Goal: Task Accomplishment & Management: Use online tool/utility

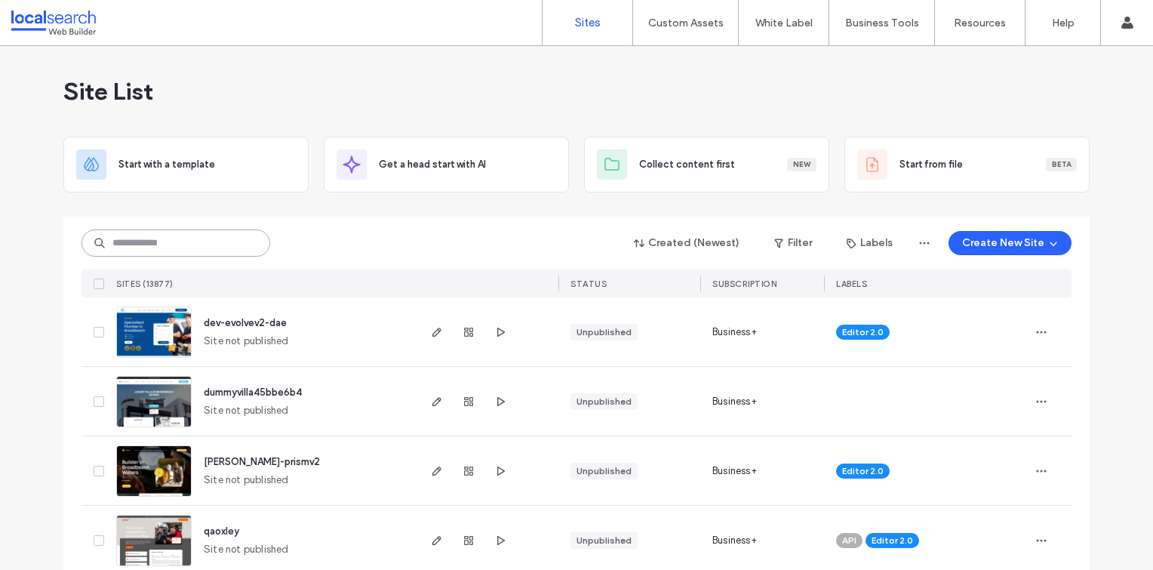
click at [261, 245] on input at bounding box center [176, 242] width 189 height 27
click at [255, 245] on input at bounding box center [176, 242] width 189 height 27
paste input "********"
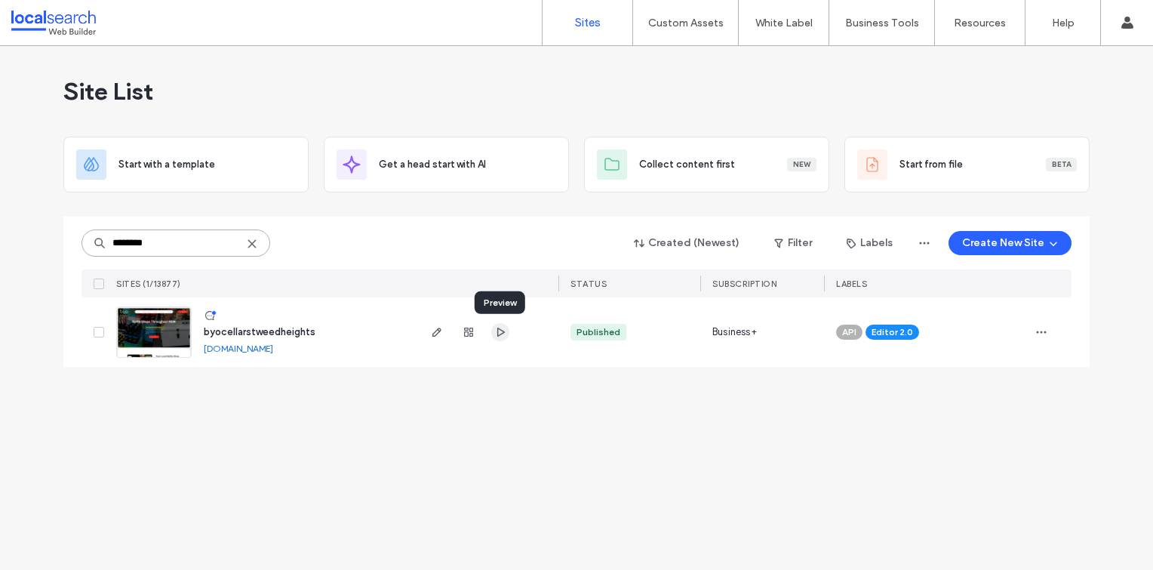
type input "********"
click at [500, 331] on icon "button" at bounding box center [500, 332] width 12 height 12
click at [434, 338] on span "button" at bounding box center [437, 332] width 18 height 18
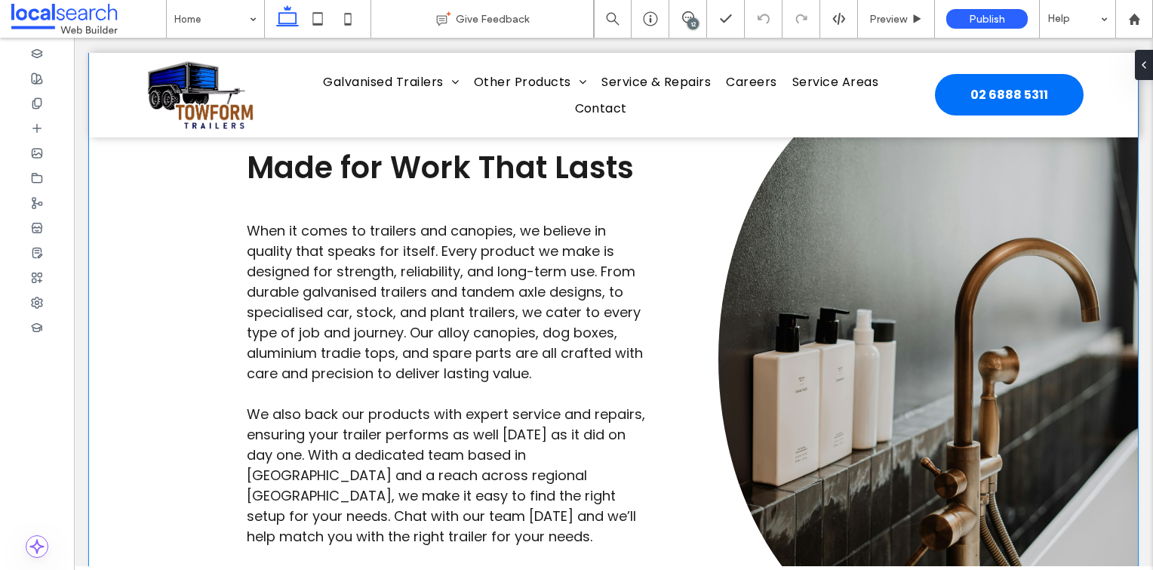
scroll to position [4981, 0]
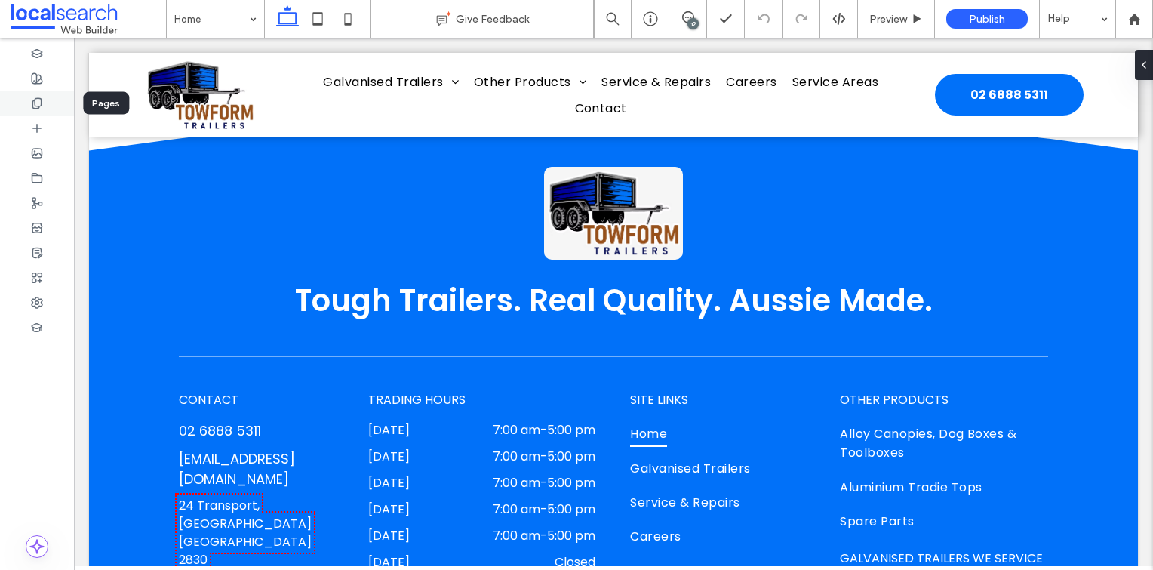
click at [46, 107] on div at bounding box center [37, 103] width 74 height 25
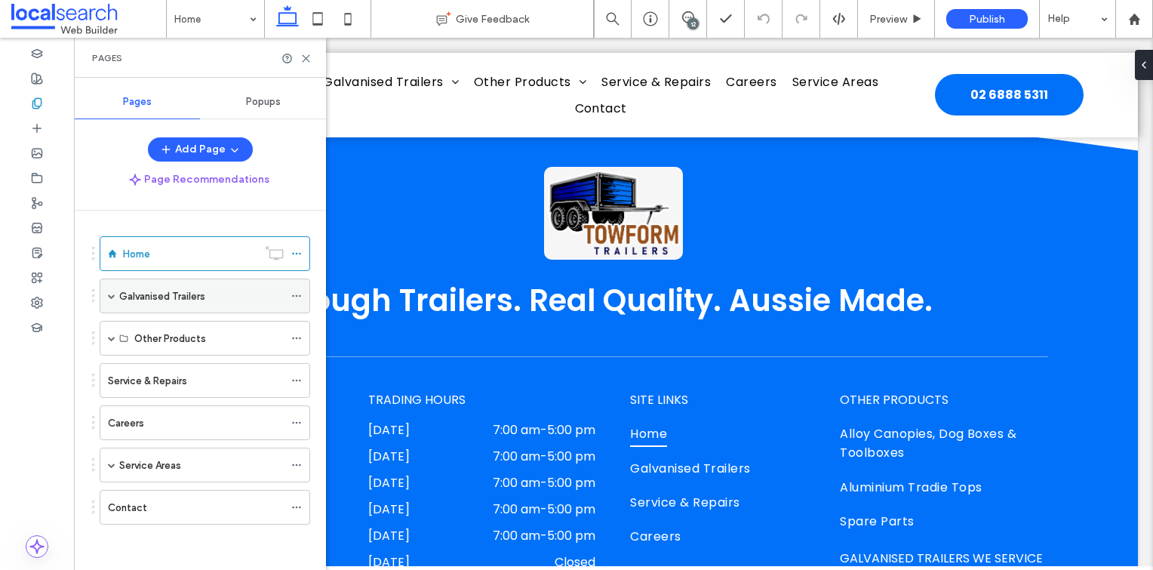
click at [109, 298] on span at bounding box center [112, 296] width 8 height 8
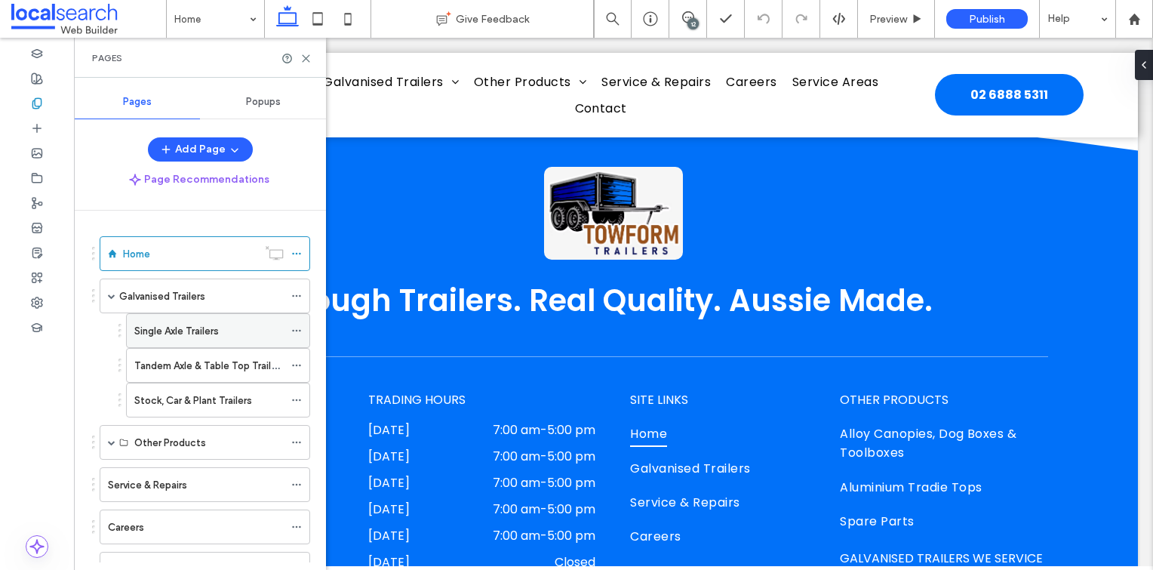
click at [185, 329] on label "Single Axle Trailers" at bounding box center [176, 331] width 85 height 26
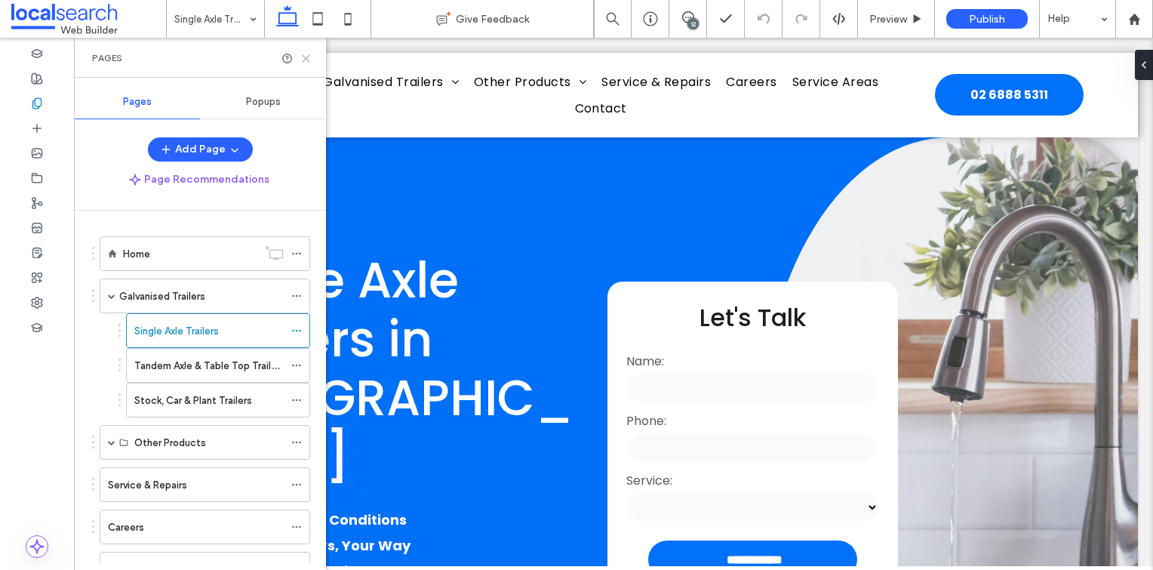
click at [305, 54] on icon at bounding box center [305, 58] width 11 height 11
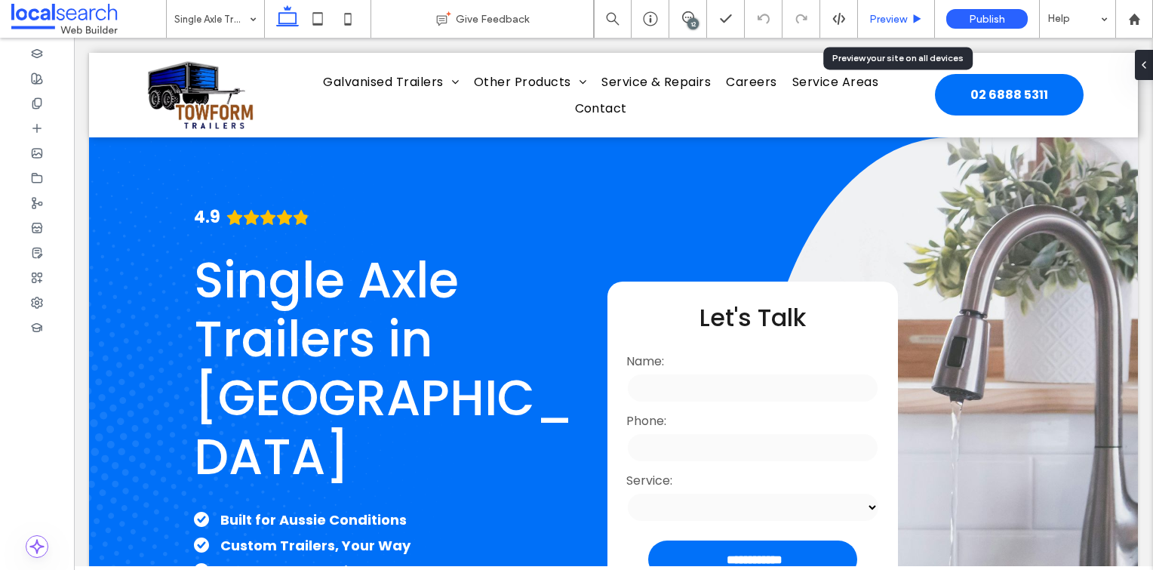
click at [909, 15] on div "Preview" at bounding box center [896, 19] width 76 height 13
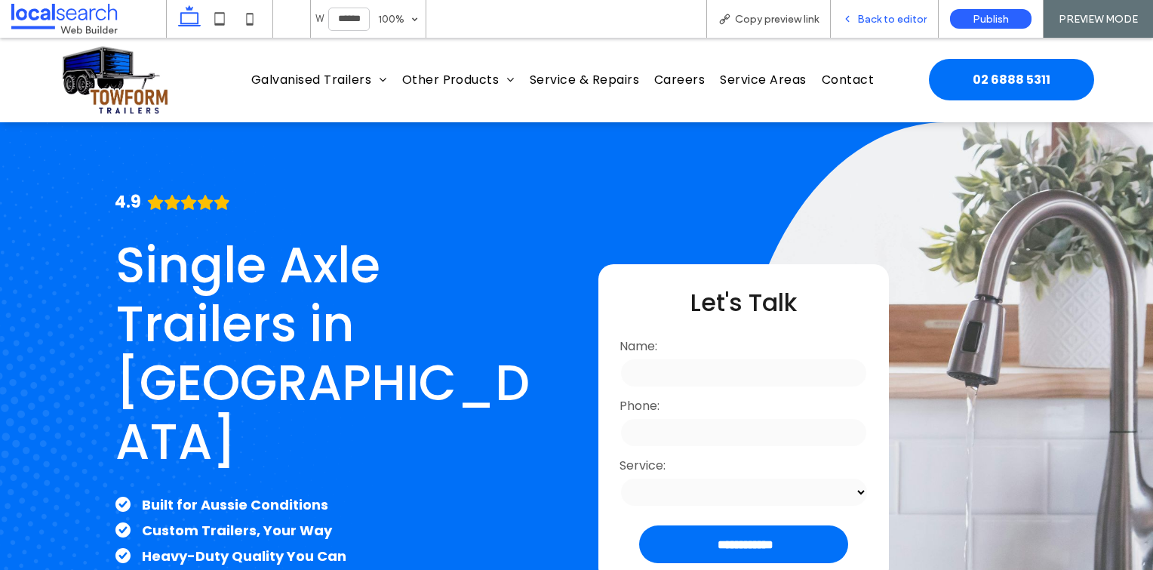
click at [903, 20] on span "Back to editor" at bounding box center [891, 19] width 69 height 13
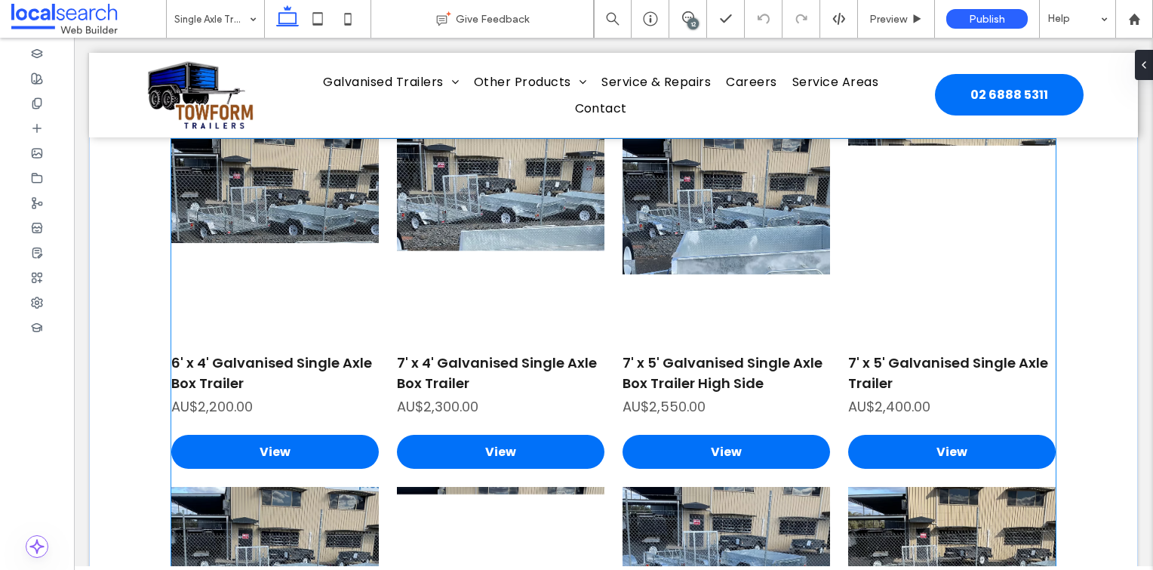
scroll to position [2566, 0]
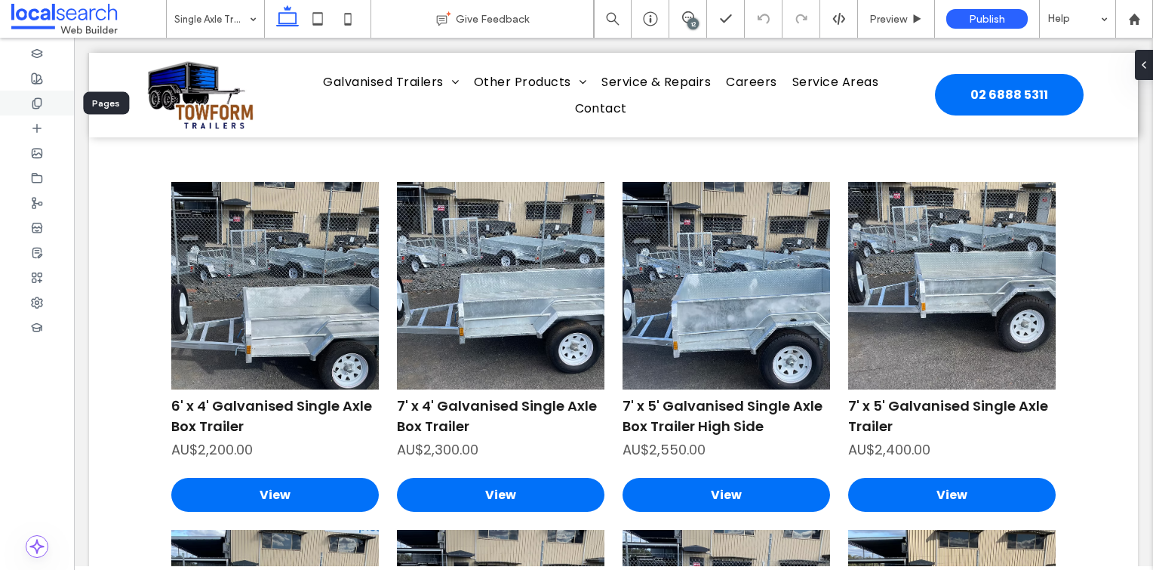
click at [42, 112] on div at bounding box center [37, 103] width 74 height 25
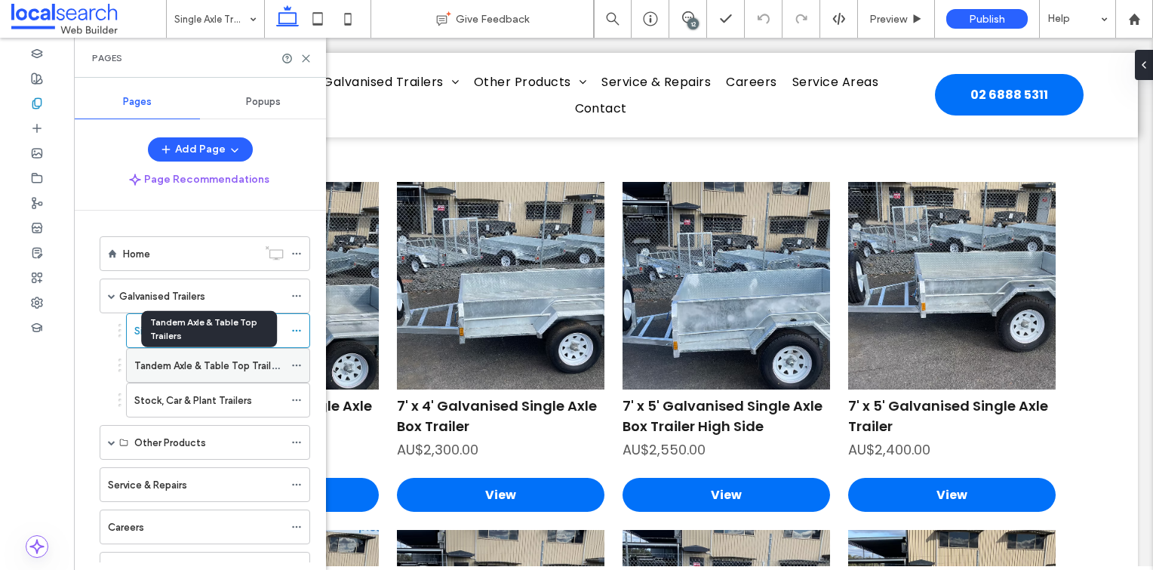
click at [230, 365] on label "Tandem Axle & Table Top Trailers" at bounding box center [209, 365] width 151 height 26
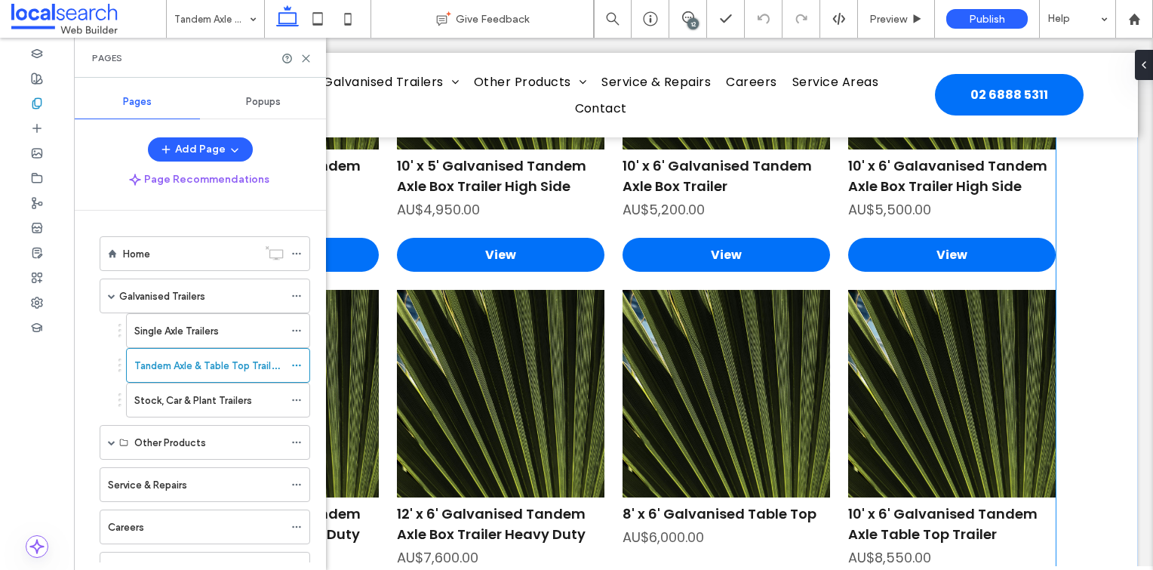
scroll to position [3773, 0]
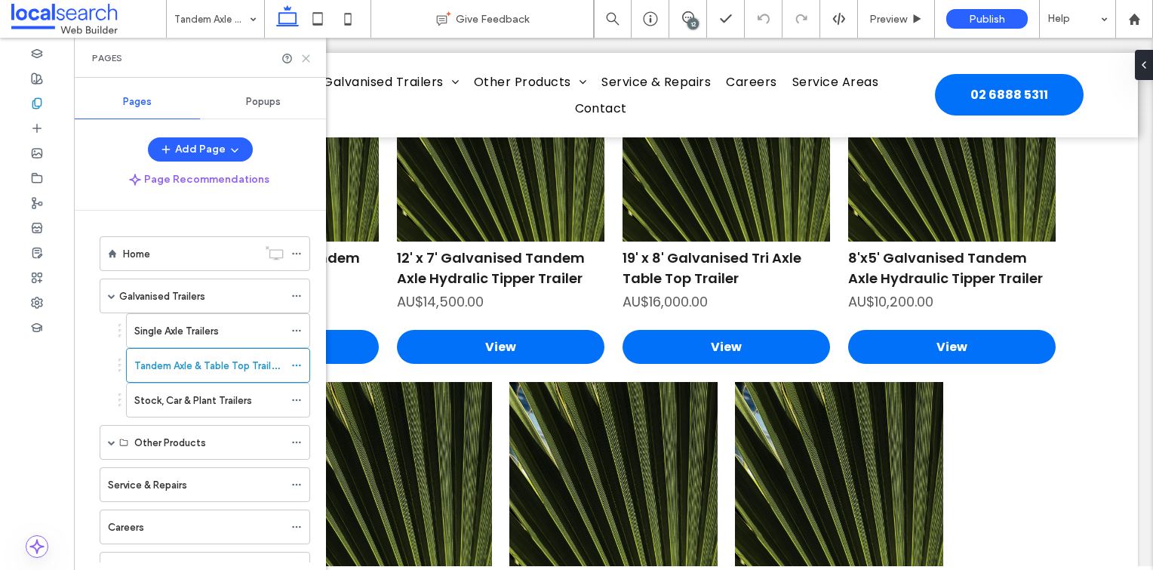
click at [305, 59] on use at bounding box center [306, 58] width 7 height 7
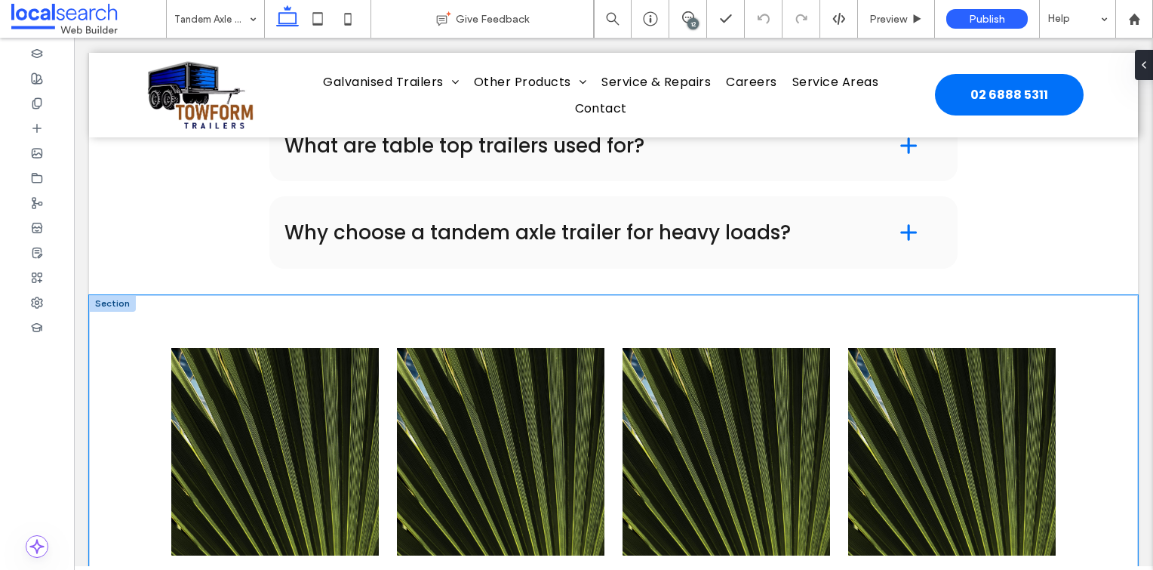
scroll to position [2641, 0]
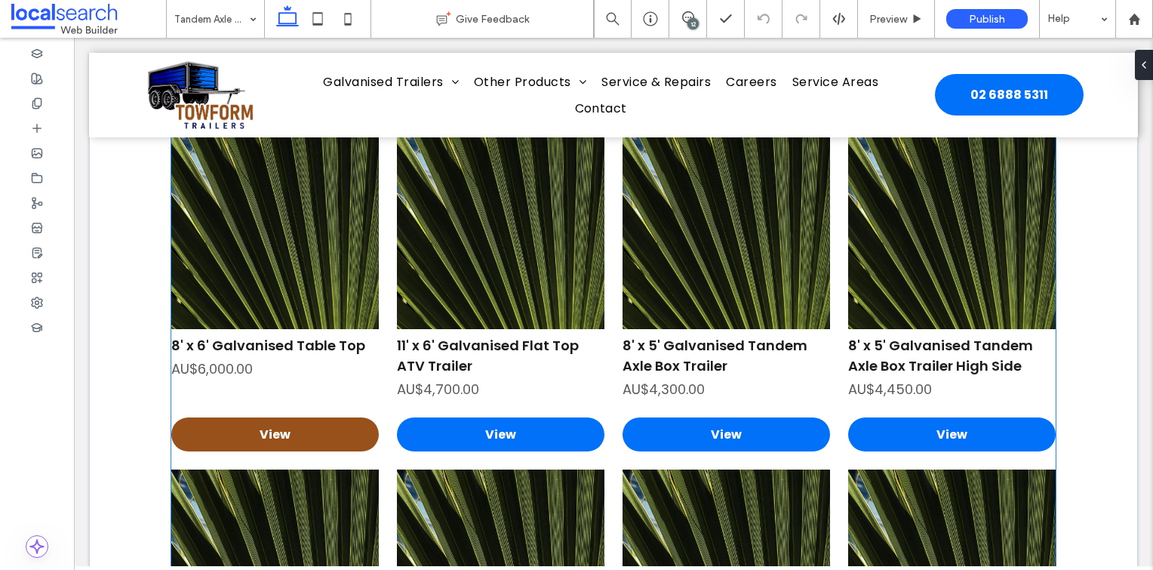
click at [343, 417] on link "View" at bounding box center [275, 434] width 208 height 34
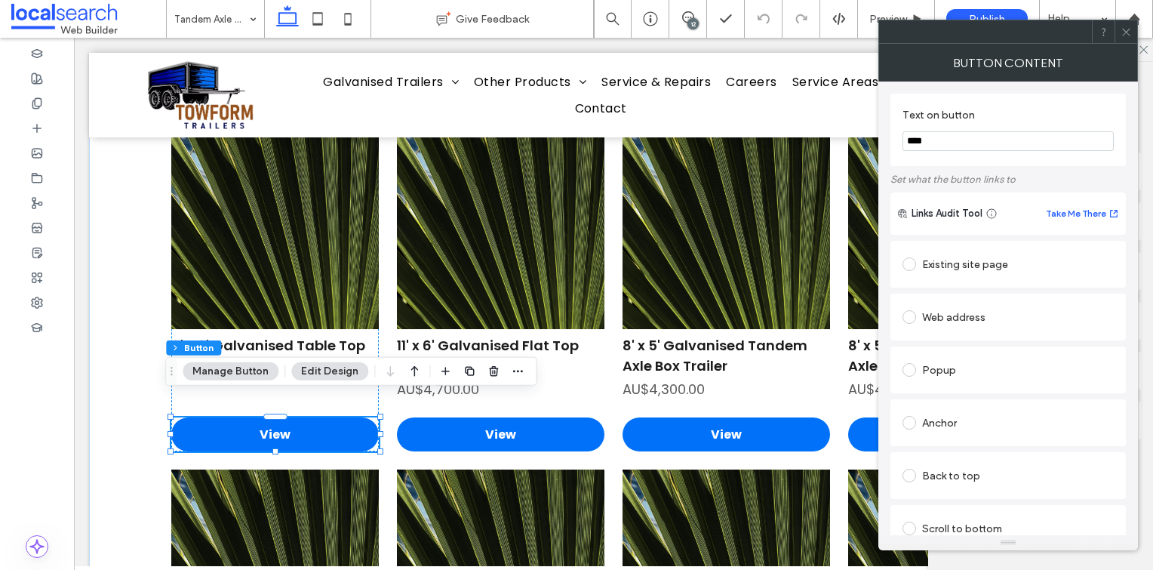
scroll to position [275, 0]
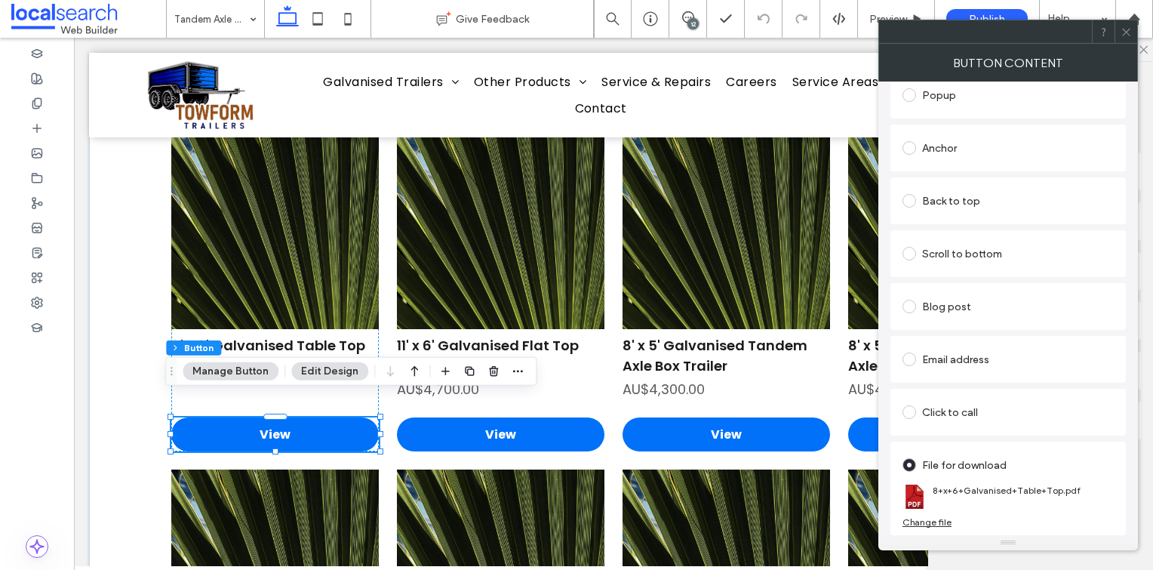
click at [1122, 36] on icon at bounding box center [1126, 31] width 11 height 11
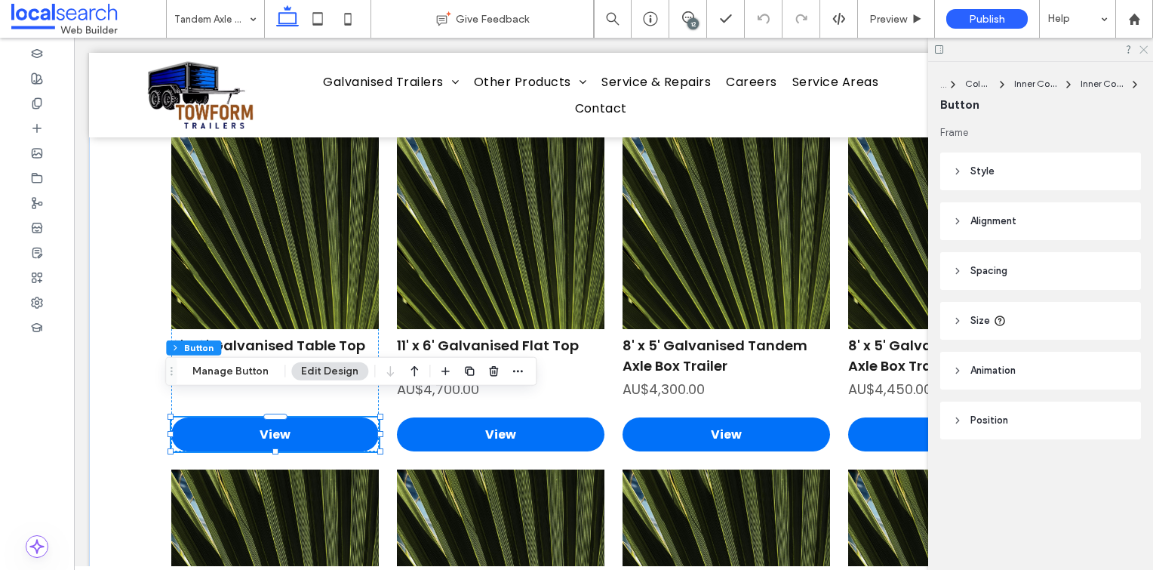
click at [1147, 50] on icon at bounding box center [1143, 49] width 10 height 10
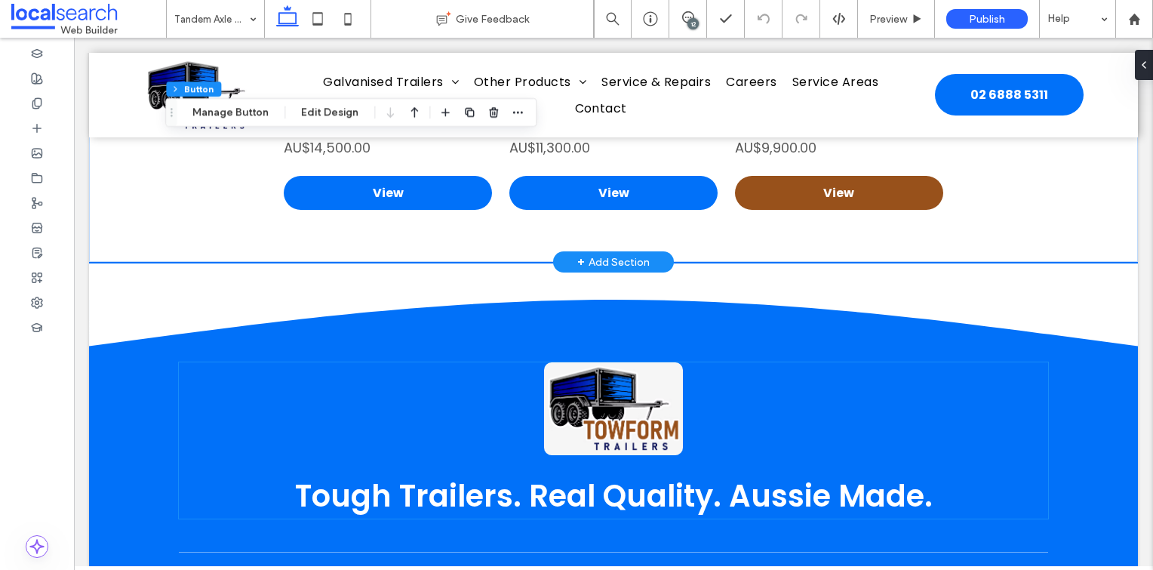
scroll to position [4075, 0]
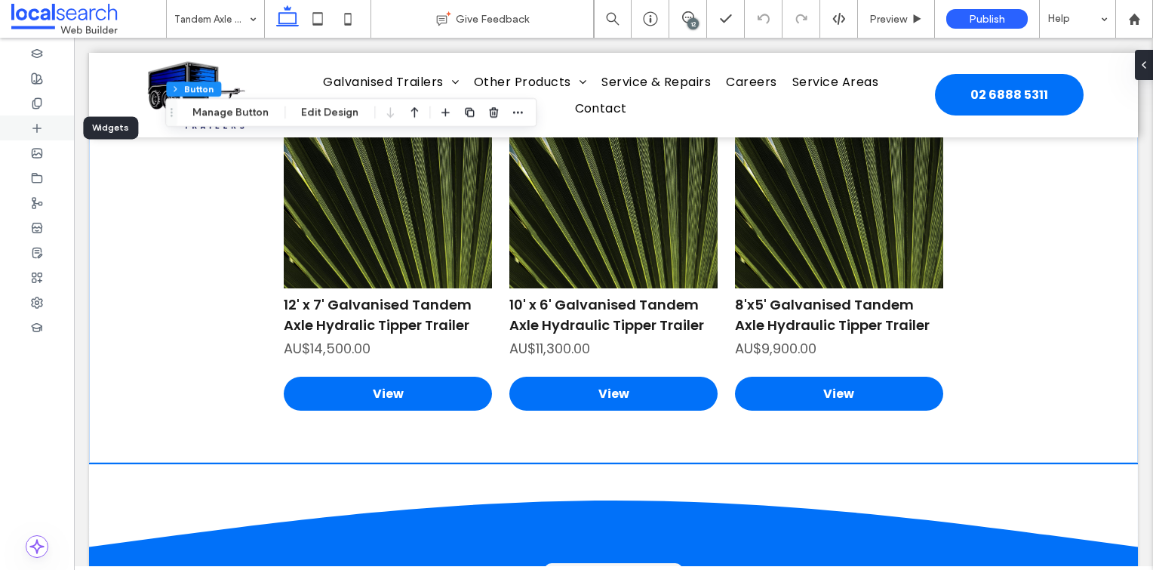
click at [54, 116] on div at bounding box center [37, 127] width 74 height 25
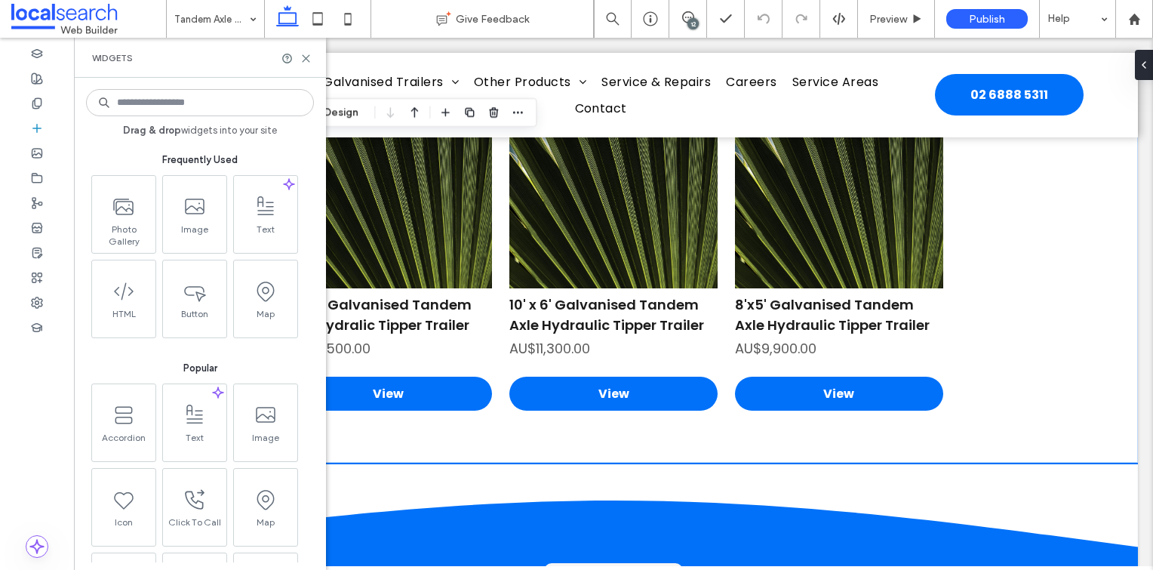
click at [303, 66] on div "Widgets" at bounding box center [200, 58] width 252 height 40
click at [305, 63] on icon at bounding box center [305, 58] width 11 height 11
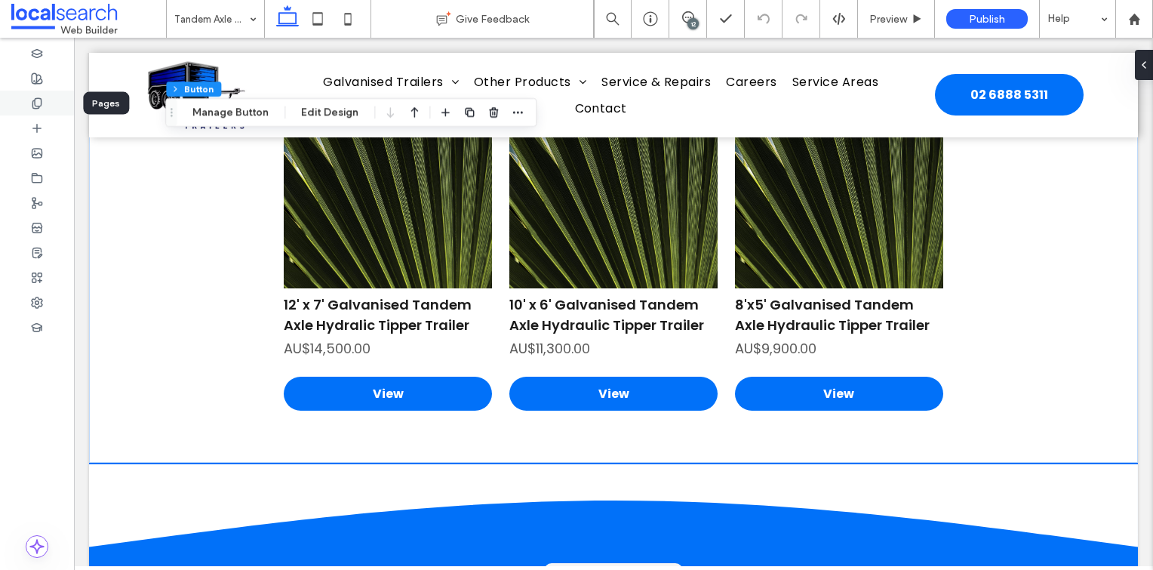
click at [42, 106] on icon at bounding box center [37, 103] width 12 height 12
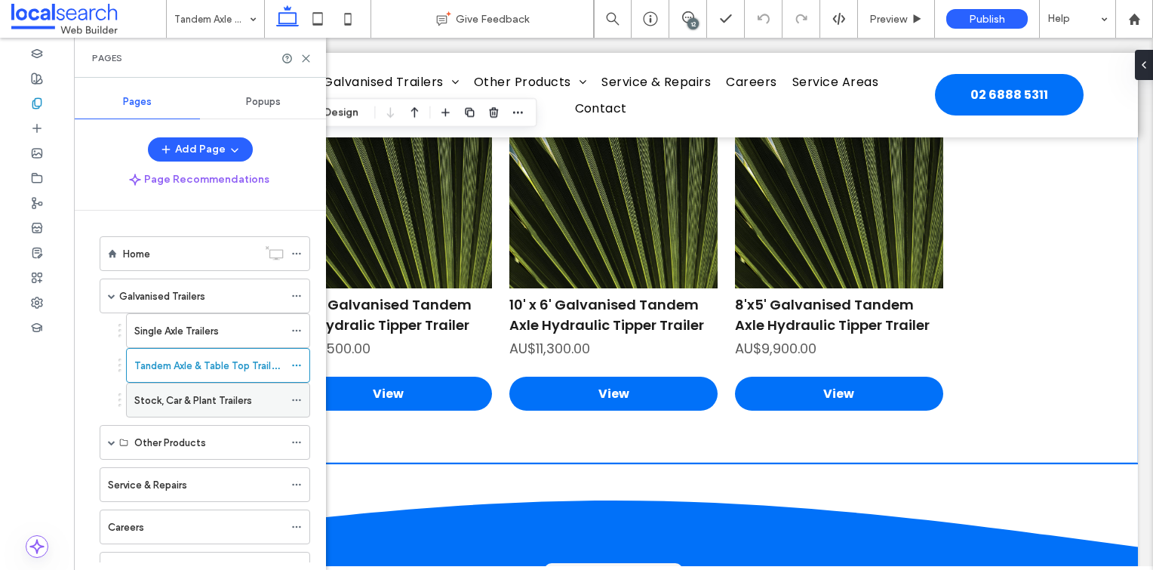
click at [203, 401] on label "Stock, Car & Plant Trailers" at bounding box center [193, 400] width 118 height 26
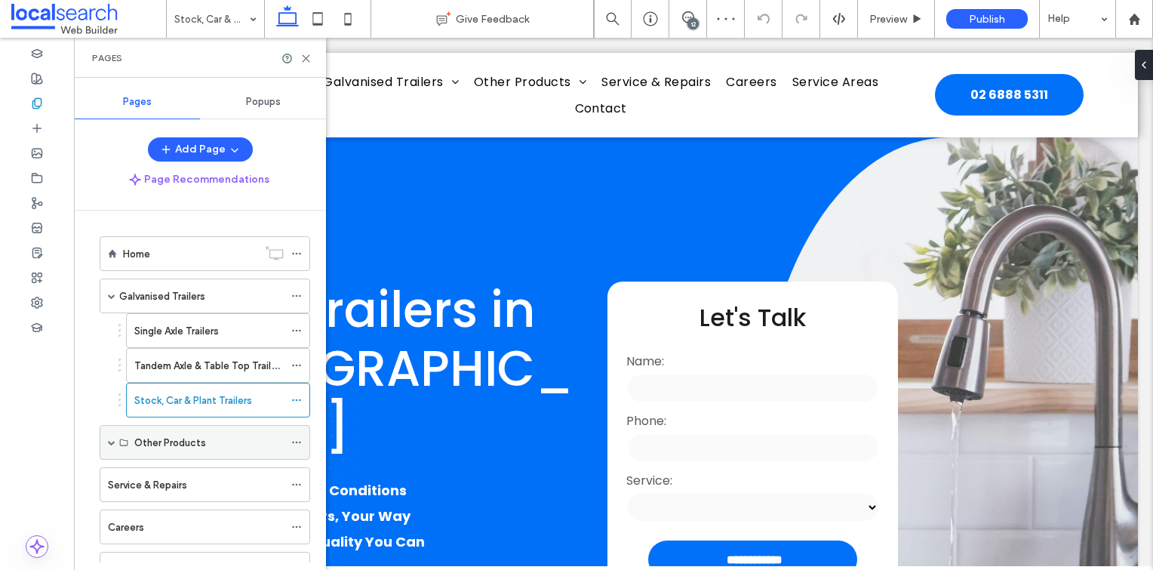
drag, startPoint x: 17, startPoint y: 416, endPoint x: 142, endPoint y: 423, distance: 125.5
click at [17, 416] on div at bounding box center [37, 304] width 74 height 532
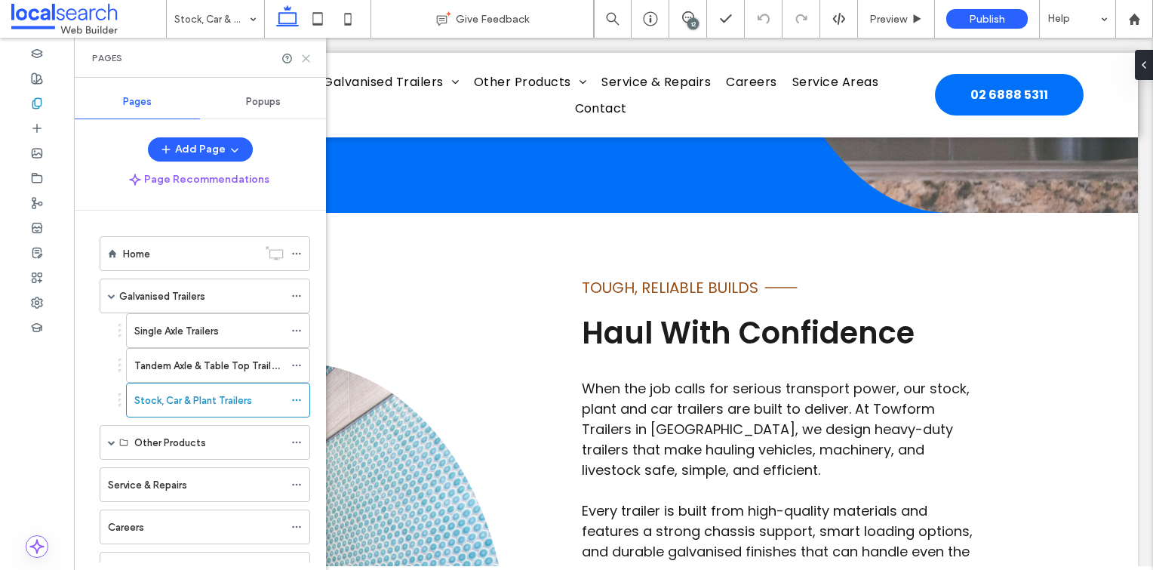
click at [305, 57] on use at bounding box center [306, 58] width 7 height 7
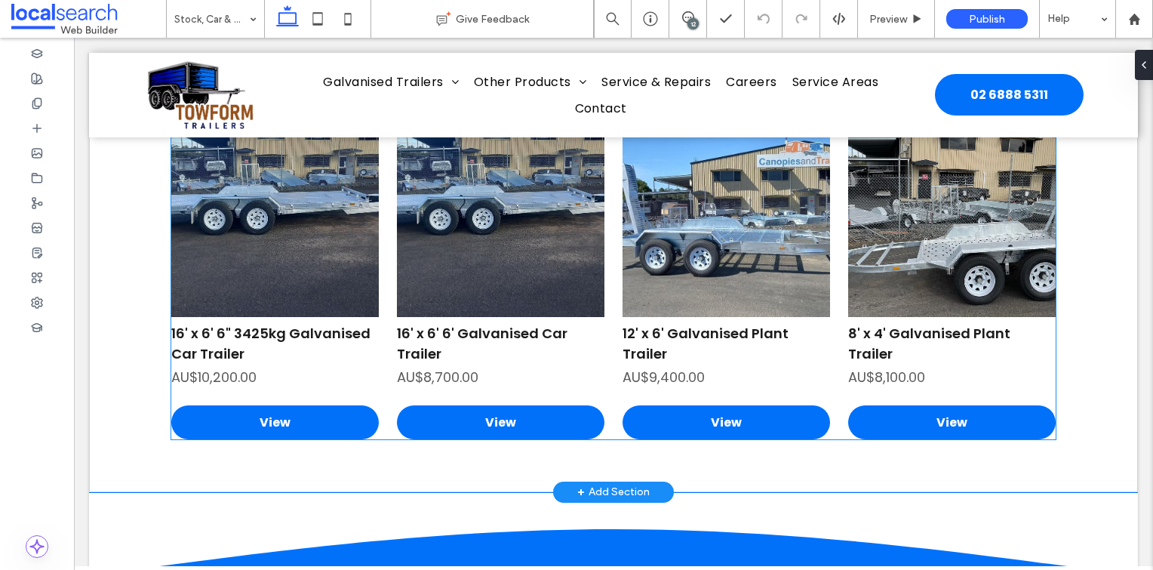
scroll to position [2792, 0]
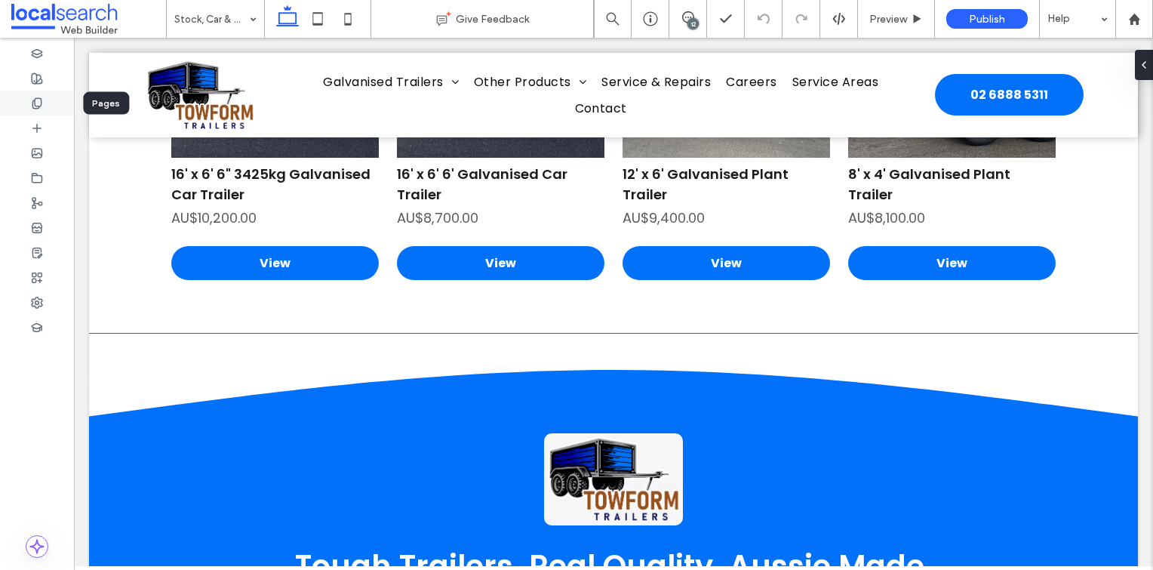
click at [35, 106] on icon at bounding box center [37, 103] width 12 height 12
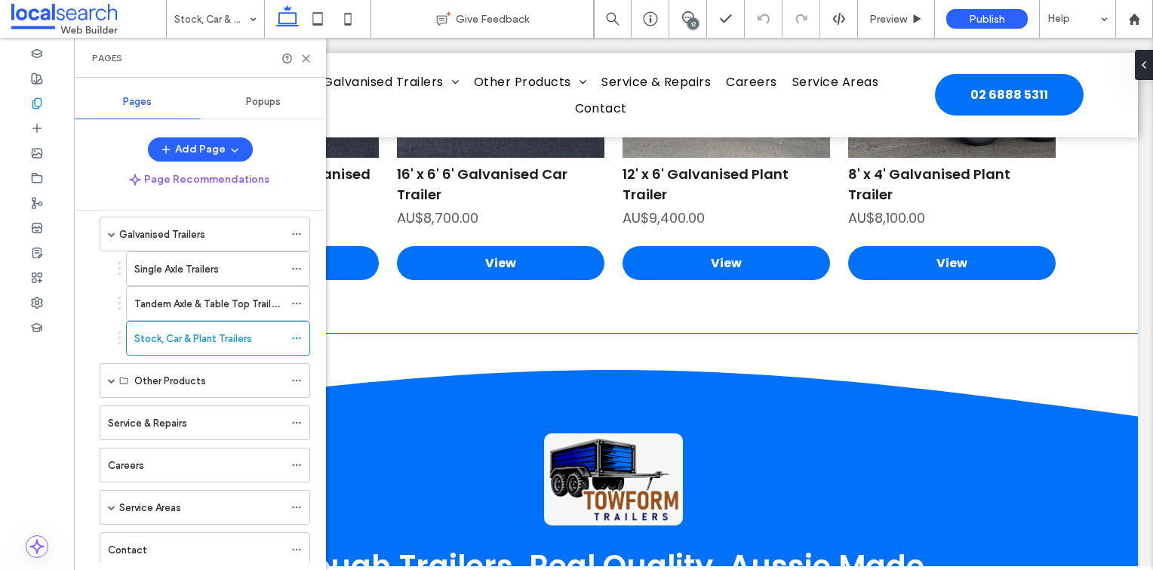
scroll to position [100, 0]
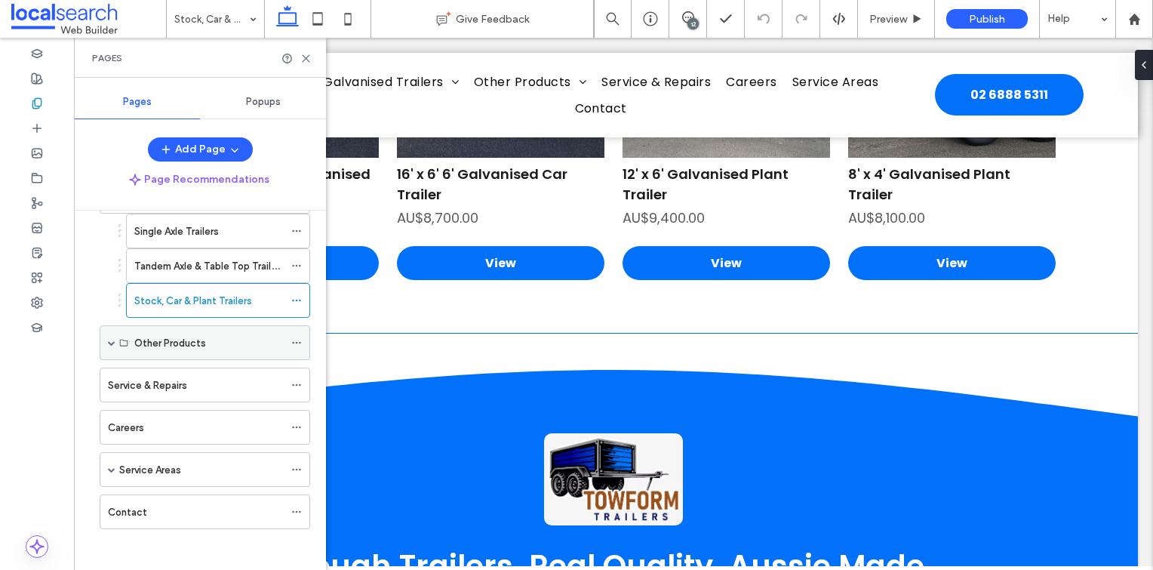
click at [112, 342] on span at bounding box center [112, 343] width 8 height 8
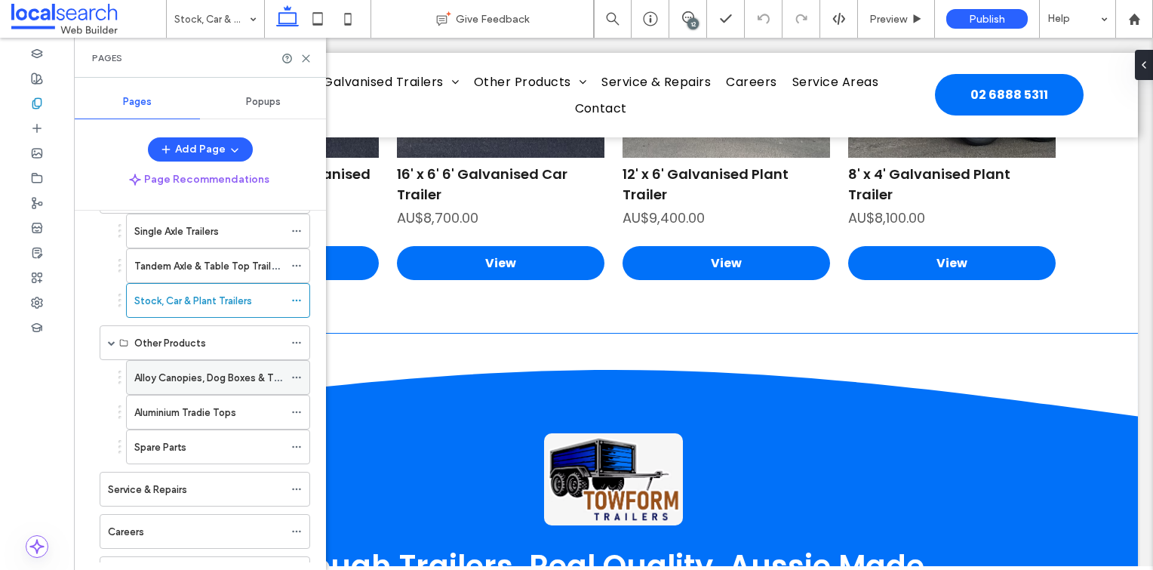
click at [161, 370] on label "Alloy Canopies, Dog Boxes & Toolboxes" at bounding box center [224, 378] width 181 height 26
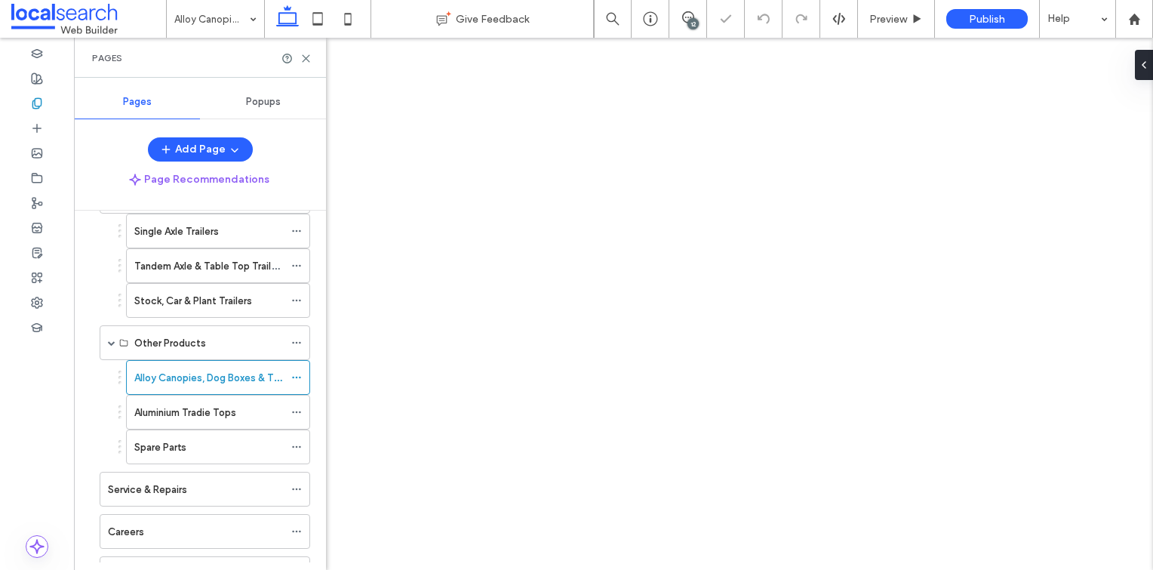
click at [314, 60] on div "Pages" at bounding box center [200, 58] width 252 height 40
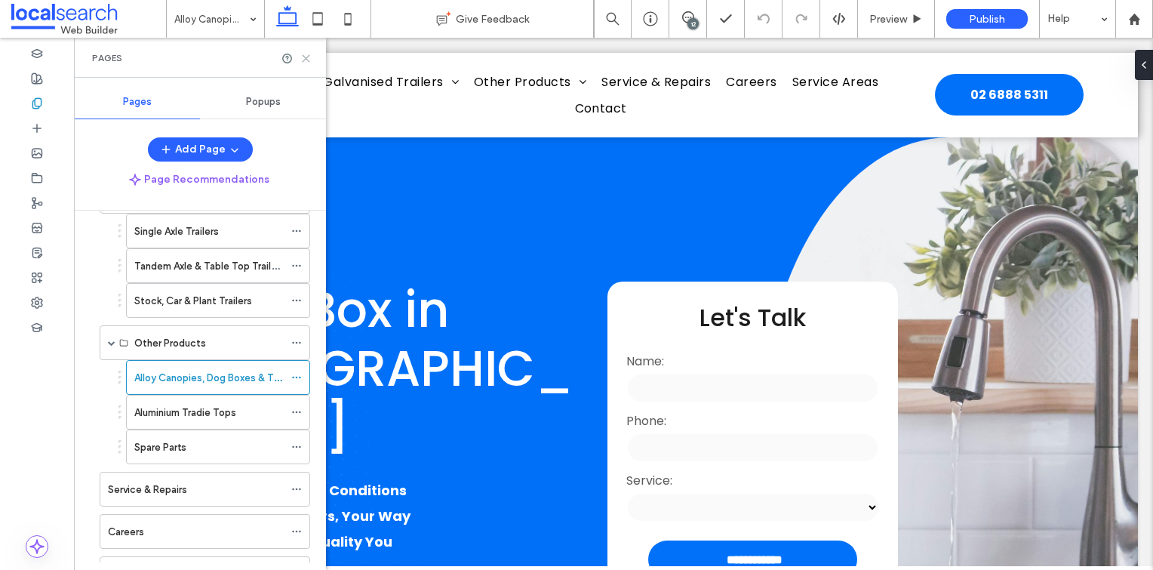
drag, startPoint x: 308, startPoint y: 51, endPoint x: 370, endPoint y: 321, distance: 276.4
click at [308, 53] on icon at bounding box center [305, 58] width 11 height 11
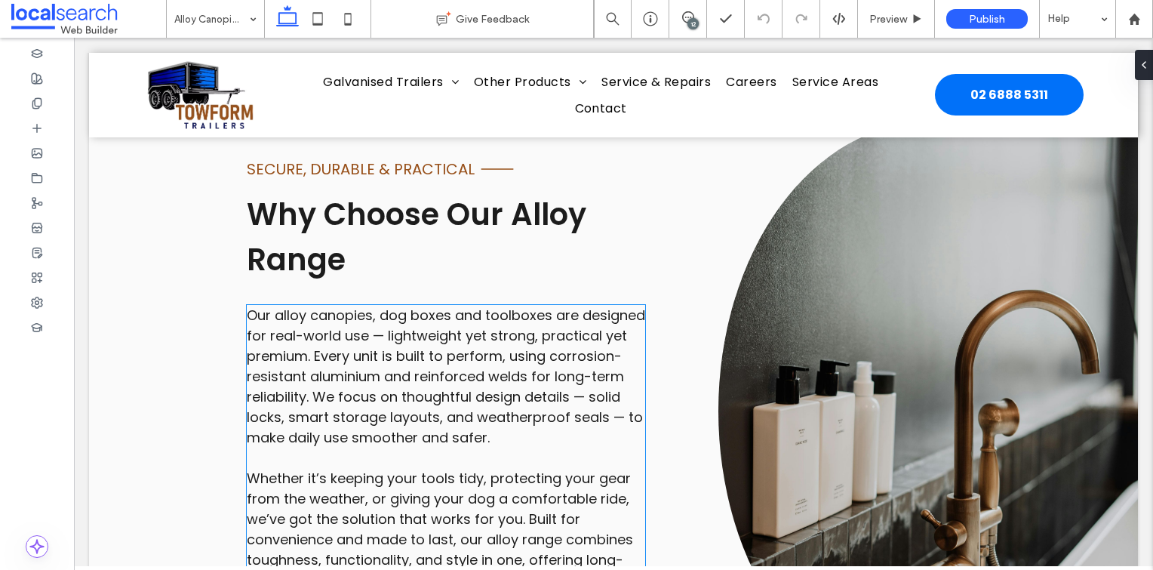
scroll to position [1057, 0]
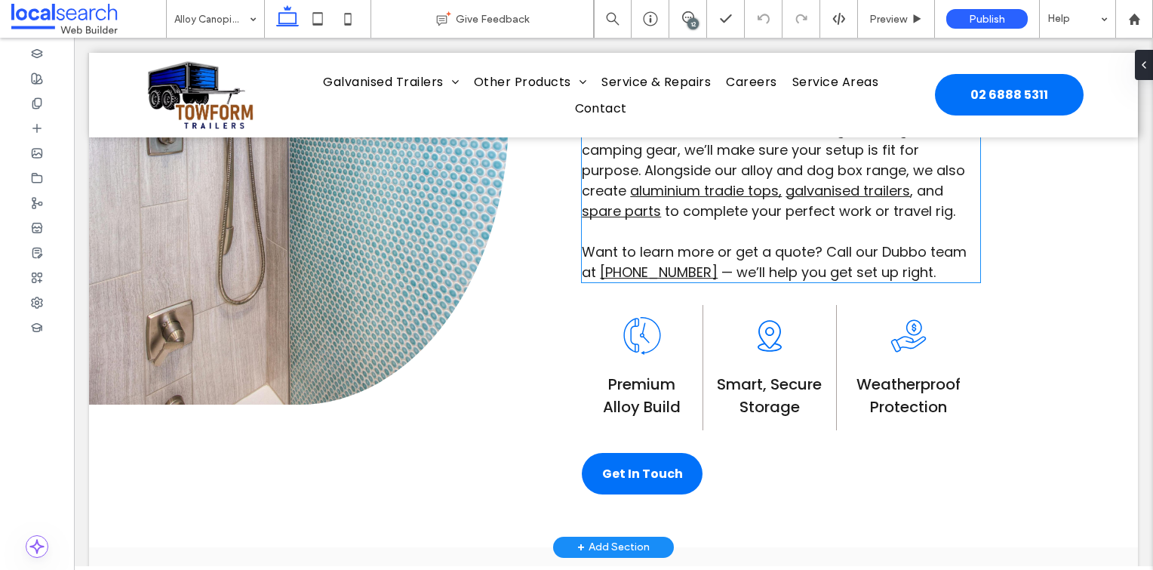
click at [782, 202] on span "to complete your perfect work or travel rig." at bounding box center [810, 211] width 291 height 19
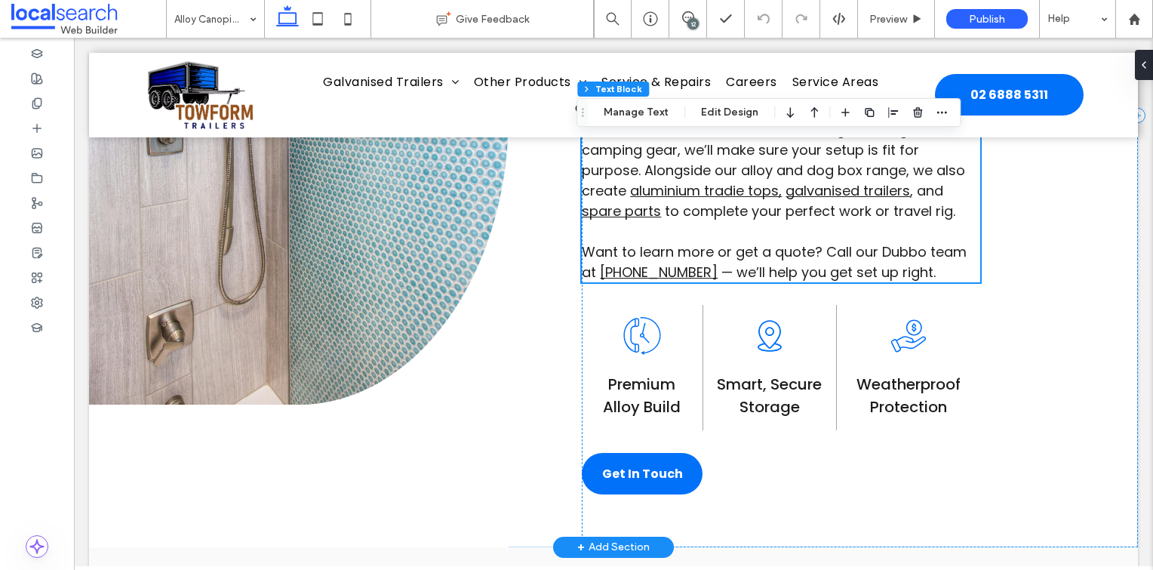
click at [782, 196] on span at bounding box center [784, 190] width 4 height 19
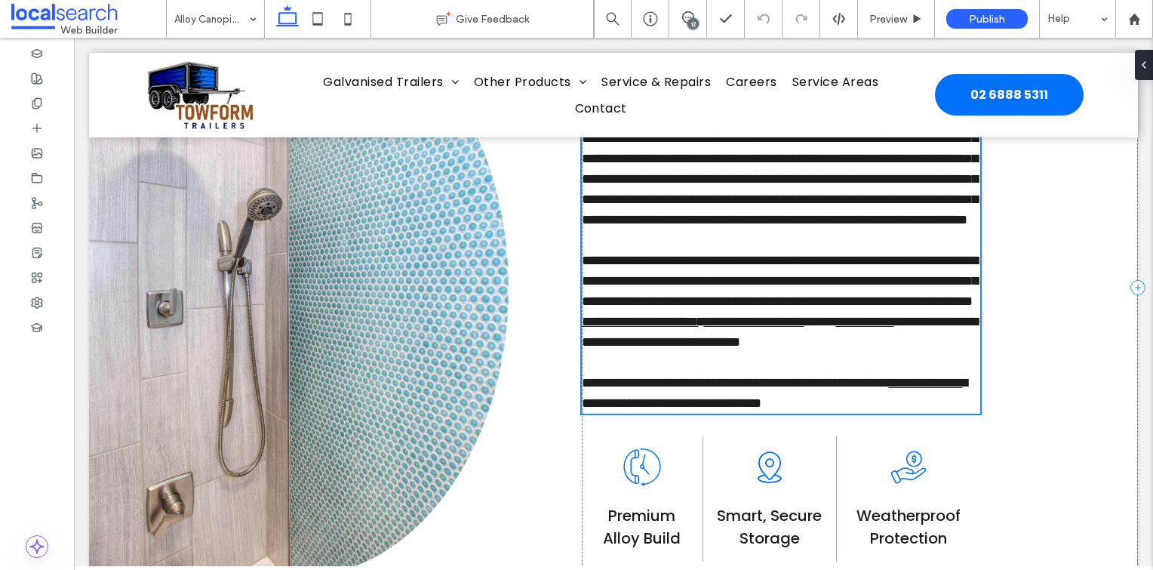
type input "*******"
type input "**"
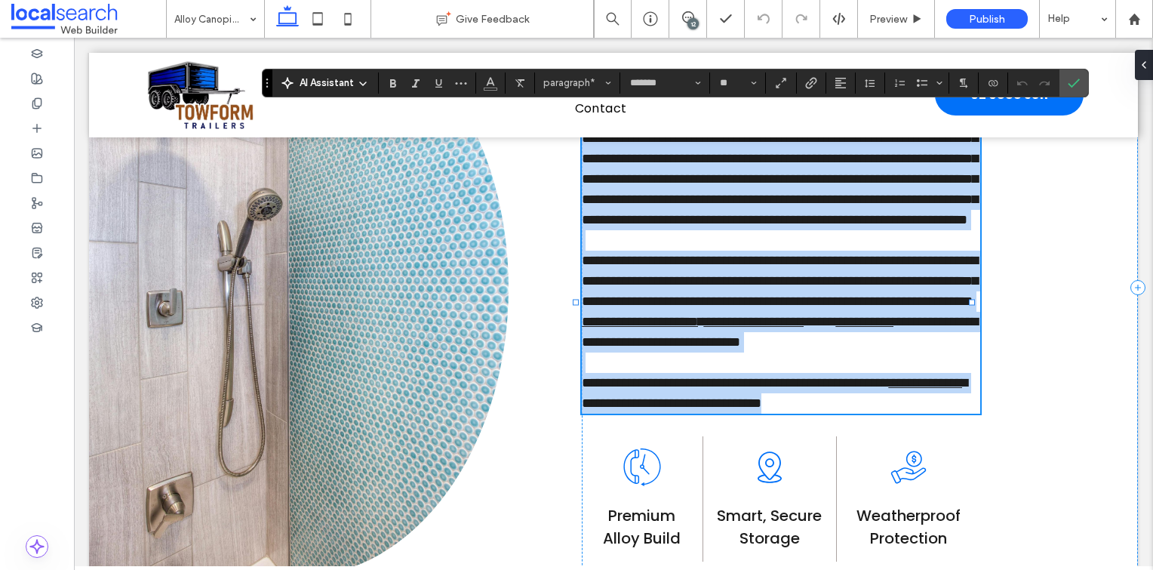
click at [778, 308] on span "**********" at bounding box center [780, 281] width 396 height 54
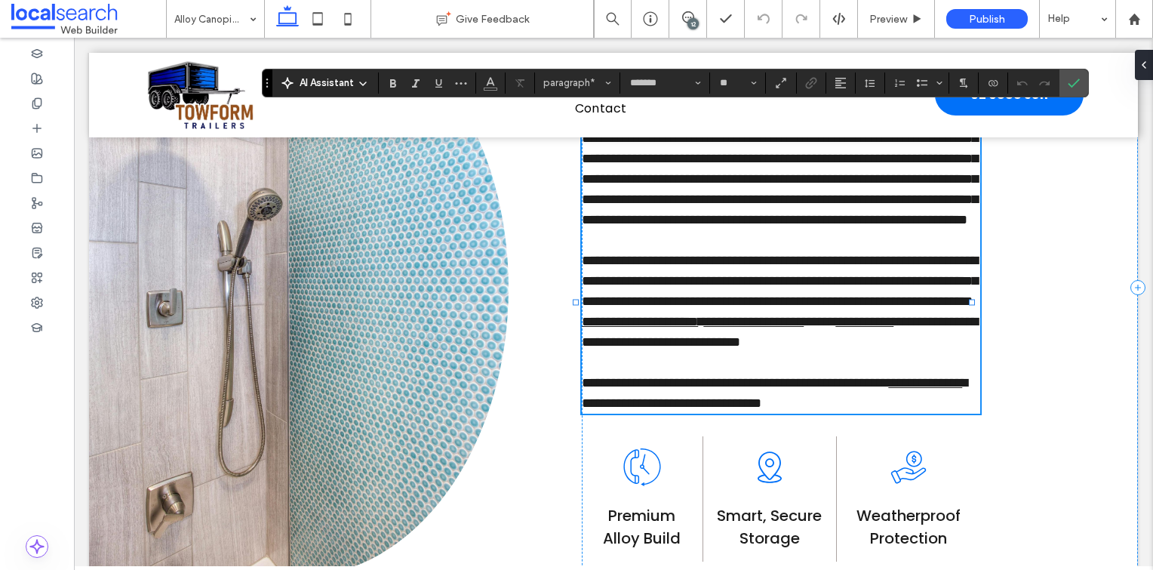
click at [703, 328] on span at bounding box center [700, 322] width 5 height 14
click at [815, 81] on use "Link" at bounding box center [811, 82] width 11 height 11
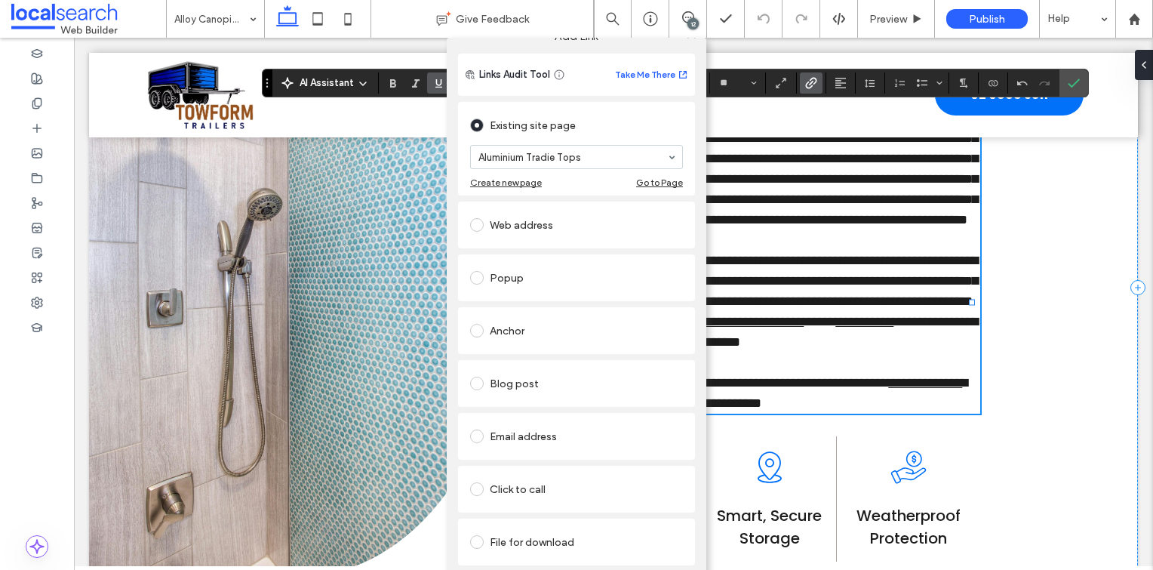
scroll to position [29, 0]
click at [486, 569] on link "Remove link" at bounding box center [576, 579] width 237 height 12
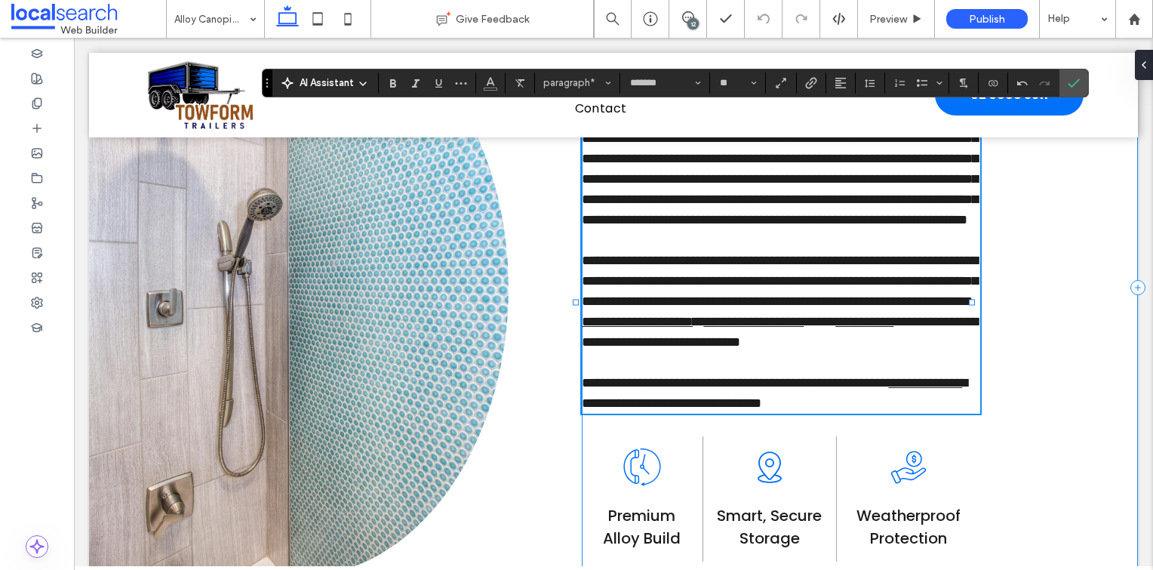
click at [1073, 316] on div "**********" at bounding box center [860, 287] width 556 height 781
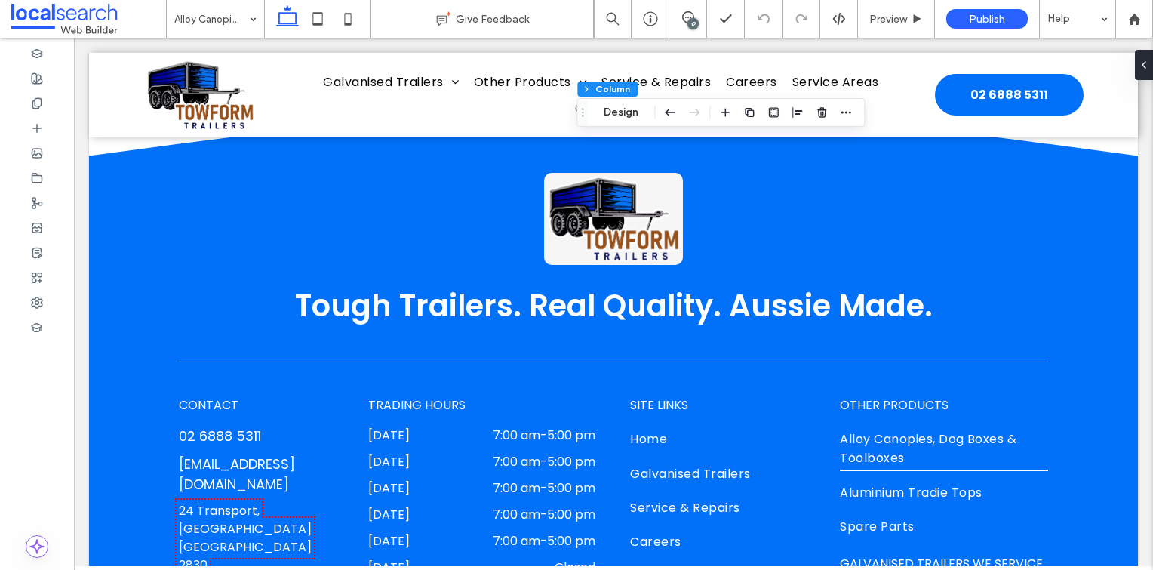
scroll to position [3787, 0]
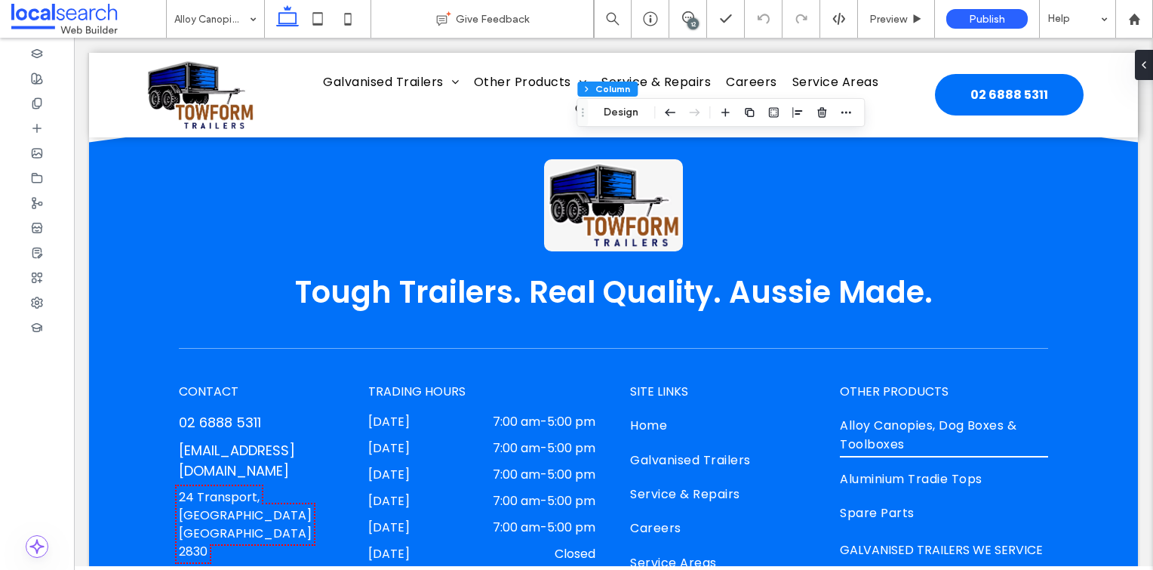
click at [48, 469] on div at bounding box center [37, 304] width 74 height 532
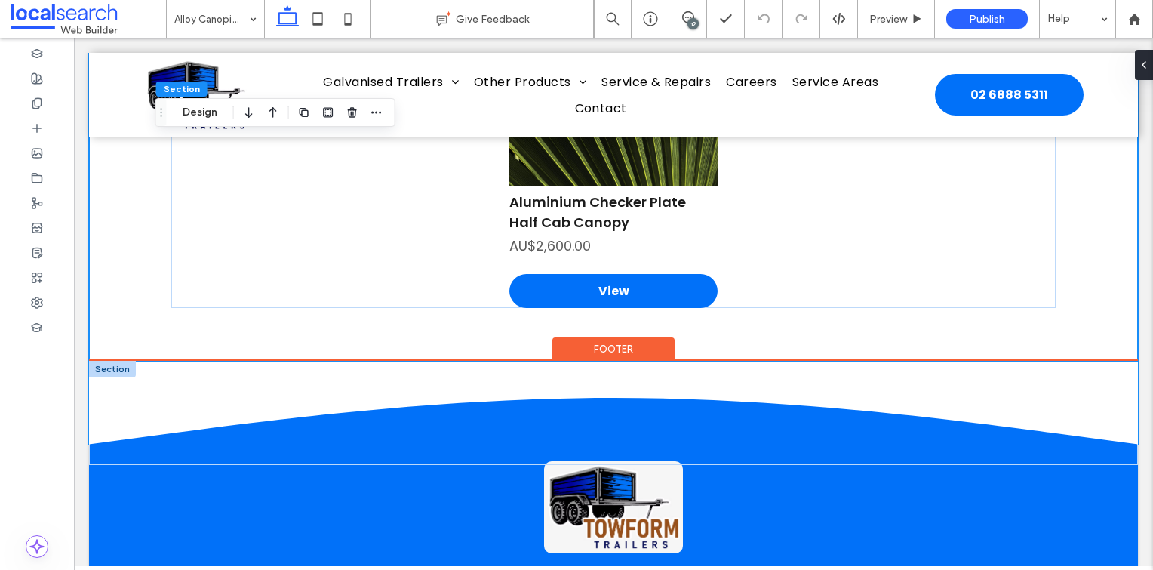
click at [1099, 398] on icon at bounding box center [613, 402] width 1049 height 83
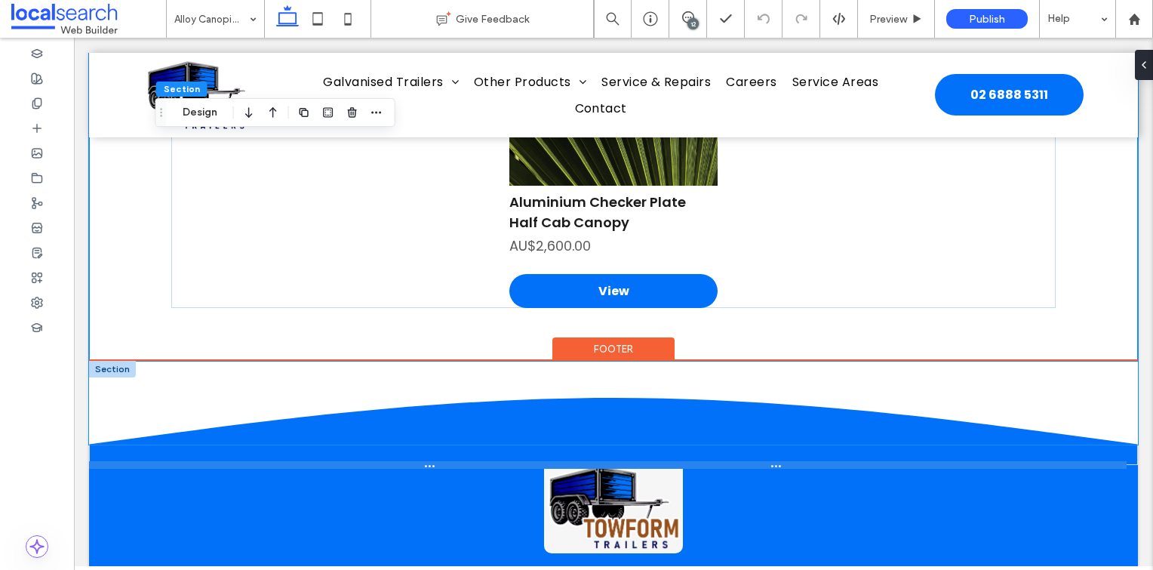
click at [1074, 469] on div at bounding box center [608, 465] width 1038 height 8
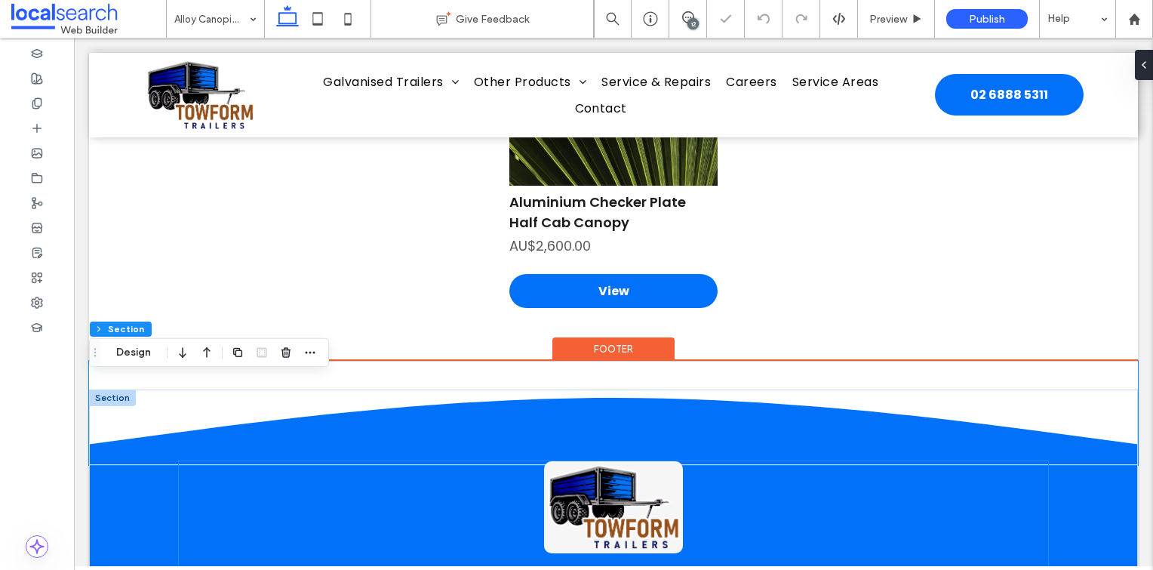
click at [1032, 525] on div "Tough Trailers. Real Quality. Aussie Made." at bounding box center [613, 539] width 869 height 156
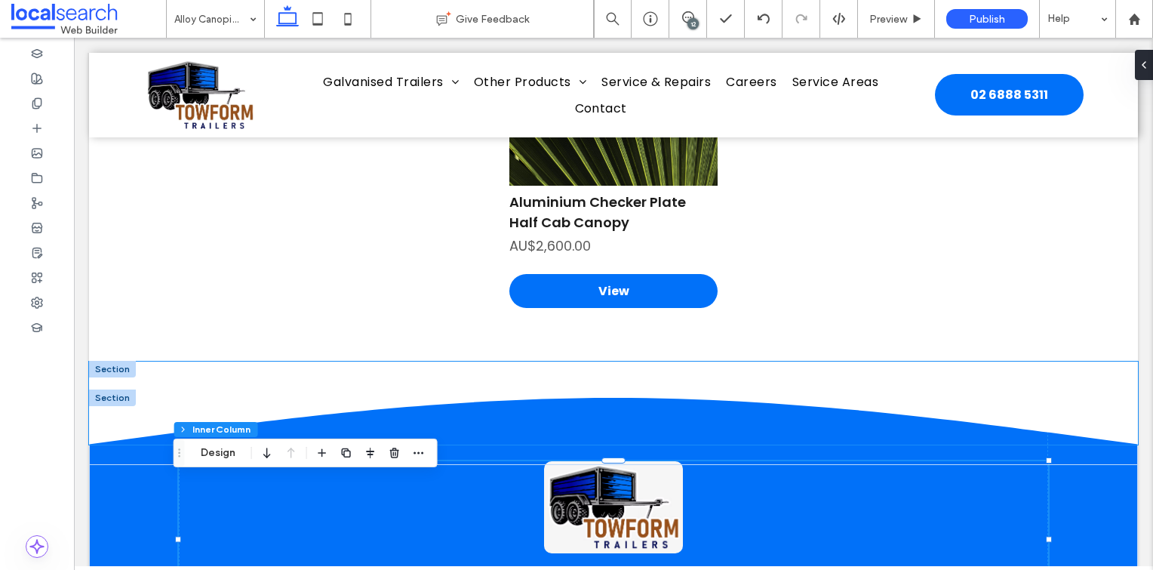
click at [1098, 389] on icon at bounding box center [613, 402] width 1049 height 83
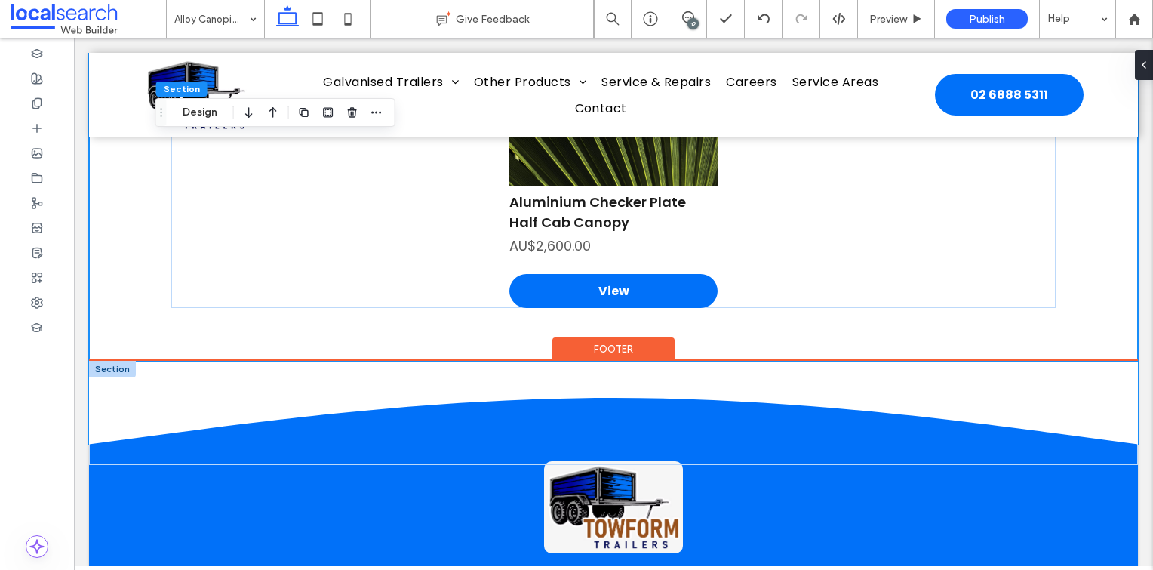
click at [1079, 395] on icon at bounding box center [613, 402] width 1049 height 83
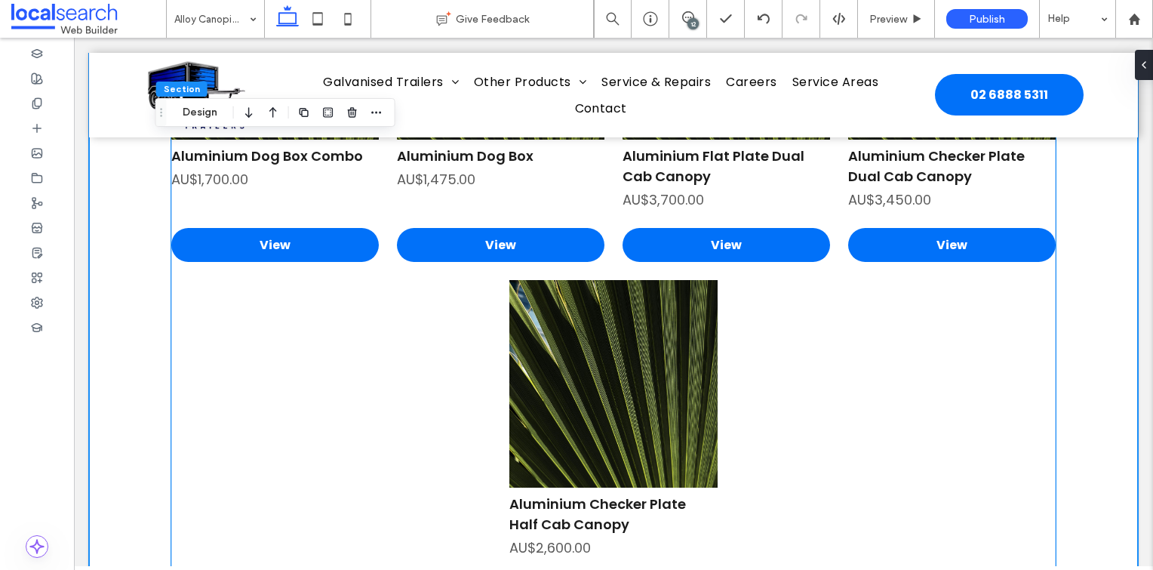
scroll to position [2806, 0]
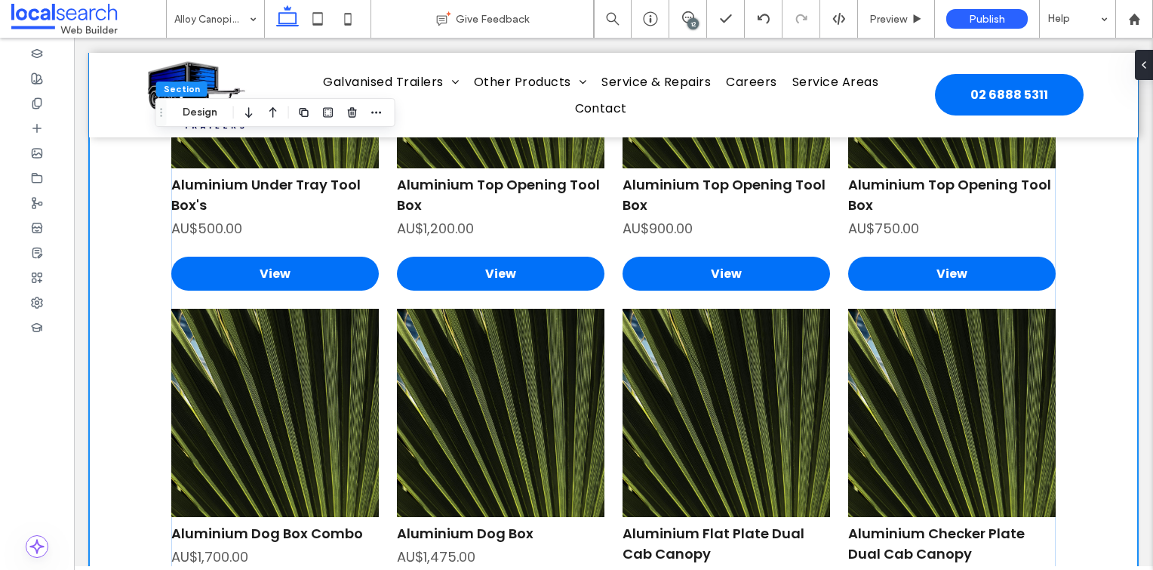
click at [70, 386] on div at bounding box center [37, 304] width 74 height 532
click at [1075, 243] on div "Aluminium Under Tray Tool Box's AU$500.00 View Aluminium Top Opening Tool Box A…" at bounding box center [613, 473] width 1049 height 1131
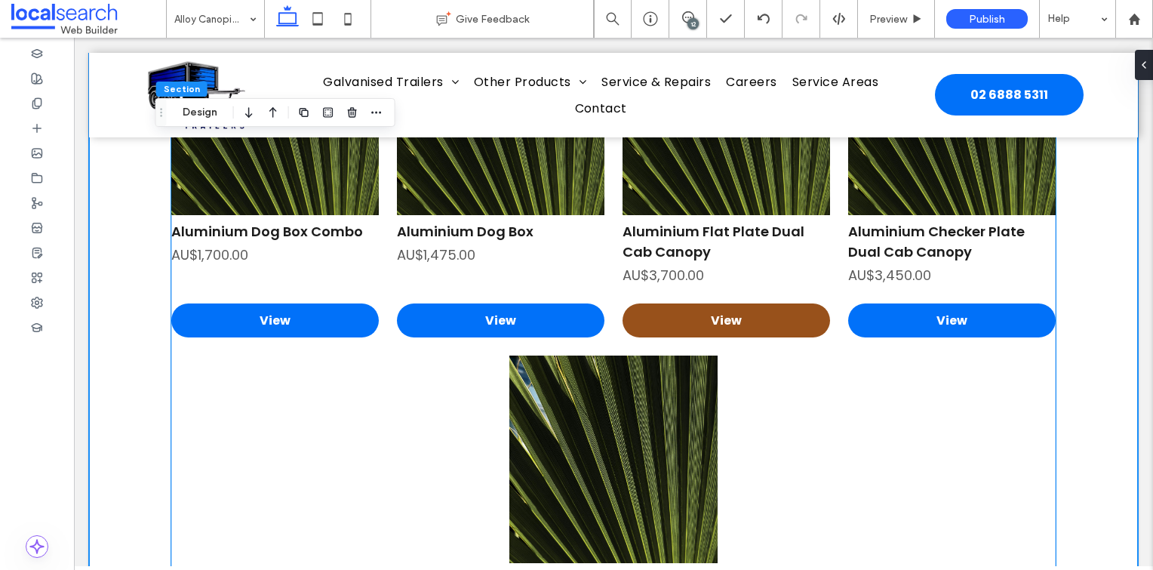
scroll to position [3561, 0]
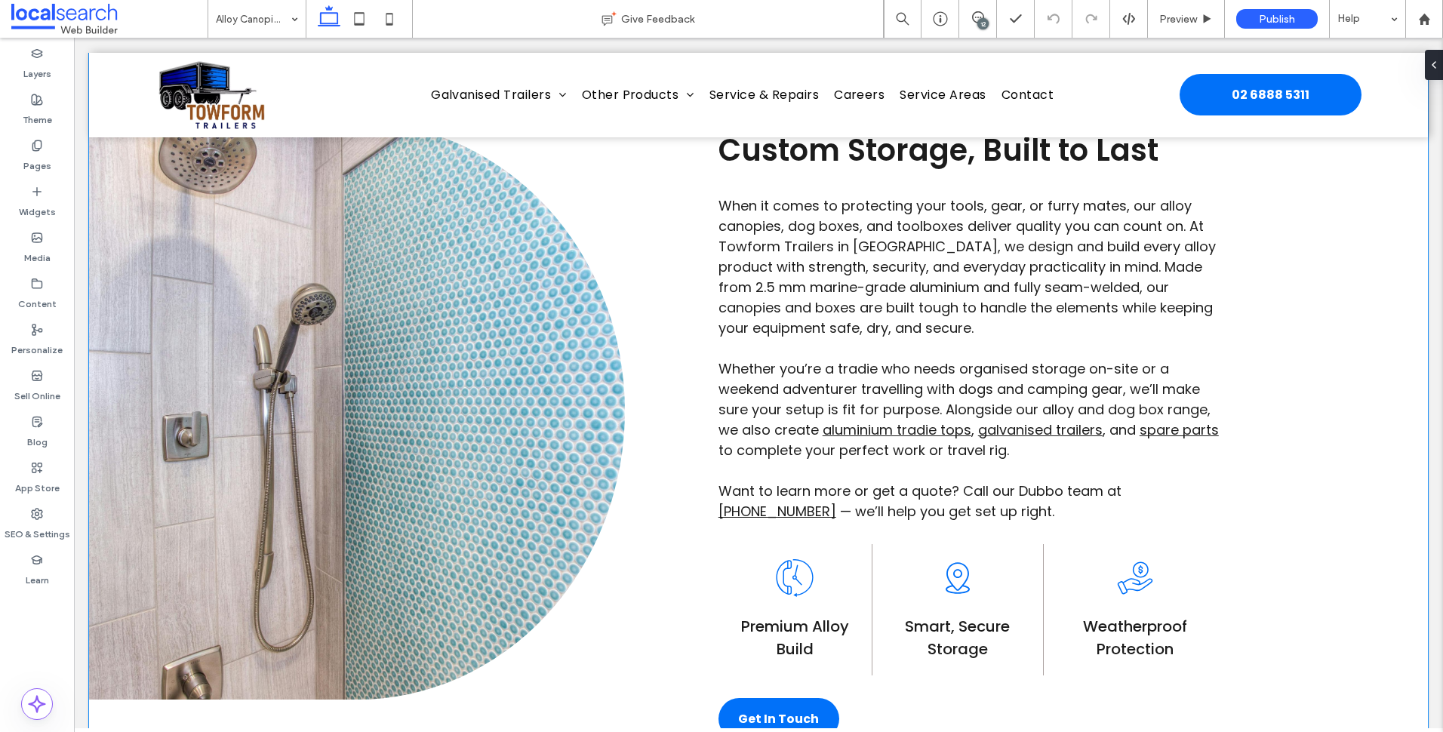
scroll to position [1032, 0]
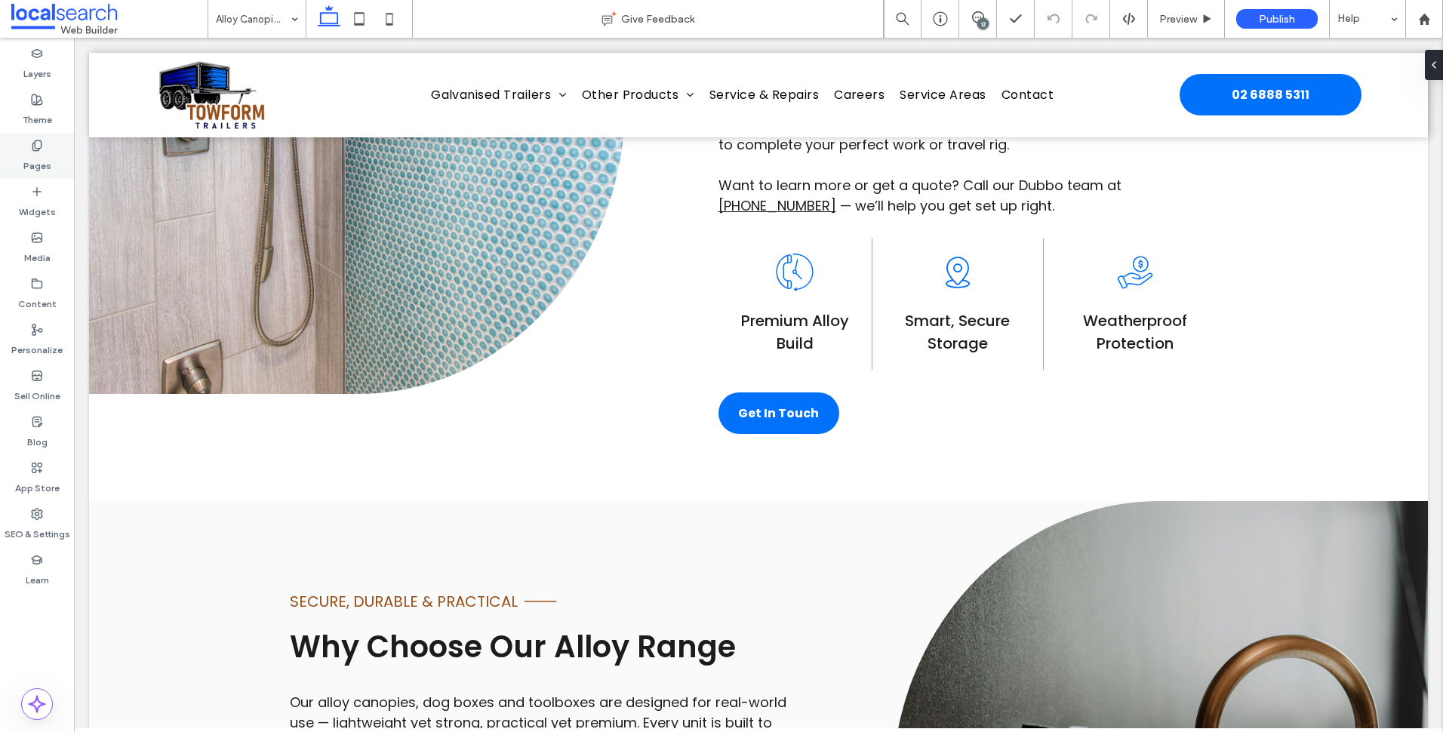
click at [39, 152] on label "Pages" at bounding box center [37, 162] width 28 height 21
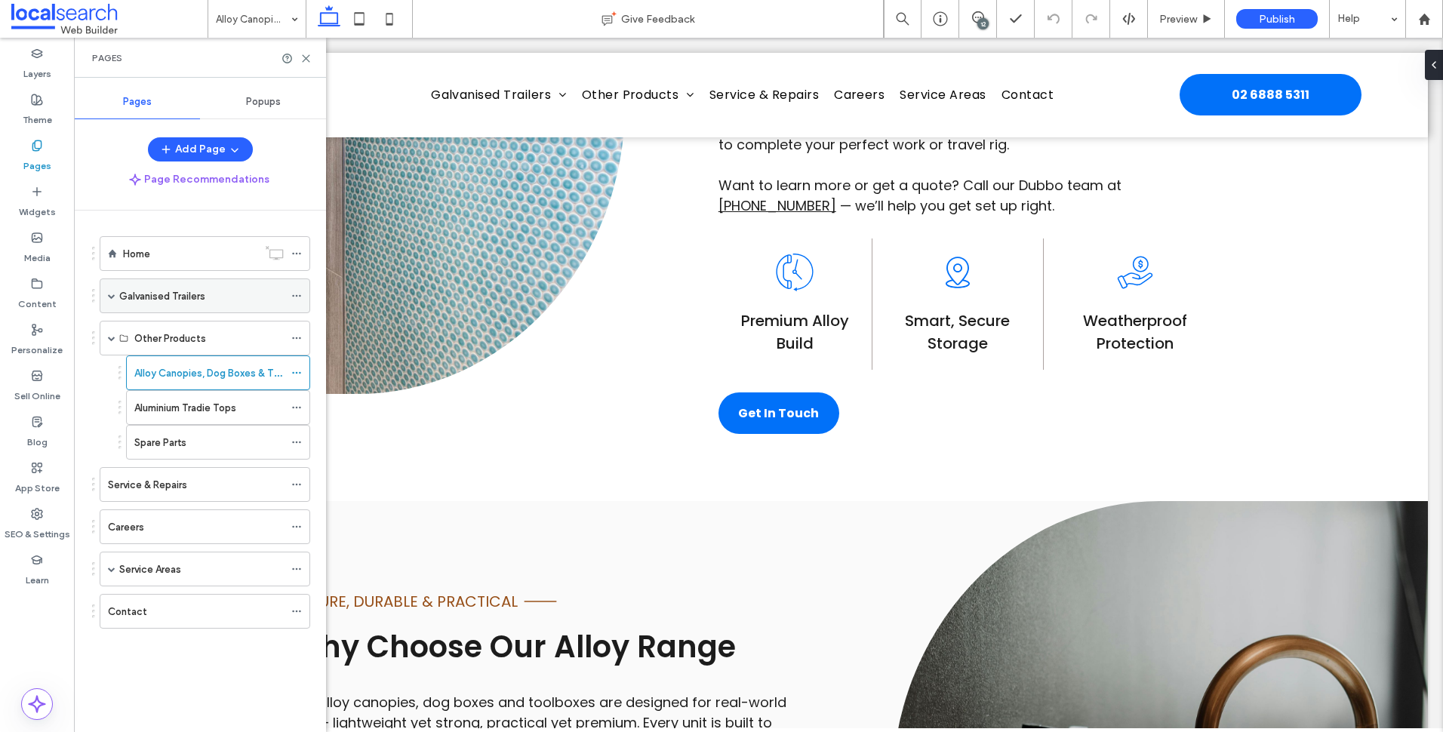
click at [178, 296] on label "Galvanised Trailers" at bounding box center [162, 296] width 86 height 26
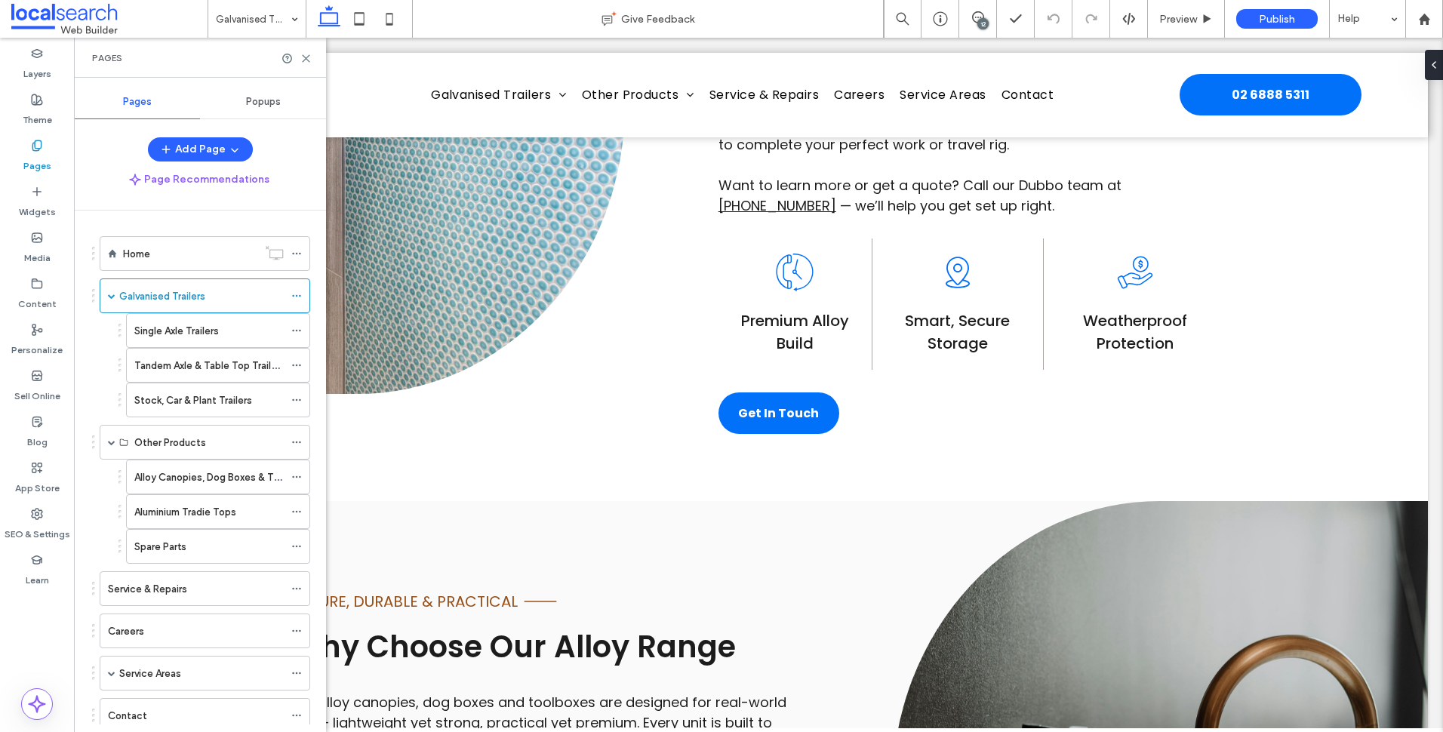
click at [178, 325] on div at bounding box center [721, 366] width 1443 height 732
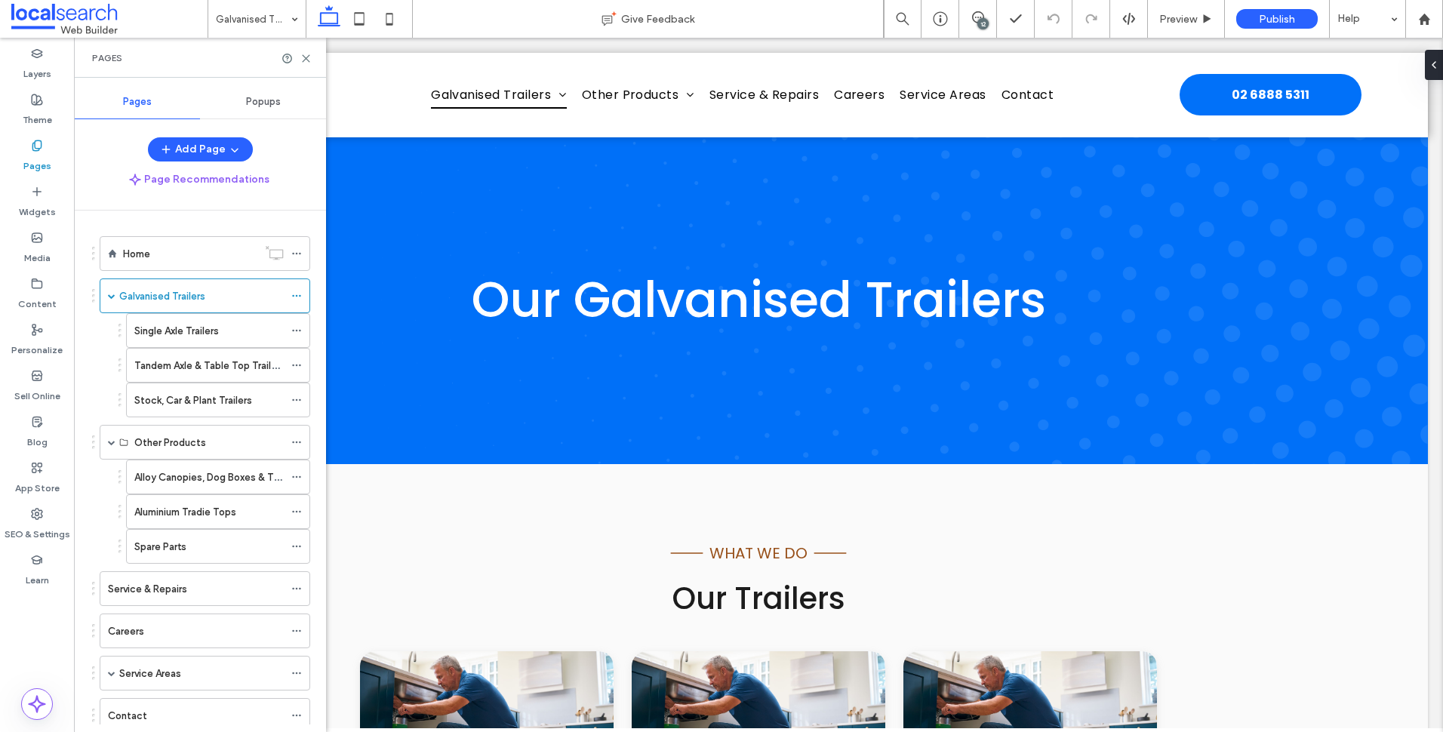
click at [227, 345] on div "Single Axle Trailers" at bounding box center [208, 330] width 149 height 33
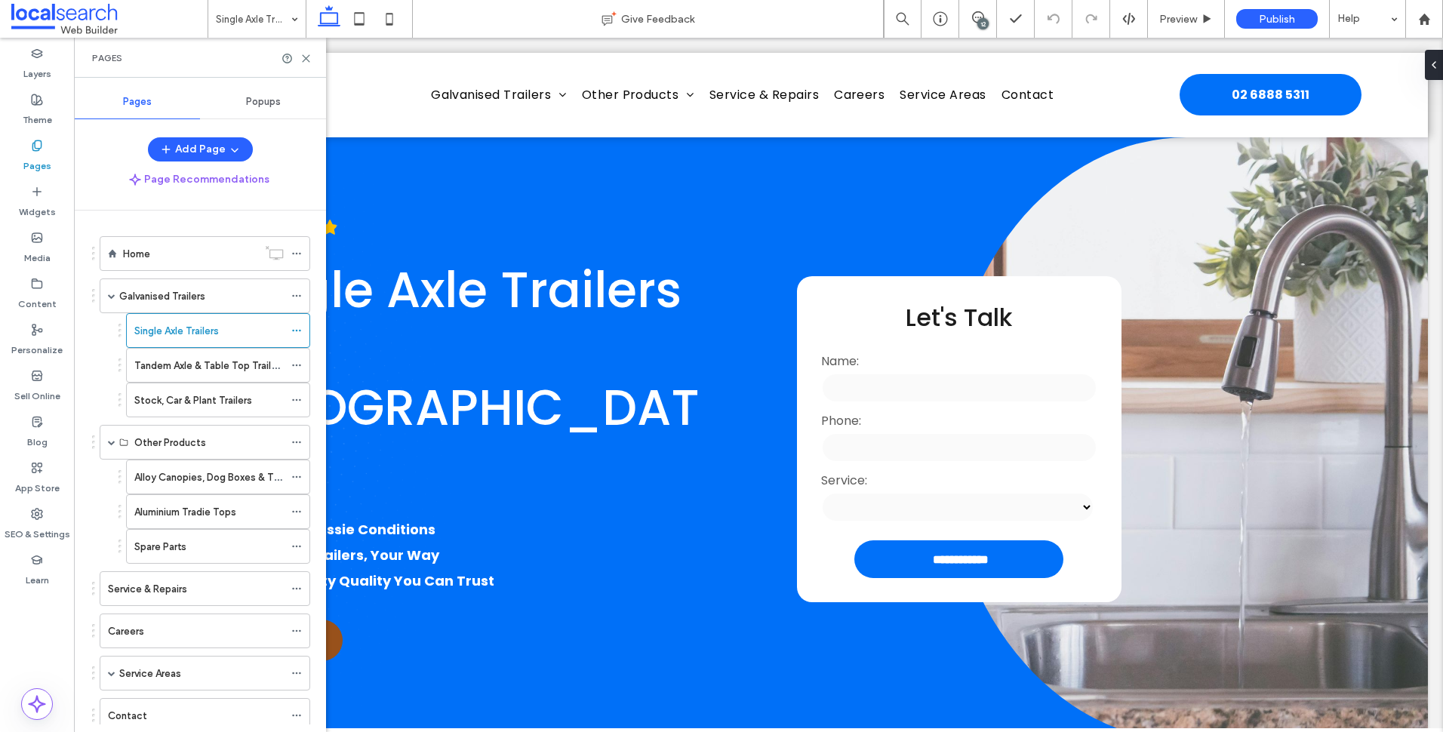
click at [312, 59] on div "Pages" at bounding box center [200, 58] width 252 height 40
click at [310, 59] on icon at bounding box center [305, 58] width 11 height 11
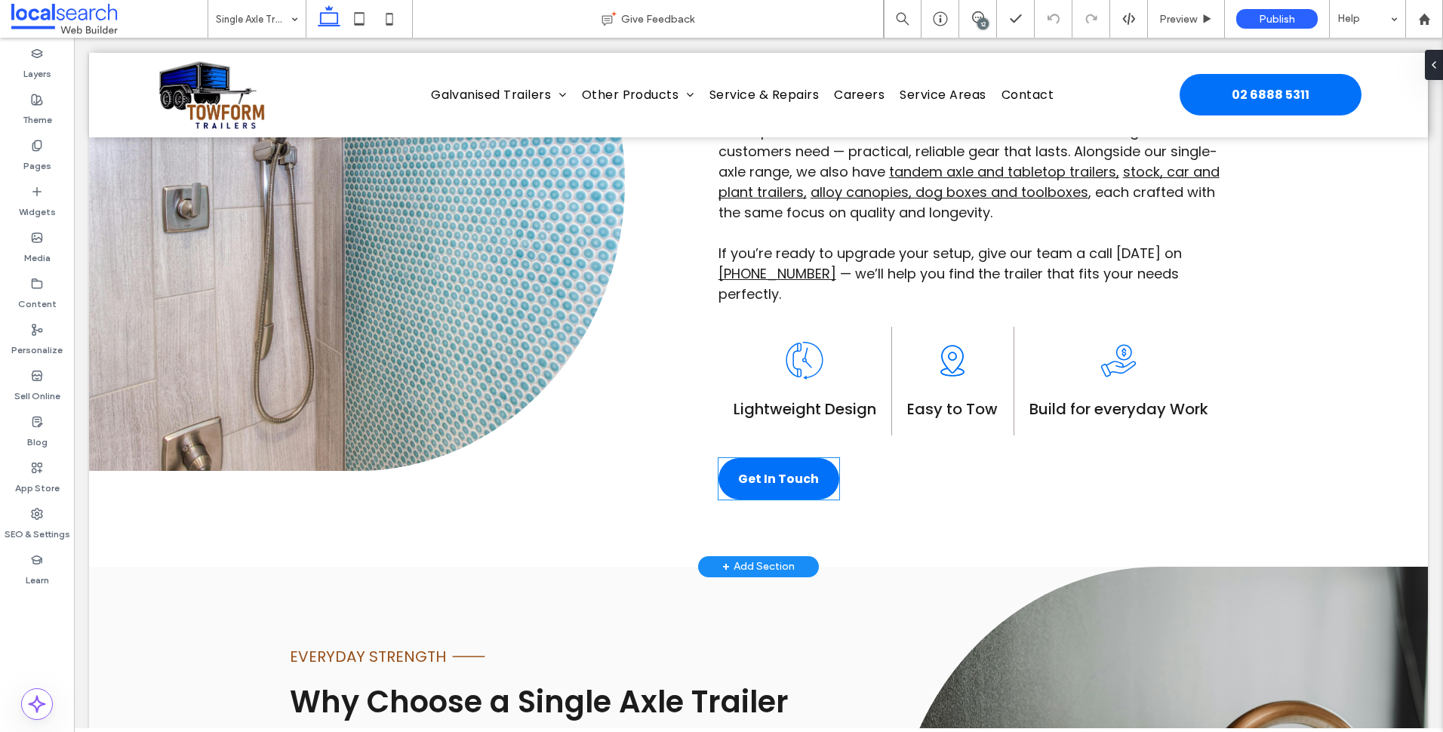
scroll to position [830, 0]
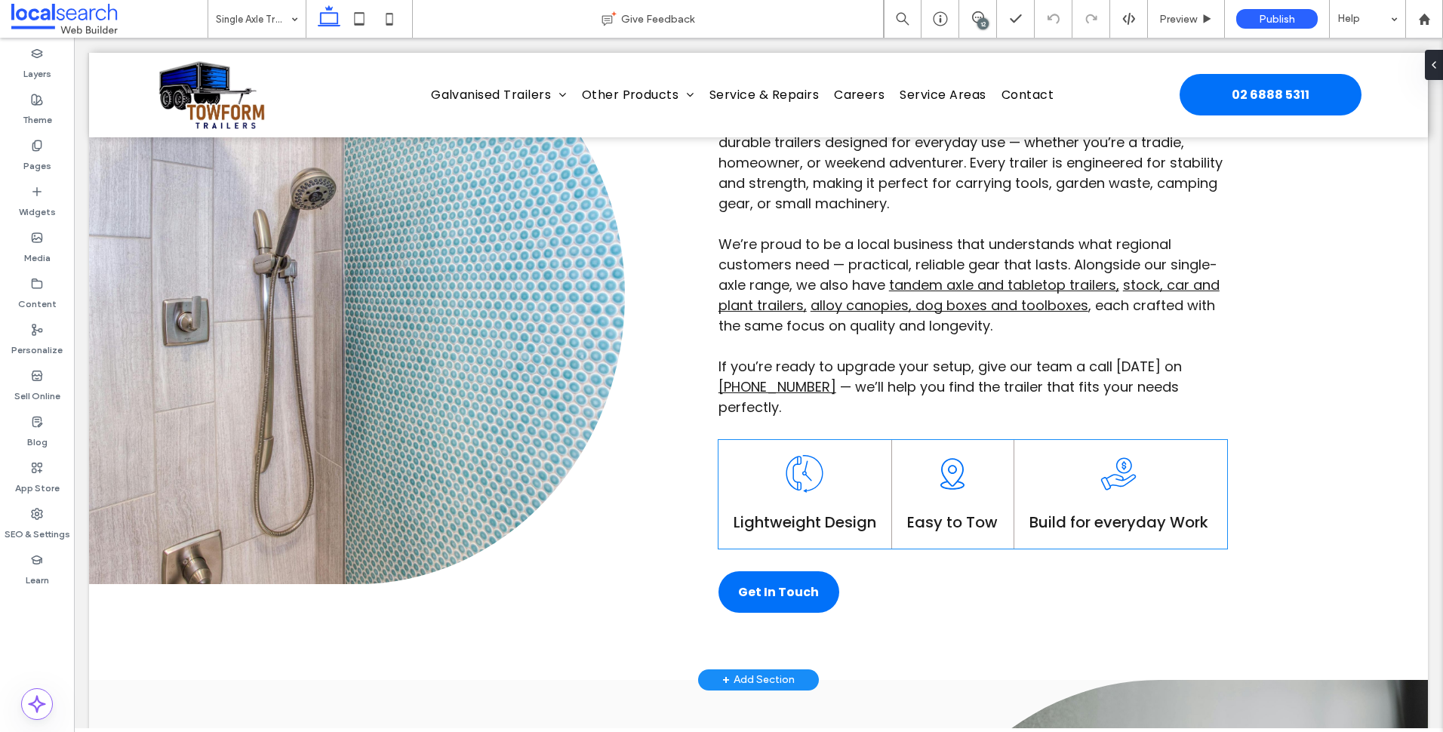
click at [804, 455] on icon at bounding box center [805, 474] width 38 height 38
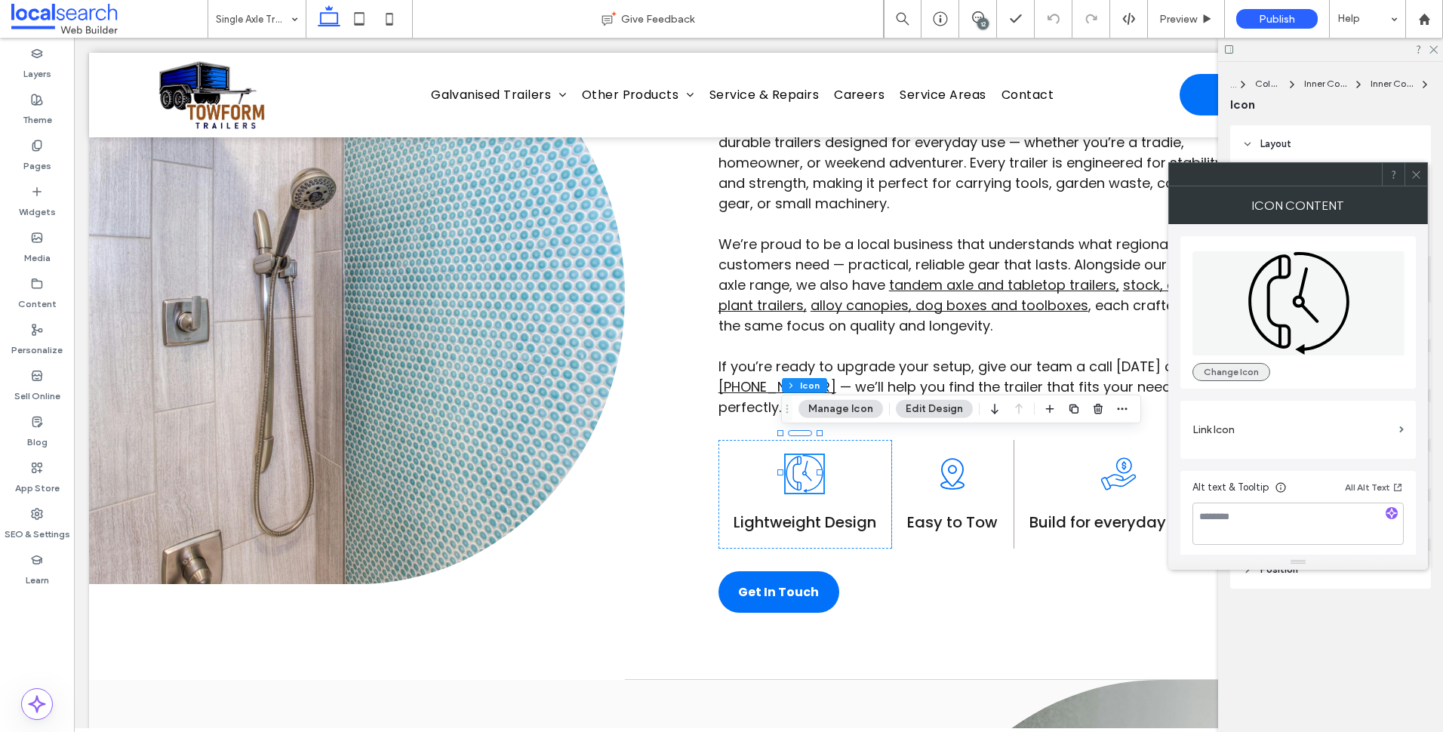
click at [1152, 373] on button "Change Icon" at bounding box center [1231, 372] width 78 height 18
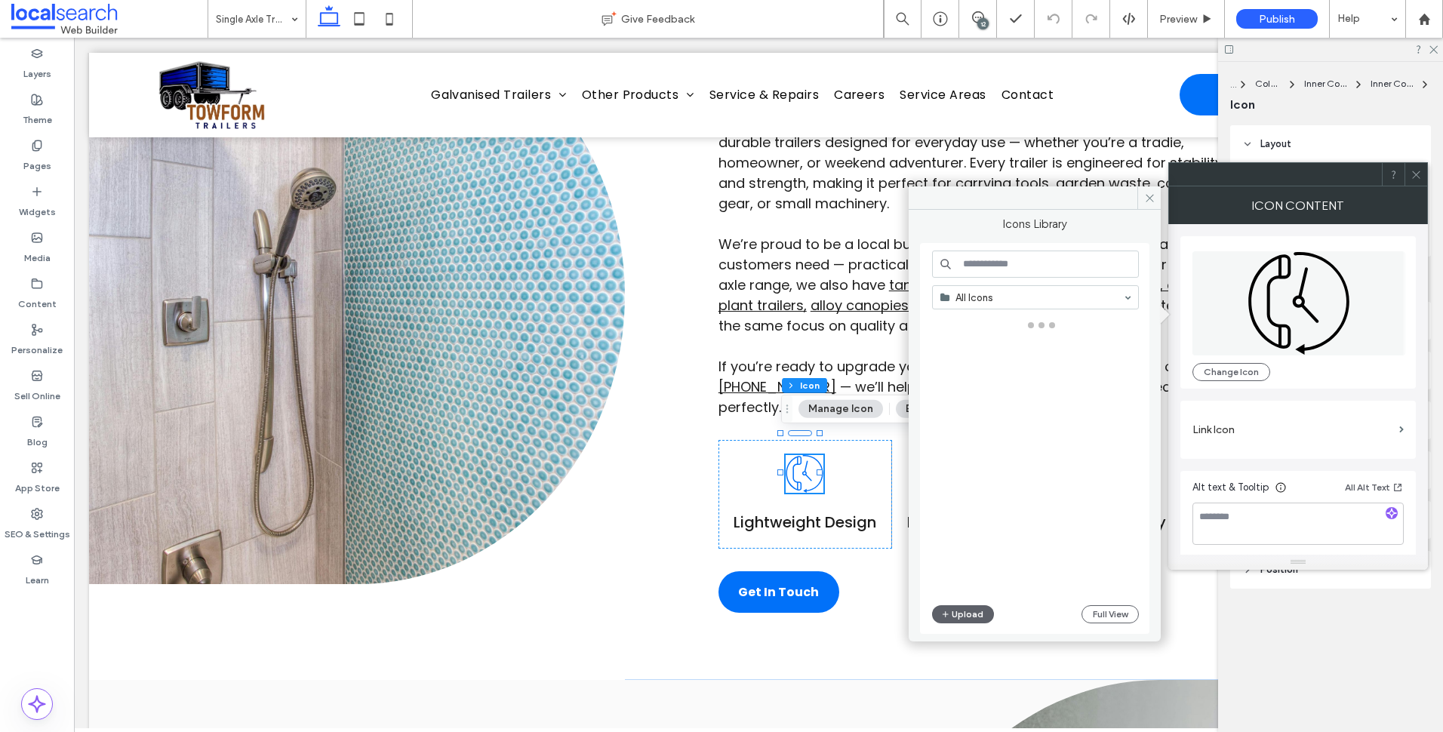
click at [989, 263] on input at bounding box center [1035, 264] width 207 height 27
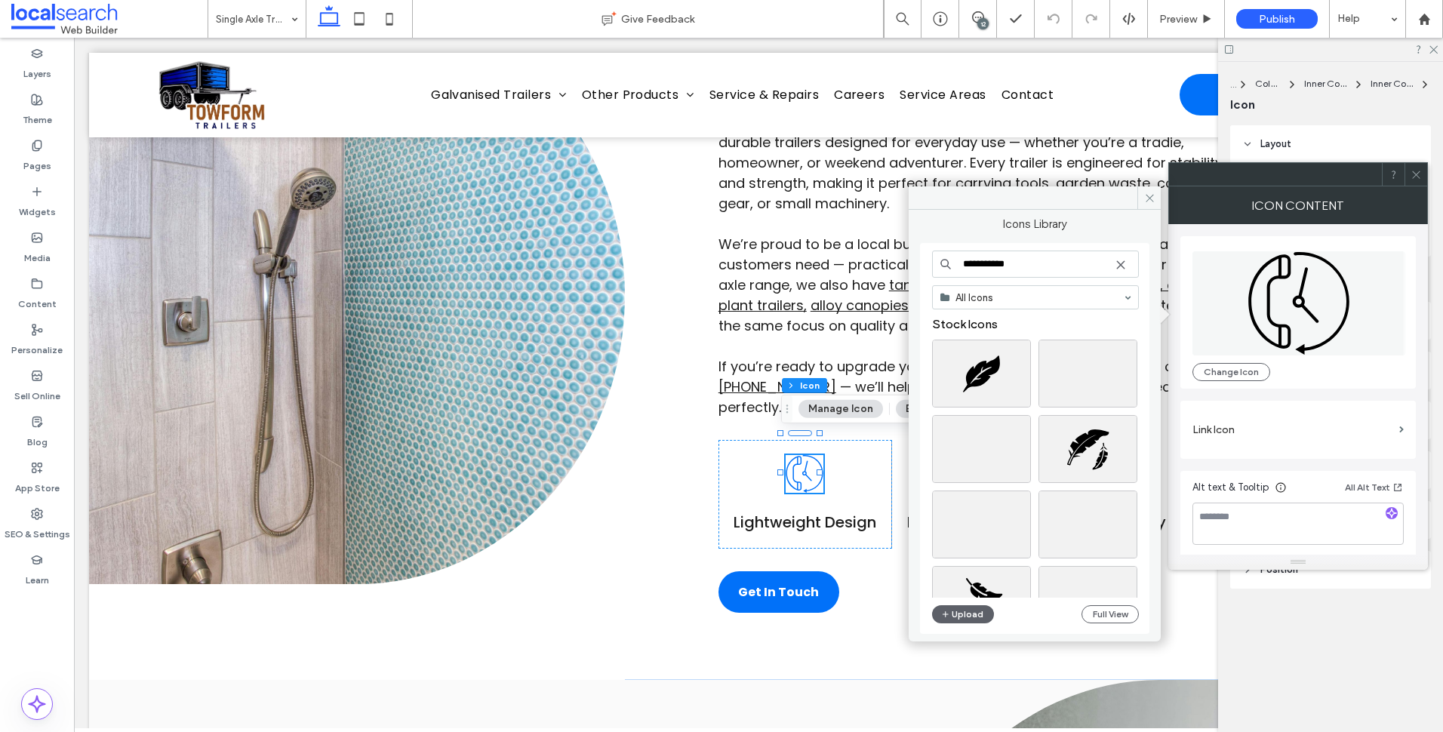
type input "**********"
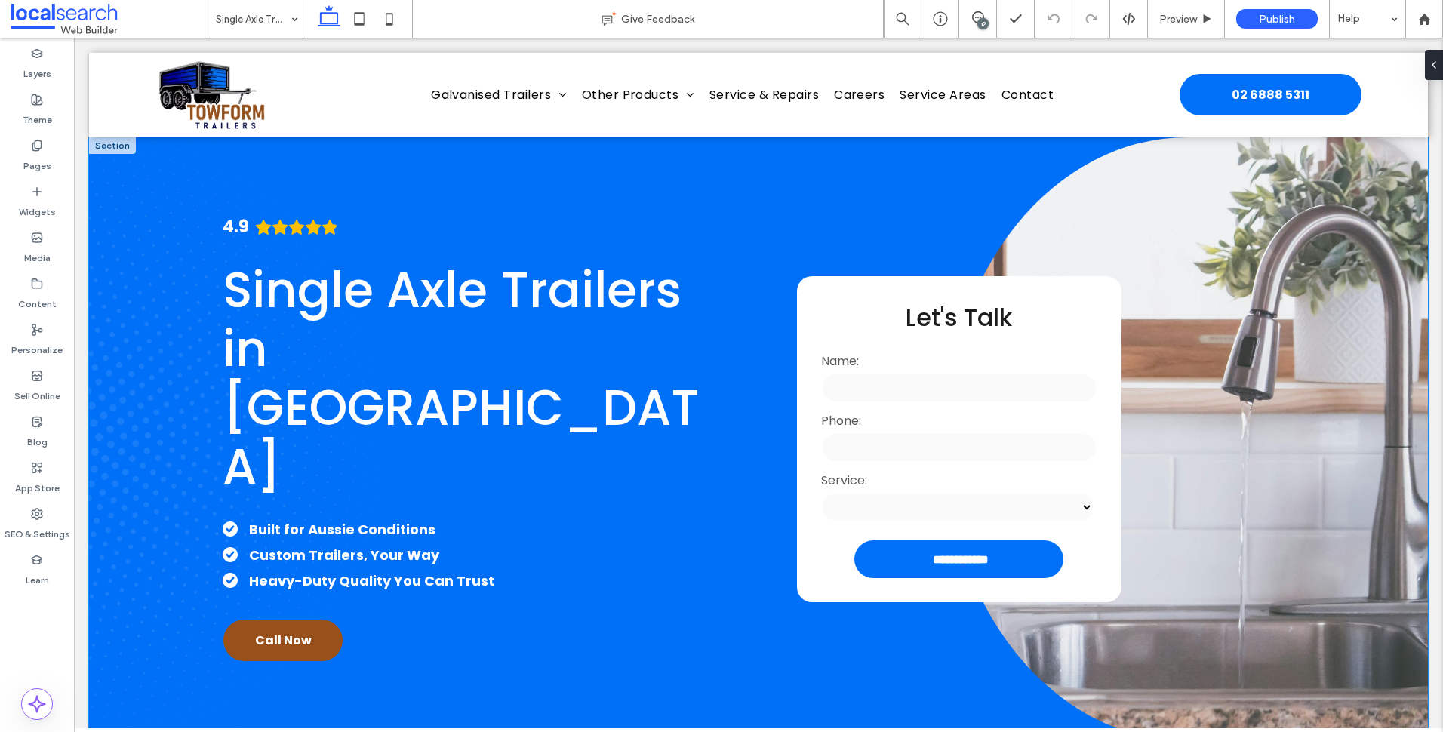
click at [202, 434] on div "**********" at bounding box center [758, 439] width 1339 height 604
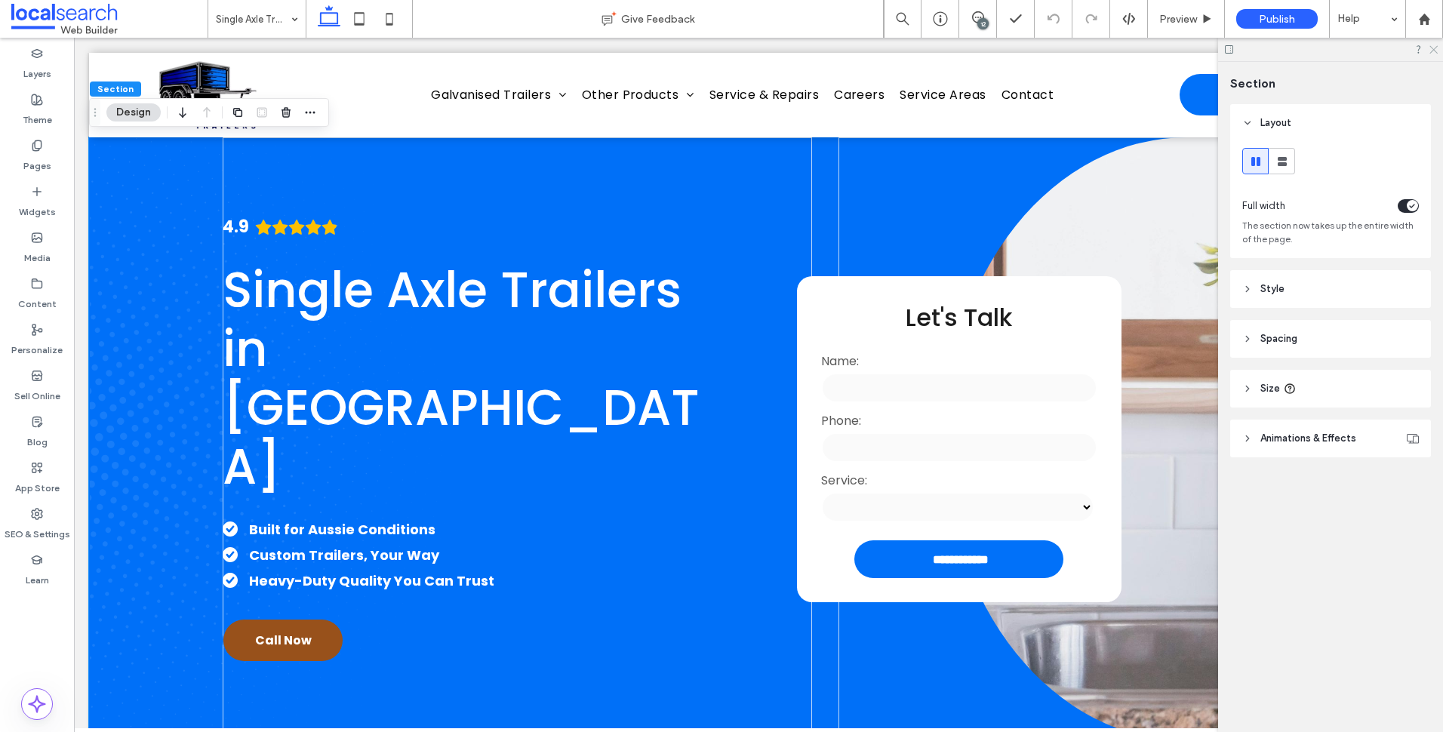
click at [1436, 47] on icon at bounding box center [1433, 49] width 10 height 10
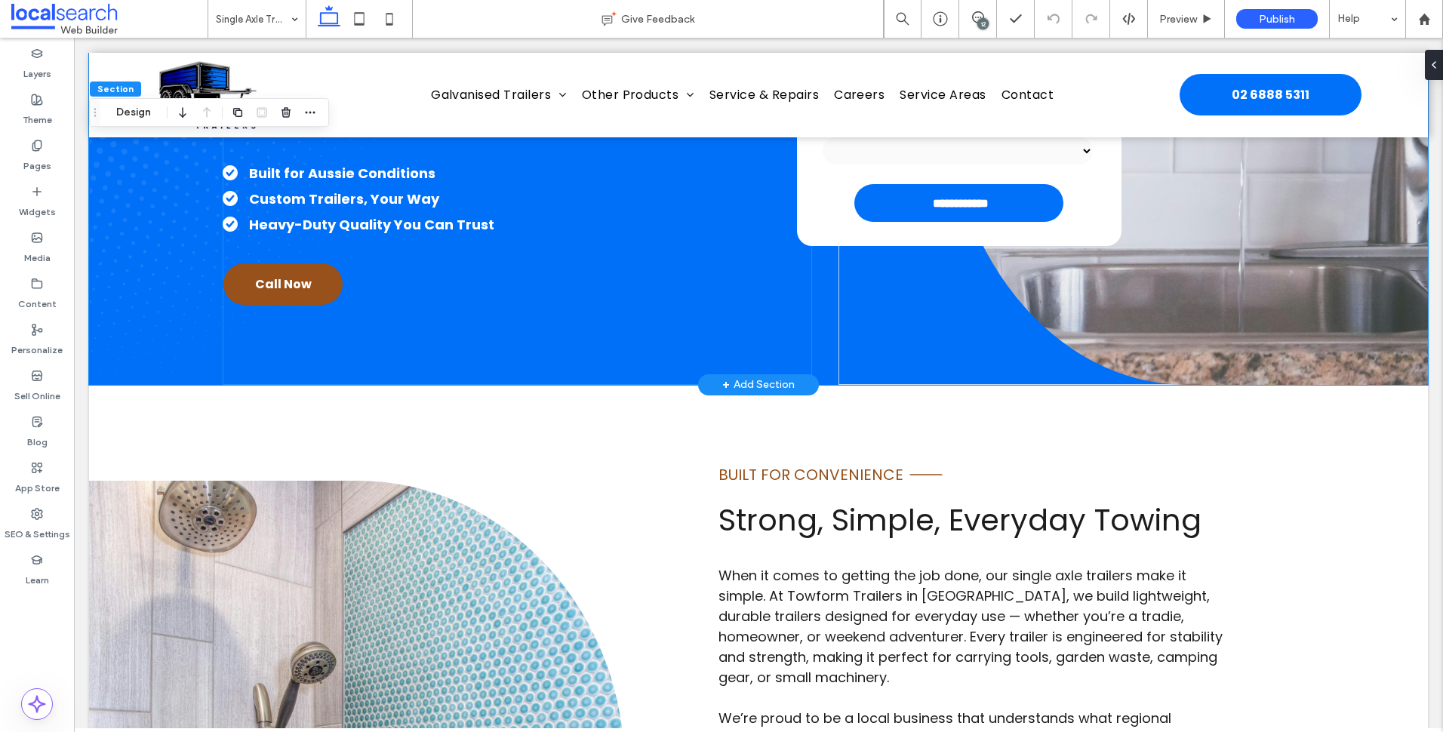
scroll to position [679, 0]
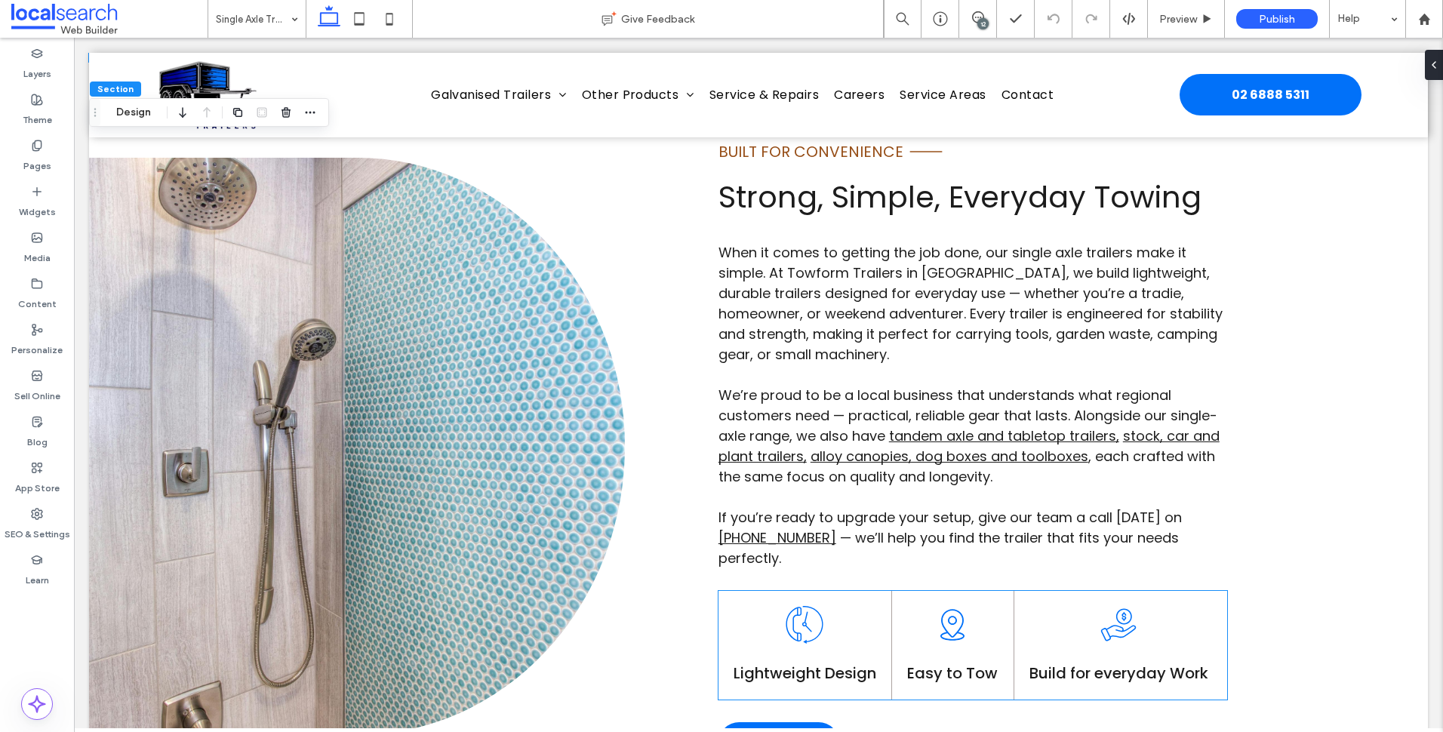
click at [793, 607] on icon at bounding box center [794, 624] width 16 height 35
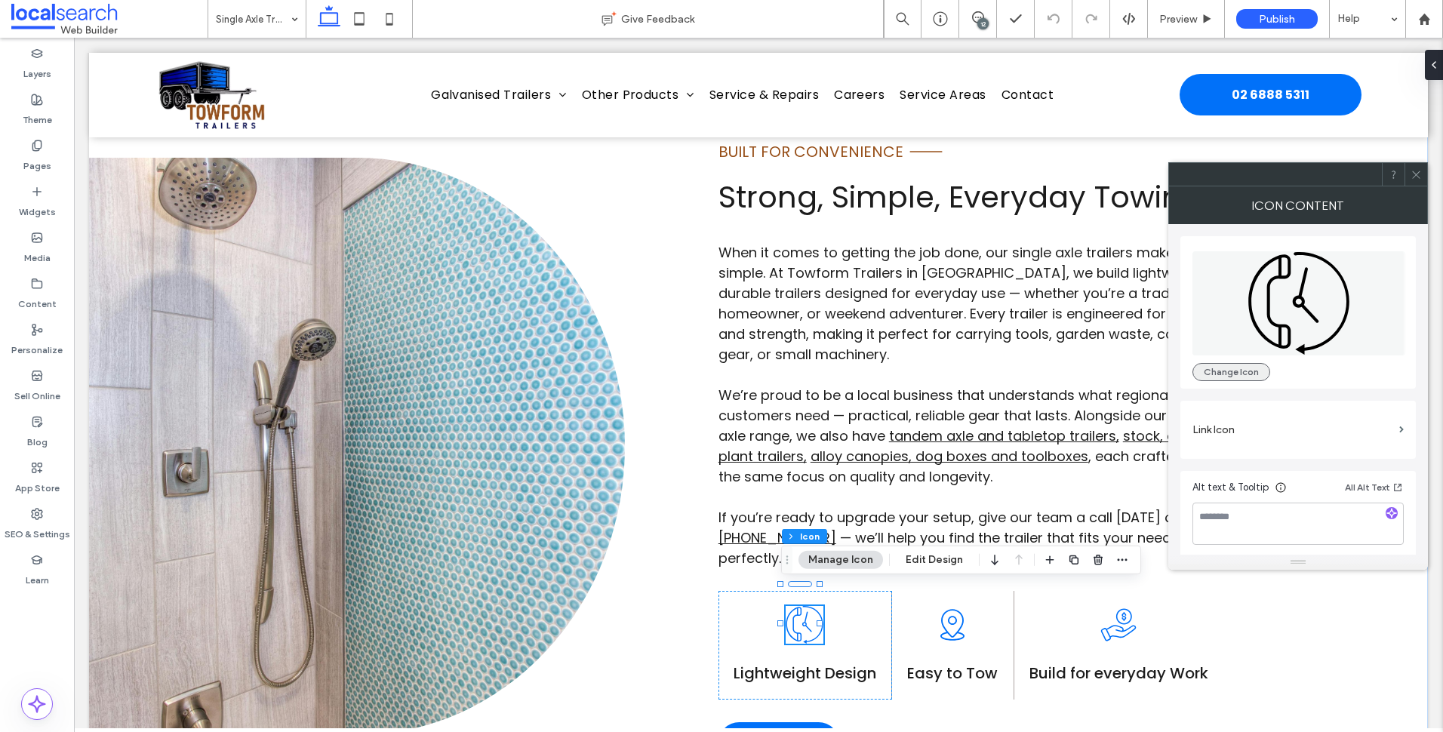
click at [1231, 375] on button "Change Icon" at bounding box center [1231, 372] width 78 height 18
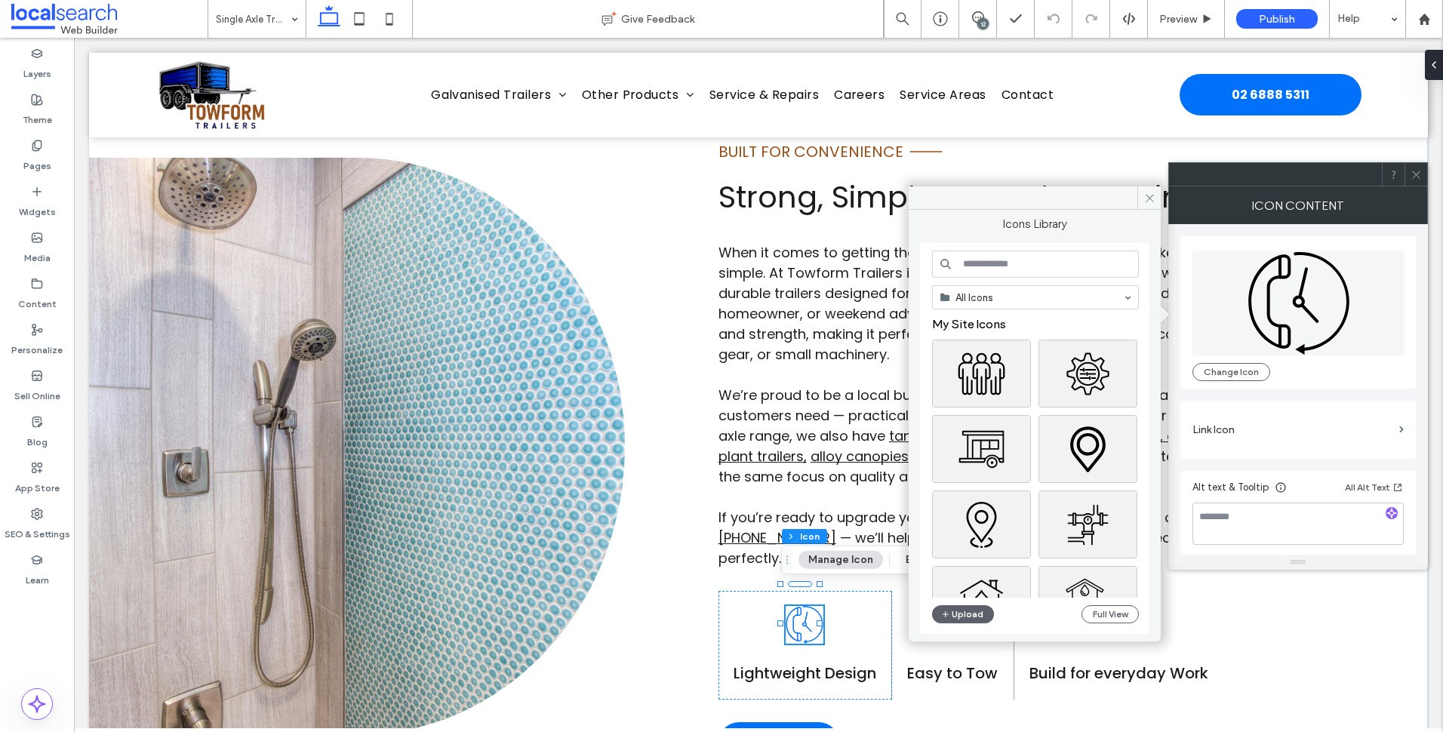
click at [1027, 275] on input at bounding box center [1035, 264] width 207 height 27
type input "*****"
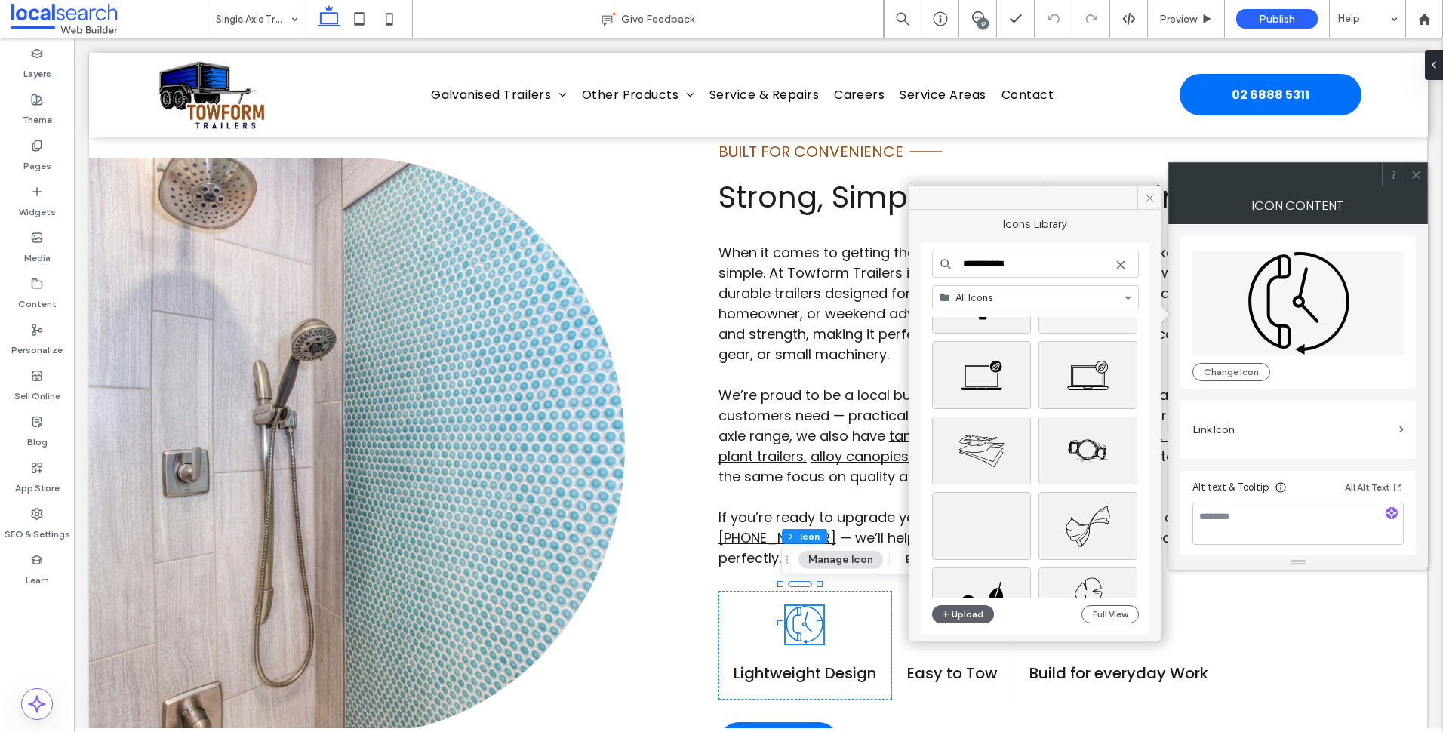
scroll to position [1132, 0]
type input "**********"
click at [200, 371] on link at bounding box center [357, 446] width 536 height 577
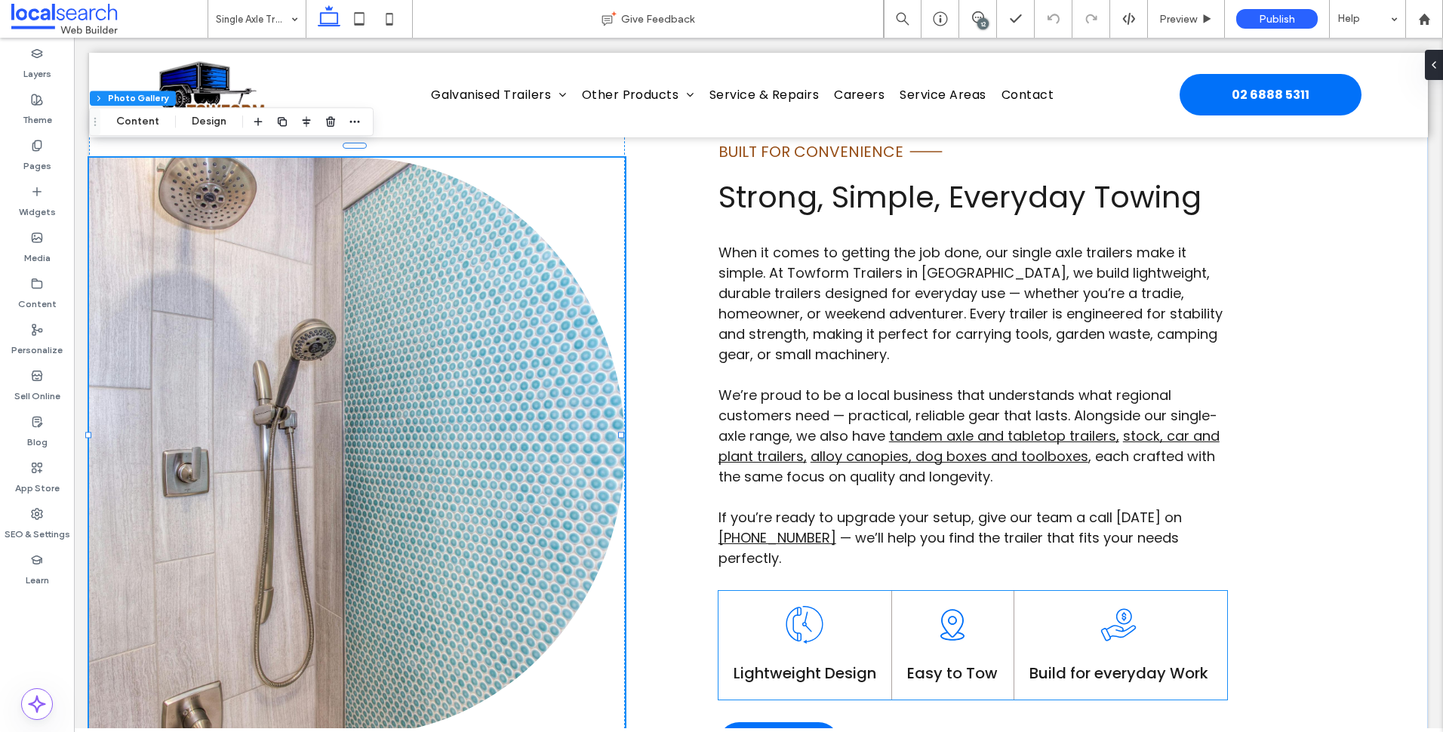
click at [798, 606] on icon at bounding box center [805, 625] width 38 height 38
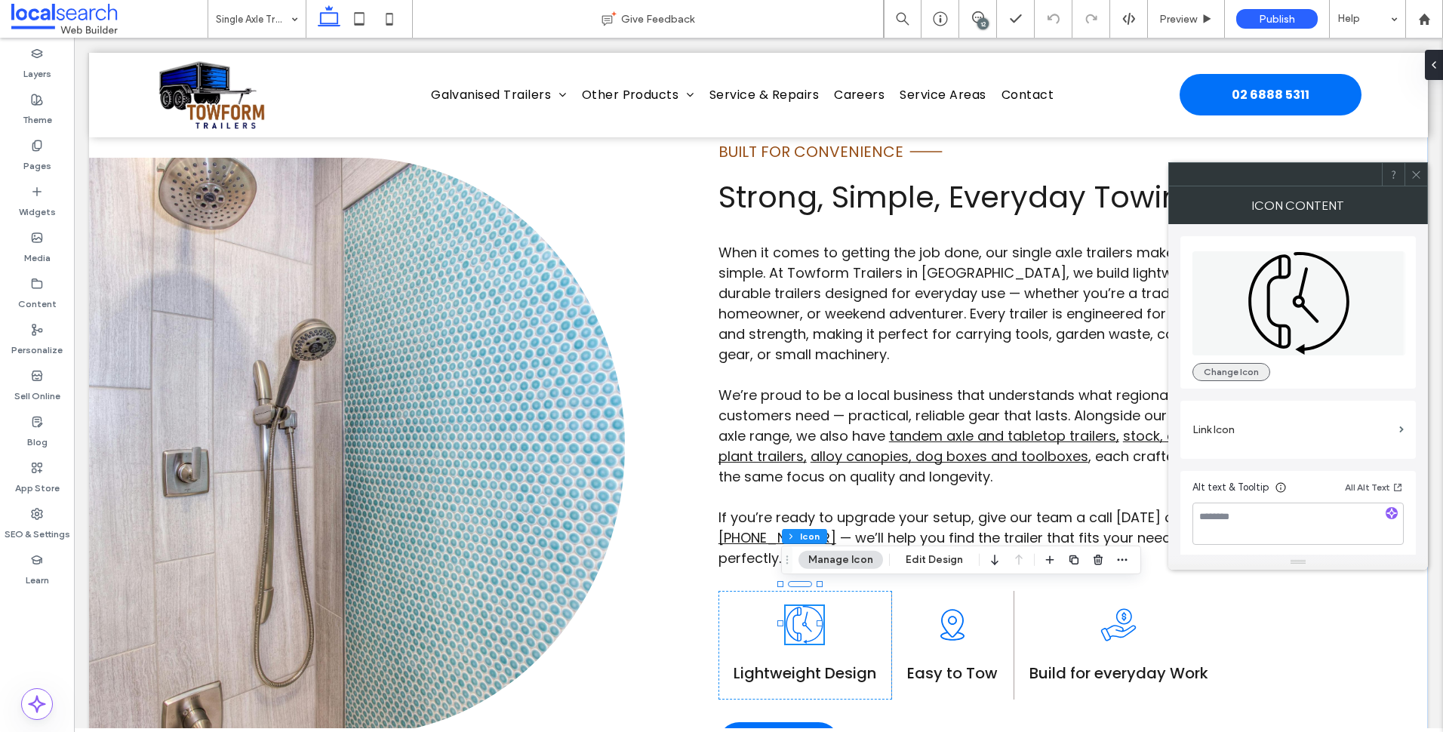
click at [1243, 374] on button "Change Icon" at bounding box center [1231, 372] width 78 height 18
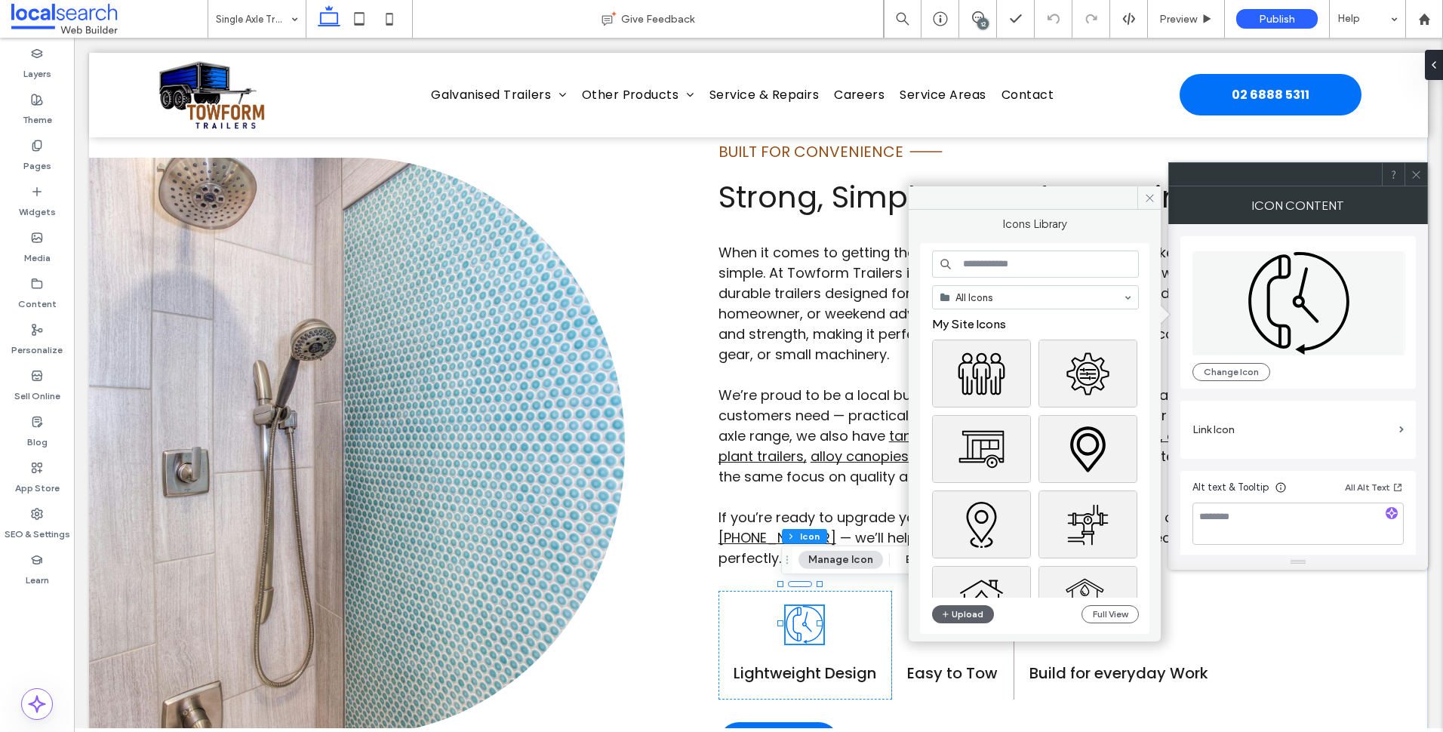
click at [1082, 266] on input at bounding box center [1035, 264] width 207 height 27
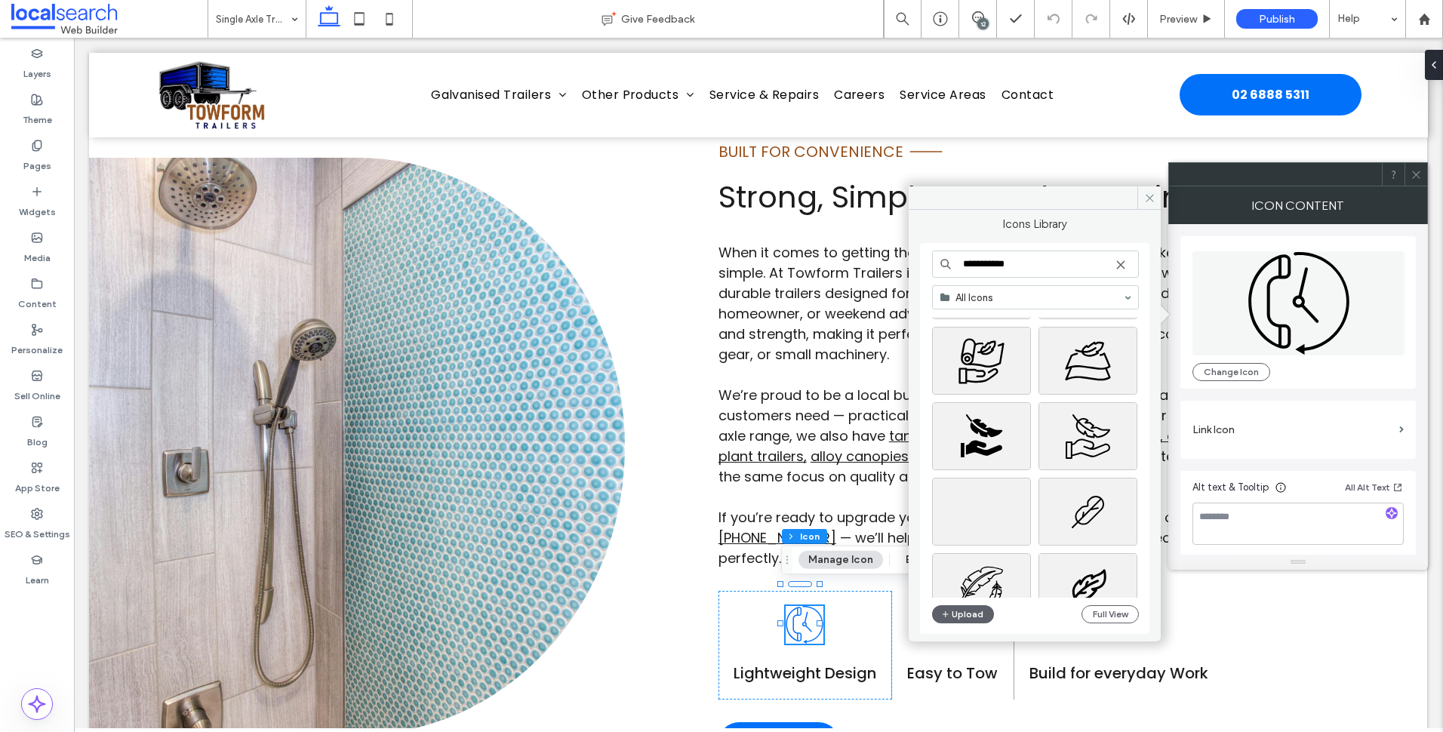
scroll to position [226, 0]
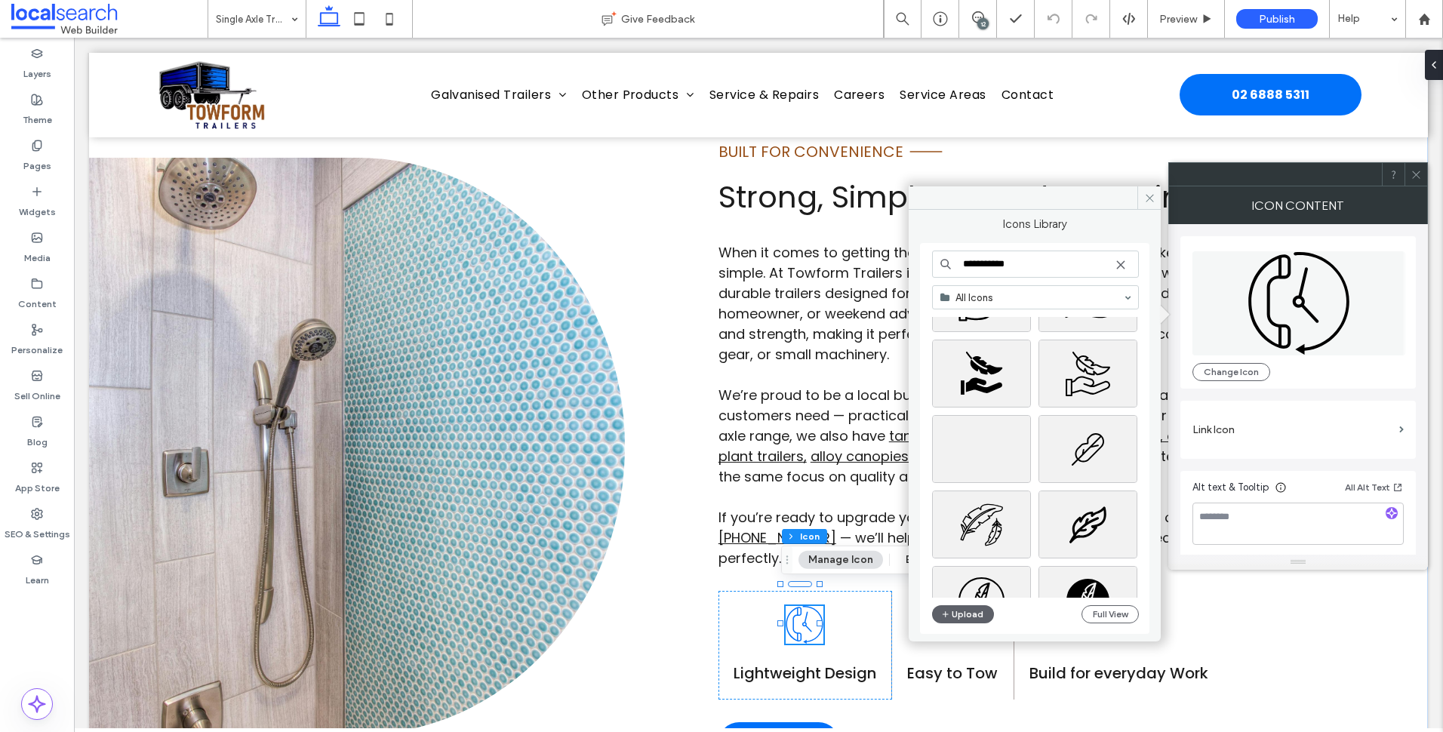
click at [1023, 268] on input "**********" at bounding box center [1035, 264] width 207 height 27
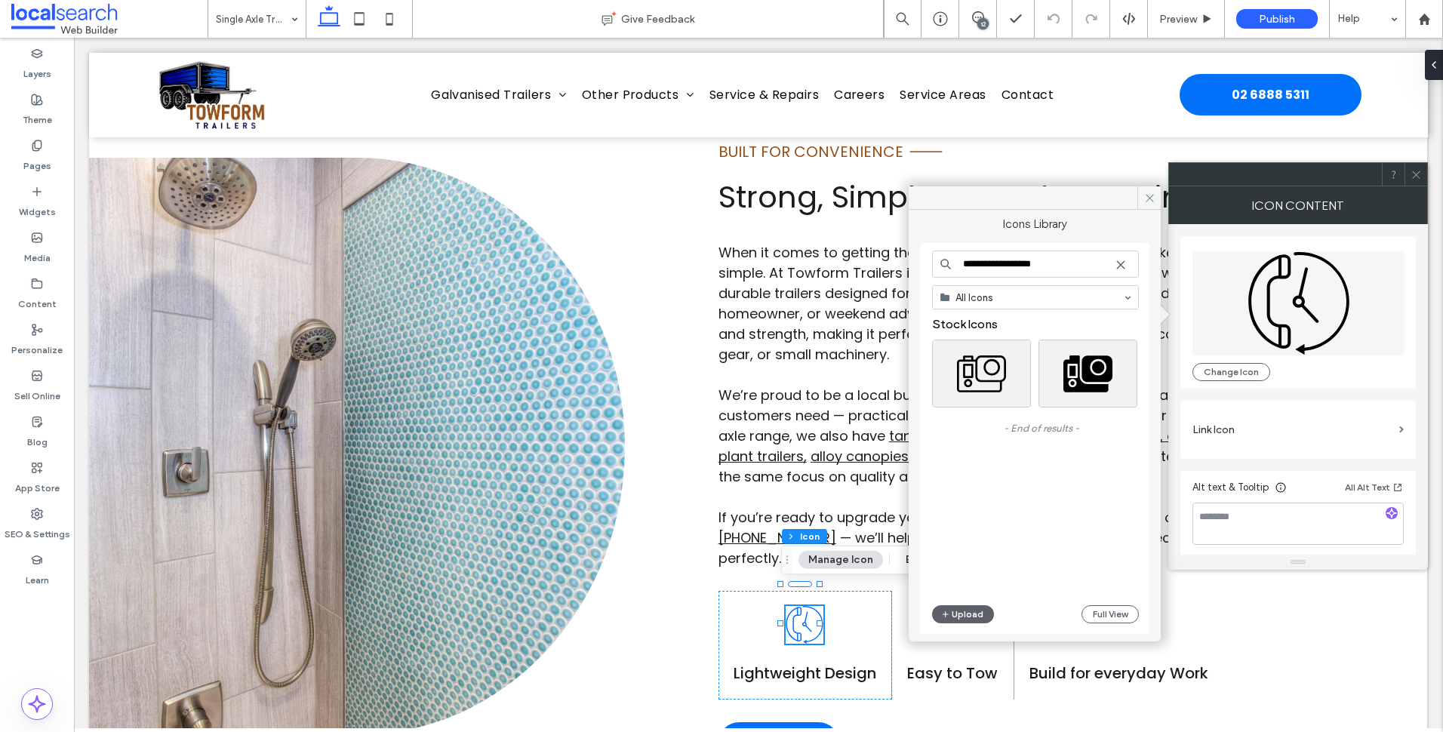
click at [1060, 278] on div "**********" at bounding box center [1035, 439] width 207 height 377
click at [1040, 259] on input "**********" at bounding box center [1035, 264] width 207 height 27
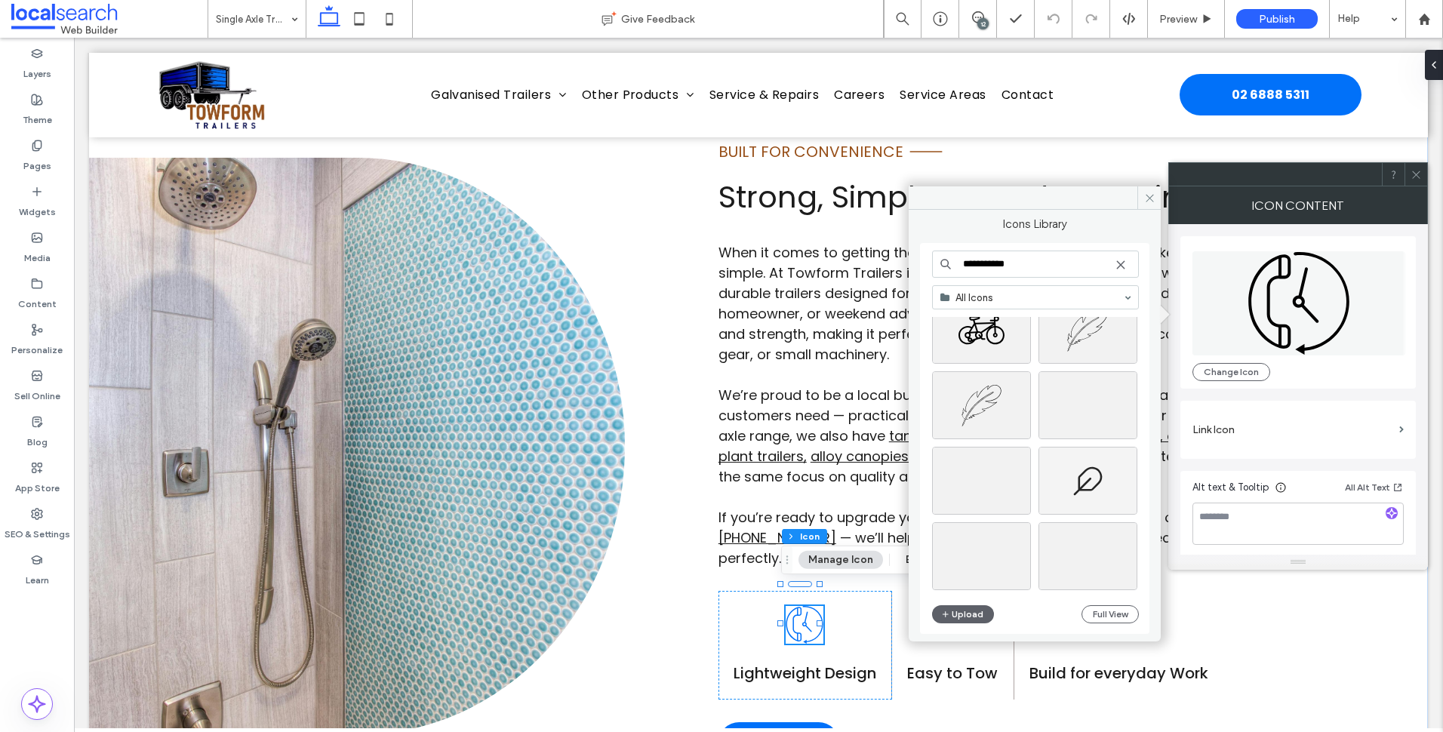
scroll to position [1402, 0]
type input "**********"
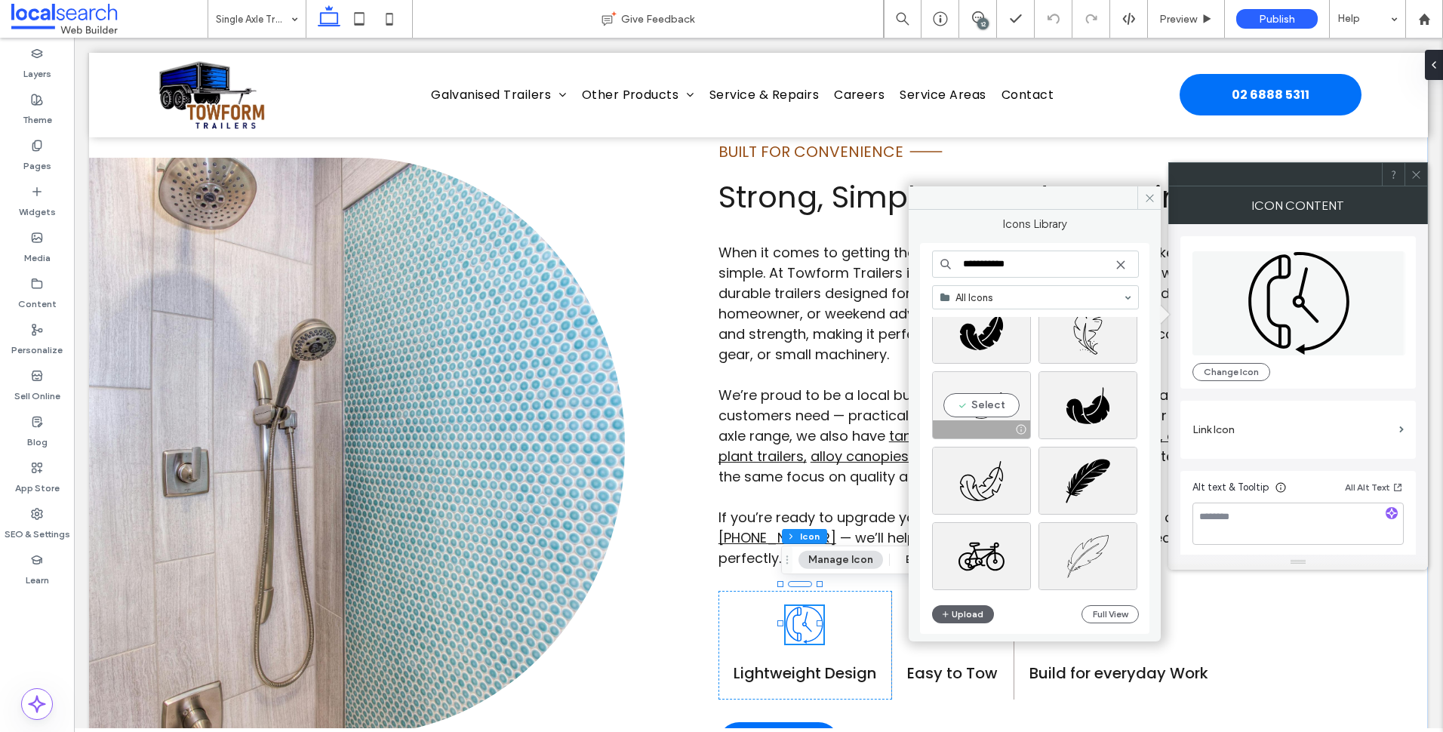
click at [997, 408] on div "Select" at bounding box center [981, 405] width 99 height 68
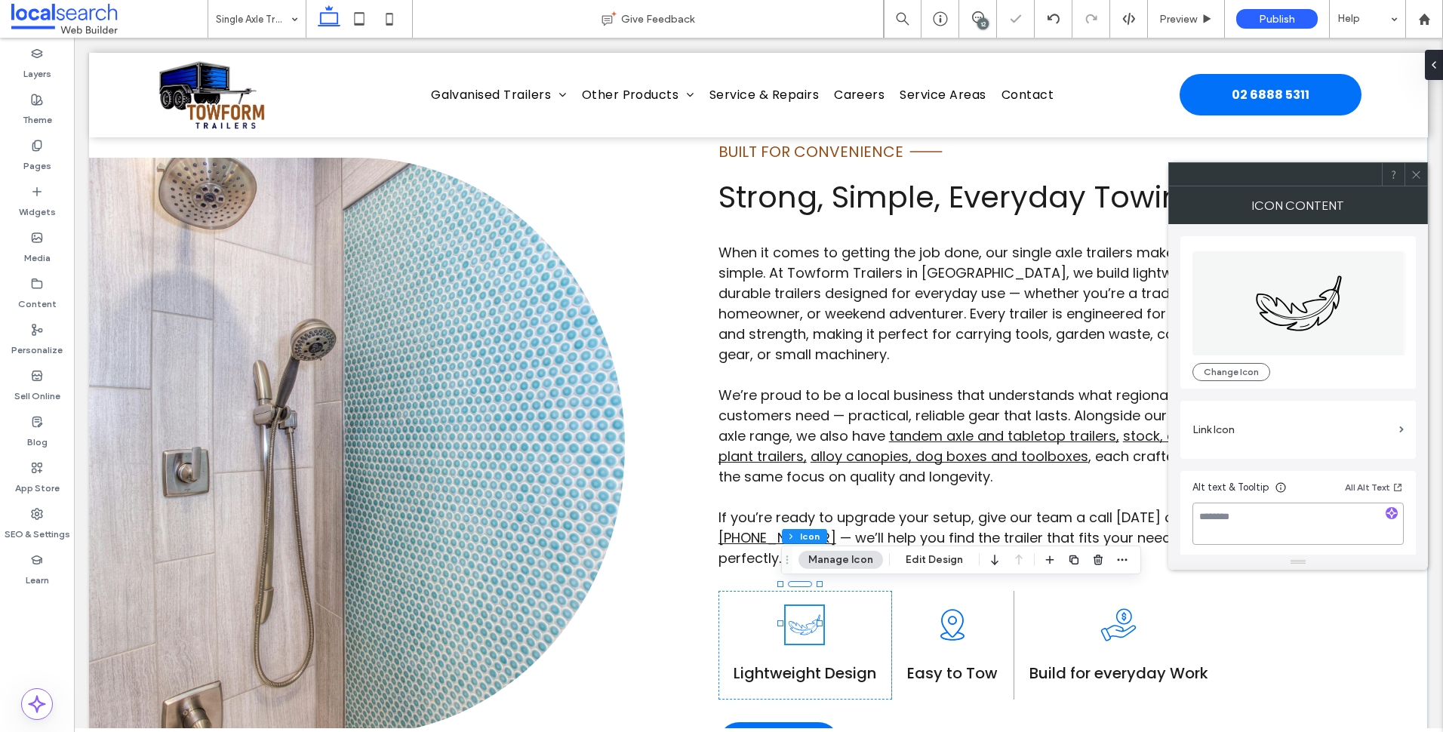
click at [1272, 524] on textarea at bounding box center [1297, 524] width 211 height 42
click at [667, 595] on div "BUILT FOR CONVENIENCE Line Icon Strong, Simple, Everyday Towing When it comes t…" at bounding box center [758, 446] width 1339 height 769
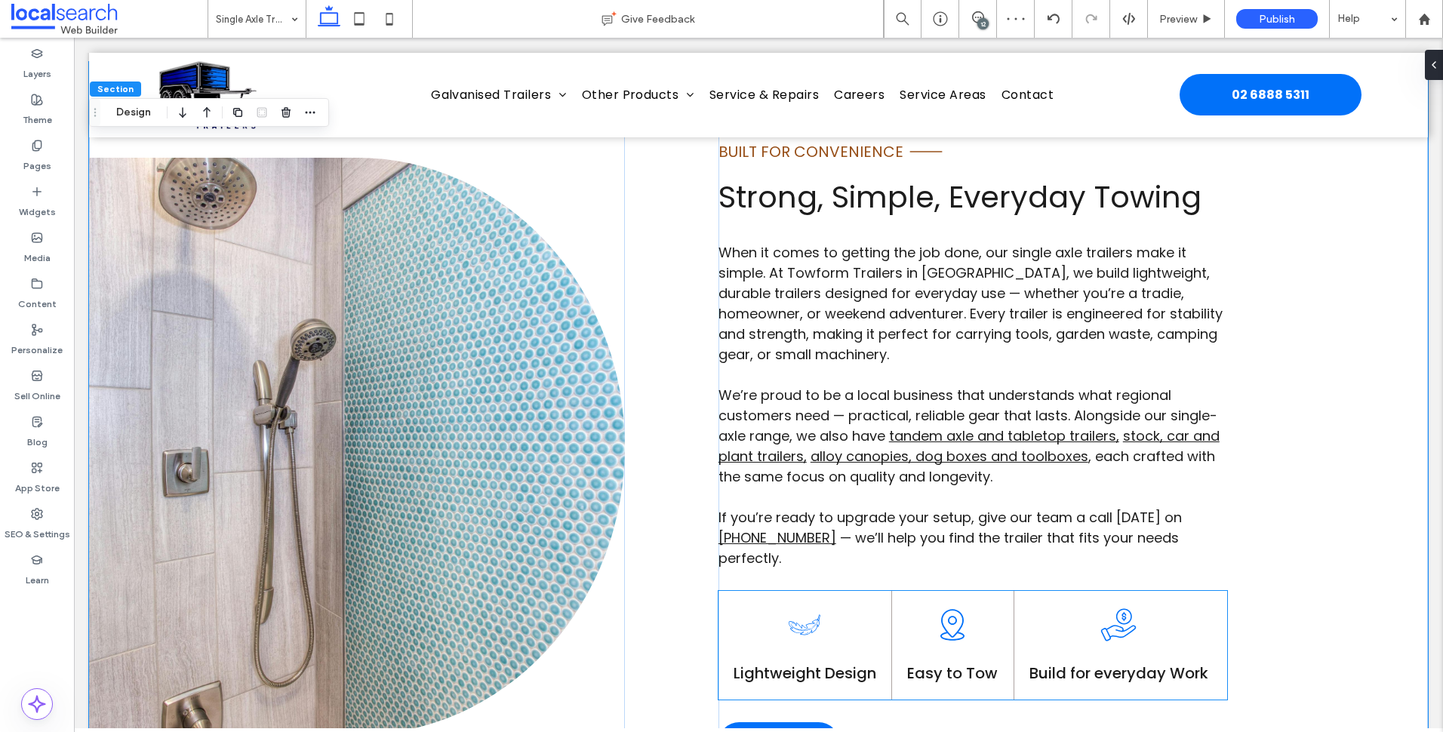
click at [788, 612] on icon at bounding box center [805, 625] width 38 height 38
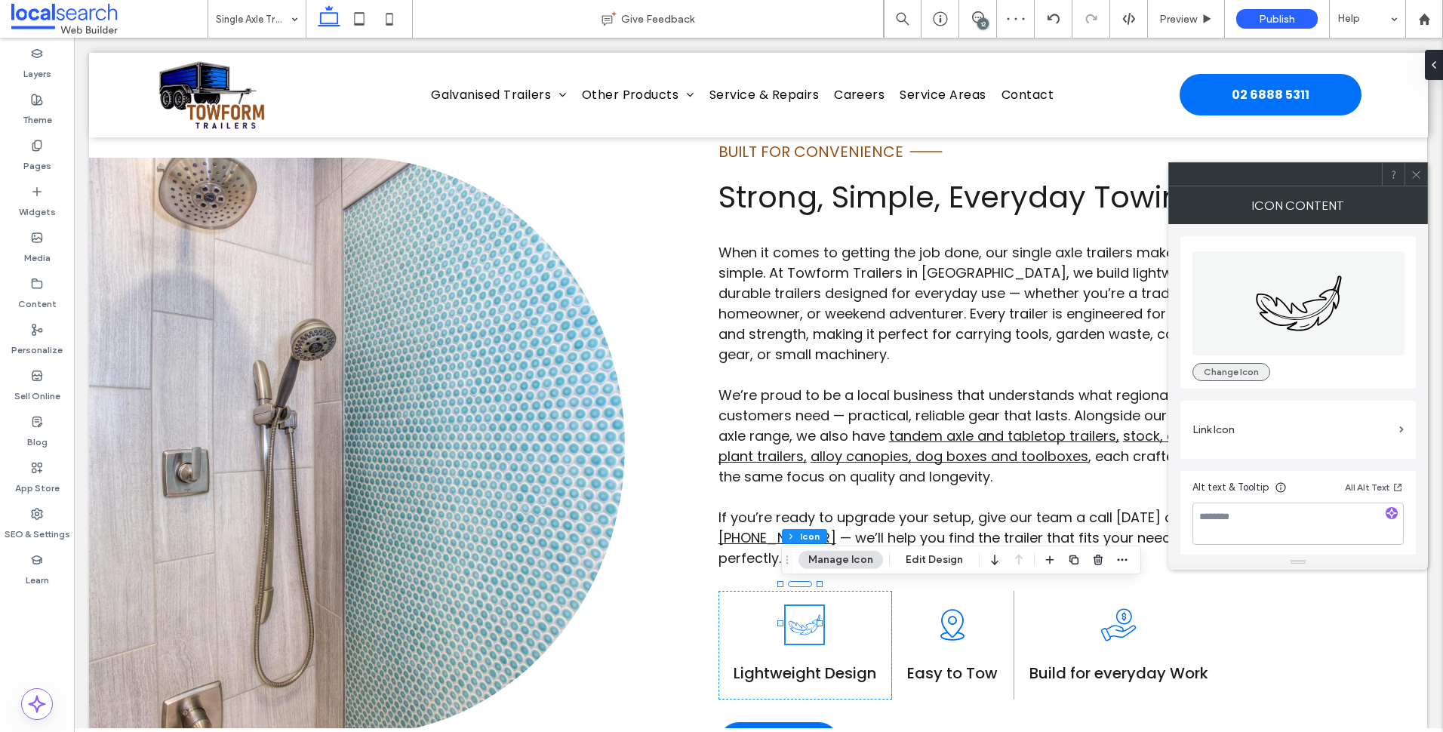
click at [1218, 370] on button "Change Icon" at bounding box center [1231, 372] width 78 height 18
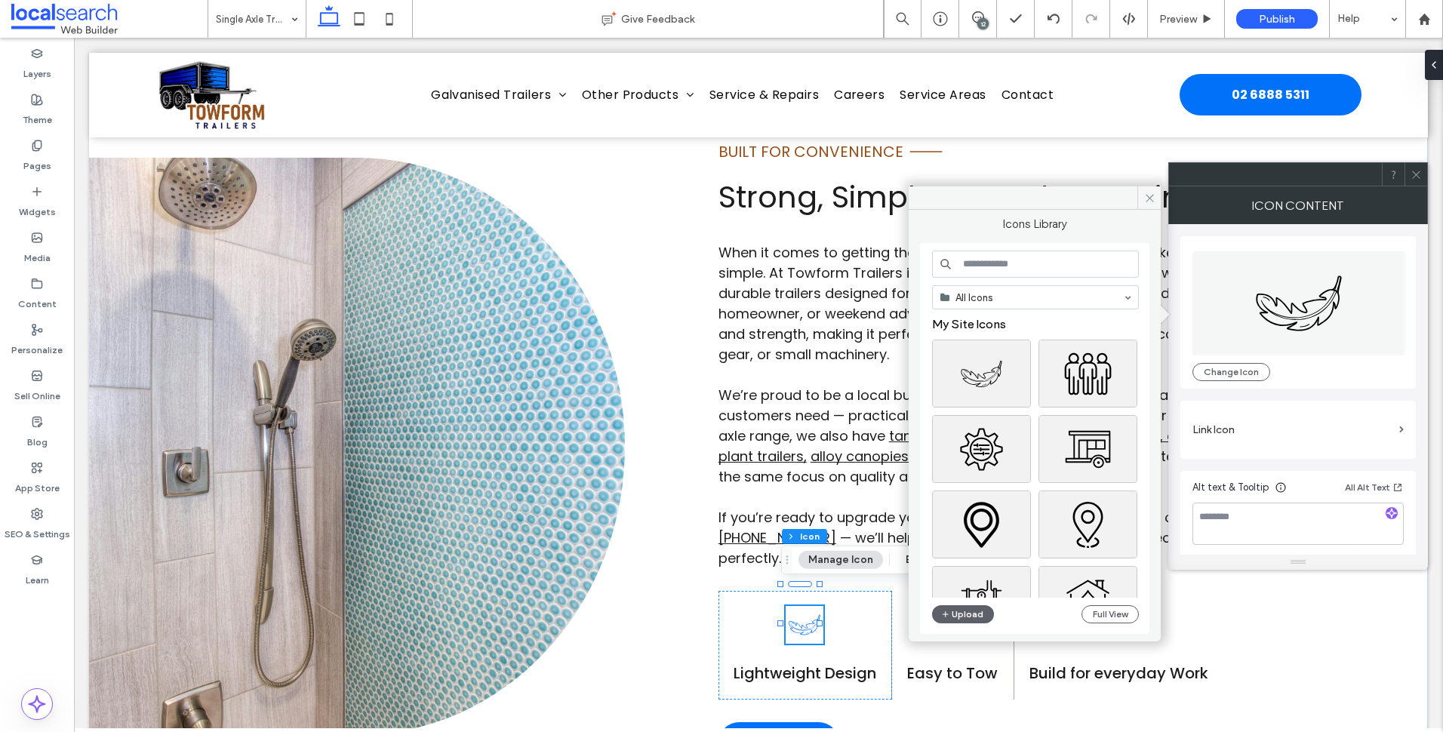
click at [989, 262] on input at bounding box center [1035, 264] width 207 height 27
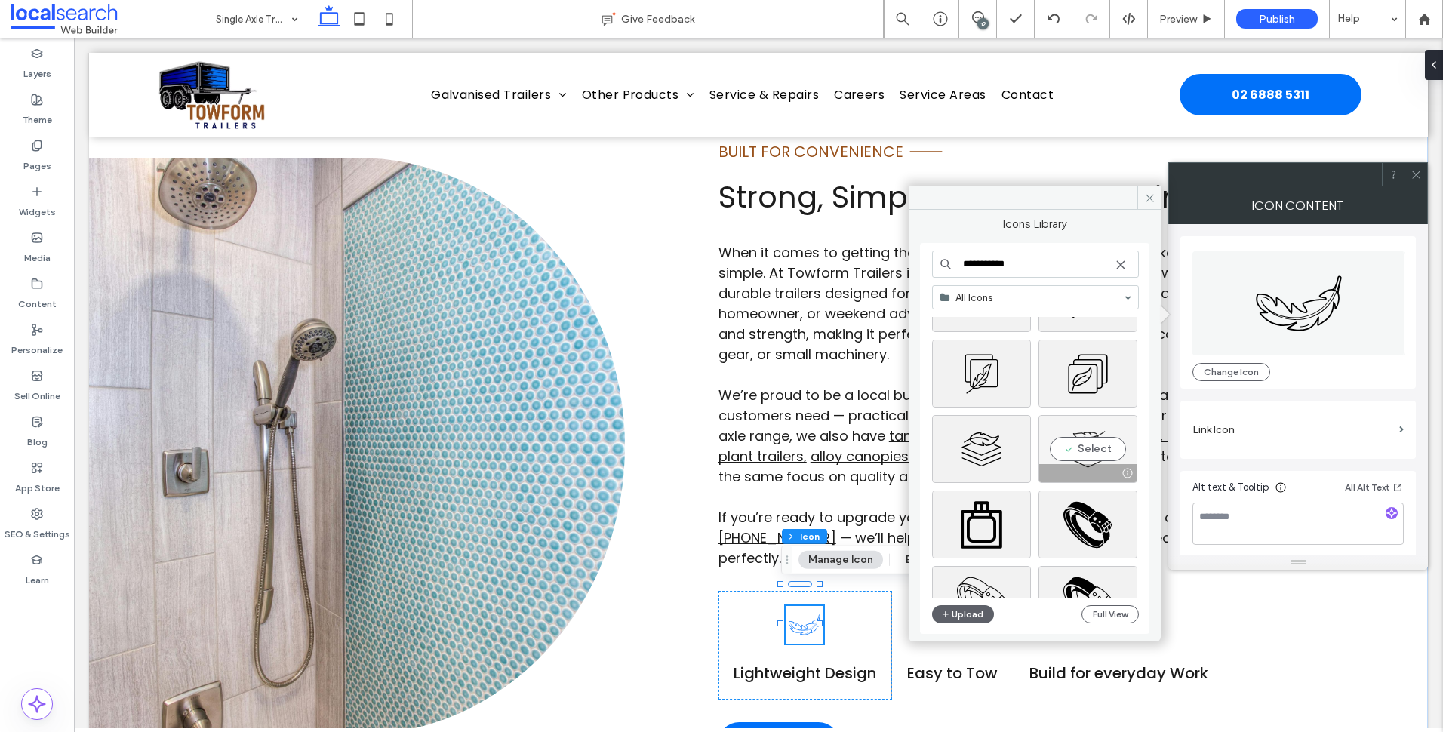
scroll to position [1208, 0]
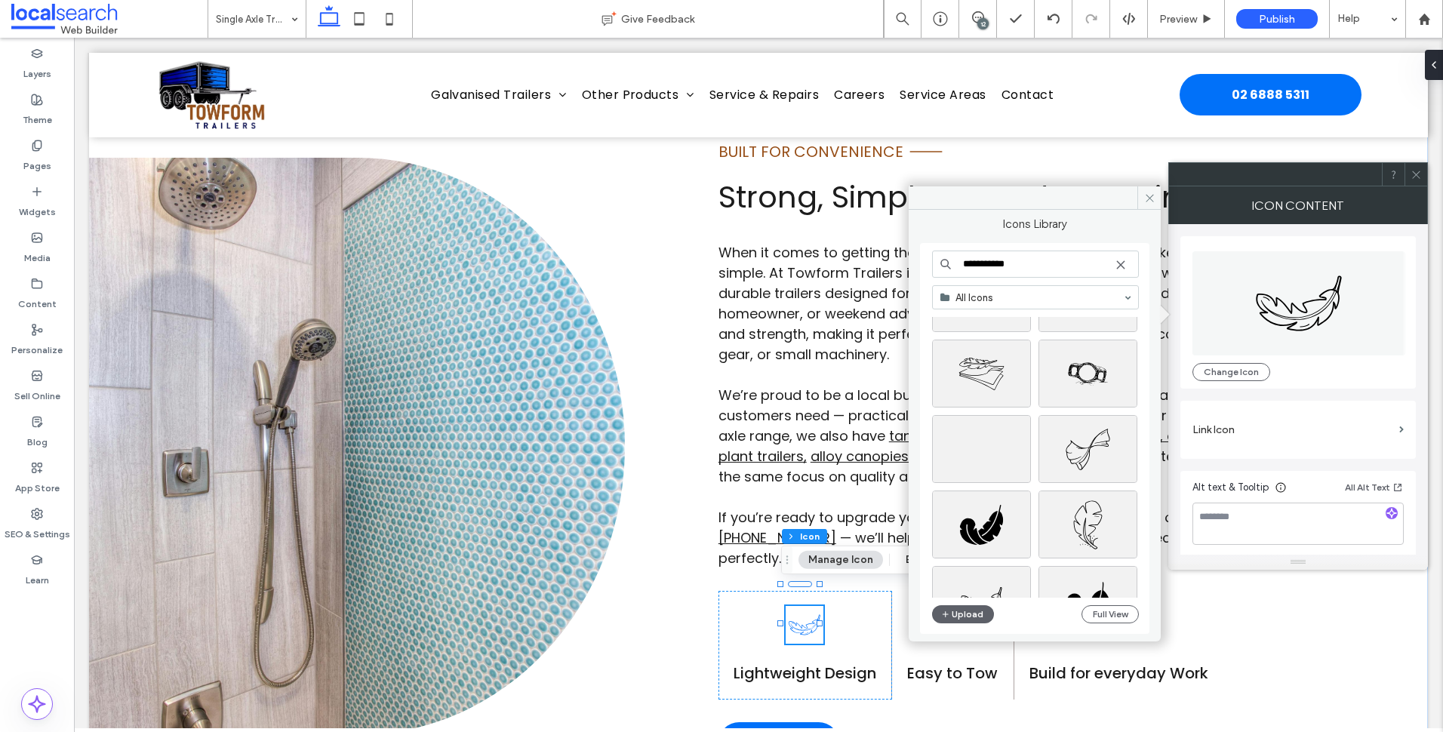
click at [1025, 261] on input "**********" at bounding box center [1035, 264] width 207 height 27
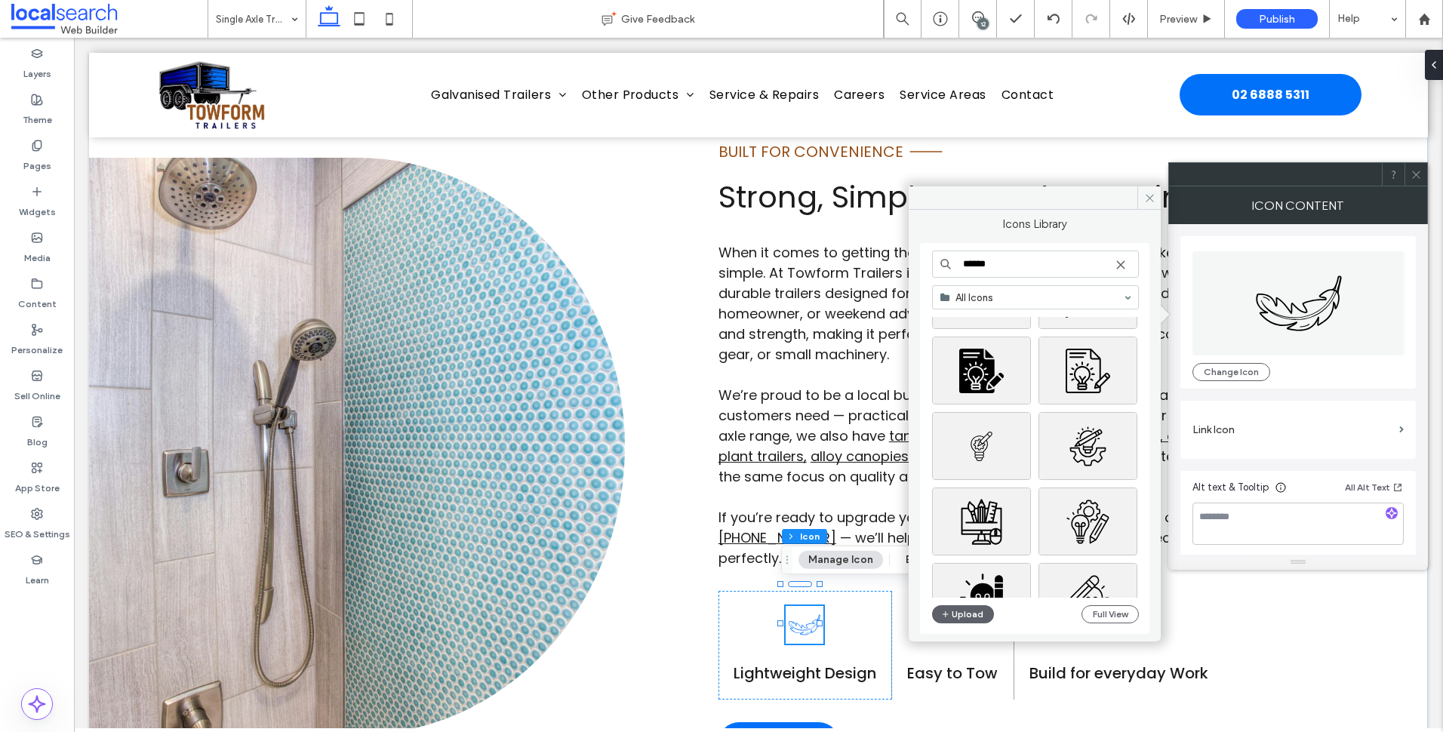
scroll to position [151, 0]
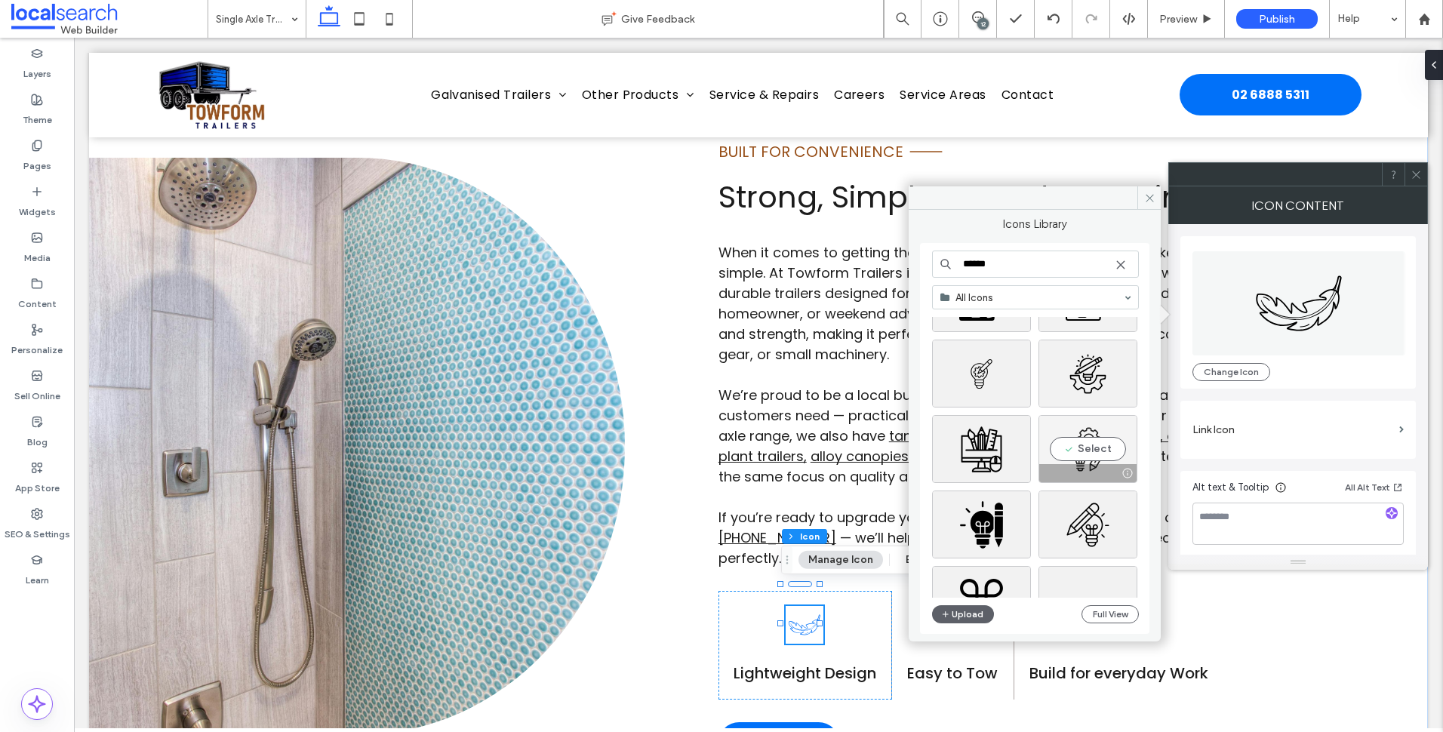
type input "******"
click at [1115, 454] on div "Select" at bounding box center [1087, 449] width 99 height 68
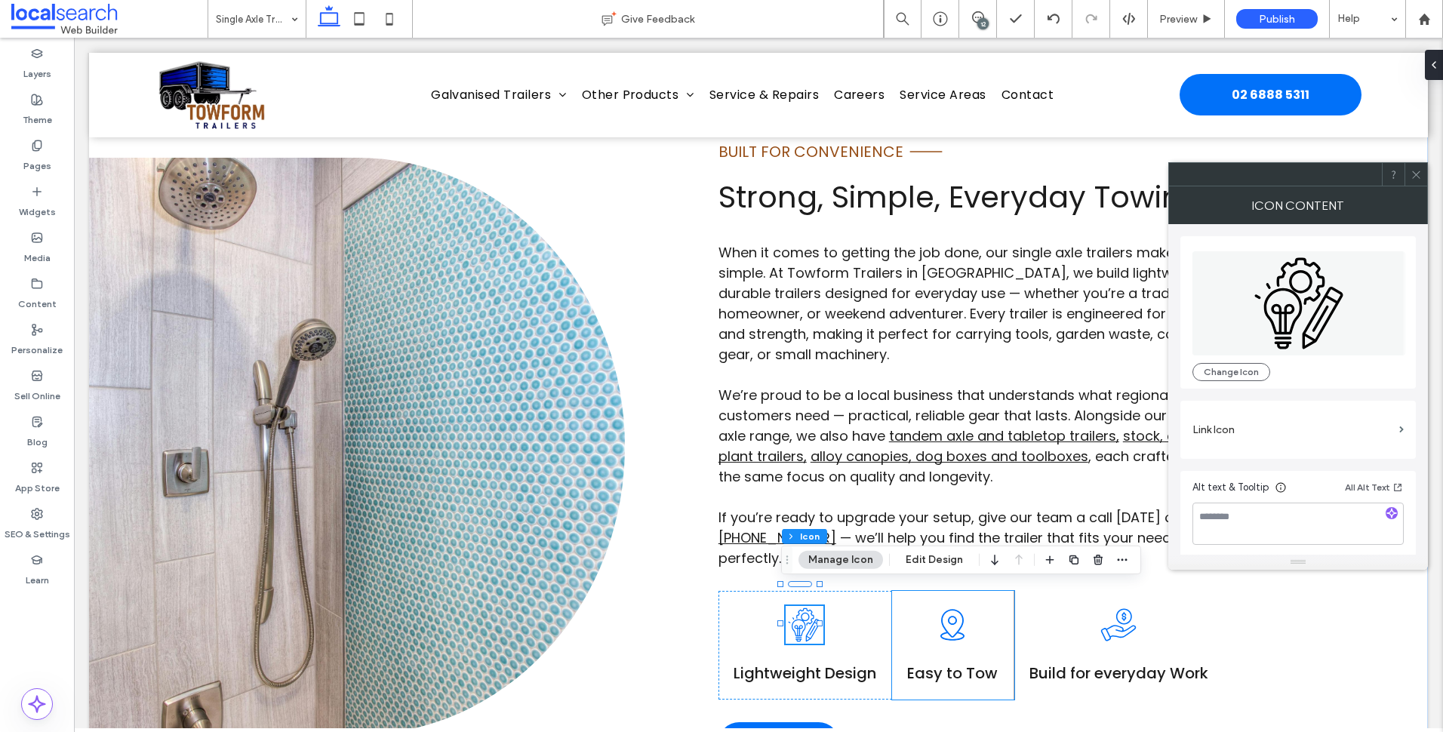
click at [952, 606] on icon at bounding box center [953, 625] width 38 height 38
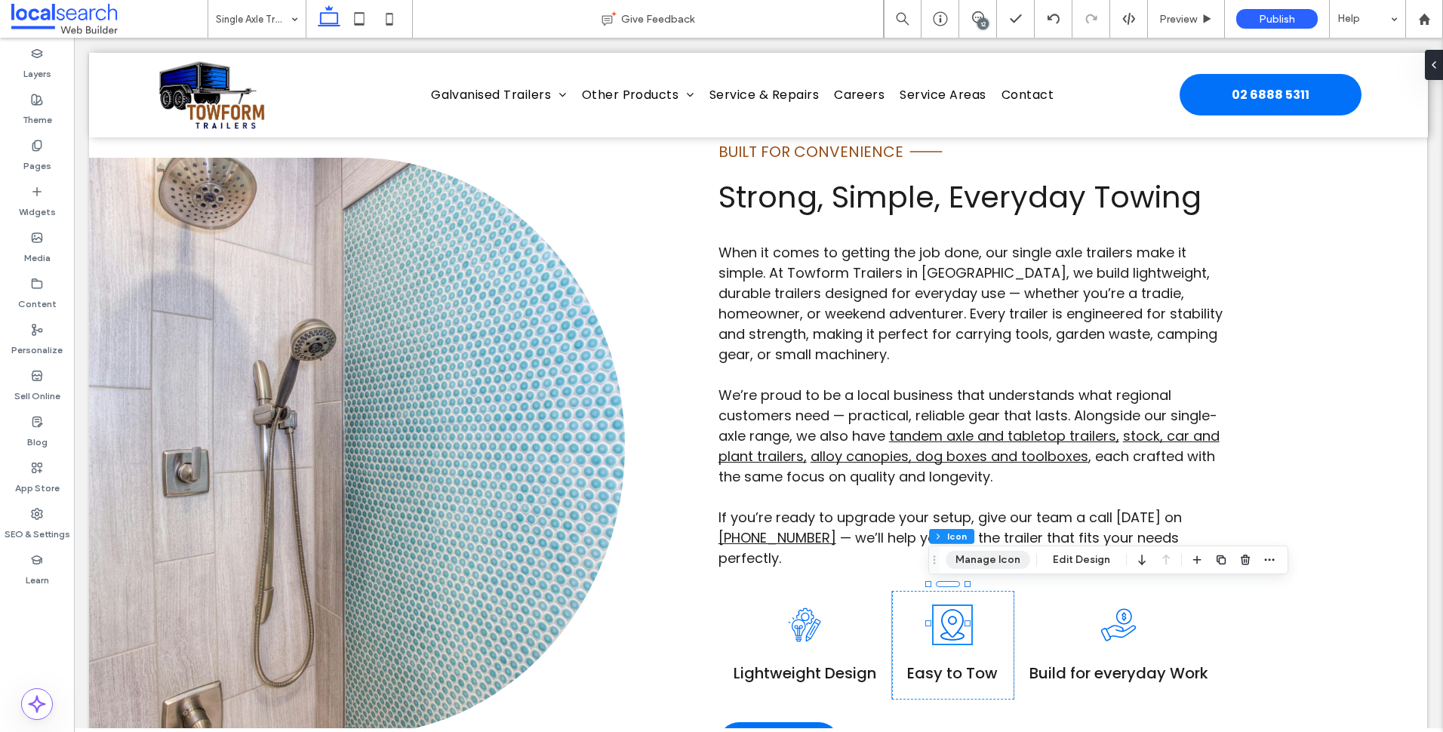
click at [1014, 562] on button "Manage Icon" at bounding box center [988, 560] width 85 height 18
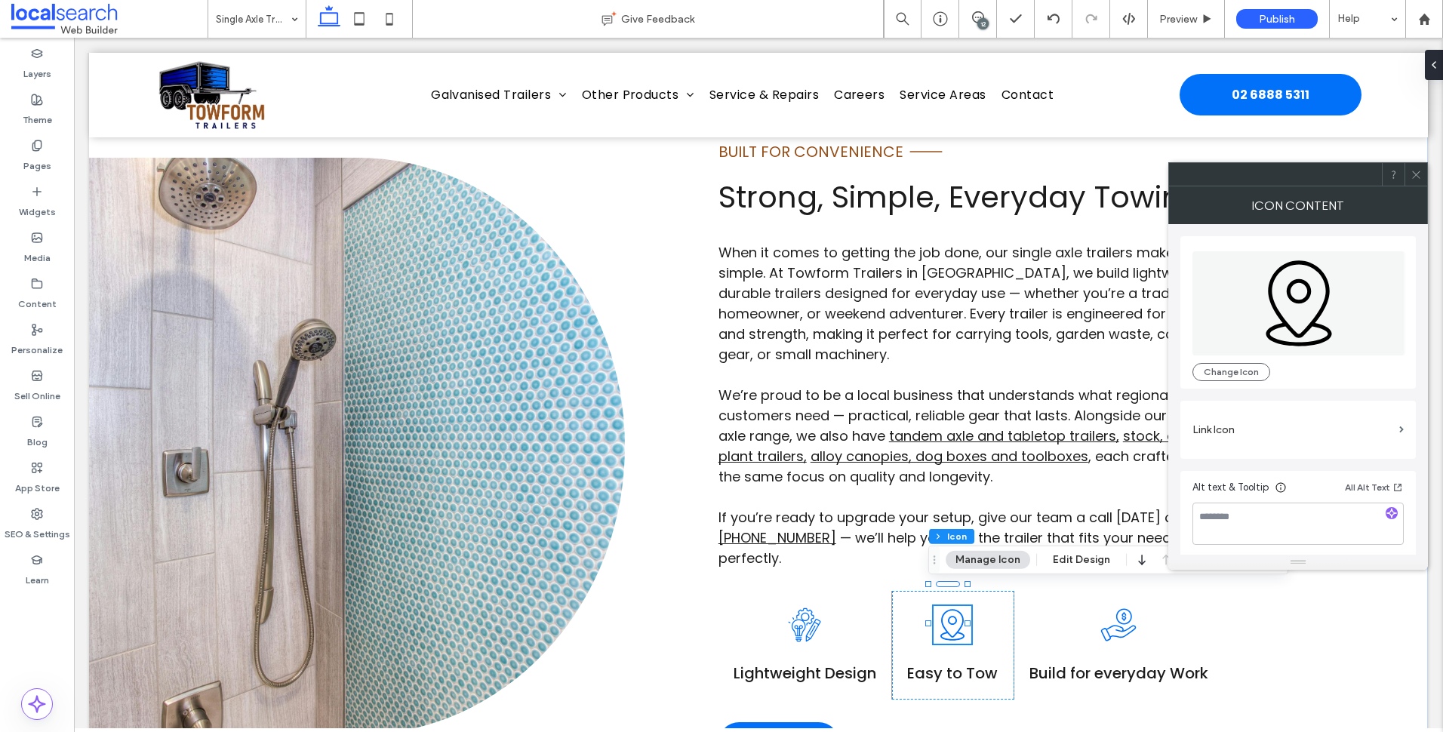
click at [1244, 387] on div "Change Icon" at bounding box center [1297, 312] width 235 height 152
click at [1244, 380] on button "Change Icon" at bounding box center [1231, 372] width 78 height 18
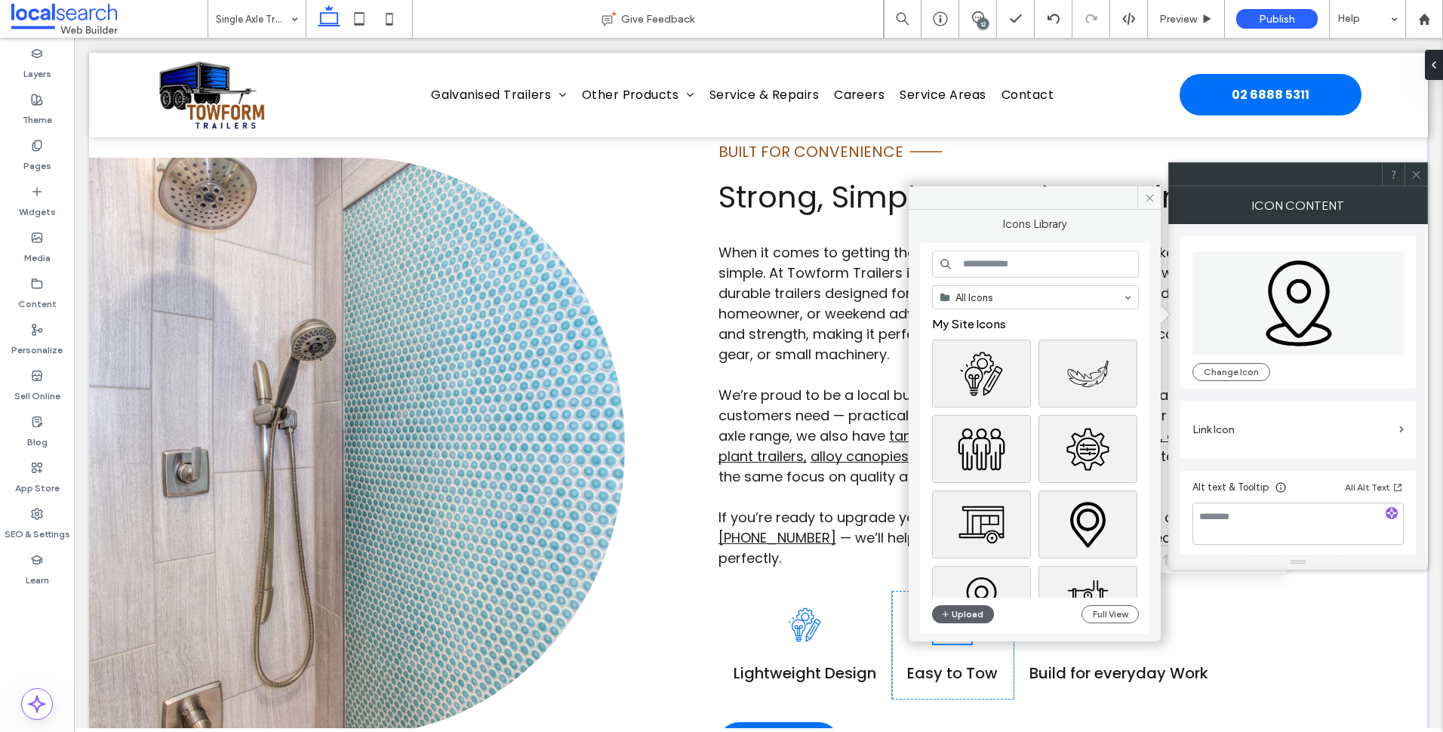
click at [1057, 278] on div "All Icons My Site Icons Upload Full View" at bounding box center [1035, 439] width 207 height 377
click at [1057, 269] on input at bounding box center [1035, 264] width 207 height 27
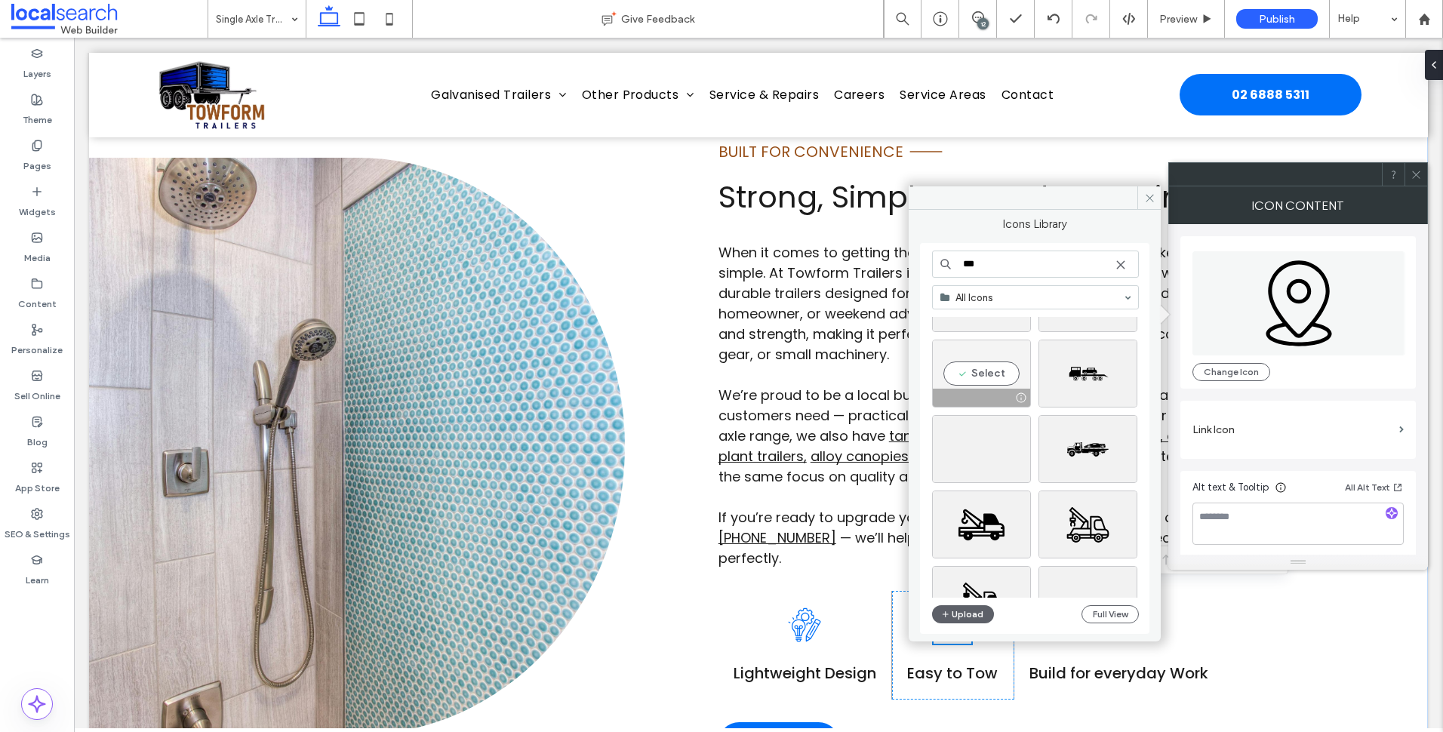
scroll to position [755, 0]
click at [1035, 266] on input "***" at bounding box center [1035, 264] width 207 height 27
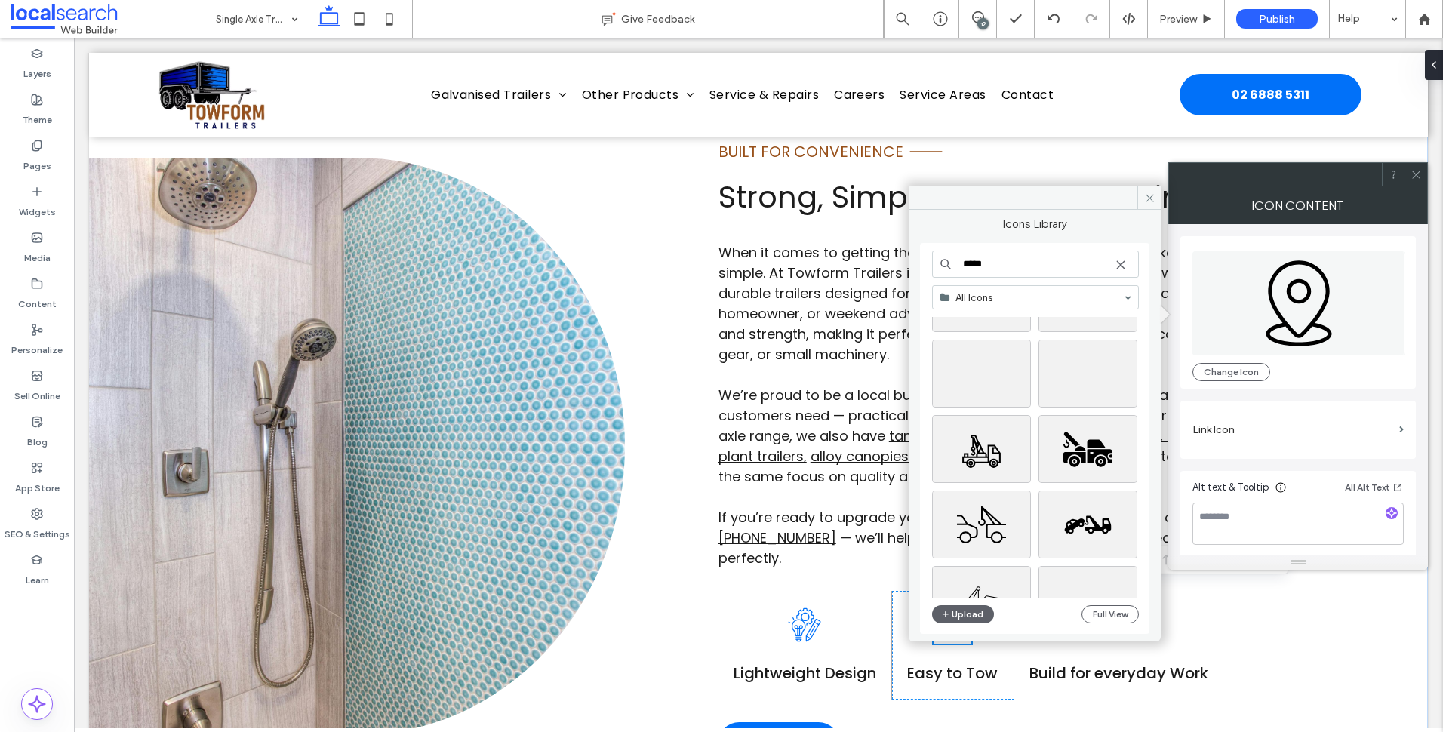
type input "******"
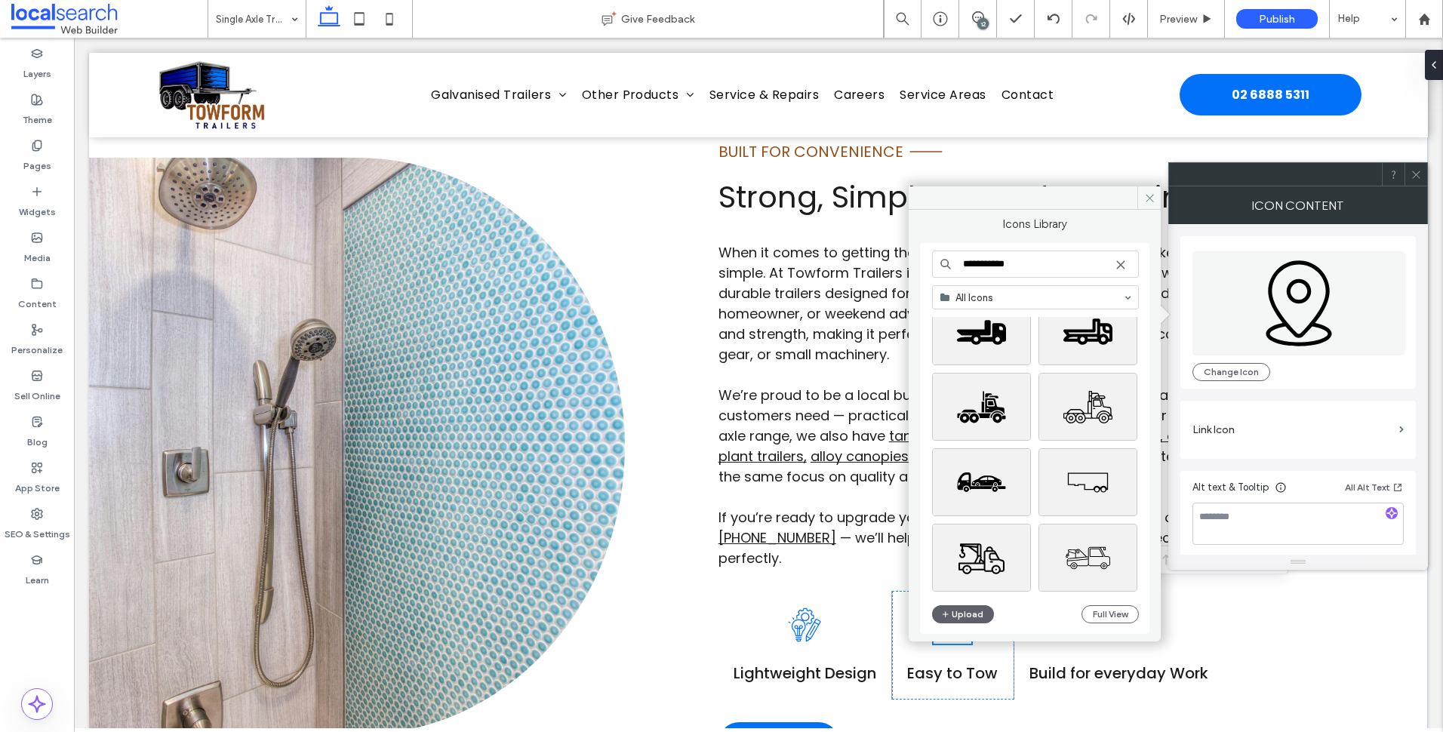
scroll to position [1629, 0]
type input "**********"
click at [1097, 485] on div "Select" at bounding box center [1087, 481] width 99 height 68
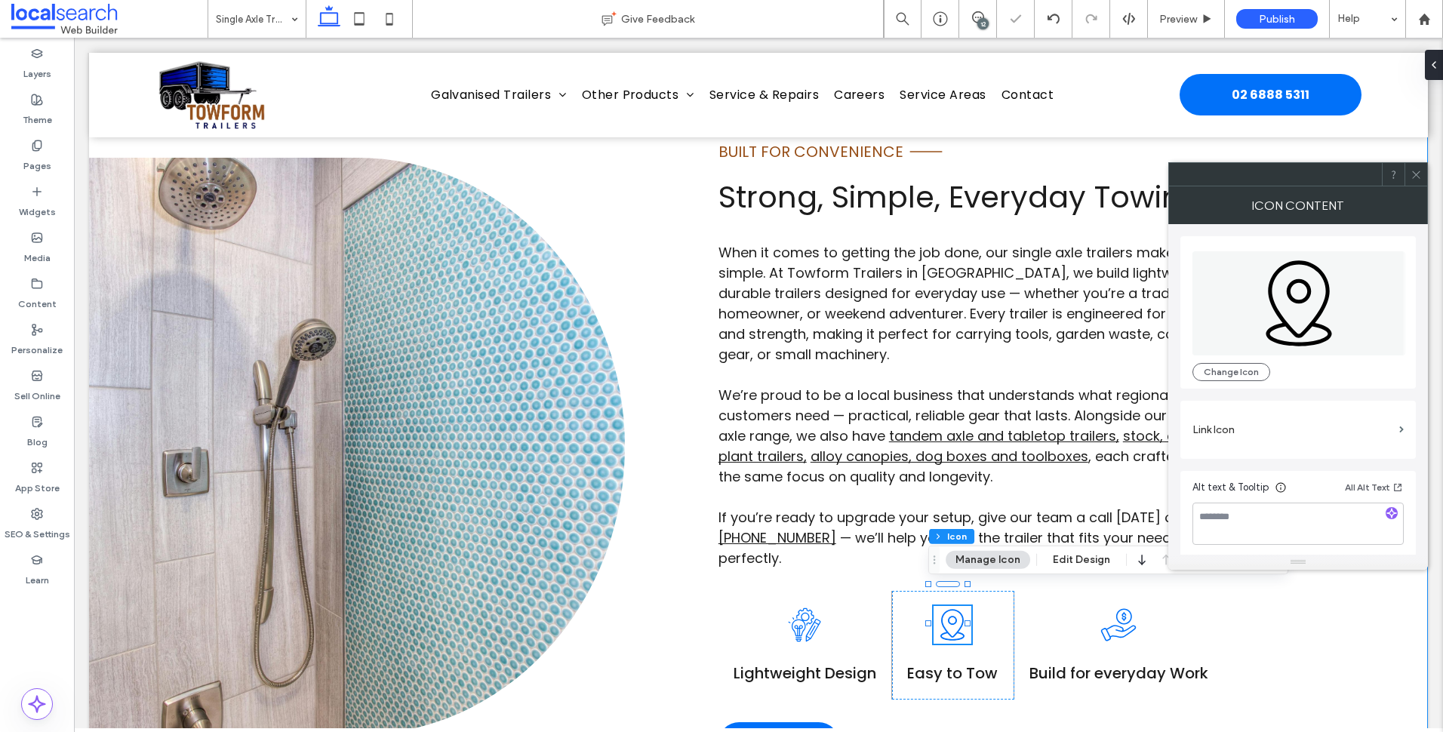
click at [700, 603] on div "BUILT FOR CONVENIENCE Line Icon Strong, Simple, Everyday Towing When it comes t…" at bounding box center [758, 446] width 1339 height 769
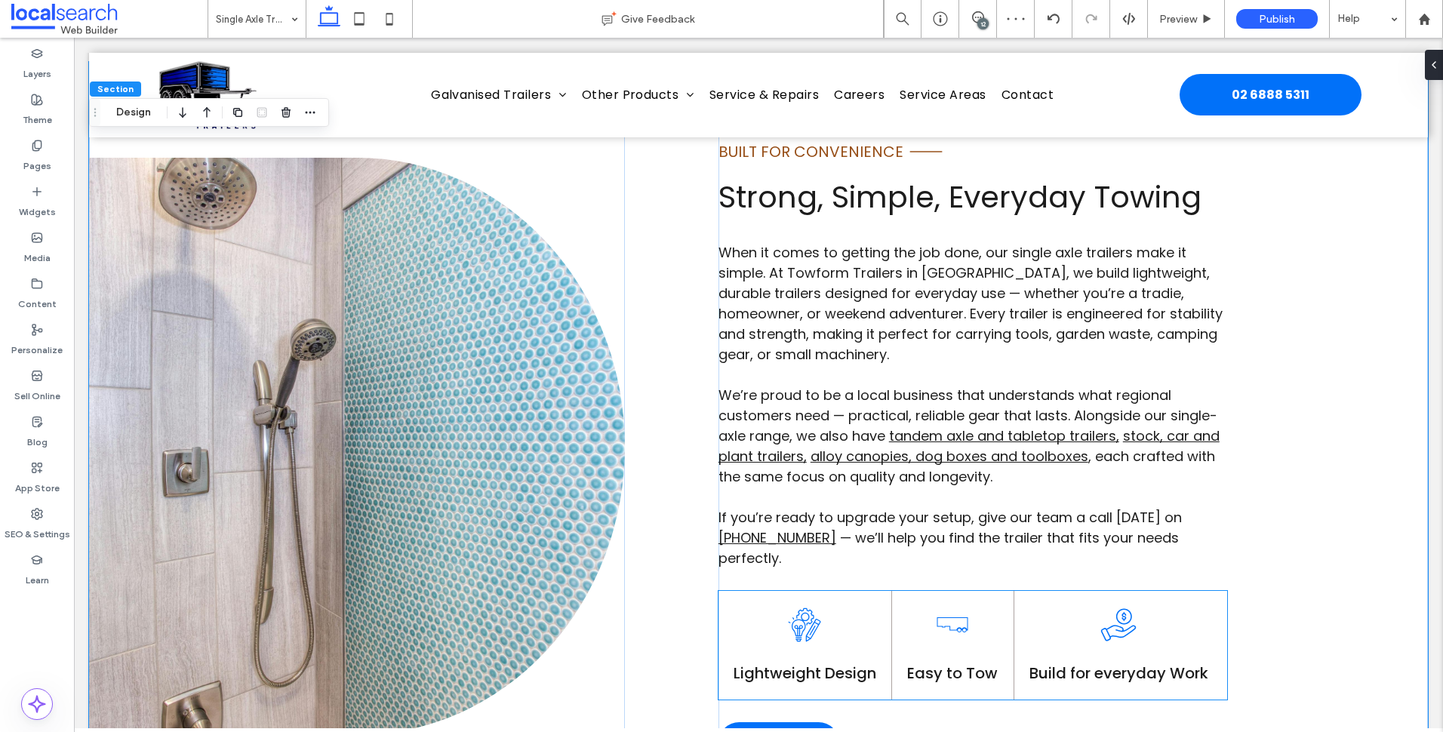
click at [961, 617] on icon at bounding box center [952, 624] width 31 height 15
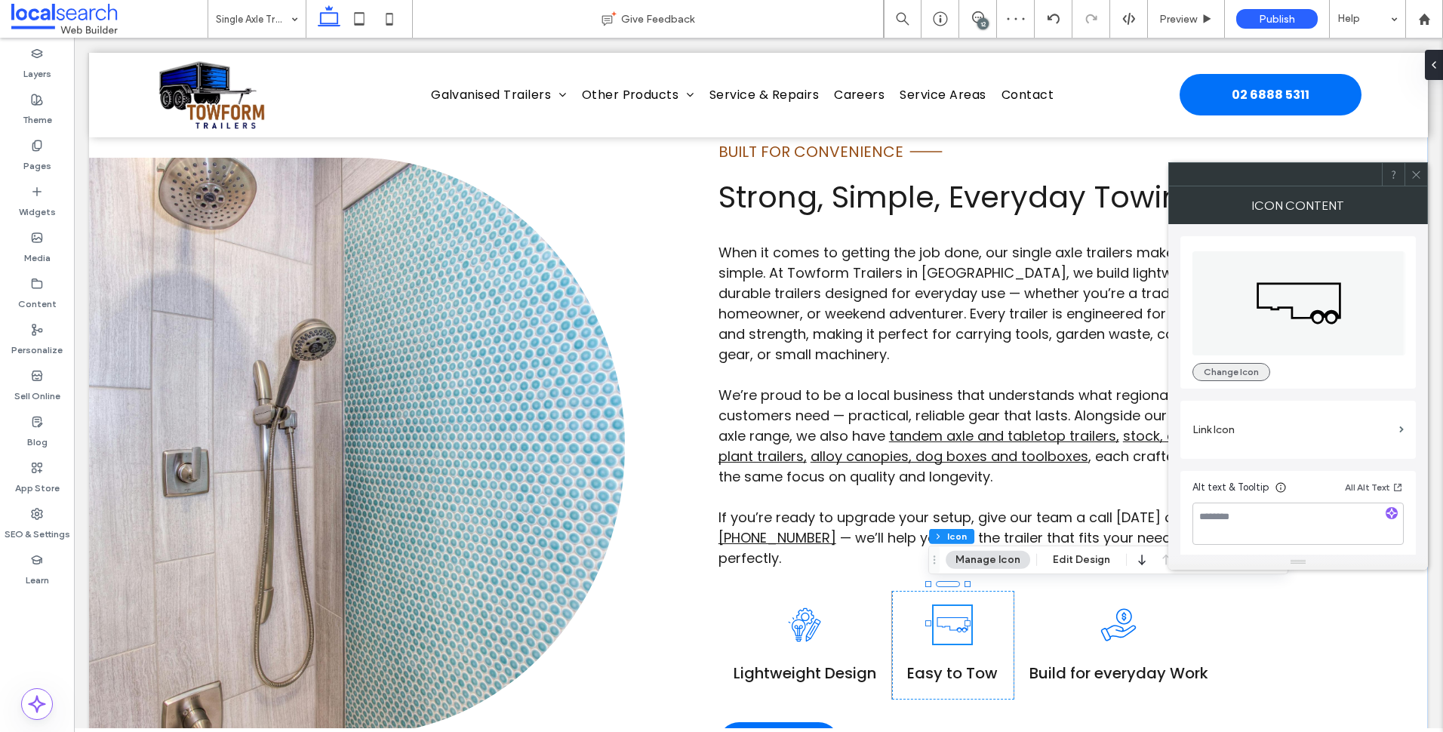
click at [1241, 367] on button "Change Icon" at bounding box center [1231, 372] width 78 height 18
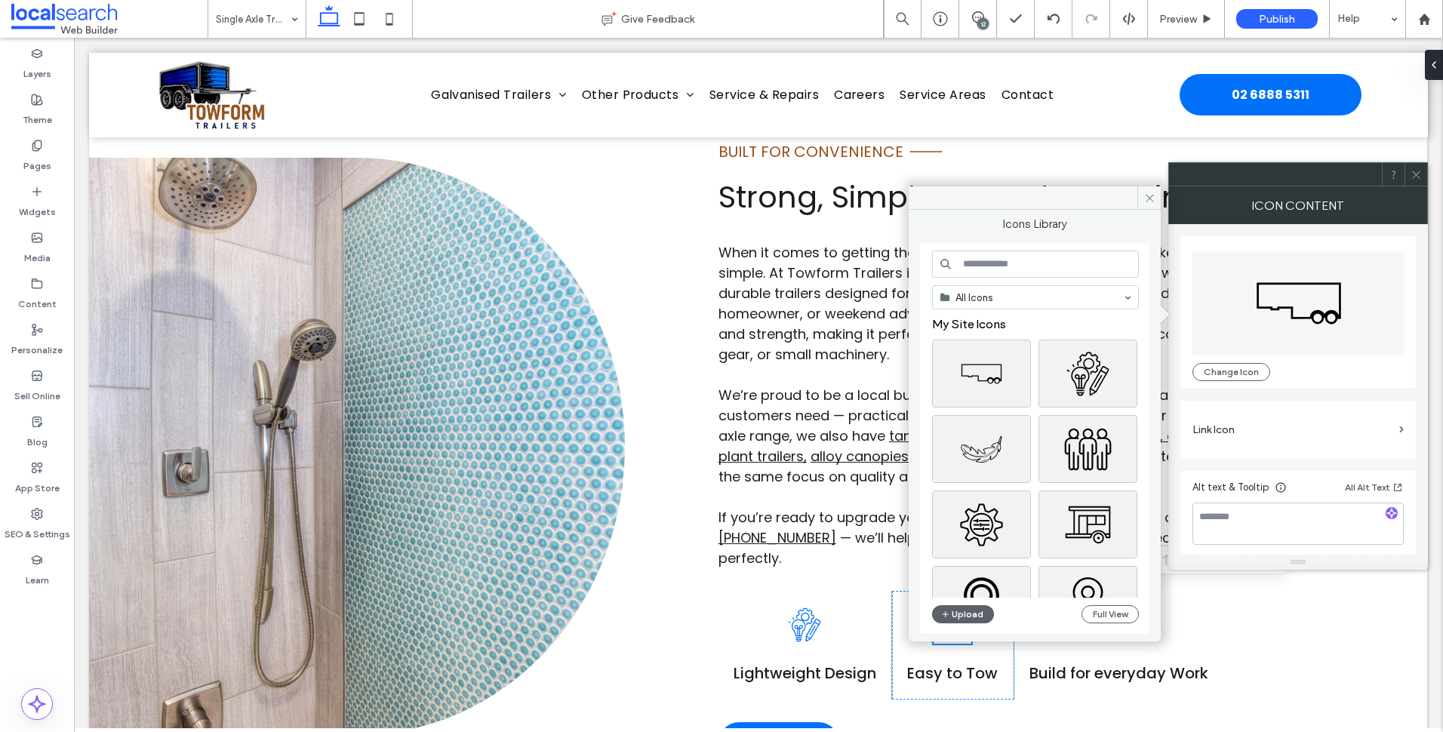
click at [1023, 269] on input at bounding box center [1035, 264] width 207 height 27
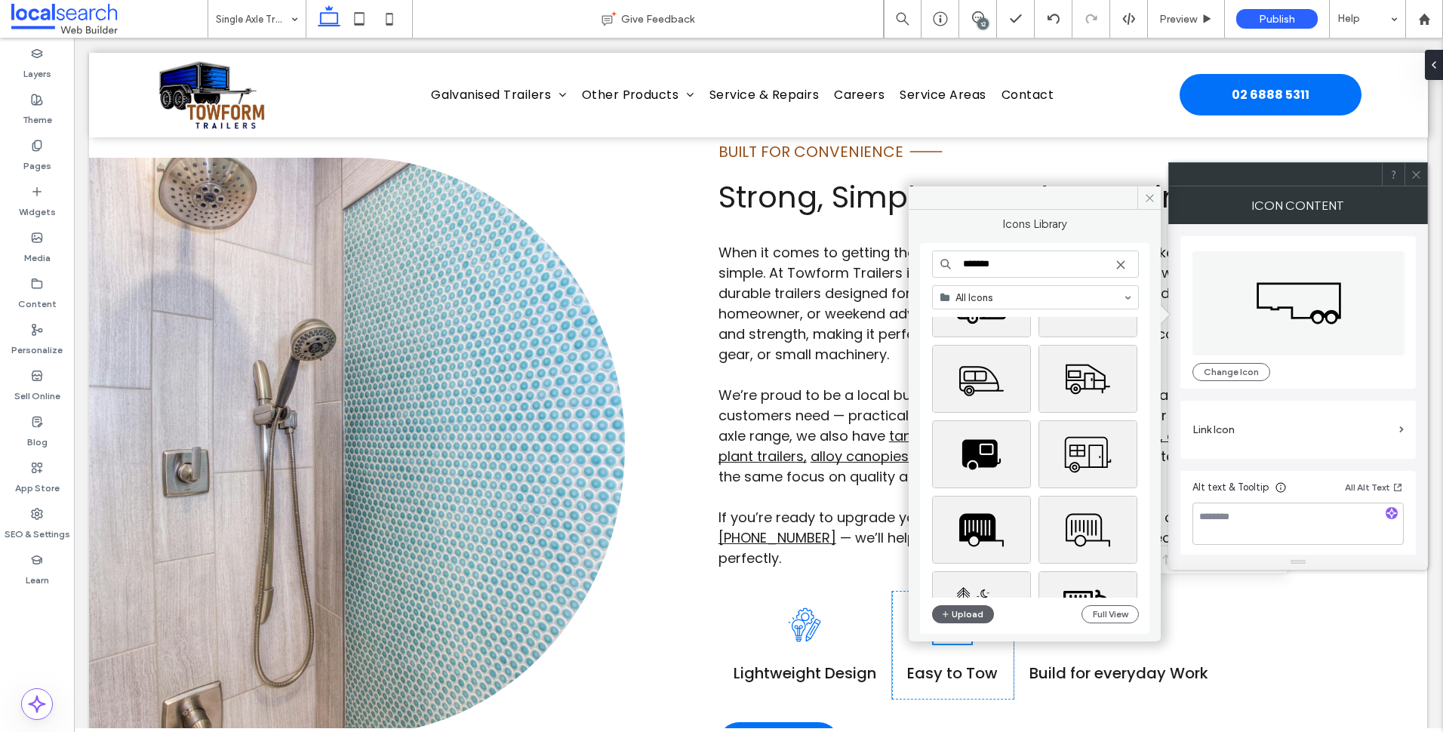
scroll to position [2942, 0]
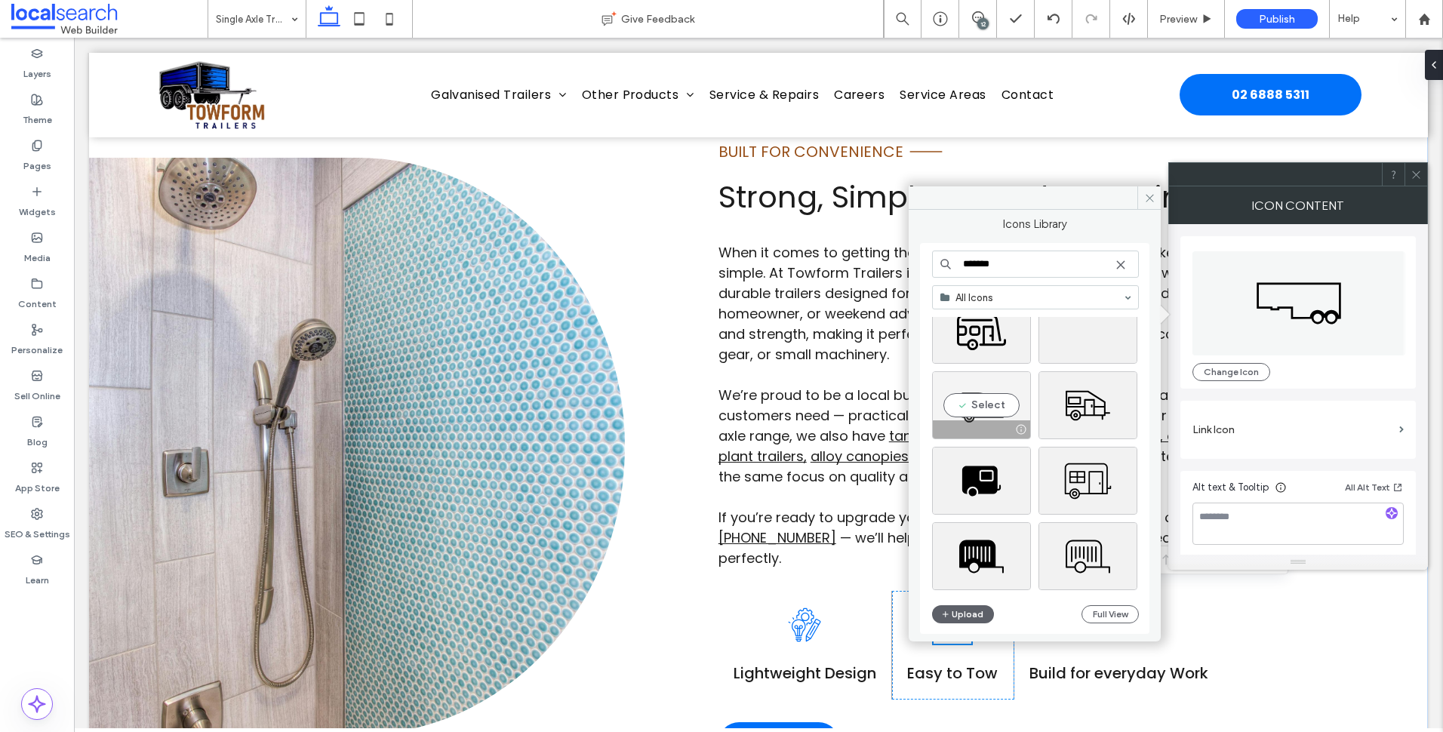
type input "*******"
click at [987, 418] on div "Select" at bounding box center [981, 405] width 99 height 68
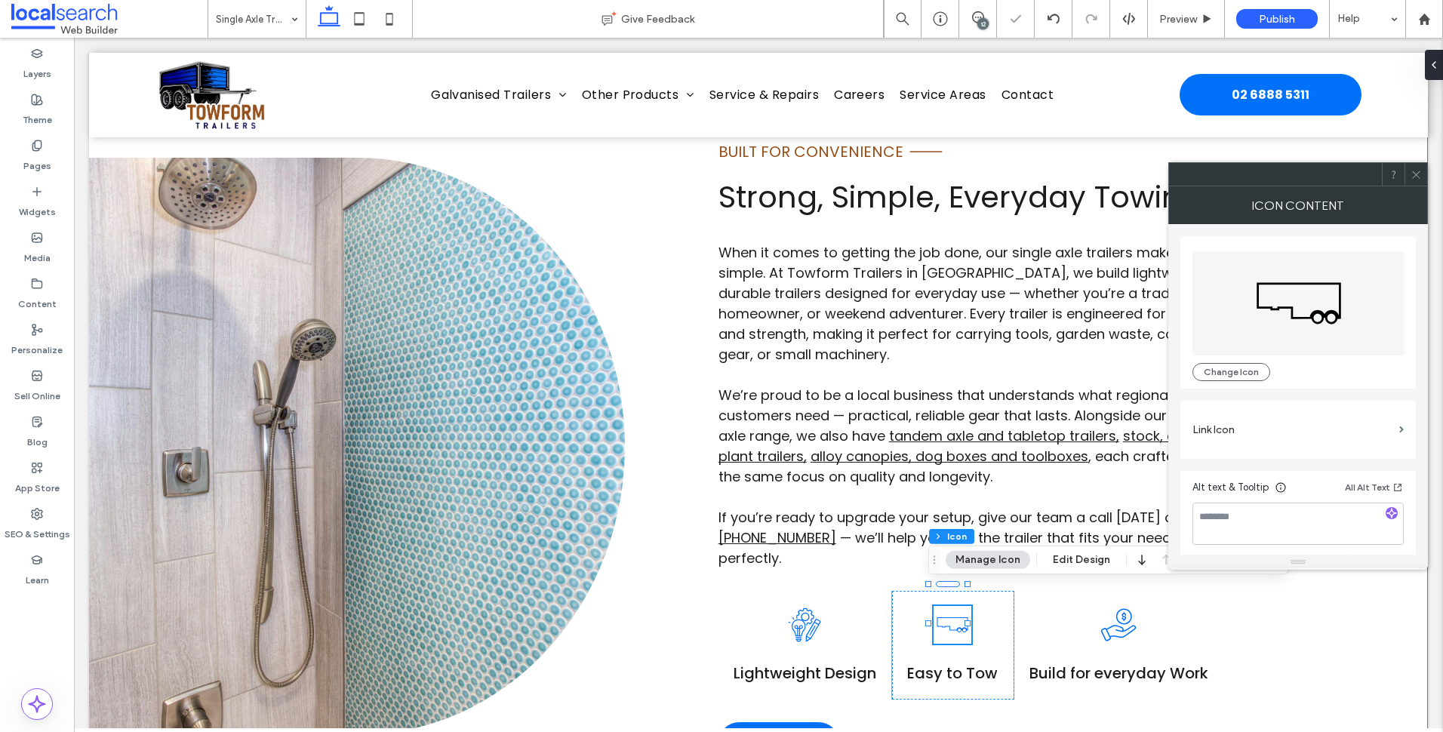
click at [654, 657] on div "BUILT FOR CONVENIENCE Line Icon Strong, Simple, Everyday Towing When it comes t…" at bounding box center [758, 446] width 1339 height 769
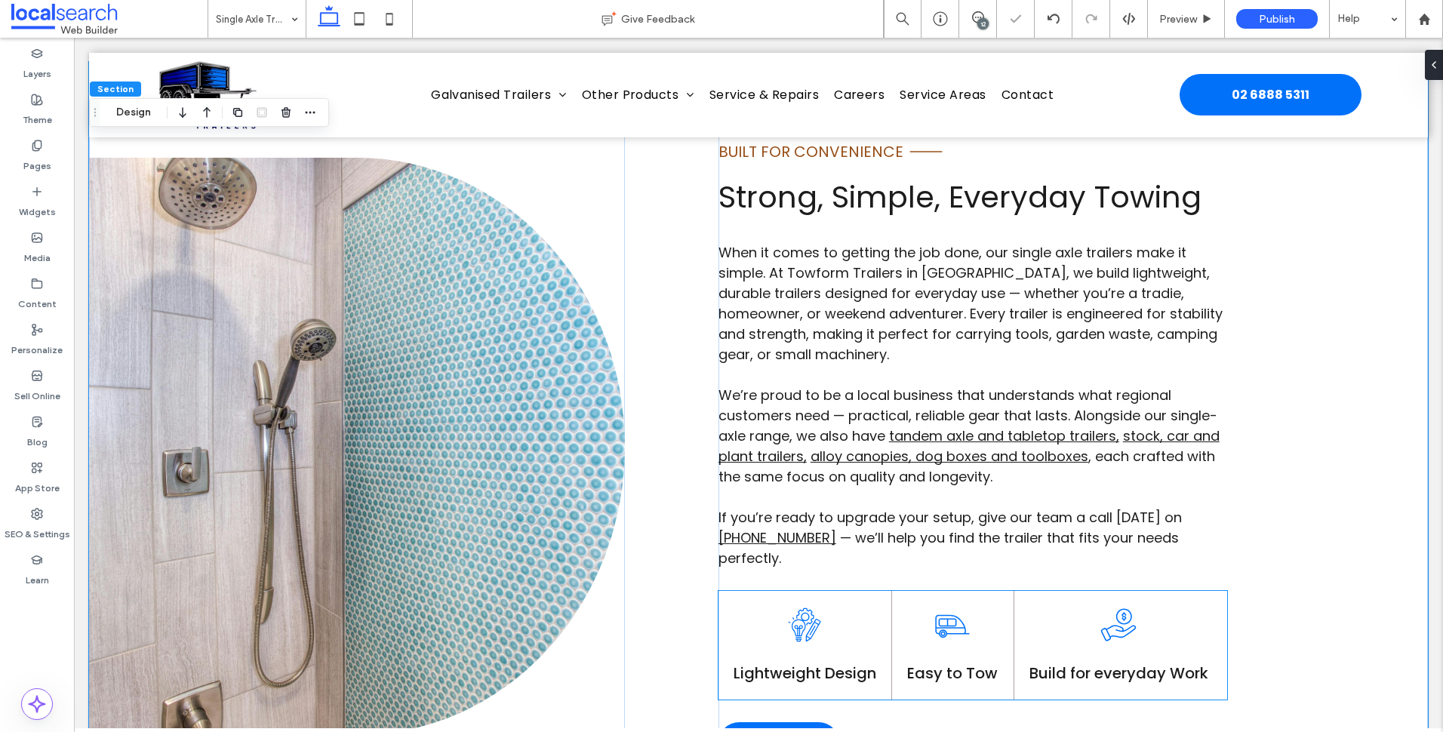
click at [1100, 606] on icon at bounding box center [1119, 625] width 38 height 38
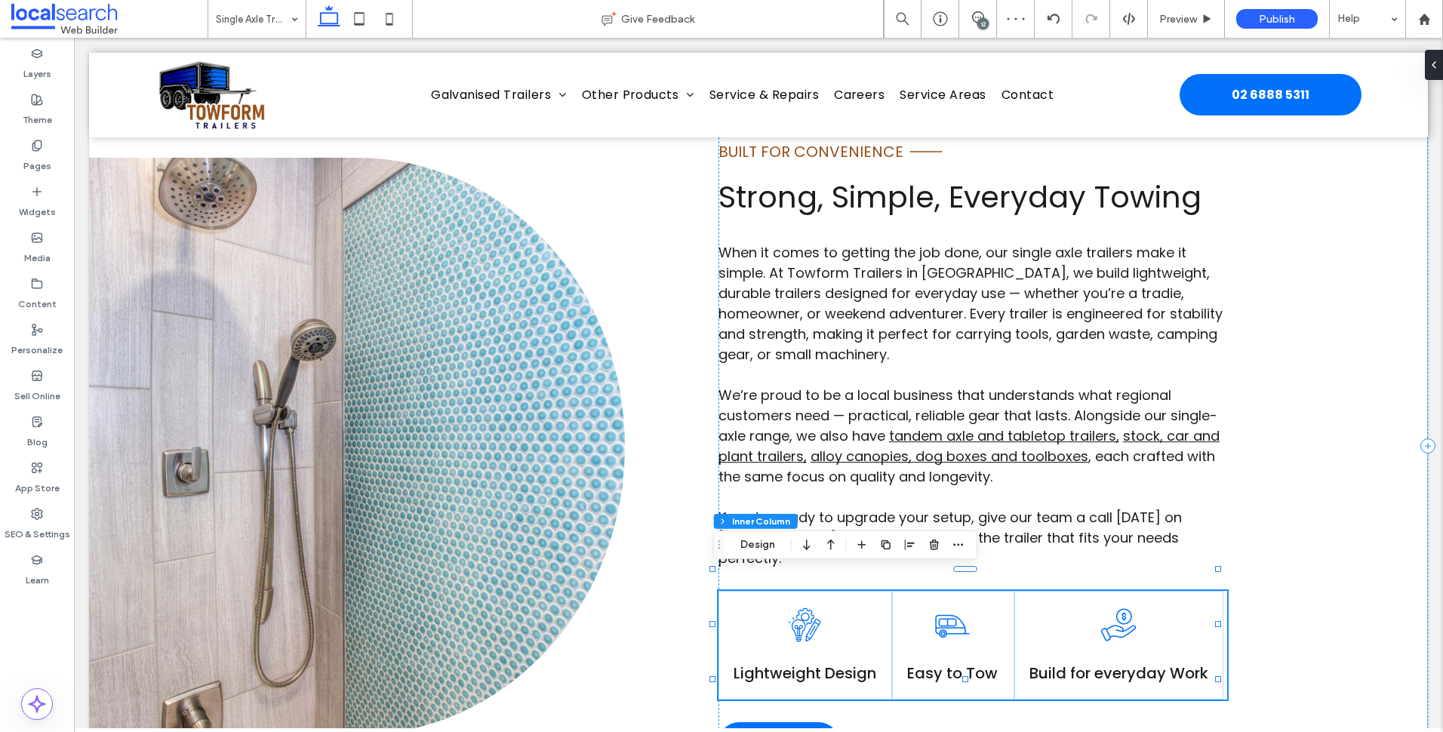
click at [1114, 609] on icon at bounding box center [1119, 625] width 38 height 38
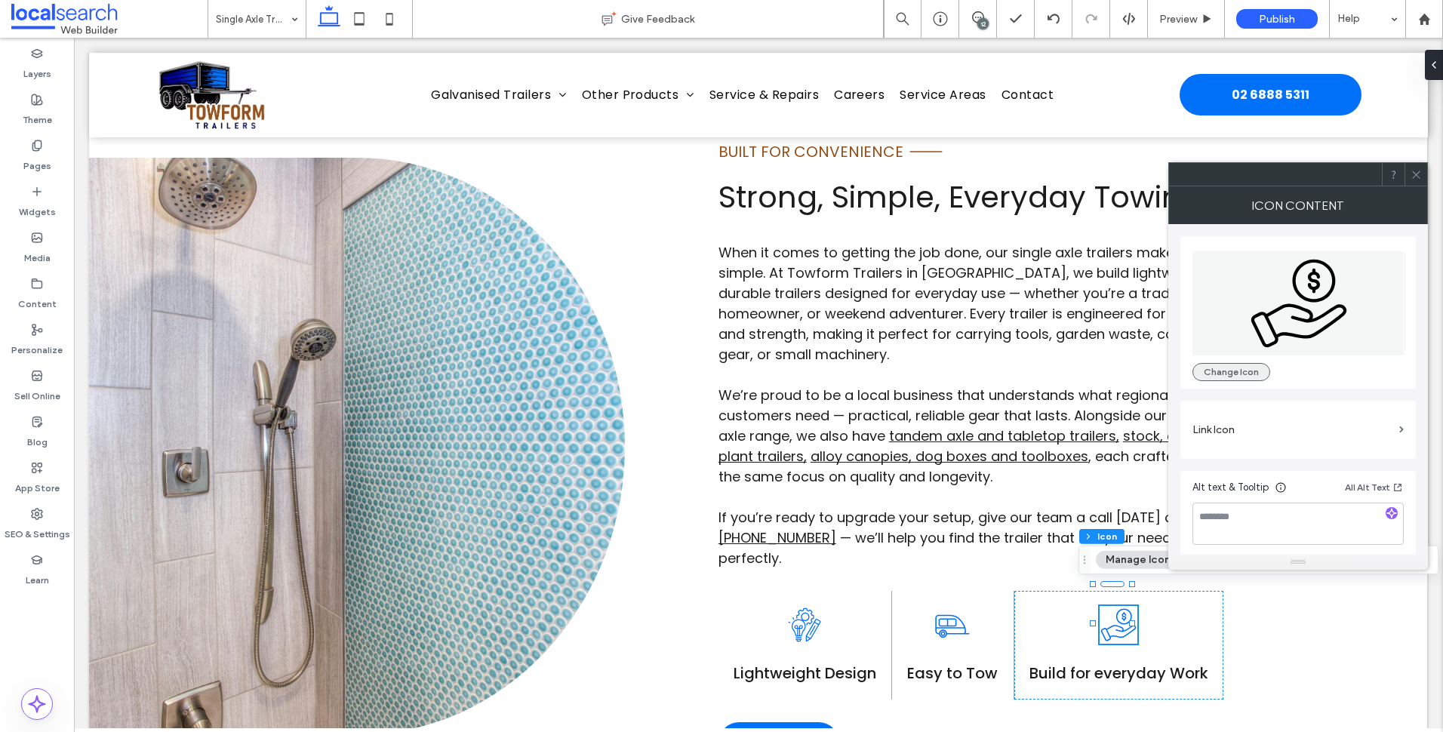
click at [1248, 366] on button "Change Icon" at bounding box center [1231, 372] width 78 height 18
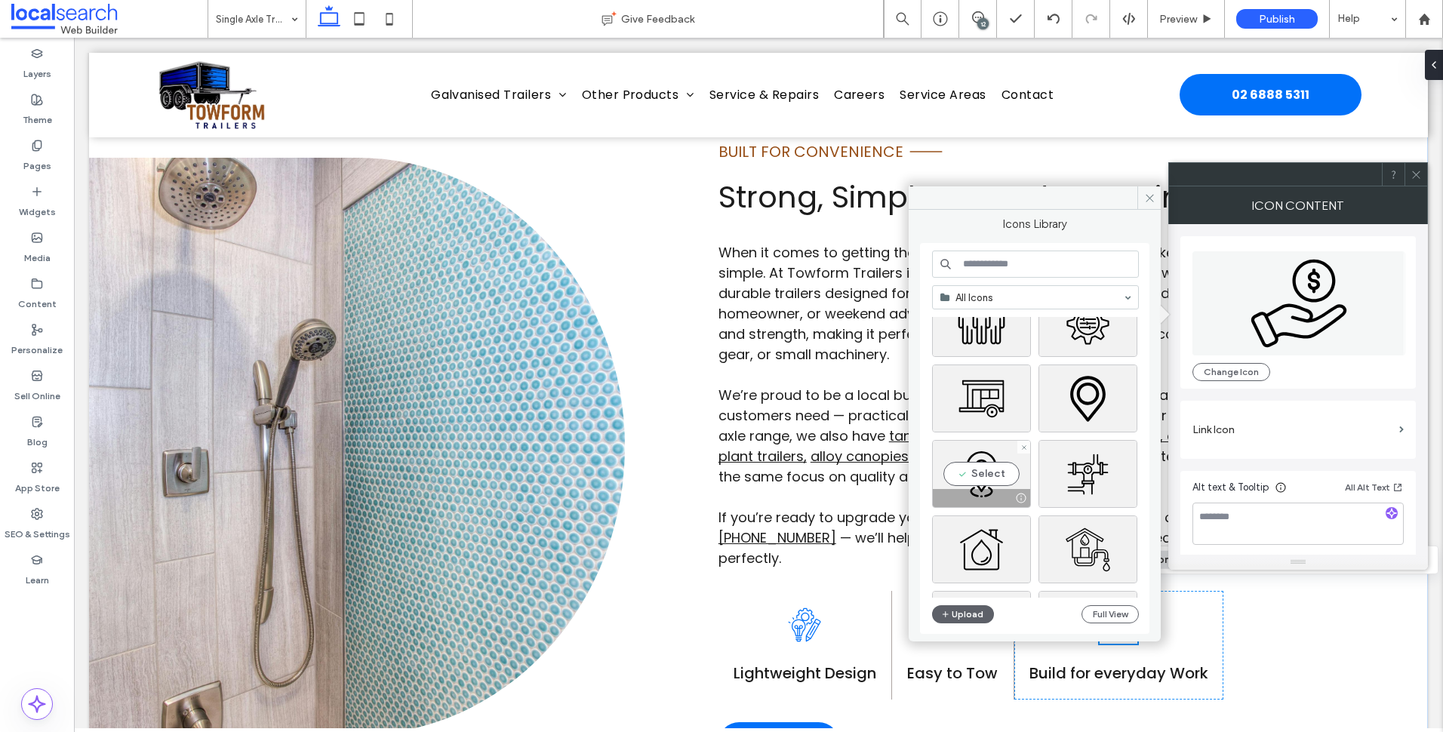
scroll to position [226, 0]
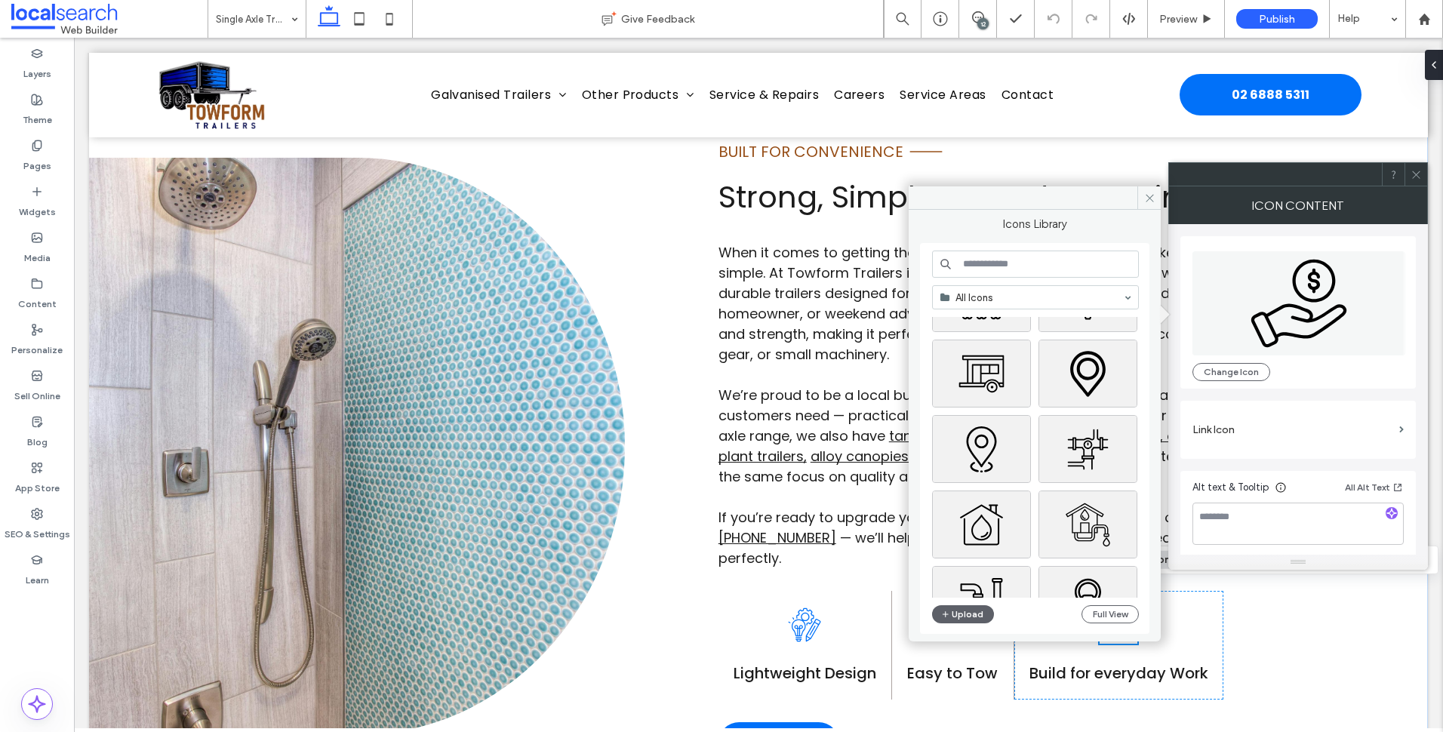
click at [1046, 269] on input at bounding box center [1035, 264] width 207 height 27
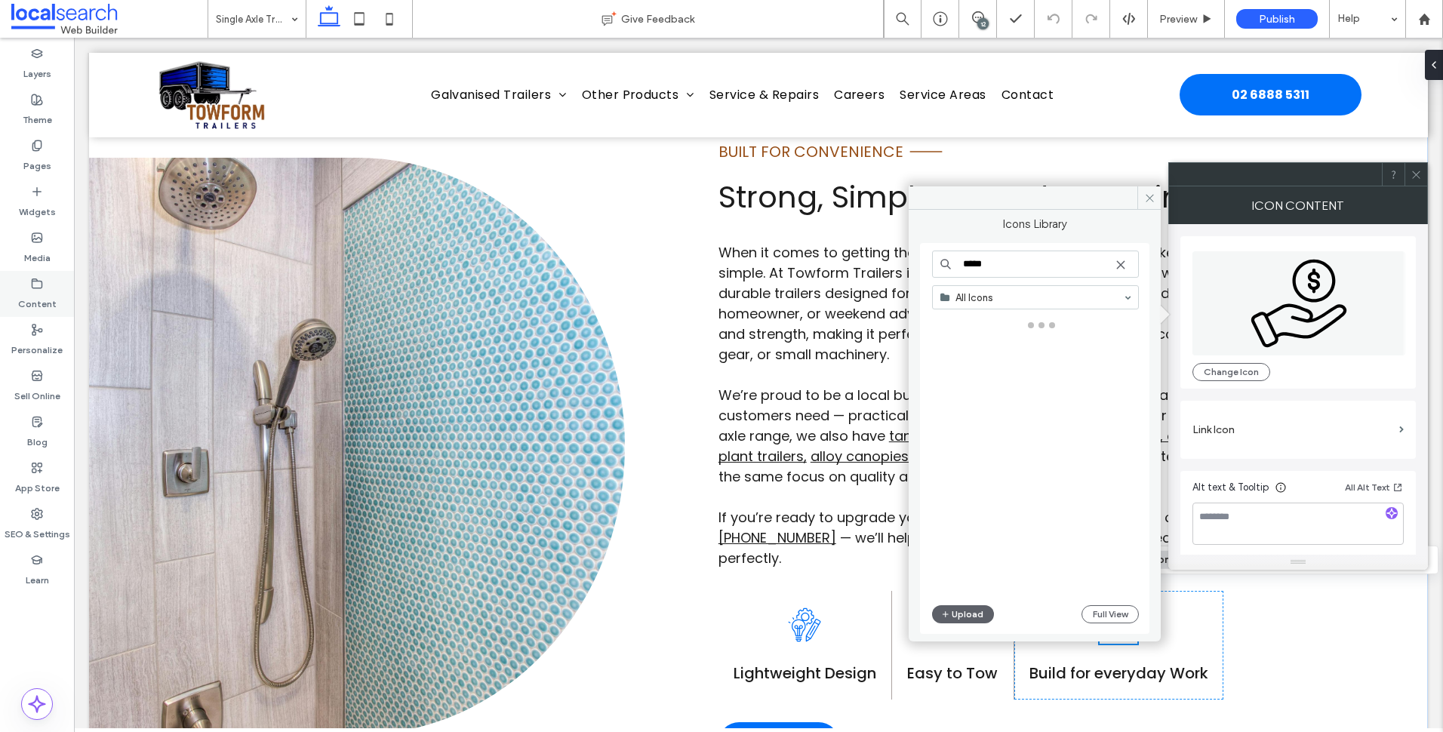
type input "*****"
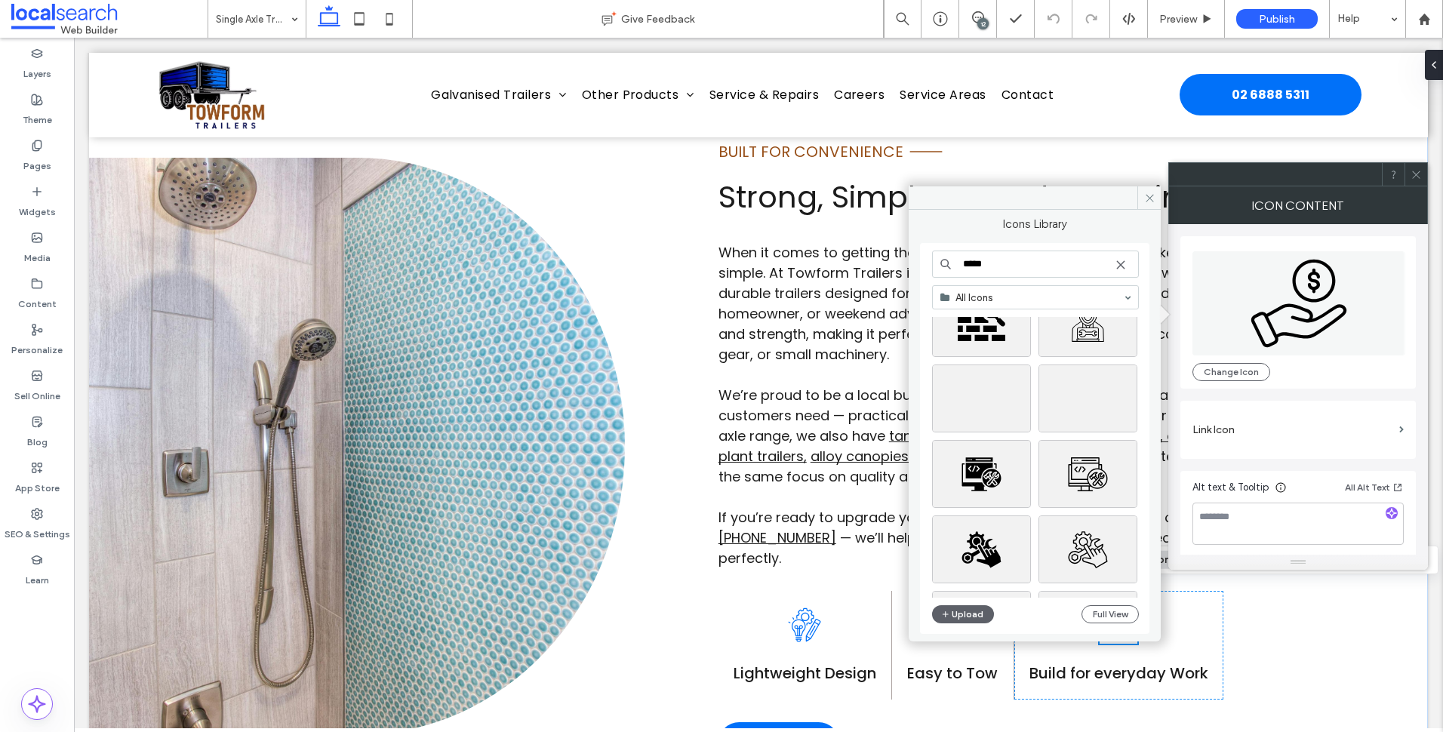
scroll to position [453, 0]
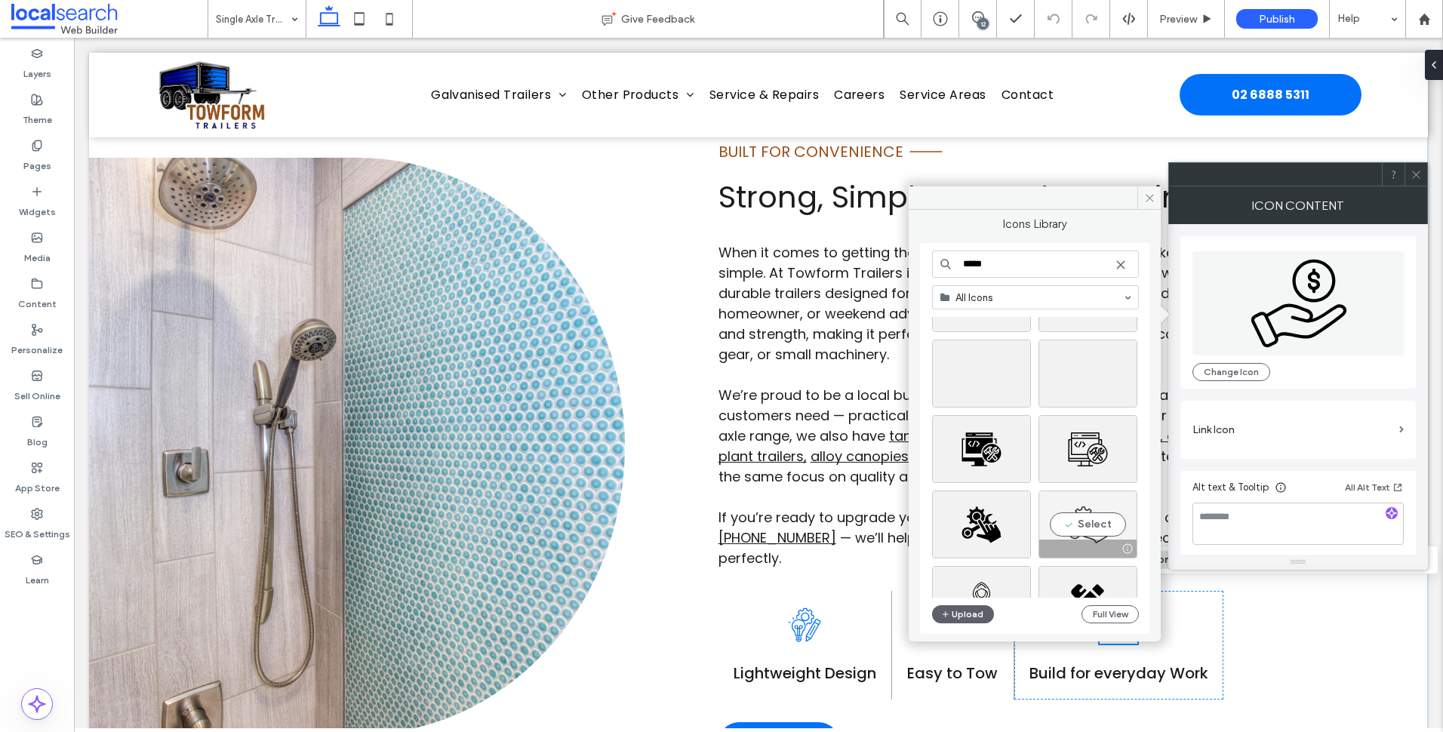
click at [1059, 517] on div "Select" at bounding box center [1087, 525] width 99 height 68
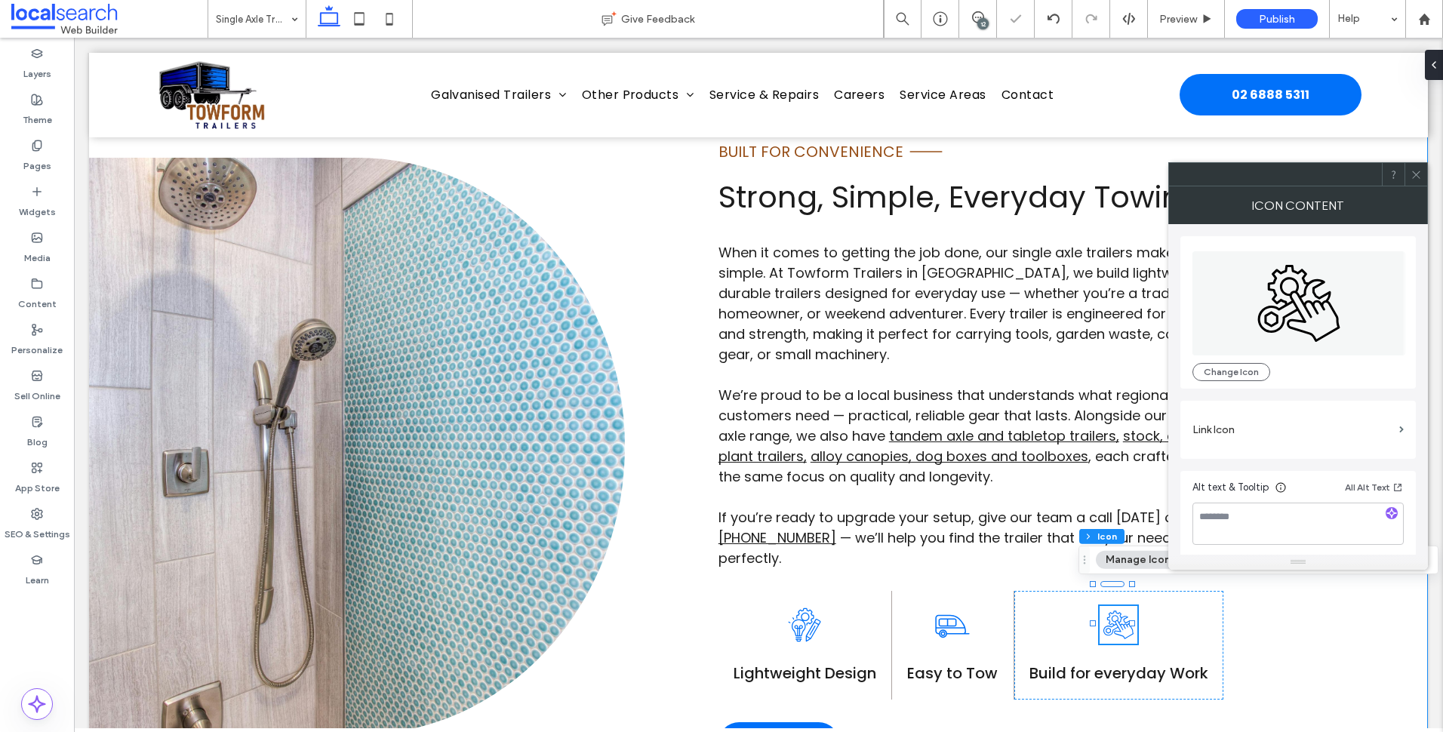
click at [696, 589] on div "BUILT FOR CONVENIENCE Line Icon Strong, Simple, Everyday Towing When it comes t…" at bounding box center [758, 446] width 1339 height 769
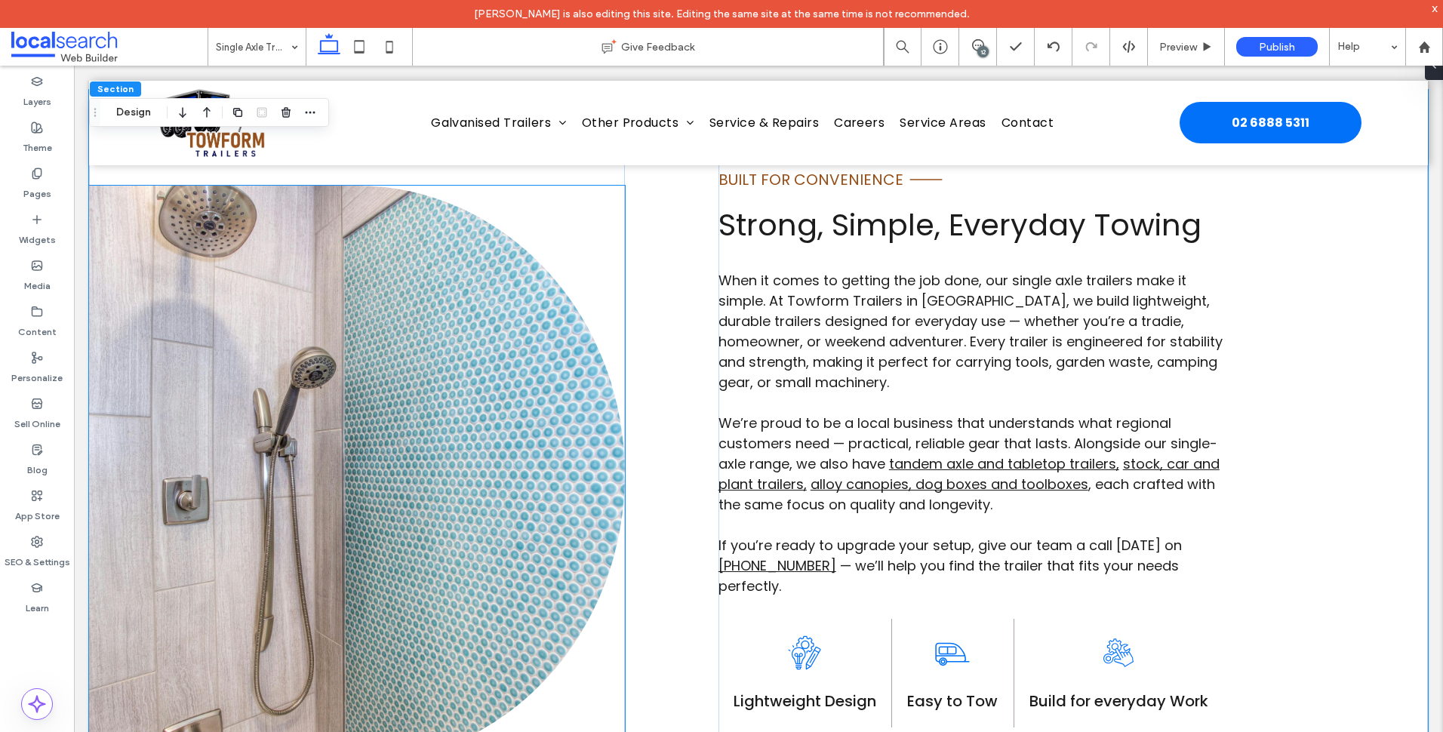
click at [220, 291] on link at bounding box center [357, 474] width 536 height 577
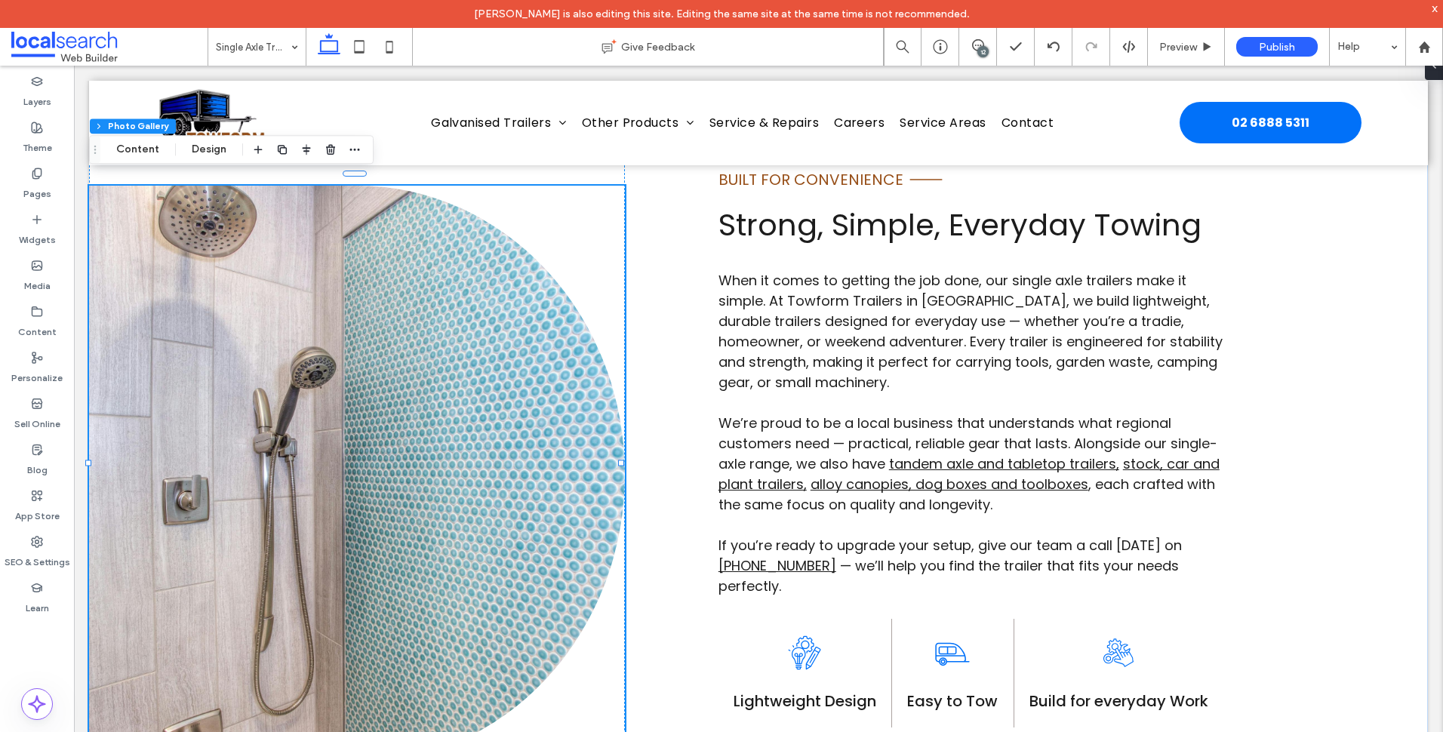
click at [1432, 8] on div "x" at bounding box center [1435, 8] width 7 height 13
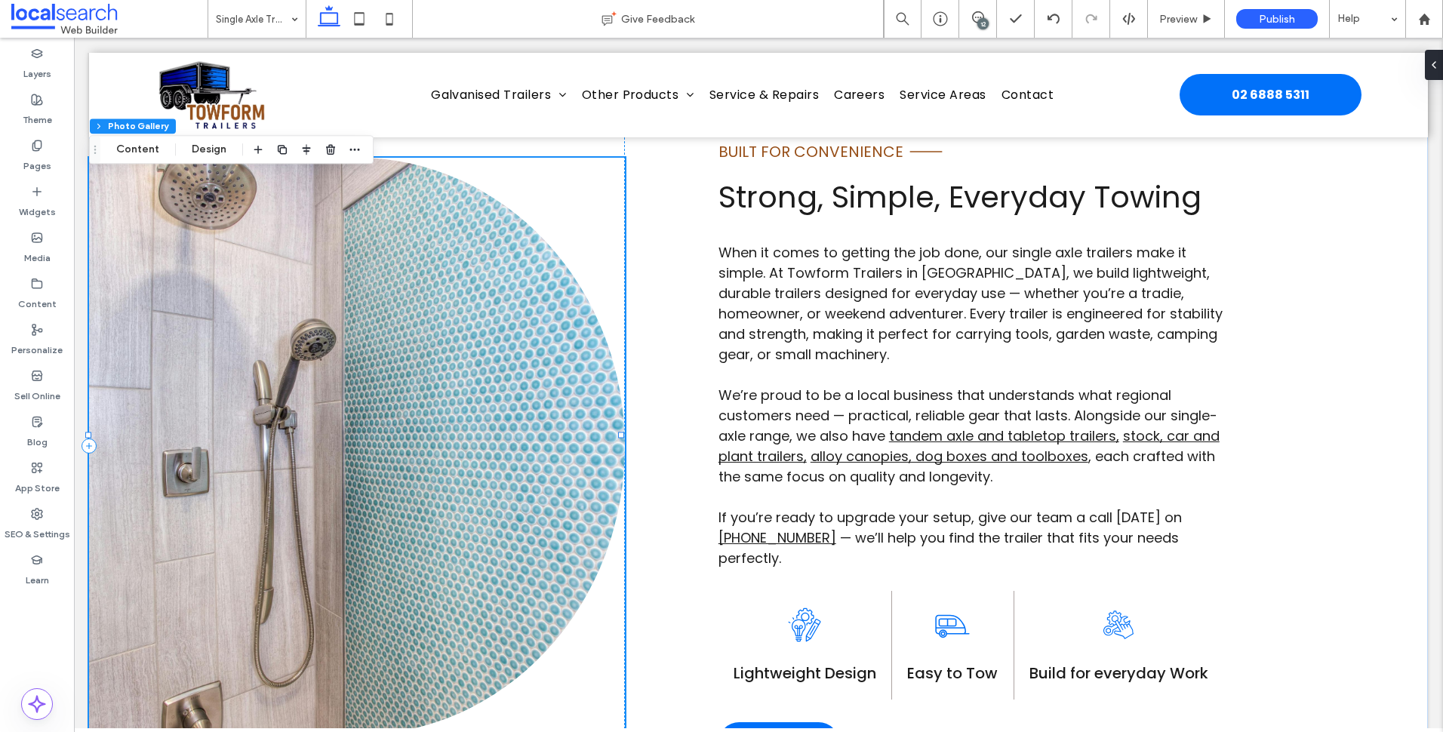
click at [252, 524] on link at bounding box center [357, 446] width 536 height 577
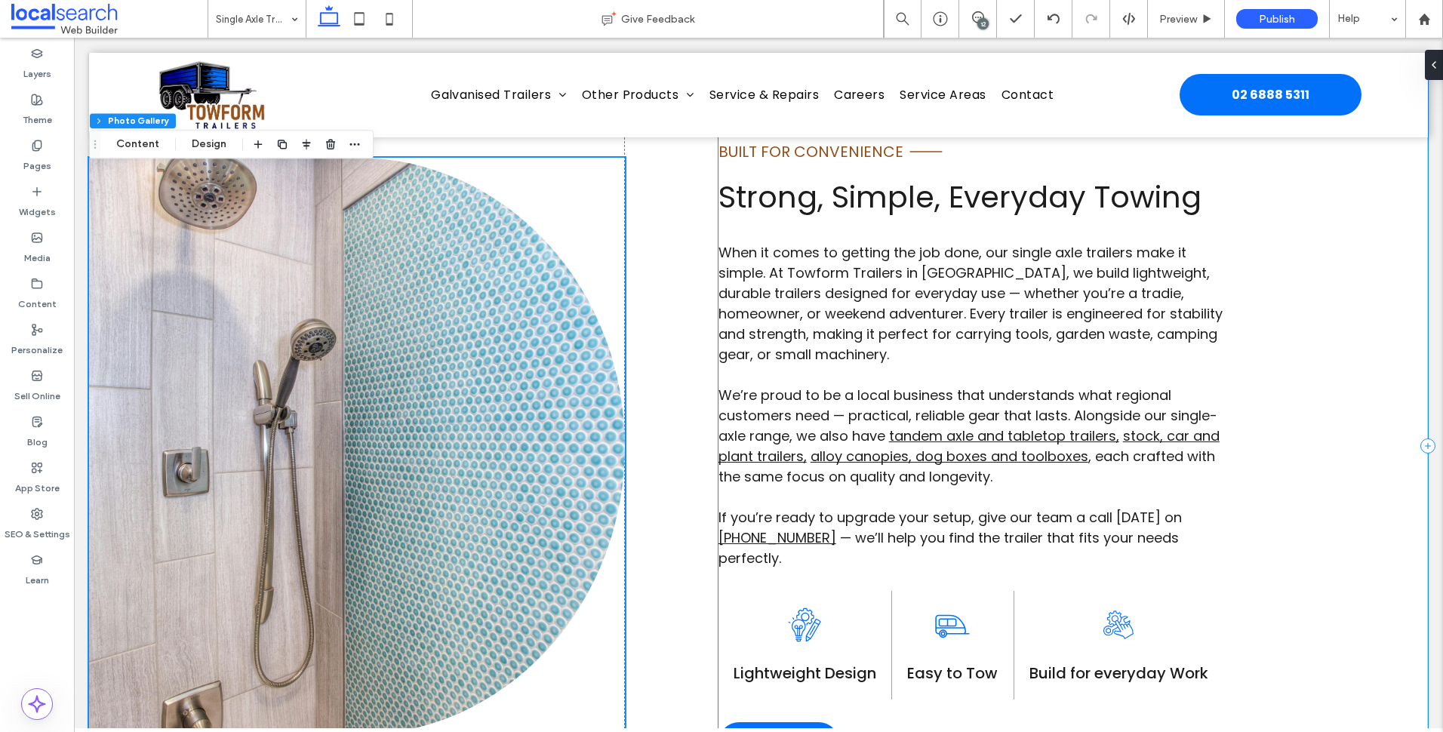
scroll to position [906, 0]
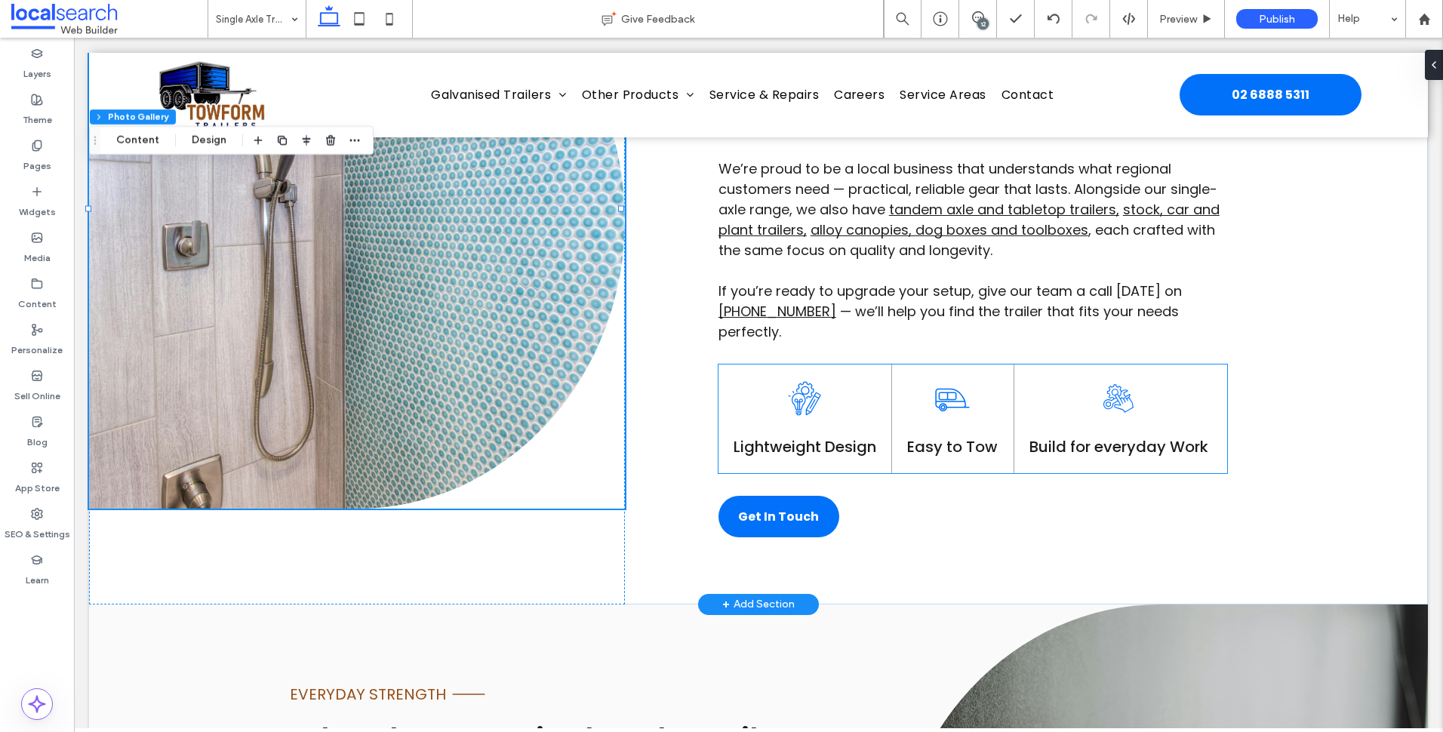
click at [1118, 384] on icon at bounding box center [1118, 398] width 30 height 28
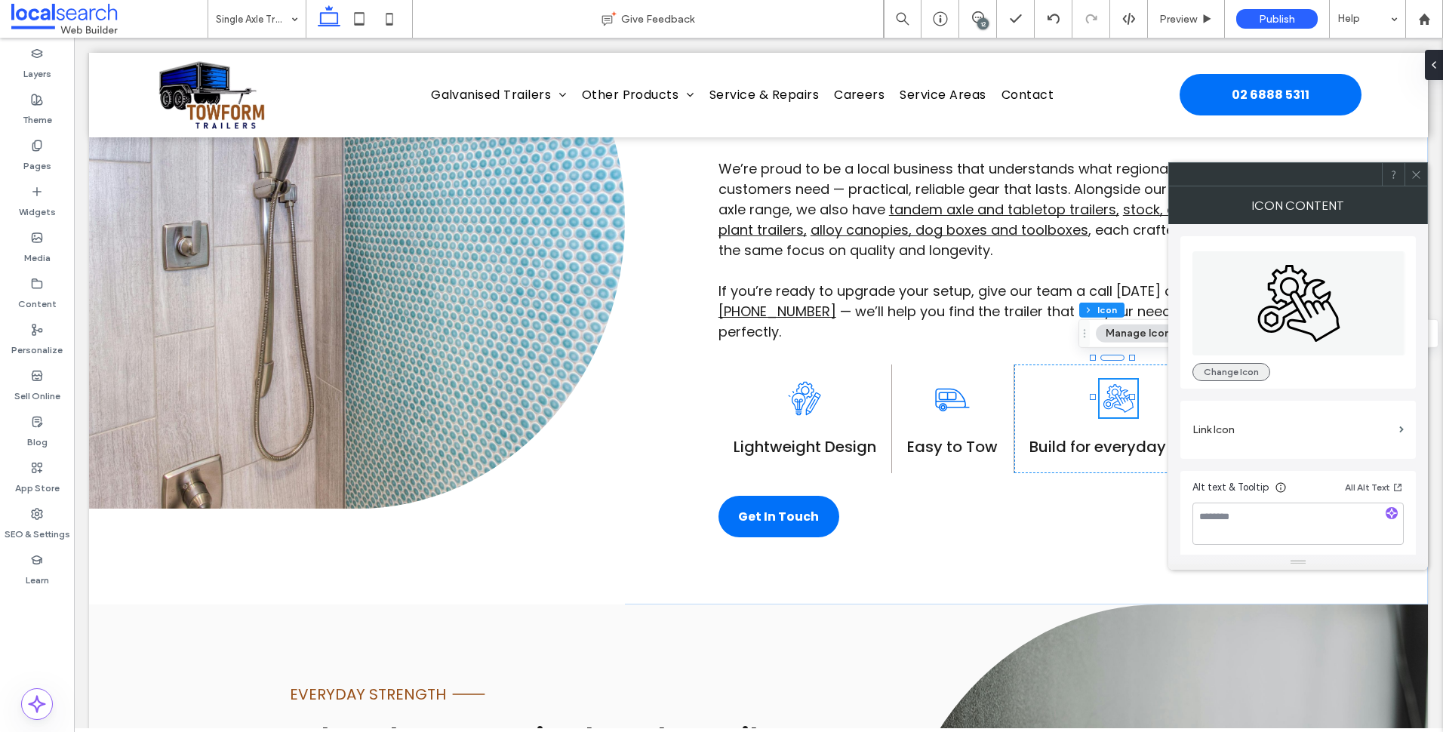
click at [1244, 380] on button "Change Icon" at bounding box center [1231, 372] width 78 height 18
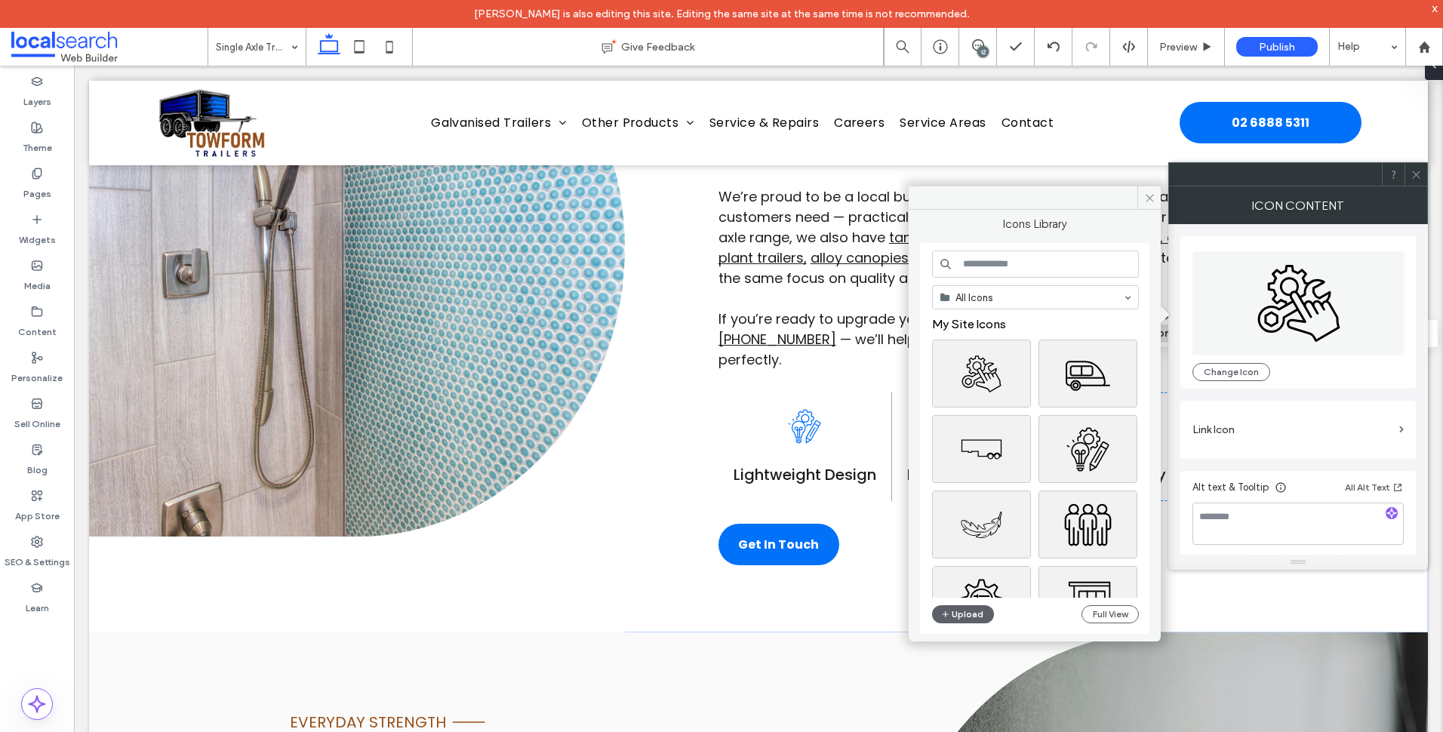
click at [1075, 268] on input at bounding box center [1035, 264] width 207 height 27
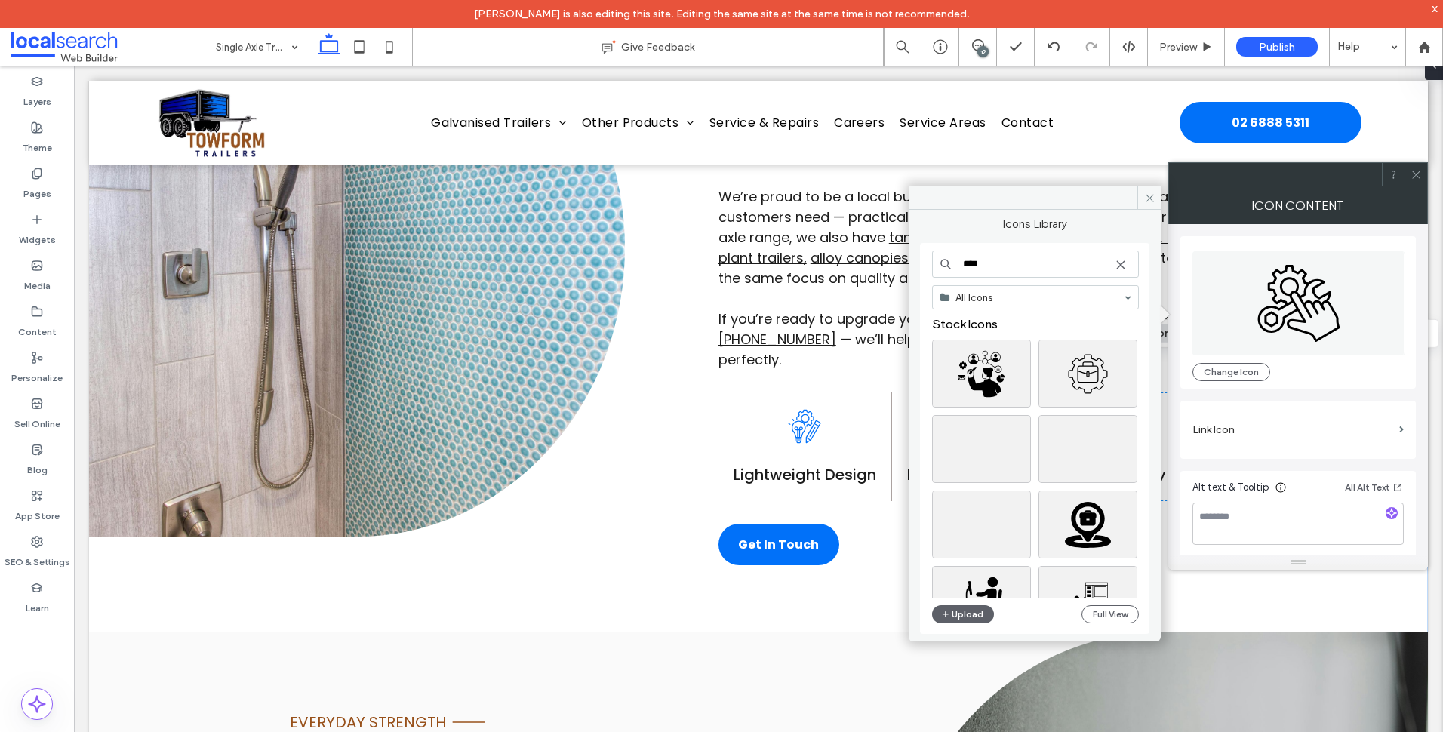
type input "****"
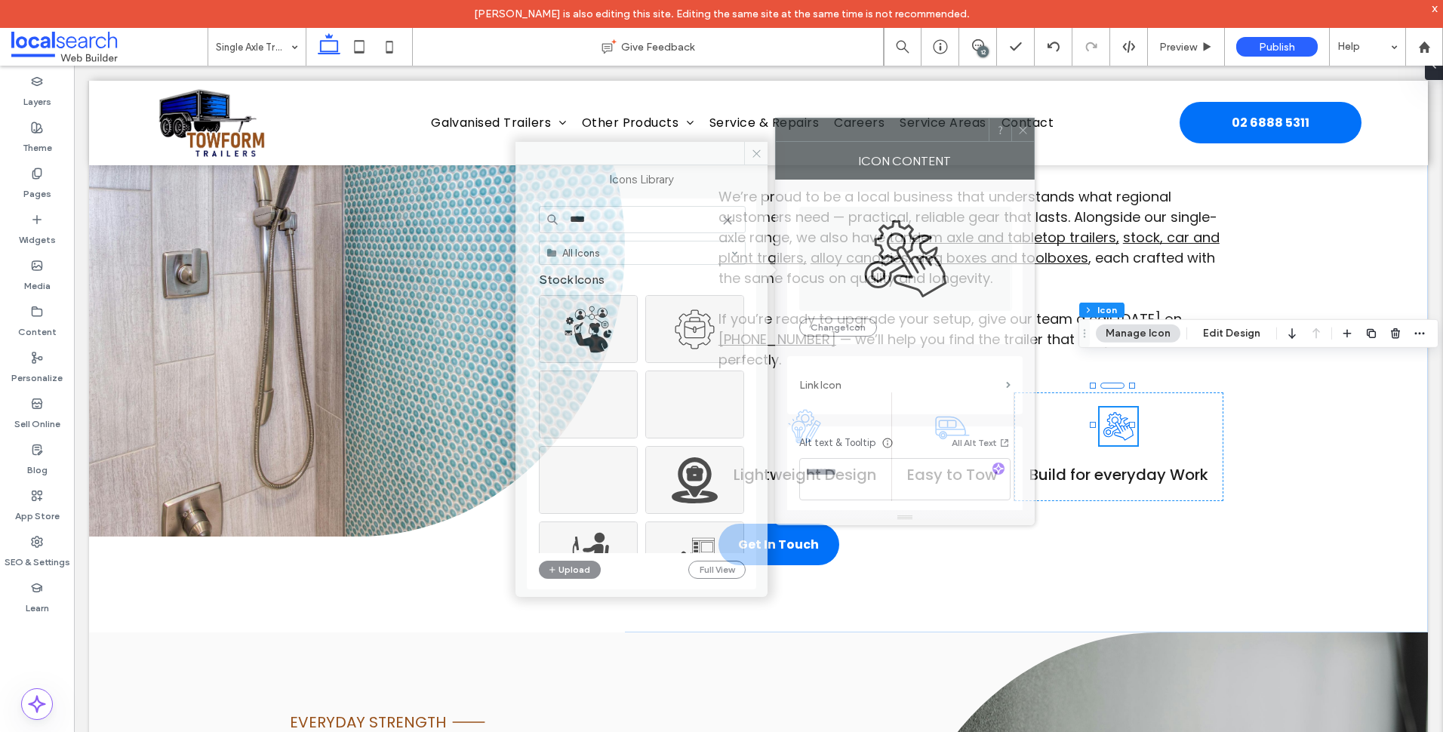
drag, startPoint x: 1256, startPoint y: 190, endPoint x: 768, endPoint y: 143, distance: 489.8
click at [775, 143] on div "Icon Content" at bounding box center [905, 161] width 260 height 38
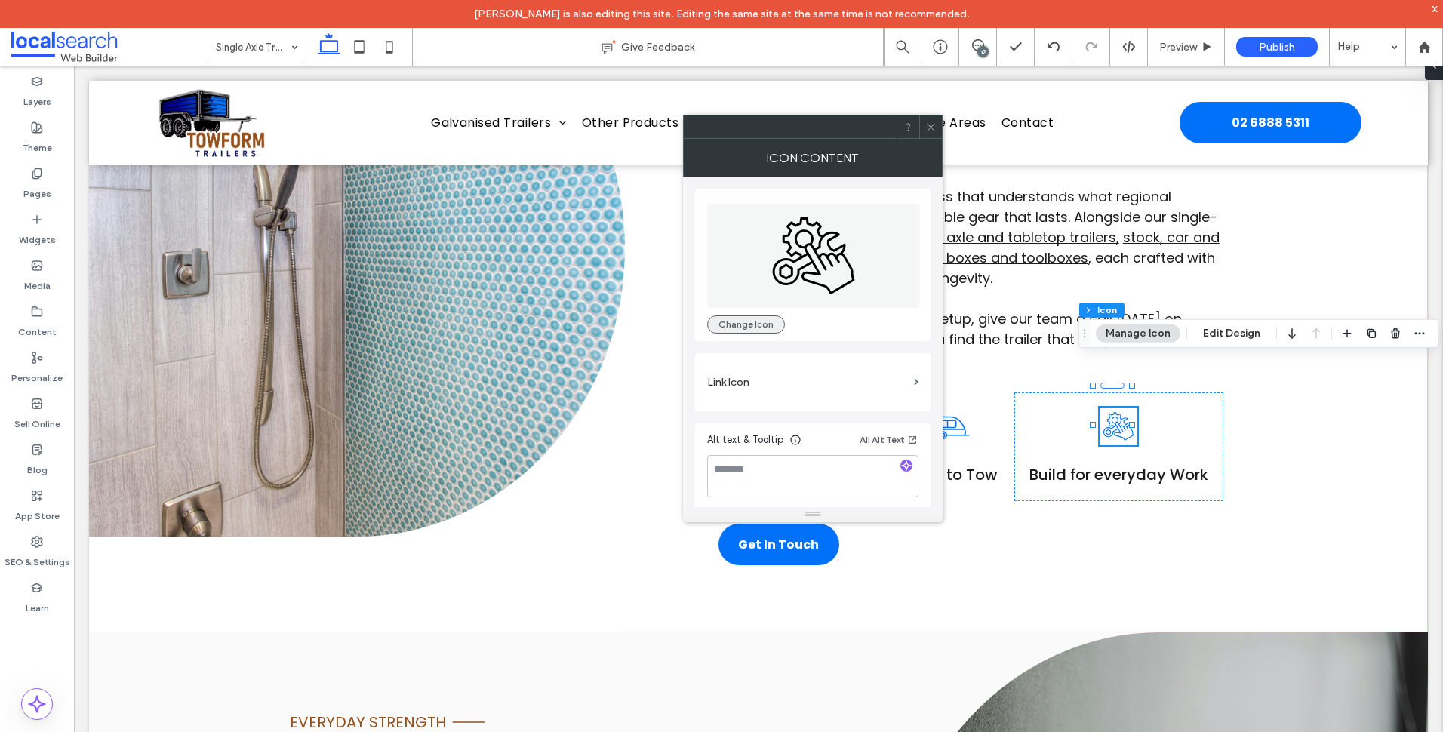
click at [733, 318] on button "Change Icon" at bounding box center [746, 324] width 78 height 18
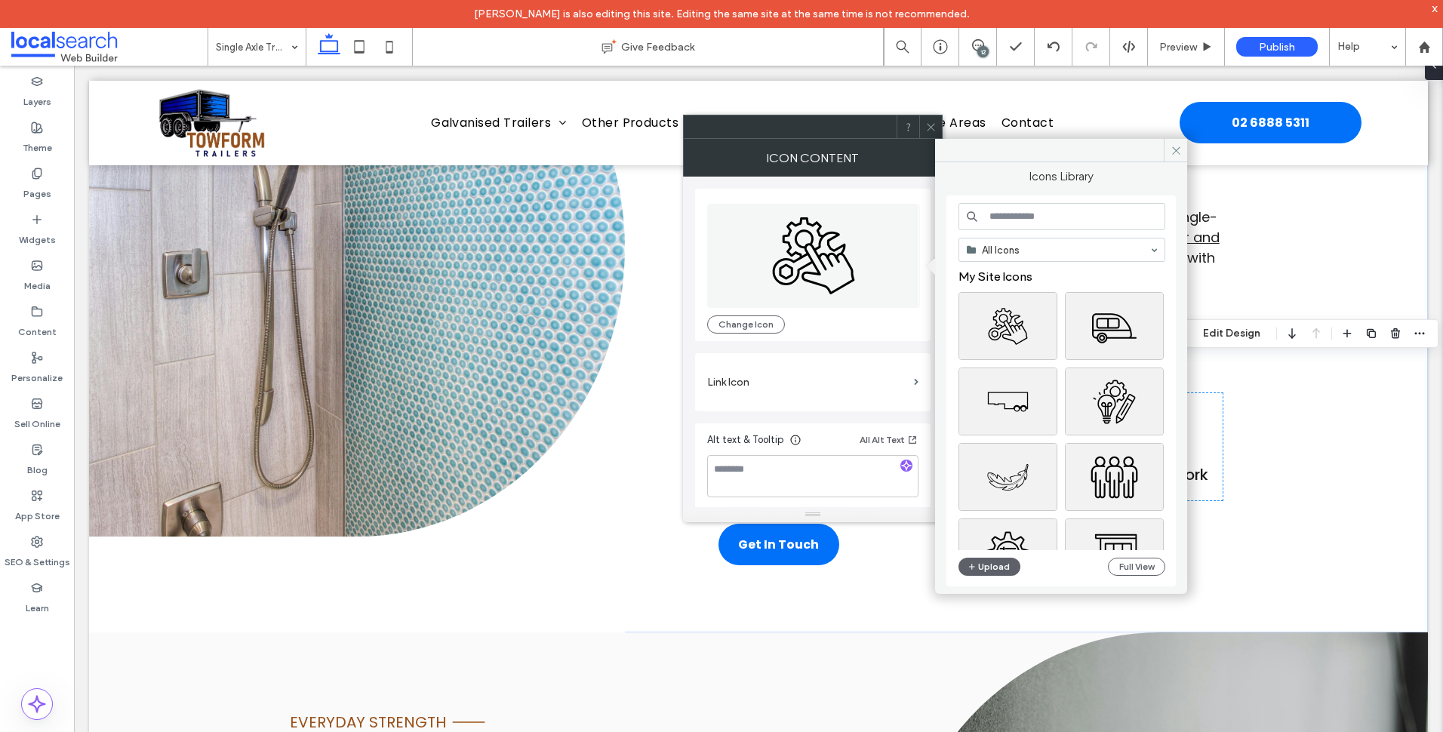
drag, startPoint x: 804, startPoint y: 127, endPoint x: 580, endPoint y: 127, distance: 224.1
click at [684, 127] on div at bounding box center [790, 126] width 213 height 23
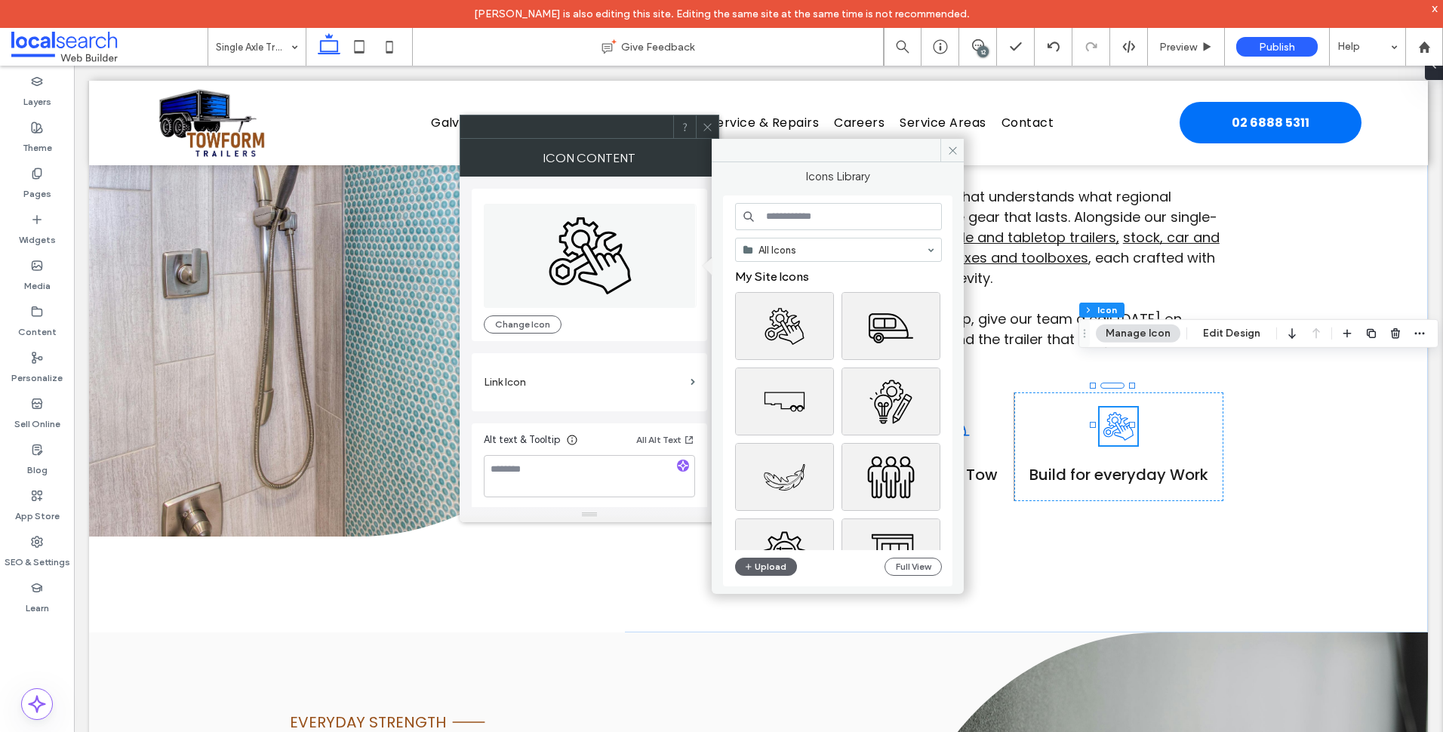
click at [799, 211] on input at bounding box center [838, 216] width 207 height 27
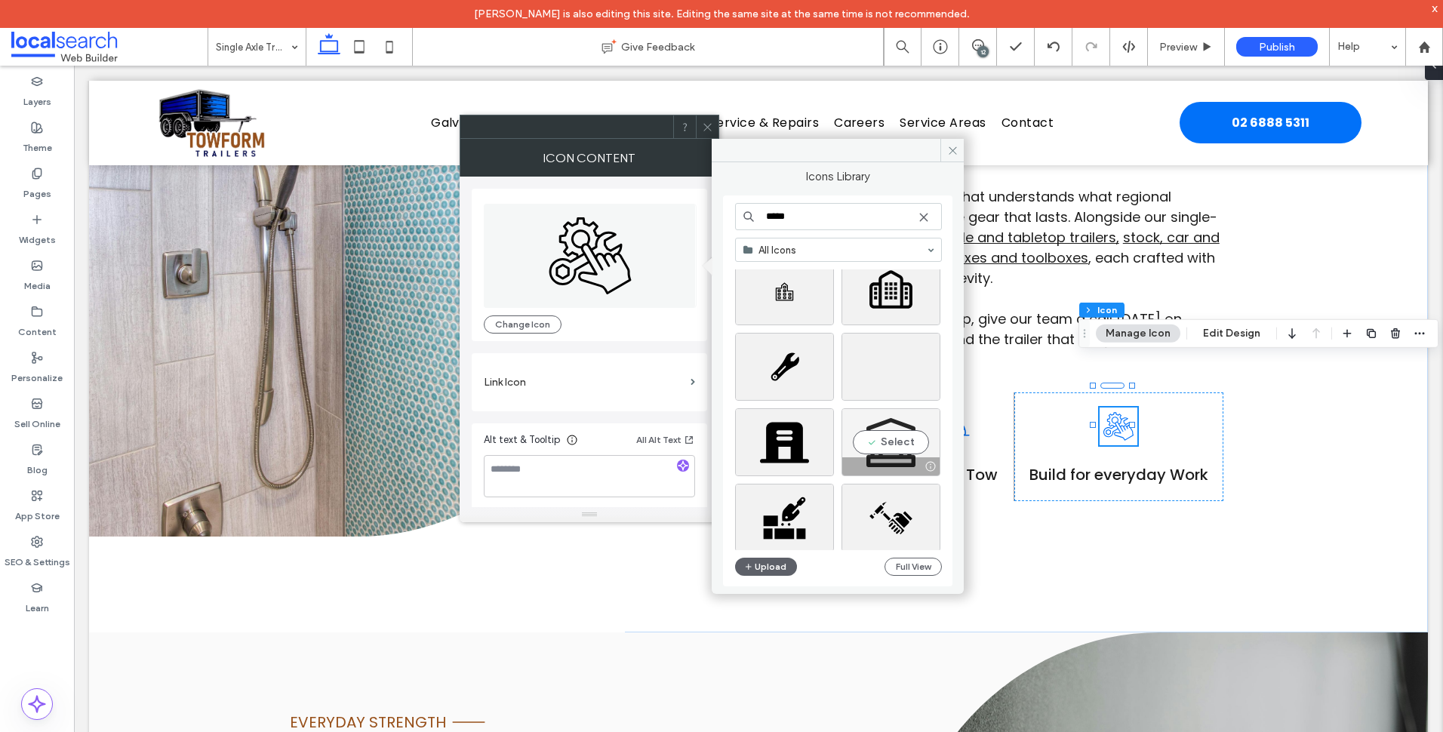
scroll to position [4239, 0]
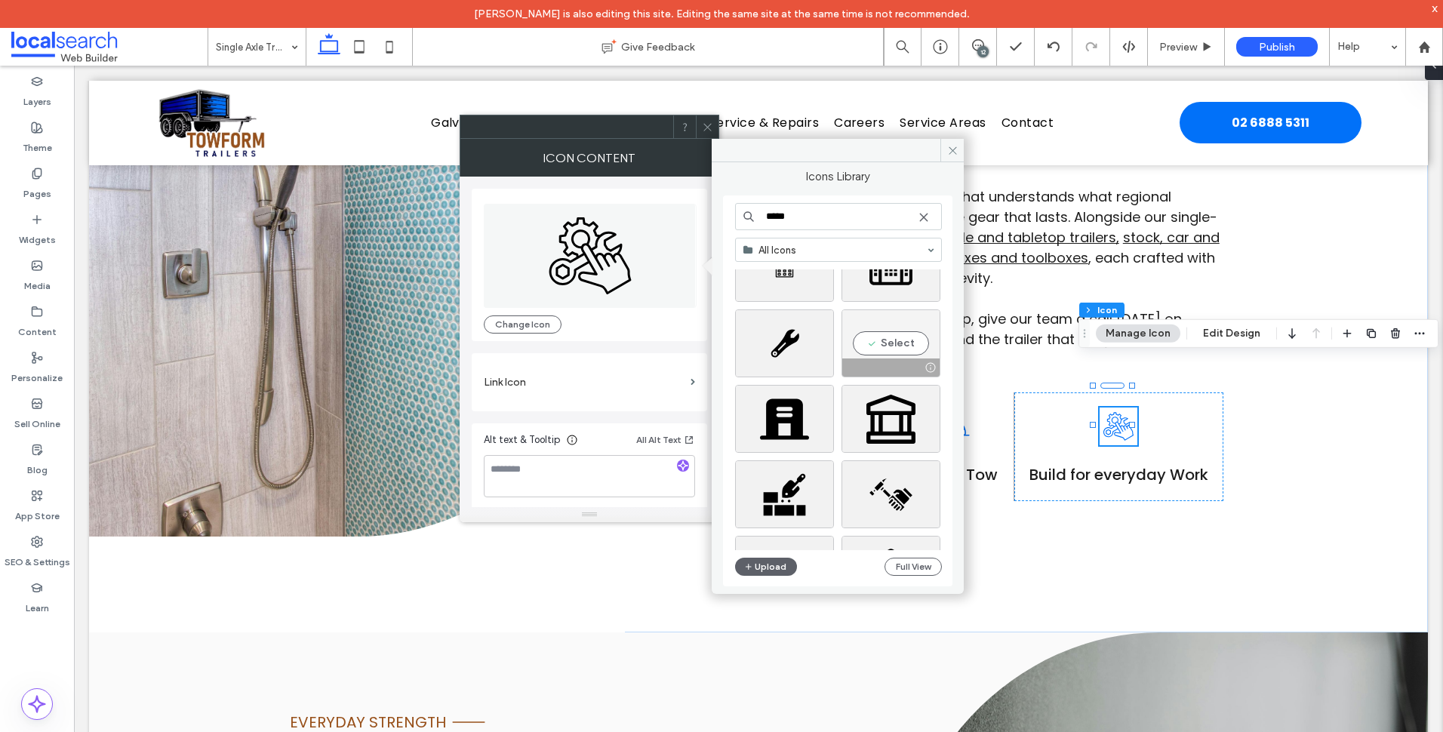
type input "*****"
click at [900, 341] on div "Select" at bounding box center [890, 343] width 99 height 68
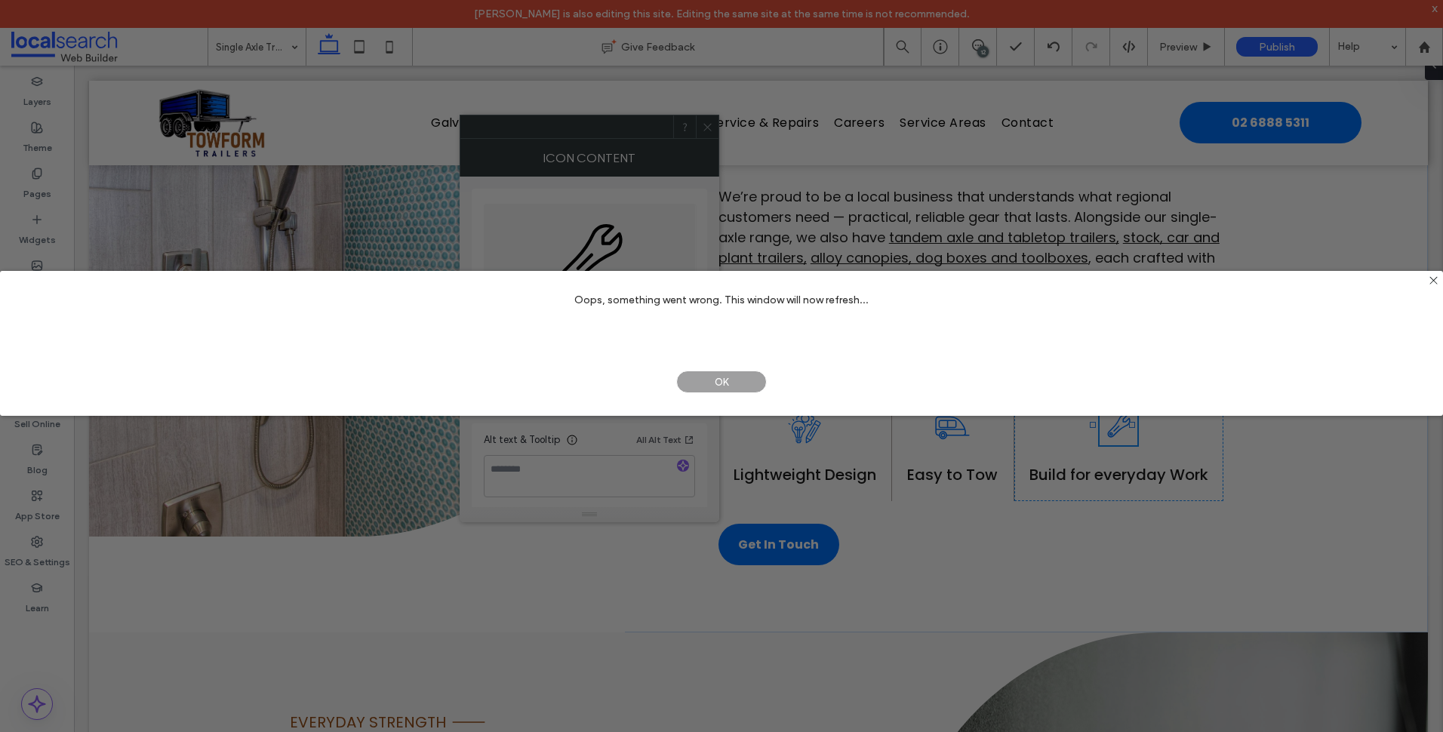
click at [721, 377] on span "OK" at bounding box center [721, 382] width 91 height 23
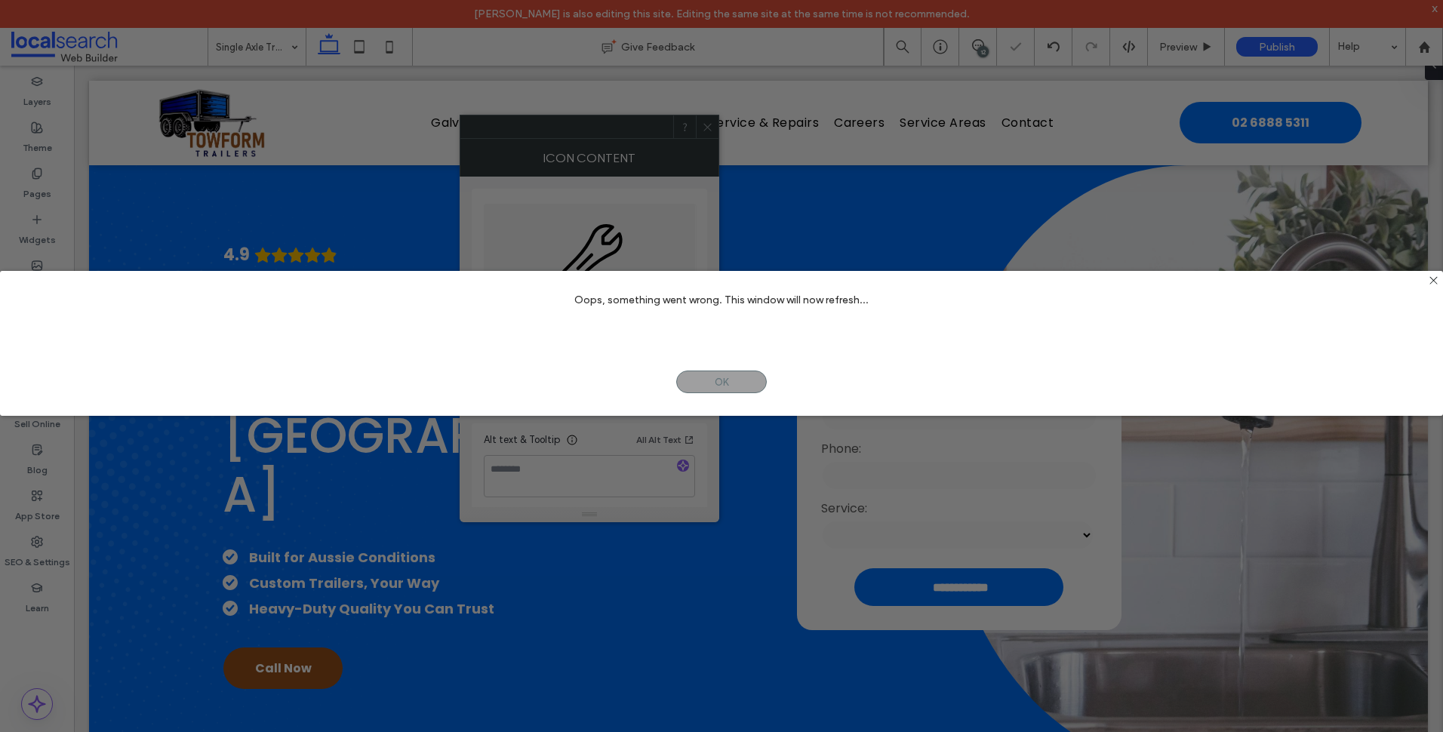
scroll to position [0, 0]
click at [750, 373] on span "OK" at bounding box center [721, 382] width 91 height 23
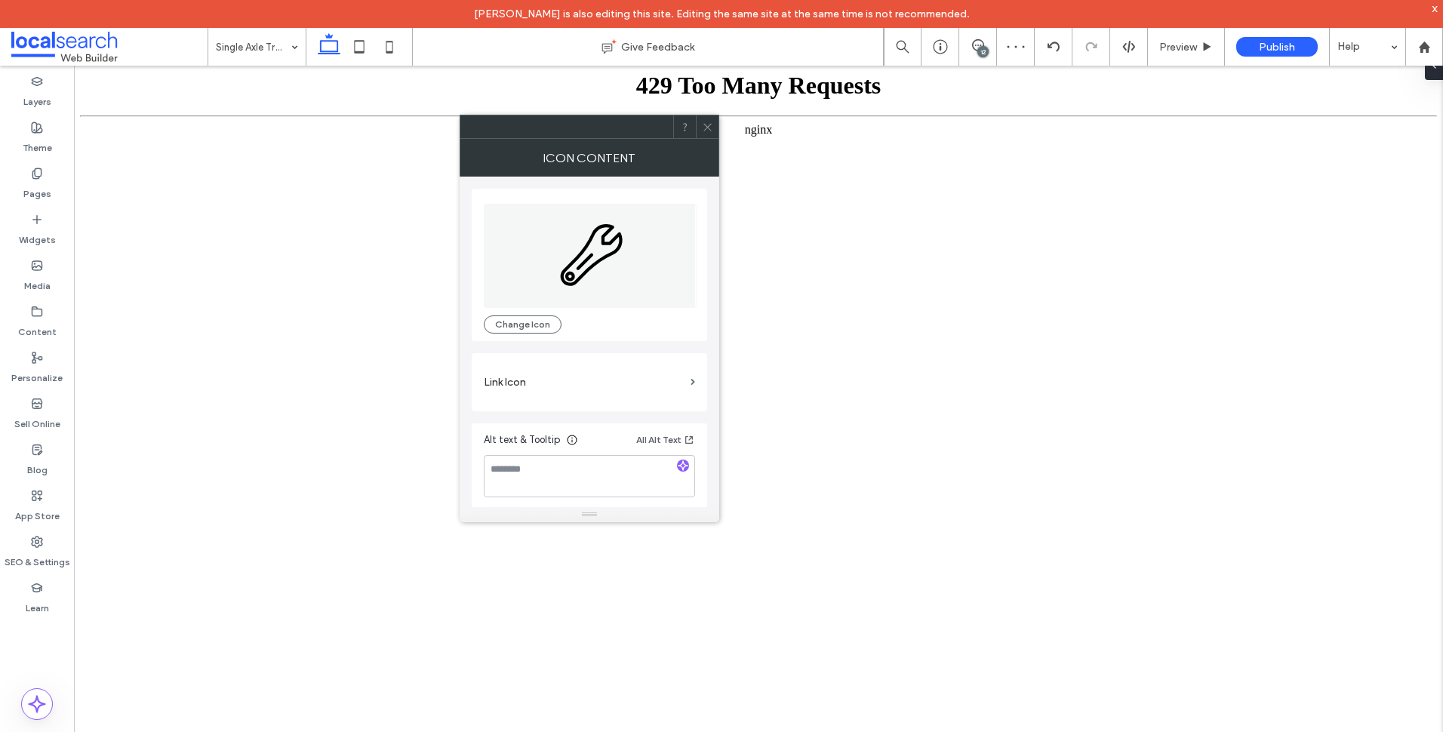
click at [703, 128] on icon at bounding box center [707, 127] width 11 height 11
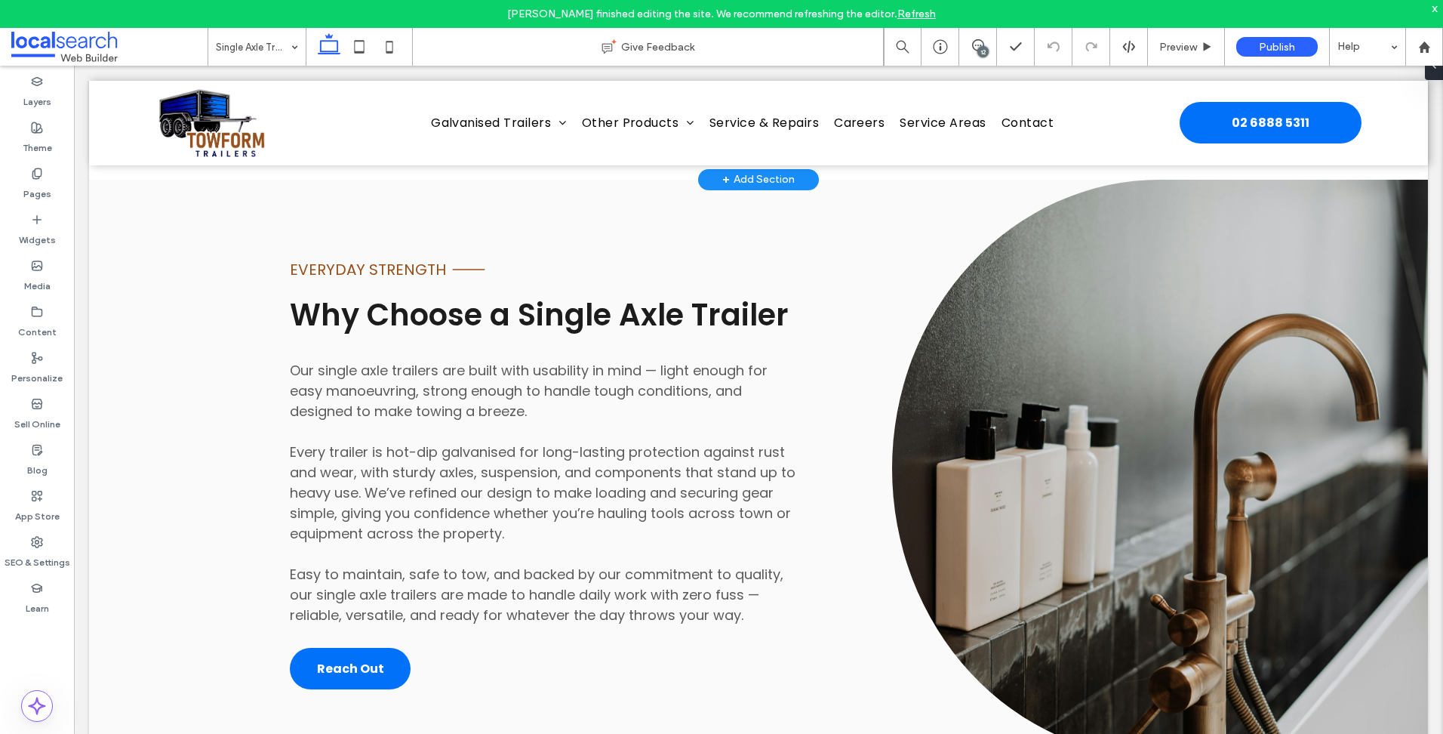
scroll to position [981, 0]
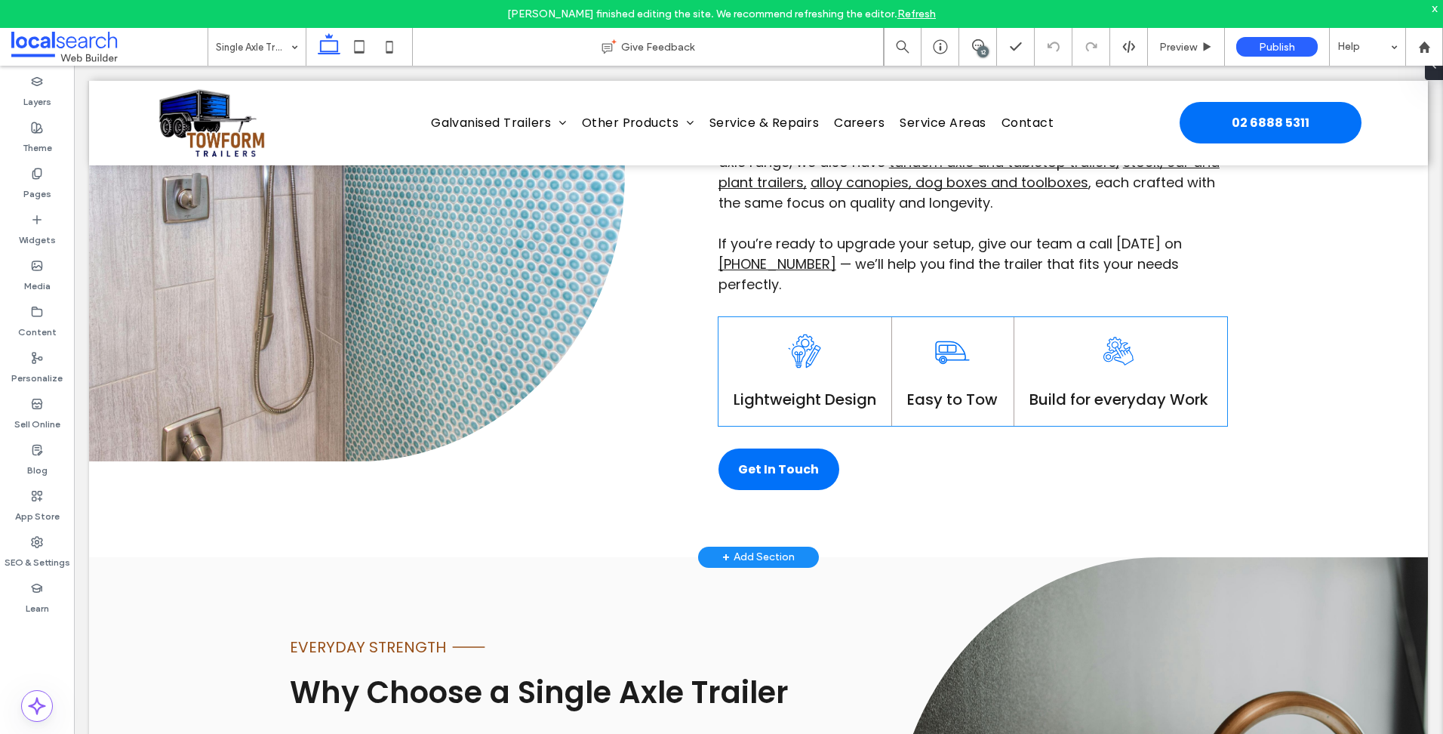
click at [1114, 337] on icon at bounding box center [1118, 351] width 30 height 28
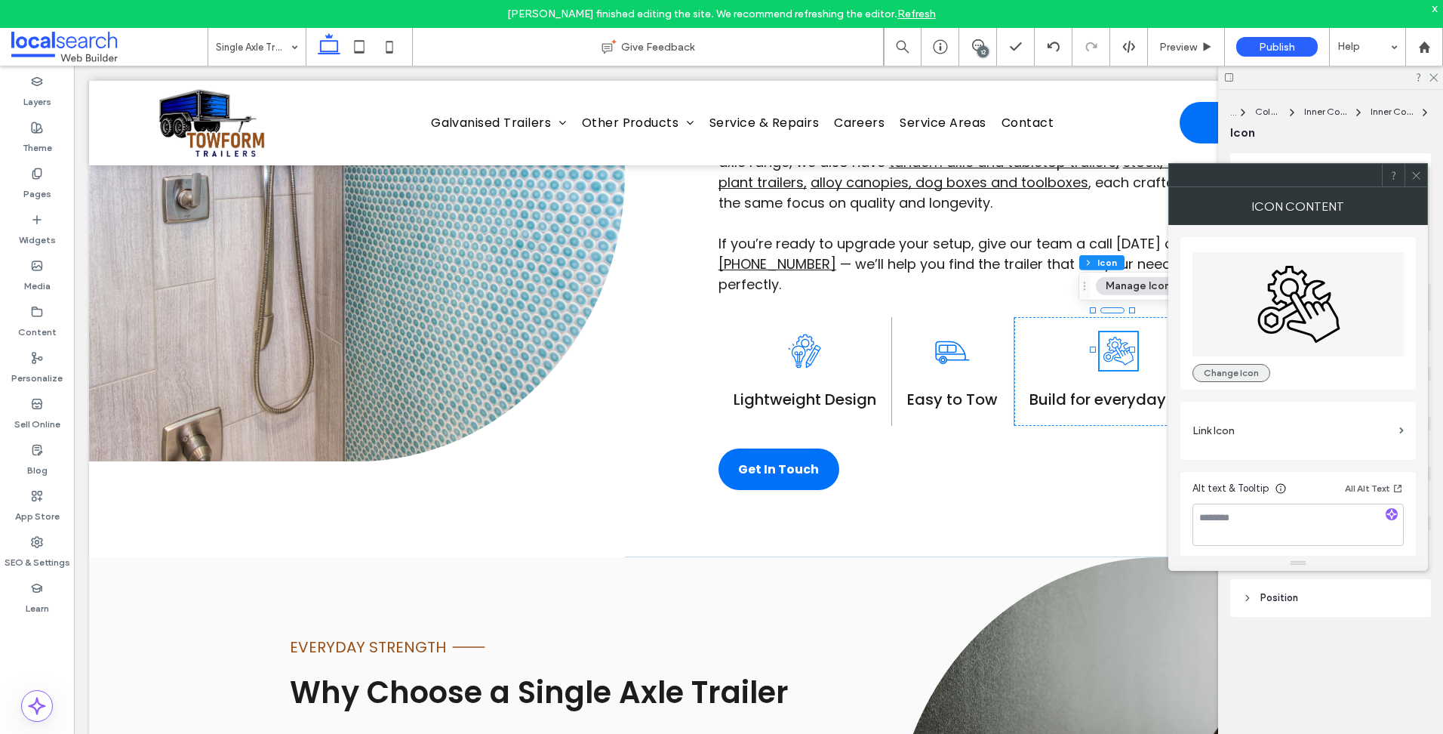
click at [1232, 366] on button "Change Icon" at bounding box center [1231, 373] width 78 height 18
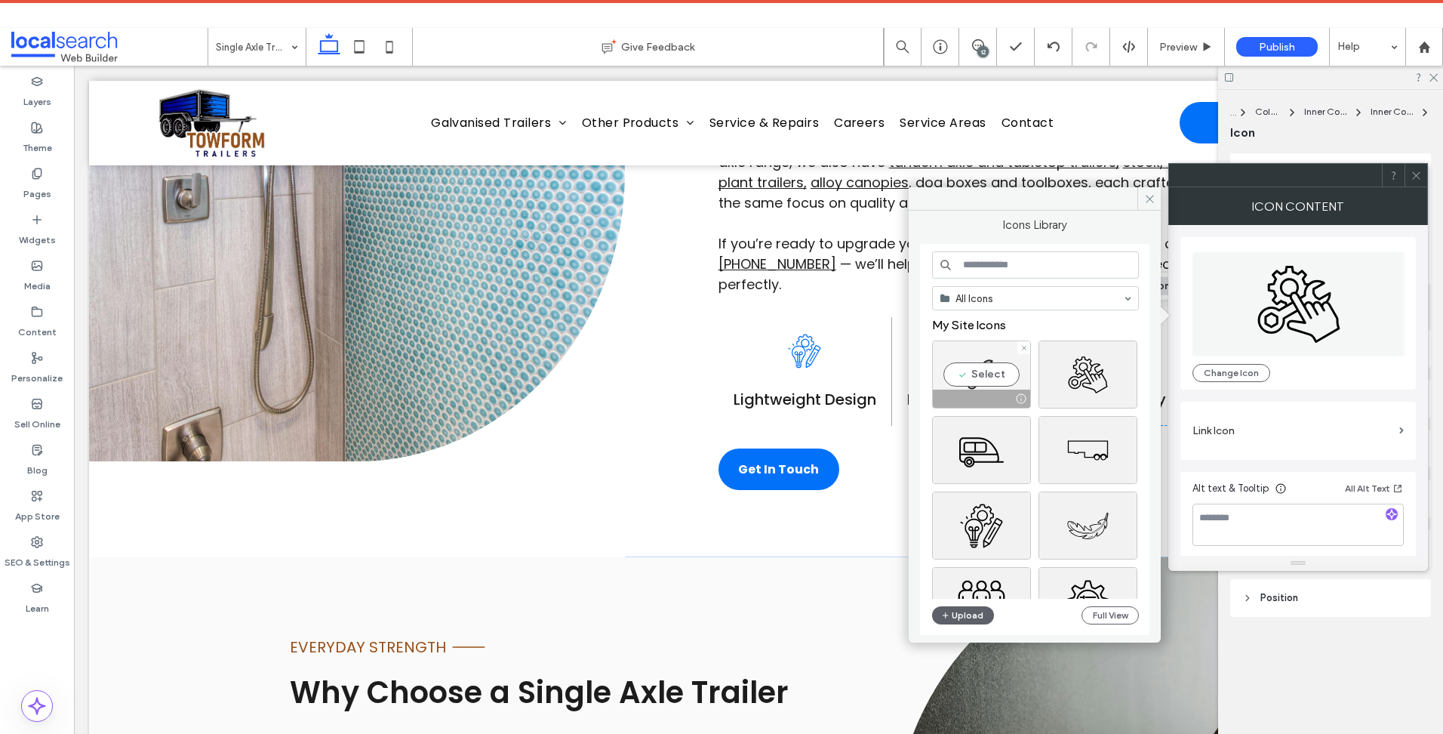
click at [1008, 356] on div "Select" at bounding box center [981, 374] width 99 height 68
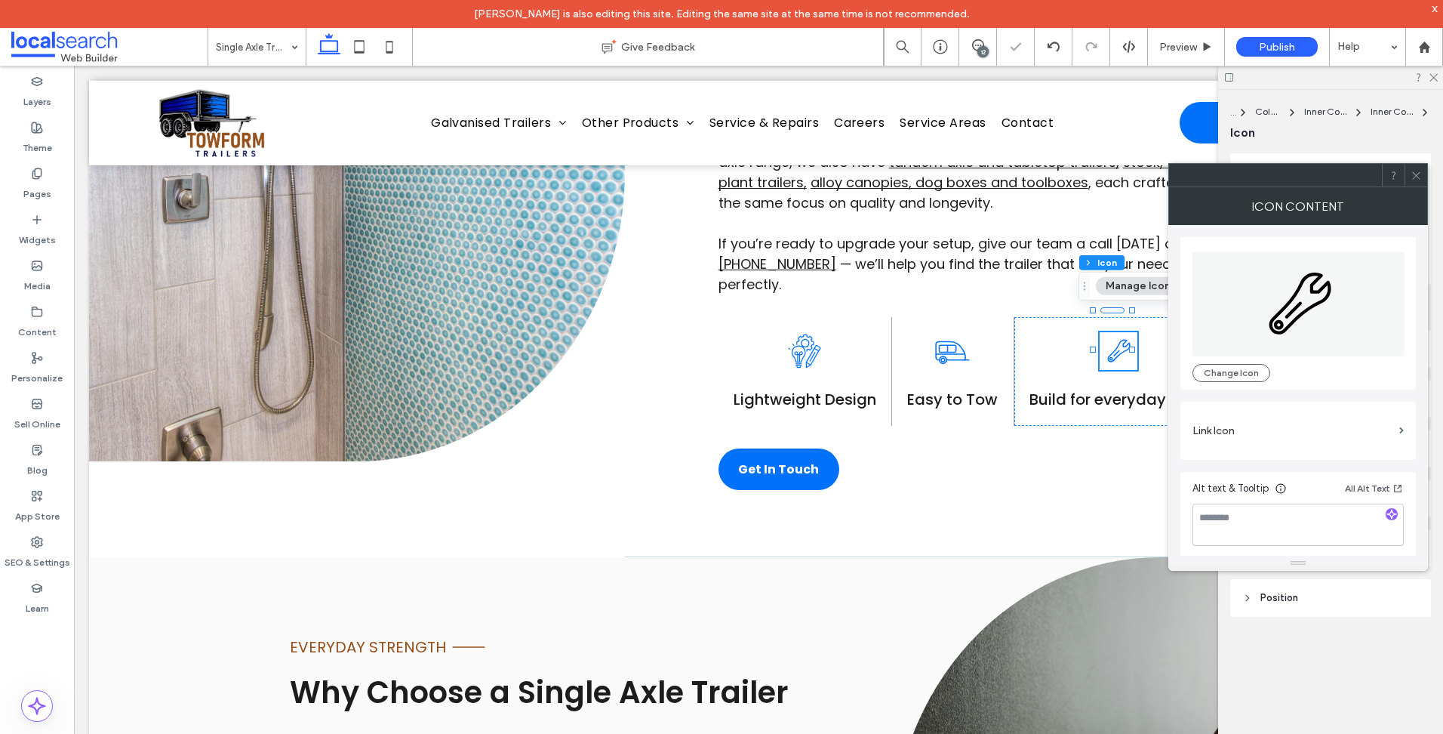
click at [1426, 172] on div at bounding box center [1415, 175] width 23 height 23
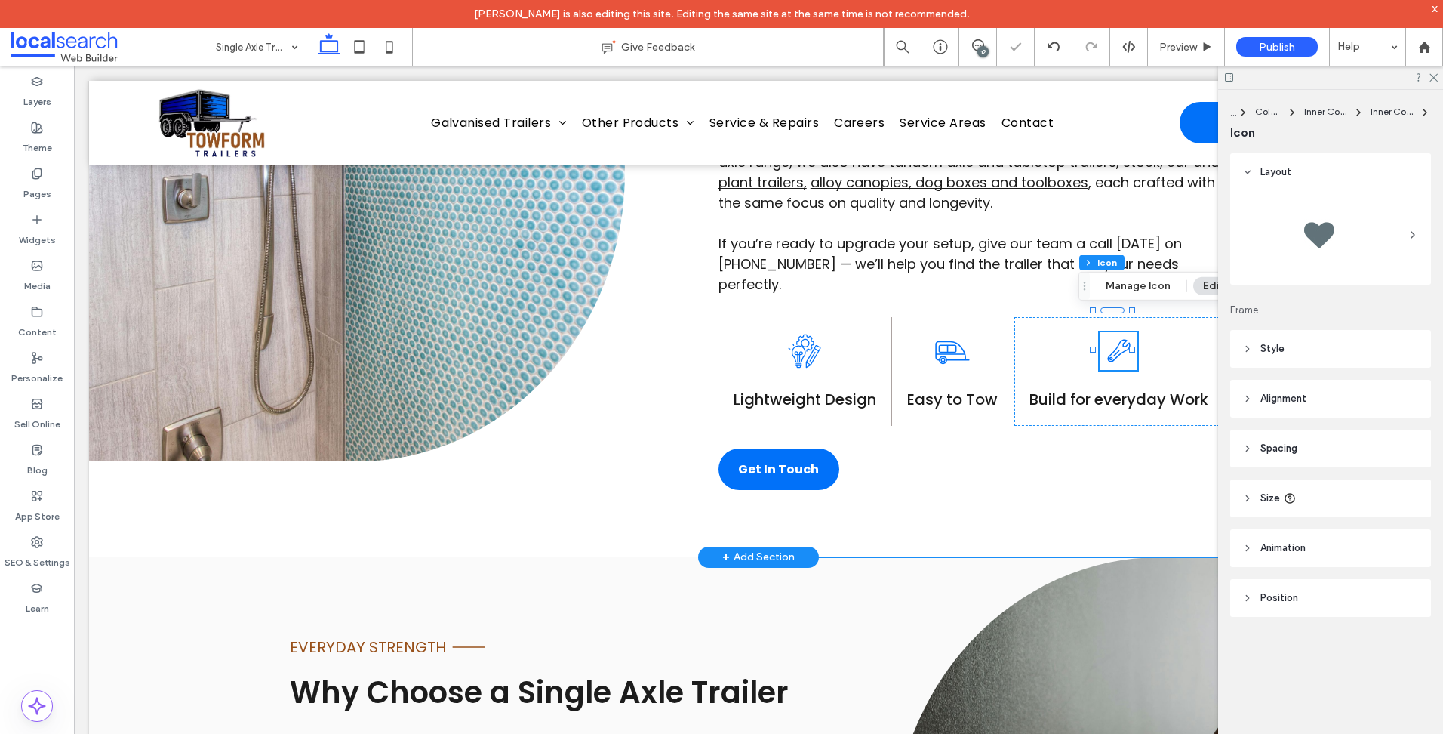
click at [1132, 445] on div "BUILT FOR CONVENIENCE Line Icon Strong, Simple, Everyday Towing When it comes t…" at bounding box center [1072, 172] width 709 height 769
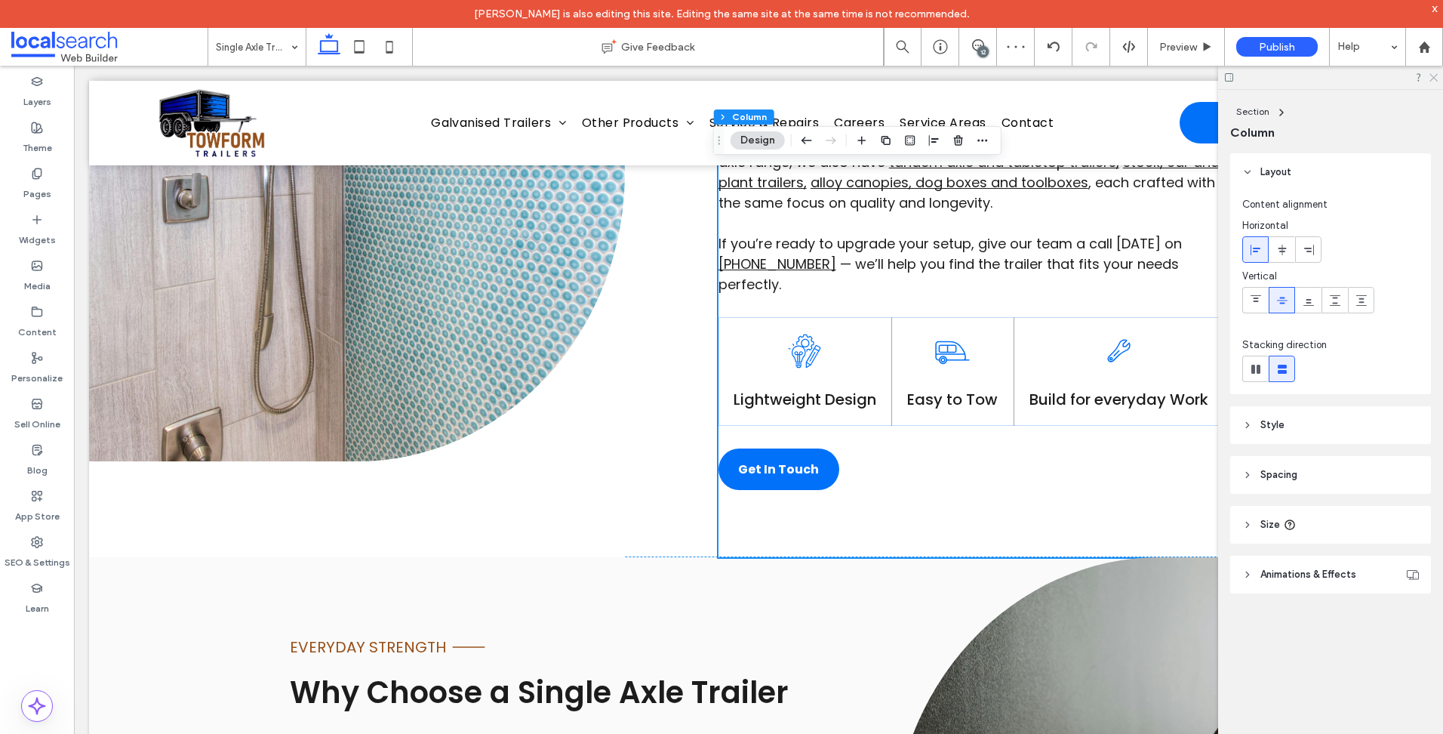
click at [1429, 80] on icon at bounding box center [1433, 77] width 10 height 10
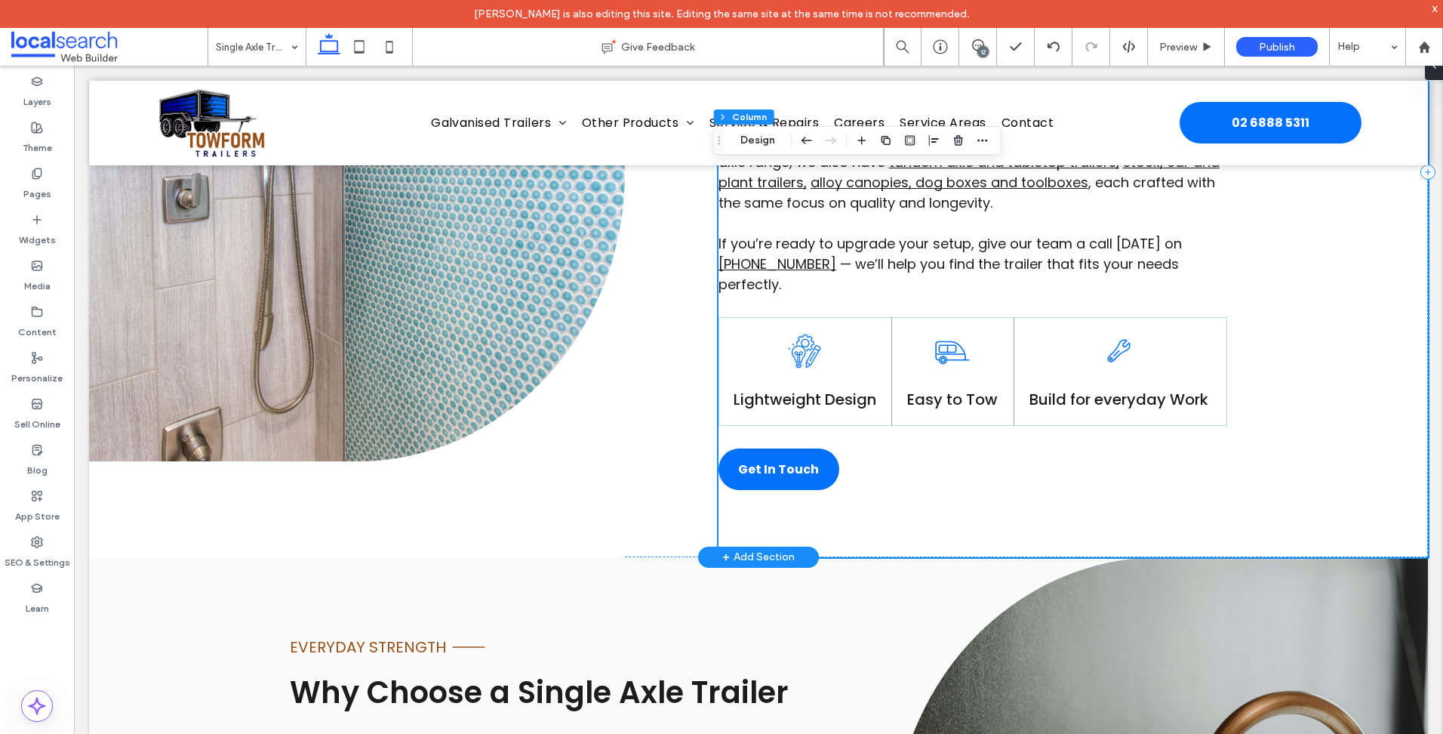
click at [1310, 432] on div "BUILT FOR CONVENIENCE Line Icon Strong, Simple, Everyday Towing When it comes t…" at bounding box center [1072, 172] width 709 height 769
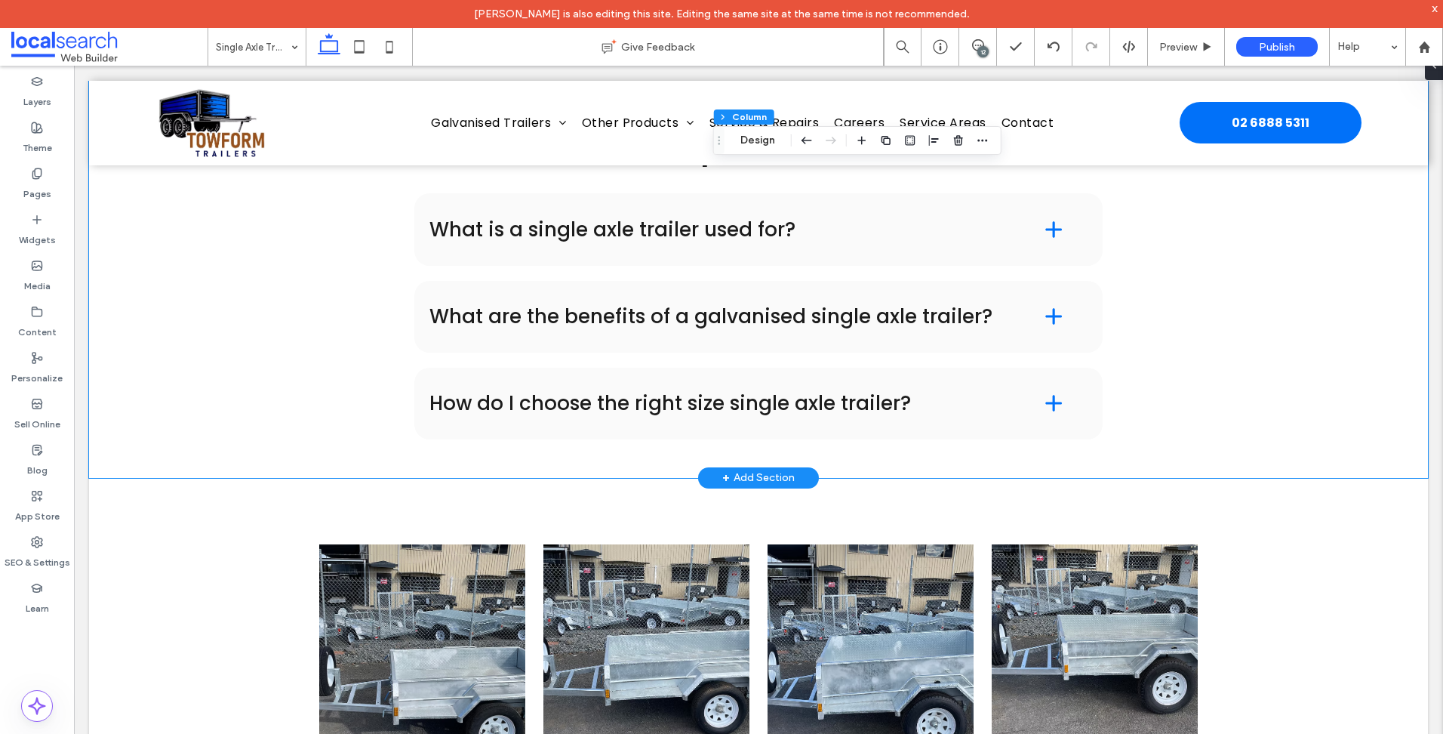
scroll to position [2264, 0]
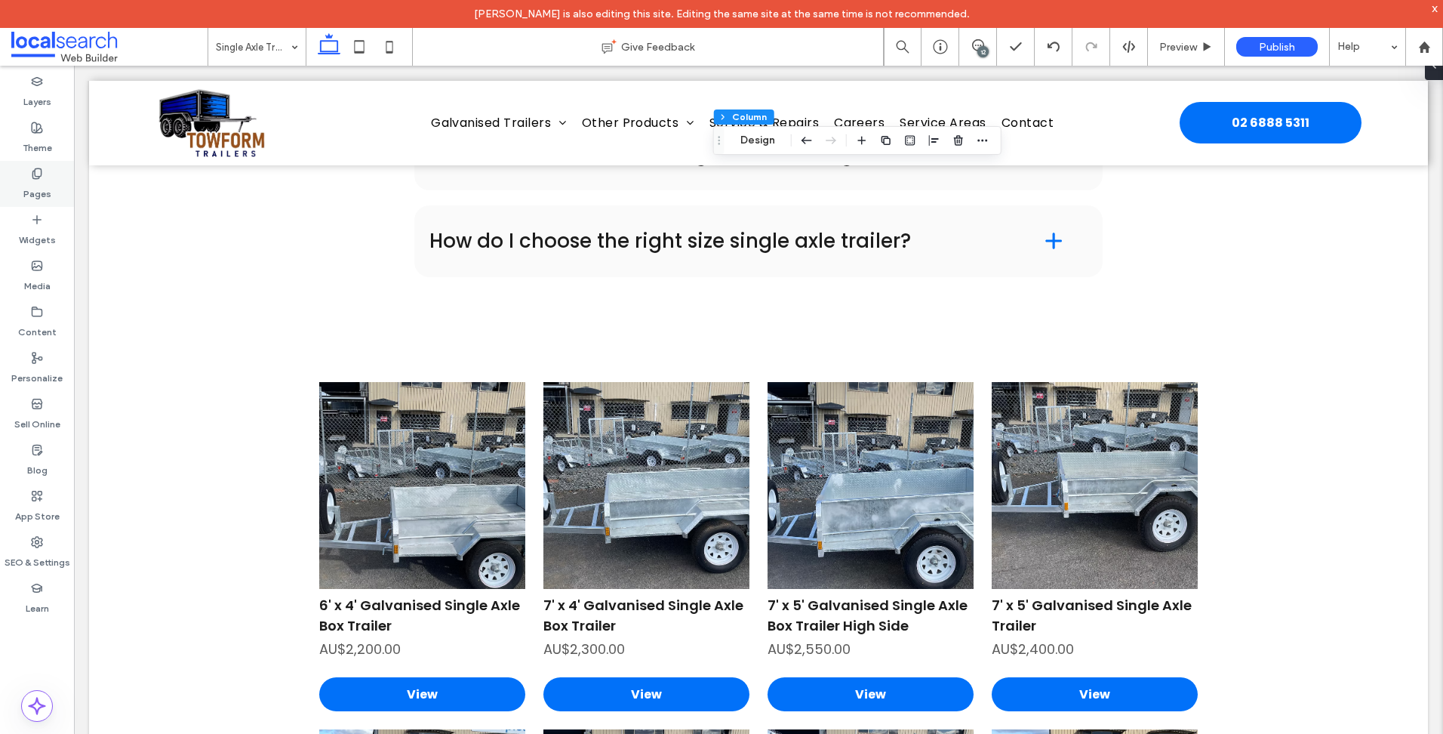
click at [43, 188] on label "Pages" at bounding box center [37, 190] width 28 height 21
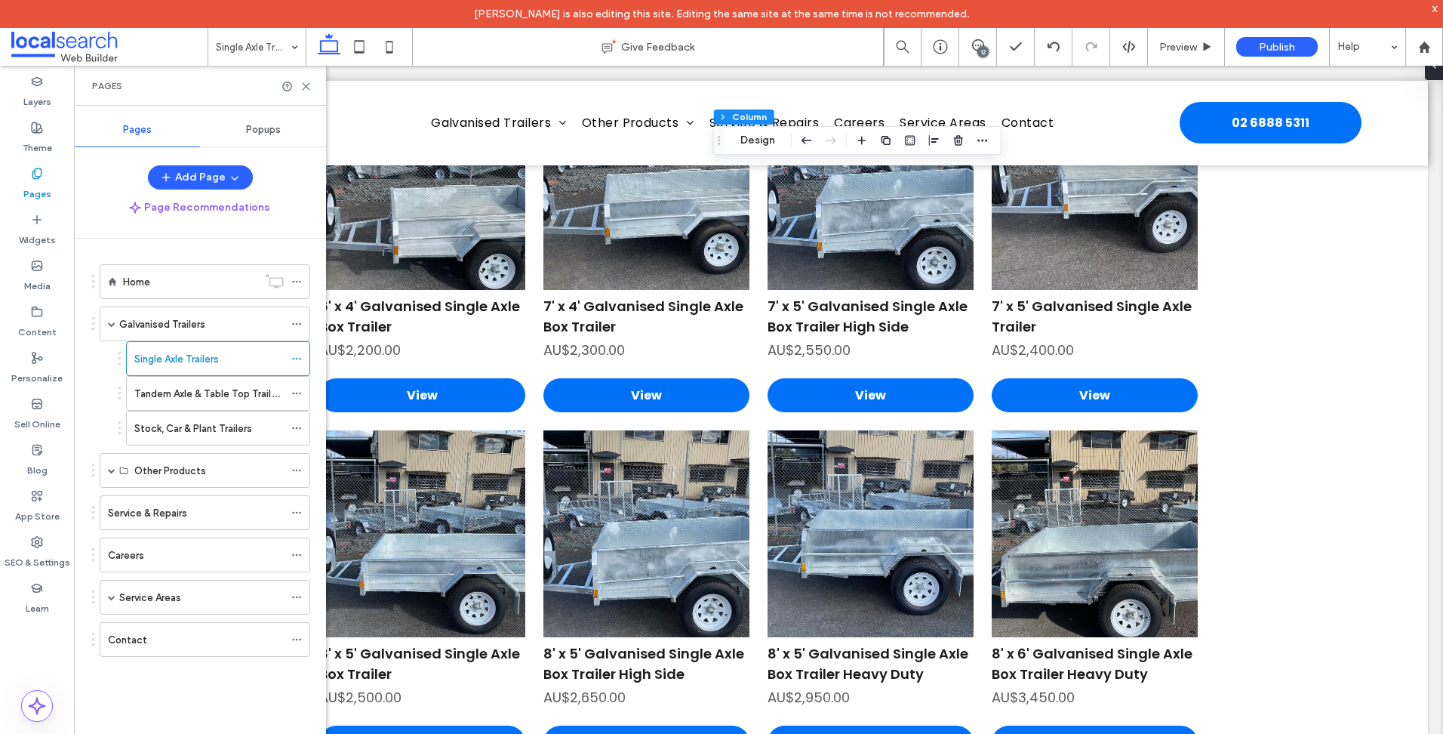
scroll to position [2415, 0]
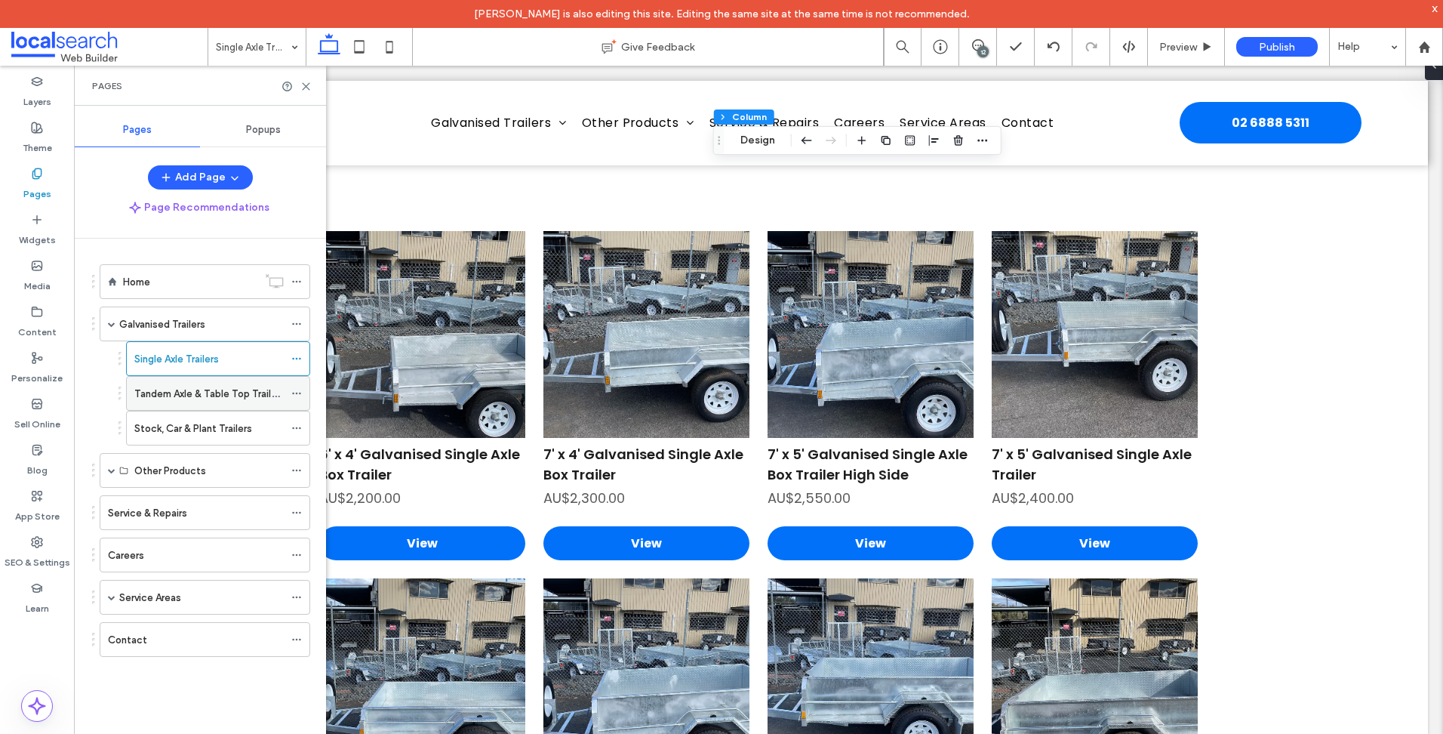
click at [204, 398] on label "Tandem Axle & Table Top Trailers" at bounding box center [209, 393] width 151 height 26
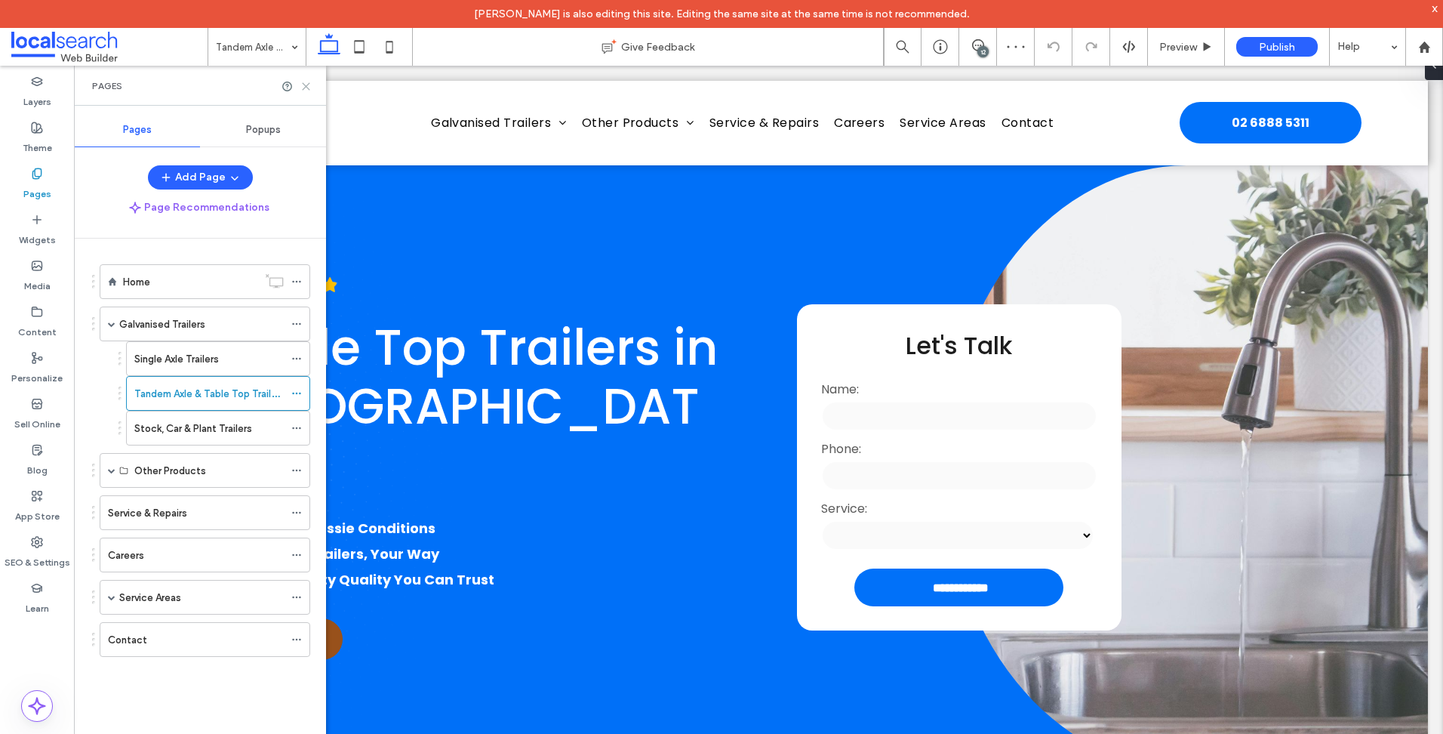
click at [311, 87] on icon at bounding box center [305, 86] width 11 height 11
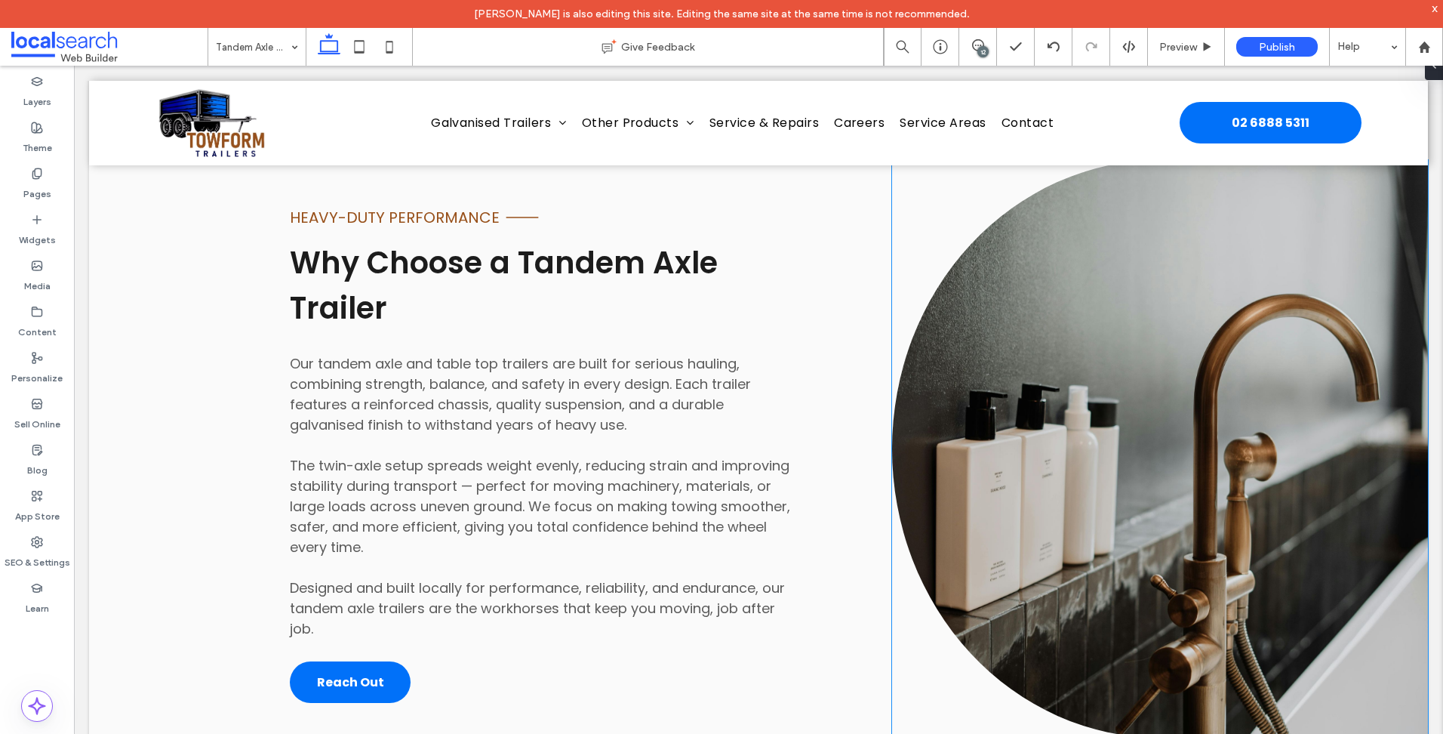
scroll to position [1454, 0]
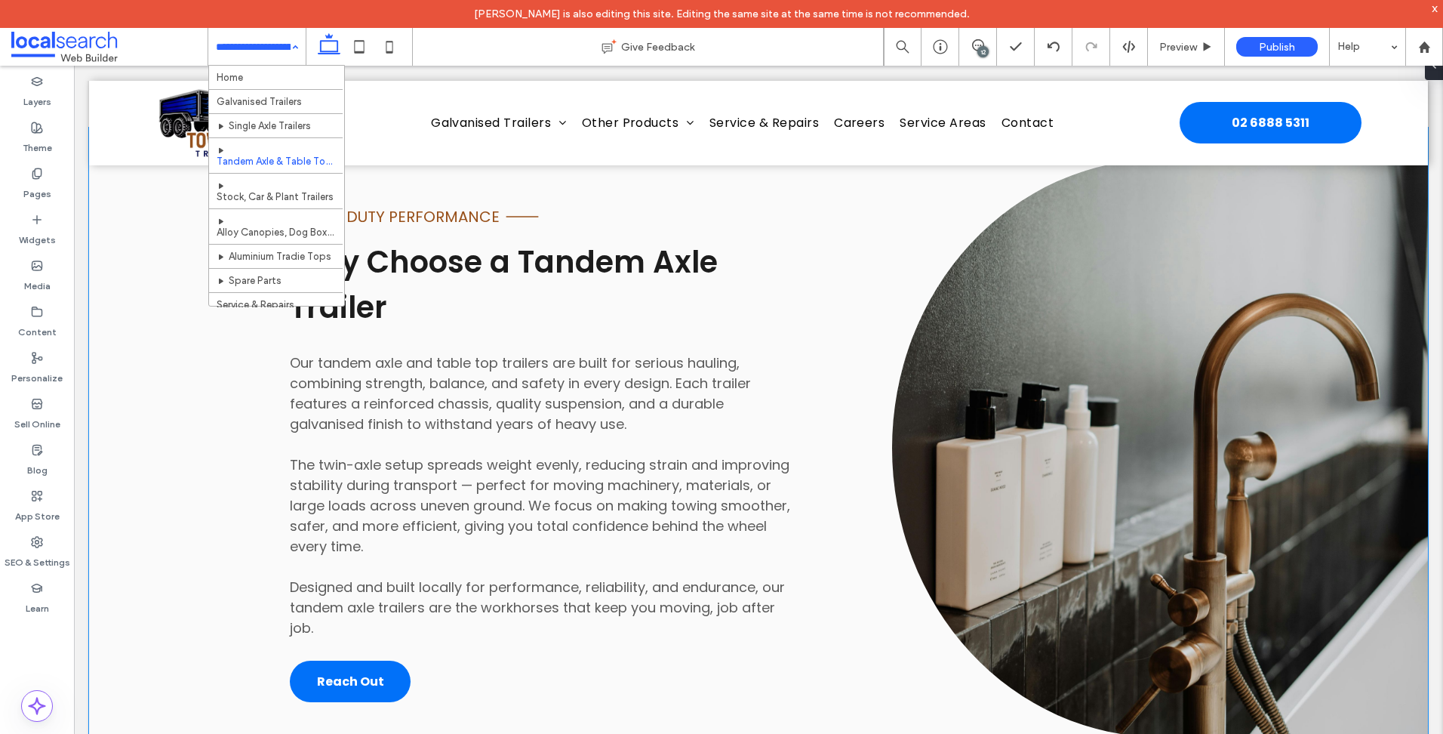
click at [861, 250] on div "heavy-duty performance Line Icon Why Choose a Tandem Axle Trailer Our tandem ax…" at bounding box center [758, 448] width 1339 height 641
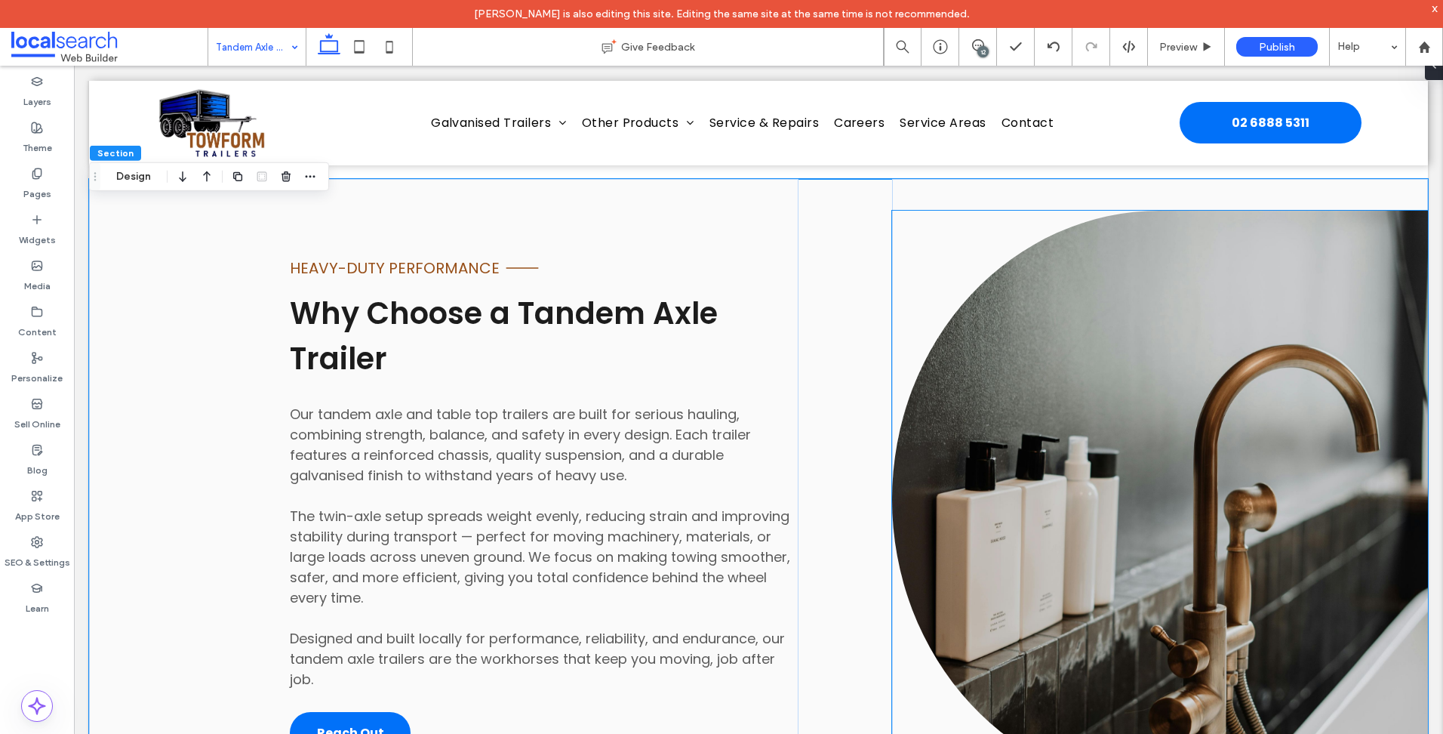
scroll to position [1378, 0]
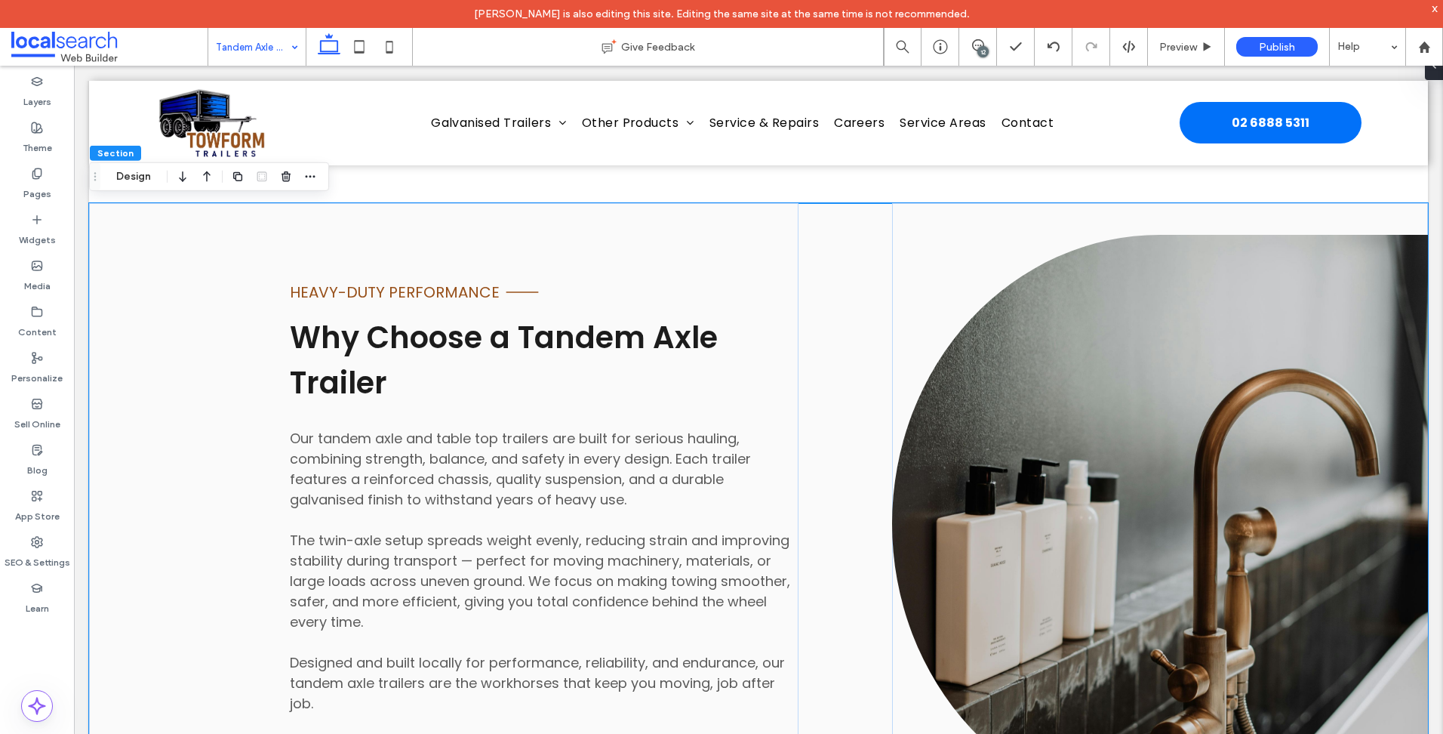
click at [844, 365] on div "heavy-duty performance Line Icon Why Choose a Tandem Axle Trailer Our tandem ax…" at bounding box center [758, 523] width 1339 height 641
click at [148, 174] on button "Design" at bounding box center [133, 177] width 54 height 18
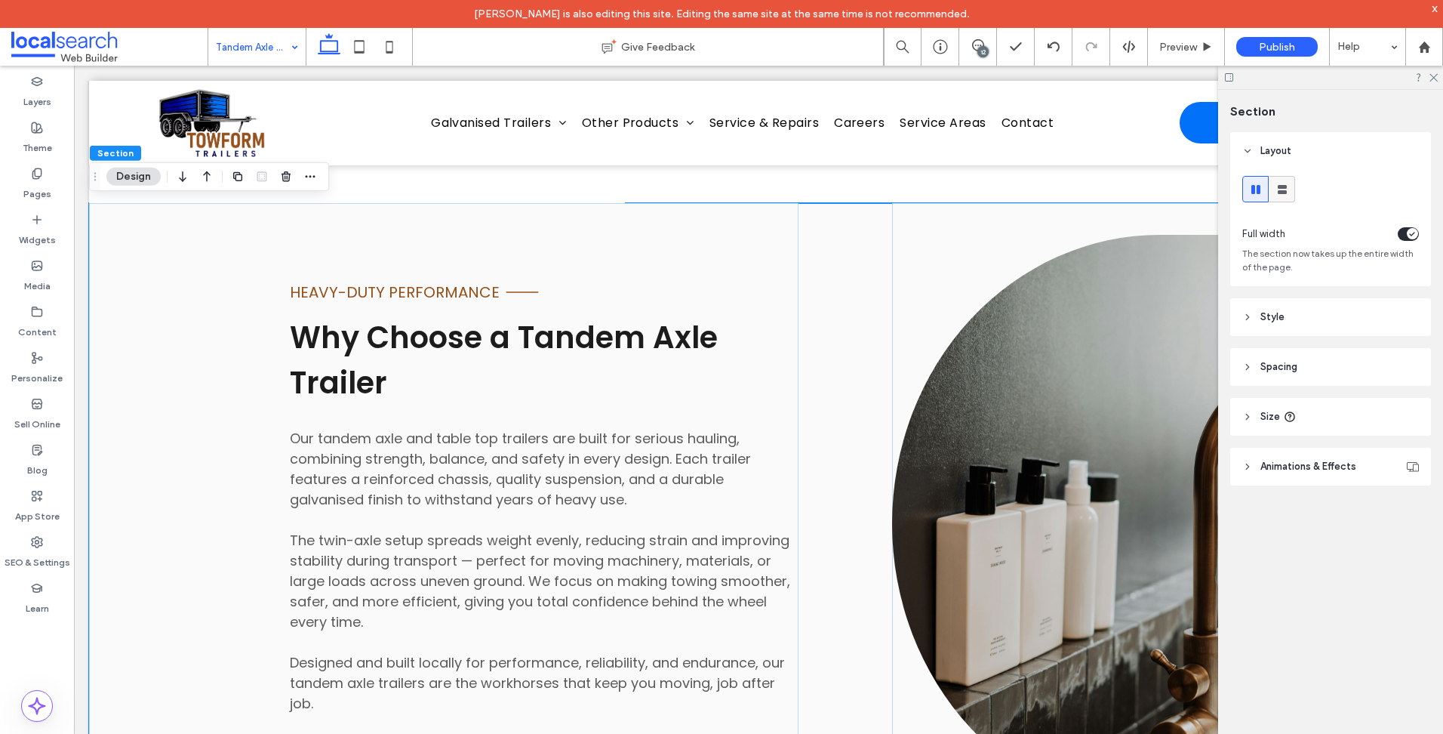
click at [1283, 188] on use at bounding box center [1282, 189] width 9 height 9
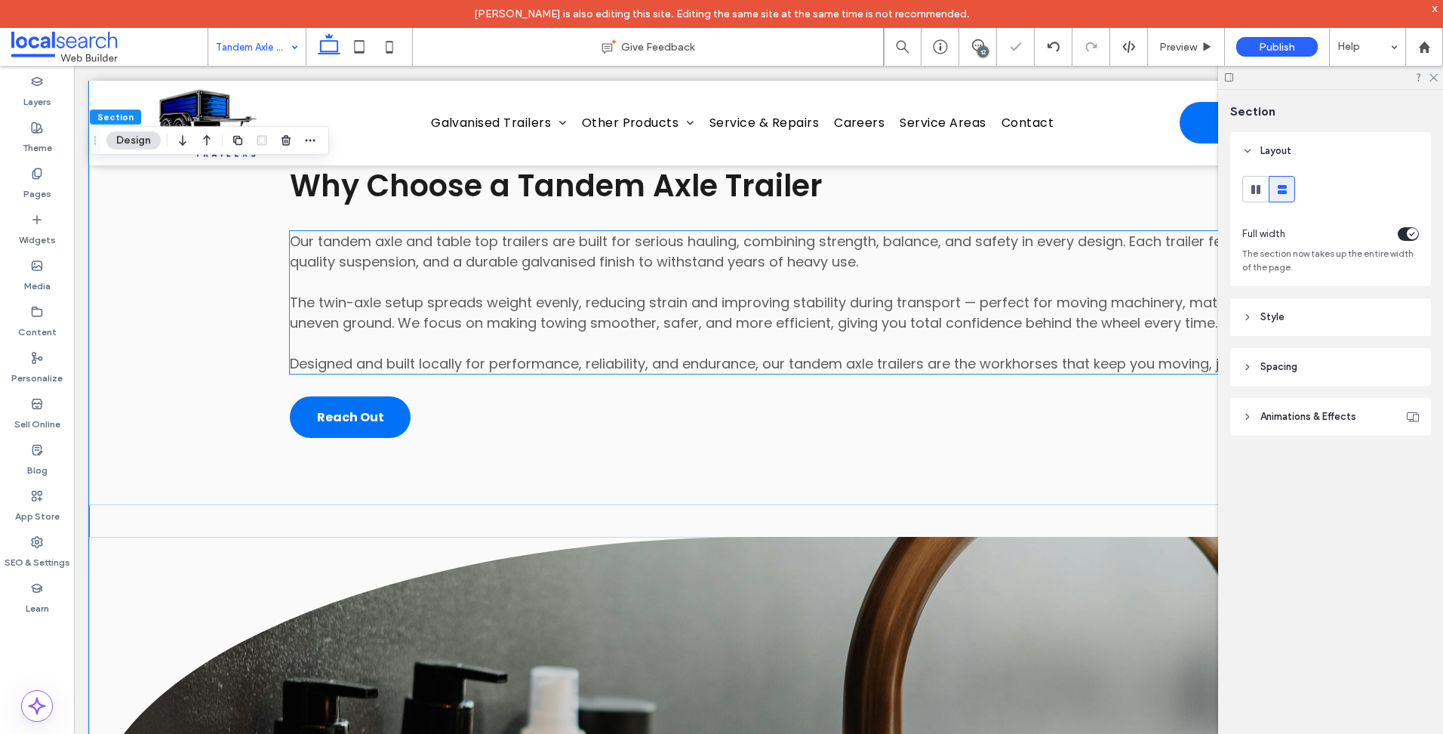
scroll to position [1529, 0]
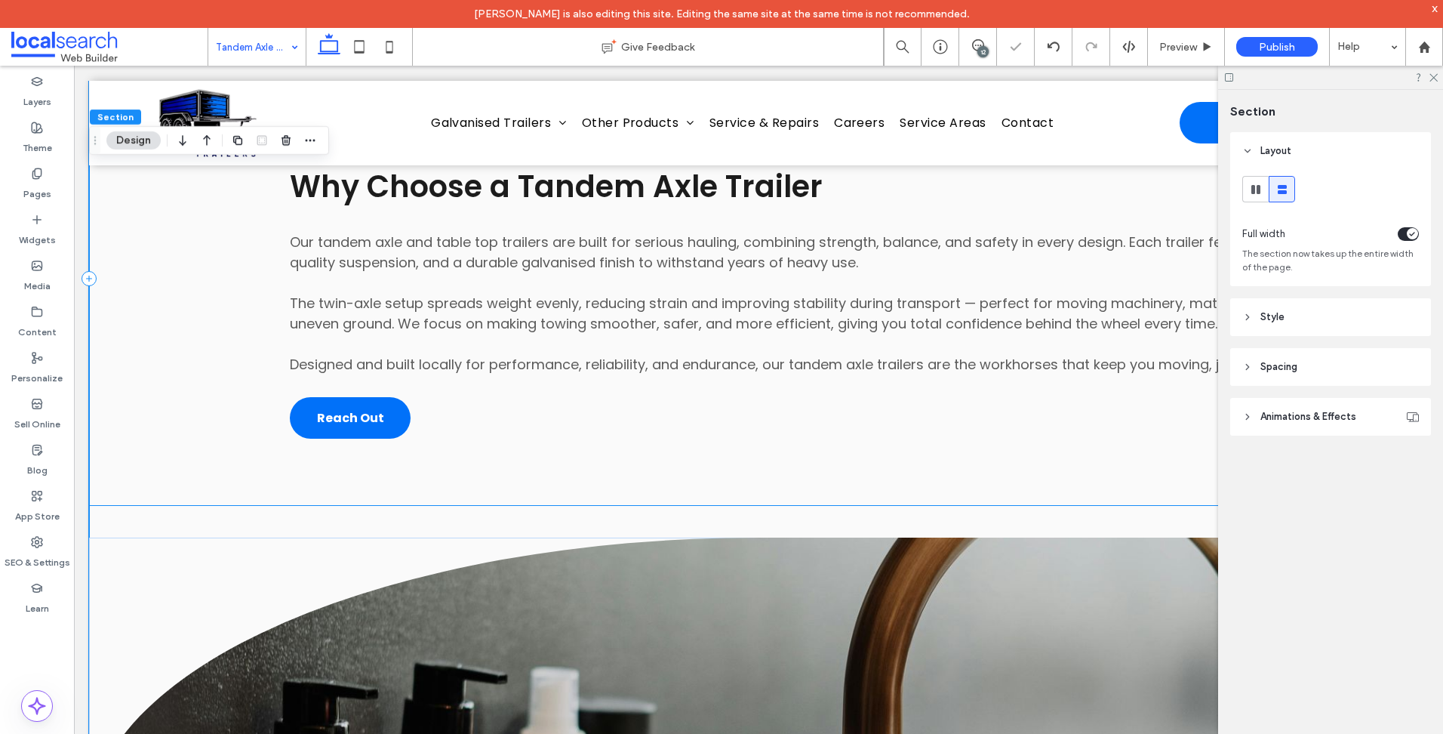
click at [865, 463] on div "heavy-duty performance Line Icon Why Choose a Tandem Axle Trailer Our tandem ax…" at bounding box center [758, 279] width 1339 height 454
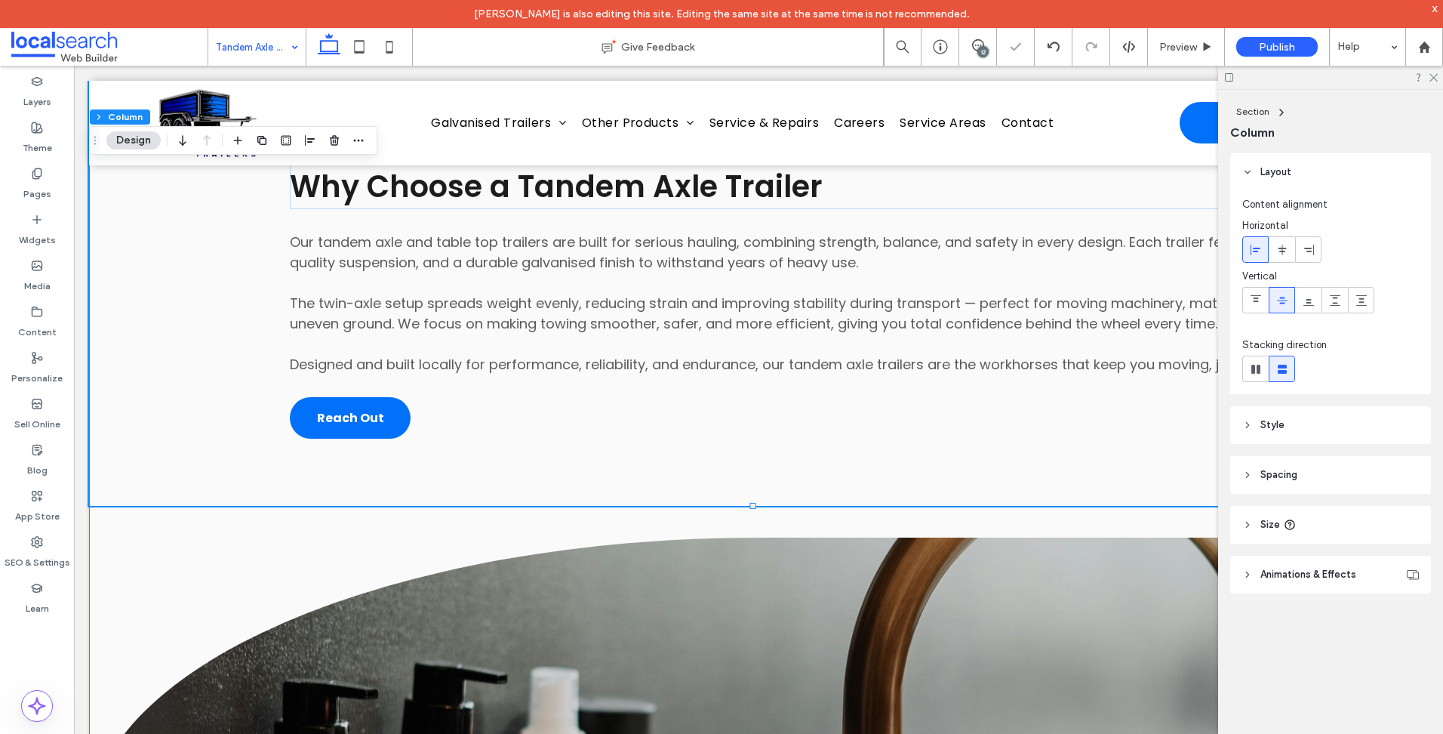
click at [530, 509] on div "heavy-duty performance Line Icon Why Choose a Tandem Axle Trailer Our tandem ax…" at bounding box center [758, 583] width 1339 height 1063
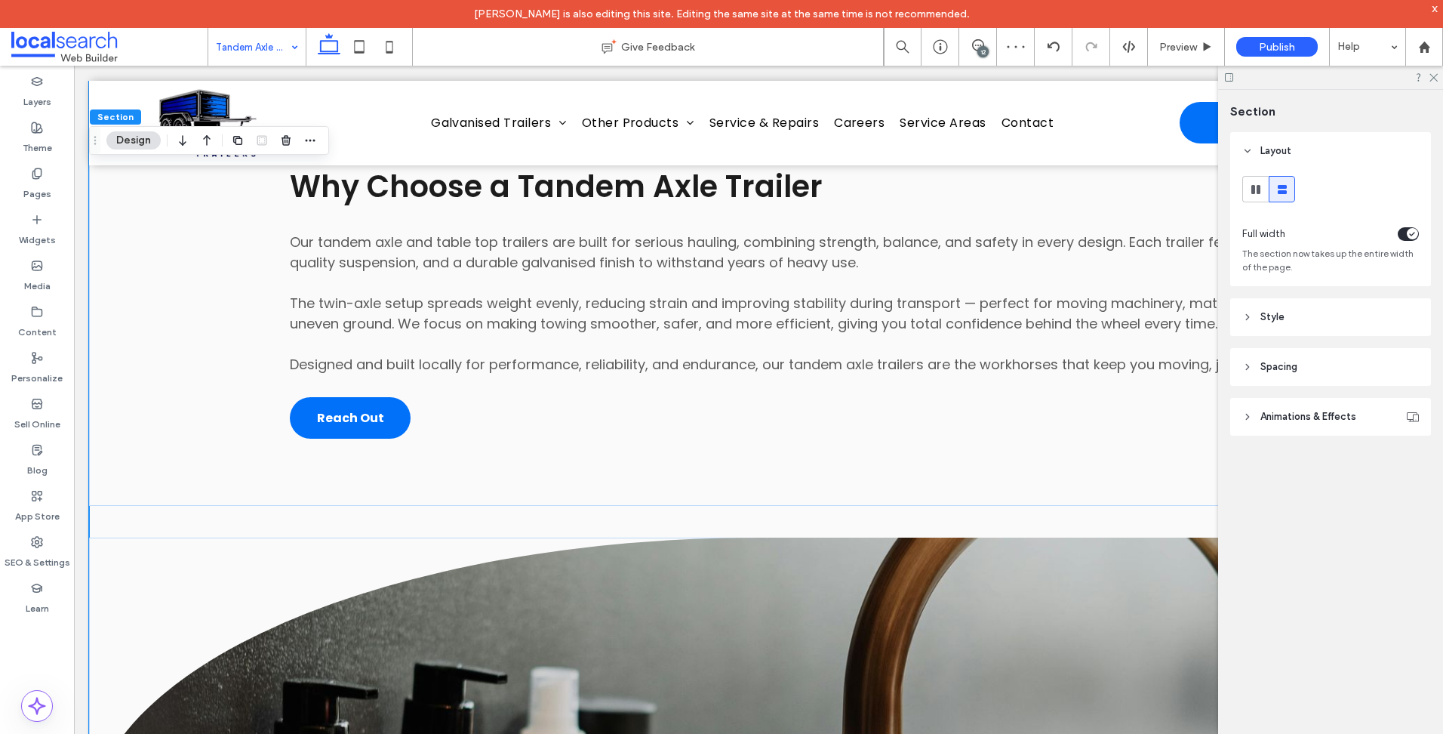
click at [901, 473] on div "heavy-duty performance Line Icon Why Choose a Tandem Axle Trailer Our tandem ax…" at bounding box center [758, 279] width 1339 height 454
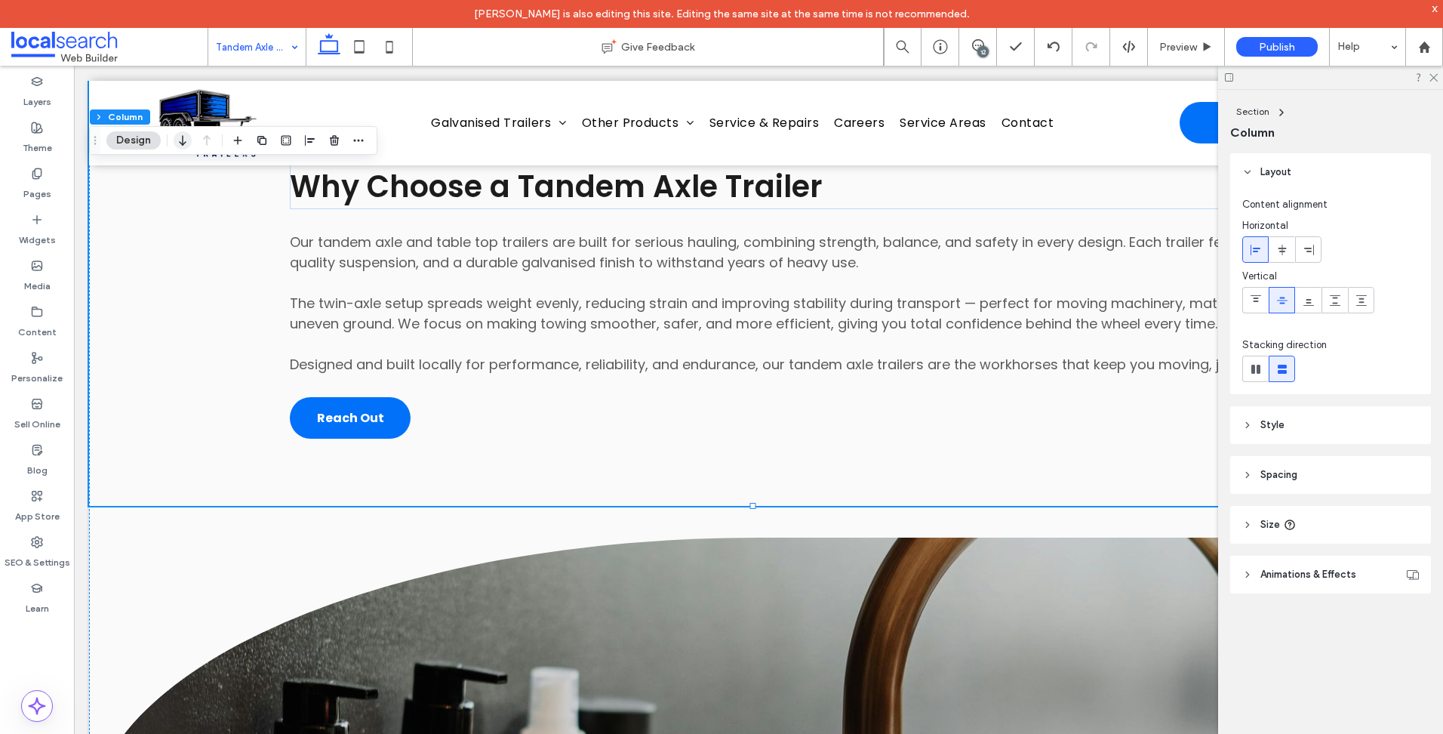
click at [180, 140] on icon "button" at bounding box center [183, 140] width 18 height 27
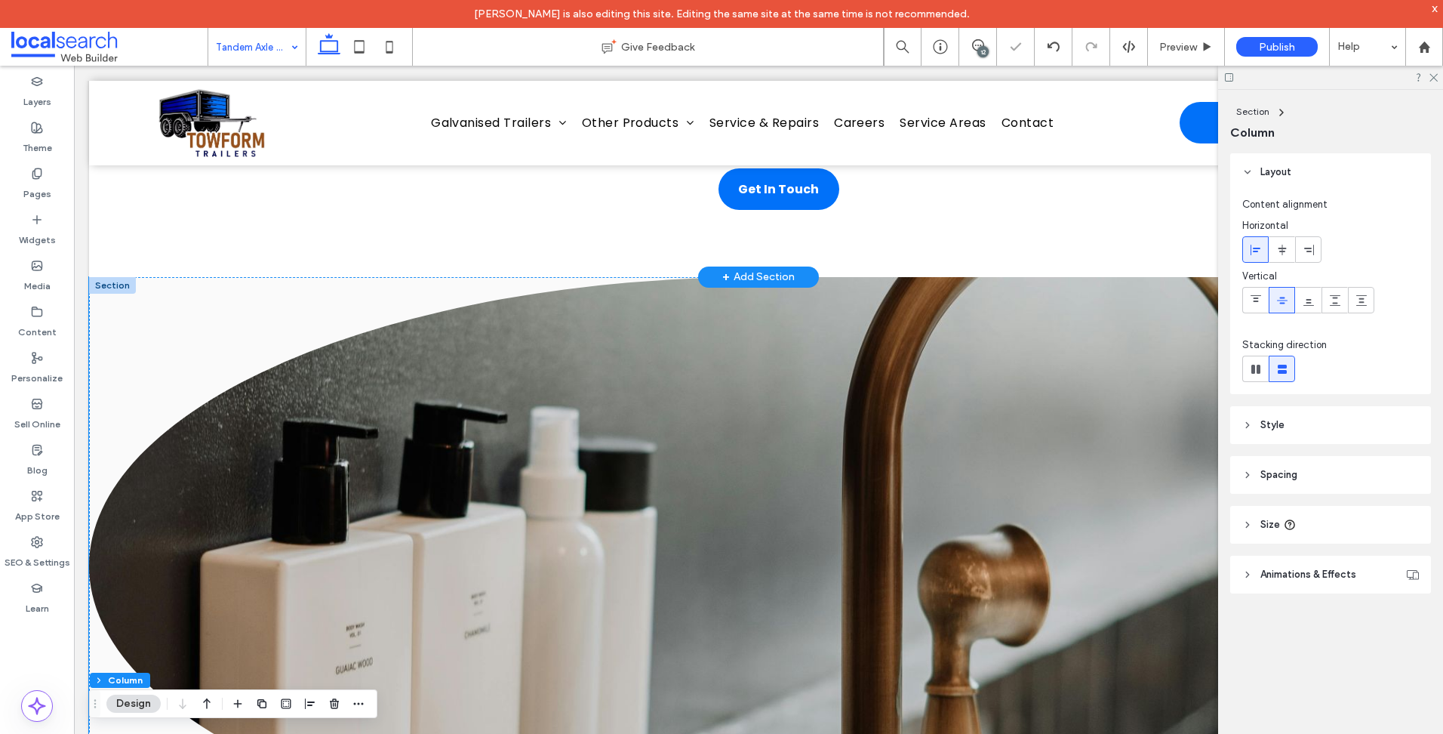
scroll to position [1303, 0]
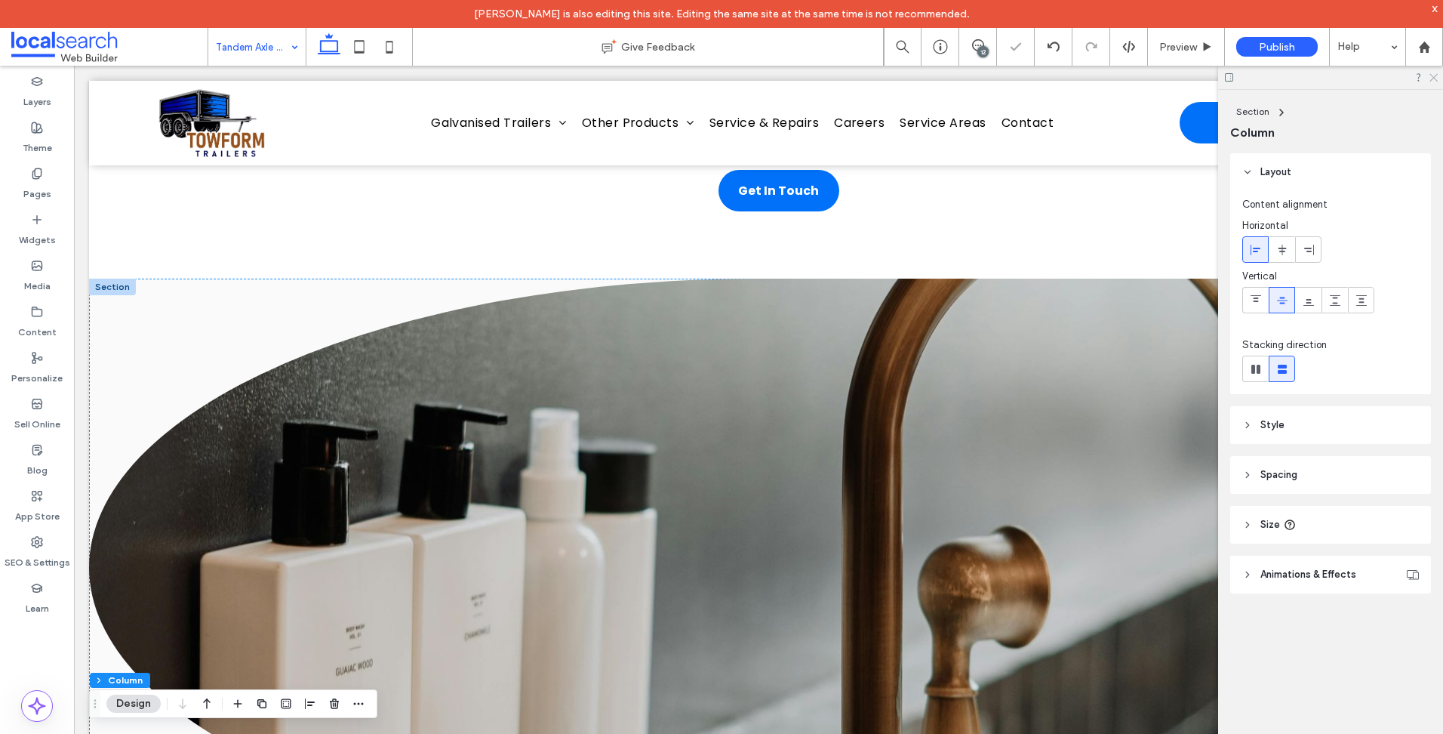
click at [1432, 75] on use at bounding box center [1433, 78] width 8 height 8
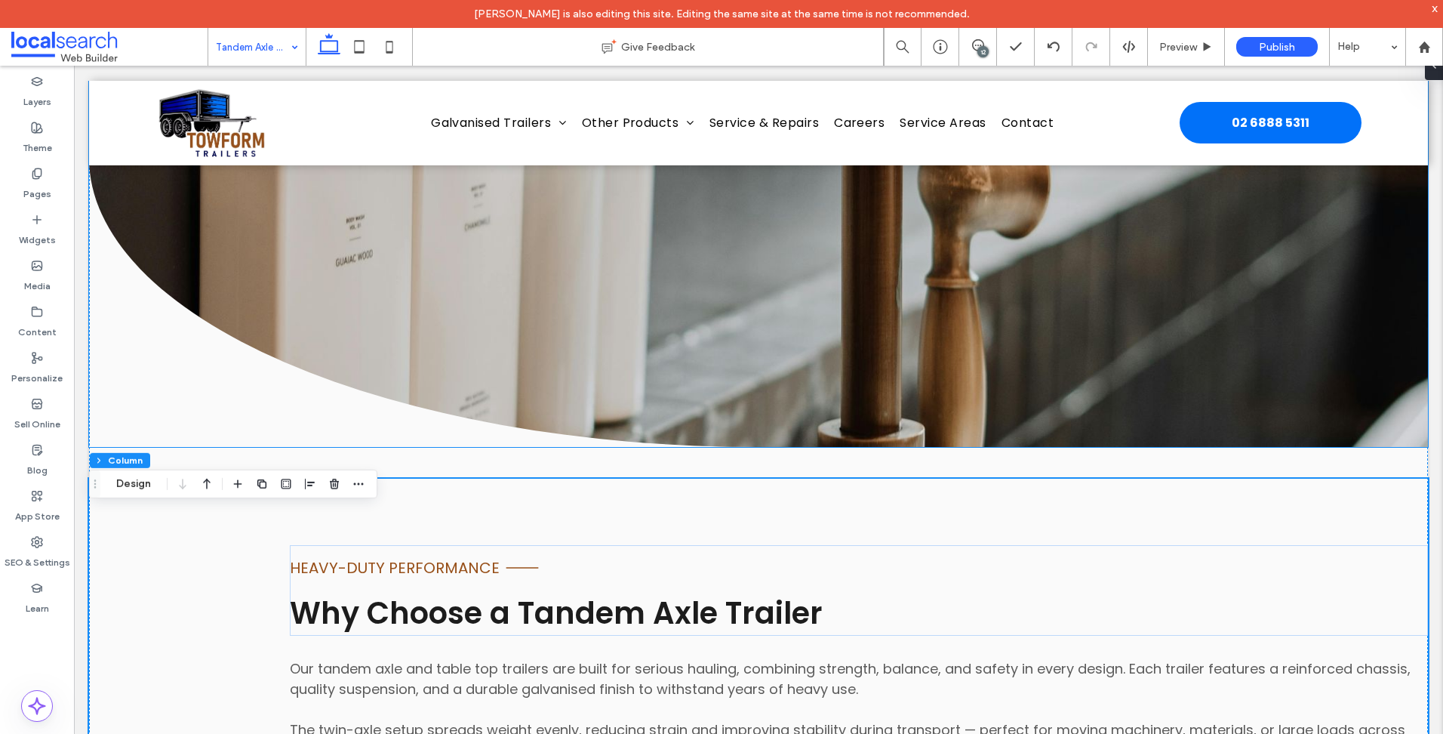
scroll to position [1680, 0]
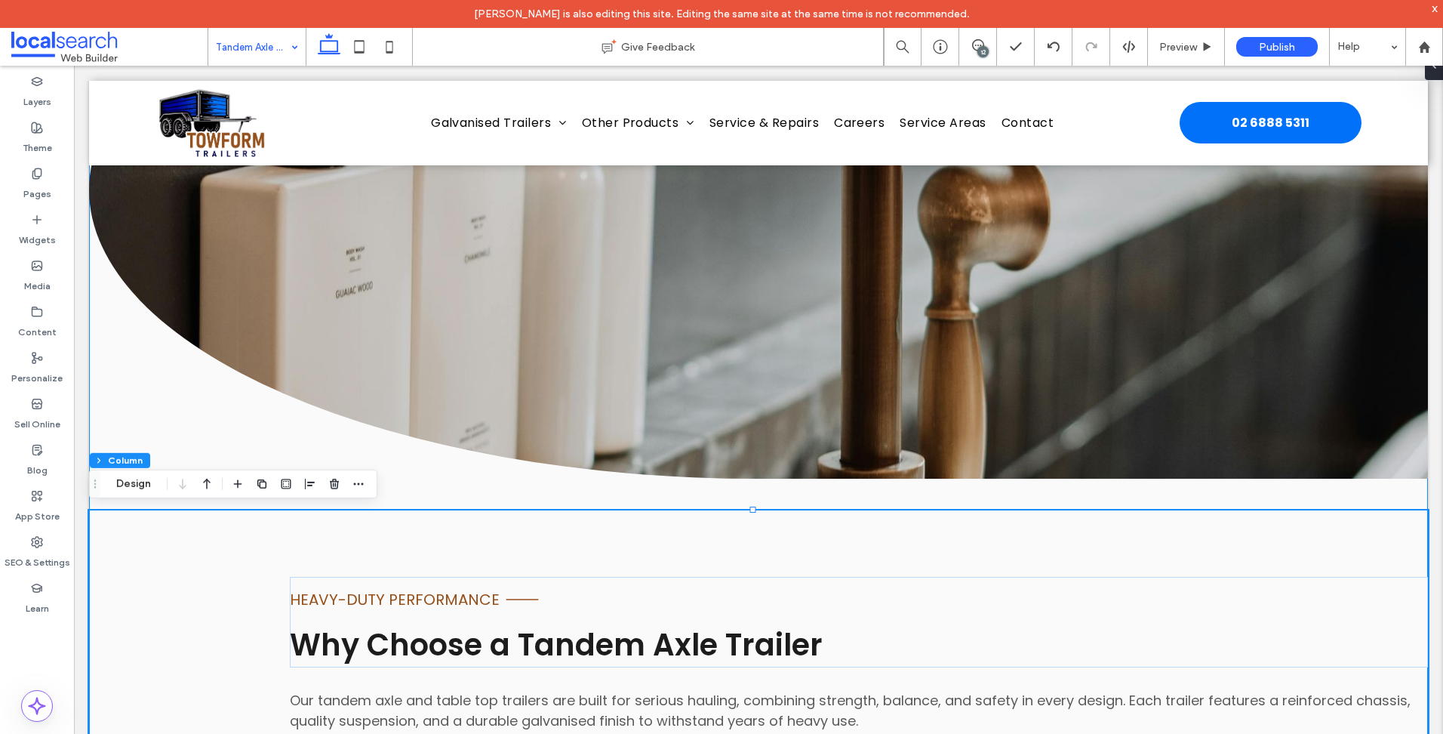
click at [591, 488] on div "heavy-duty performance Line Icon Why Choose a Tandem Axle Trailer Our tandem ax…" at bounding box center [758, 432] width 1339 height 1063
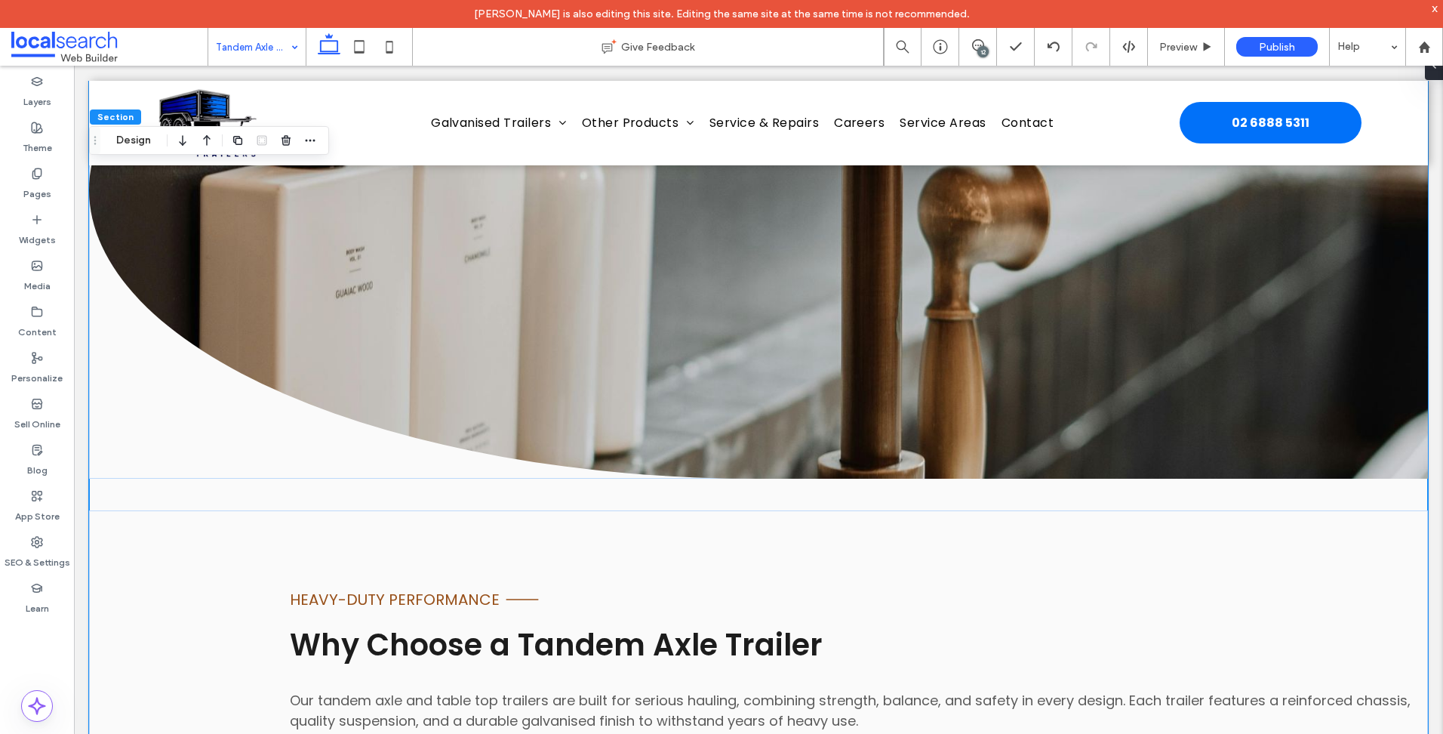
click at [582, 537] on div "heavy-duty performance Line Icon Why Choose a Tandem Axle Trailer Our tandem ax…" at bounding box center [758, 737] width 1339 height 454
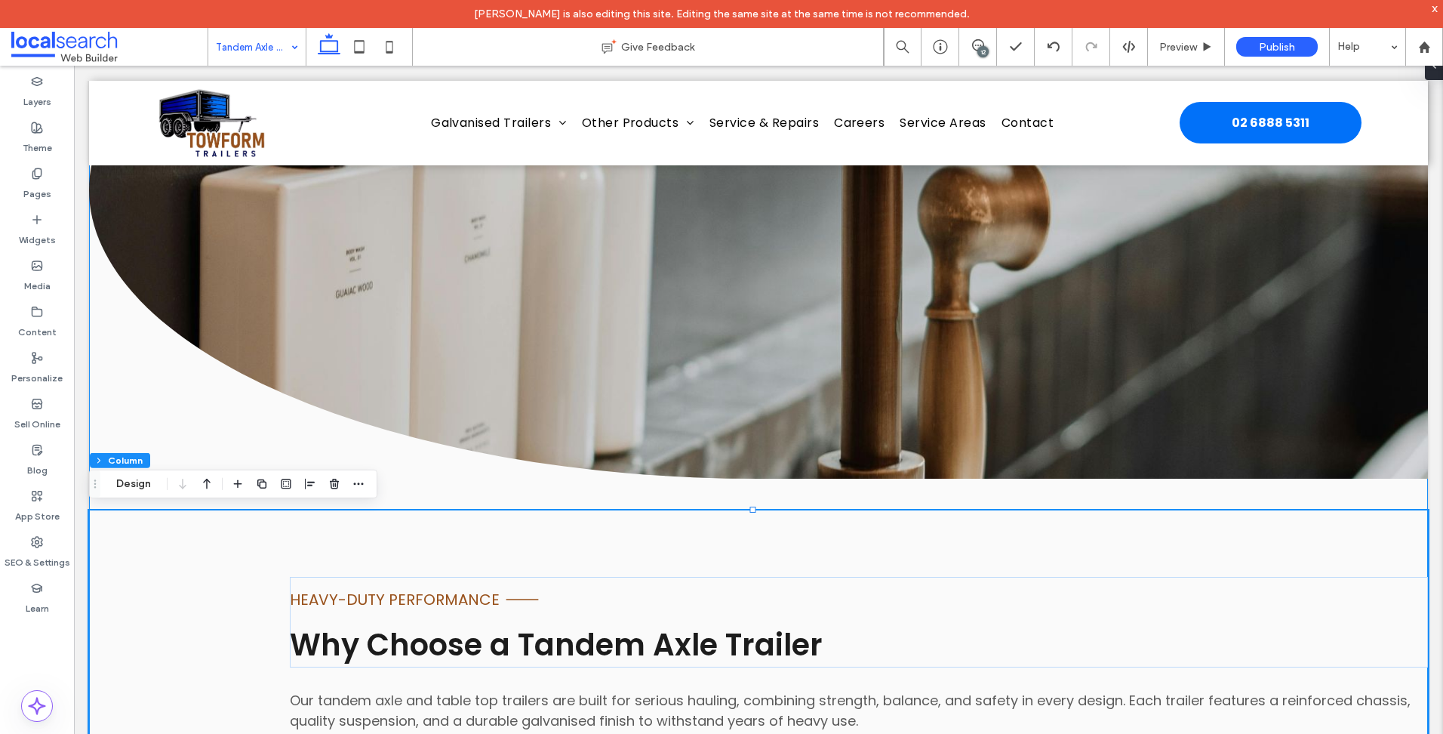
click at [835, 482] on div "heavy-duty performance Line Icon Why Choose a Tandem Axle Trailer Our tandem ax…" at bounding box center [758, 432] width 1339 height 1063
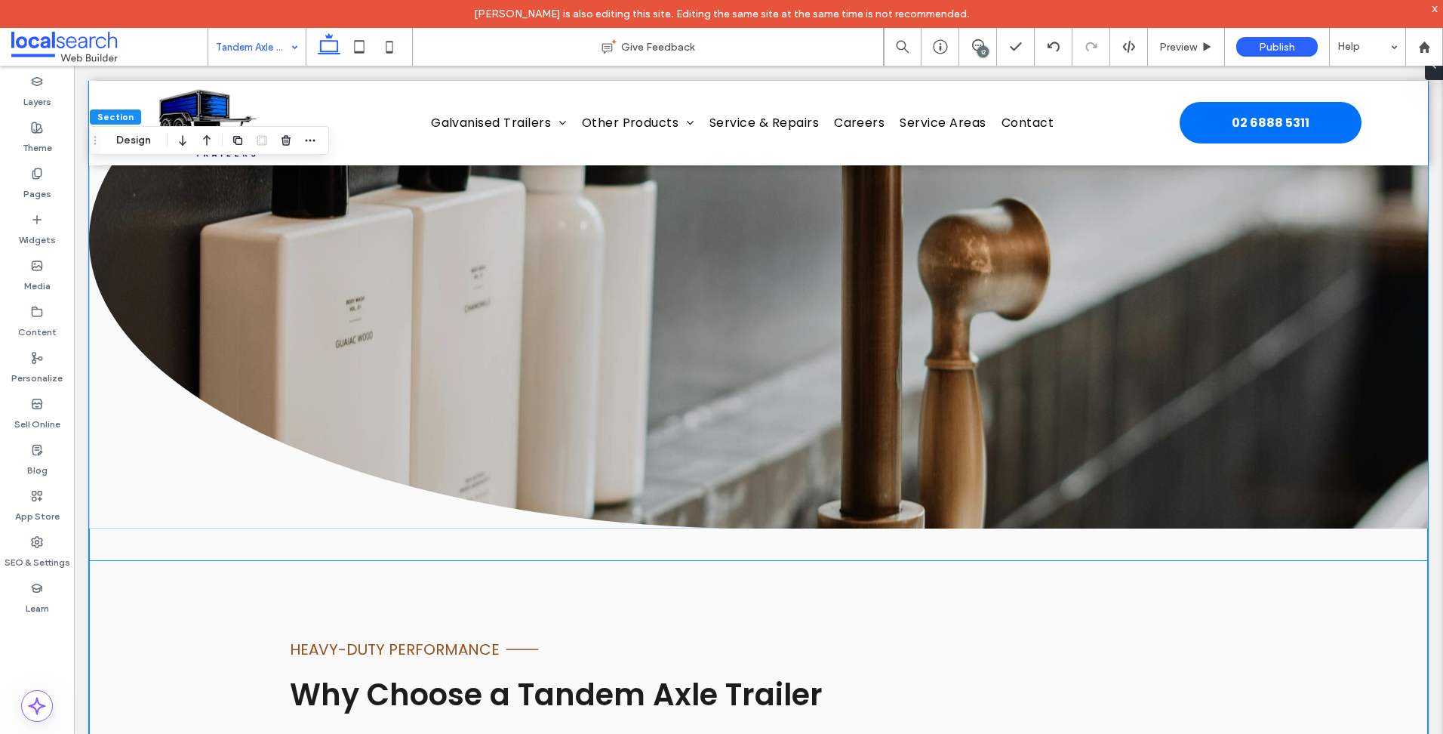
scroll to position [1604, 0]
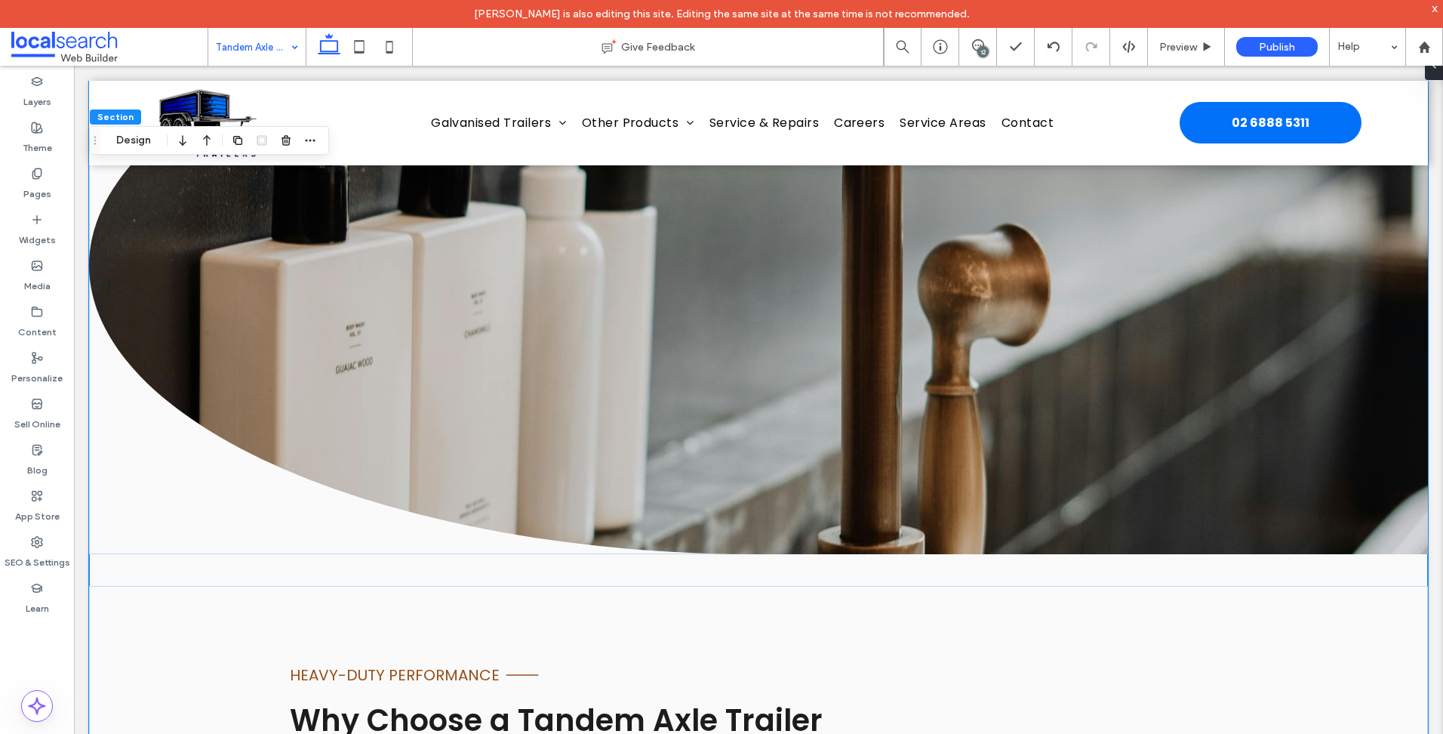
click at [768, 573] on div "heavy-duty performance Line Icon Why Choose a Tandem Axle Trailer Our tandem ax…" at bounding box center [758, 508] width 1339 height 1063
click at [202, 144] on icon "button" at bounding box center [207, 140] width 18 height 27
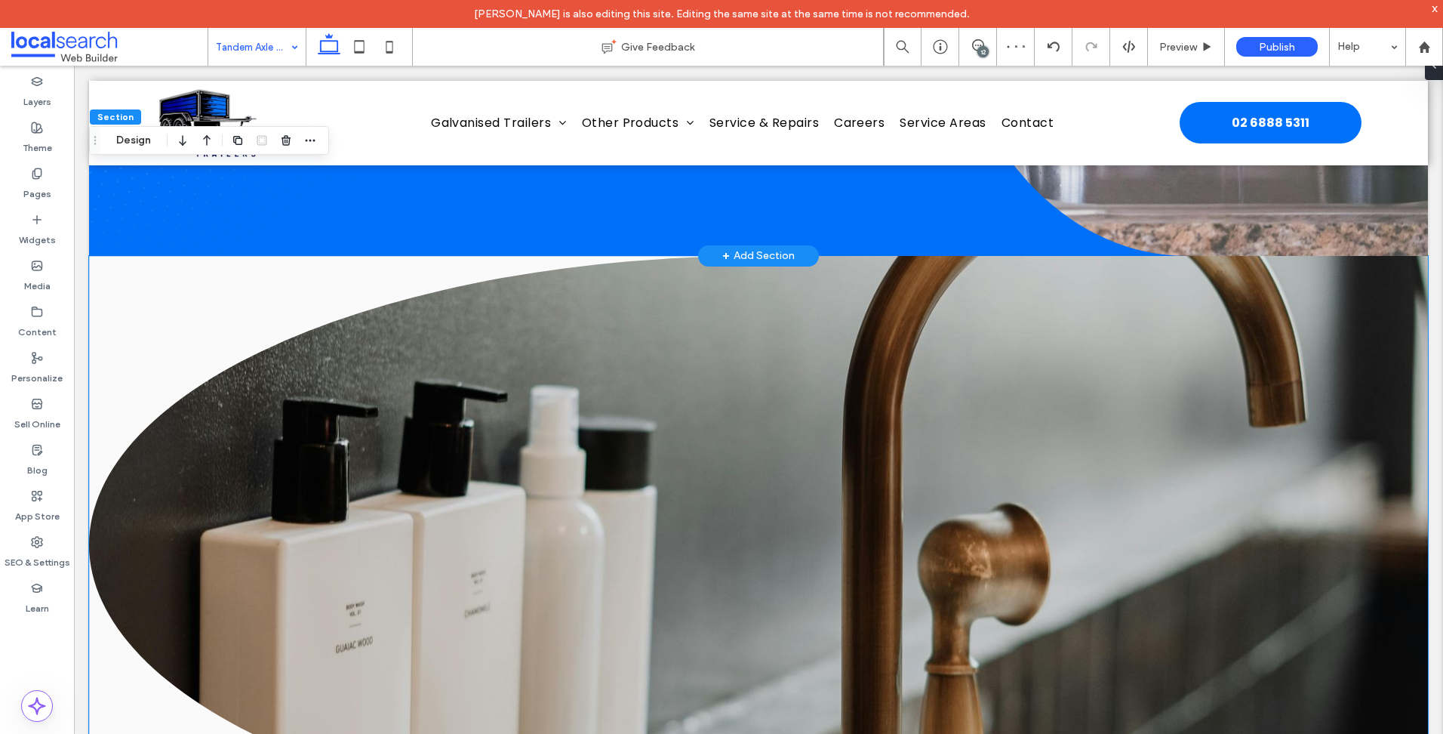
scroll to position [377, 0]
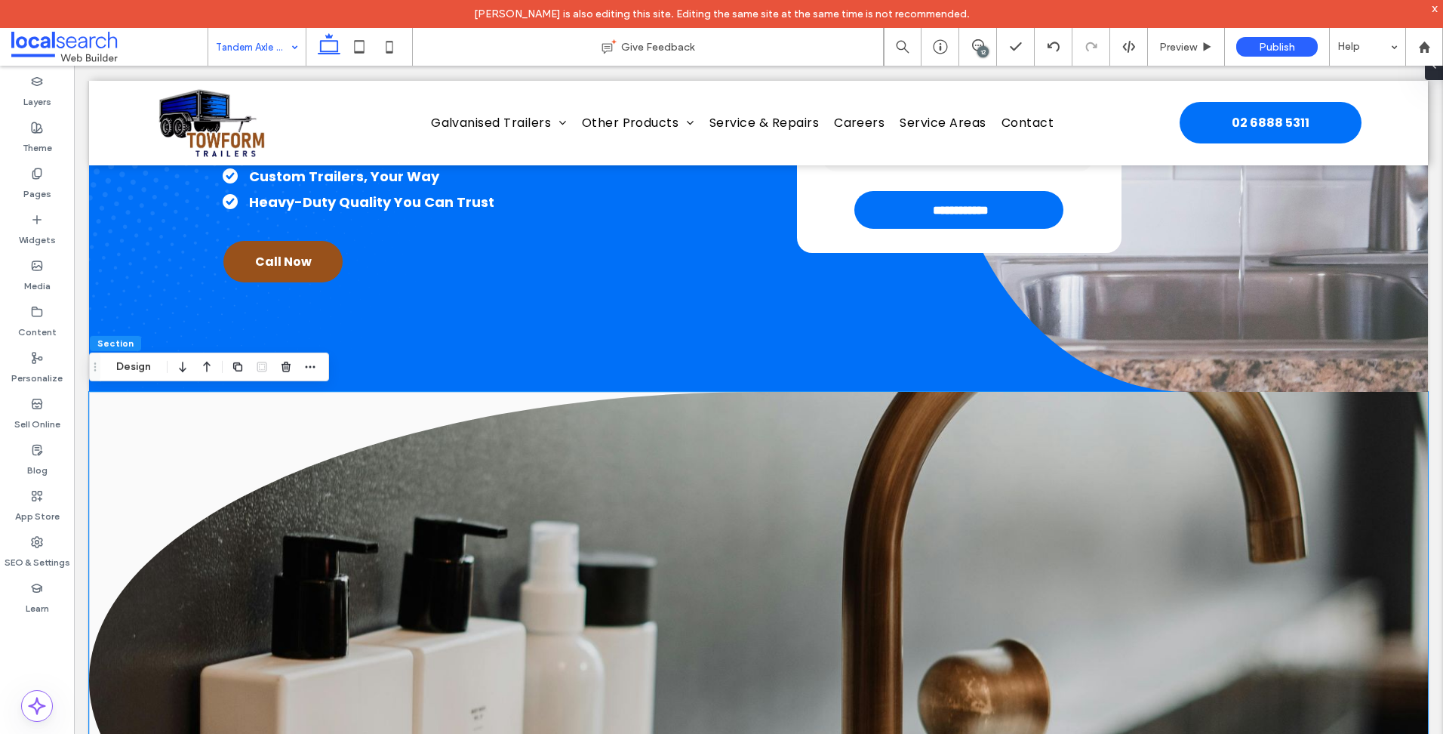
click at [180, 367] on icon "button" at bounding box center [183, 366] width 18 height 27
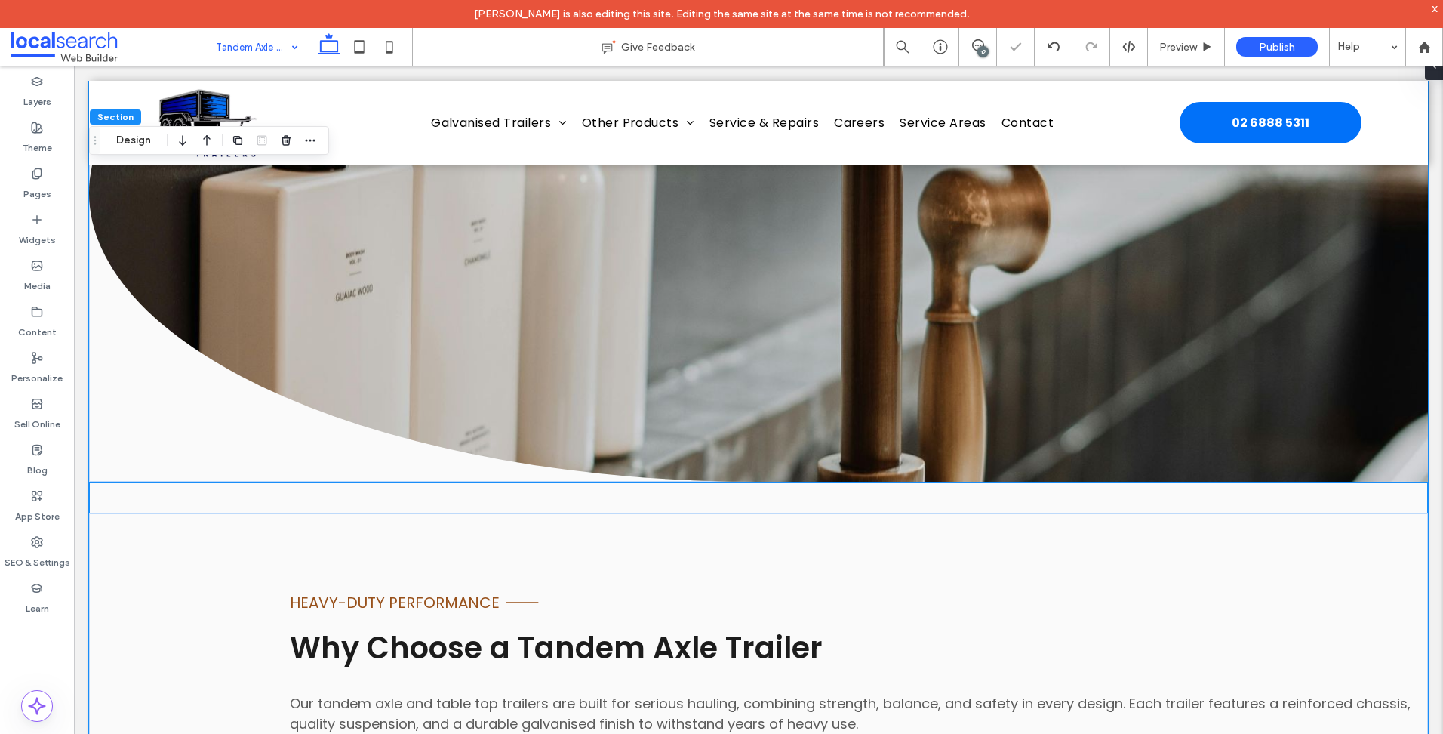
scroll to position [1699, 0]
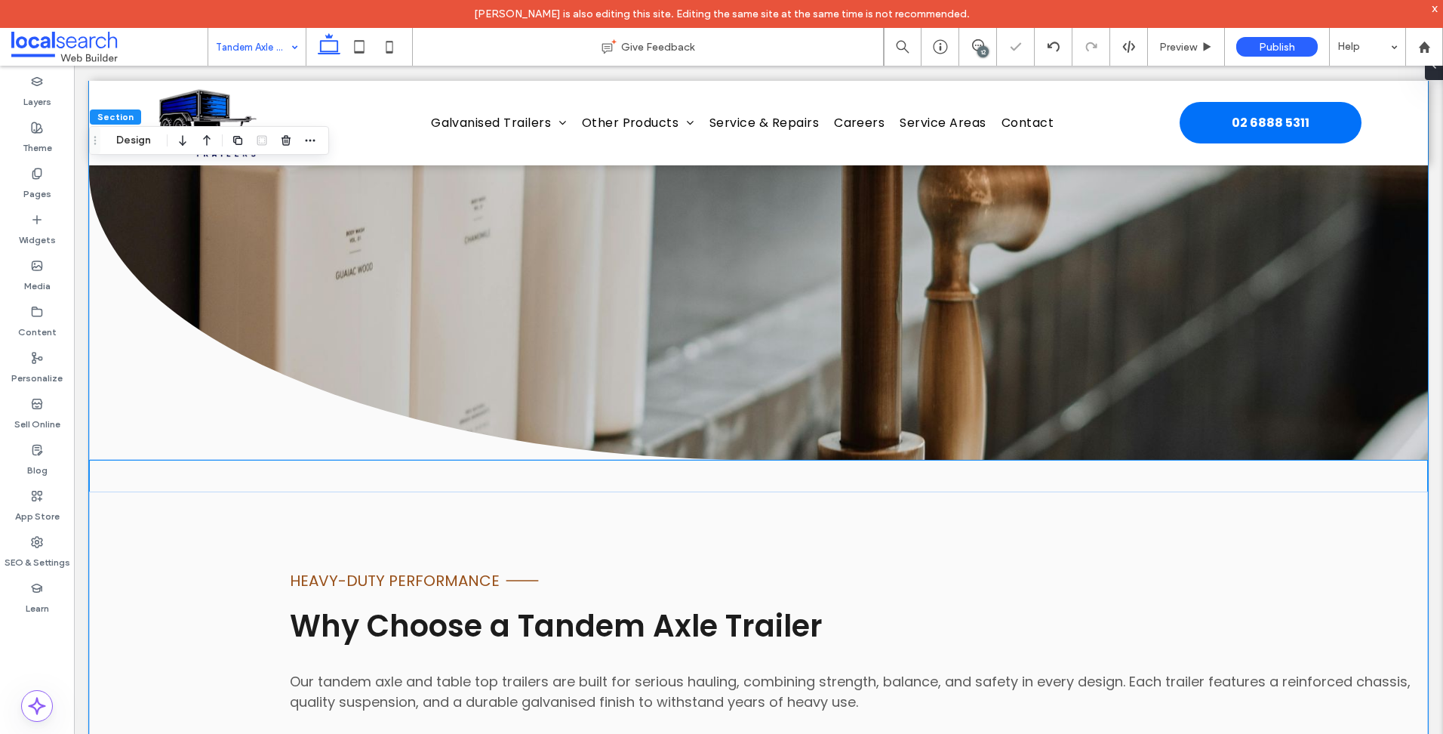
click at [583, 394] on link at bounding box center [758, 170] width 1339 height 577
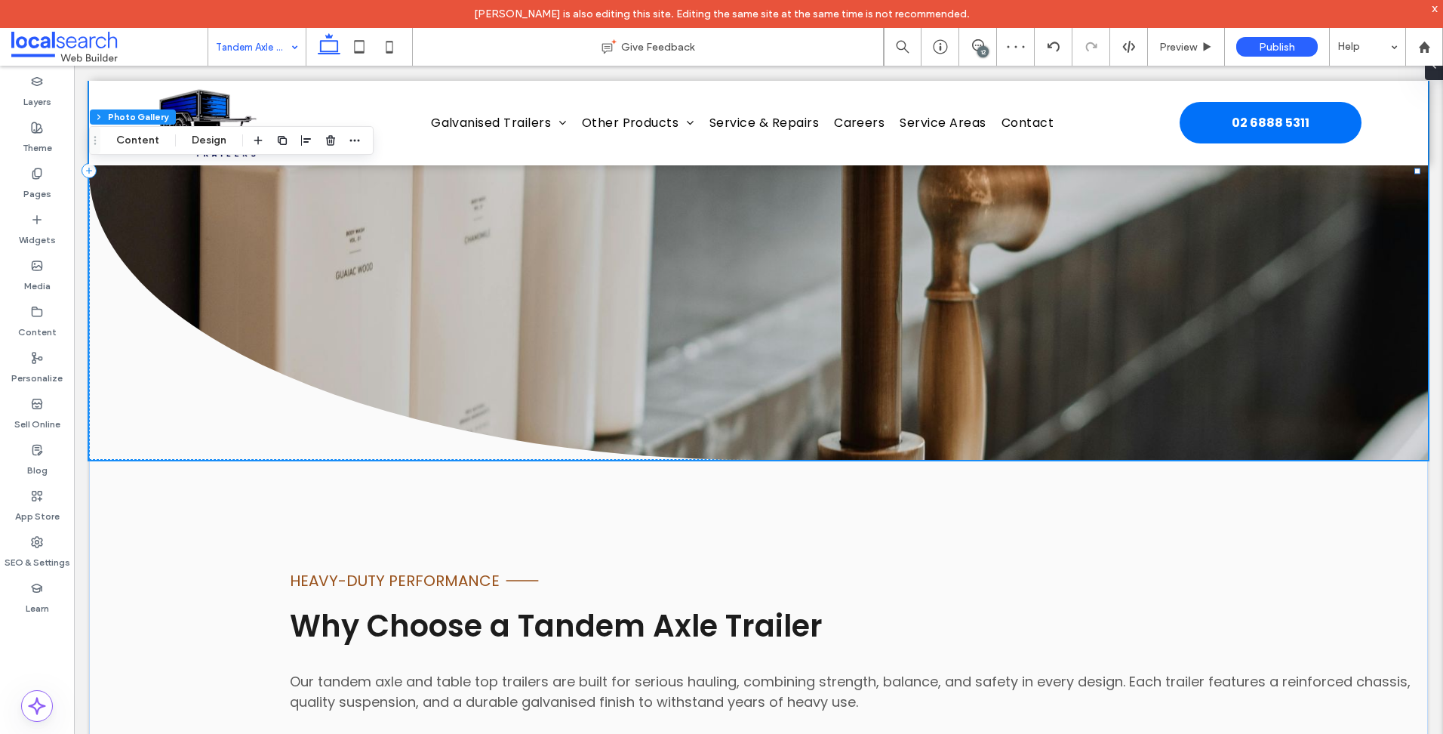
click at [146, 412] on div at bounding box center [758, 170] width 1339 height 577
click at [160, 118] on button "Column" at bounding box center [166, 116] width 46 height 15
click at [183, 143] on use "button" at bounding box center [182, 140] width 7 height 11
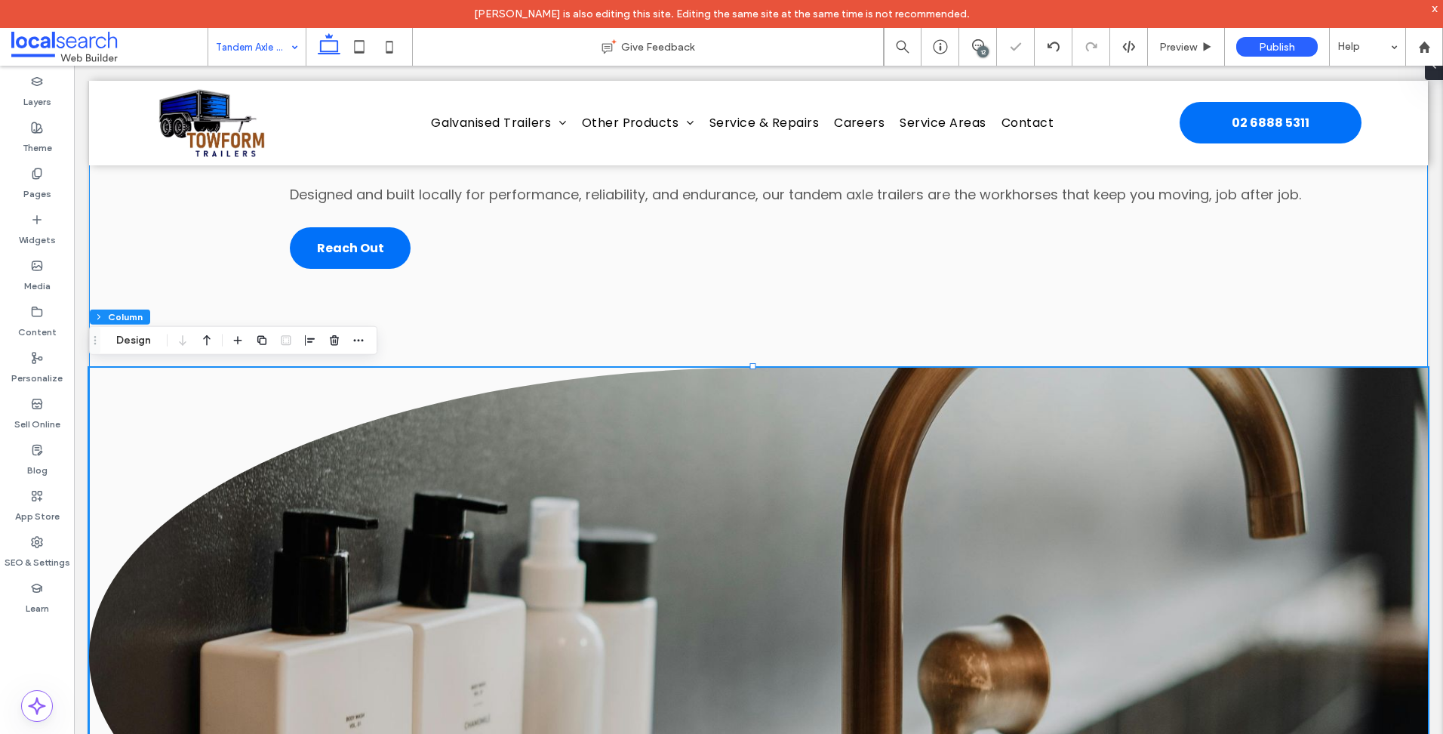
click at [486, 343] on div "heavy-duty performance Line Icon Why Choose a Tandem Axle Trailer Our tandem ax…" at bounding box center [758, 413] width 1339 height 1063
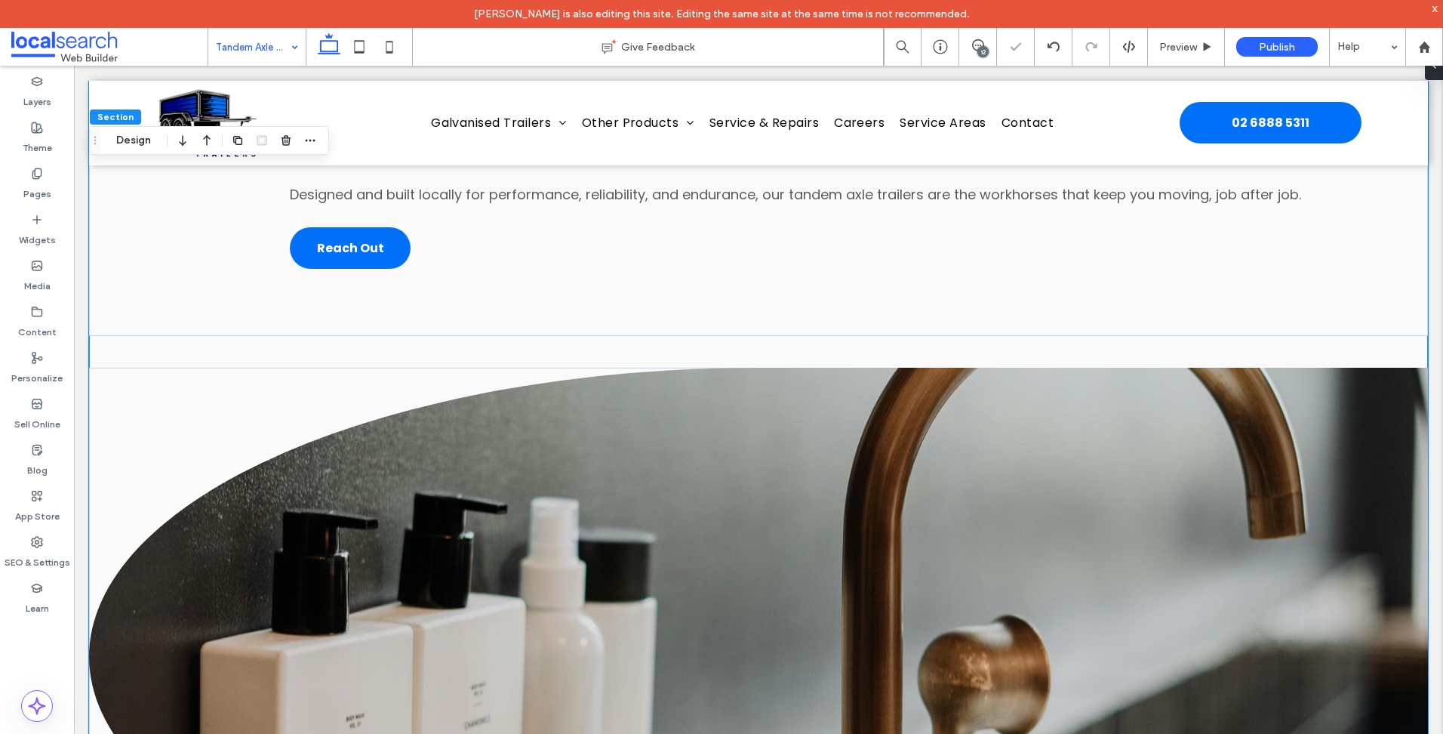
click at [144, 149] on div "Section Design" at bounding box center [209, 140] width 240 height 29
click at [146, 139] on button "Design" at bounding box center [133, 140] width 54 height 18
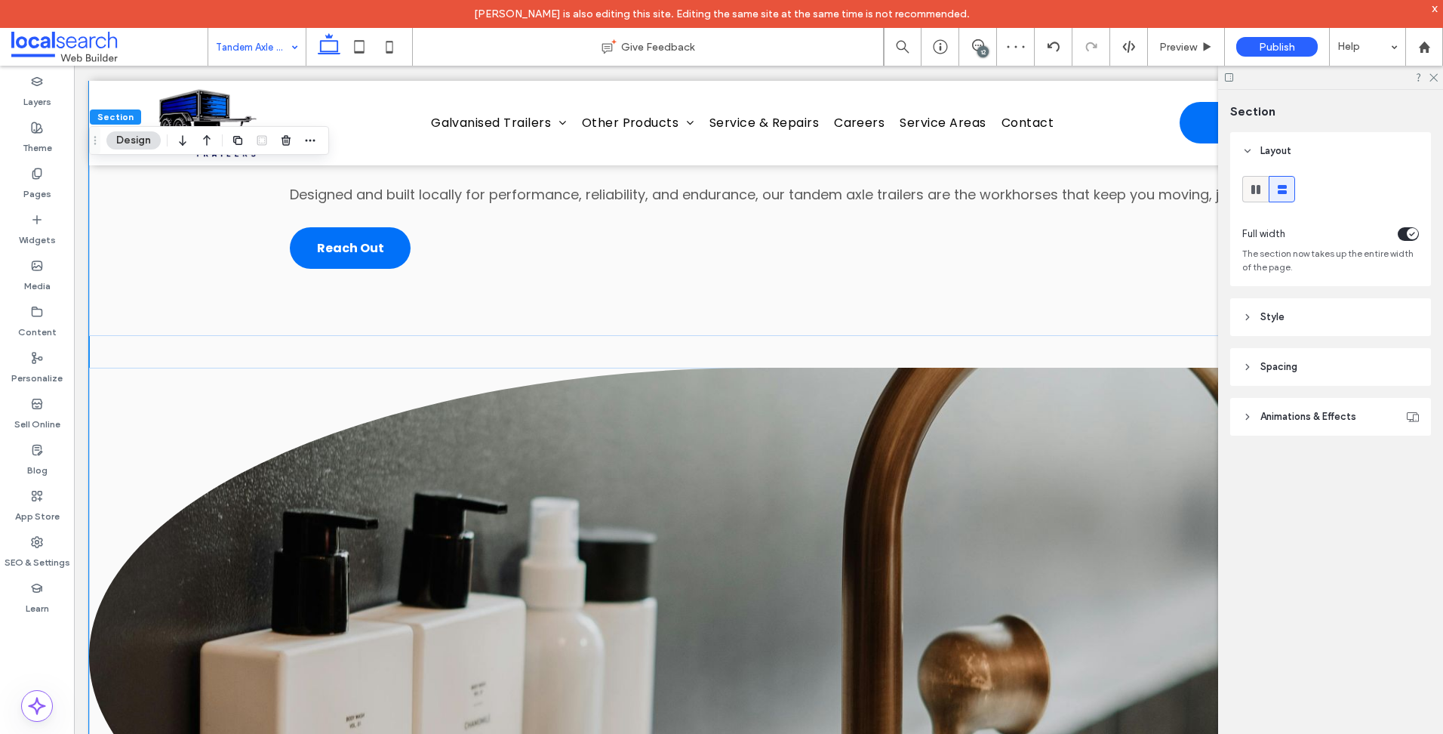
click at [1258, 195] on icon at bounding box center [1255, 189] width 15 height 15
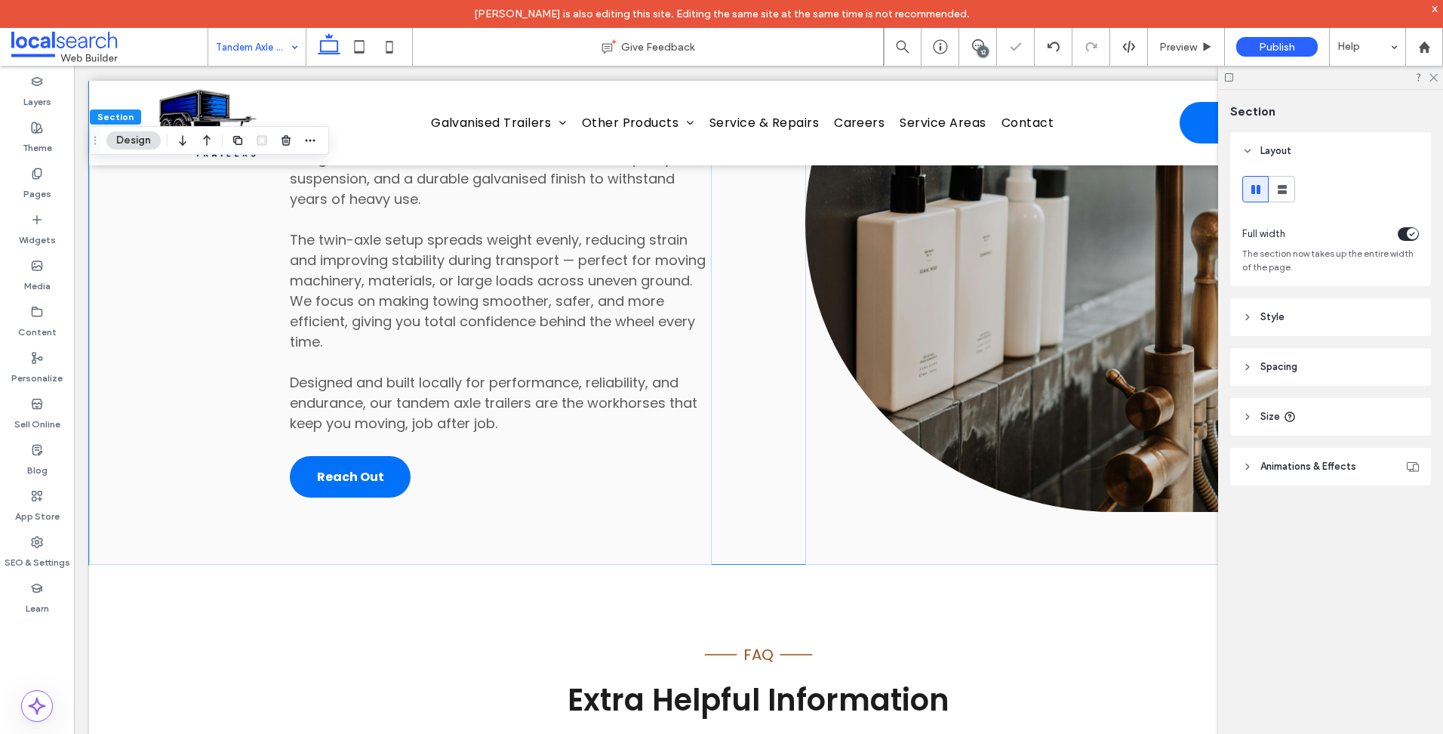
click at [1432, 83] on div at bounding box center [1330, 77] width 225 height 23
click at [1435, 75] on icon at bounding box center [1433, 77] width 10 height 10
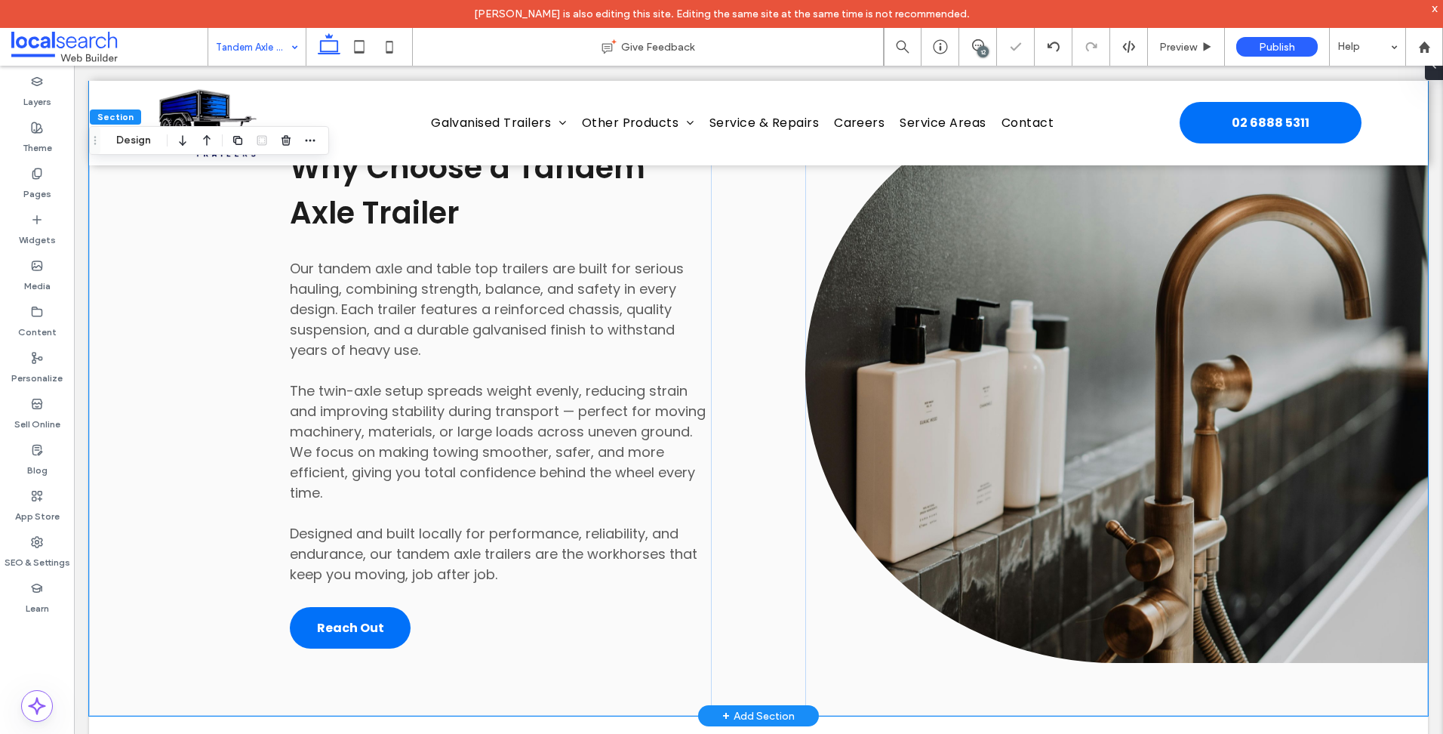
scroll to position [1171, 0]
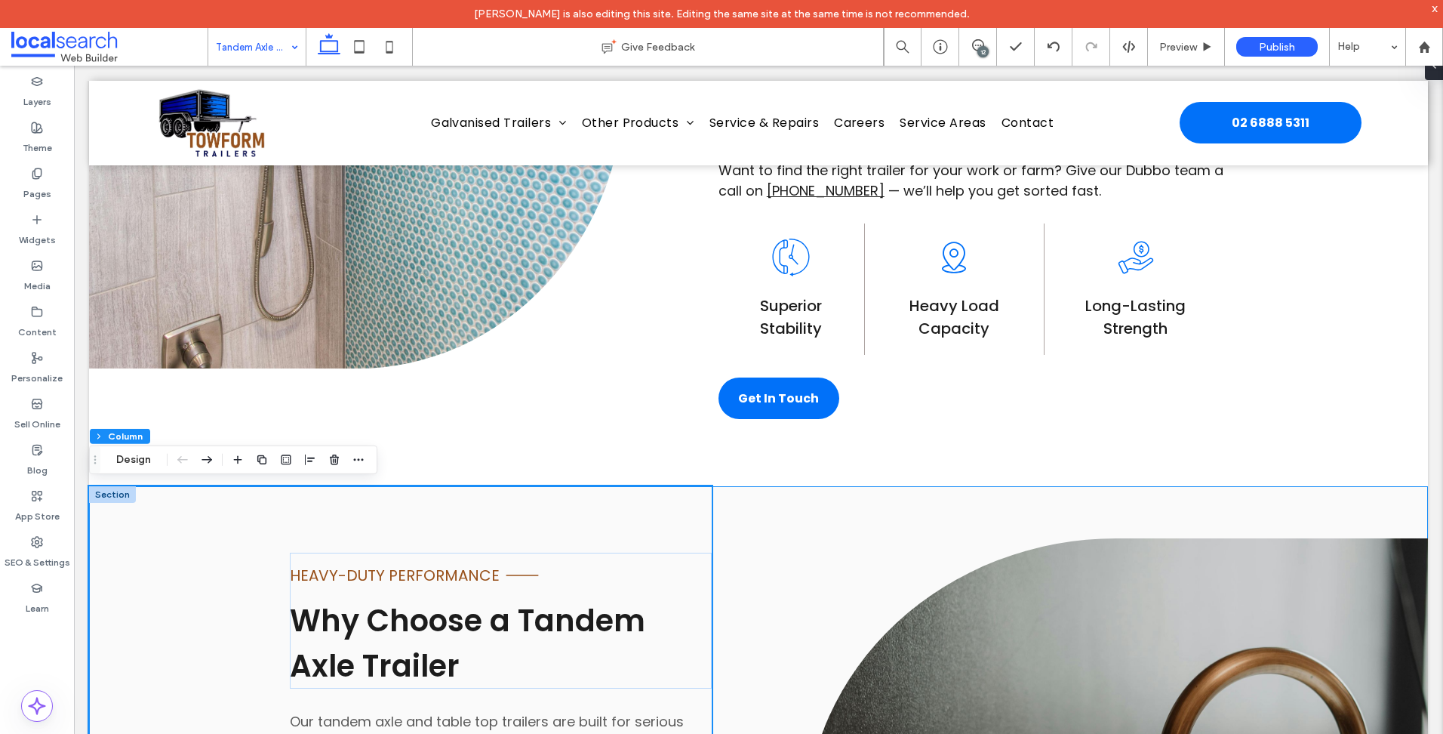
scroll to position [1623, 0]
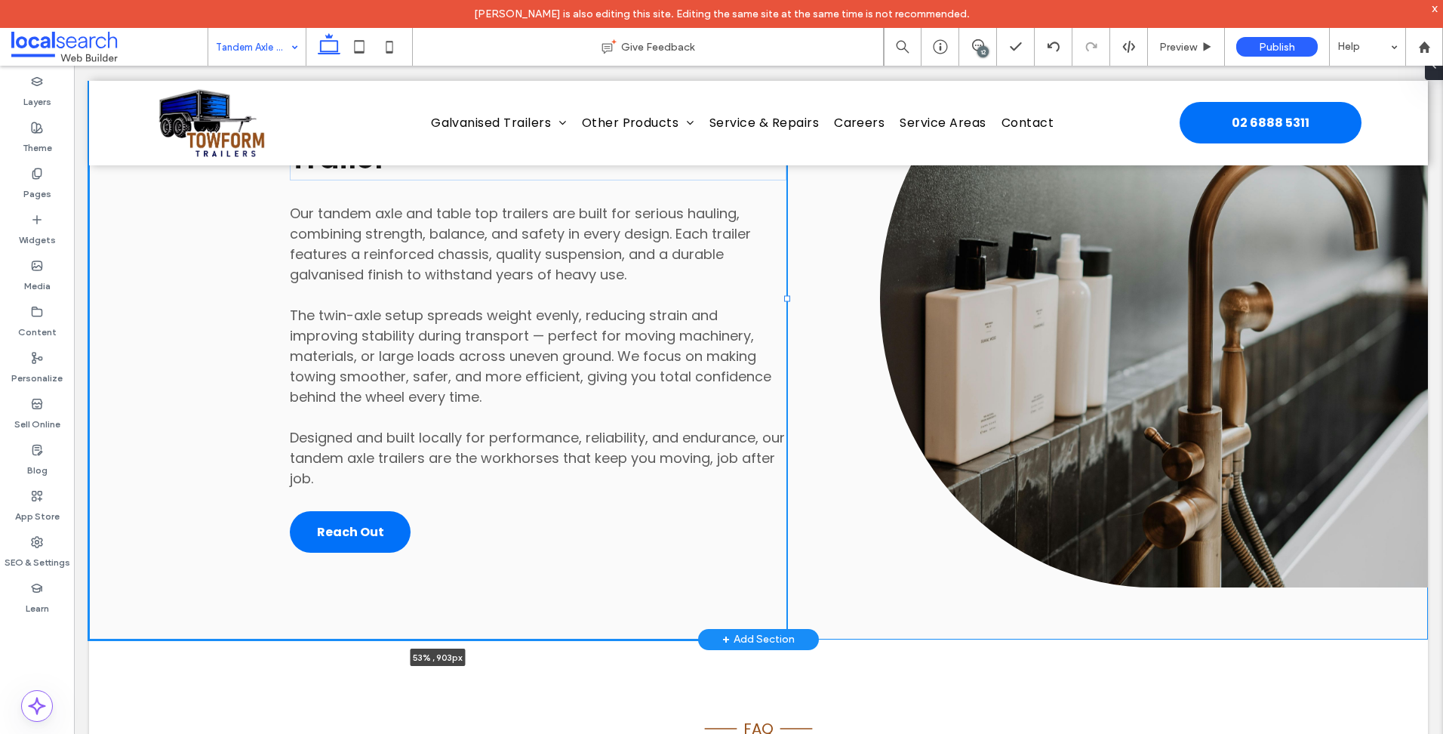
drag, startPoint x: 709, startPoint y: 297, endPoint x: 789, endPoint y: 306, distance: 80.4
click at [789, 306] on div "heavy-duty performance Line Icon Why Choose a Tandem Axle Trailer Our tandem ax…" at bounding box center [758, 298] width 1339 height 681
type input "**"
type input "*****"
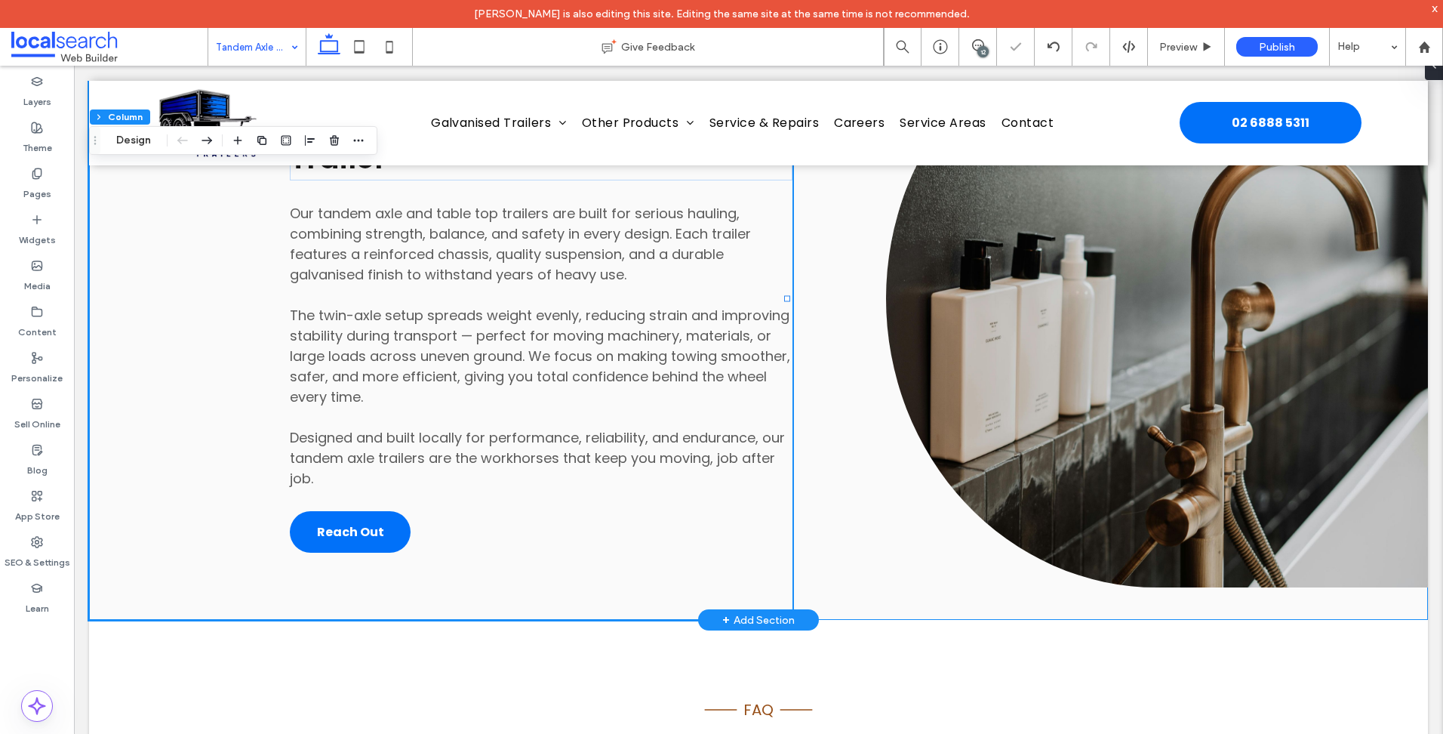
click at [814, 309] on div "heavy-duty performance Line Icon Why Choose a Tandem Axle Trailer Our tandem ax…" at bounding box center [758, 298] width 1339 height 641
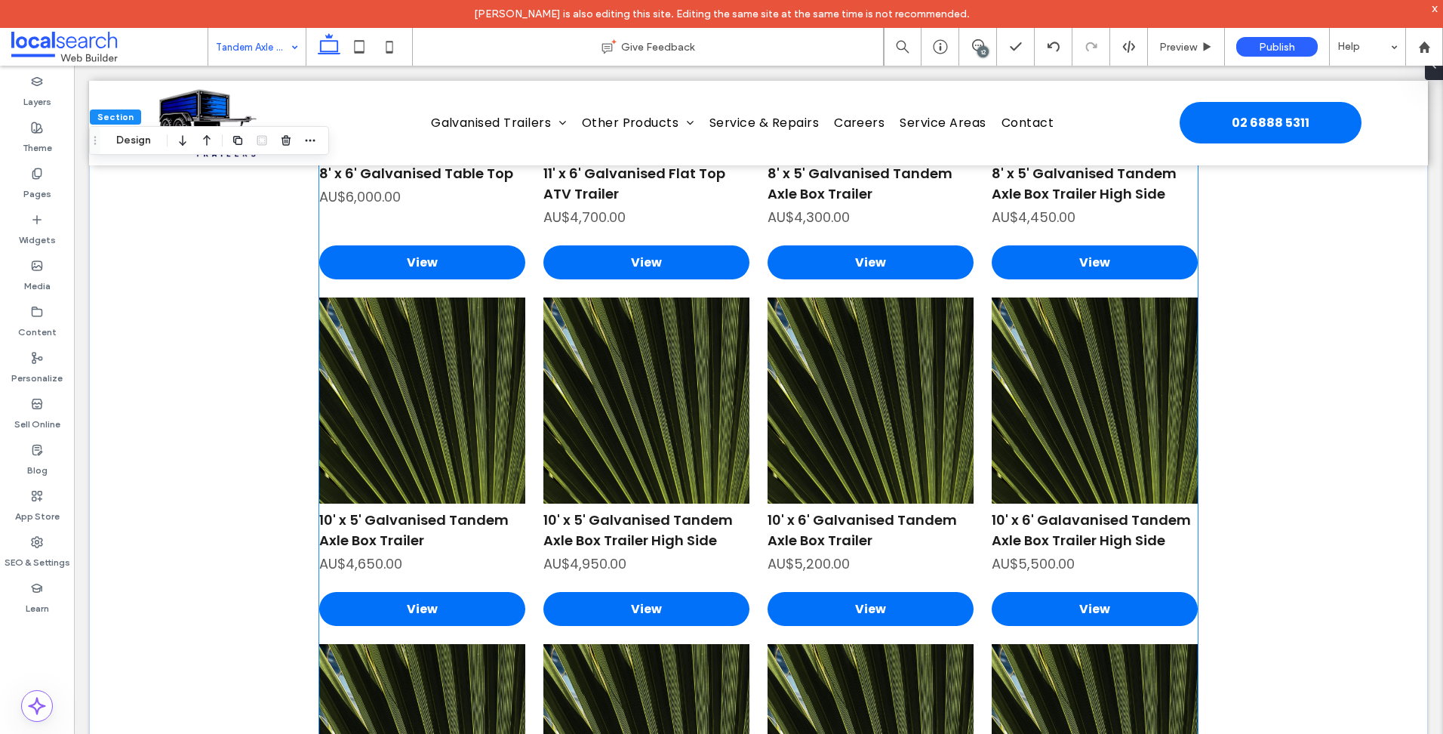
scroll to position [3037, 0]
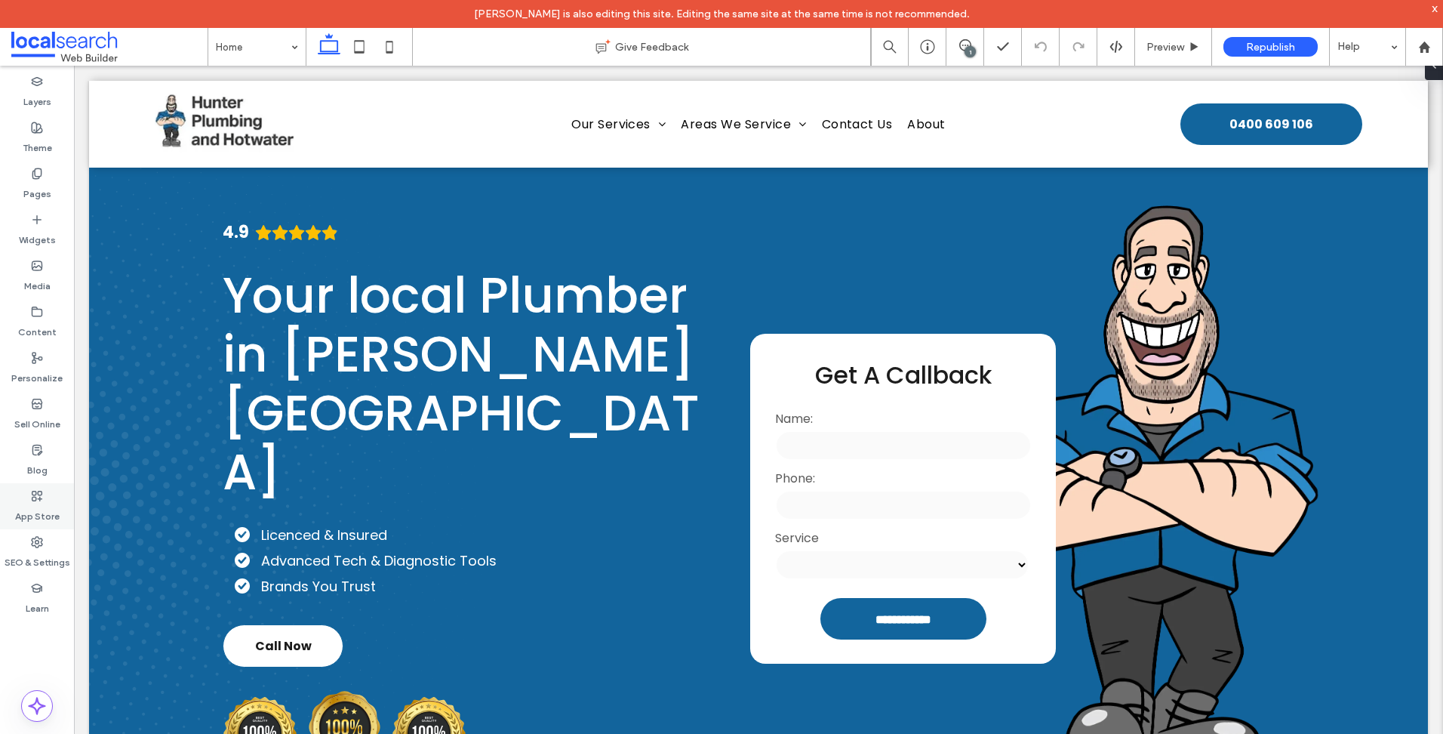
click at [51, 510] on label "App Store" at bounding box center [37, 512] width 45 height 21
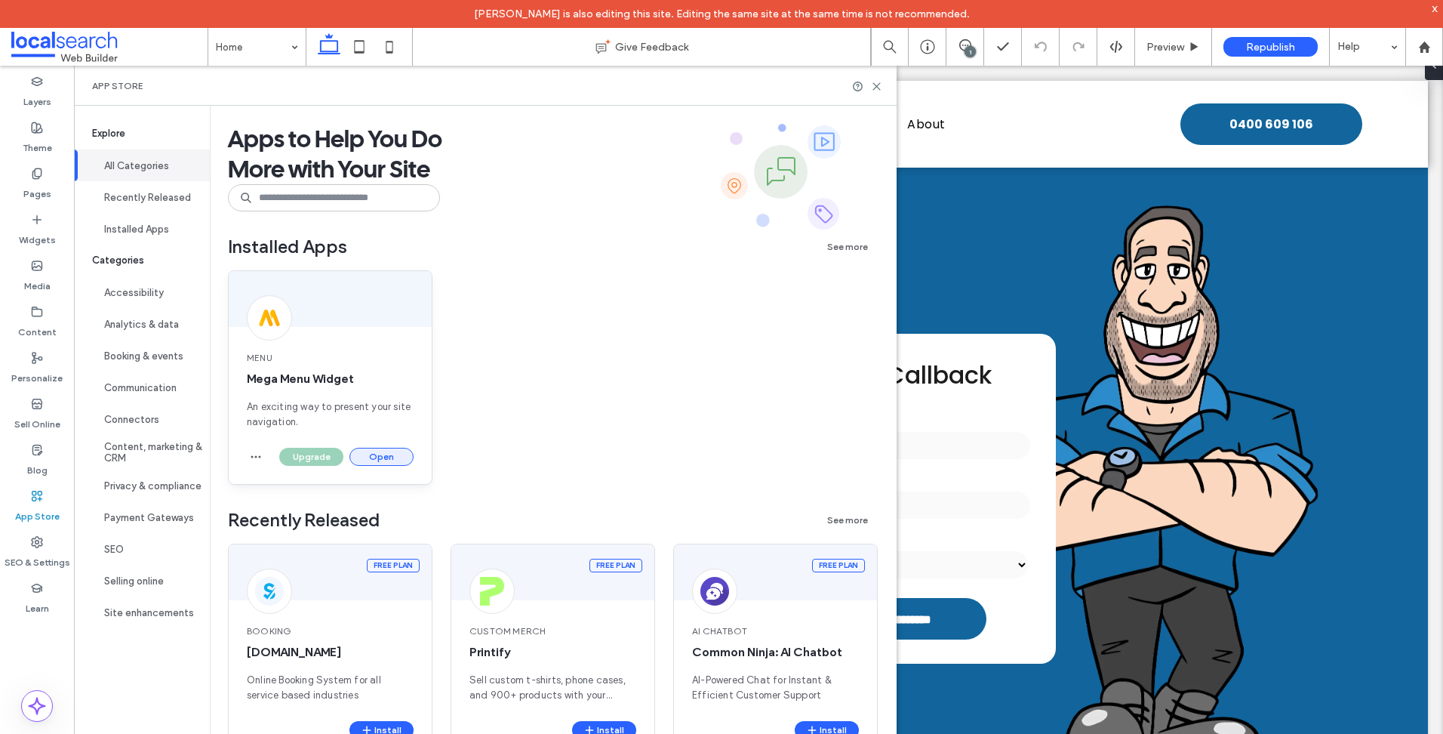
click at [401, 457] on button "Open" at bounding box center [381, 457] width 64 height 18
click at [387, 456] on button "Open" at bounding box center [381, 457] width 64 height 18
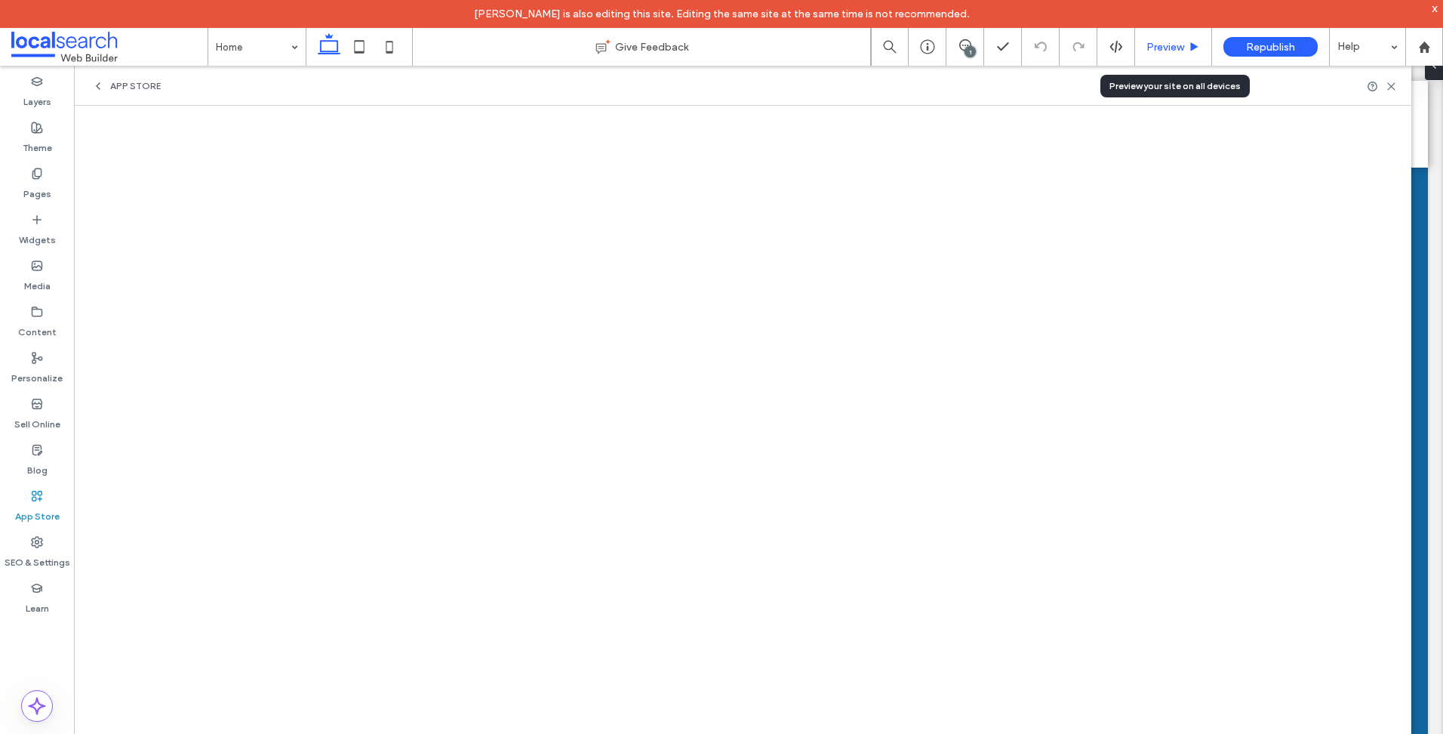
click at [1151, 42] on span "Preview" at bounding box center [1165, 47] width 38 height 13
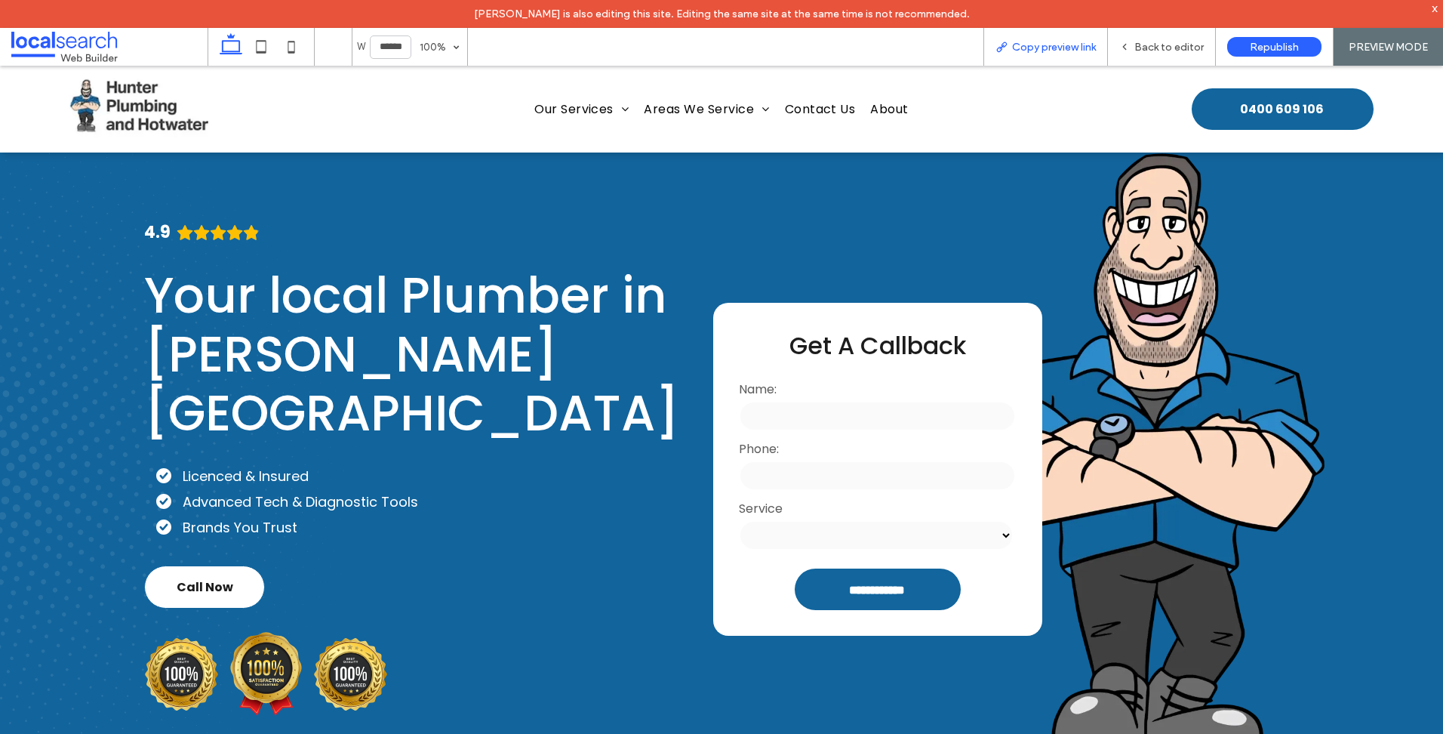
click at [1064, 54] on div "Copy preview link" at bounding box center [1045, 47] width 125 height 38
click at [1080, 48] on span "Copy preview link" at bounding box center [1054, 47] width 84 height 13
click at [1174, 51] on span "Back to editor" at bounding box center [1168, 47] width 69 height 13
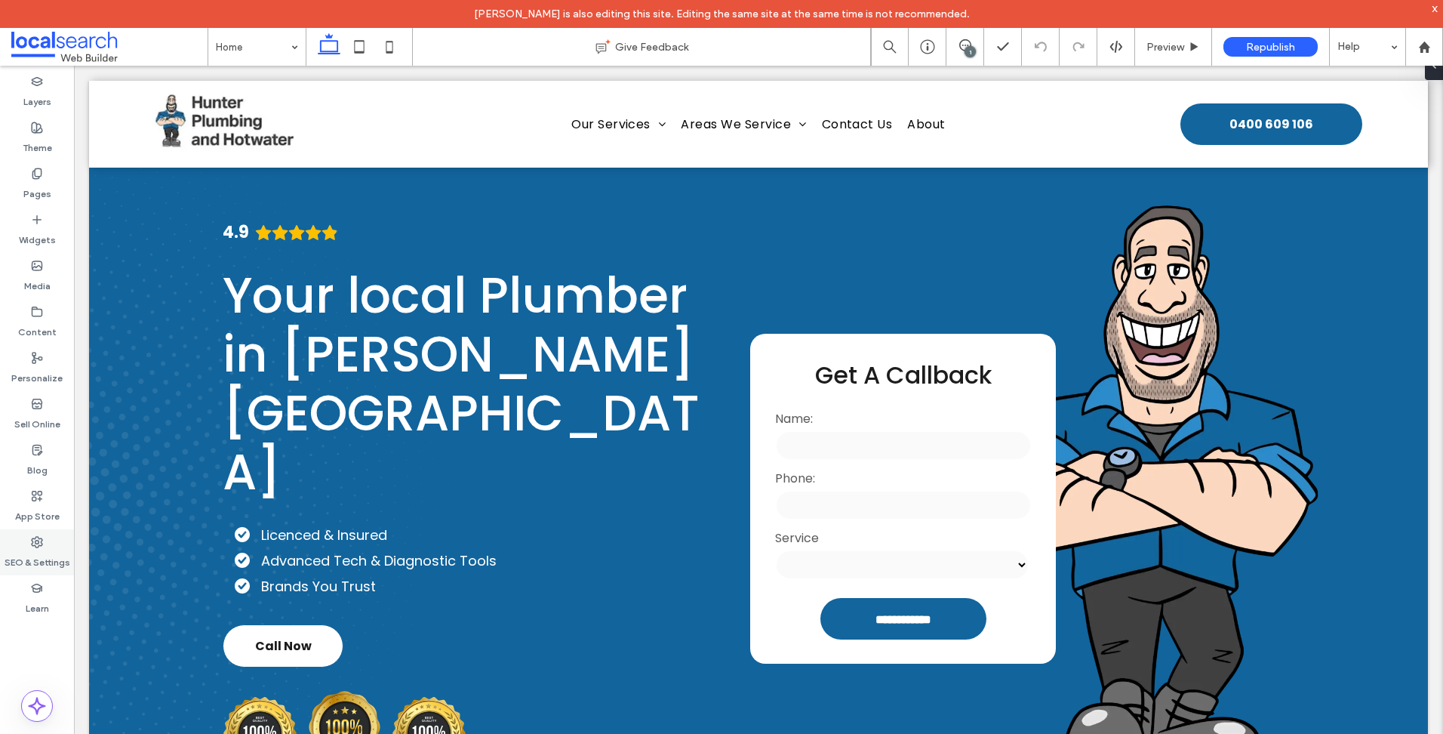
click at [43, 549] on label "SEO & Settings" at bounding box center [38, 558] width 66 height 21
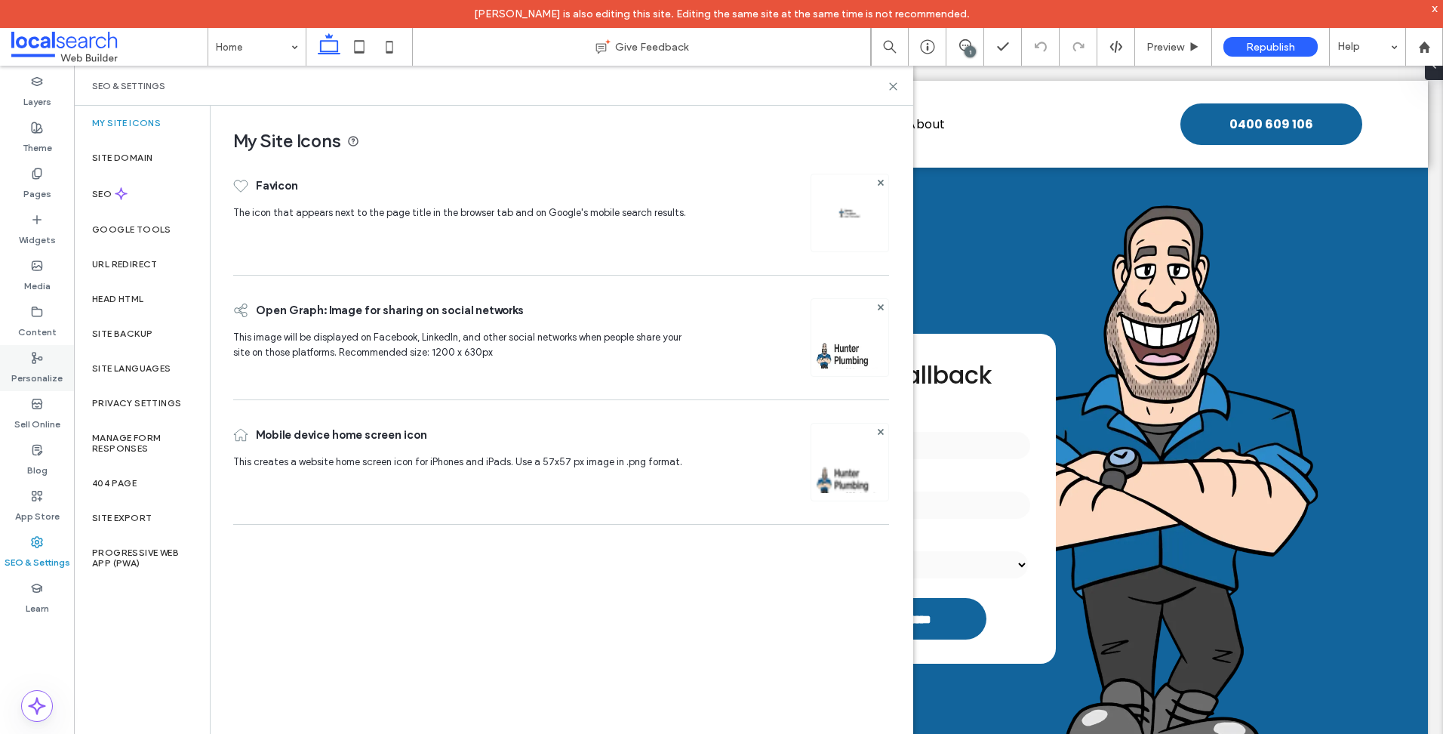
click at [51, 365] on label "Personalize" at bounding box center [36, 374] width 51 height 21
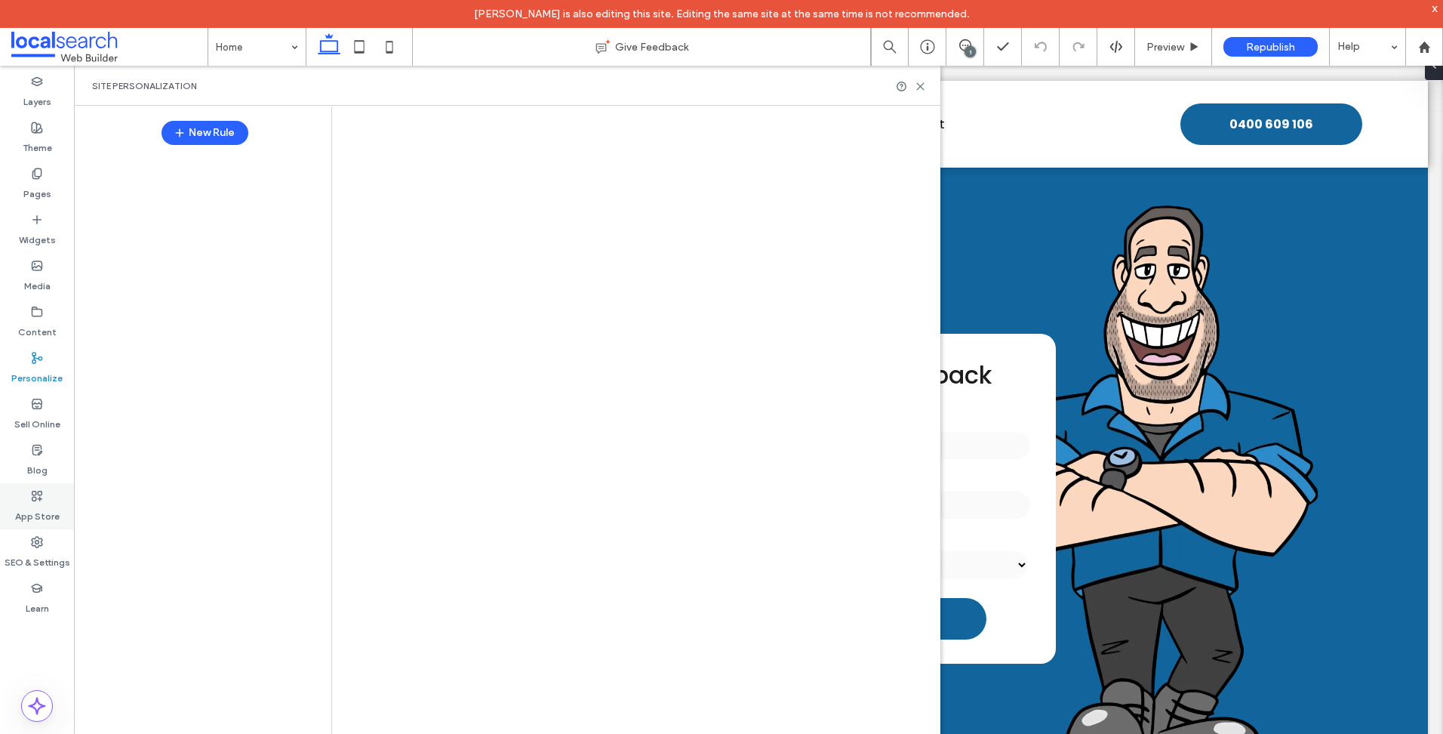
click at [36, 505] on label "App Store" at bounding box center [37, 512] width 45 height 21
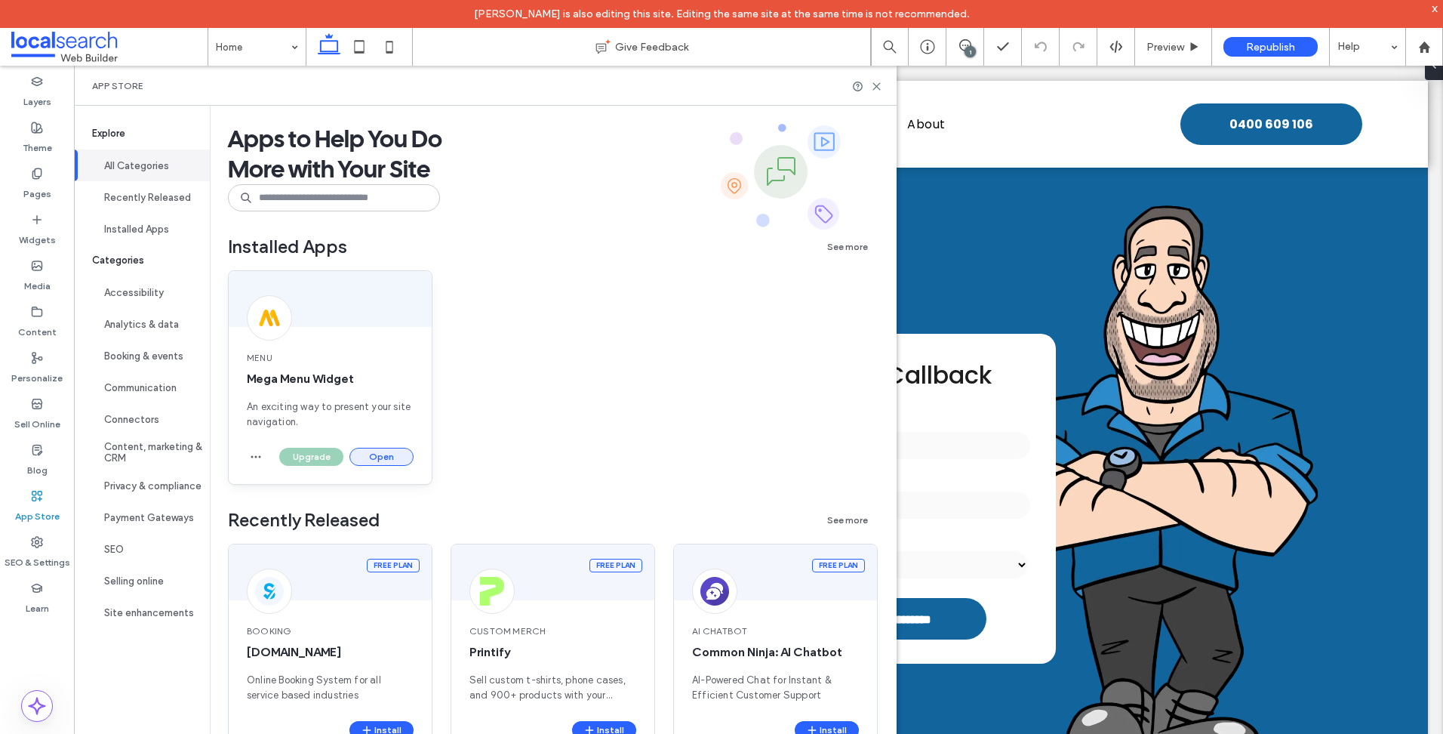
click at [371, 451] on button "Open" at bounding box center [381, 457] width 64 height 18
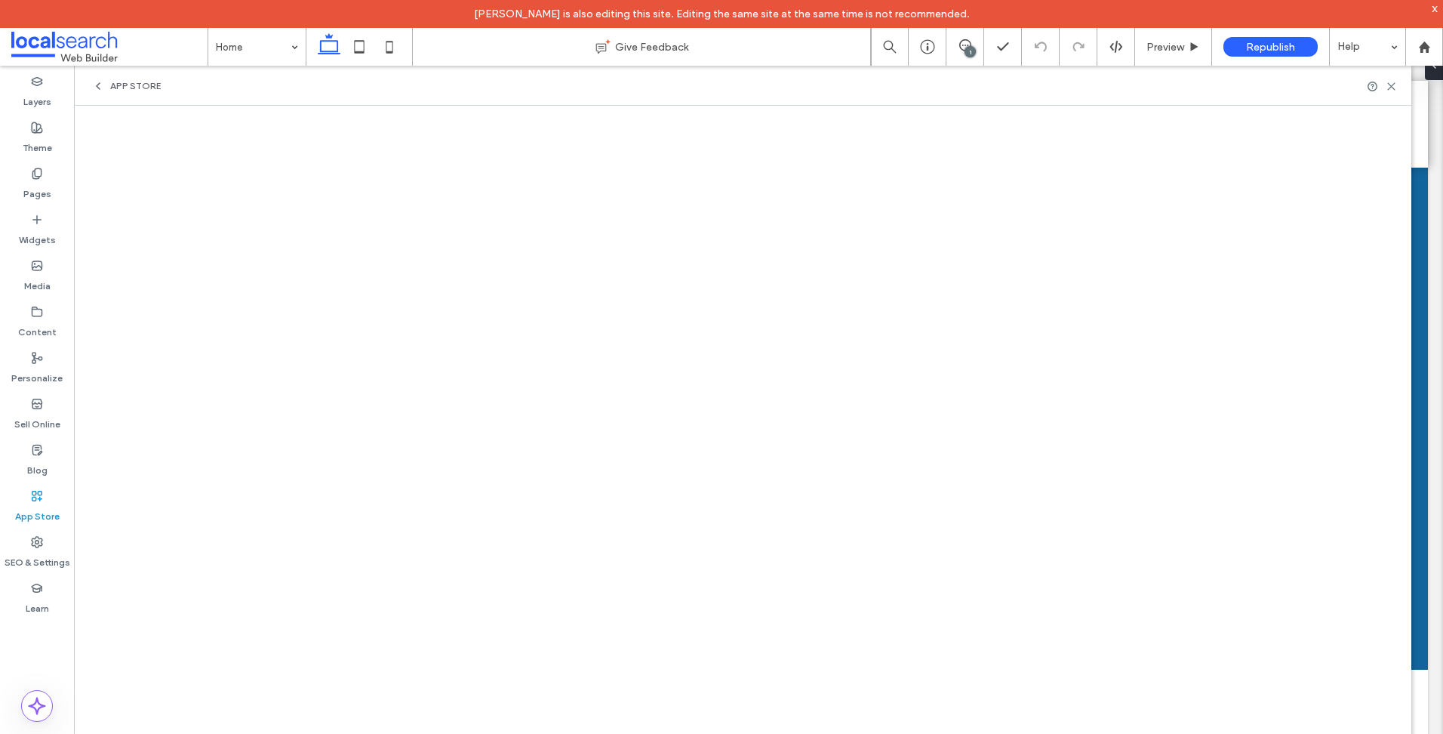
scroll to position [453, 0]
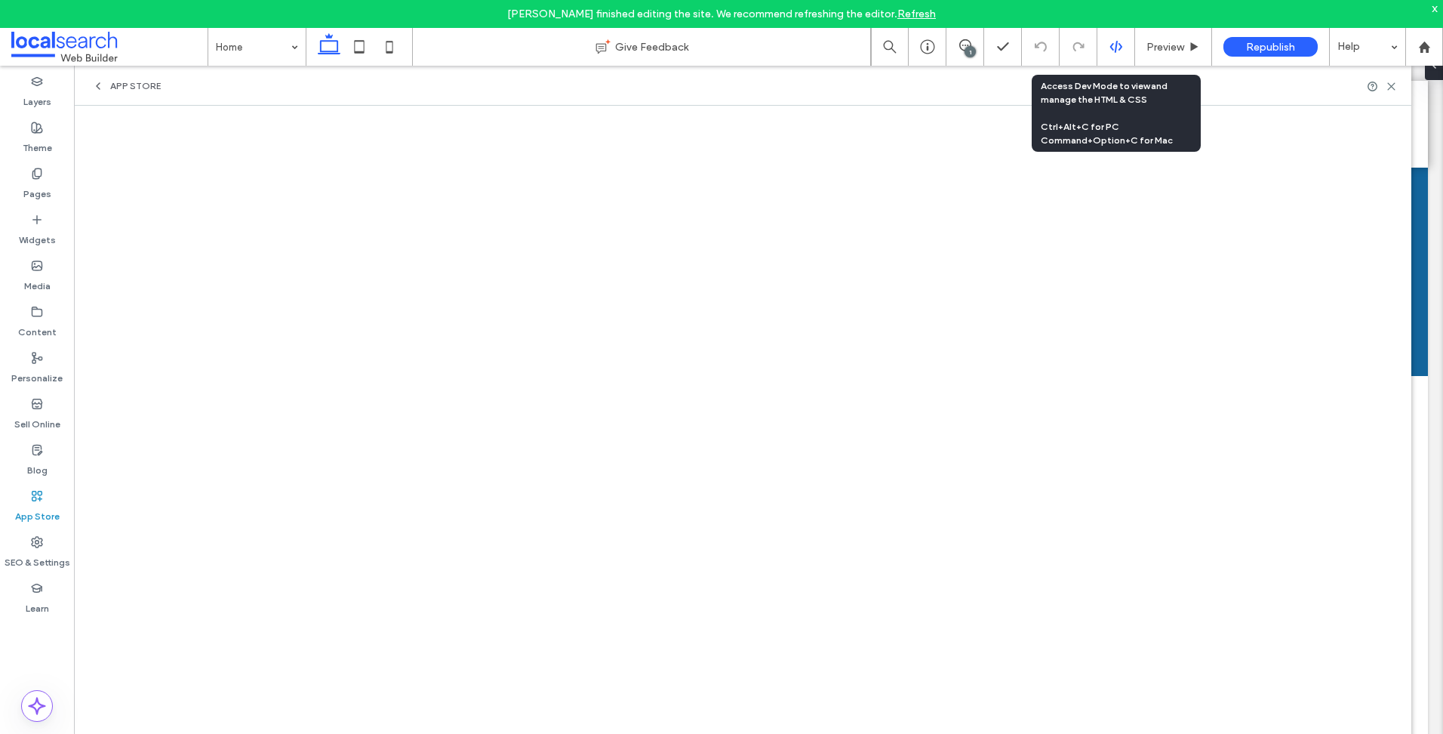
click at [1115, 45] on use at bounding box center [1115, 47] width 12 height 12
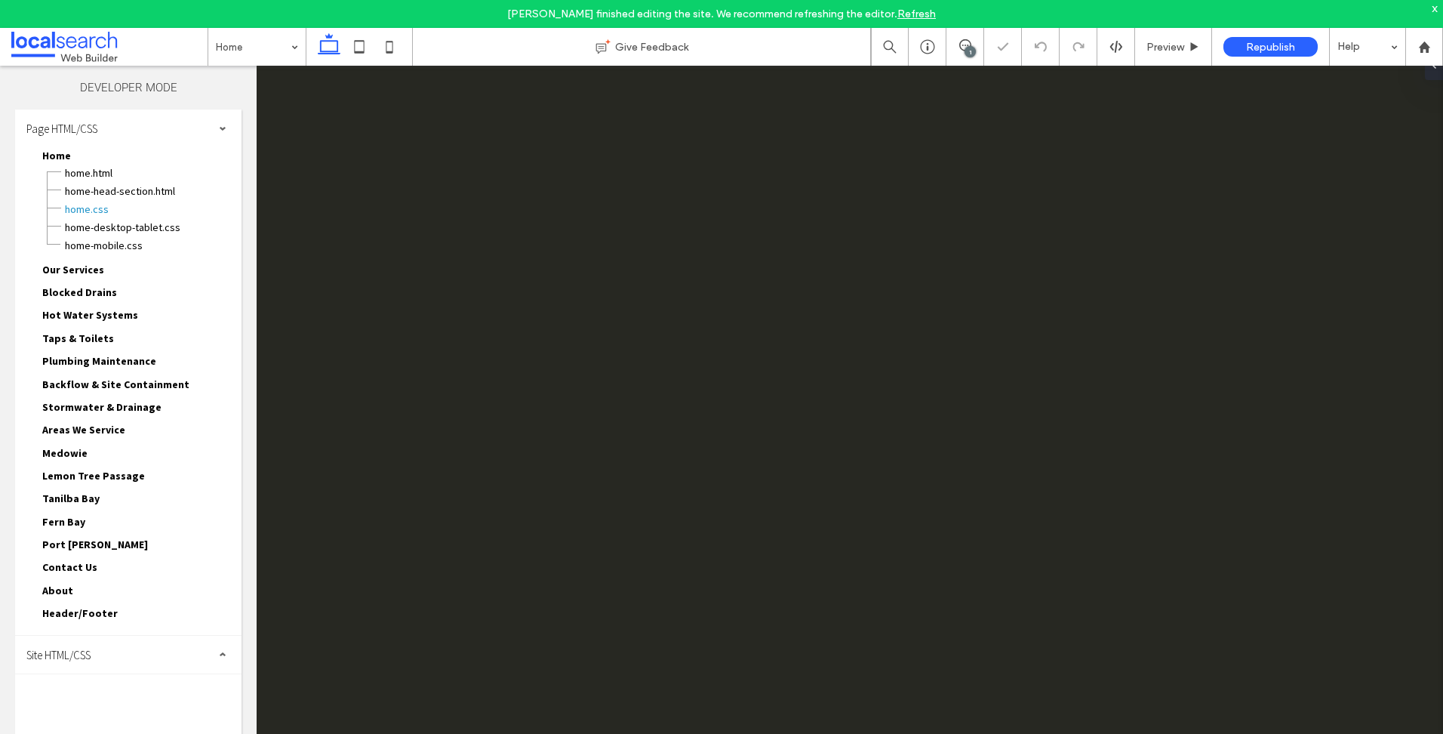
scroll to position [0, 0]
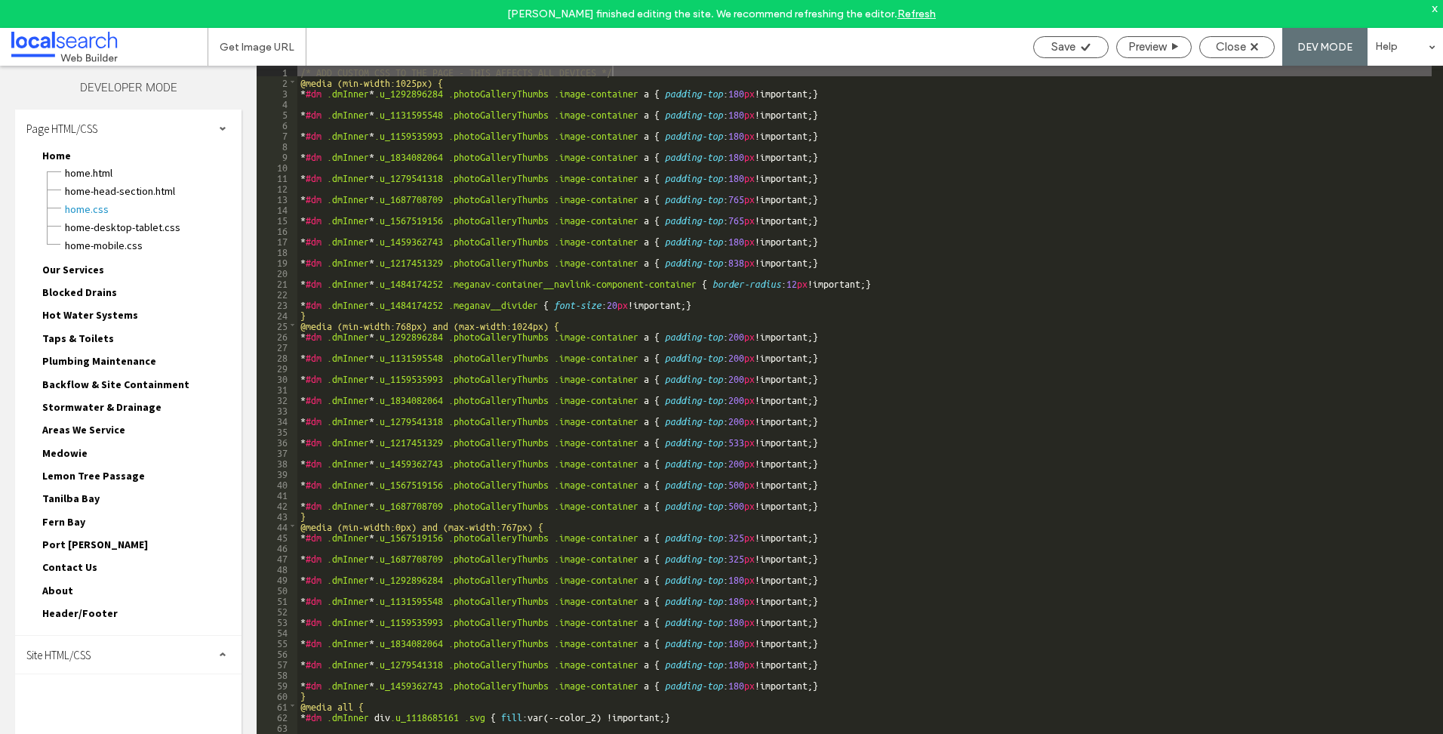
click at [155, 126] on div "Page HTML/CSS" at bounding box center [128, 128] width 226 height 38
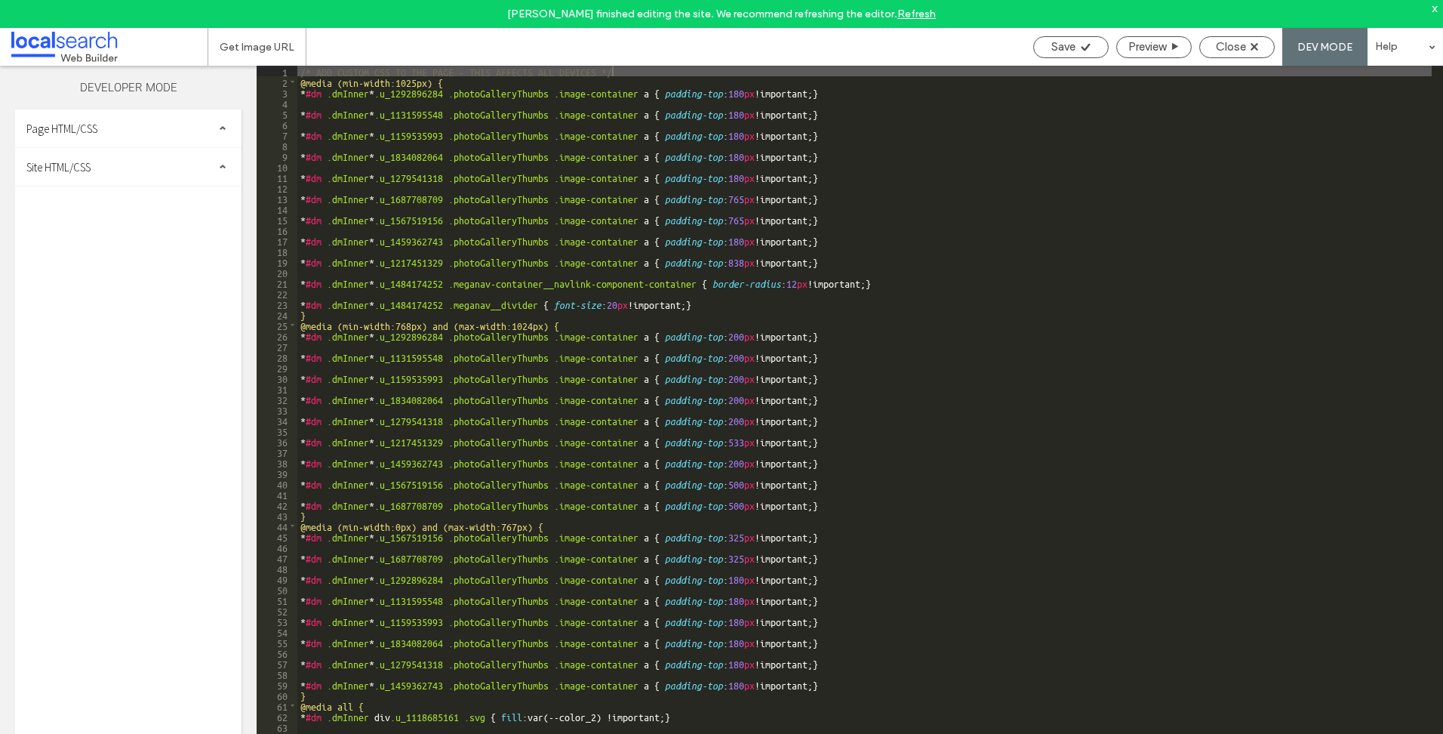
click at [107, 174] on div "Site HTML/CSS" at bounding box center [128, 167] width 226 height 38
click at [85, 232] on span "site.css" at bounding box center [155, 232] width 171 height 15
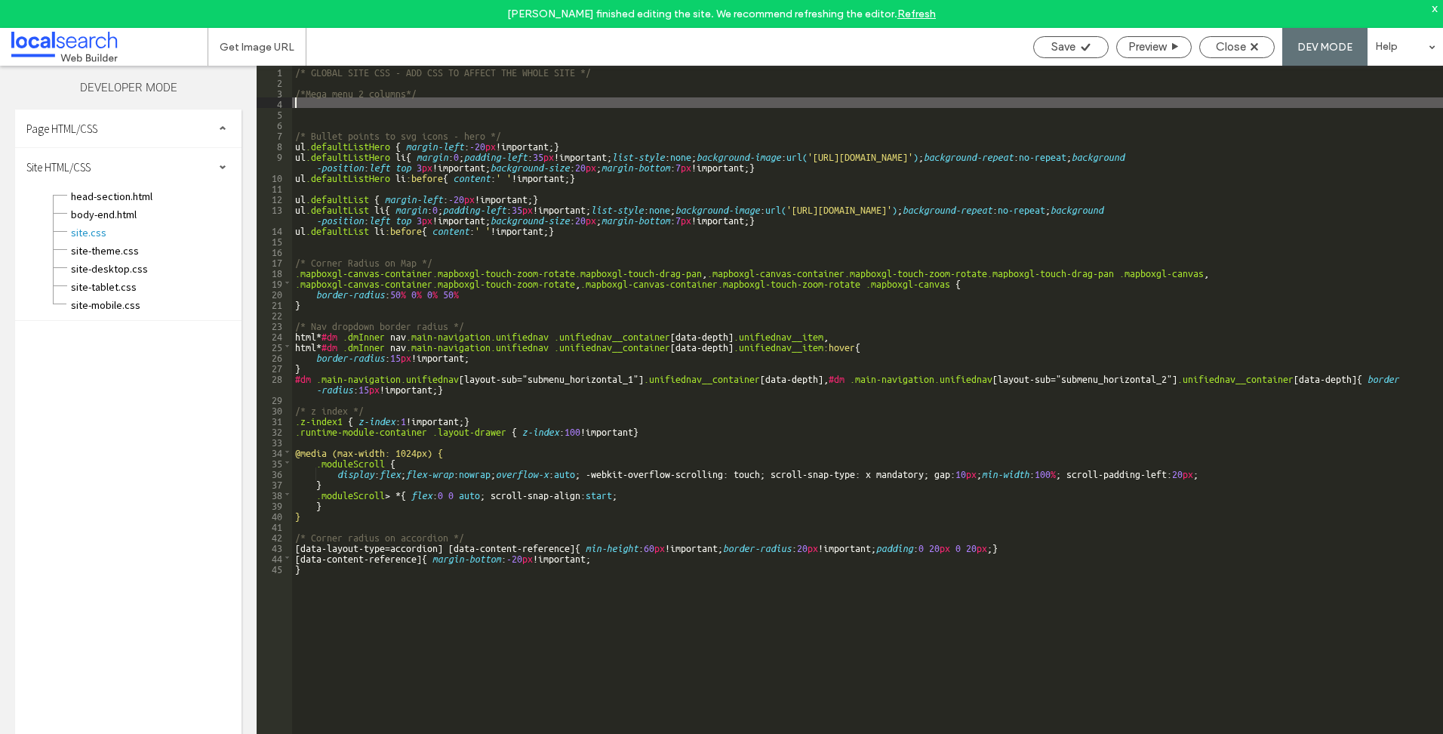
paste textarea
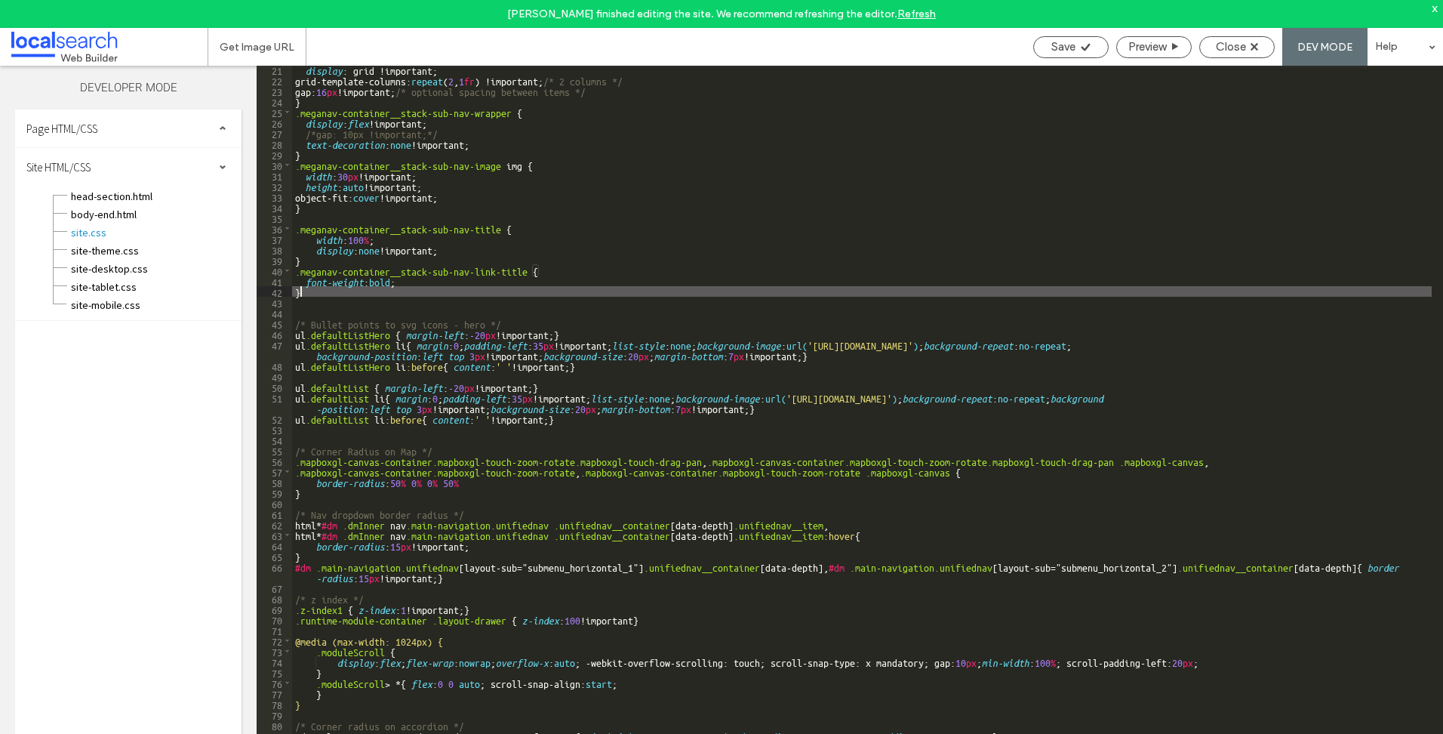
scroll to position [213, 0]
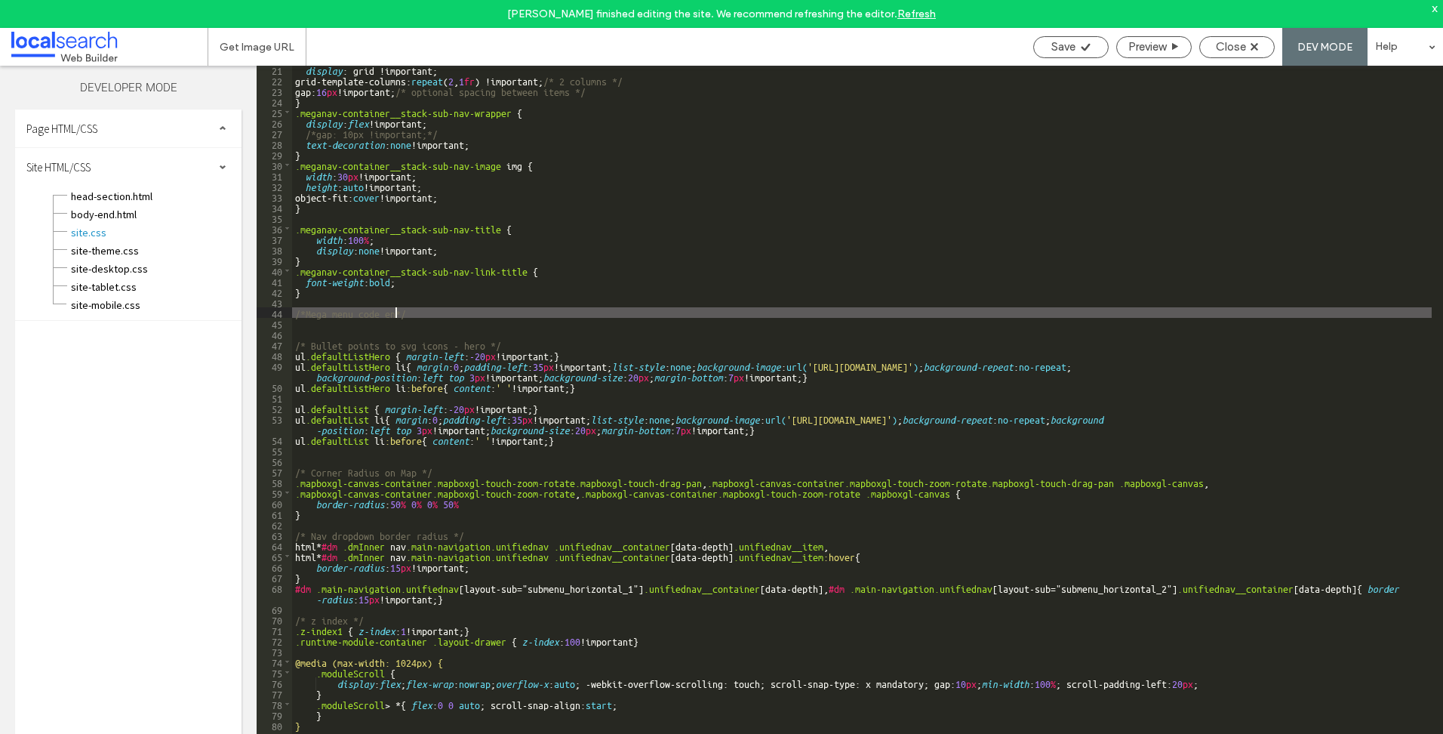
type textarea "**"
click at [1243, 42] on span "Close" at bounding box center [1231, 47] width 30 height 14
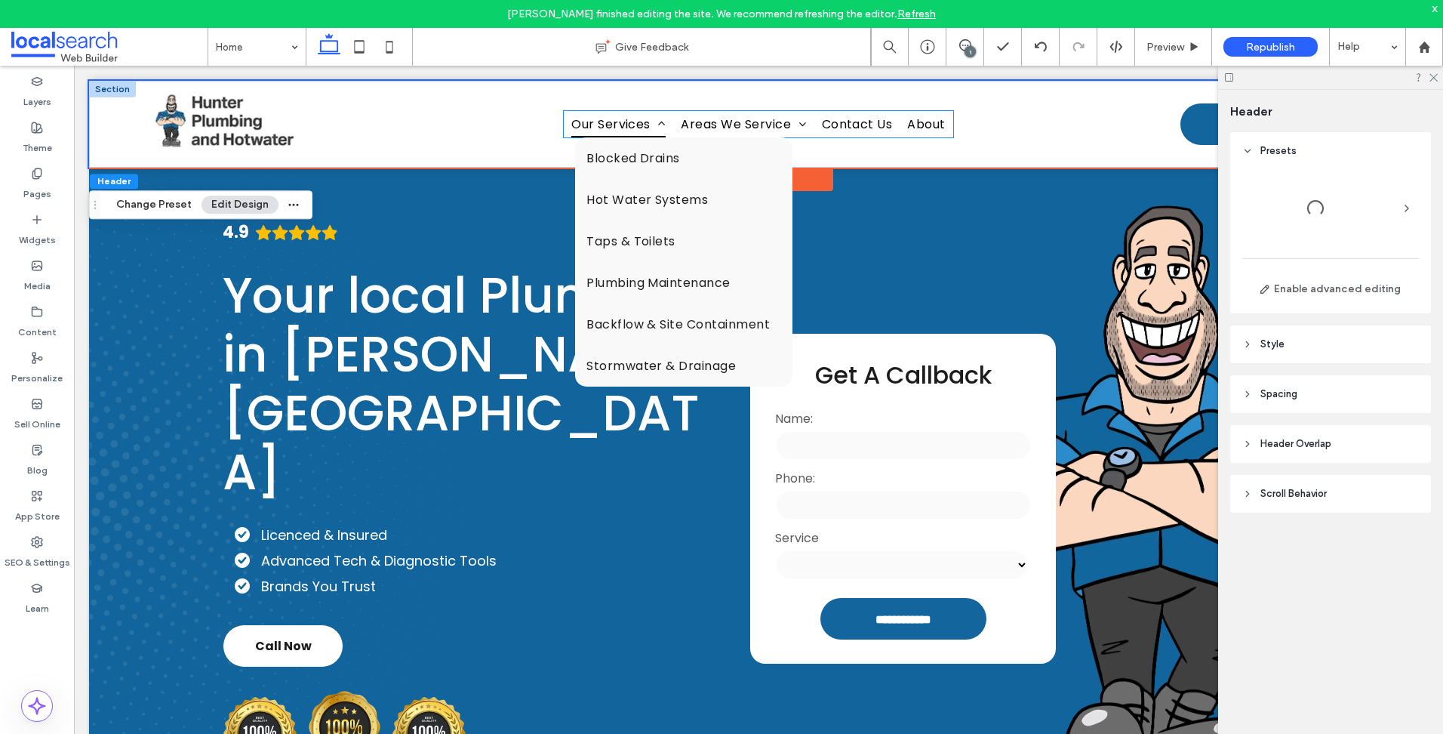
scroll to position [0, 0]
click at [592, 126] on span "Our Services" at bounding box center [618, 124] width 94 height 26
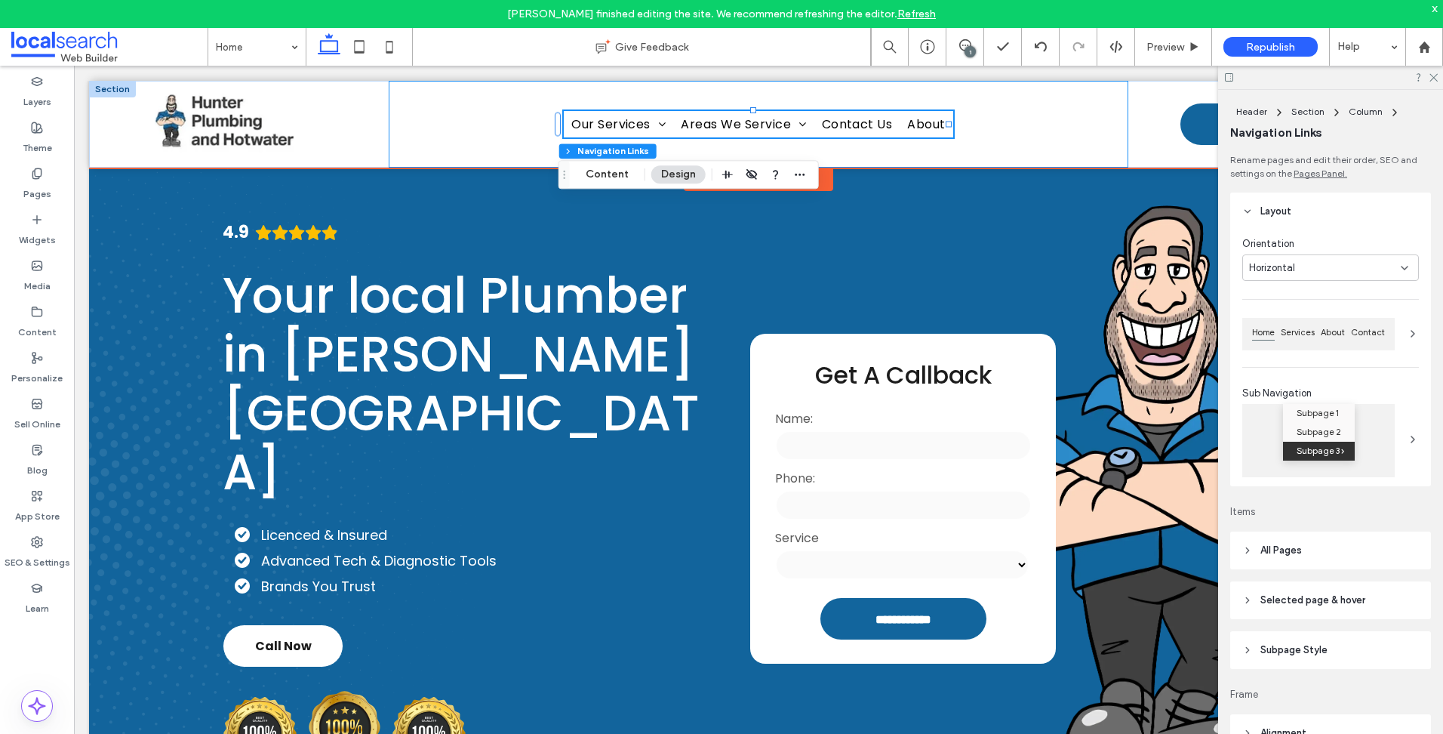
click at [991, 131] on div "Home Our Services Blocked Drains Hot Water Systems Taps & Toilets Plumbing Main…" at bounding box center [758, 124] width 739 height 87
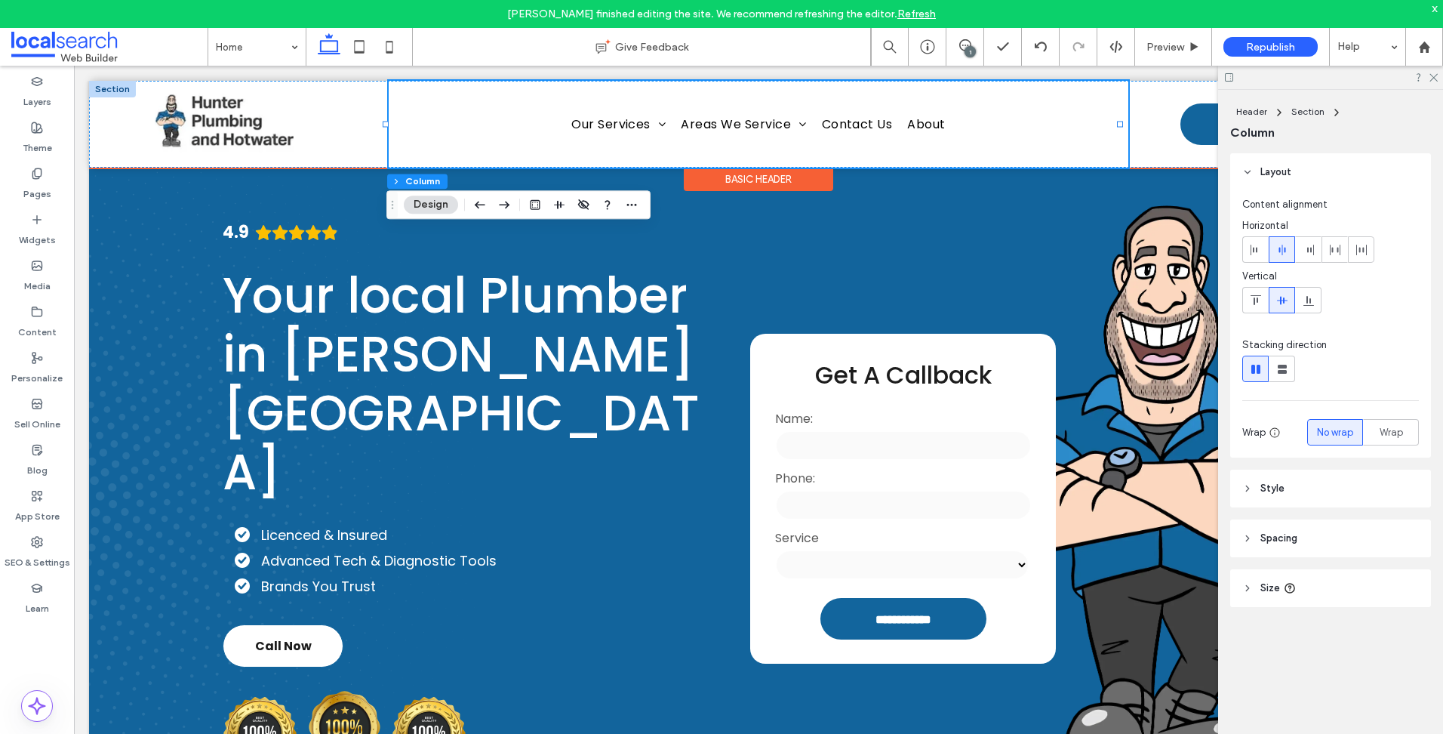
click at [507, 122] on div "Home Our Services Blocked Drains Hot Water Systems Taps & Toilets Plumbing Main…" at bounding box center [758, 124] width 739 height 87
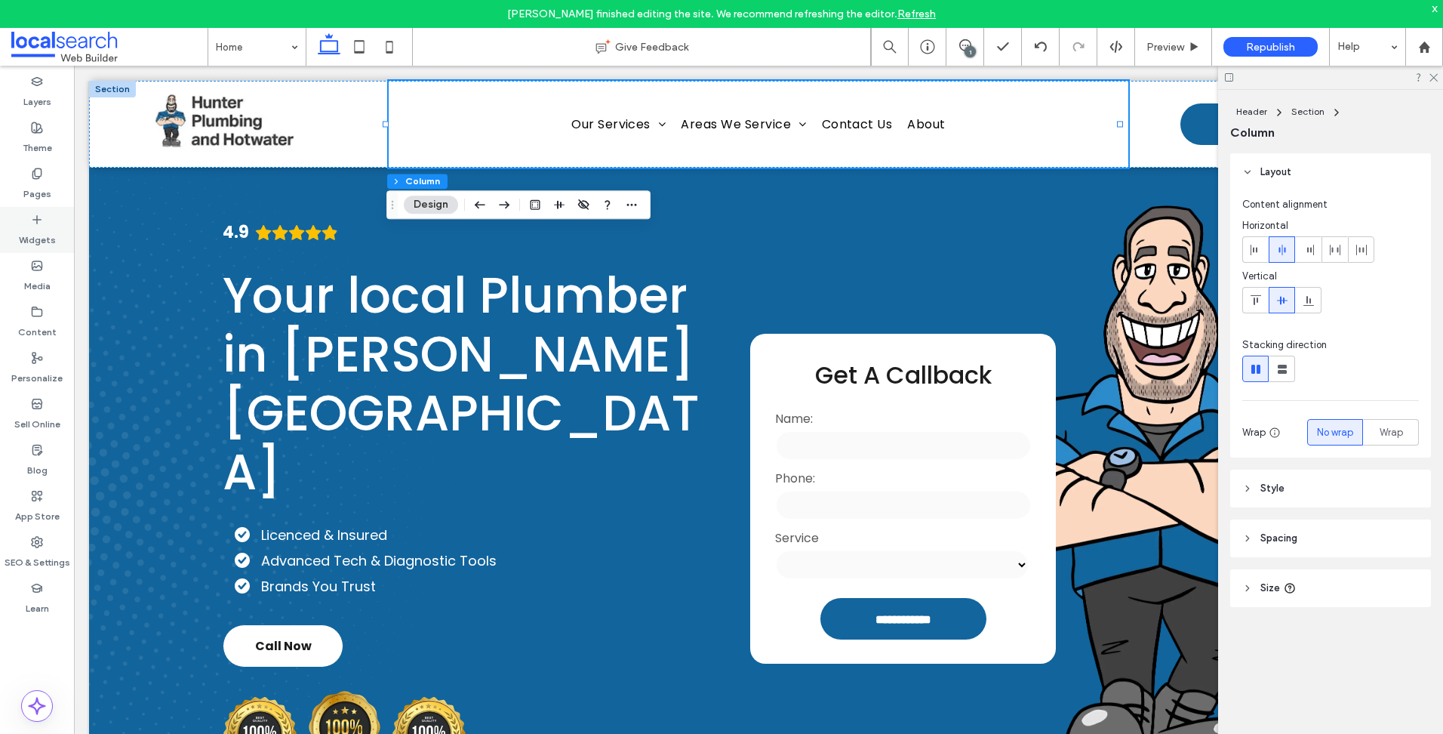
click at [39, 215] on icon at bounding box center [37, 220] width 12 height 12
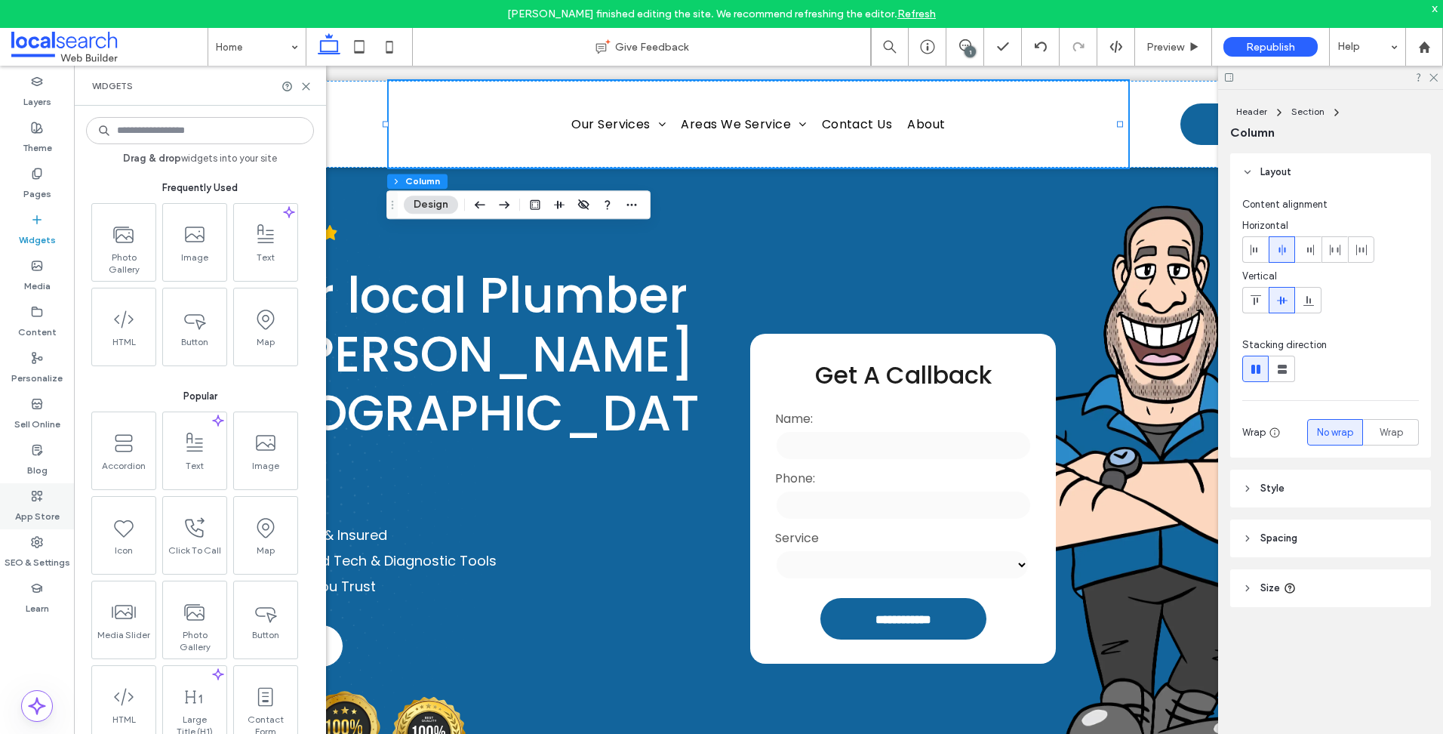
click at [42, 502] on label "App Store" at bounding box center [37, 512] width 45 height 21
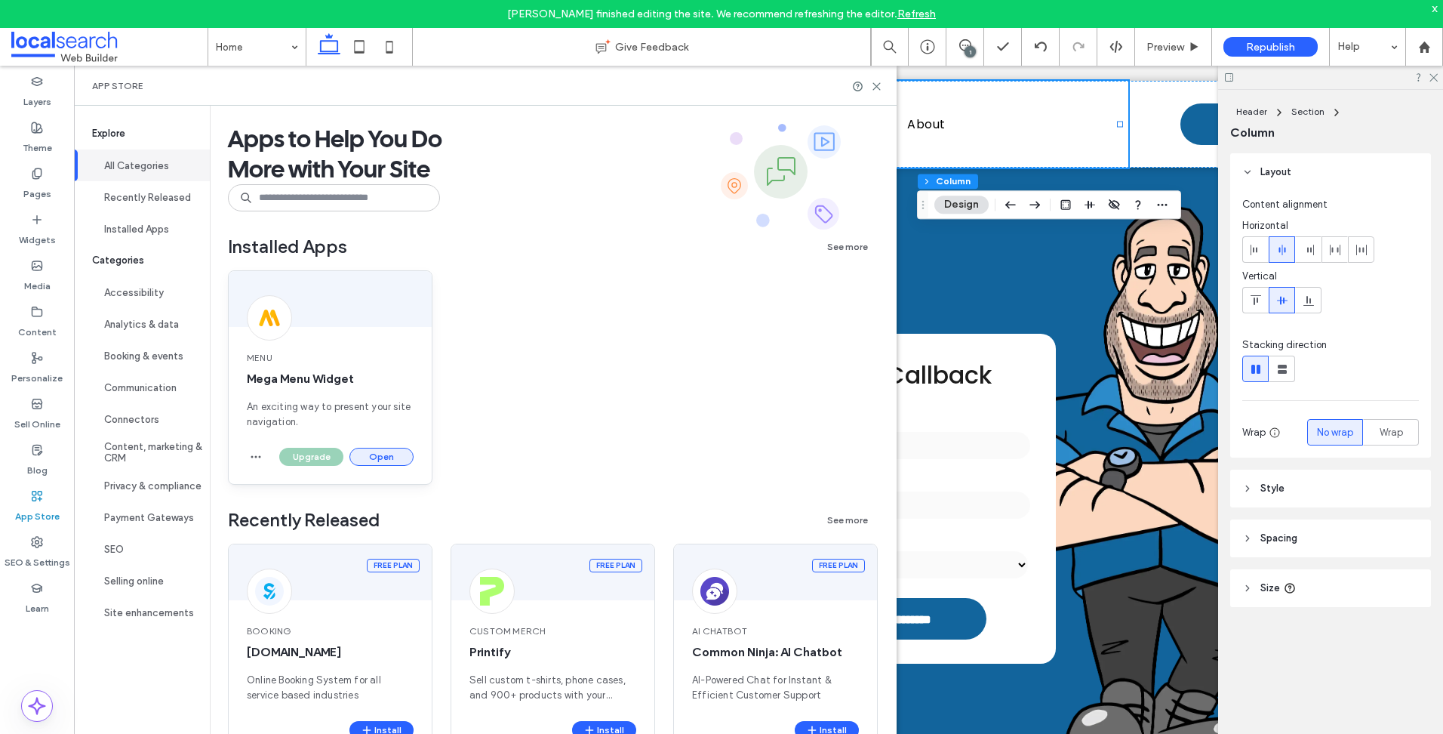
click at [383, 454] on button "Open" at bounding box center [381, 457] width 64 height 18
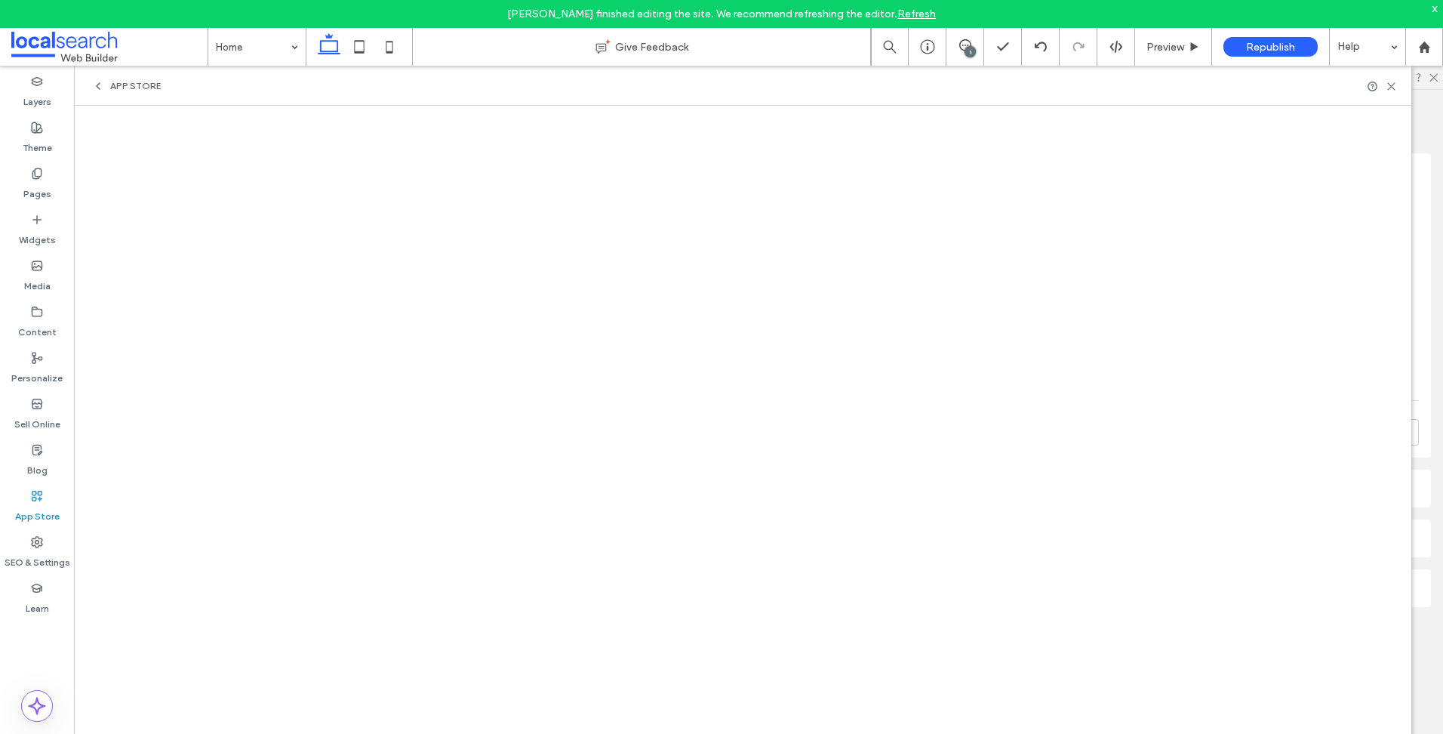
drag, startPoint x: 1435, startPoint y: 11, endPoint x: 1382, endPoint y: 75, distance: 83.1
click at [1435, 11] on div "x" at bounding box center [1435, 8] width 7 height 13
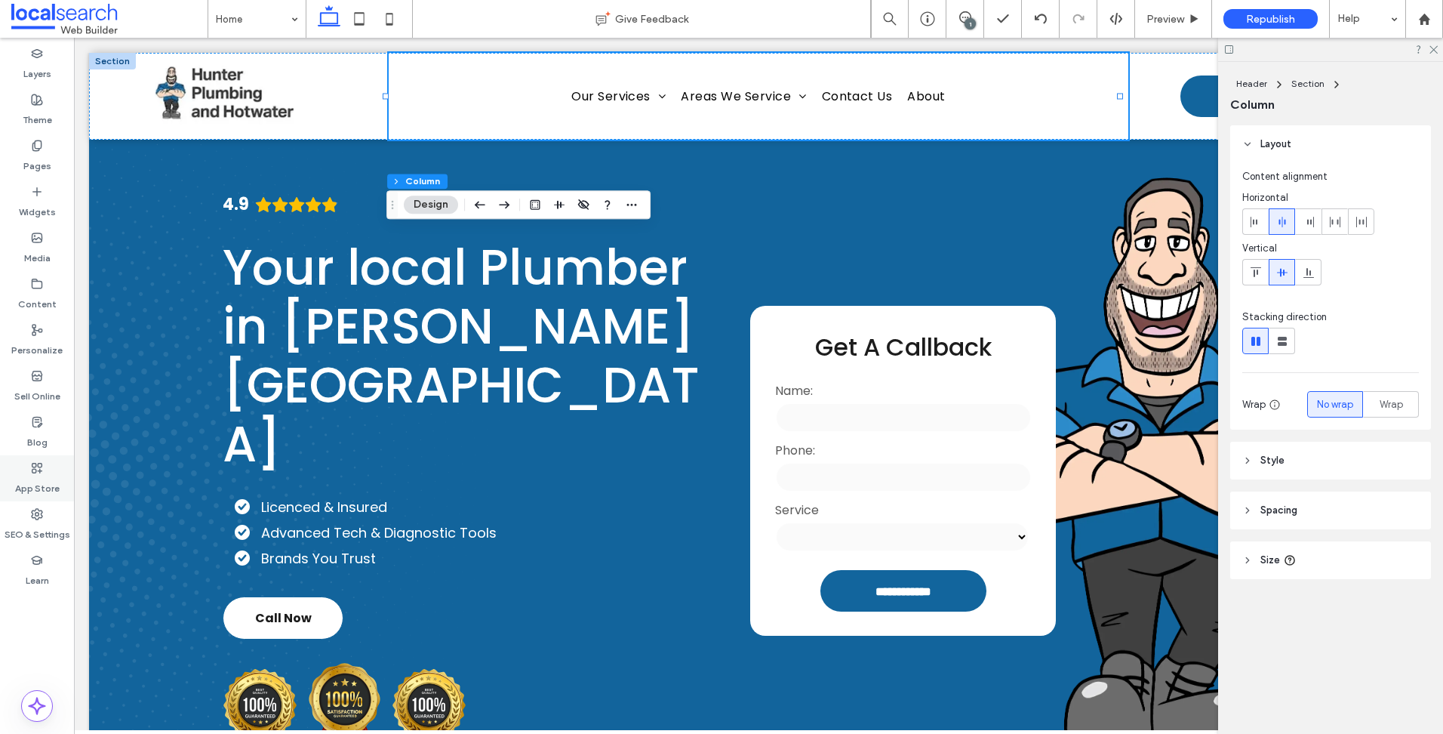
click at [42, 462] on icon at bounding box center [37, 468] width 12 height 12
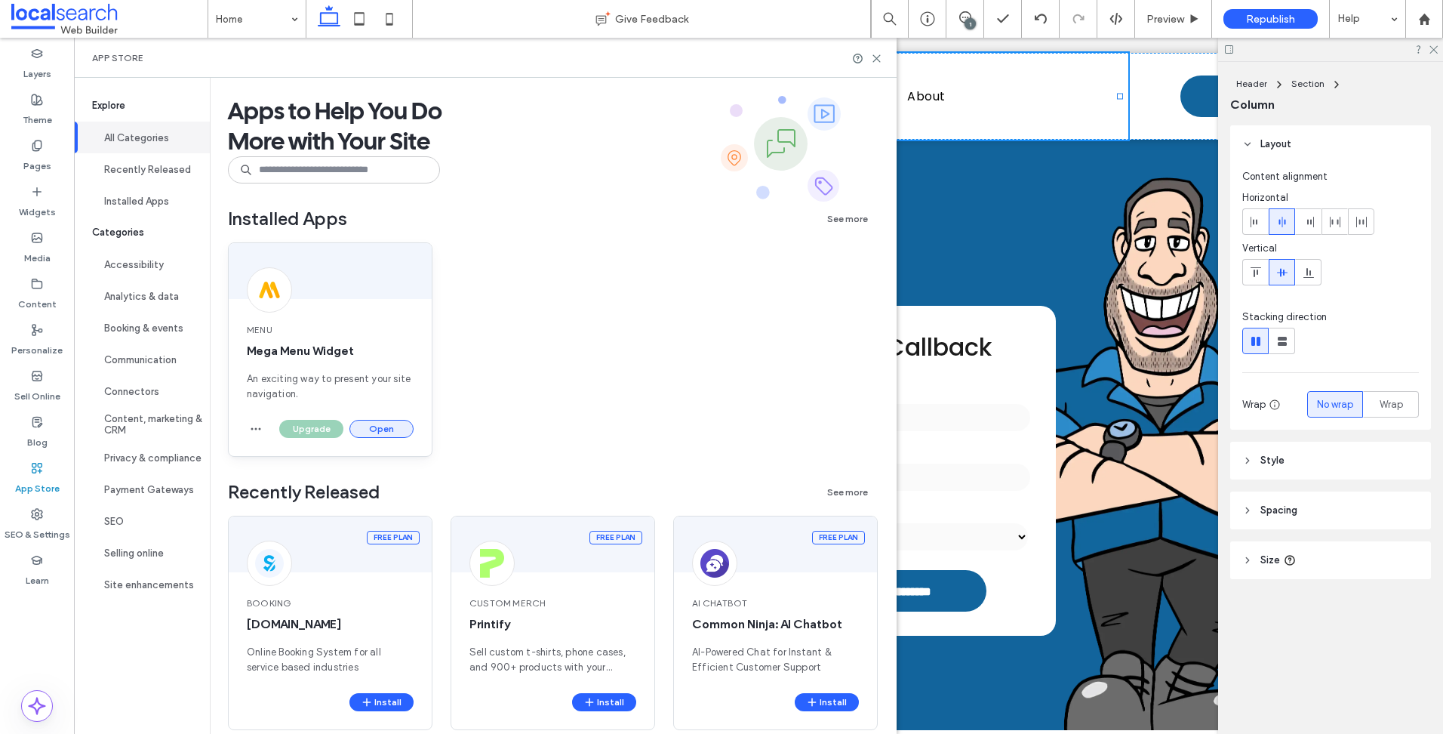
click at [405, 424] on button "Open" at bounding box center [381, 429] width 64 height 18
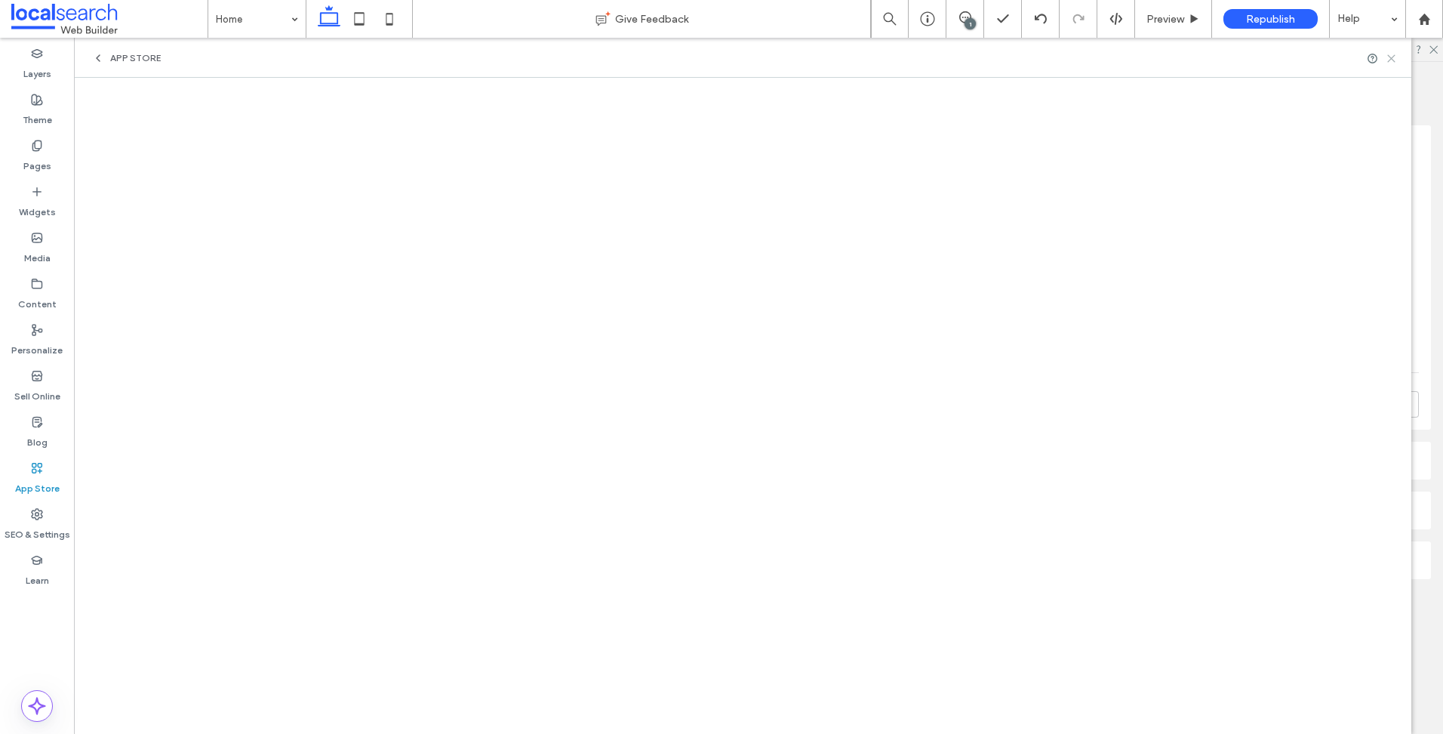
click at [1395, 53] on icon at bounding box center [1391, 58] width 11 height 11
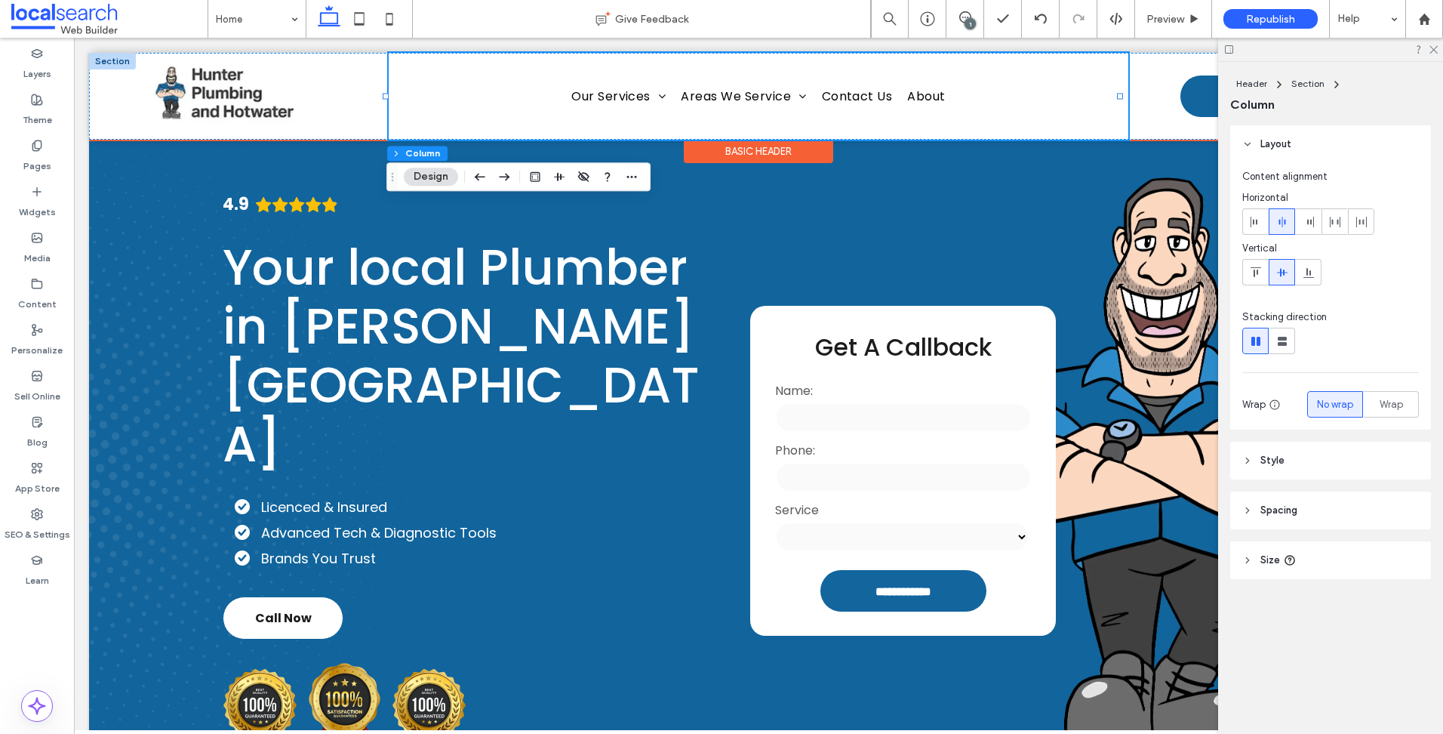
click at [574, 78] on div "Home Our Services Blocked Drains Hot Water Systems Taps & Toilets Plumbing Main…" at bounding box center [758, 96] width 739 height 87
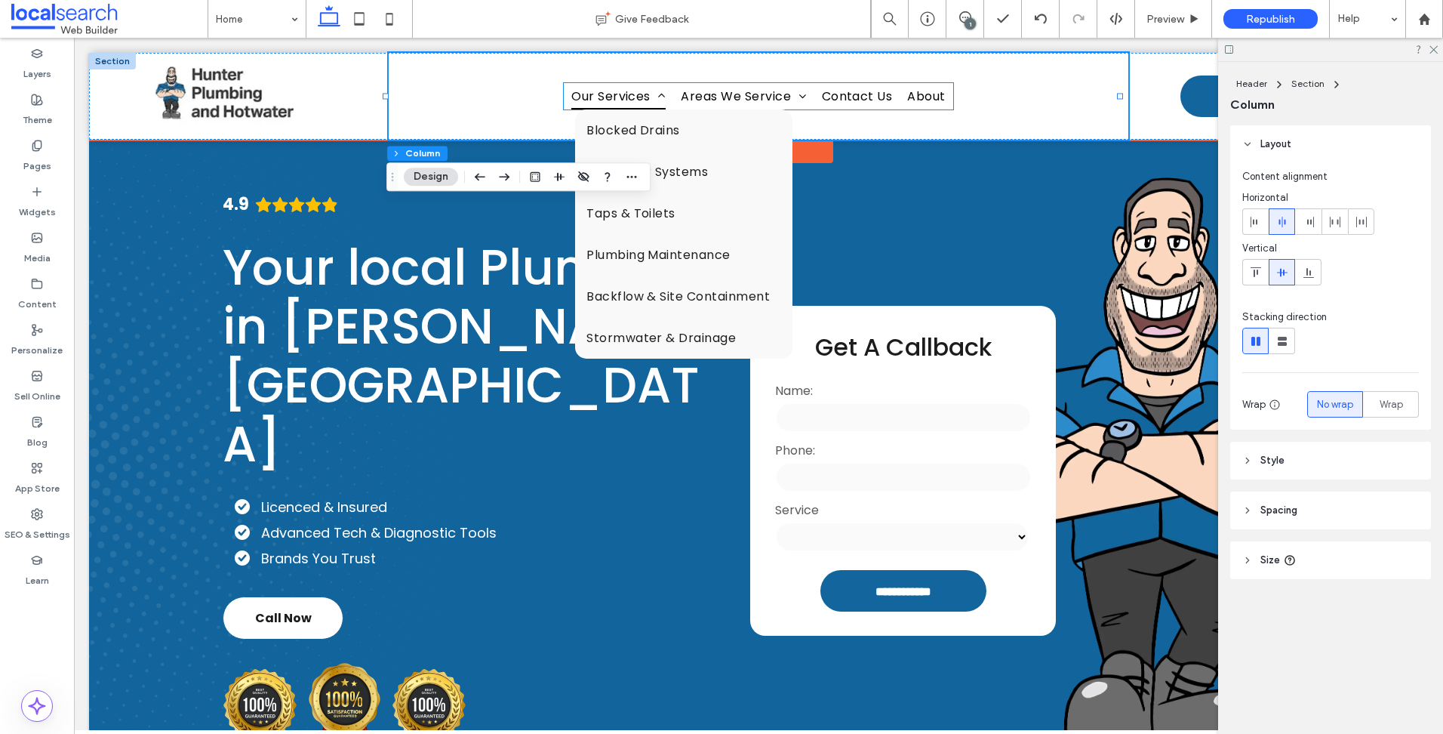
click at [605, 95] on span "Our Services" at bounding box center [618, 96] width 94 height 26
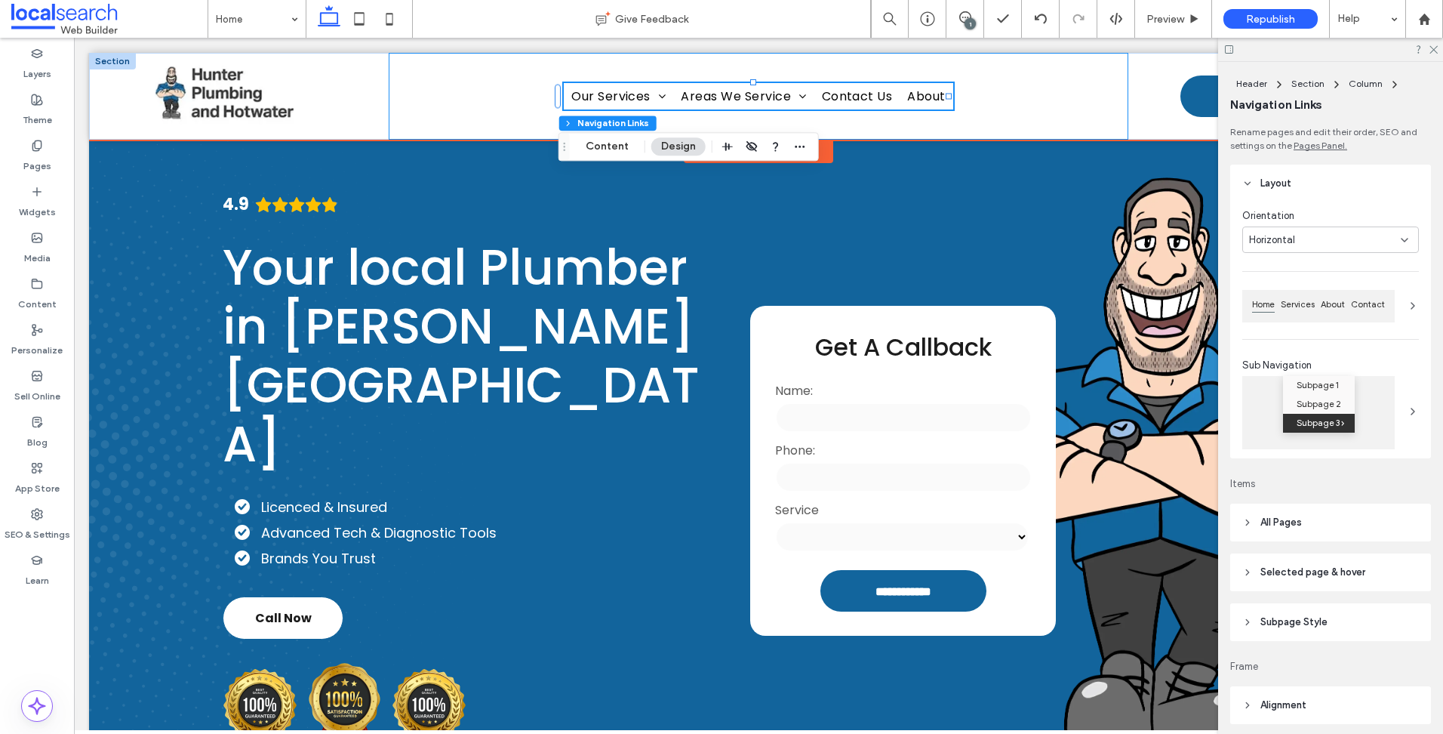
click at [509, 90] on div "Home Our Services Blocked Drains Hot Water Systems Taps & Toilets Plumbing Main…" at bounding box center [758, 96] width 739 height 87
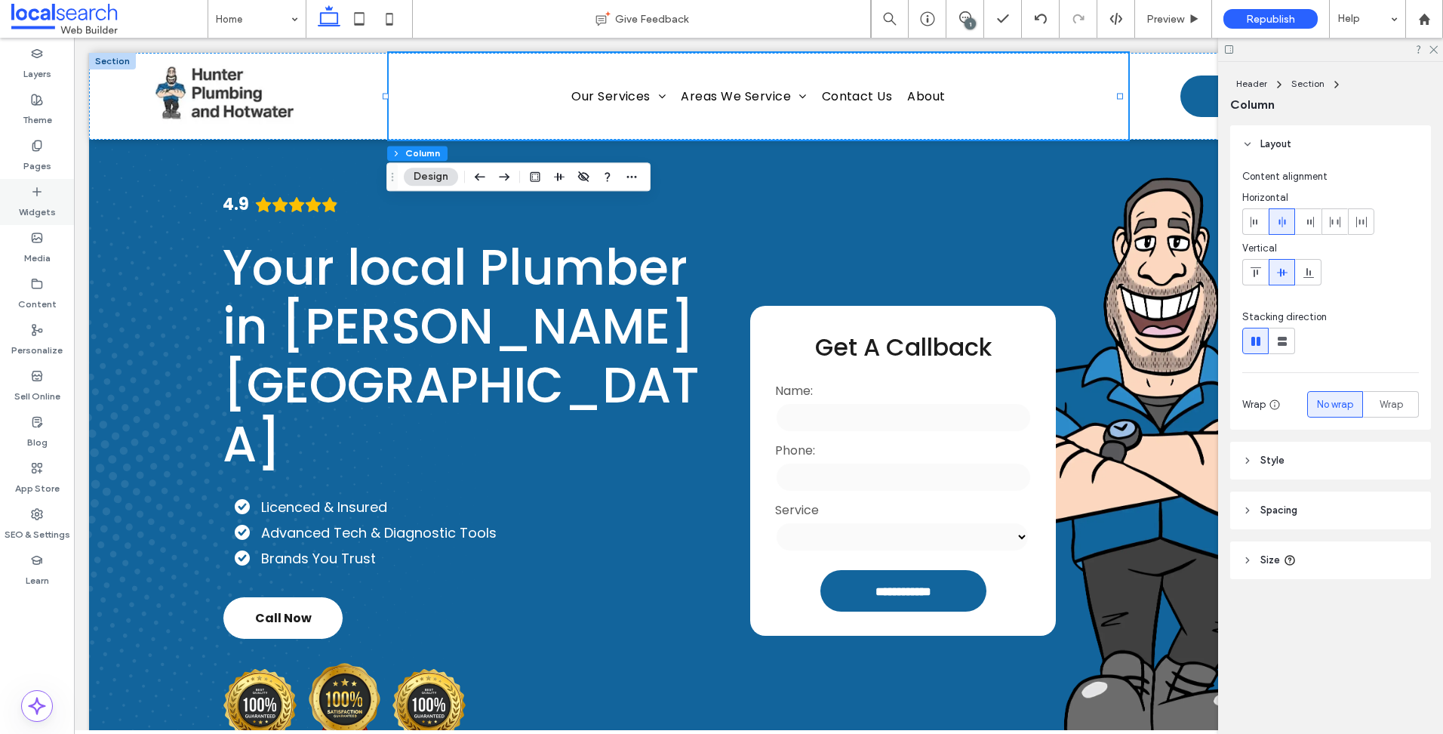
click at [48, 190] on div "Widgets" at bounding box center [37, 202] width 74 height 46
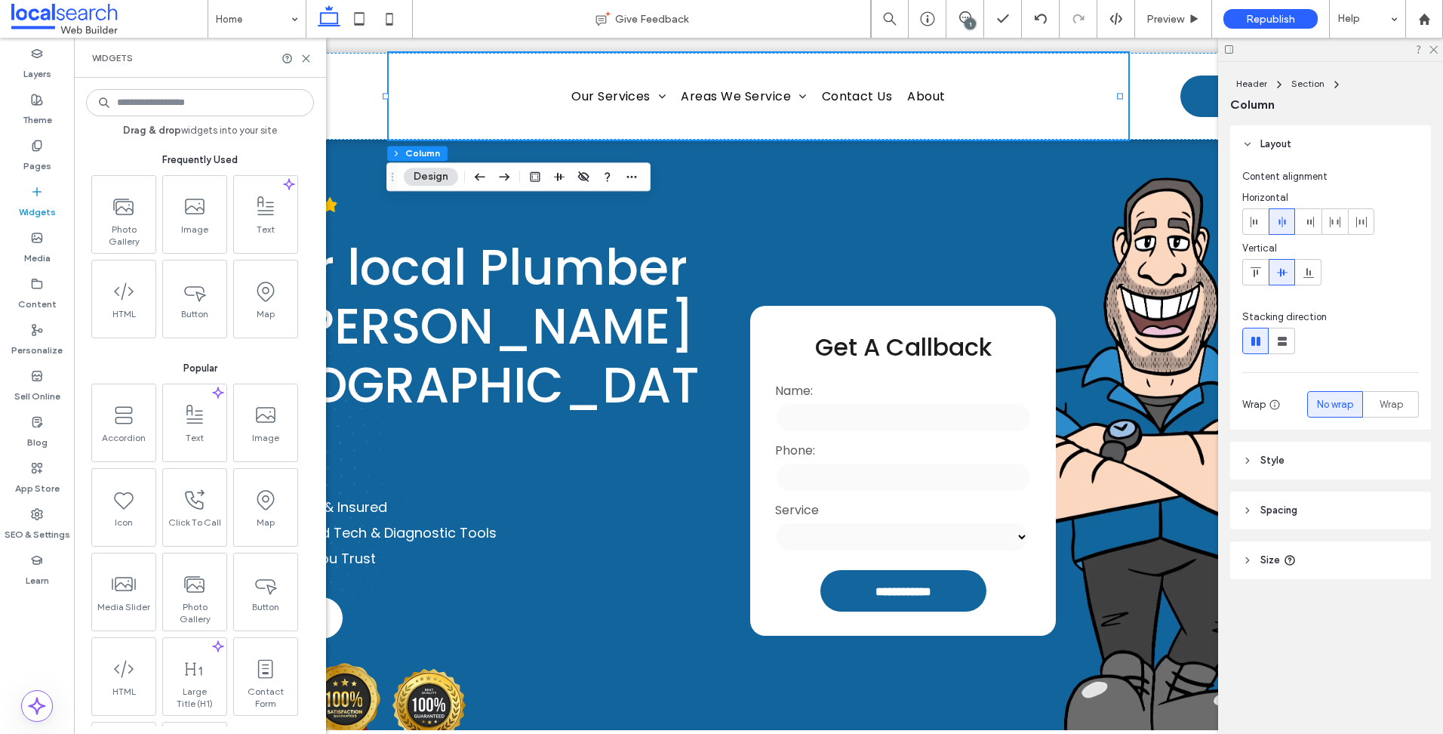
click at [237, 109] on input at bounding box center [200, 102] width 228 height 27
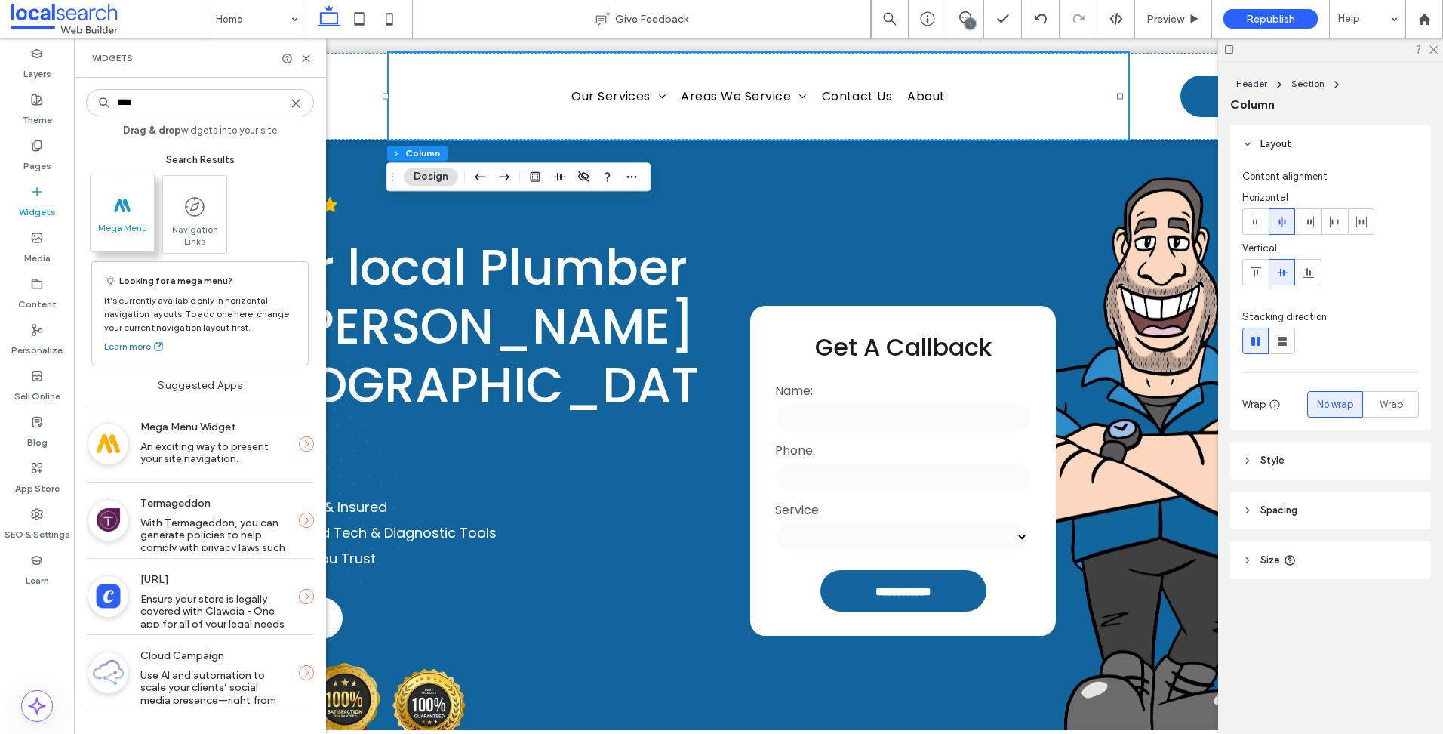
type input "****"
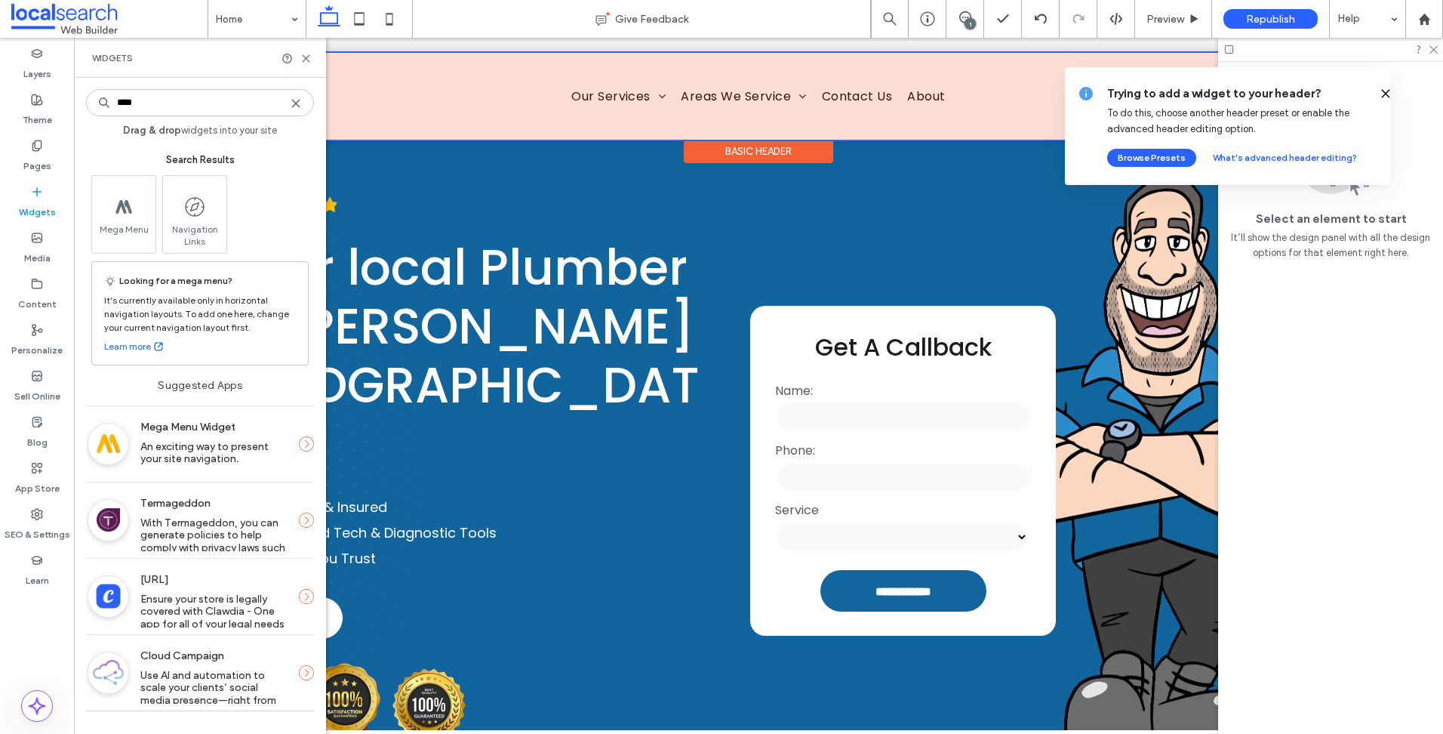
click at [752, 67] on div at bounding box center [758, 96] width 1339 height 87
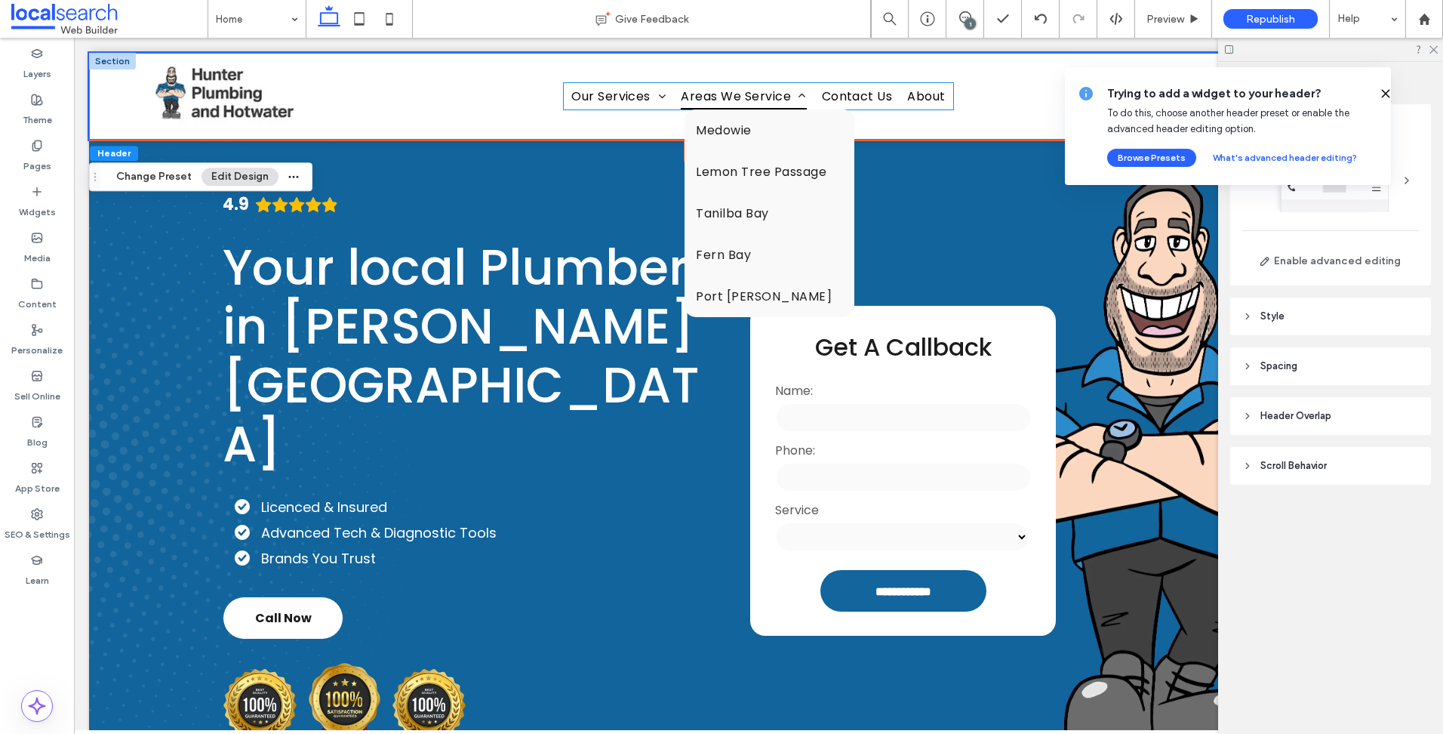
click at [755, 94] on span "Areas We Service" at bounding box center [743, 96] width 125 height 26
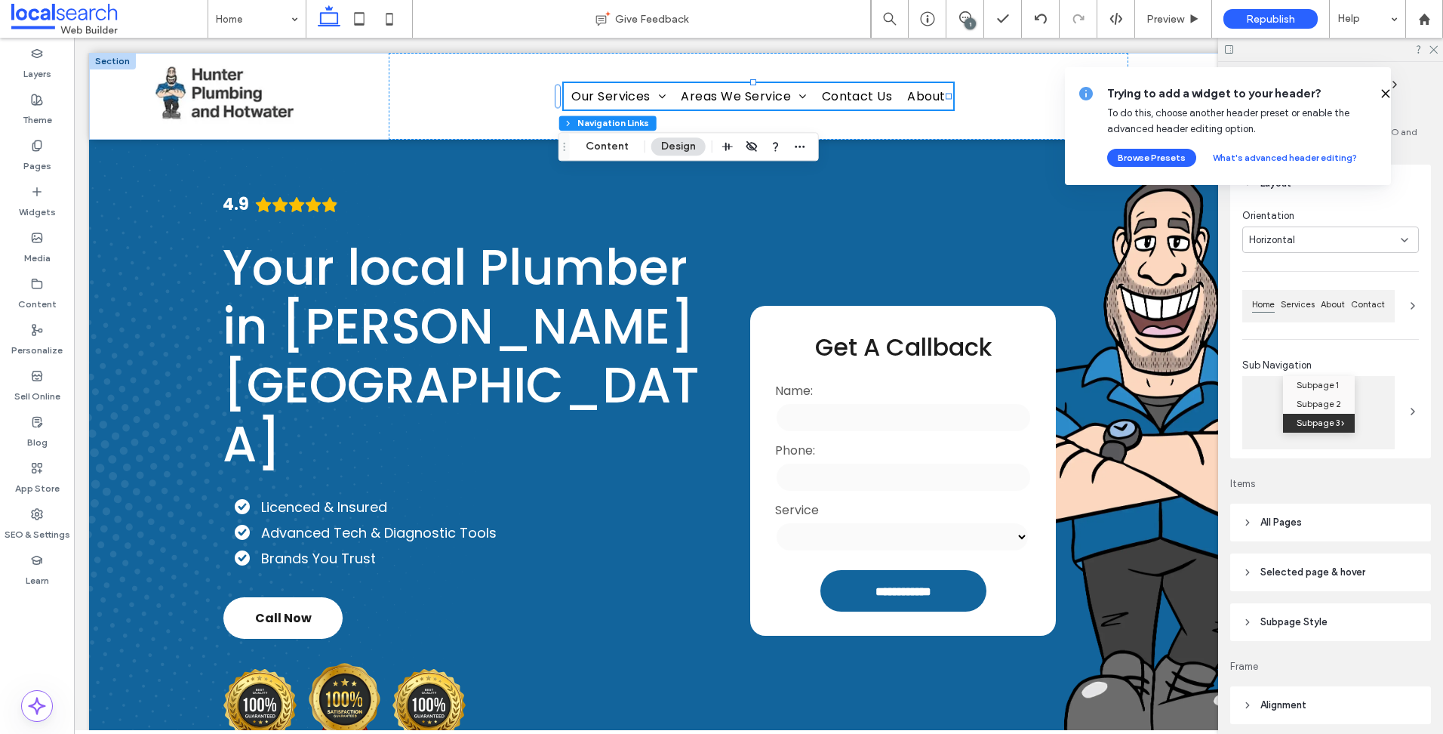
click at [1380, 88] on icon at bounding box center [1386, 94] width 12 height 12
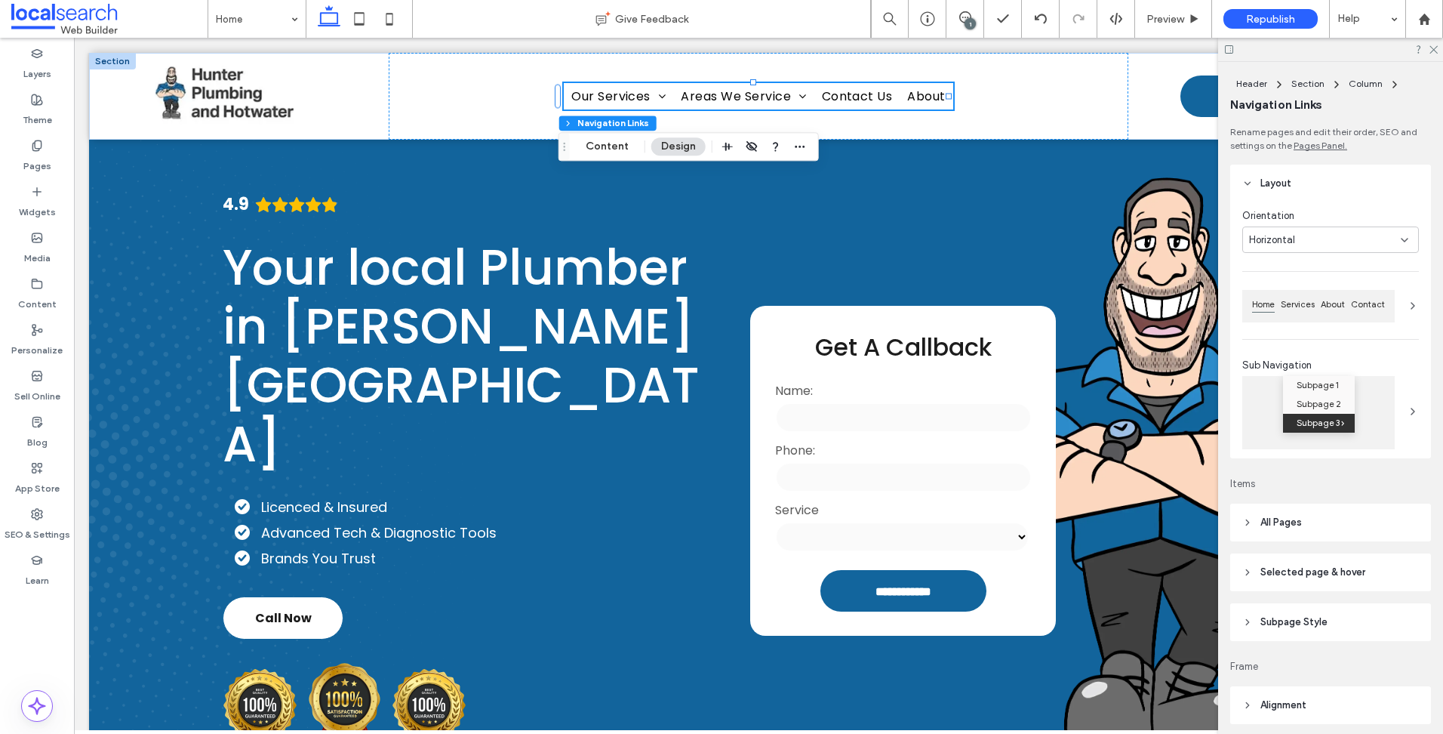
click at [808, 150] on div "Header Section Column Navigation Links Content Design" at bounding box center [688, 146] width 260 height 29
click at [797, 150] on icon "button" at bounding box center [800, 146] width 12 height 12
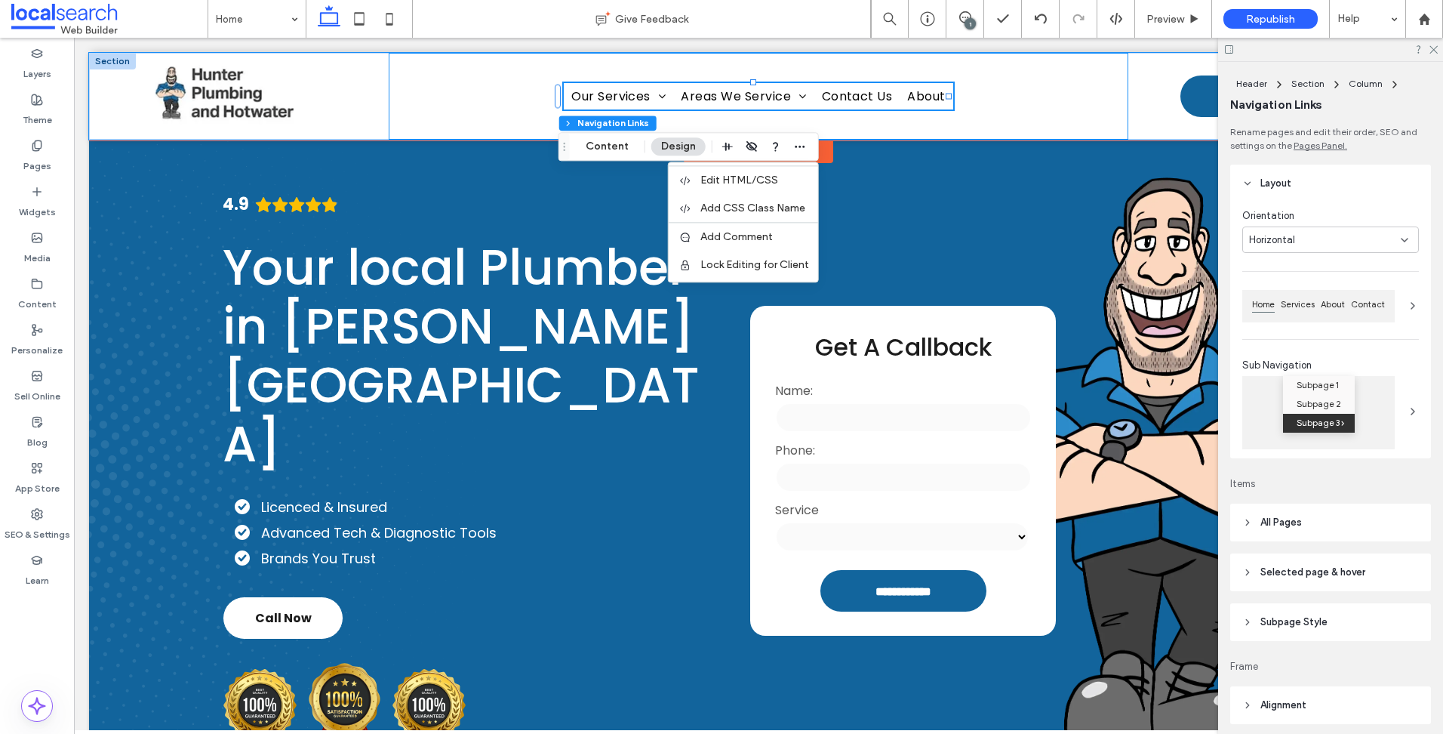
click at [456, 106] on div "Home Our Services Blocked Drains Hot Water Systems Taps & Toilets Plumbing Main…" at bounding box center [758, 96] width 739 height 87
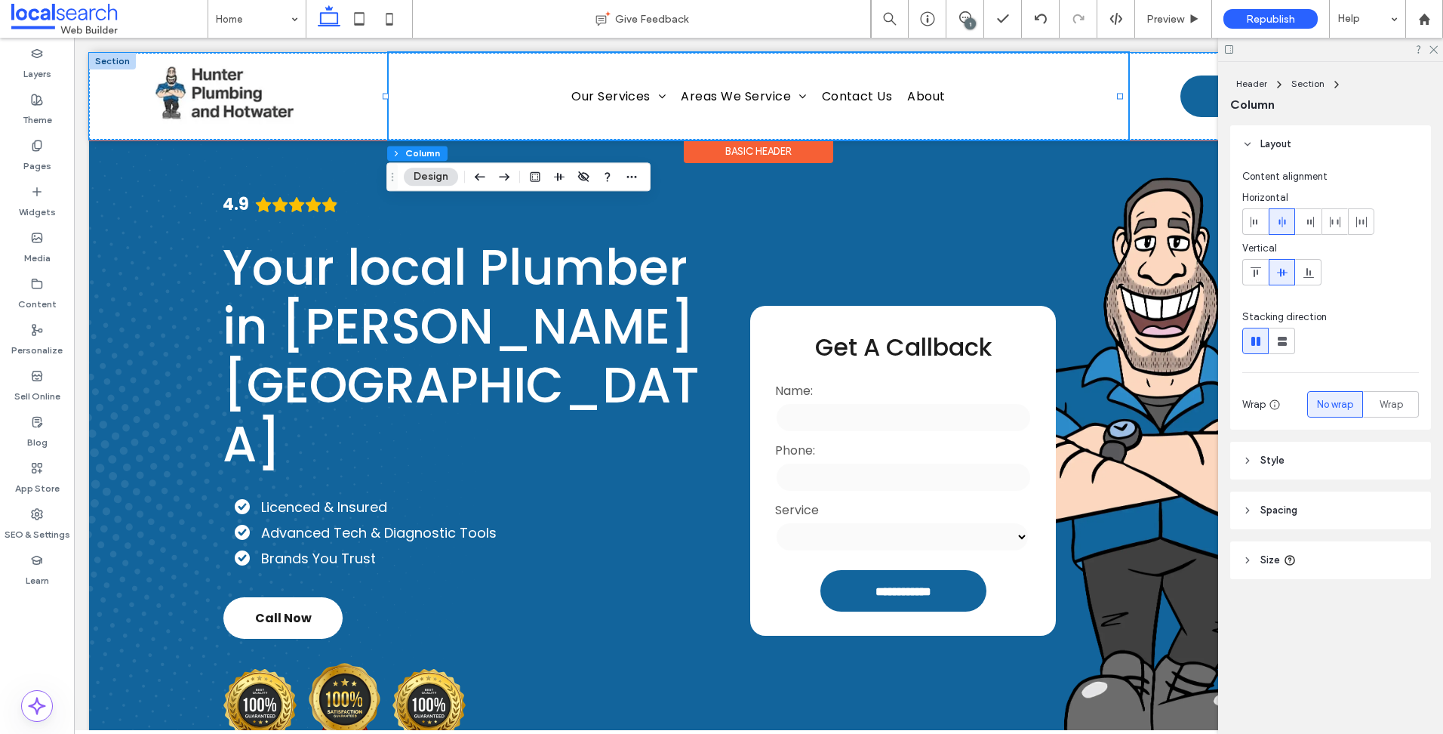
click at [518, 96] on div "Home Our Services Blocked Drains Hot Water Systems Taps & Toilets Plumbing Main…" at bounding box center [758, 96] width 739 height 87
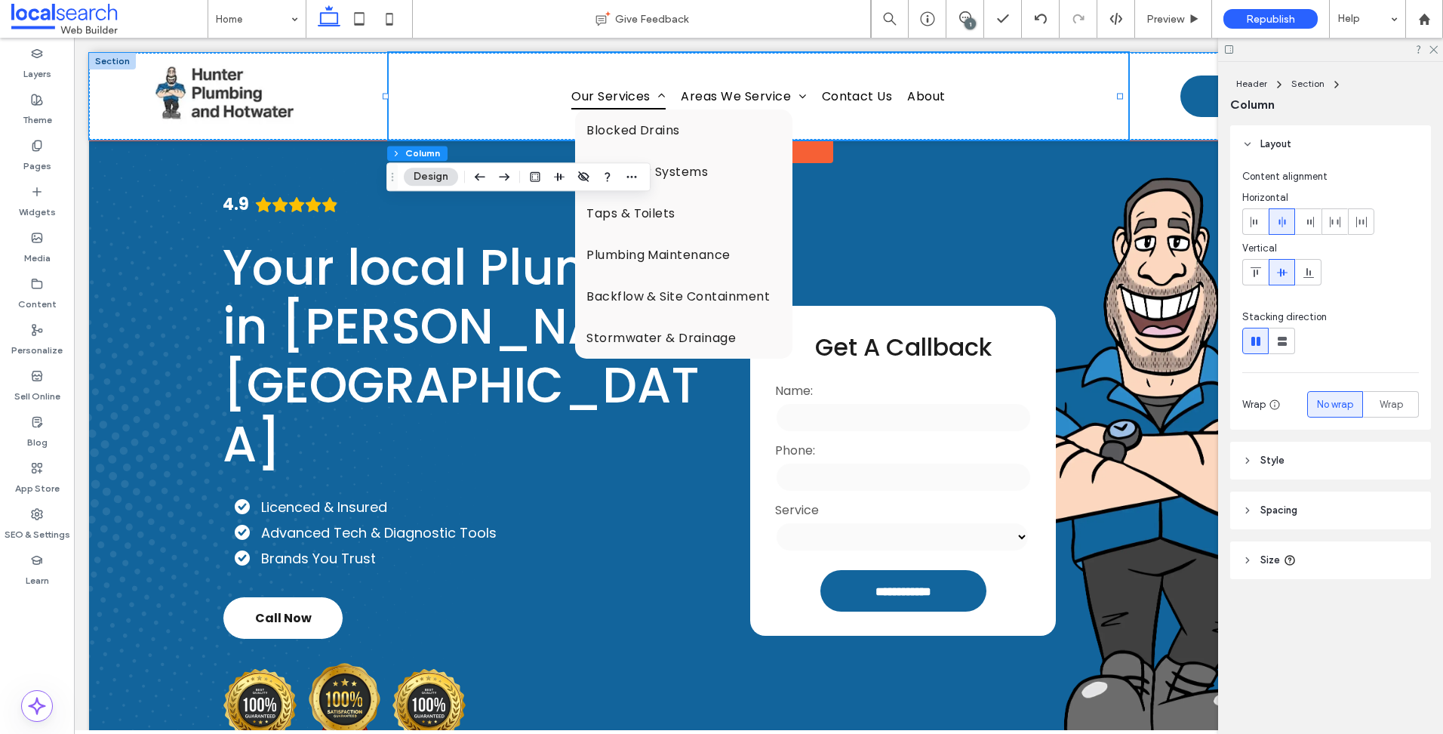
click at [591, 89] on span "Our Services" at bounding box center [618, 96] width 94 height 26
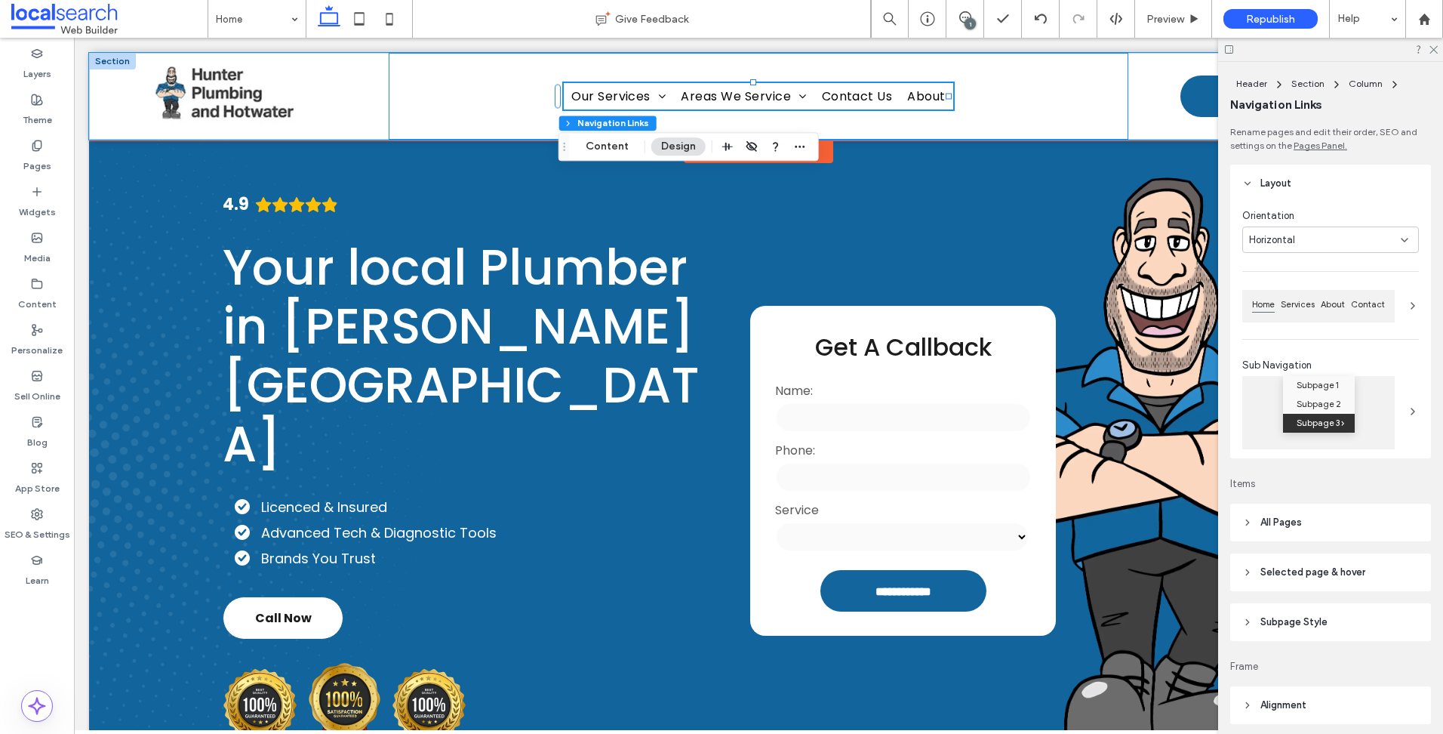
click at [487, 92] on div "Home Our Services Blocked Drains Hot Water Systems Taps & Toilets Plumbing Main…" at bounding box center [758, 96] width 739 height 87
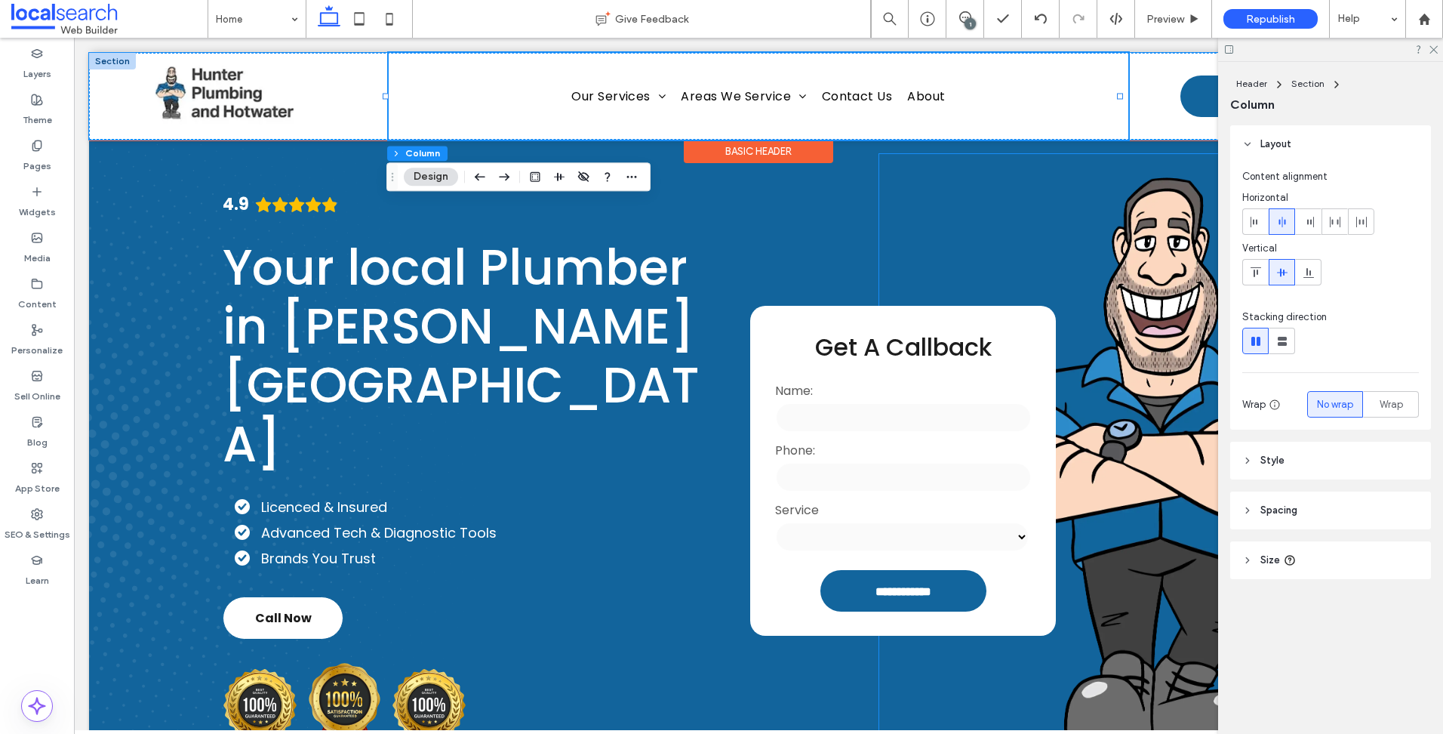
click at [1019, 128] on div "Home Our Services Blocked Drains Hot Water Systems Taps & Toilets Plumbing Main…" at bounding box center [758, 96] width 739 height 87
click at [734, 149] on div "Basic Header" at bounding box center [758, 151] width 149 height 23
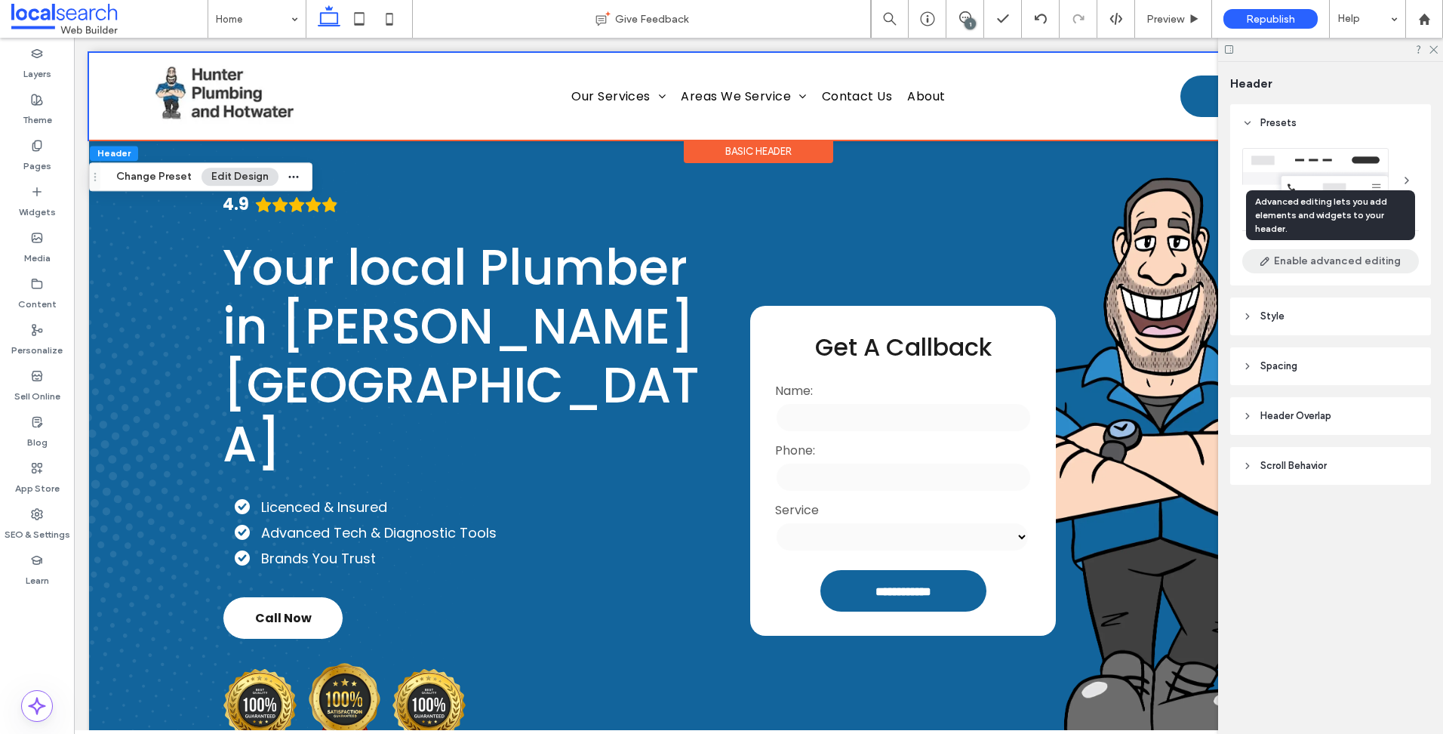
click at [1327, 265] on button "Enable advanced editing" at bounding box center [1330, 261] width 177 height 24
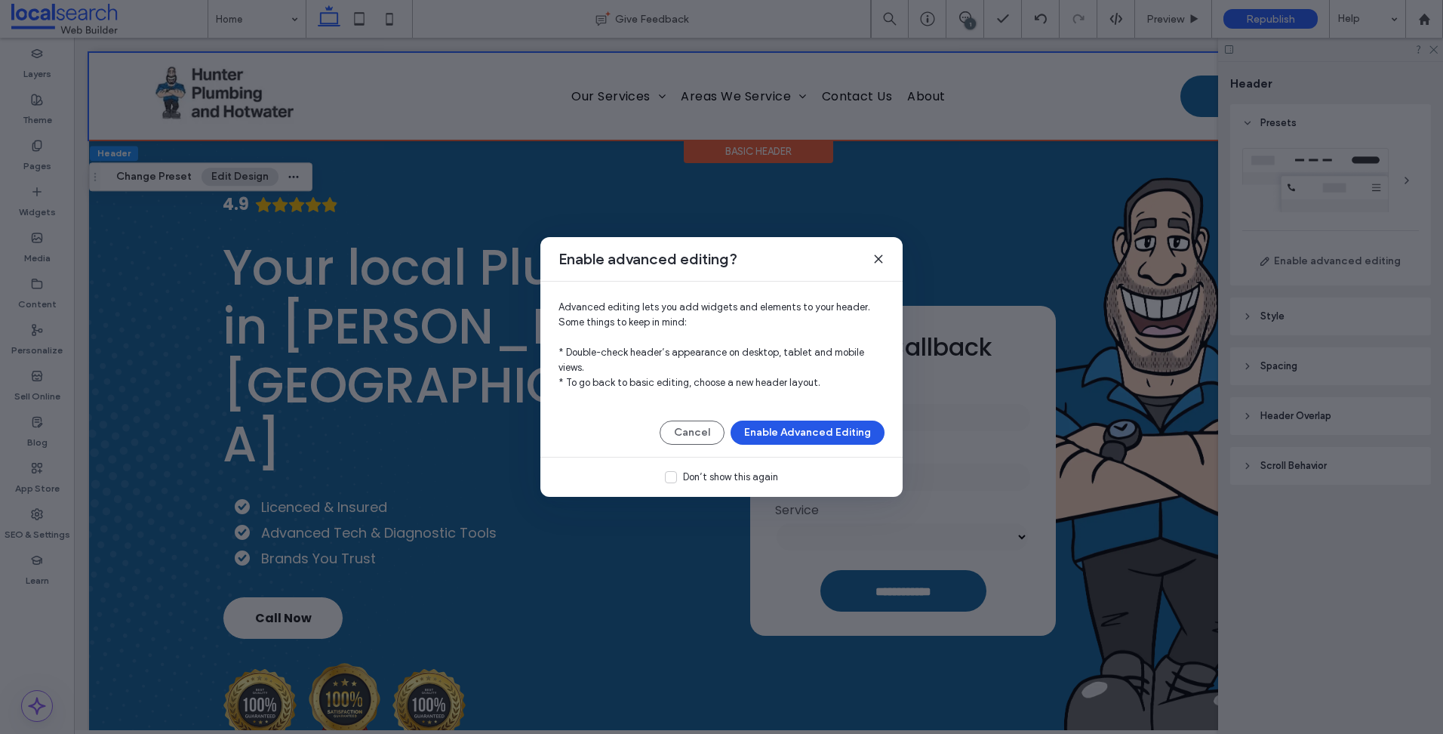
click at [805, 431] on button "Enable Advanced Editing" at bounding box center [808, 432] width 154 height 24
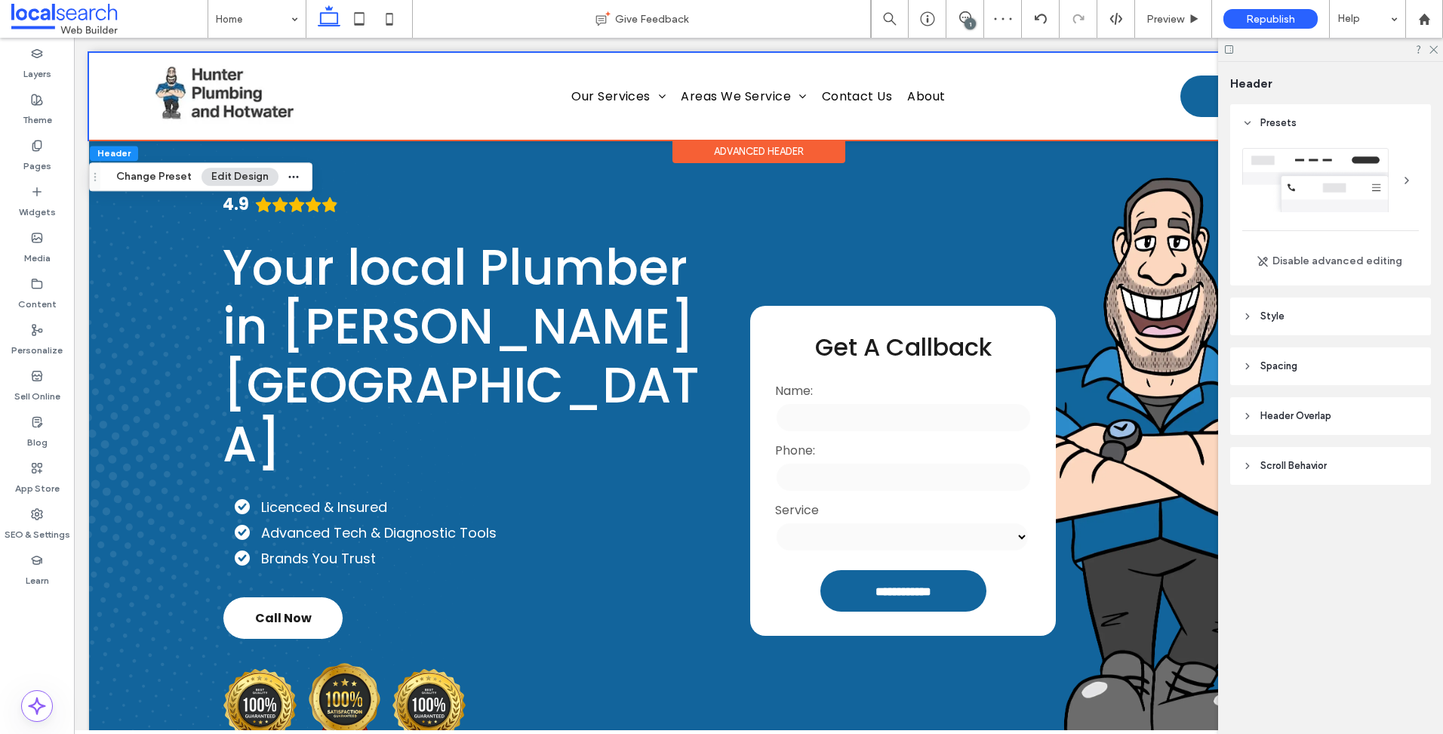
click at [1431, 54] on div at bounding box center [1330, 49] width 225 height 23
click at [1435, 51] on use at bounding box center [1433, 50] width 8 height 8
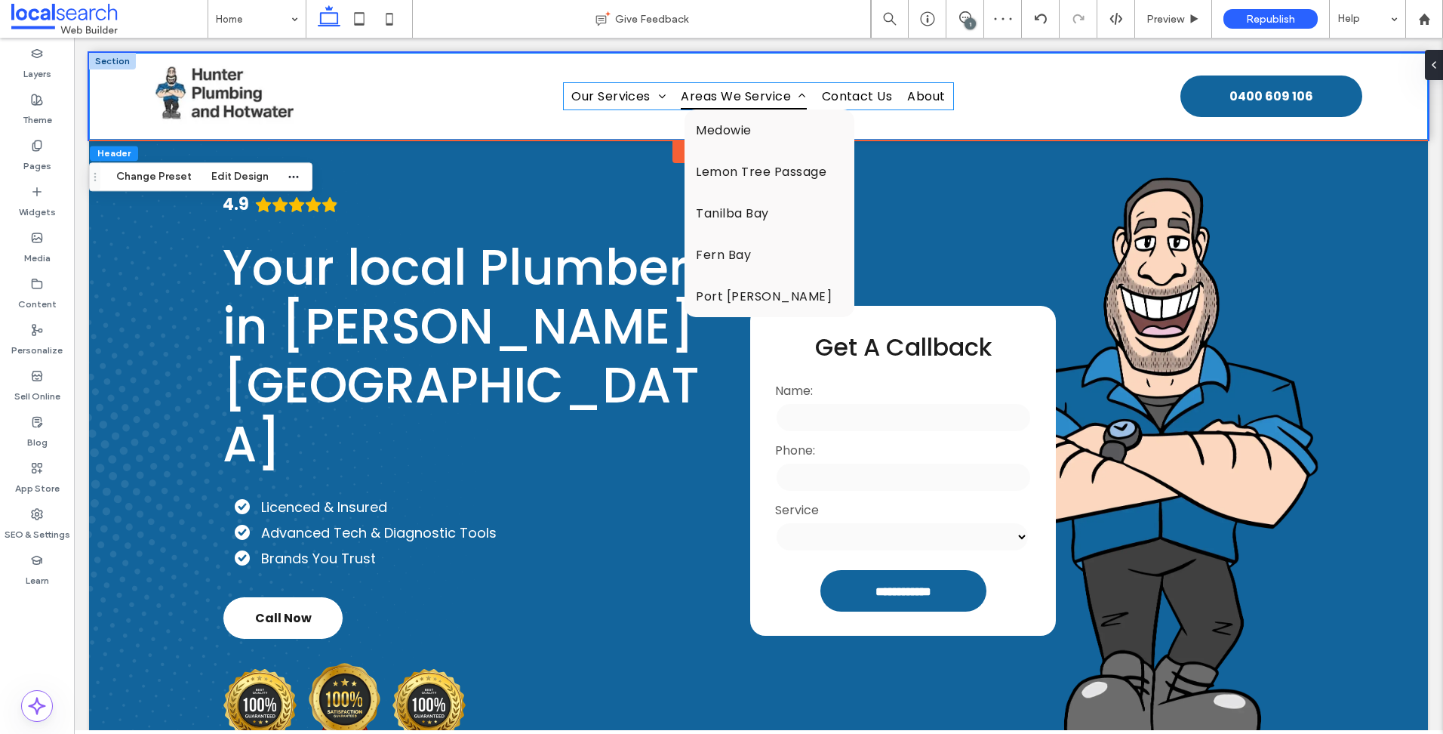
click at [778, 93] on span "Areas We Service" at bounding box center [743, 96] width 125 height 26
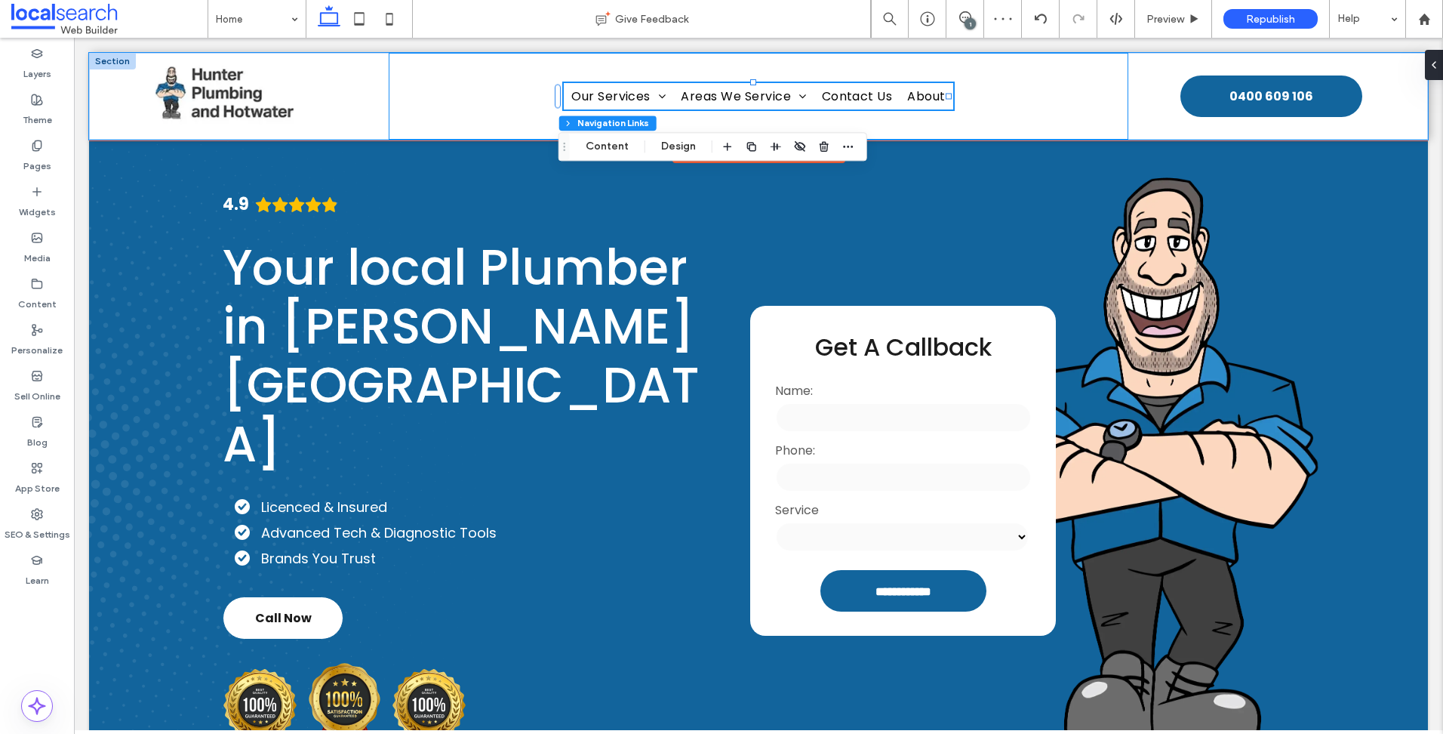
click at [462, 108] on div "Home Our Services Blocked Drains Hot Water Systems Taps & Toilets Plumbing Main…" at bounding box center [758, 96] width 739 height 87
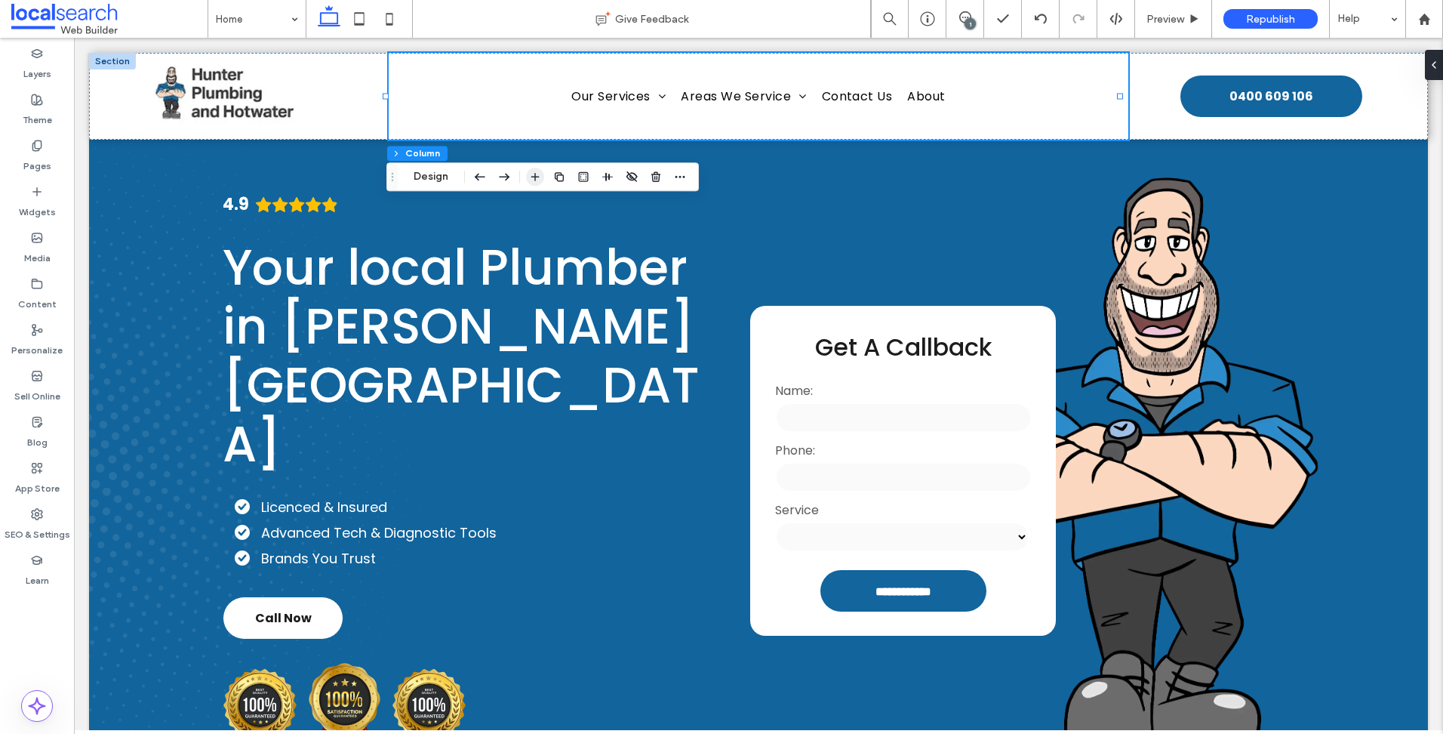
click at [530, 182] on icon "button" at bounding box center [535, 177] width 12 height 12
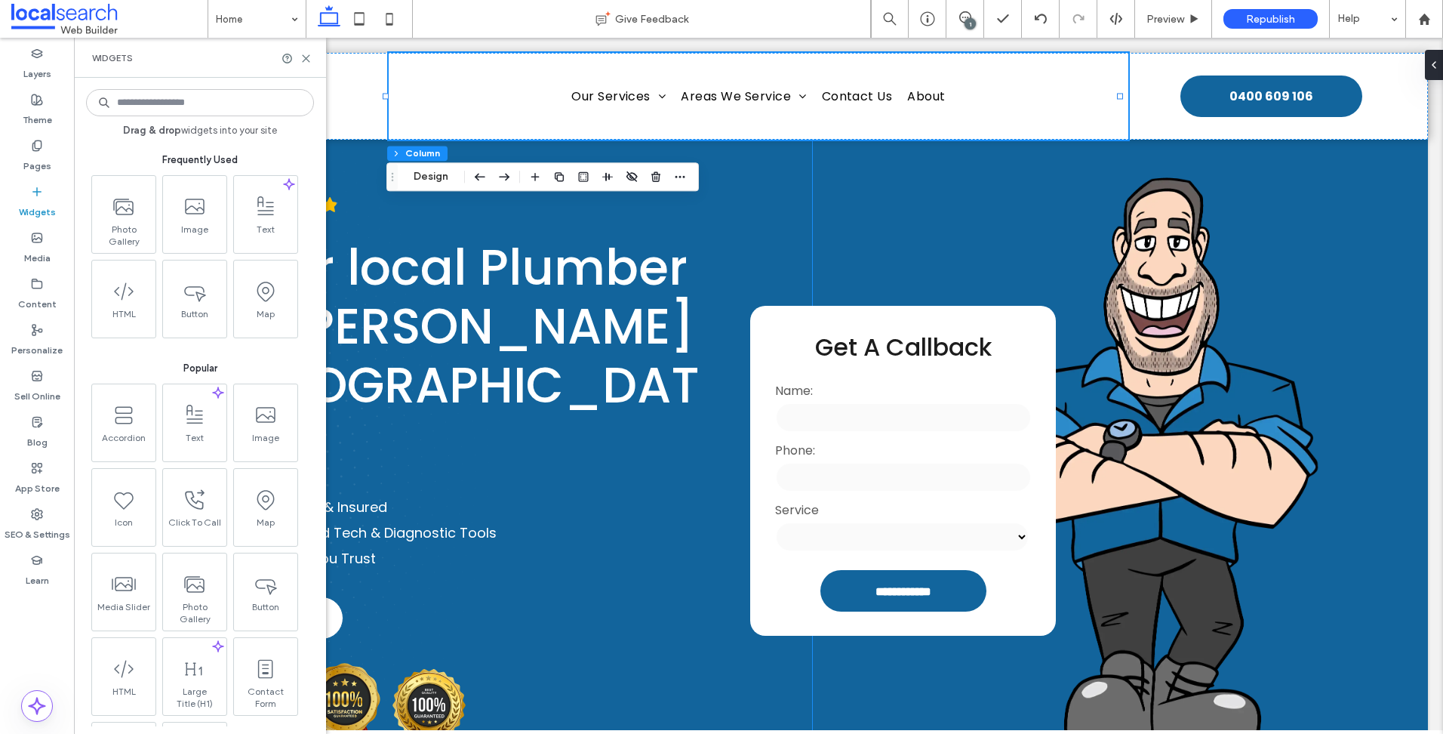
click at [235, 91] on input at bounding box center [200, 102] width 228 height 27
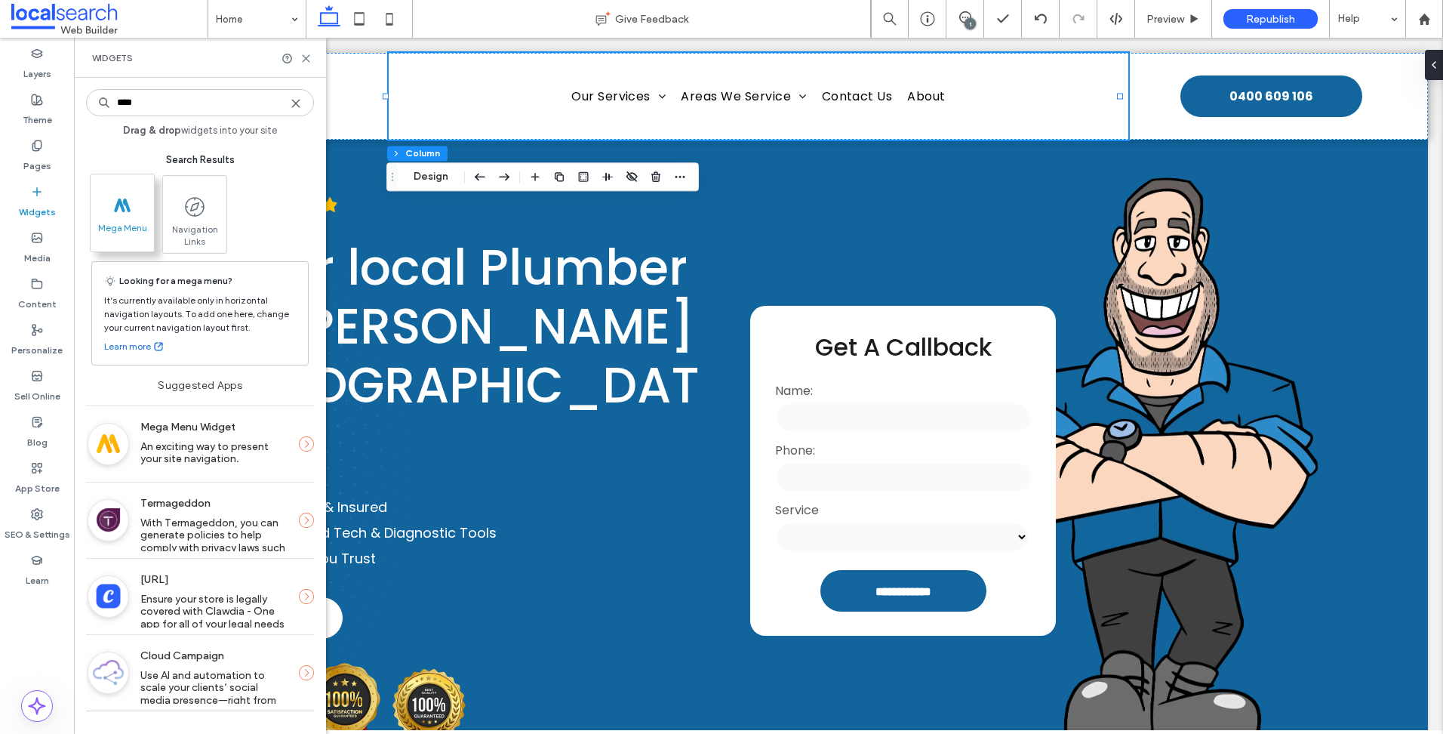
type input "****"
click at [147, 195] on span ".st0{fill:#617379;}" at bounding box center [122, 205] width 63 height 34
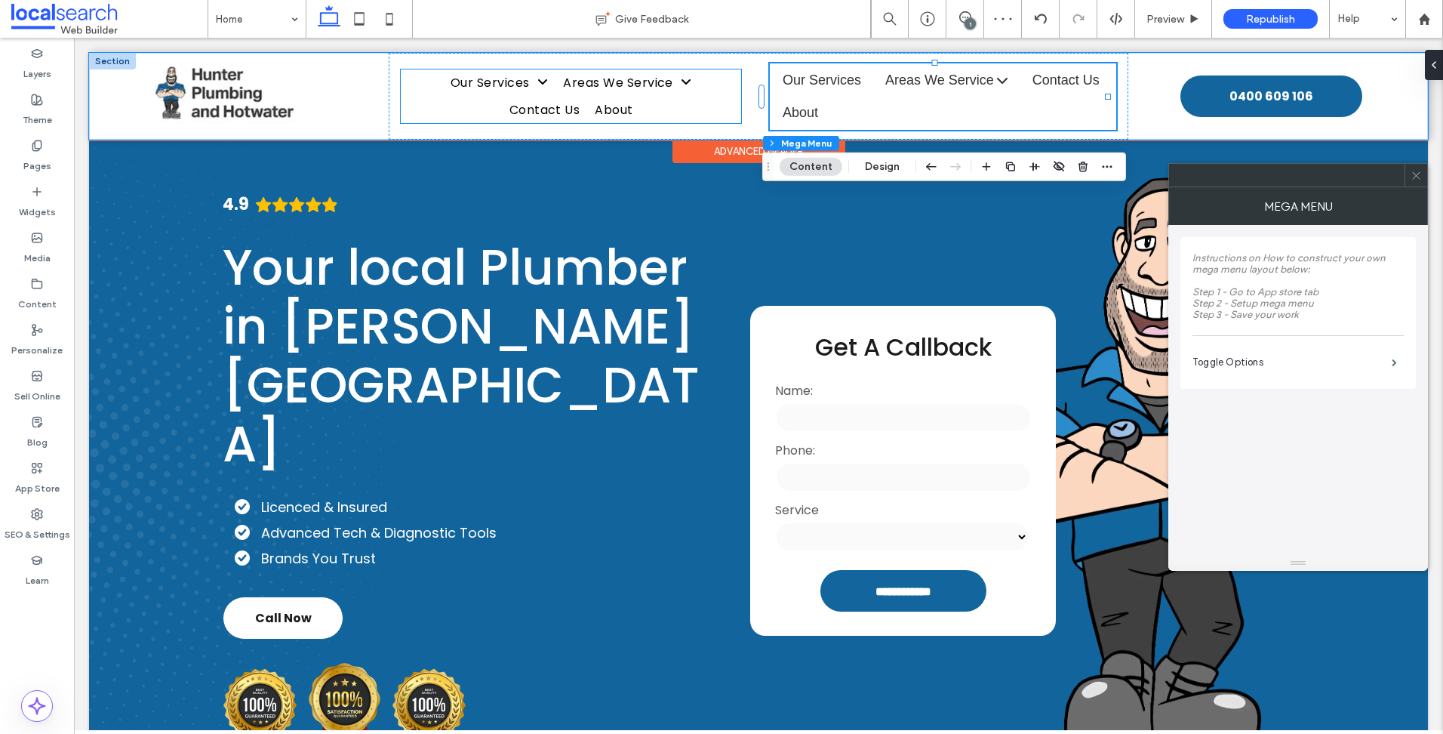
click at [718, 96] on ul "Home Our Services Blocked Drains Hot Water Systems Taps & Toilets Plumbing Main…" at bounding box center [571, 96] width 340 height 54
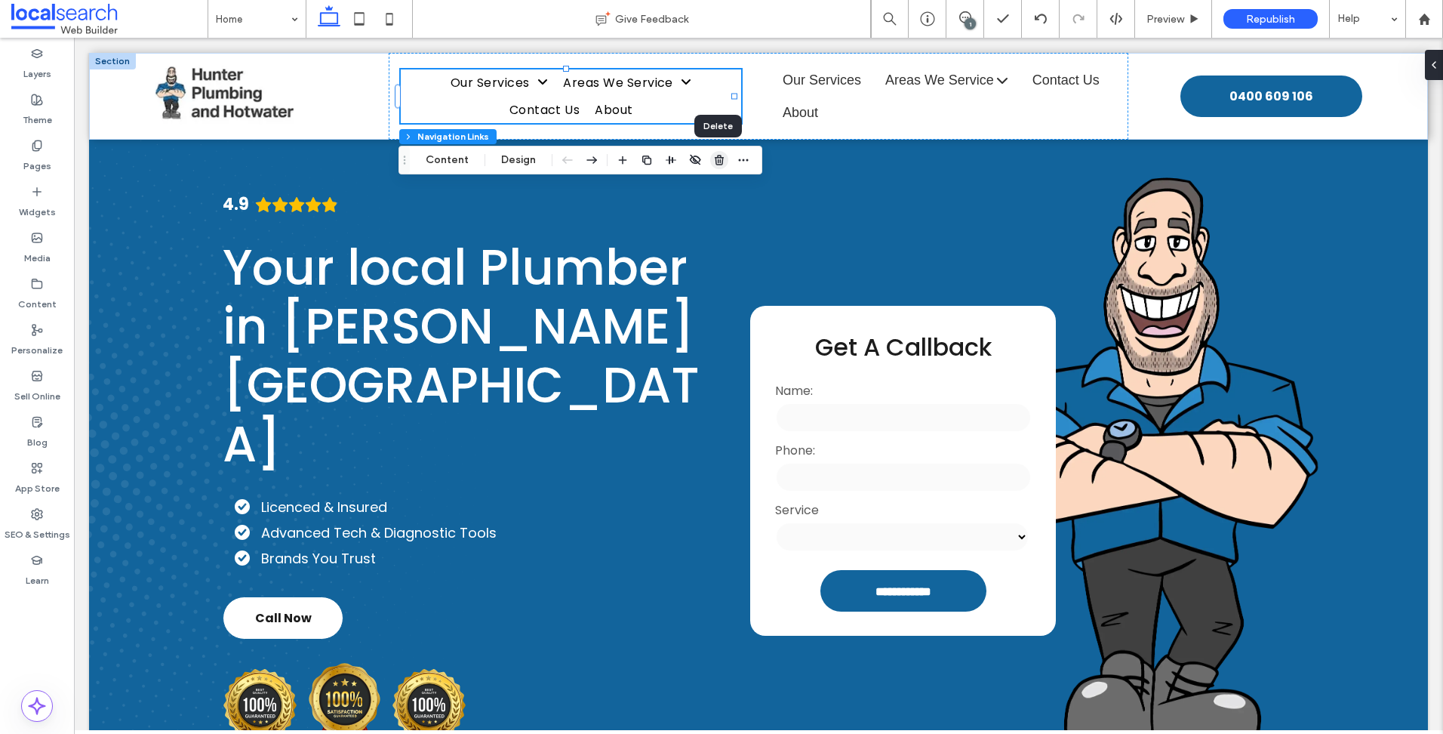
click at [721, 162] on use "button" at bounding box center [719, 160] width 9 height 10
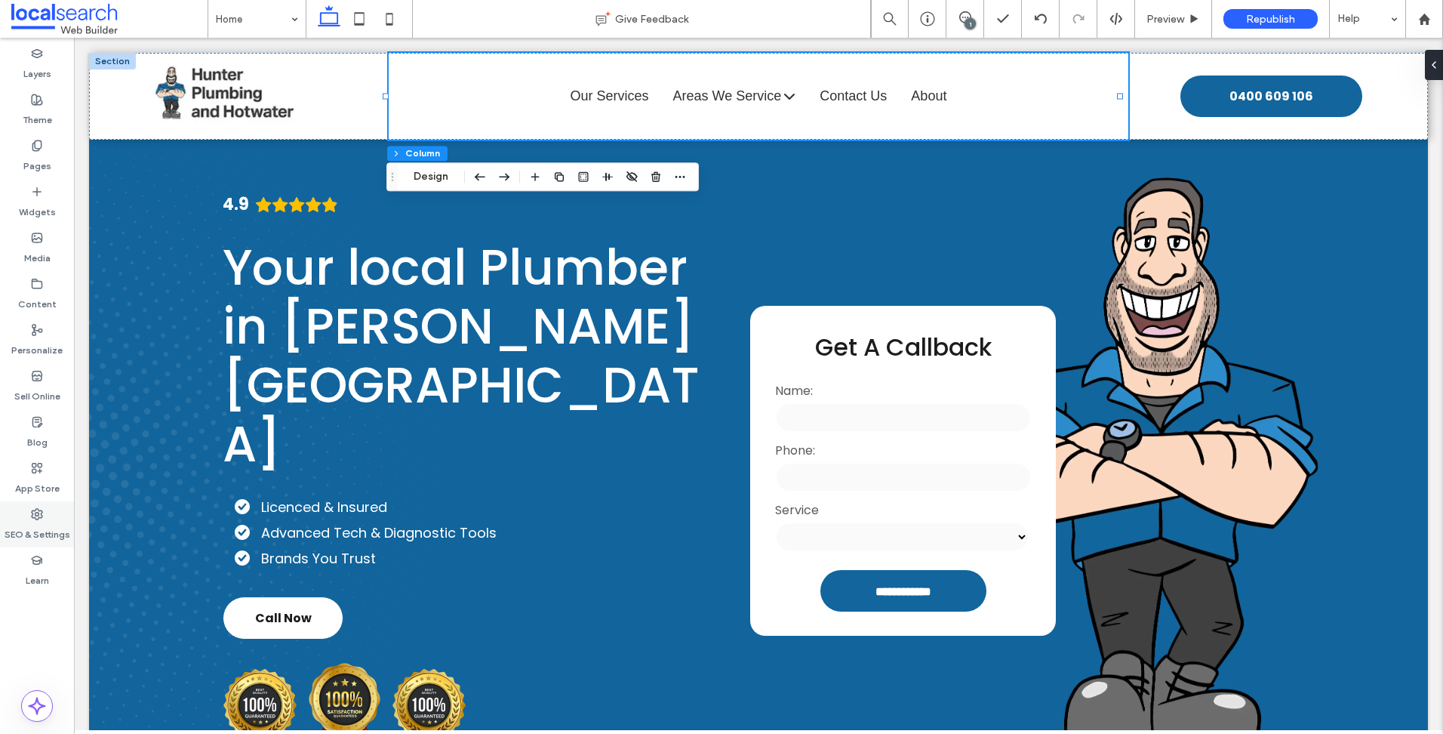
click at [35, 535] on label "SEO & Settings" at bounding box center [38, 530] width 66 height 21
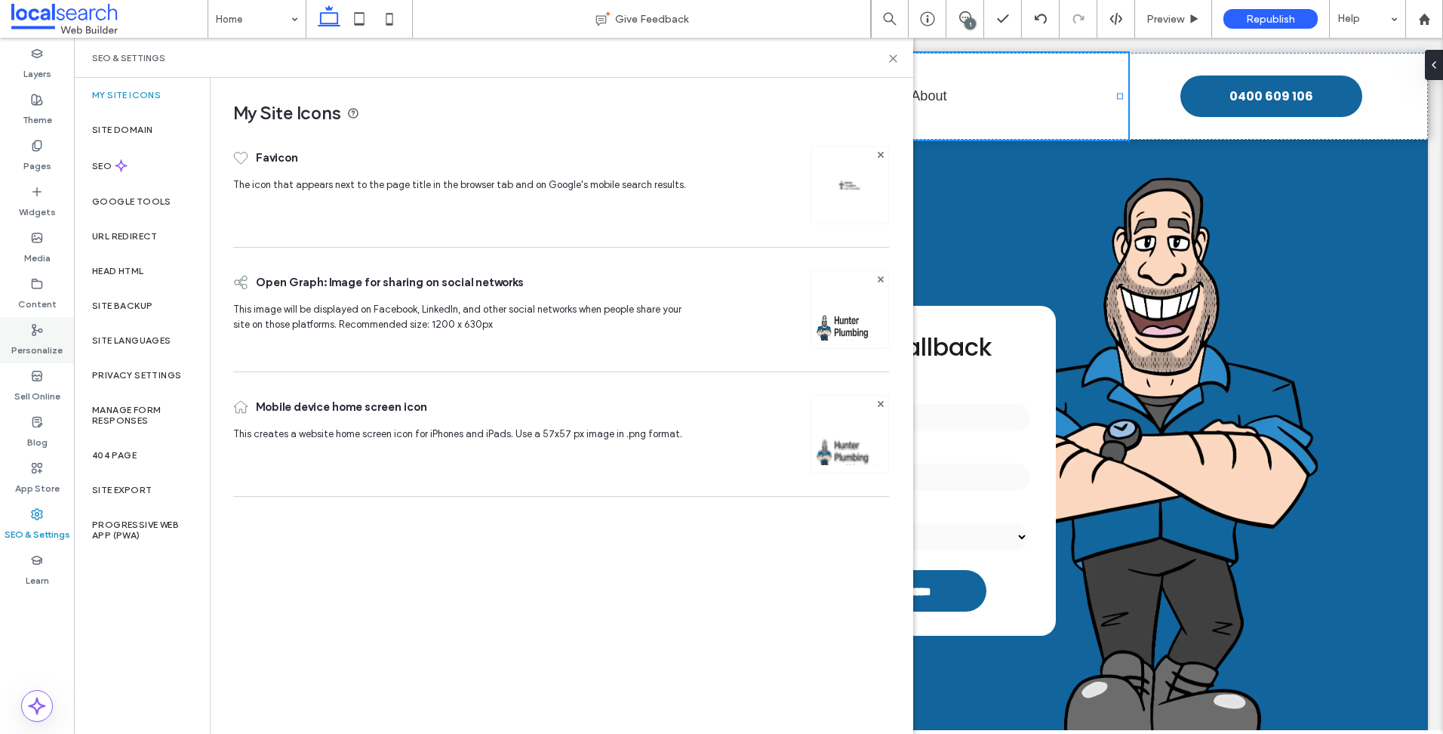
click at [36, 351] on label "Personalize" at bounding box center [36, 346] width 51 height 21
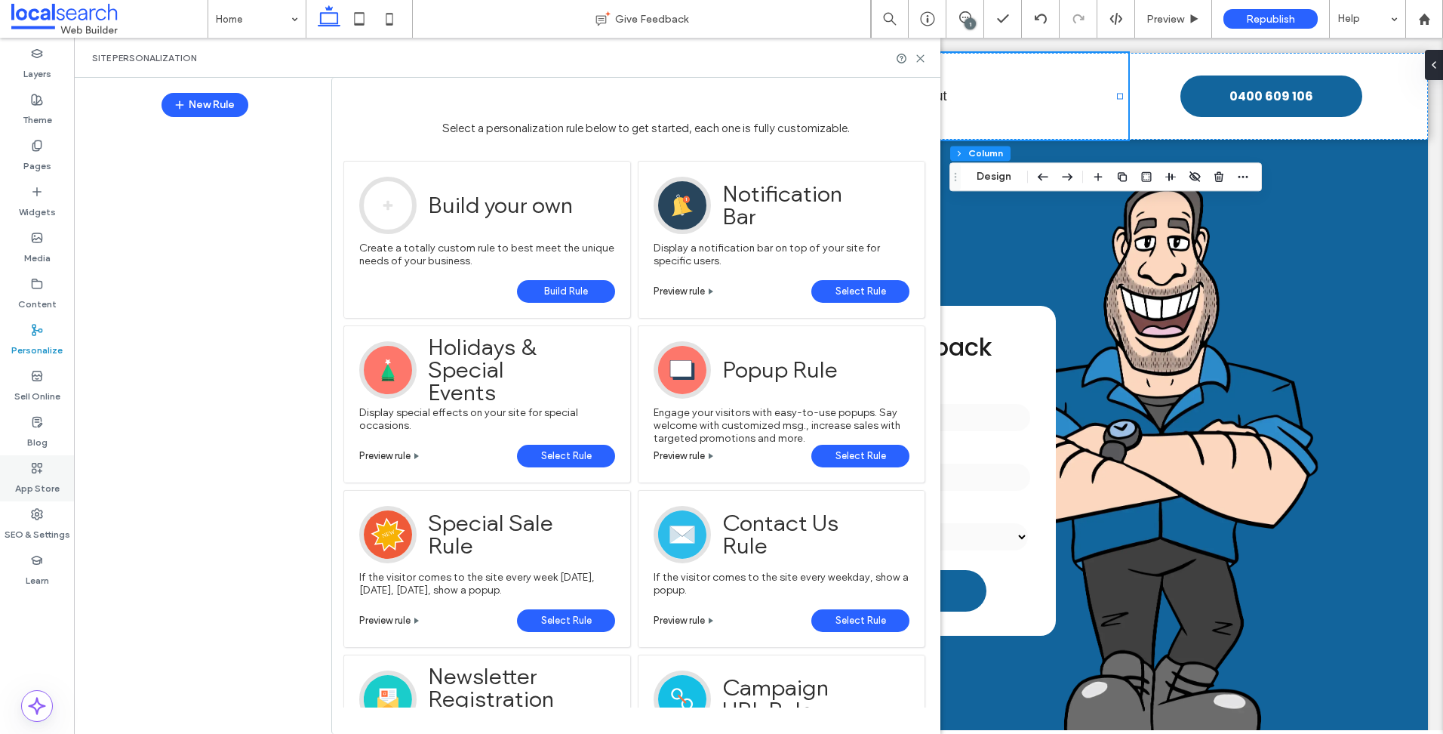
click at [37, 472] on icon at bounding box center [37, 468] width 12 height 12
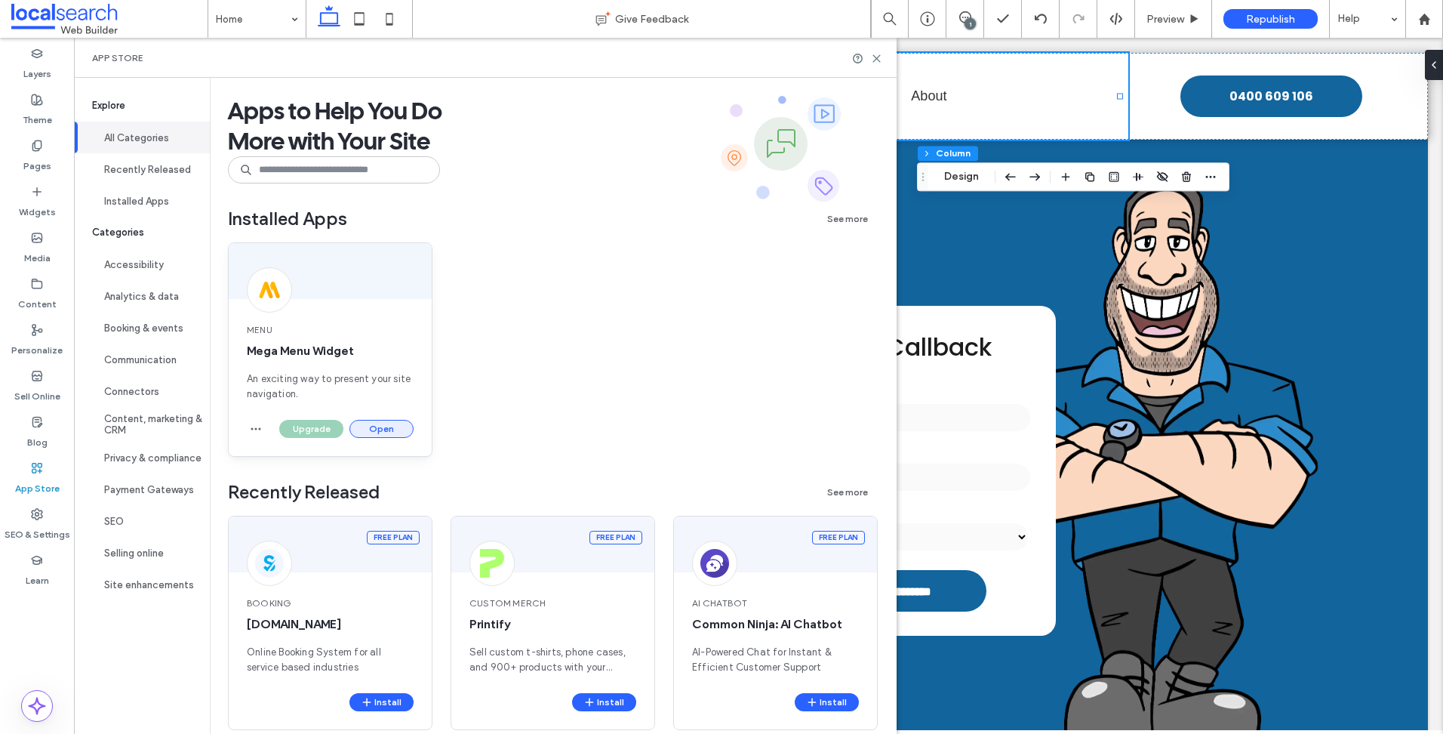
click at [391, 426] on button "Open" at bounding box center [381, 429] width 64 height 18
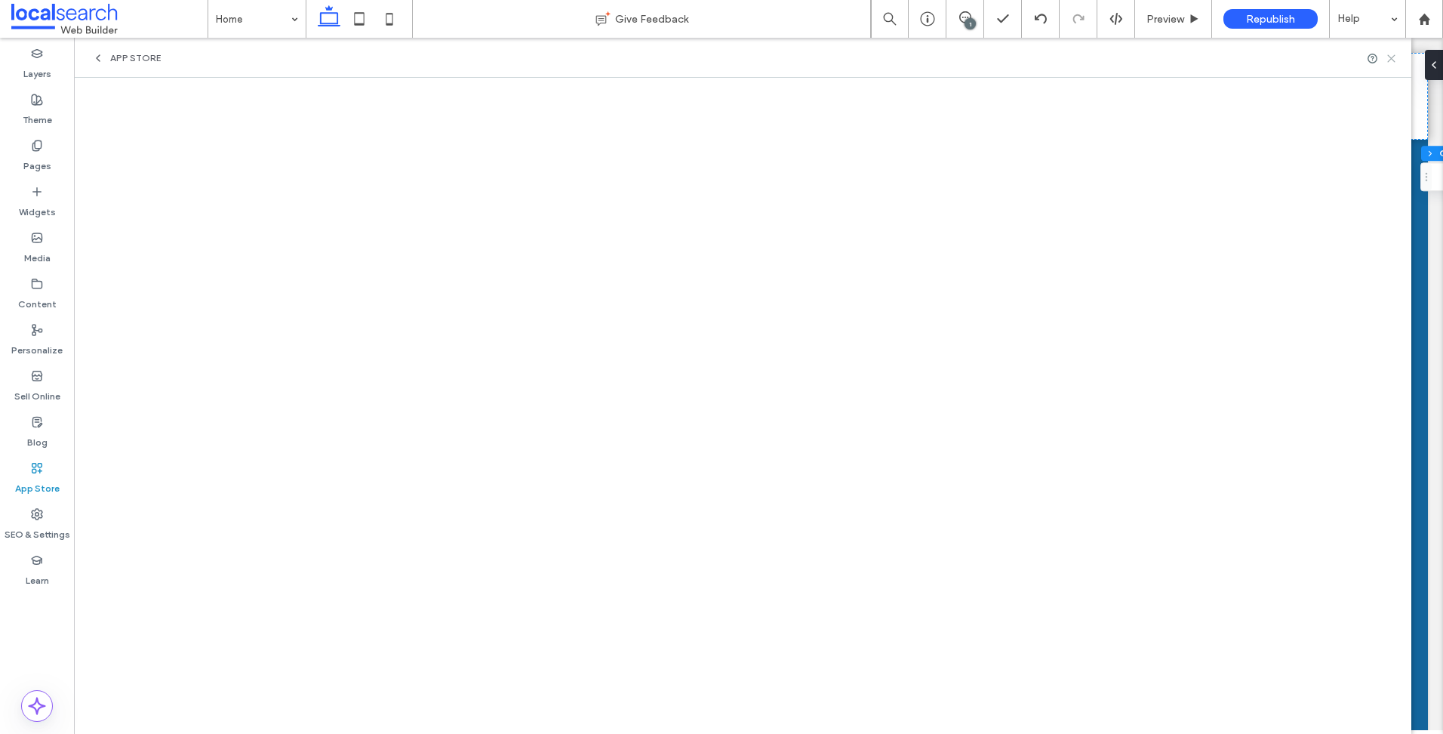
click at [1389, 58] on icon at bounding box center [1391, 58] width 11 height 11
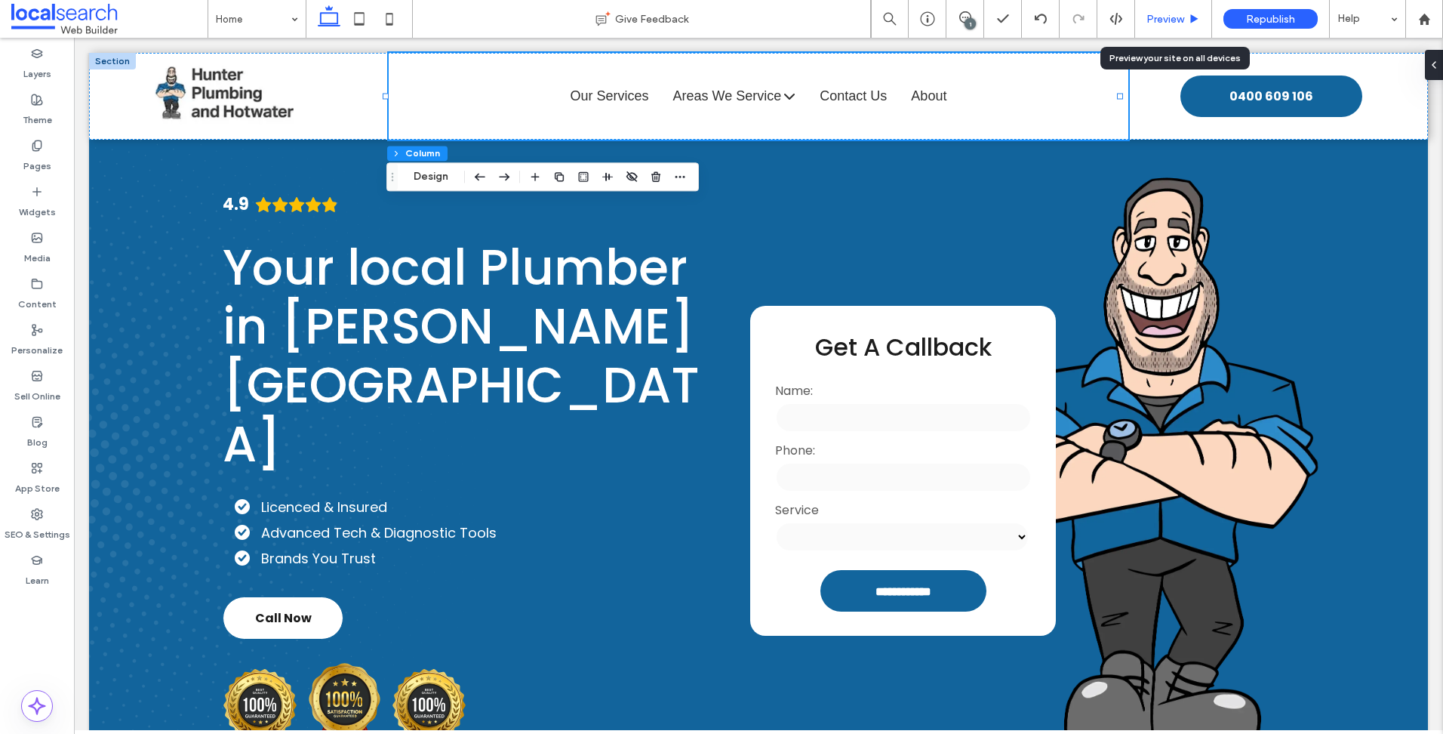
drag, startPoint x: 1180, startPoint y: 19, endPoint x: 1084, endPoint y: 16, distance: 95.1
click at [1180, 19] on span "Preview" at bounding box center [1165, 19] width 38 height 13
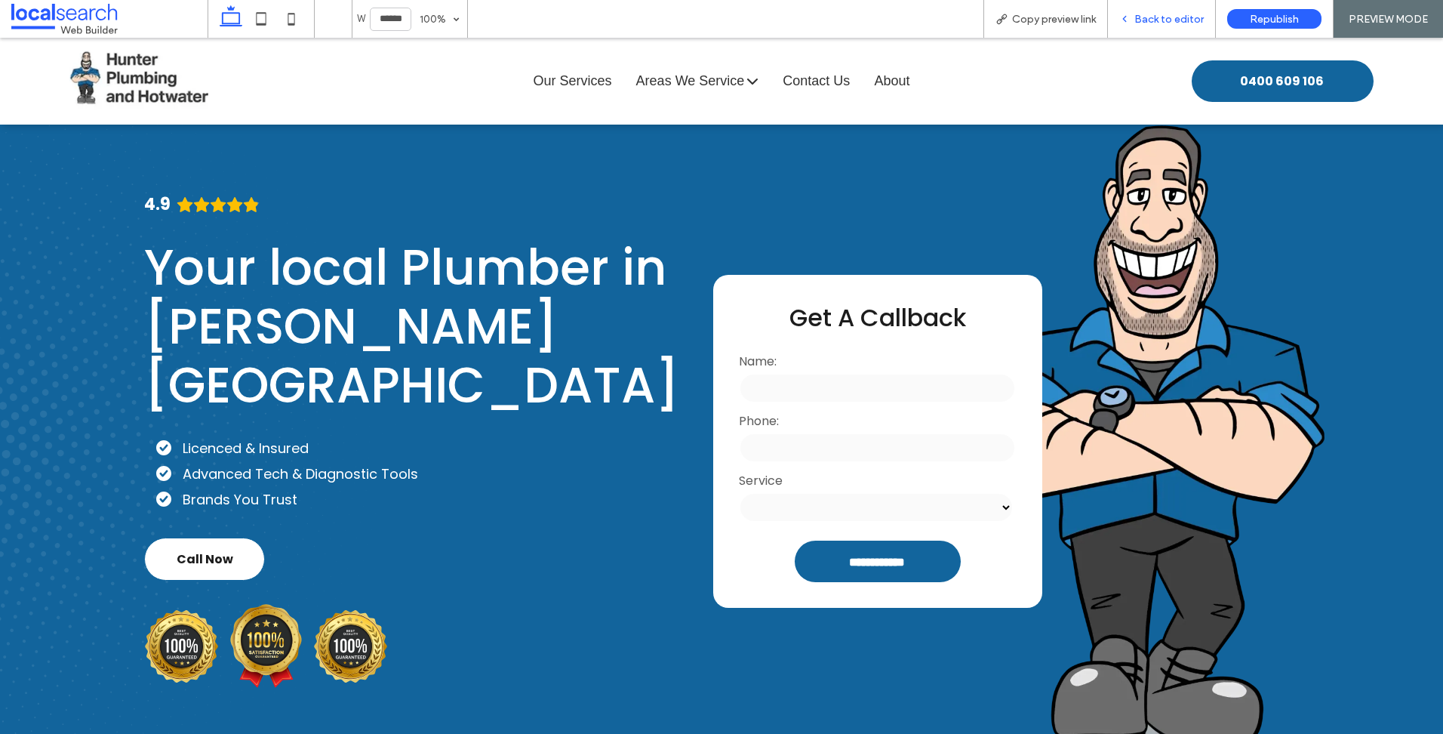
click at [1172, 17] on span "Back to editor" at bounding box center [1168, 19] width 69 height 13
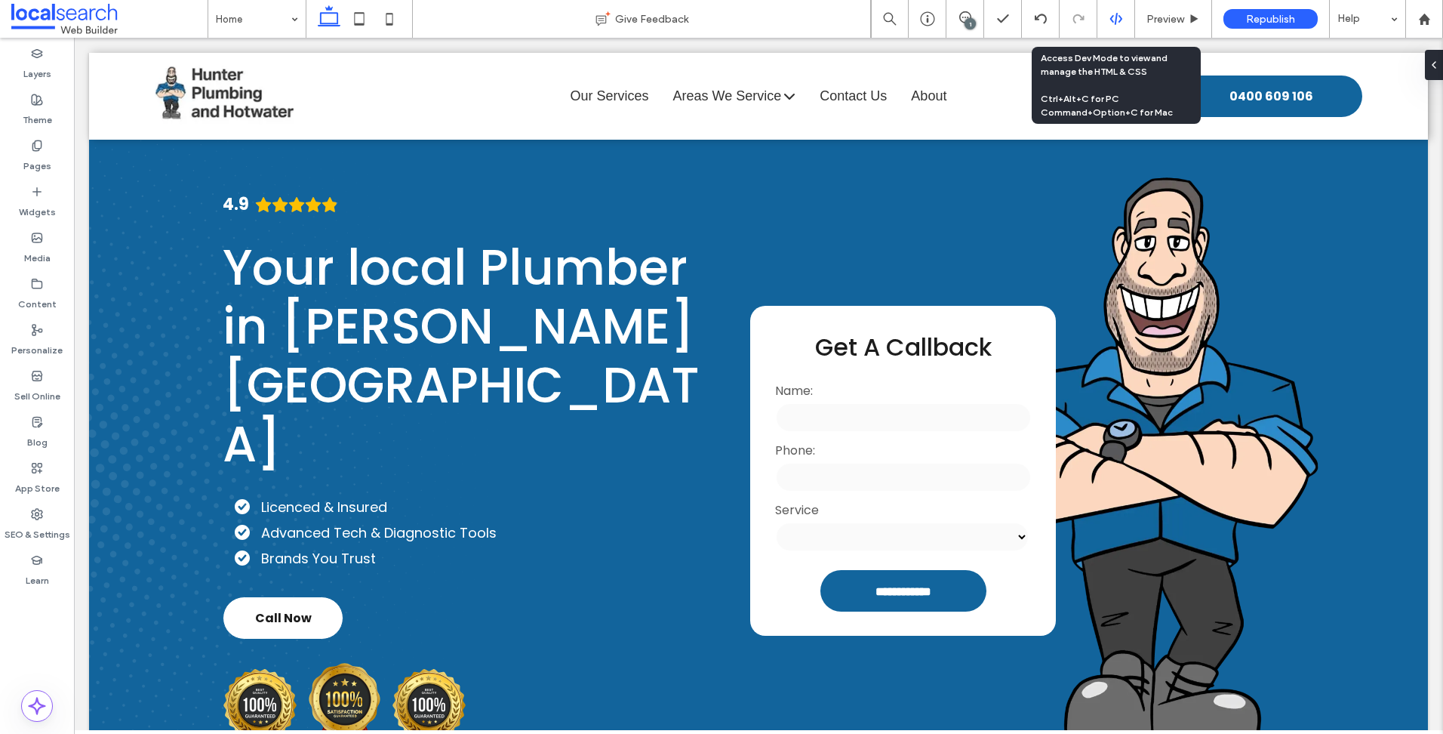
click at [1118, 20] on icon at bounding box center [1116, 19] width 14 height 14
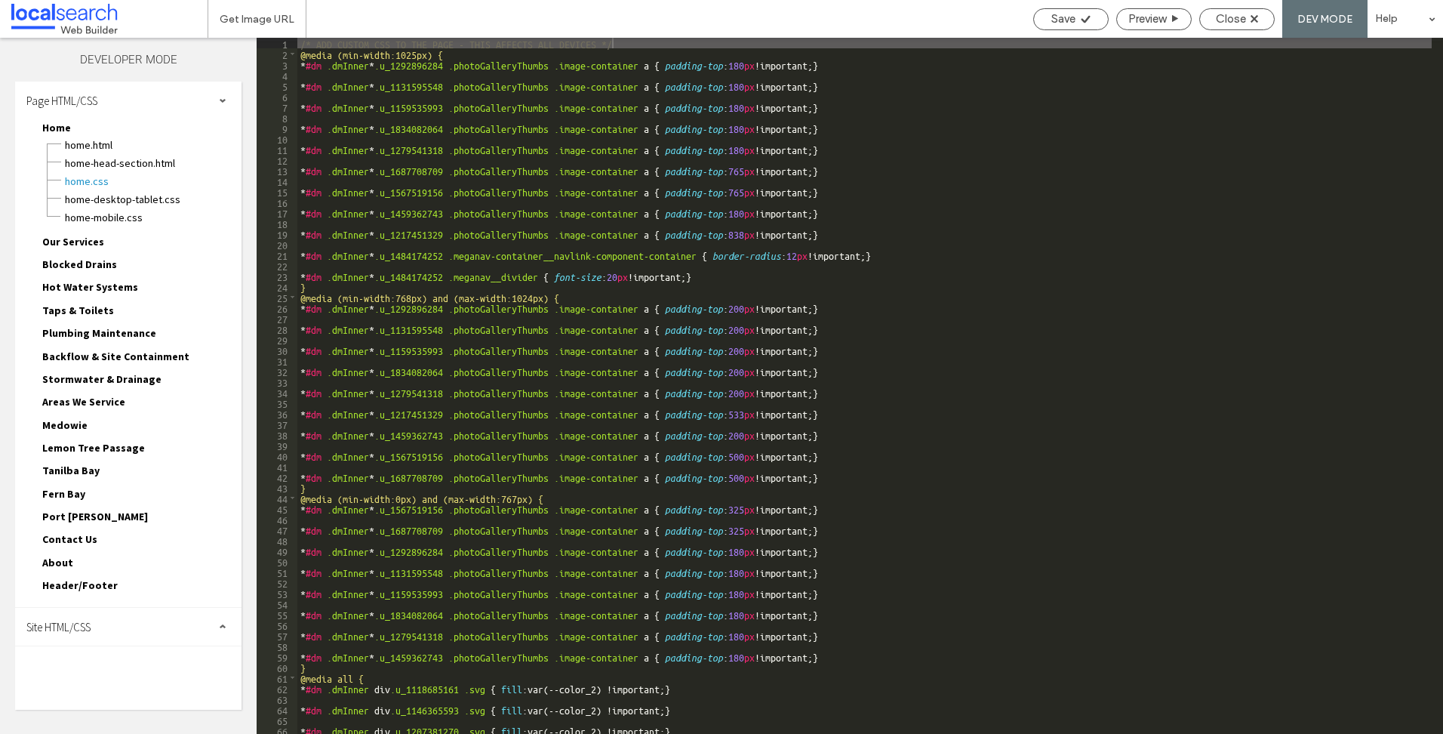
click at [162, 95] on div "Page HTML/CSS" at bounding box center [128, 101] width 226 height 38
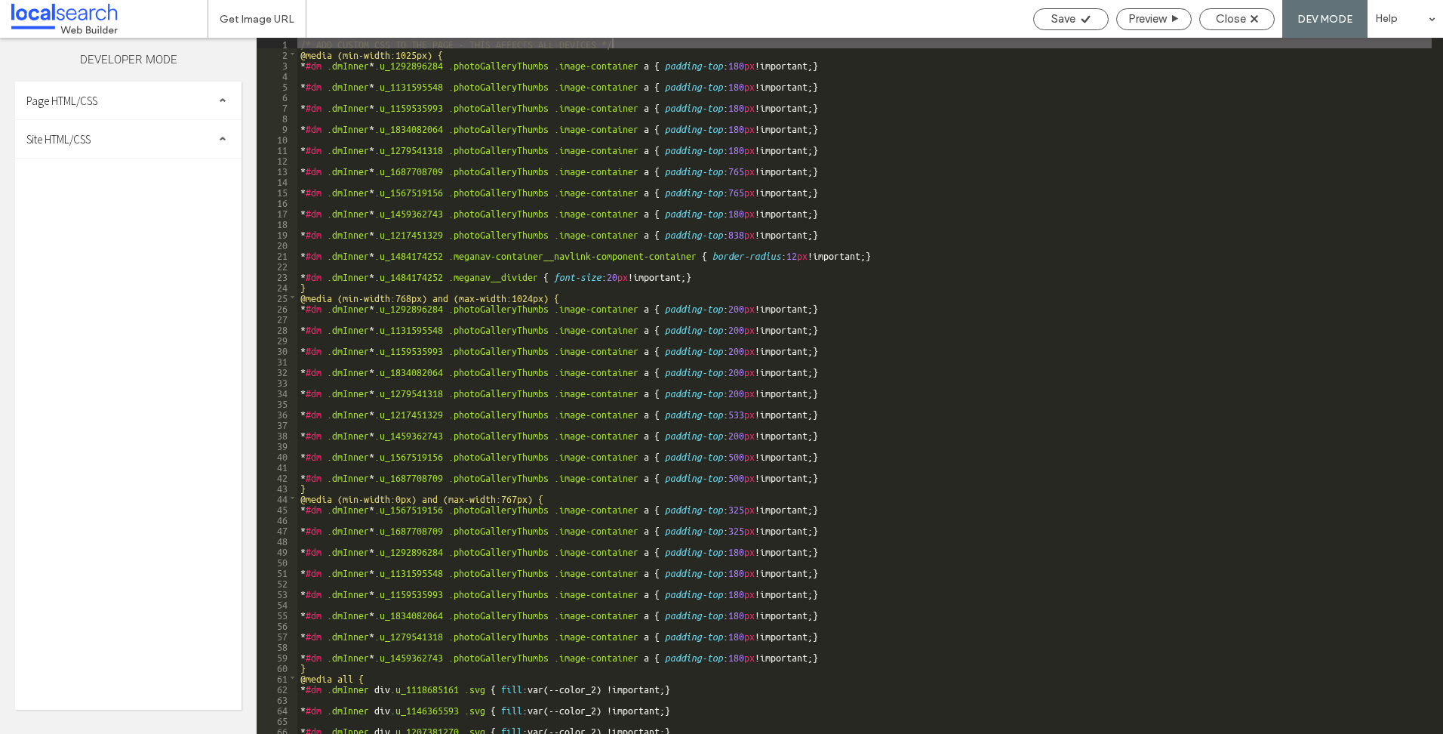
click at [148, 154] on div "Site HTML/CSS" at bounding box center [128, 139] width 226 height 38
click at [116, 204] on span "site.css" at bounding box center [155, 204] width 171 height 15
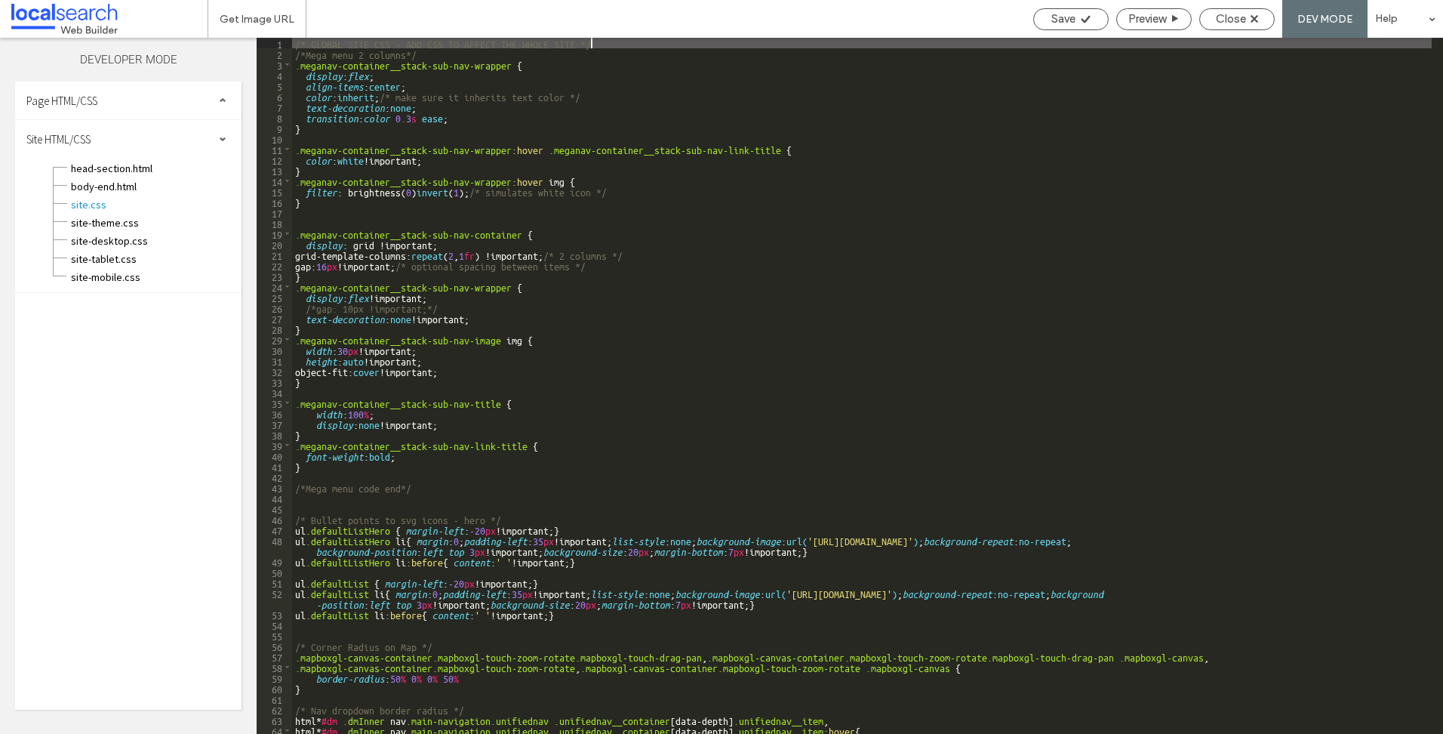
click at [608, 252] on div "/* GLOBAL SITE CSS - ADD CSS TO AFFECT THE WHOLE SITE */ /*Mega menu 2 columns*…" at bounding box center [862, 396] width 1140 height 717
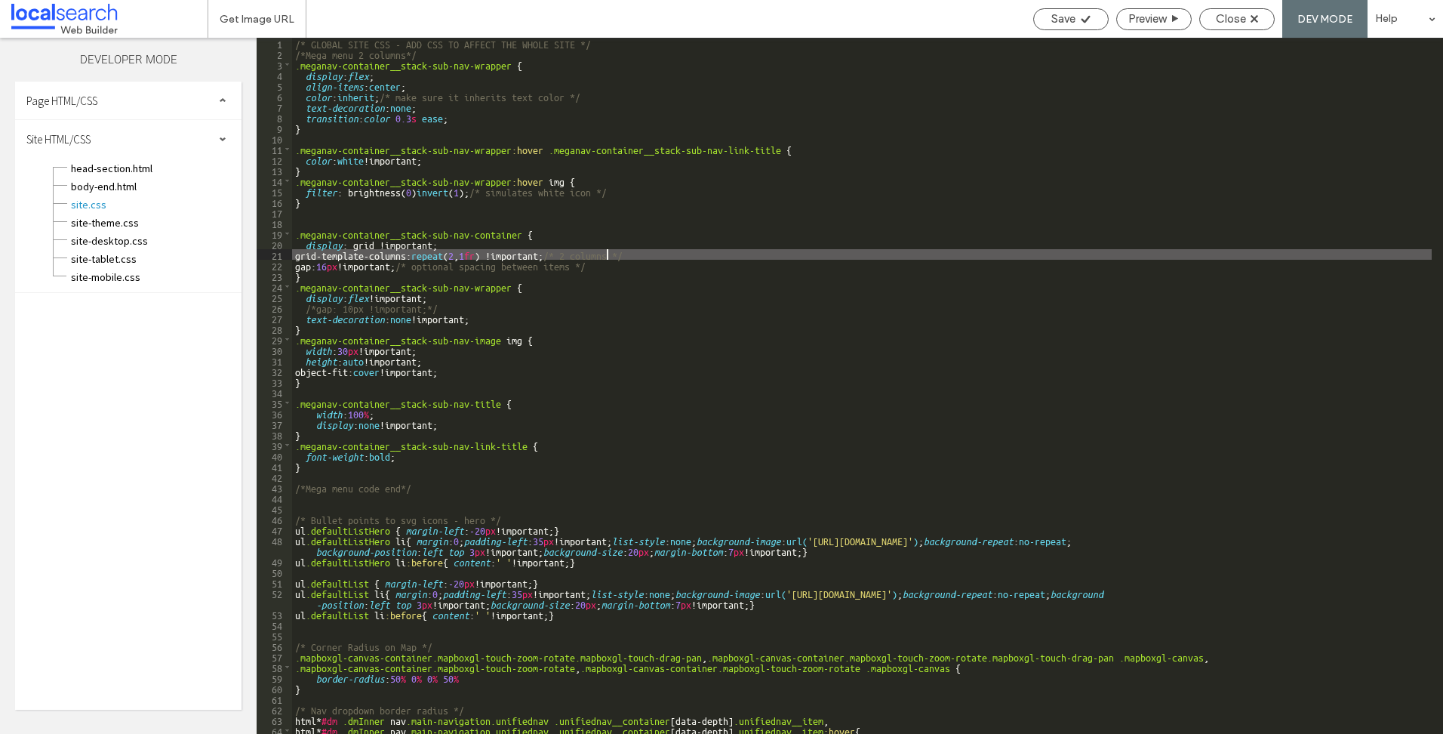
click at [521, 189] on div "/* GLOBAL SITE CSS - ADD CSS TO AFFECT THE WHOLE SITE */ /*Mega menu 2 columns*…" at bounding box center [862, 396] width 1140 height 717
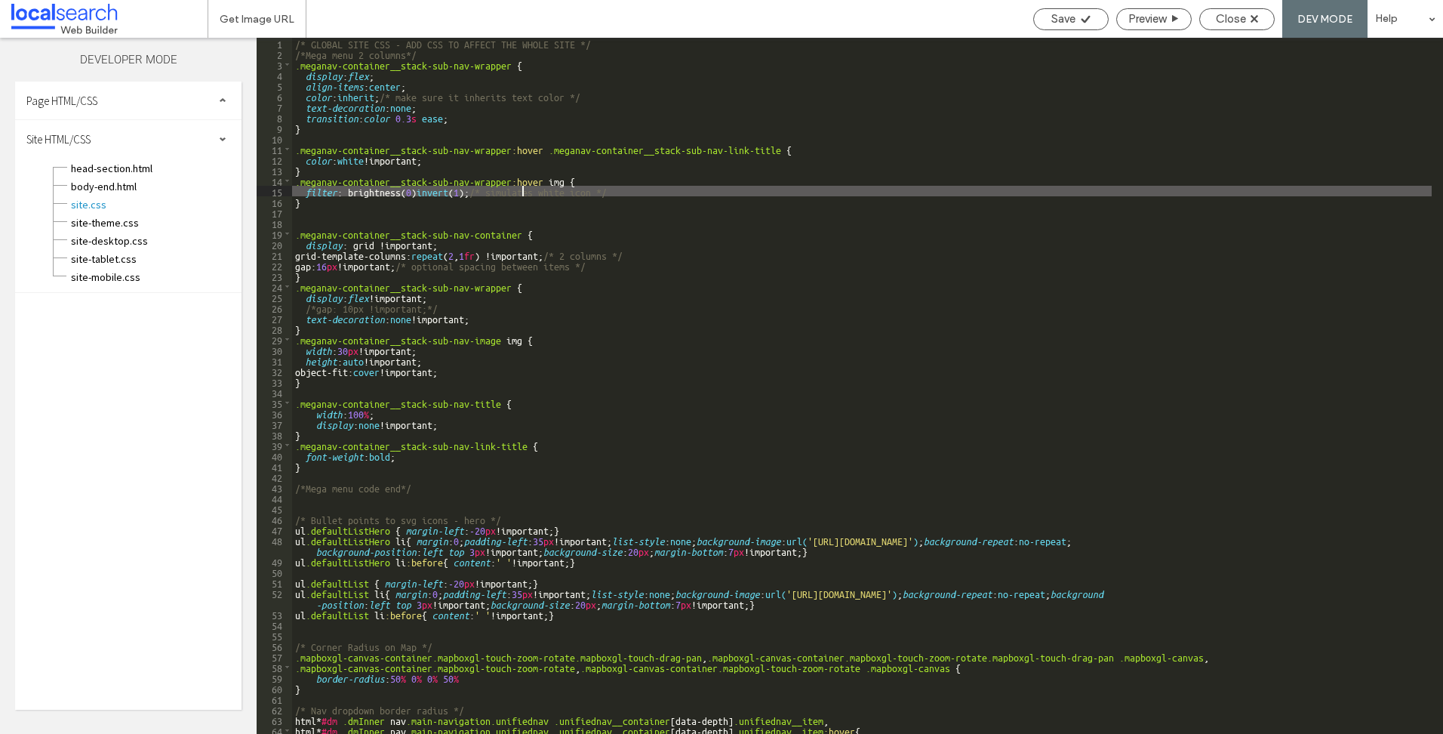
click at [610, 312] on div "/* GLOBAL SITE CSS - ADD CSS TO AFFECT THE WHOLE SITE */ /*Mega menu 2 columns*…" at bounding box center [862, 396] width 1140 height 717
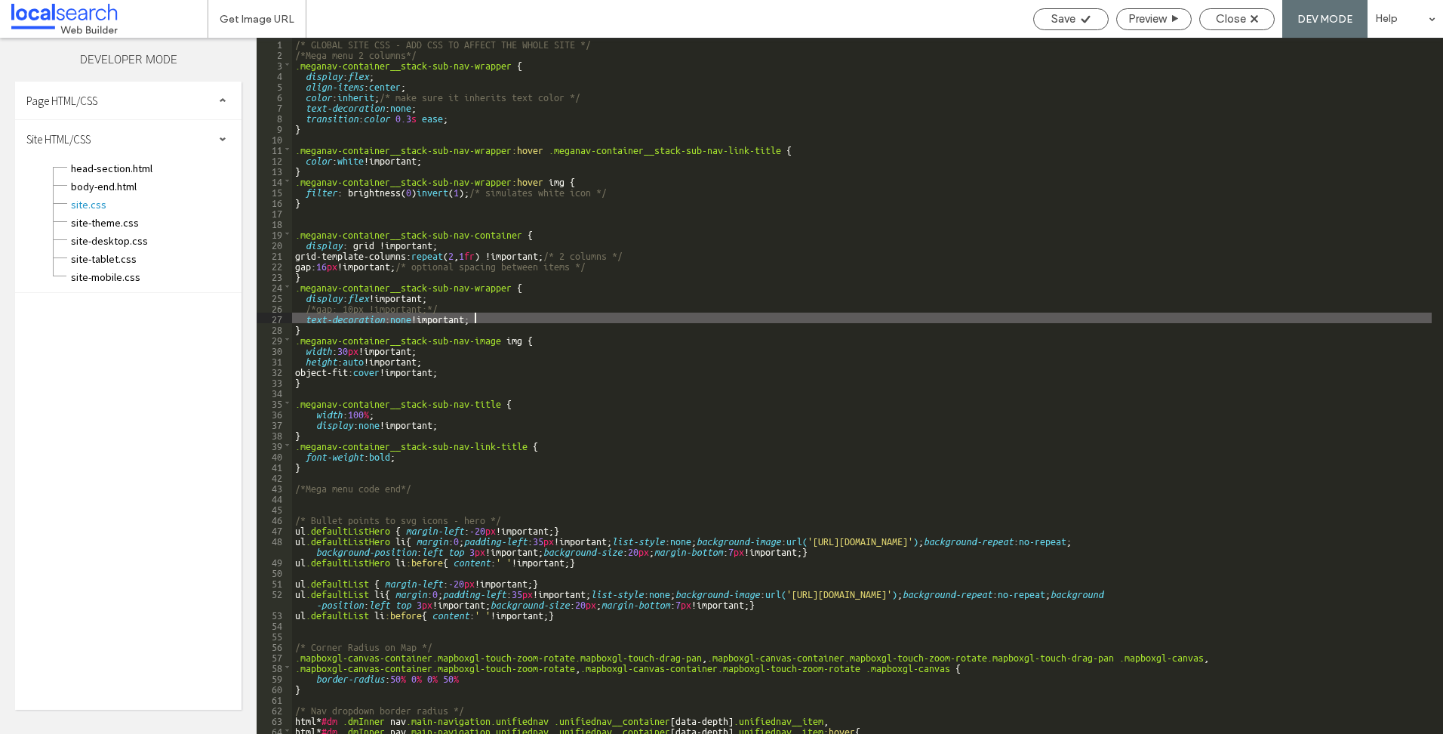
click at [405, 181] on div "/* GLOBAL SITE CSS - ADD CSS TO AFFECT THE WHOLE SITE */ /*Mega menu 2 columns*…" at bounding box center [862, 396] width 1140 height 717
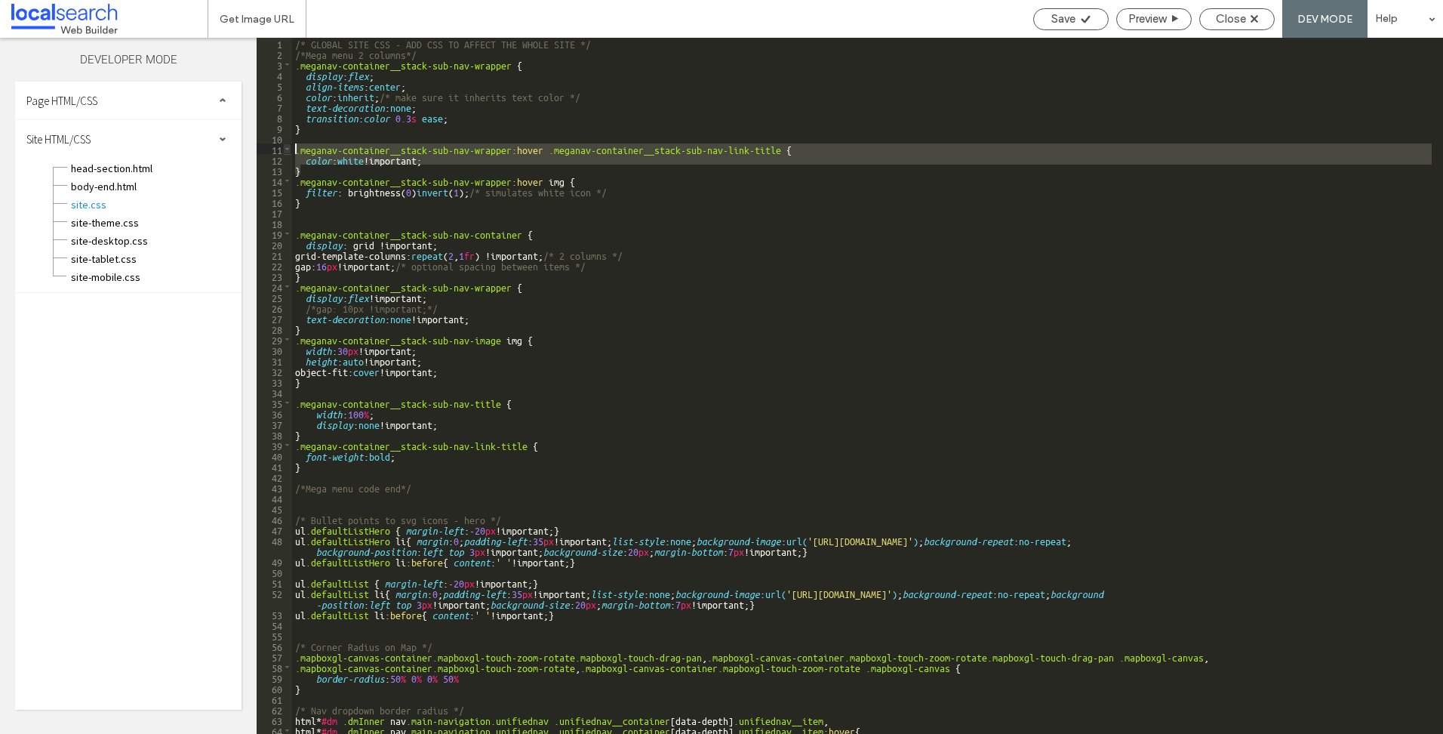
drag, startPoint x: 358, startPoint y: 169, endPoint x: 289, endPoint y: 150, distance: 71.9
click at [289, 150] on div "** 1 2 3 4 5 6 7 8 9 10 11 12 13 14 15 16 17 18 19 20 21 22 23 24 25 26 27 28 2…" at bounding box center [850, 386] width 1186 height 696
click at [617, 179] on div "/* GLOBAL SITE CSS - ADD CSS TO AFFECT THE WHOLE SITE */ /*Mega menu 2 columns*…" at bounding box center [862, 396] width 1140 height 717
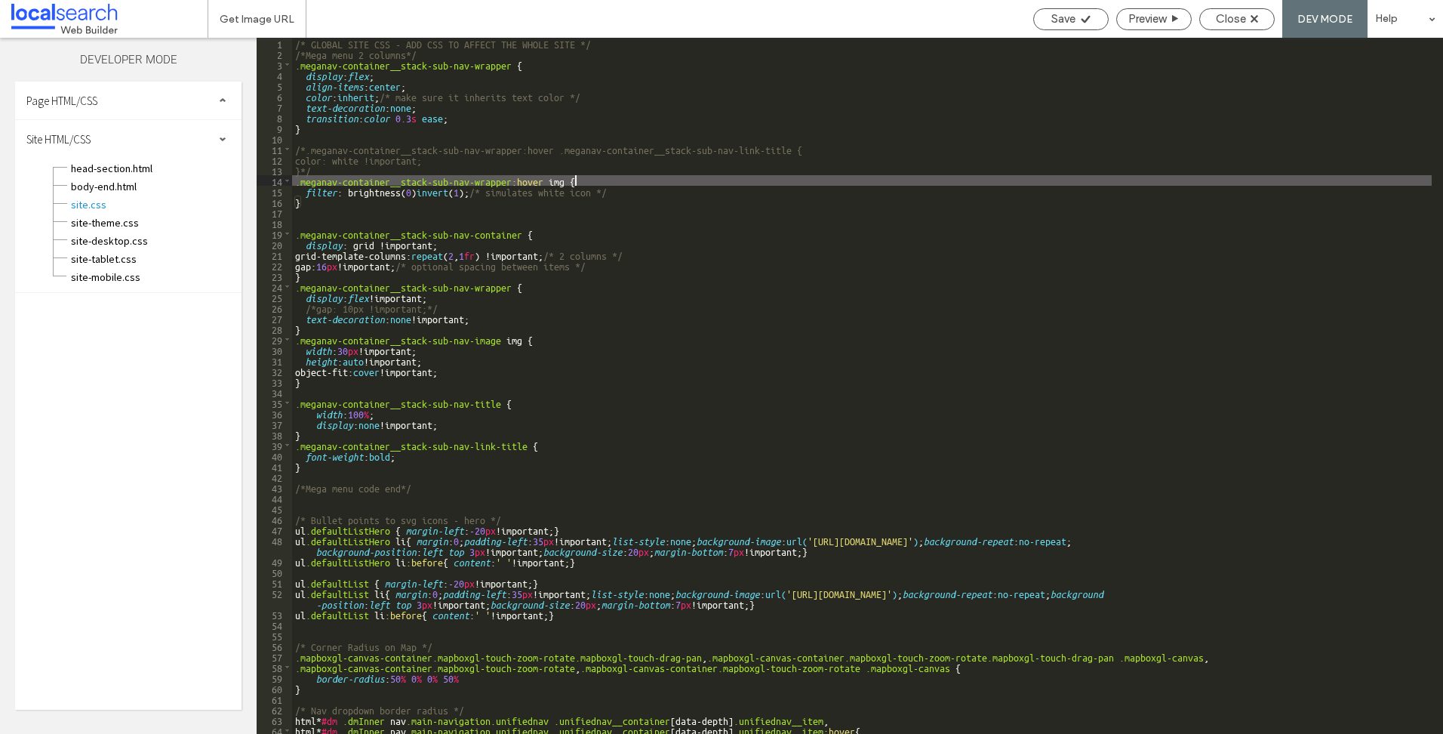
click at [559, 209] on div "/* GLOBAL SITE CSS - ADD CSS TO AFFECT THE WHOLE SITE */ /*Mega menu 2 columns*…" at bounding box center [862, 396] width 1140 height 717
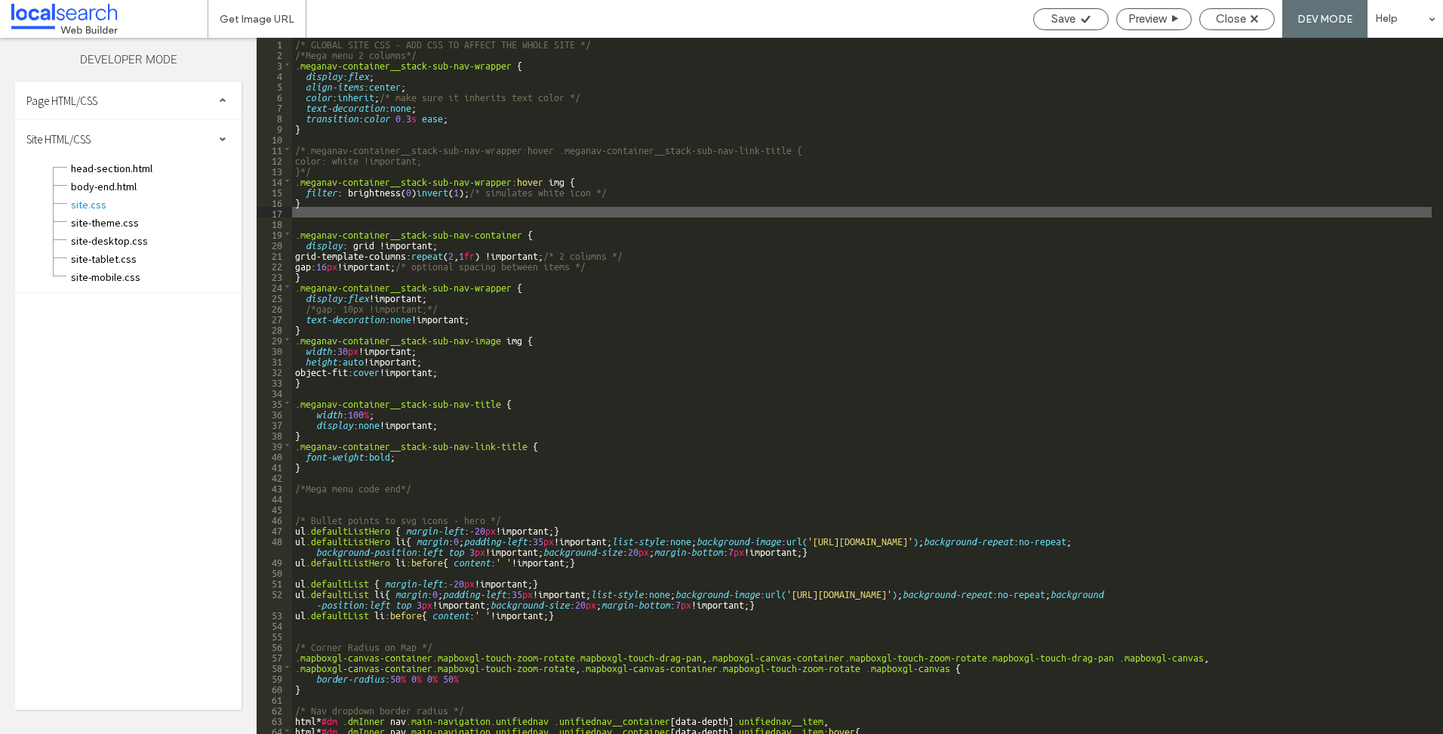
click at [343, 208] on div "/* GLOBAL SITE CSS - ADD CSS TO AFFECT THE WHOLE SITE */ /*Mega menu 2 columns*…" at bounding box center [862, 396] width 1140 height 717
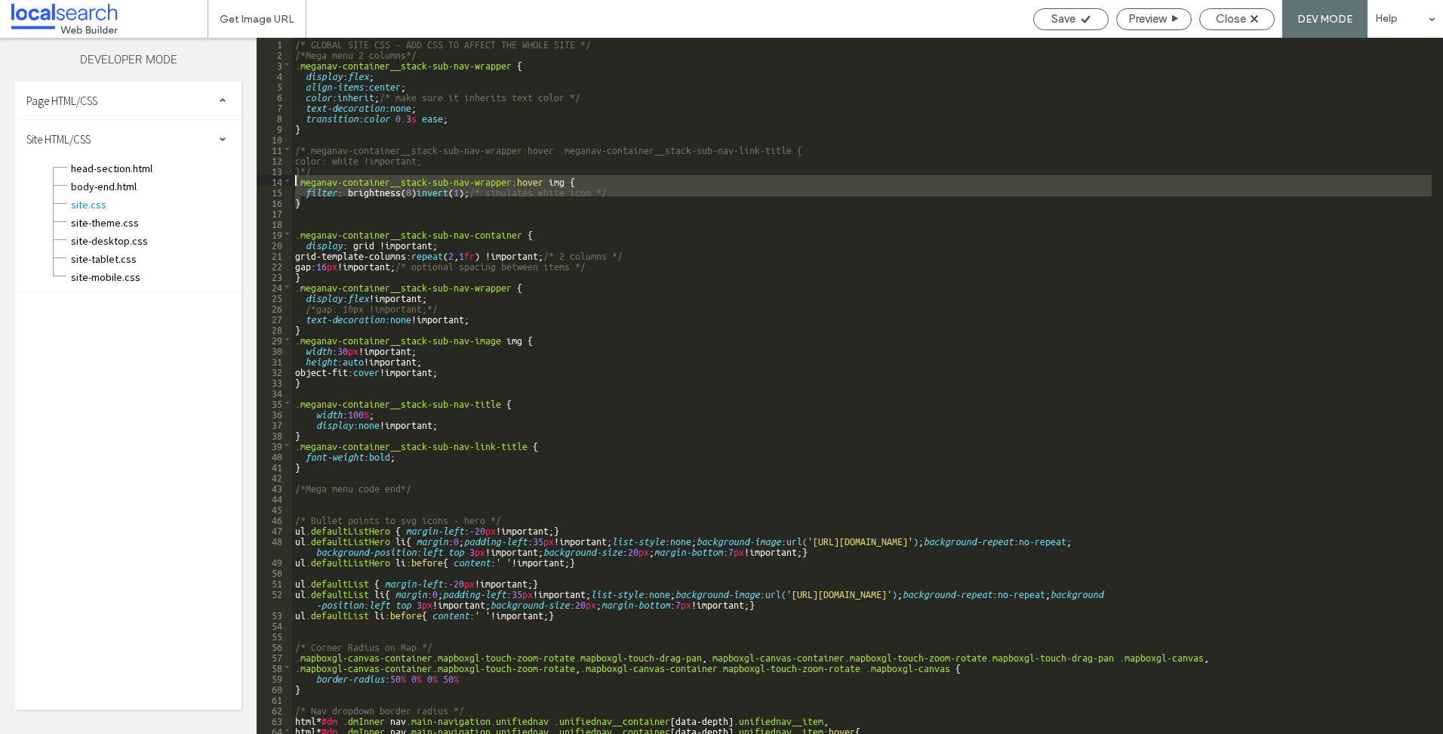
drag, startPoint x: 328, startPoint y: 202, endPoint x: 294, endPoint y: 174, distance: 43.5
click at [294, 174] on div "/* GLOBAL SITE CSS - ADD CSS TO AFFECT THE WHOLE SITE */ /*Mega menu 2 columns*…" at bounding box center [862, 396] width 1140 height 717
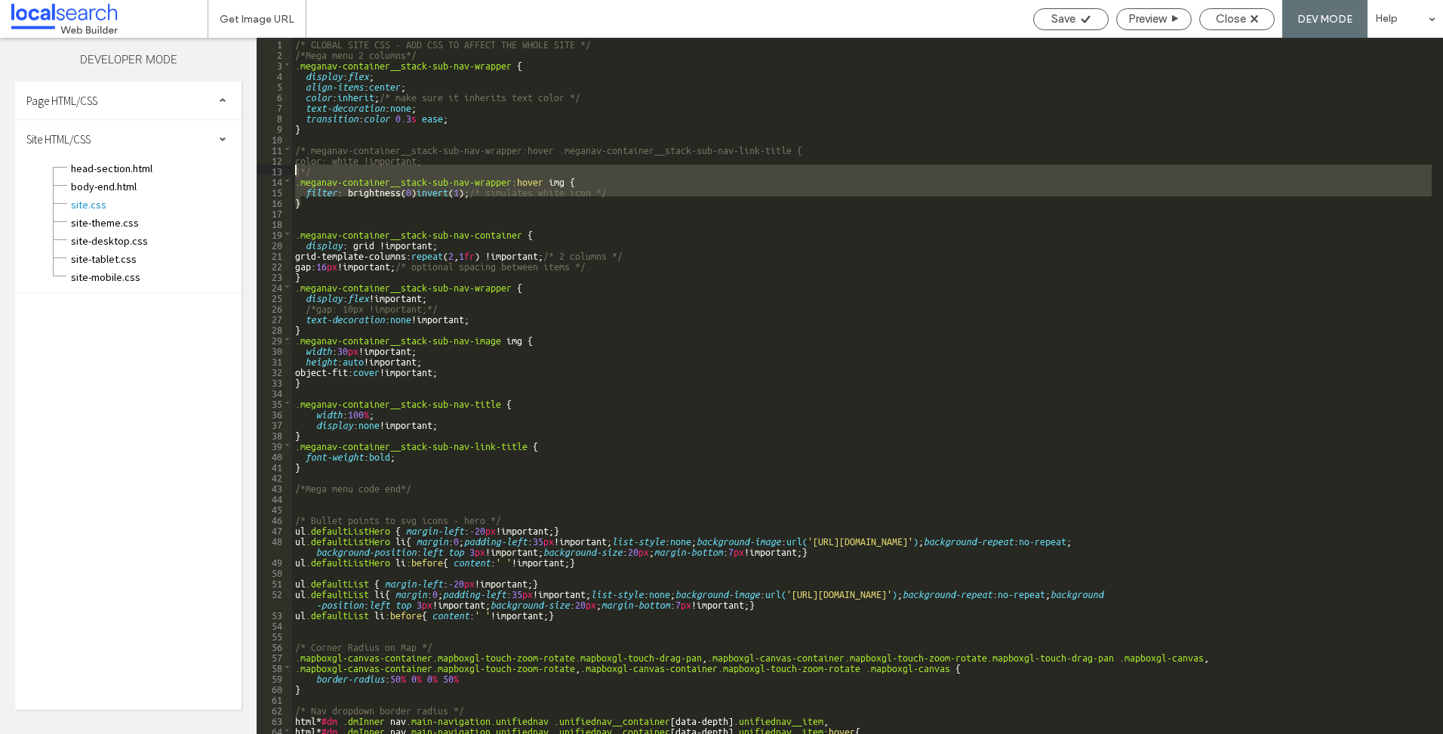
click at [319, 174] on div "/* GLOBAL SITE CSS - ADD CSS TO AFFECT THE WHOLE SITE */ /*Mega menu 2 columns*…" at bounding box center [862, 386] width 1140 height 696
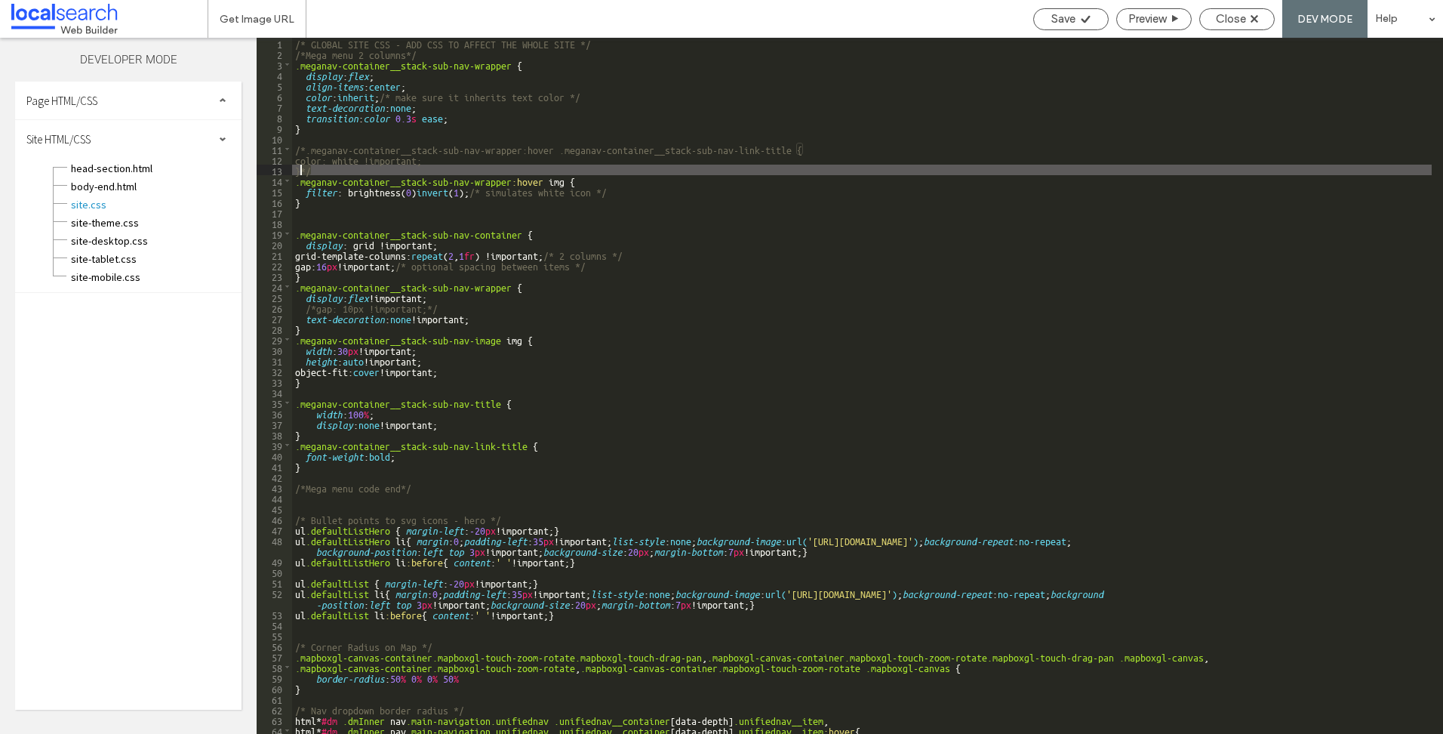
drag, startPoint x: 324, startPoint y: 170, endPoint x: 302, endPoint y: 169, distance: 21.9
click at [302, 169] on div "/* GLOBAL SITE CSS - ADD CSS TO AFFECT THE WHOLE SITE */ /*Mega menu 2 columns*…" at bounding box center [862, 396] width 1140 height 717
click at [372, 171] on div "/* GLOBAL SITE CSS - ADD CSS TO AFFECT THE WHOLE SITE */ /*Mega menu 2 columns*…" at bounding box center [862, 396] width 1140 height 717
click at [370, 170] on div "/* GLOBAL SITE CSS - ADD CSS TO AFFECT THE WHOLE SITE */ /*Mega menu 2 columns*…" at bounding box center [862, 396] width 1140 height 717
click at [316, 211] on div "/* GLOBAL SITE CSS - ADD CSS TO AFFECT THE WHOLE SITE */ /*Mega menu 2 columns*…" at bounding box center [862, 396] width 1140 height 717
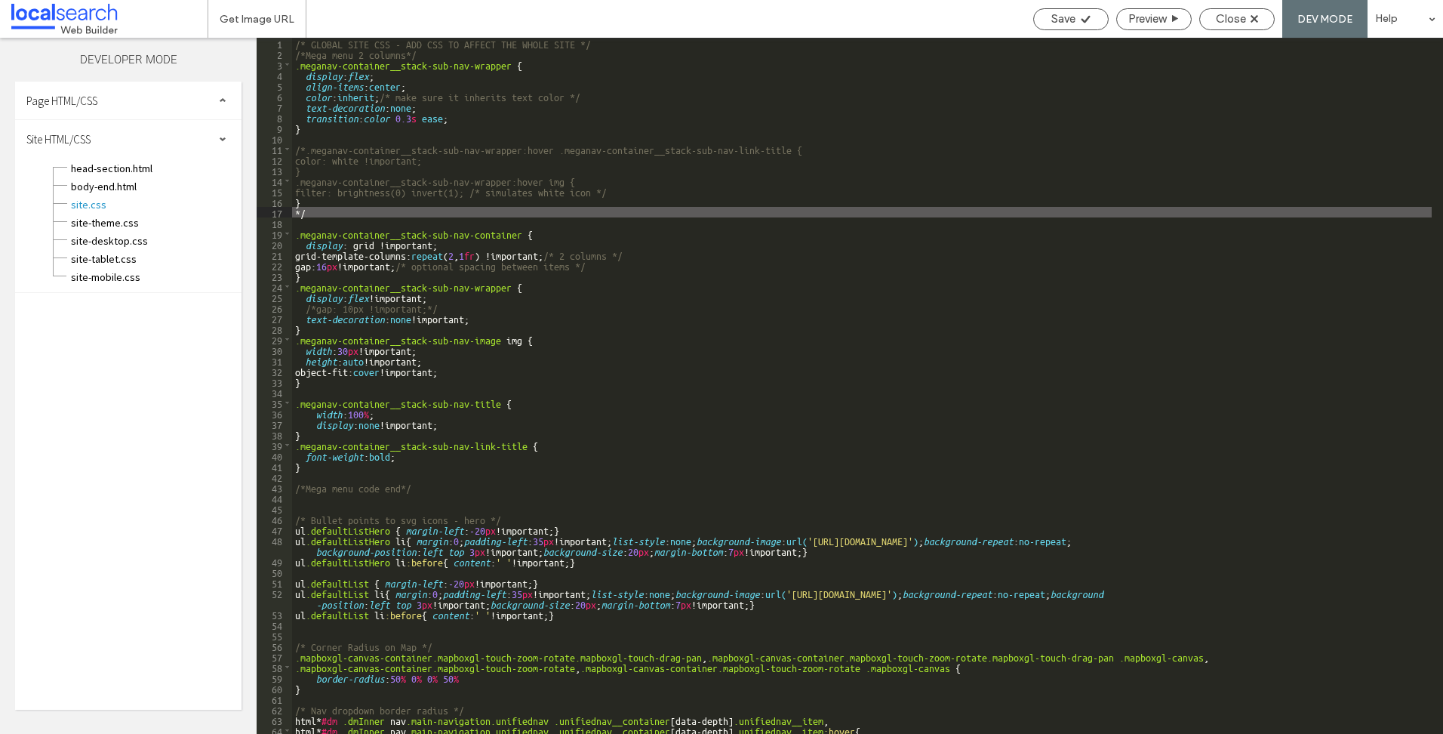
click at [436, 209] on div "/* GLOBAL SITE CSS - ADD CSS TO AFFECT THE WHOLE SITE */ /*Mega menu 2 columns*…" at bounding box center [862, 396] width 1140 height 717
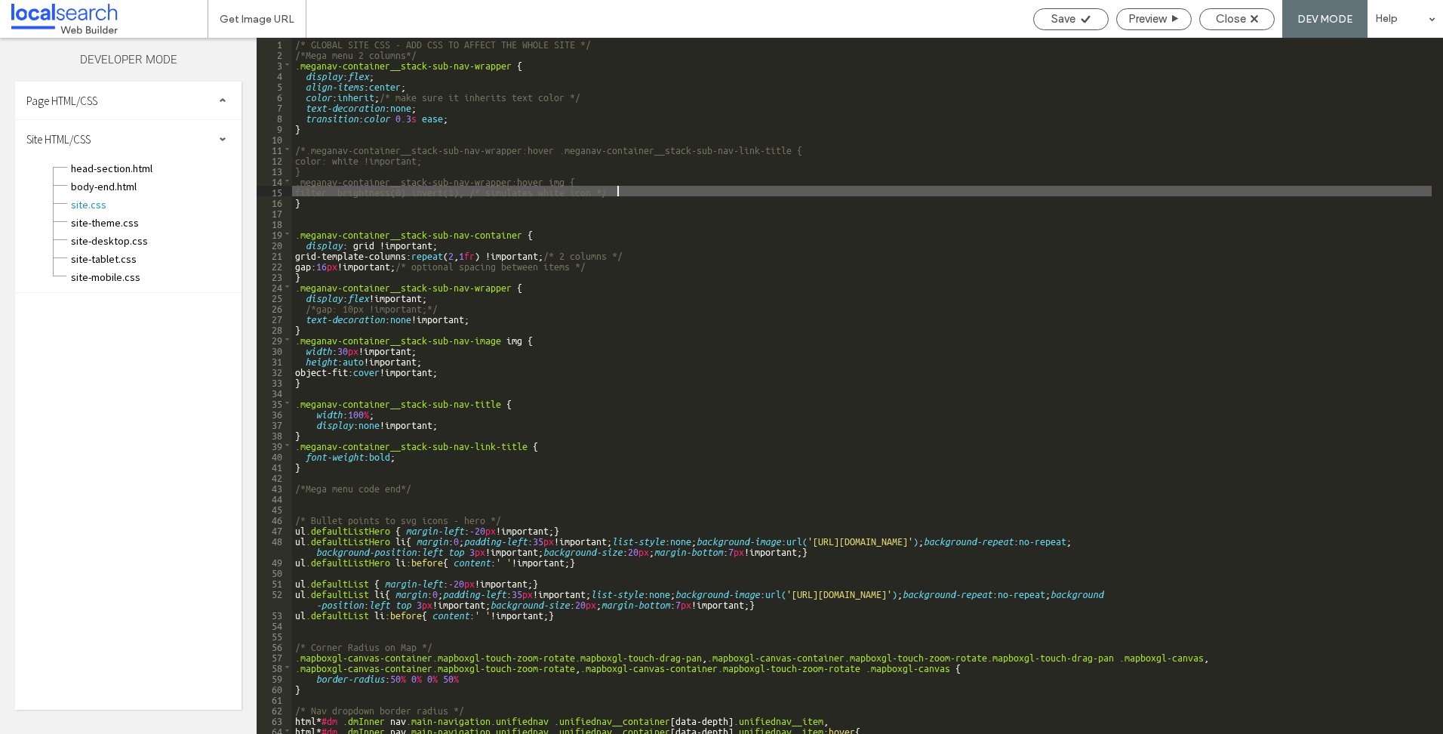
click at [691, 187] on div "/* GLOBAL SITE CSS - ADD CSS TO AFFECT THE WHOLE SITE */ /*Mega menu 2 columns*…" at bounding box center [862, 396] width 1140 height 717
click at [739, 193] on div "/* GLOBAL SITE CSS - ADD CSS TO AFFECT THE WHOLE SITE */ /*Mega menu 2 columns*…" at bounding box center [862, 396] width 1140 height 717
click at [1234, 25] on span "Close" at bounding box center [1231, 19] width 30 height 14
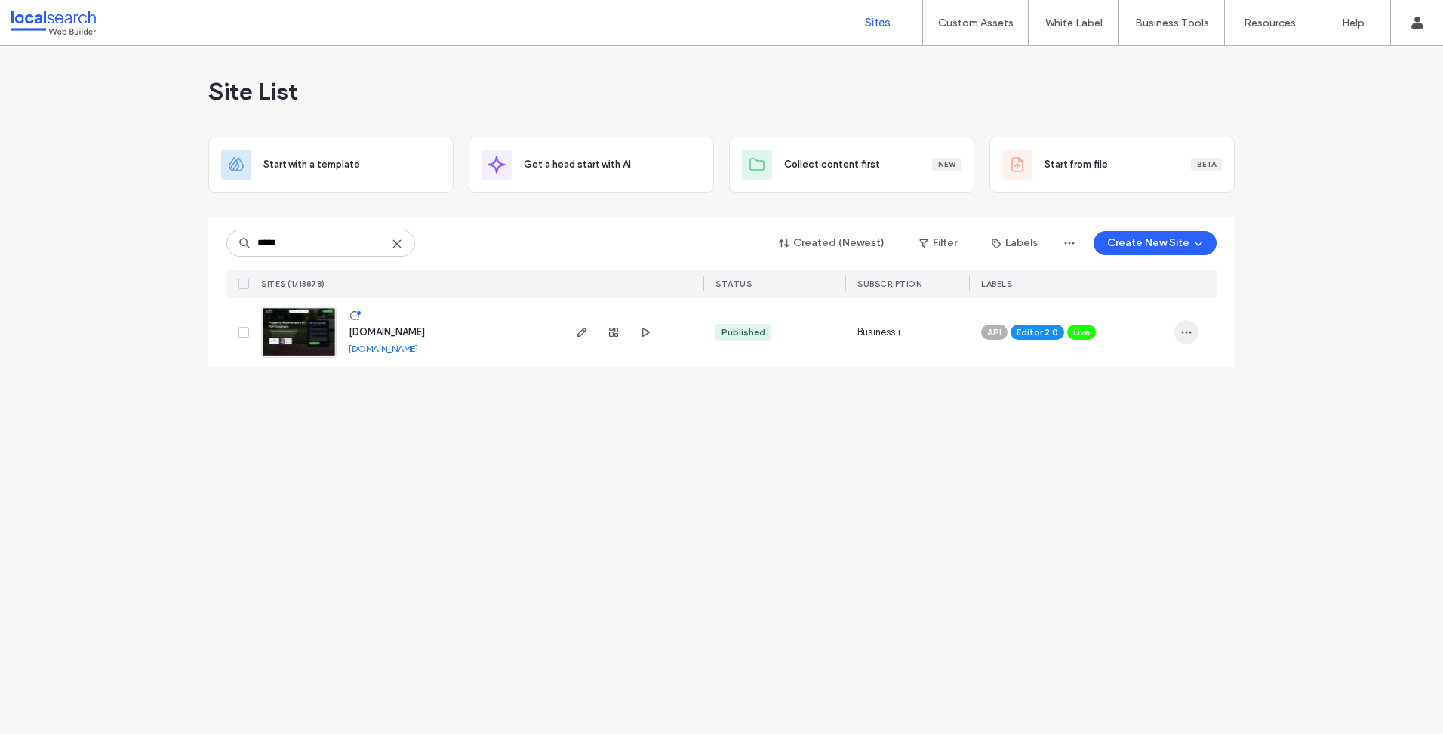
type input "*****"
click at [1189, 334] on icon "button" at bounding box center [1186, 332] width 12 height 12
click at [1137, 378] on span "Duplicate Site" at bounding box center [1124, 371] width 65 height 15
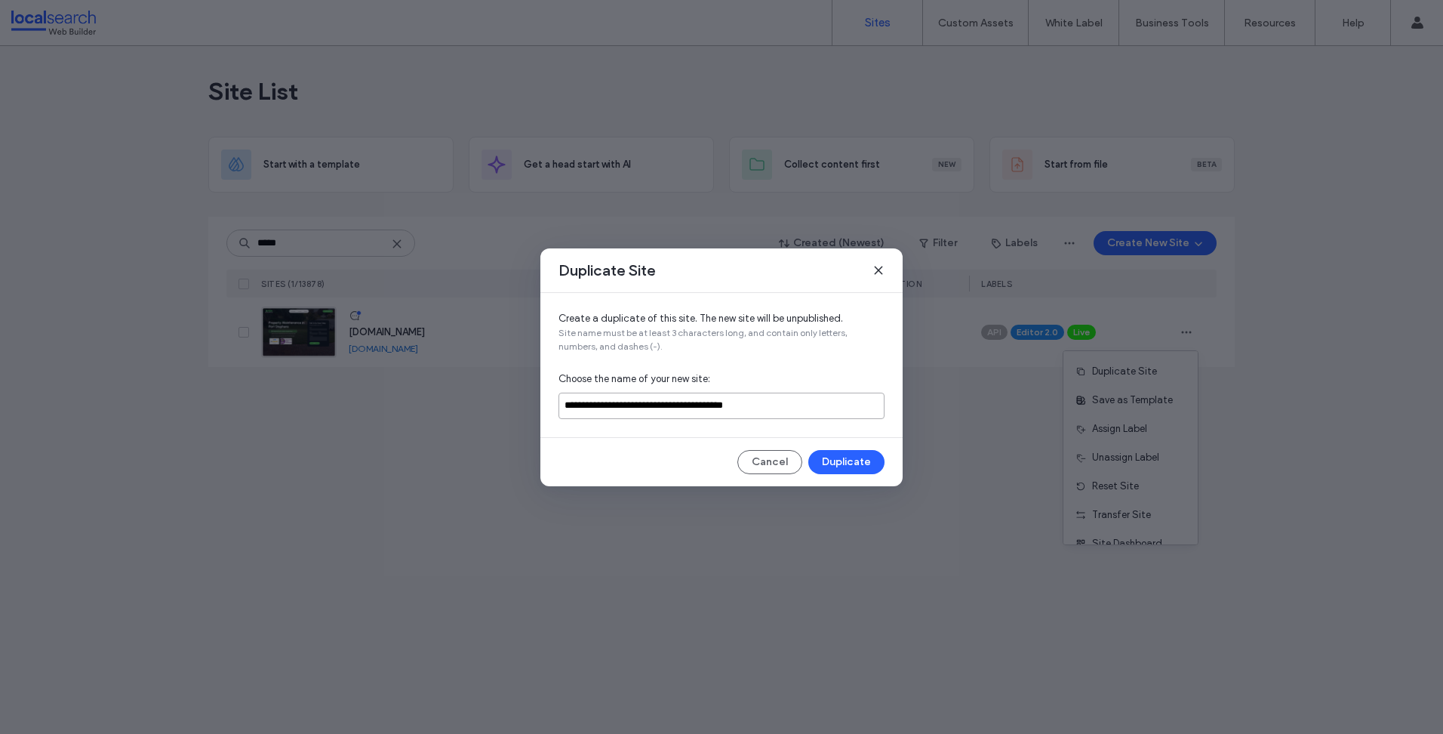
click at [813, 407] on input "**********" at bounding box center [721, 405] width 326 height 26
type input "*"
type input "**********"
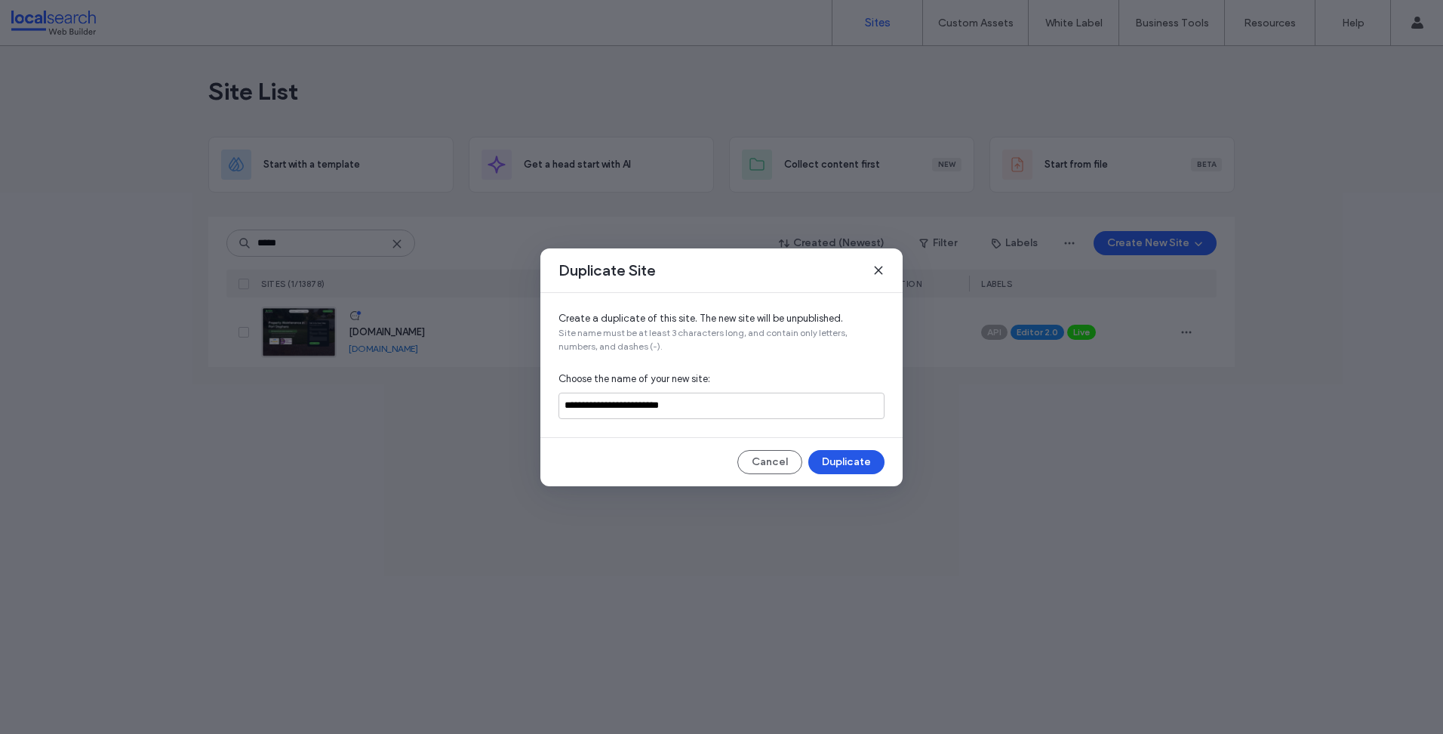
click at [857, 472] on button "Duplicate" at bounding box center [846, 462] width 76 height 24
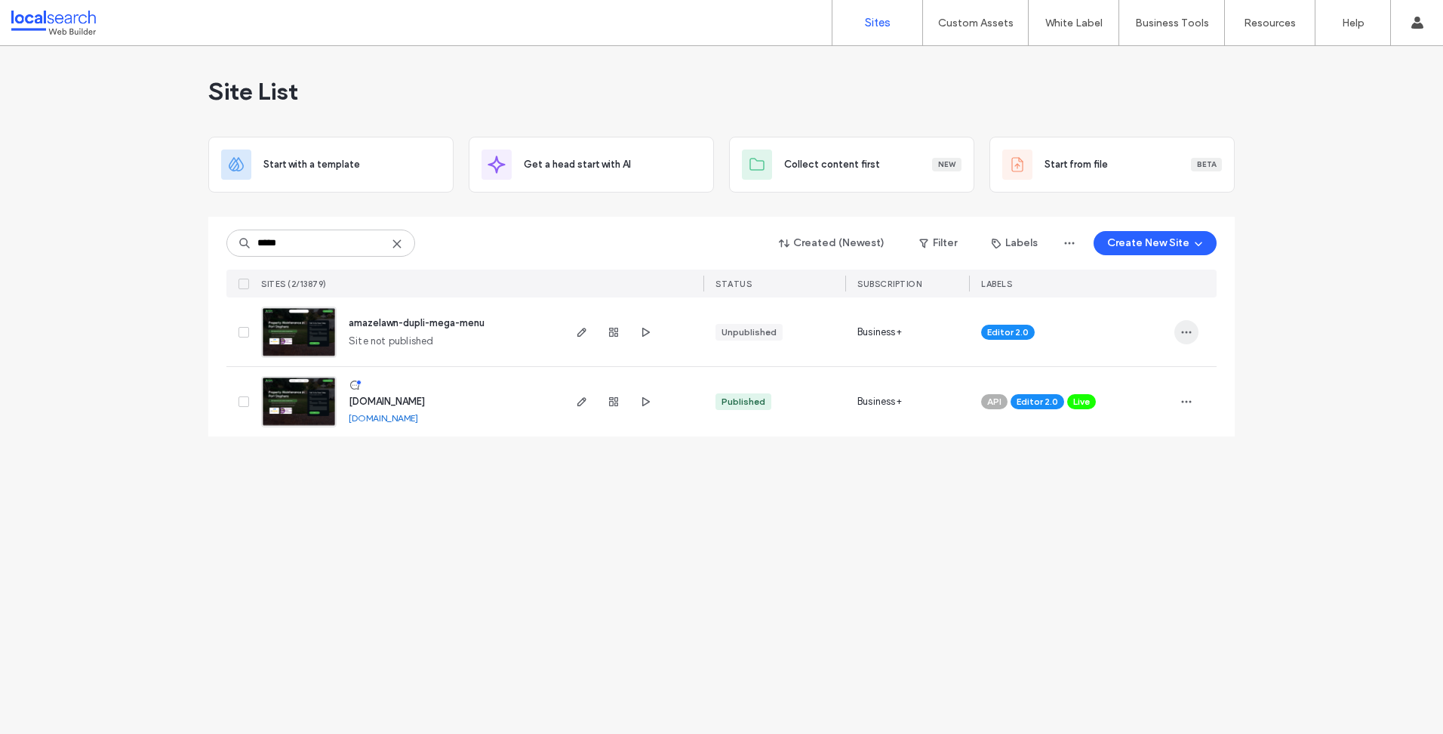
type input "*****"
click at [1195, 336] on span "button" at bounding box center [1186, 332] width 24 height 24
click at [1143, 525] on div "Delete Site" at bounding box center [1130, 523] width 134 height 29
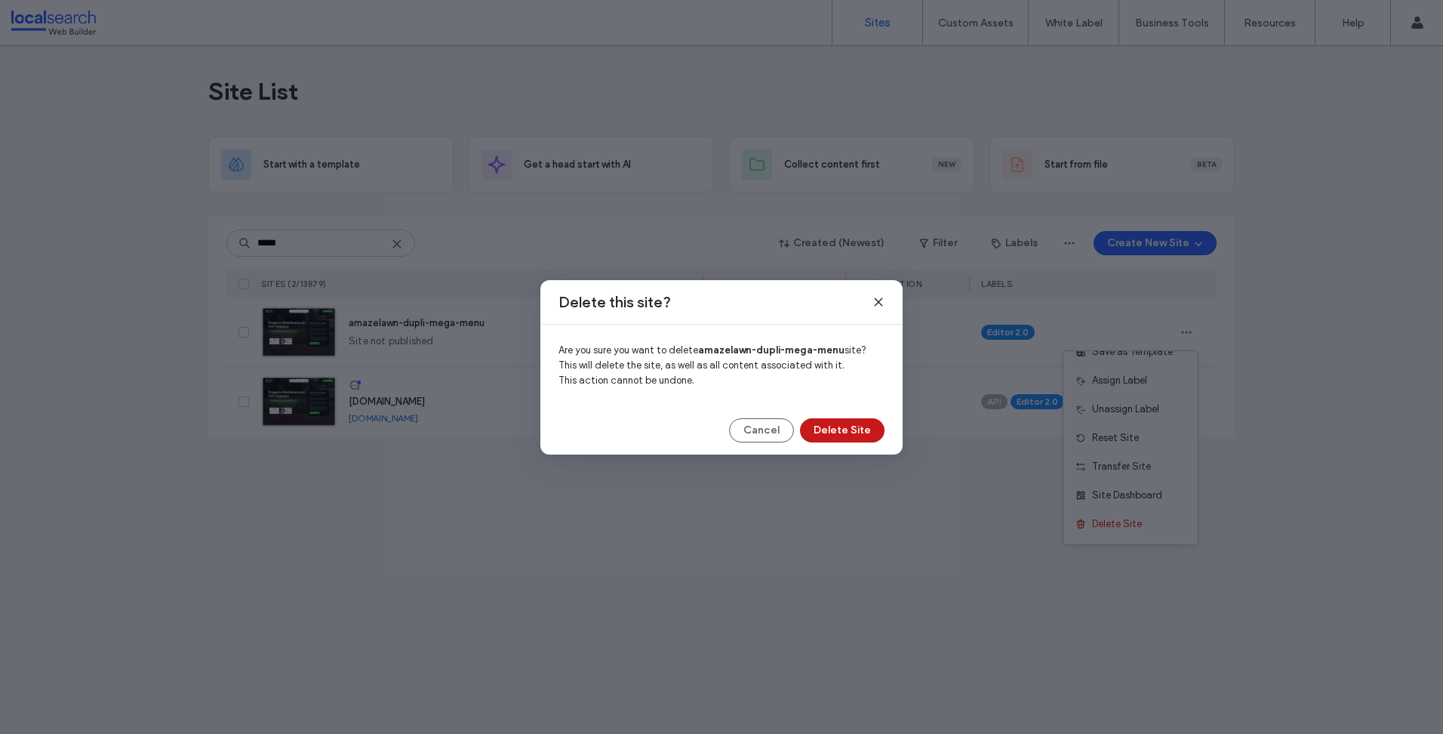
click at [854, 432] on button "Delete Site" at bounding box center [842, 430] width 85 height 24
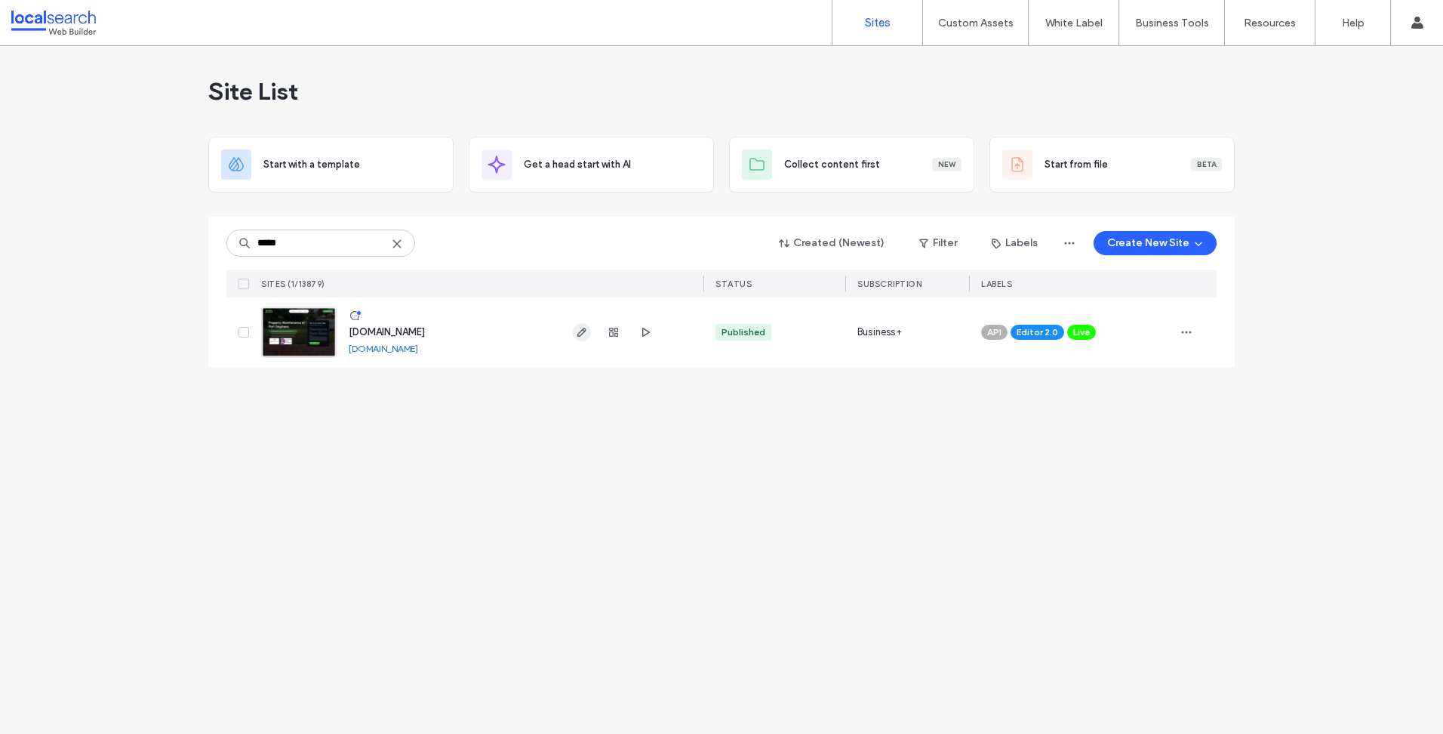
click at [584, 333] on icon "button" at bounding box center [582, 332] width 12 height 12
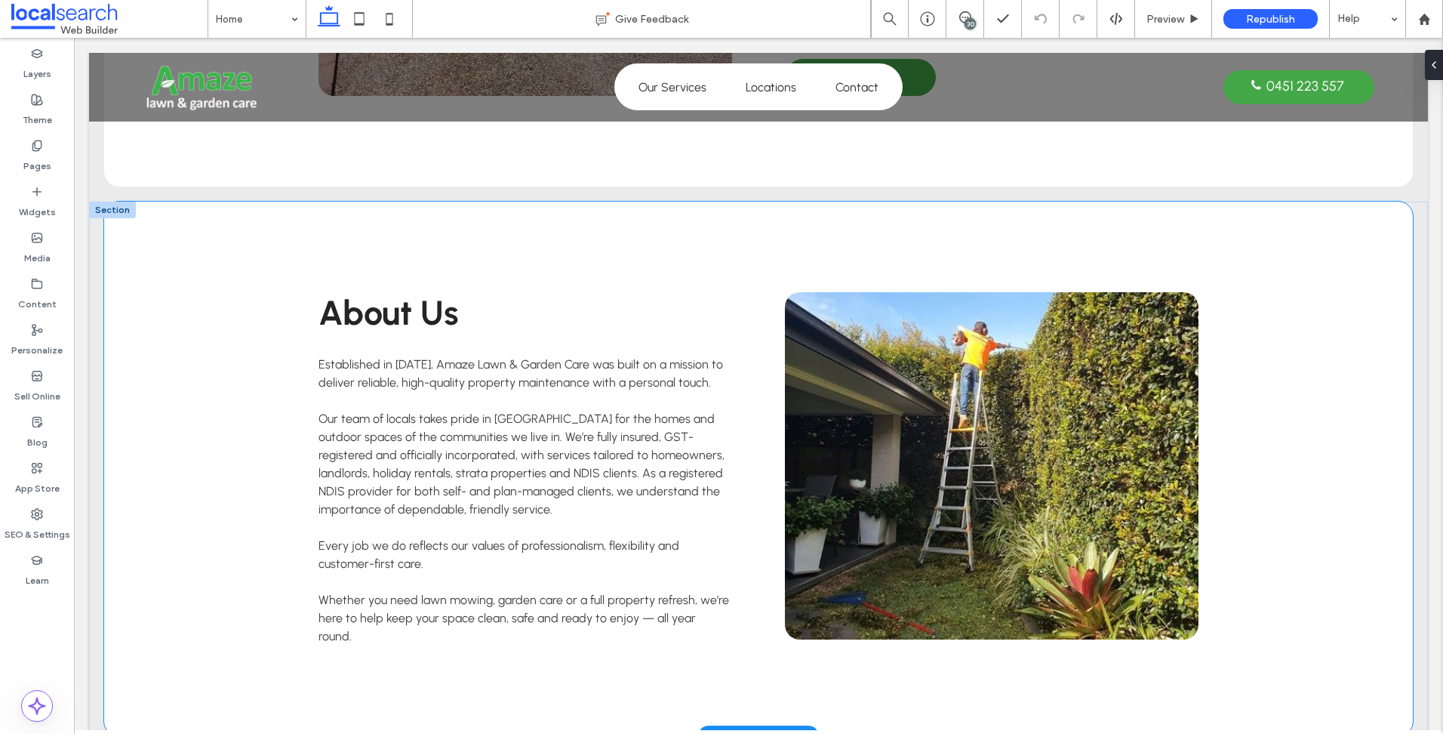
scroll to position [3474, 0]
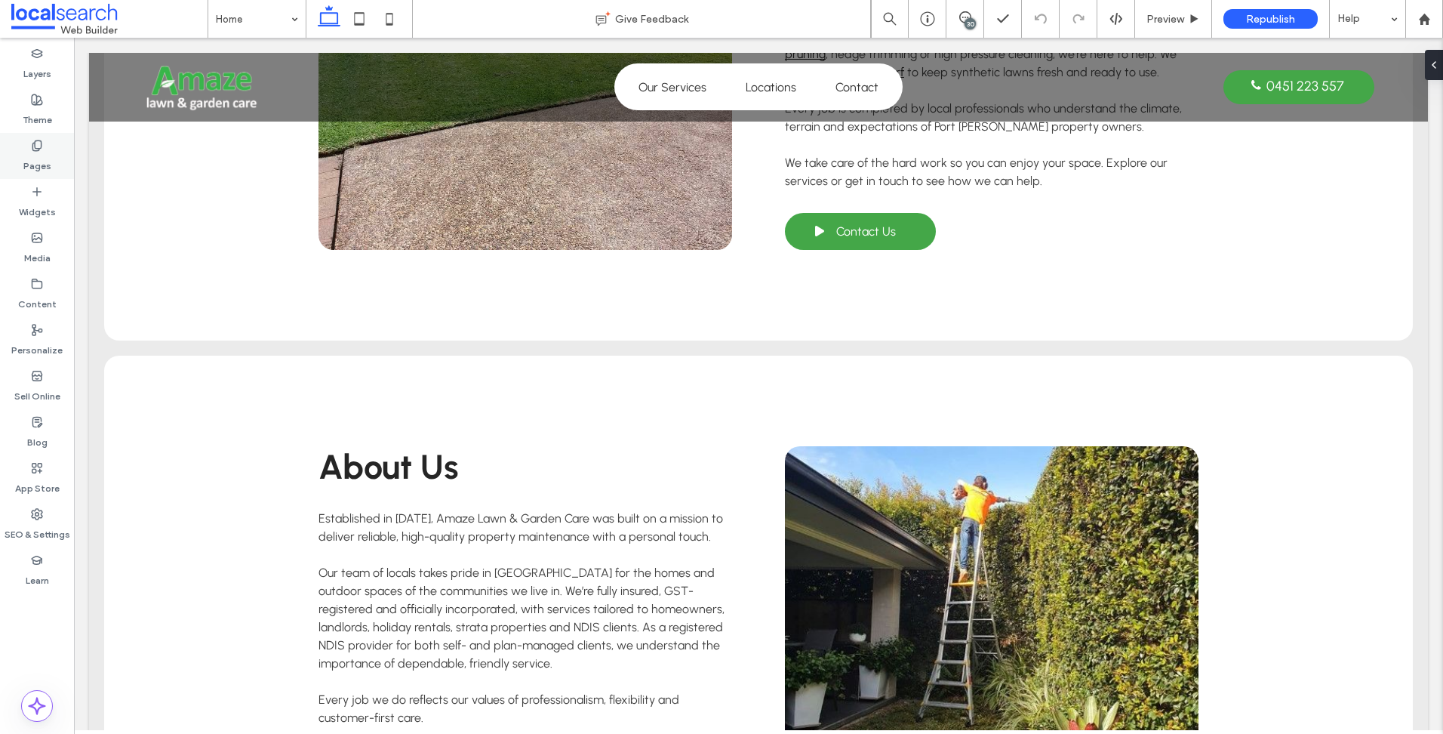
click at [45, 143] on div "Pages" at bounding box center [37, 156] width 74 height 46
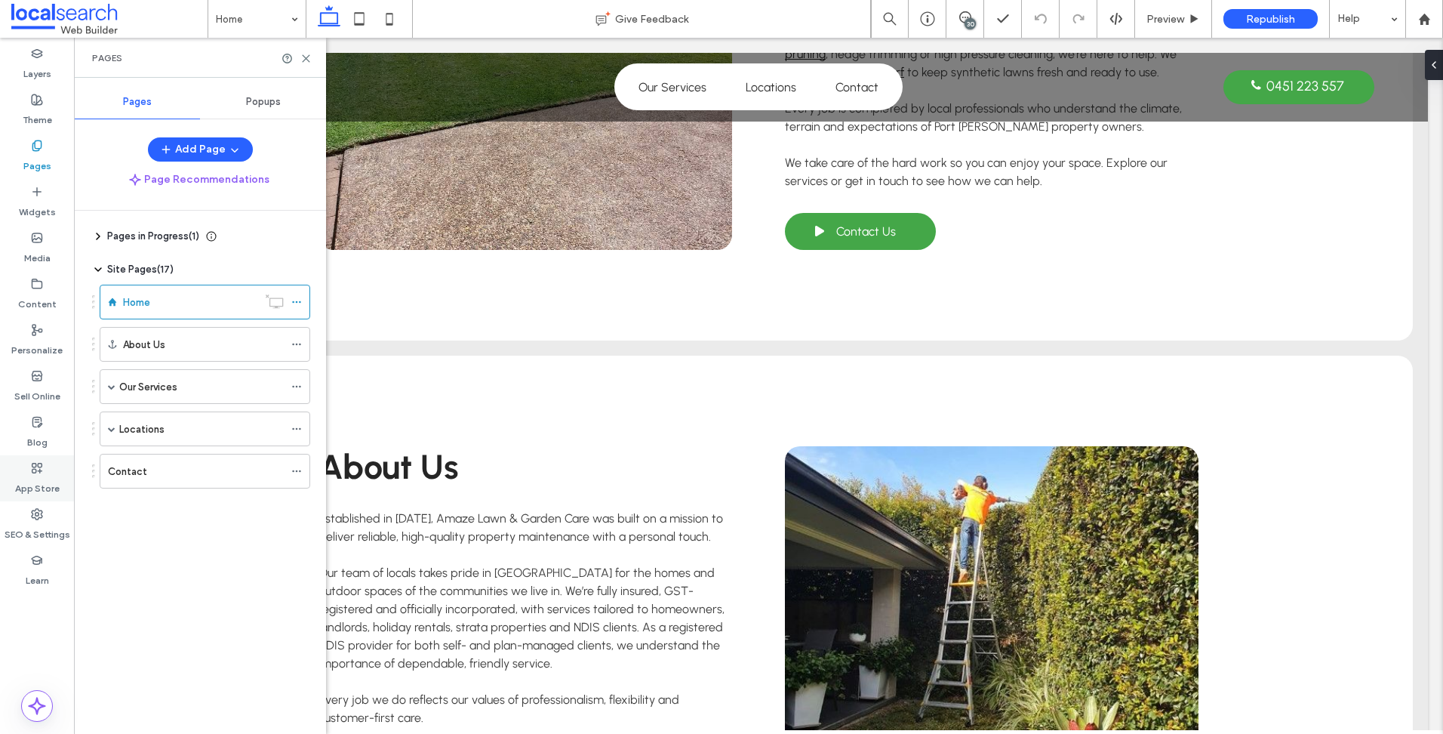
click at [44, 475] on label "App Store" at bounding box center [37, 484] width 45 height 21
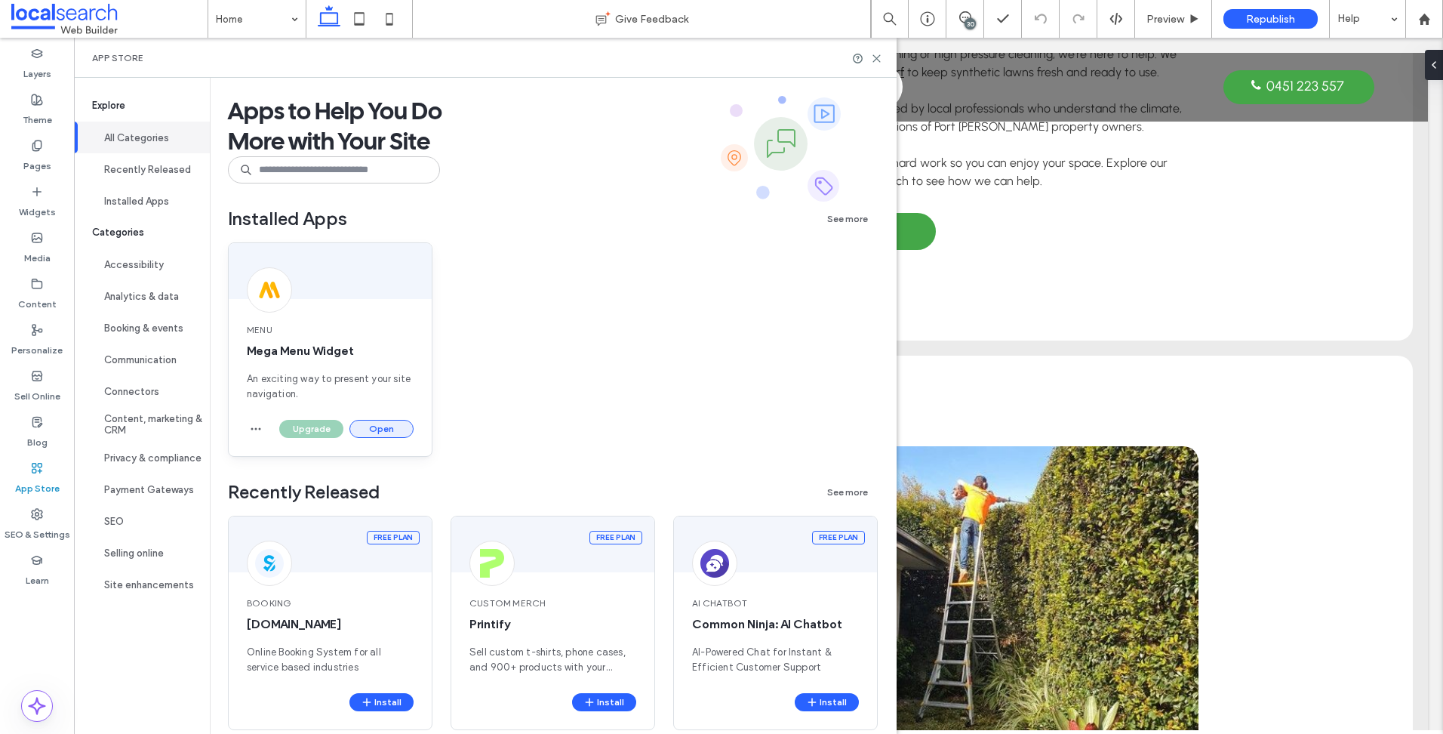
click at [383, 429] on button "Open" at bounding box center [381, 429] width 64 height 18
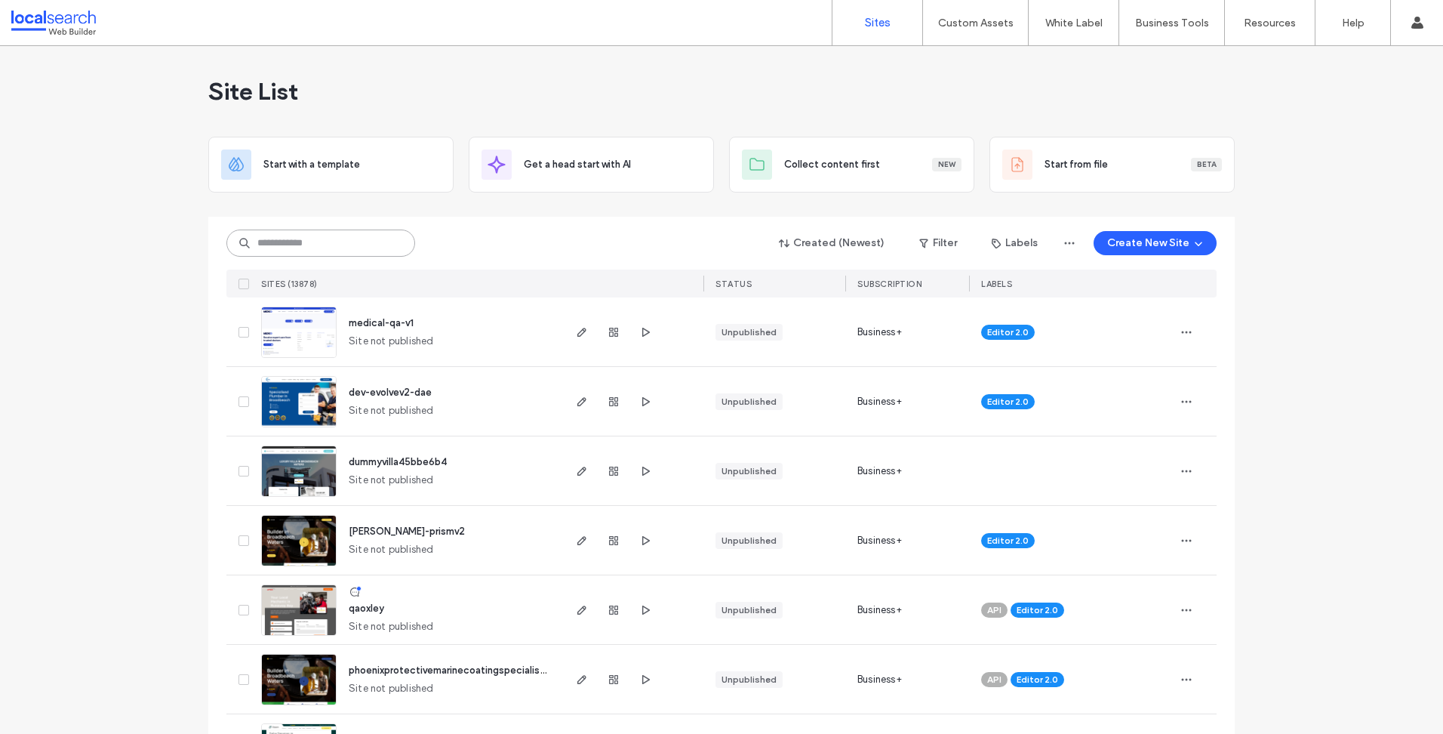
click at [336, 245] on input at bounding box center [320, 242] width 189 height 27
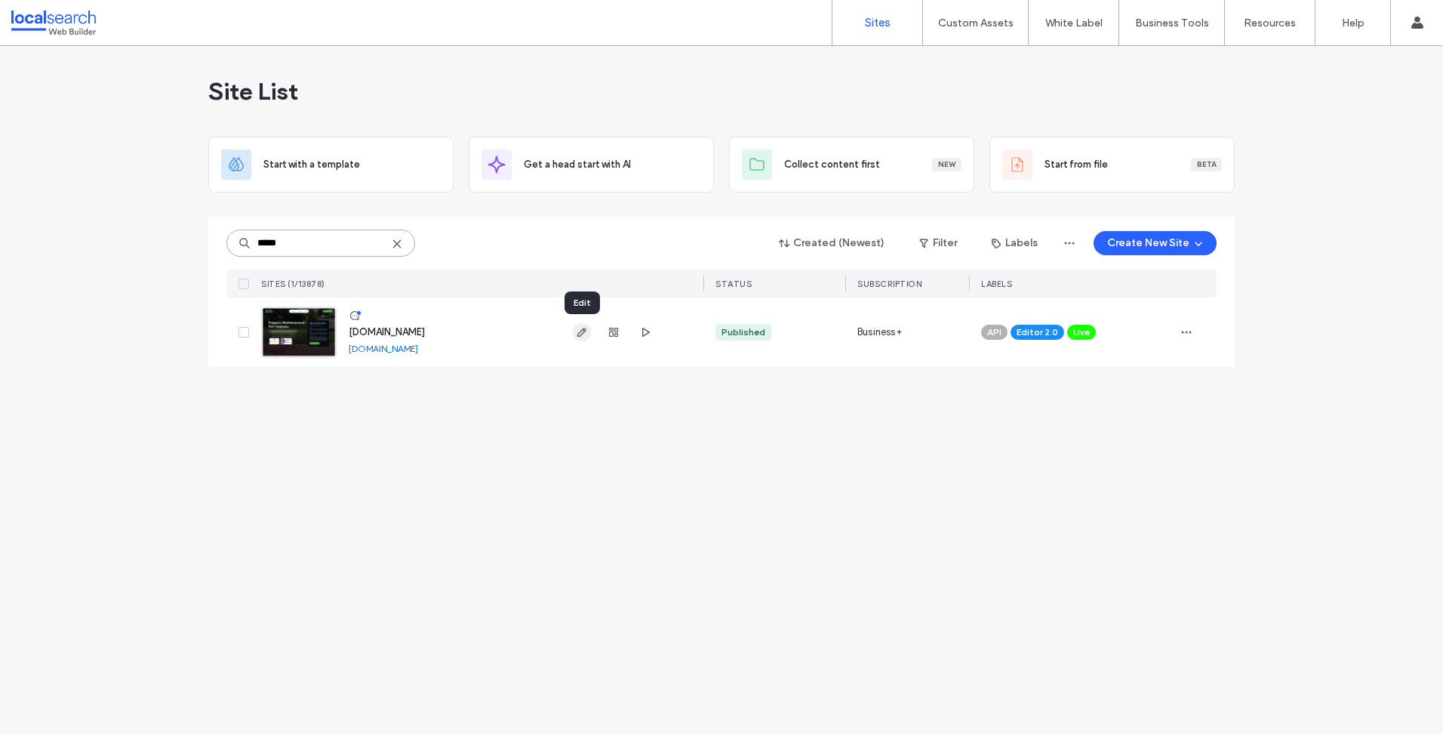
type input "*****"
click at [584, 337] on icon "button" at bounding box center [582, 332] width 12 height 12
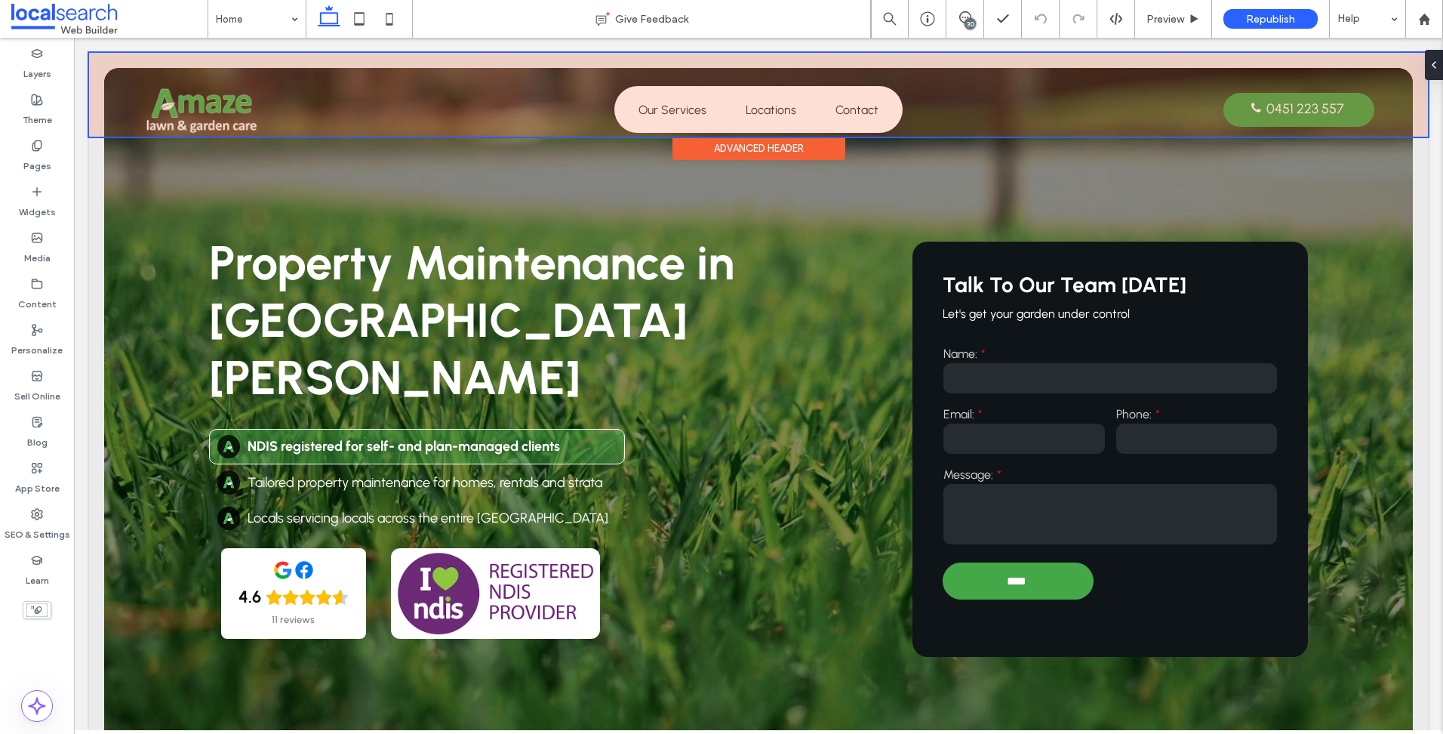
click at [691, 103] on div at bounding box center [758, 95] width 1339 height 84
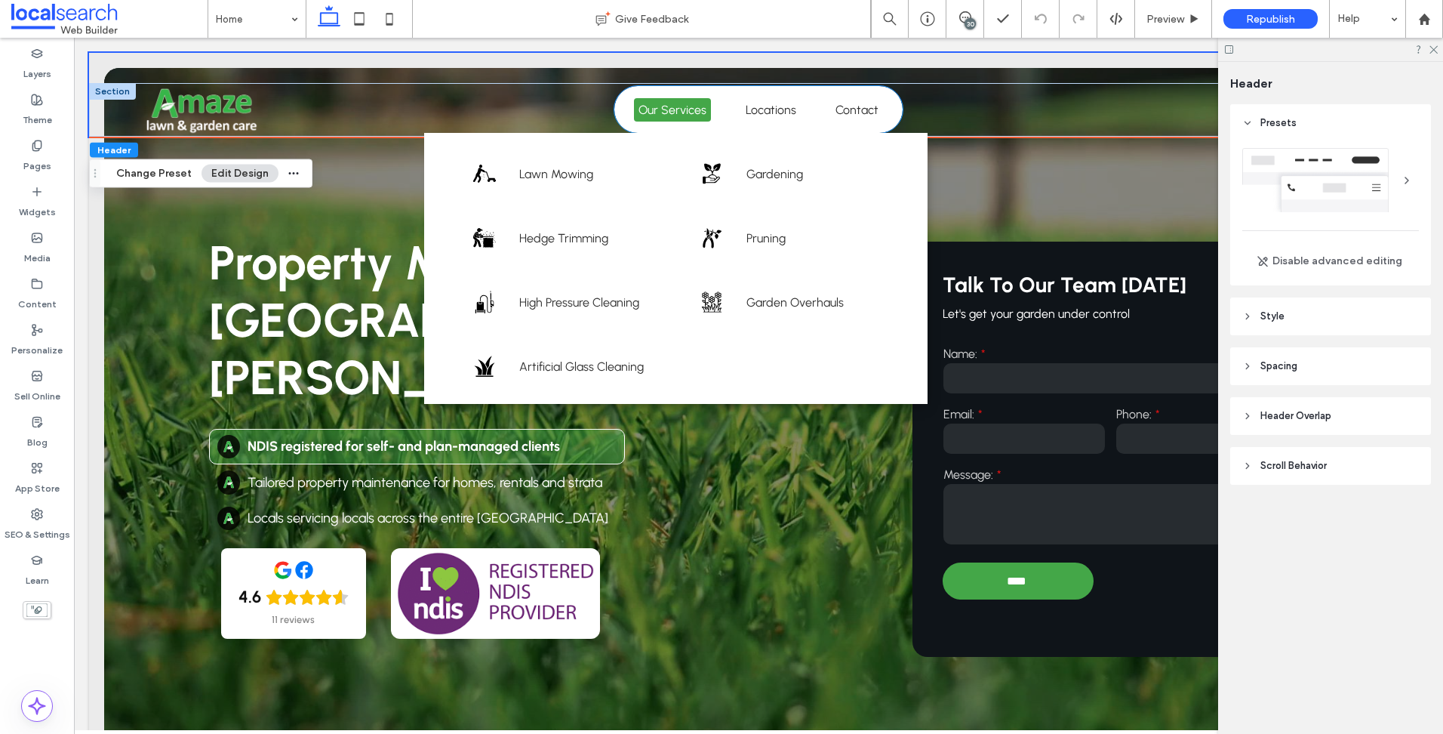
click at [702, 105] on link "Our Services" at bounding box center [672, 109] width 77 height 23
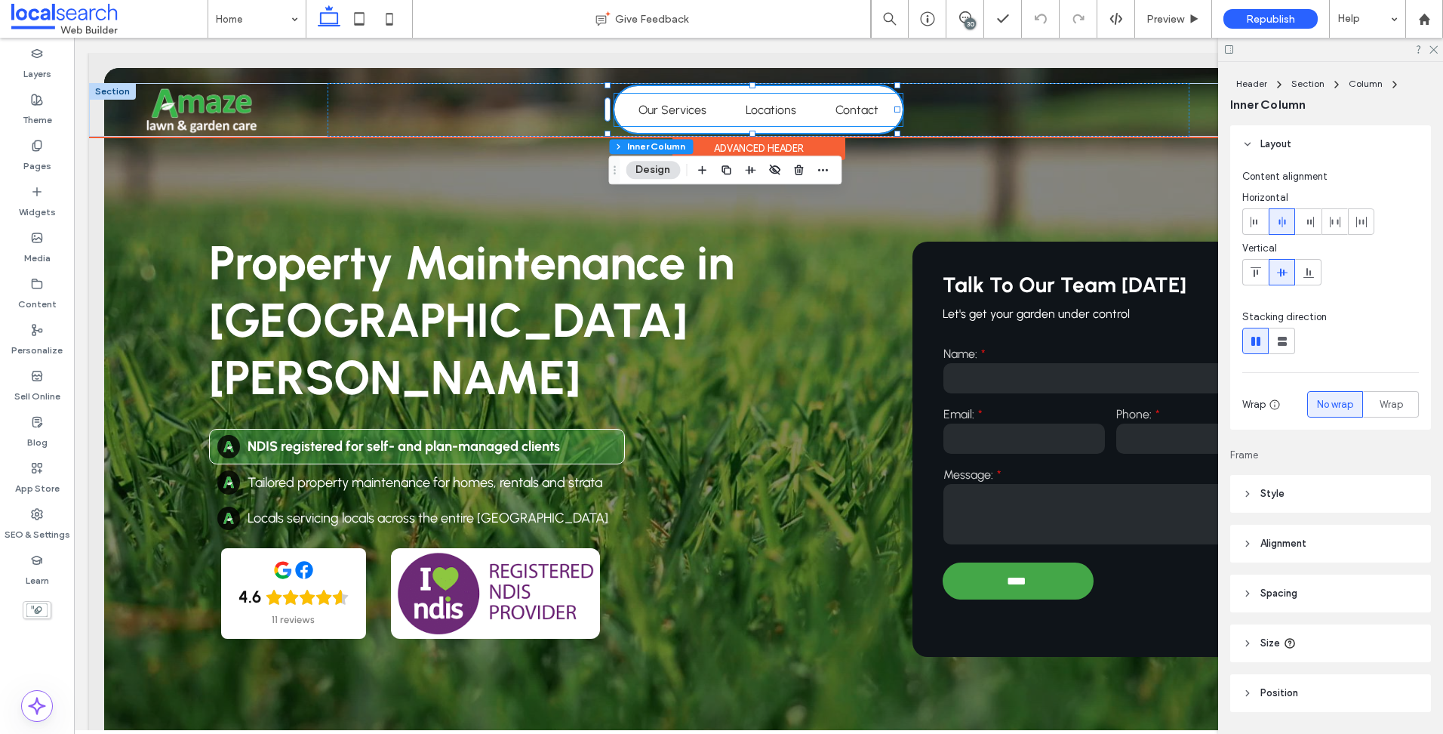
click at [730, 105] on ul "Our Services Gallery Lawn Mowing Gardening Hedge Trimming [GEOGRAPHIC_DATA] Hig…" at bounding box center [758, 110] width 281 height 32
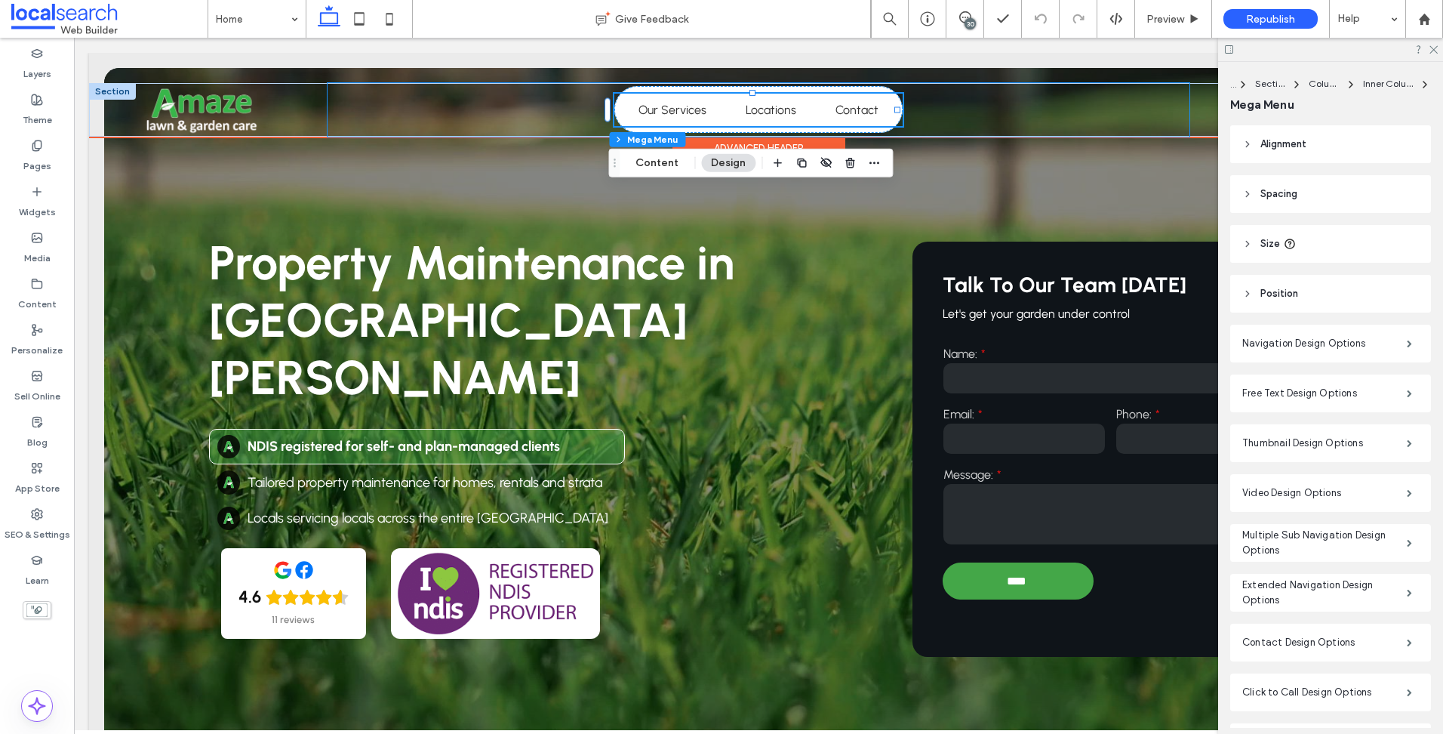
click at [555, 109] on div "Our Services Gallery Lawn Mowing Gardening Hedge Trimming [GEOGRAPHIC_DATA] Hig…" at bounding box center [759, 110] width 862 height 54
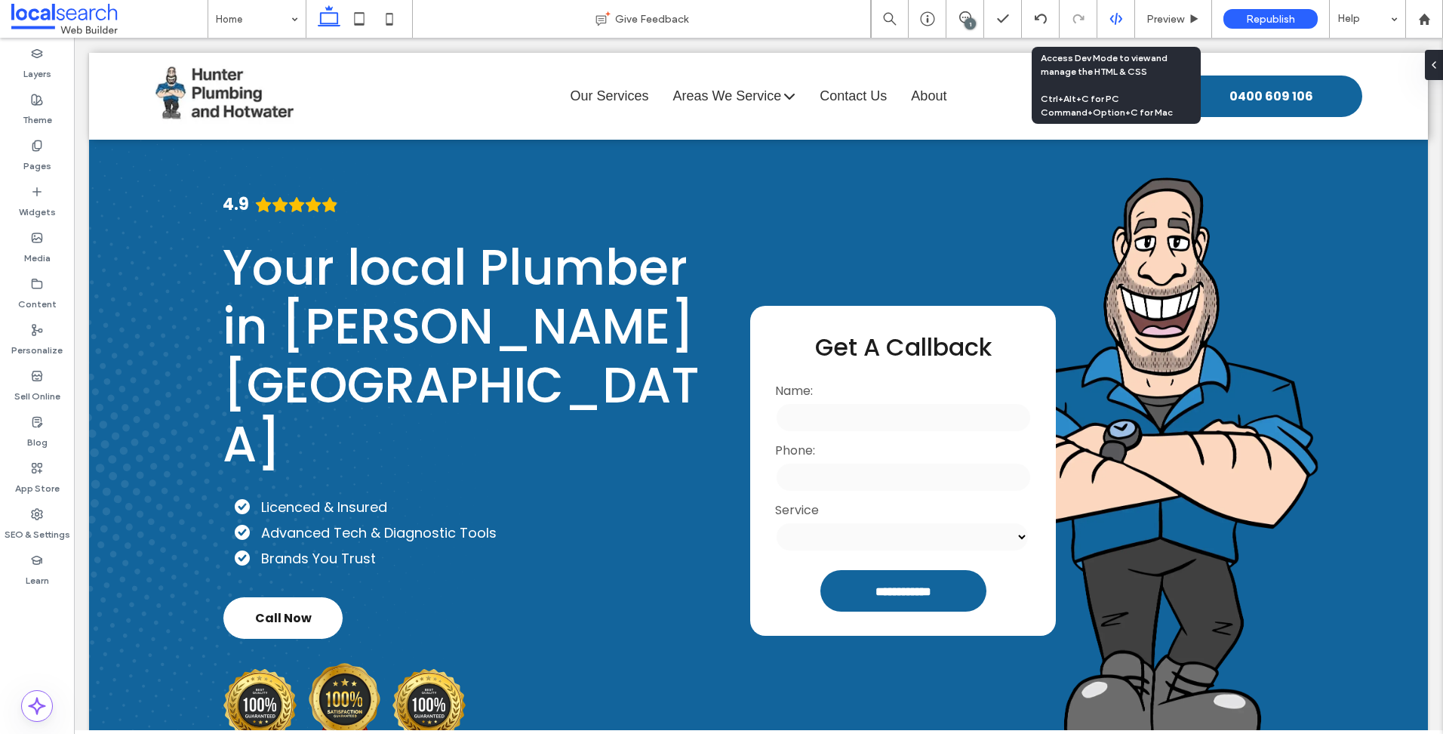
click at [1118, 20] on icon at bounding box center [1116, 19] width 14 height 14
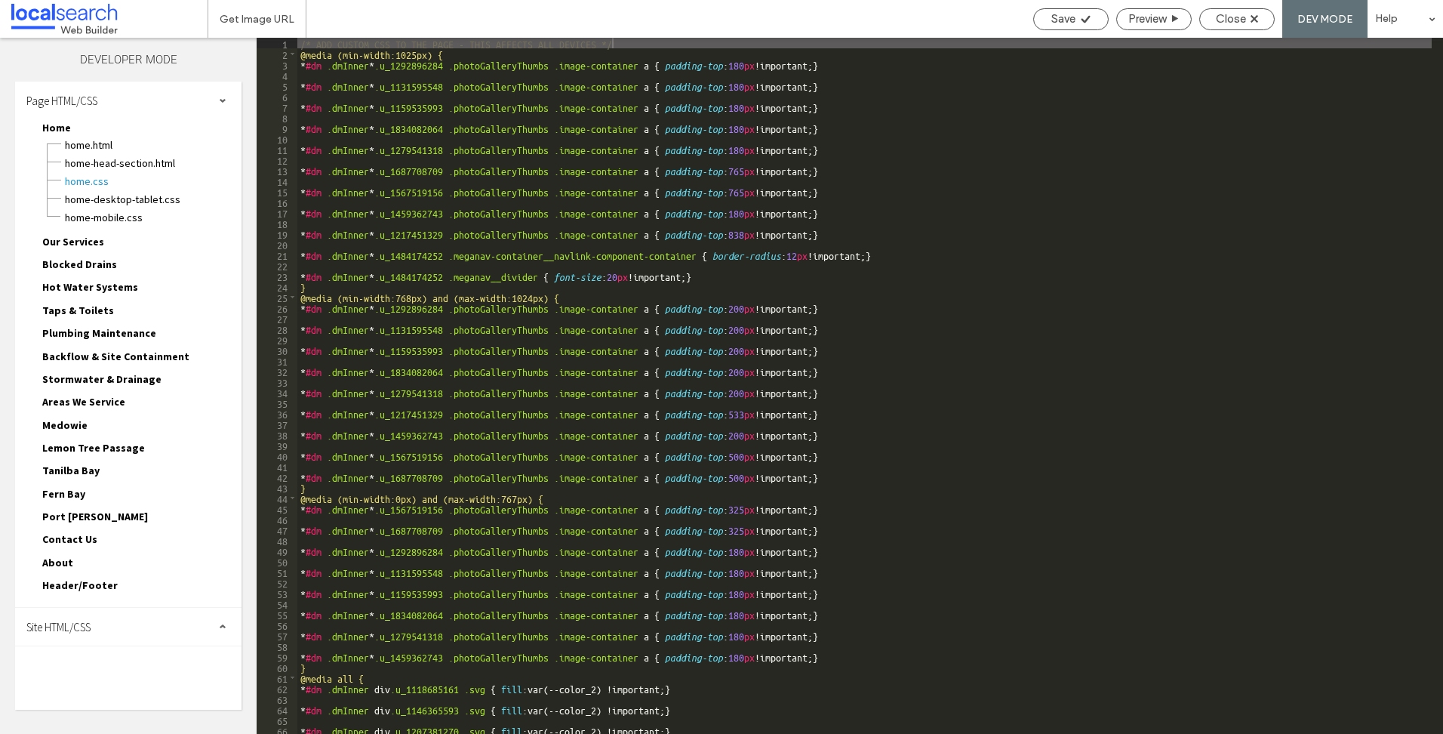
click at [106, 634] on div "Site HTML/CSS" at bounding box center [128, 627] width 226 height 38
click at [96, 688] on span "site.css" at bounding box center [155, 692] width 171 height 15
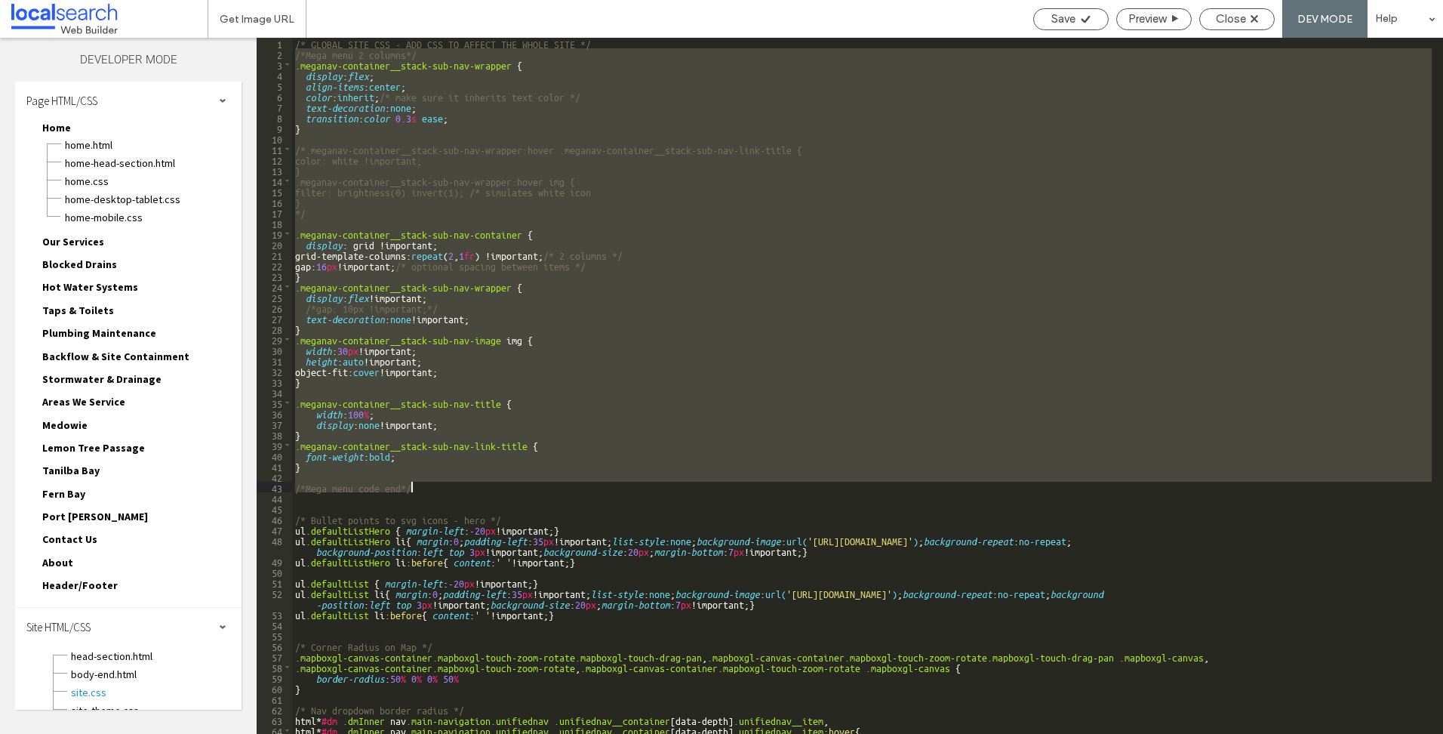
drag, startPoint x: 297, startPoint y: 54, endPoint x: 541, endPoint y: 488, distance: 497.4
click at [541, 488] on div "/* GLOBAL SITE CSS - ADD CSS TO AFFECT THE WHOLE SITE */ /*Mega menu 2 columns*…" at bounding box center [862, 396] width 1140 height 717
drag, startPoint x: 534, startPoint y: 476, endPoint x: 653, endPoint y: 376, distance: 155.3
click at [653, 376] on div "/* GLOBAL SITE CSS - ADD CSS TO AFFECT THE WHOLE SITE */ /*Mega menu 2 columns*…" at bounding box center [862, 386] width 1140 height 696
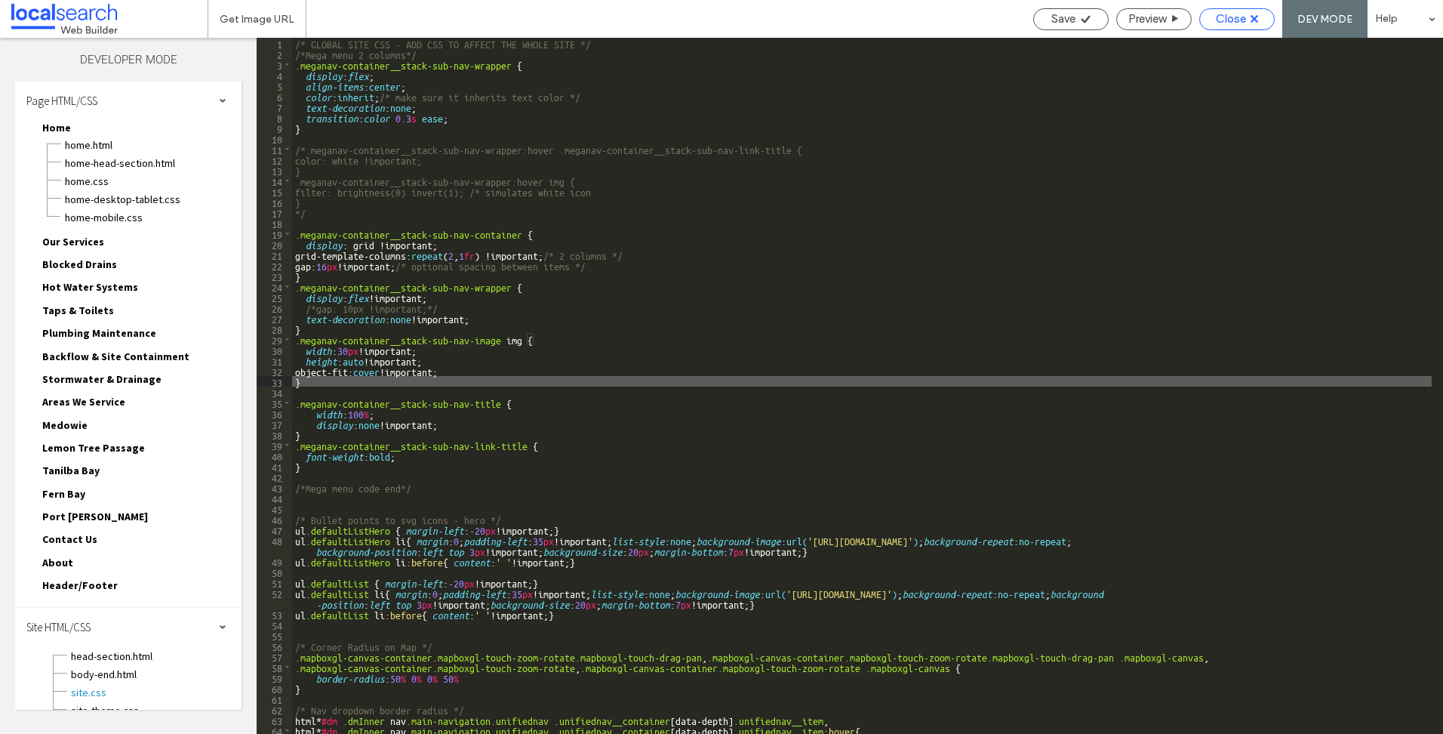
click at [1251, 18] on icon at bounding box center [1255, 19] width 8 height 8
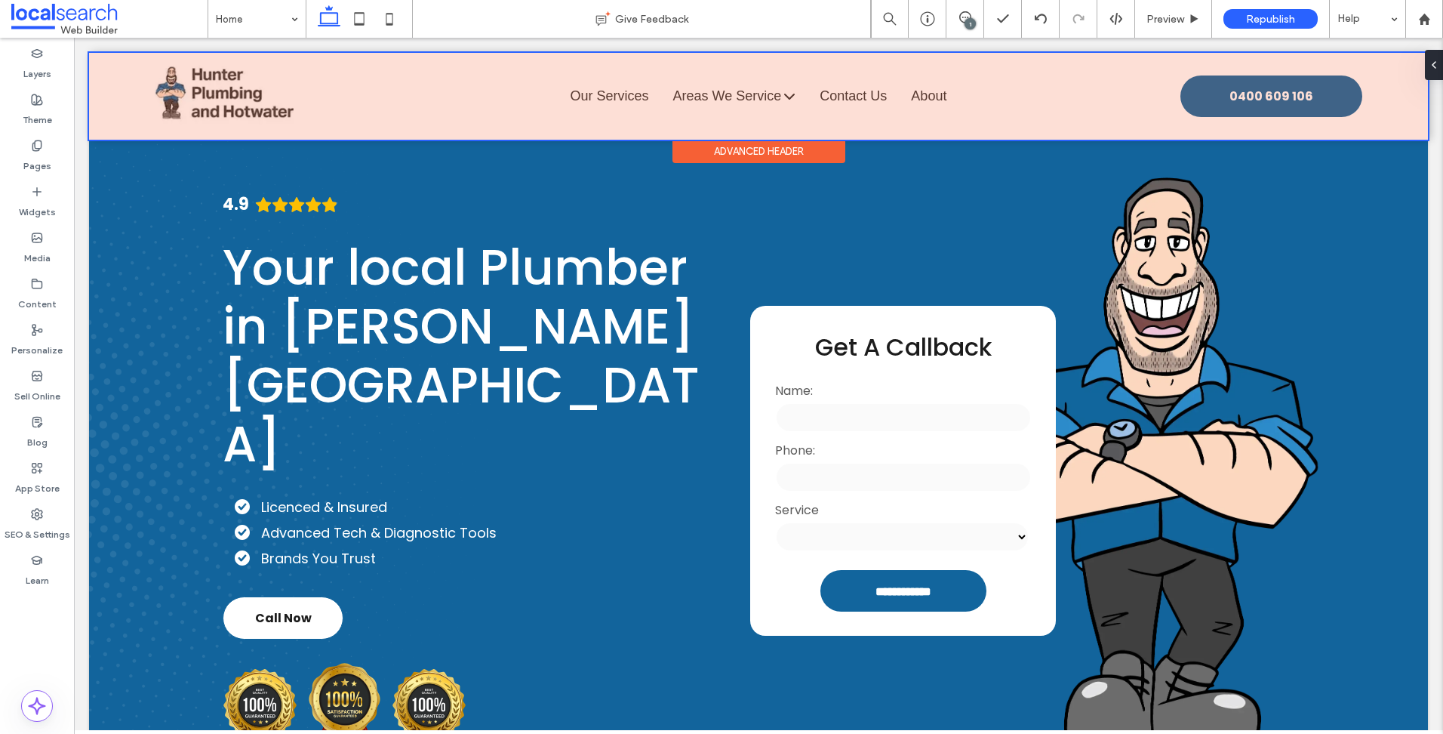
click at [529, 122] on div at bounding box center [758, 96] width 1339 height 87
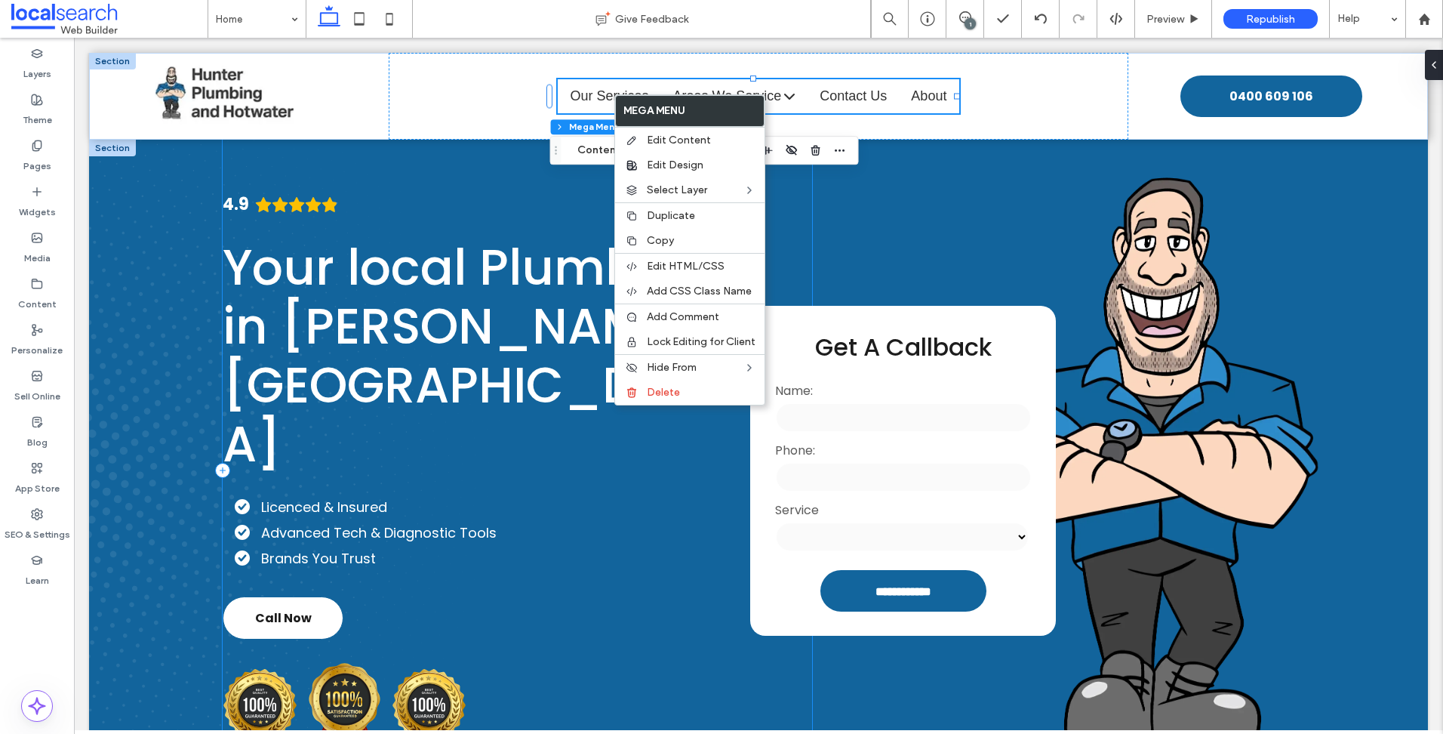
click at [527, 174] on div "4.9 Your local Plumber in Raymond Terrace Licenced & Insured Advanced Tech & Di…" at bounding box center [517, 470] width 589 height 661
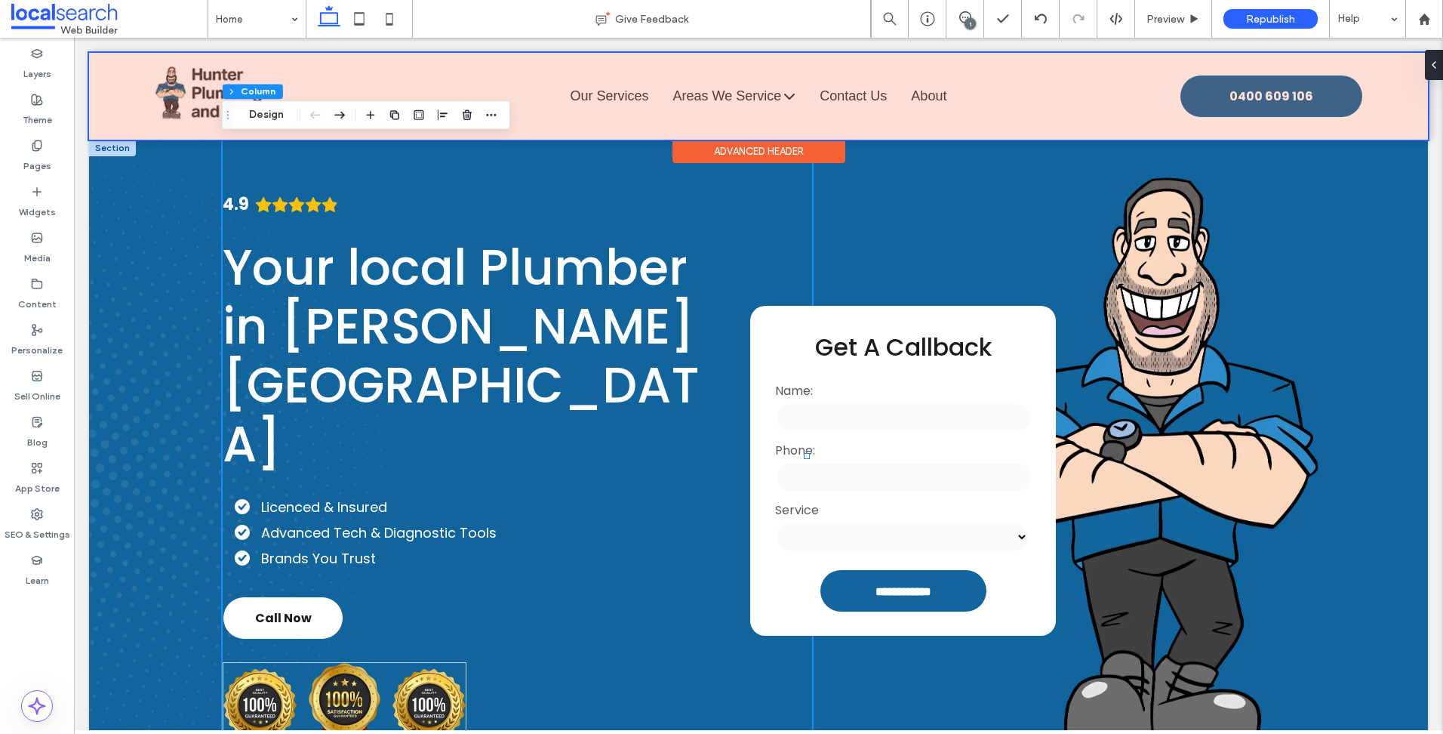
click at [770, 99] on div at bounding box center [758, 96] width 1339 height 87
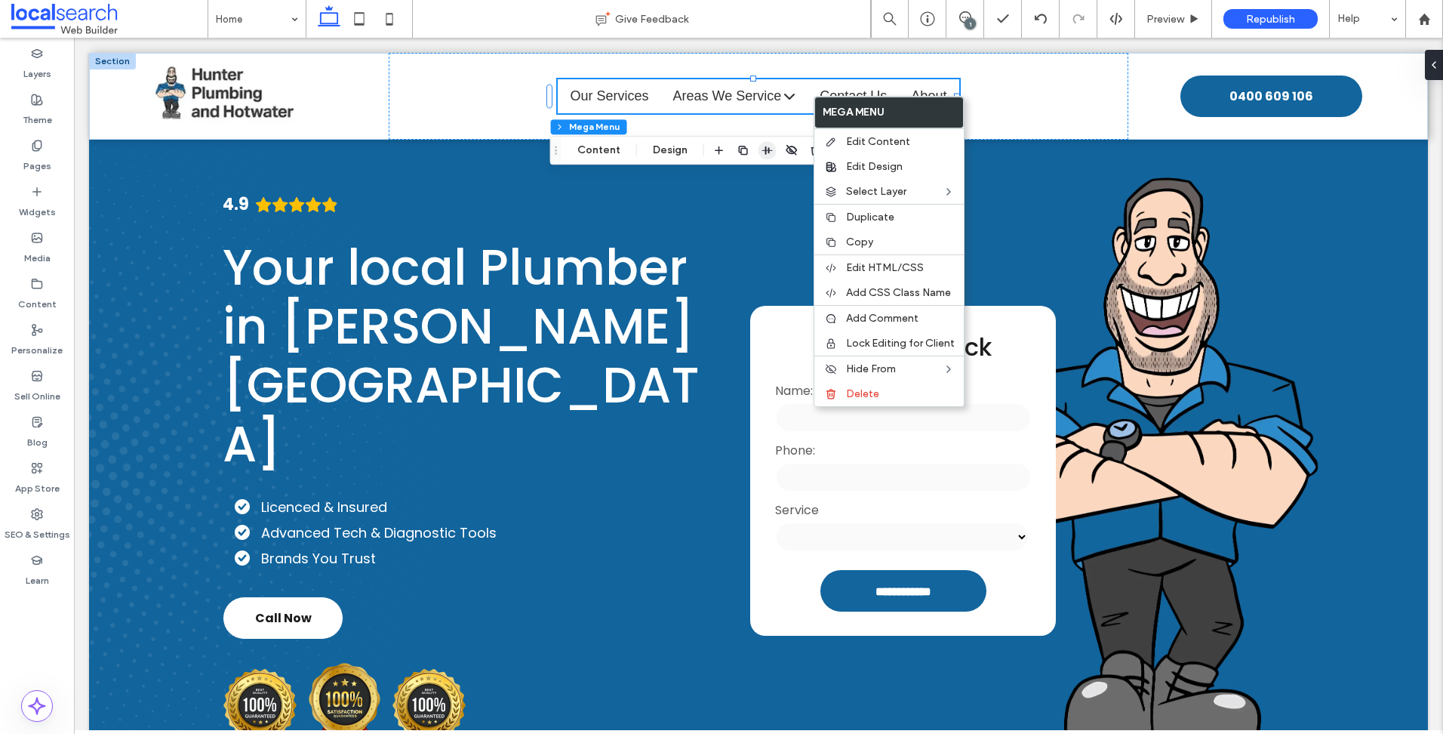
click at [762, 153] on icon "button" at bounding box center [767, 150] width 12 height 12
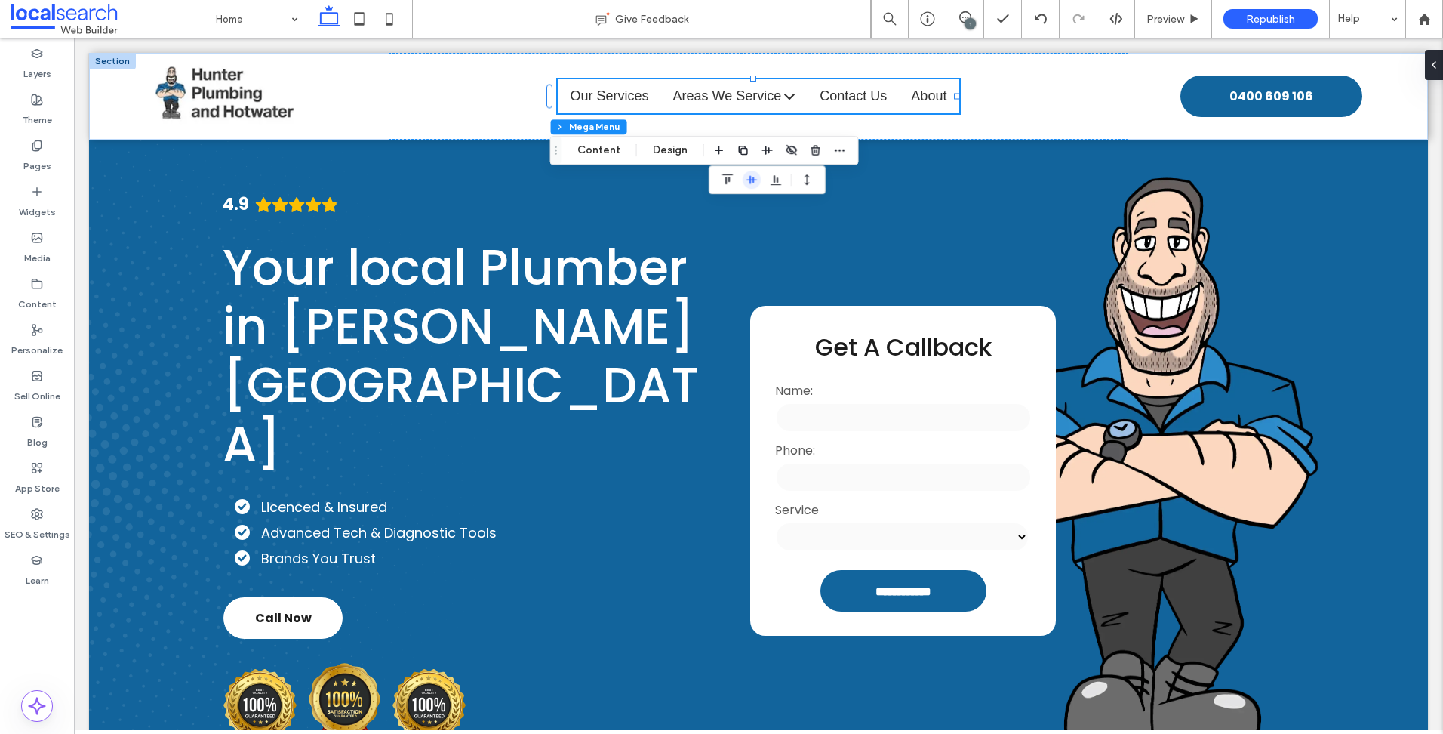
click at [750, 185] on icon "center" at bounding box center [752, 180] width 12 height 12
click at [666, 151] on button "Design" at bounding box center [670, 150] width 54 height 18
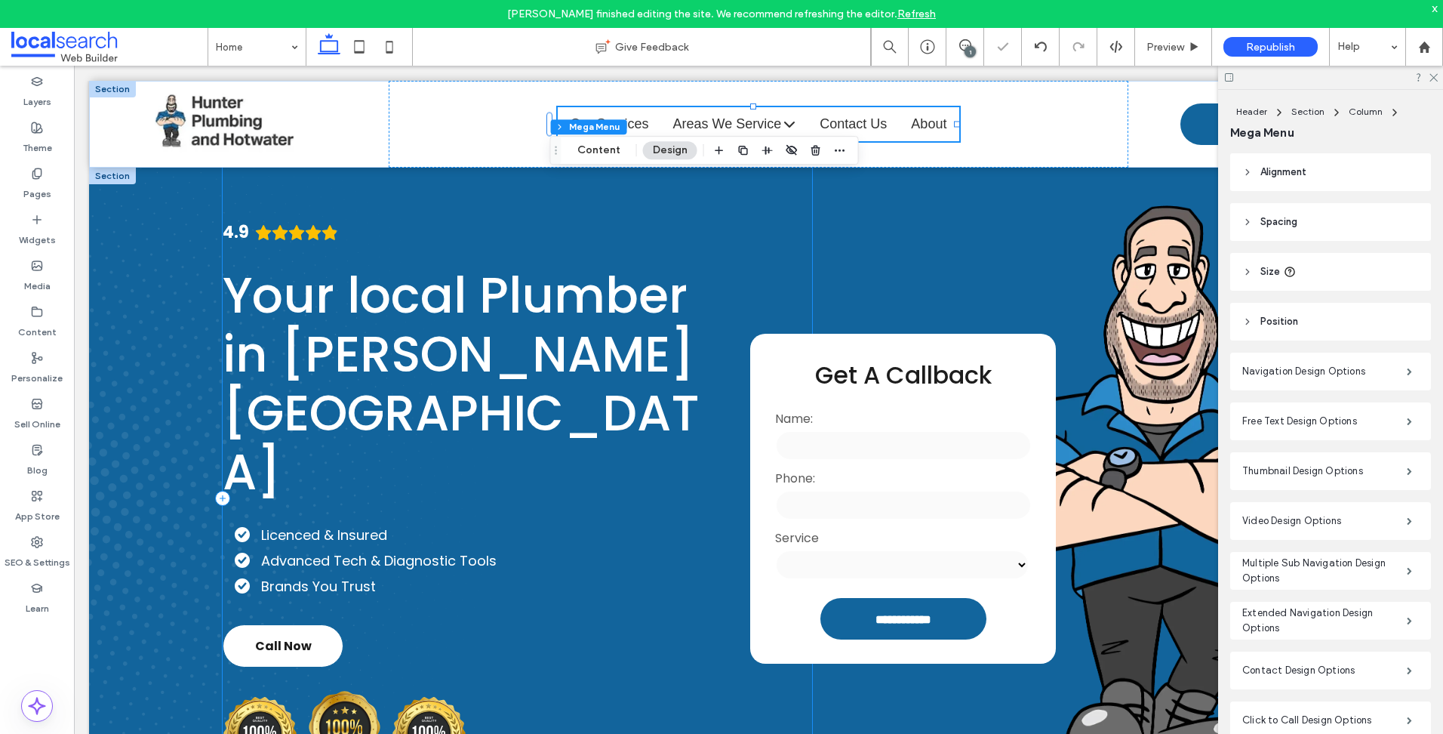
click at [594, 223] on div "4.9 Your local Plumber in Raymond Terrace Licenced & Insured Advanced Tech & Di…" at bounding box center [517, 498] width 589 height 661
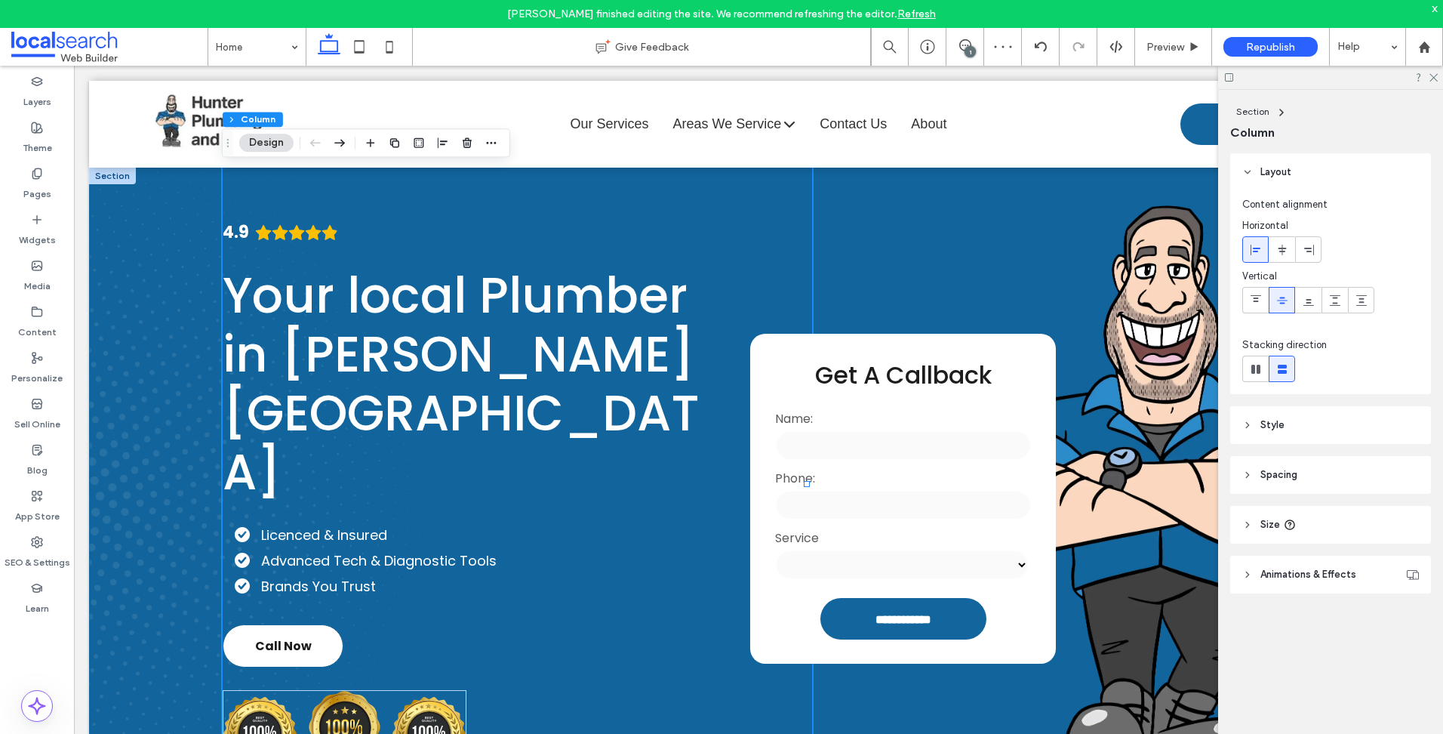
click at [1432, 13] on div "x" at bounding box center [1435, 8] width 7 height 13
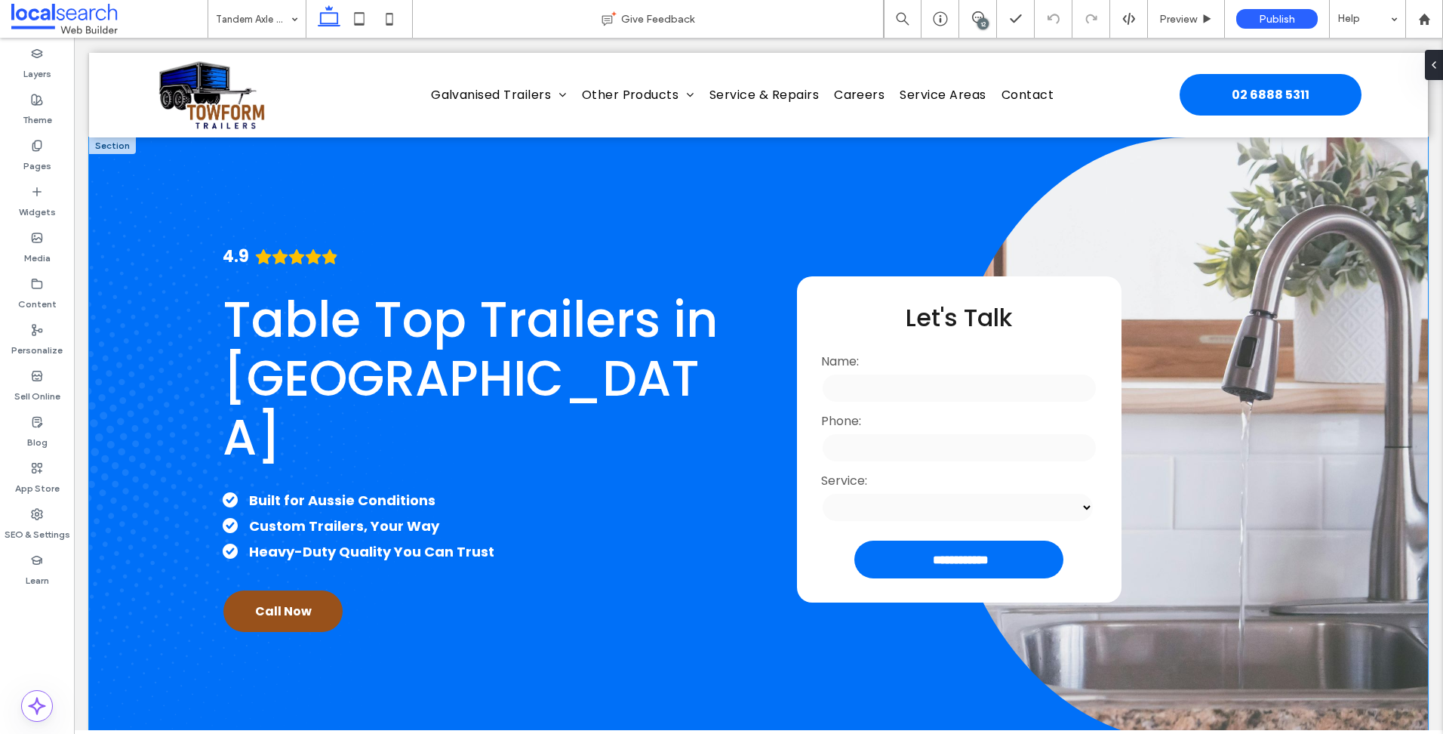
click at [159, 483] on div "**********" at bounding box center [758, 439] width 1339 height 604
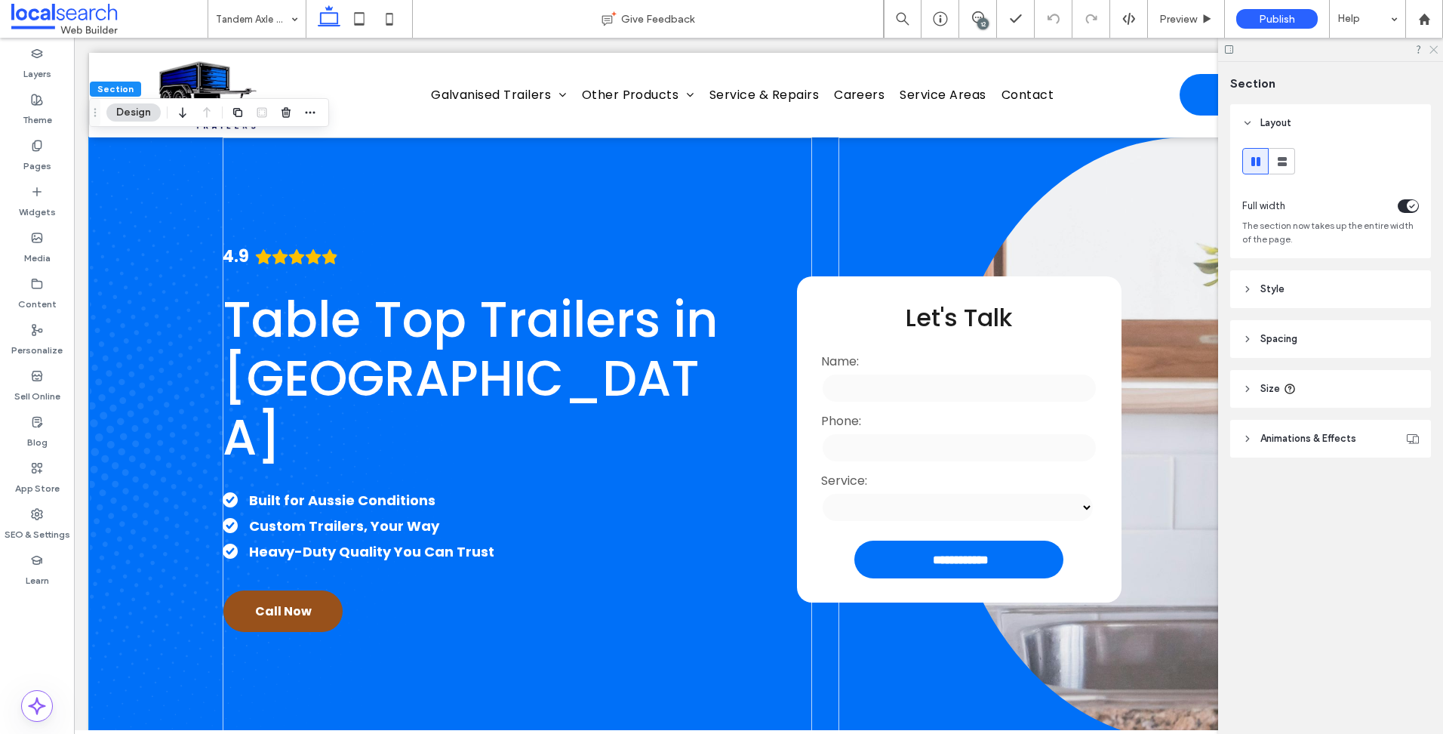
click at [1432, 44] on icon at bounding box center [1433, 49] width 10 height 10
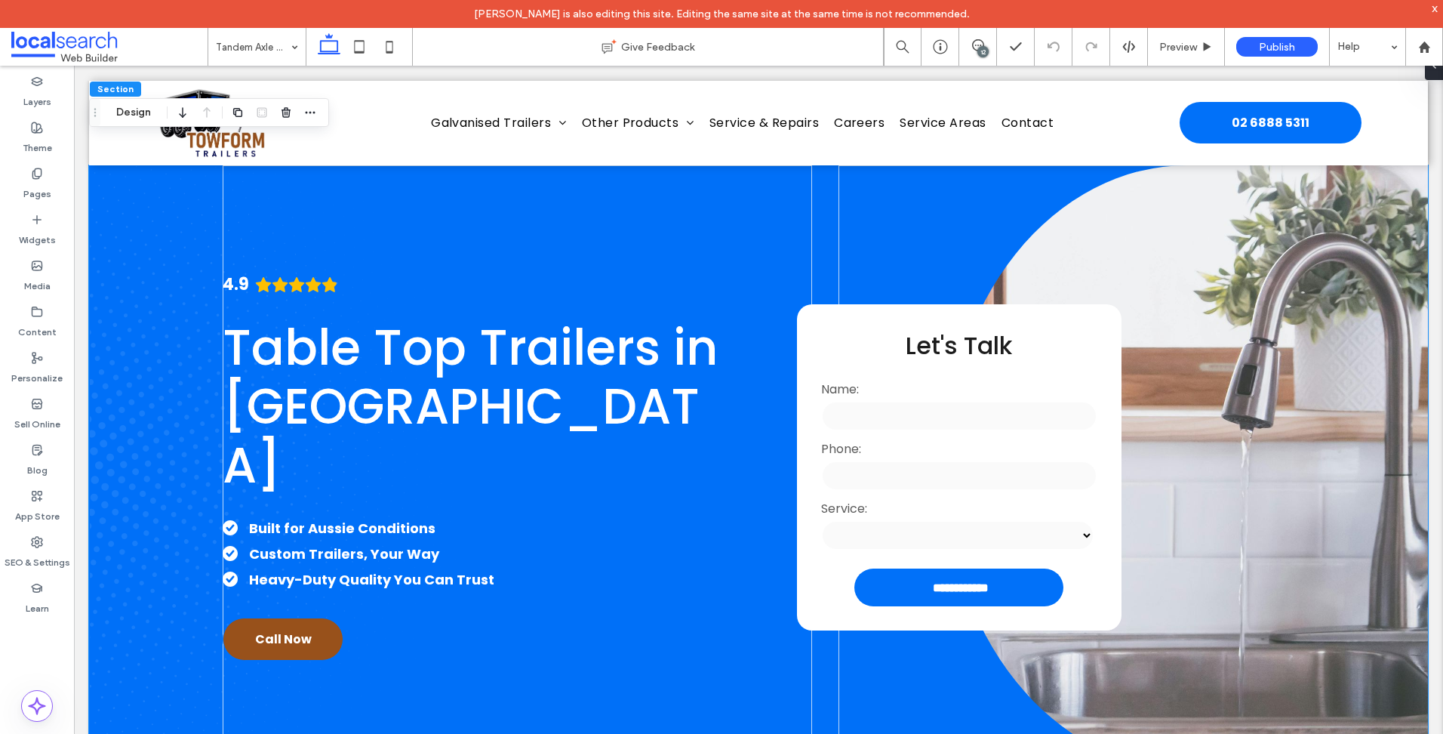
click at [108, 463] on div "**********" at bounding box center [758, 467] width 1339 height 604
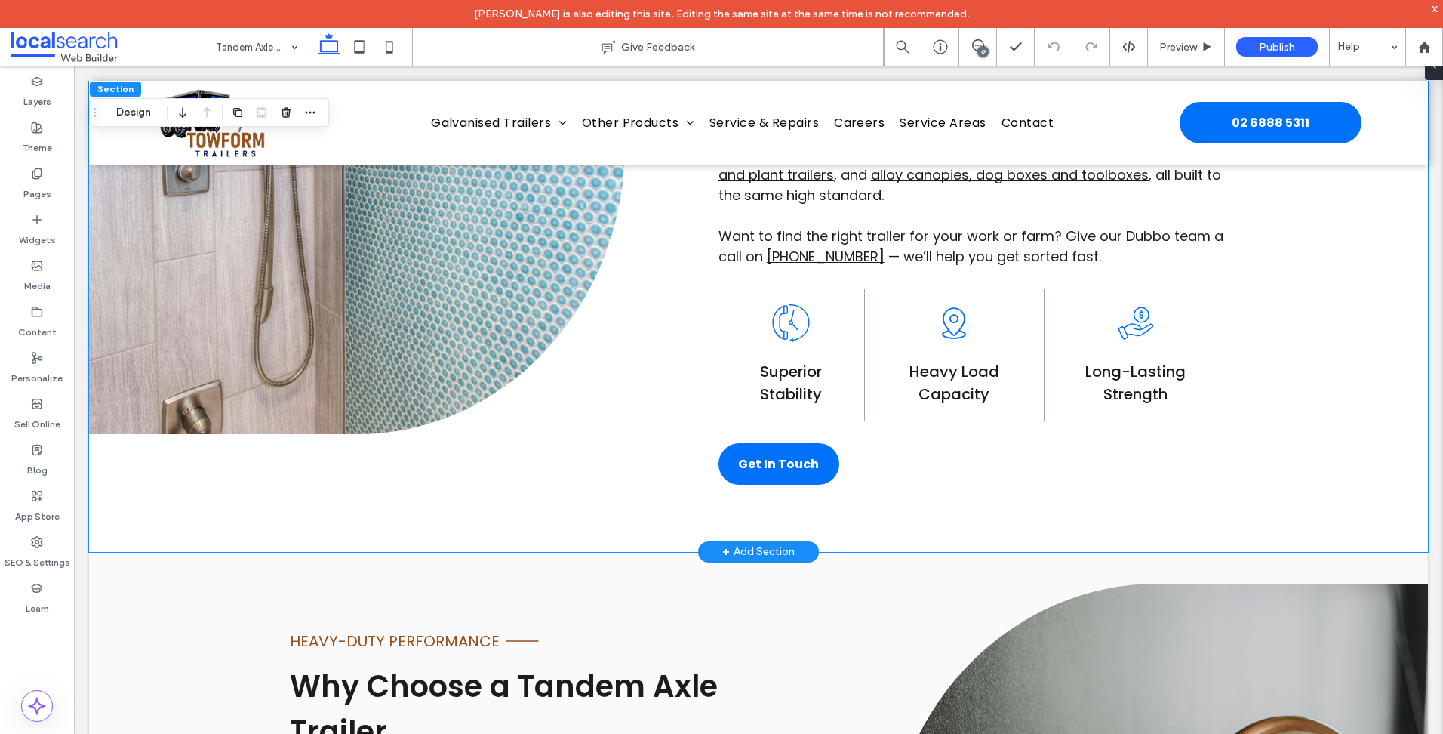
scroll to position [906, 0]
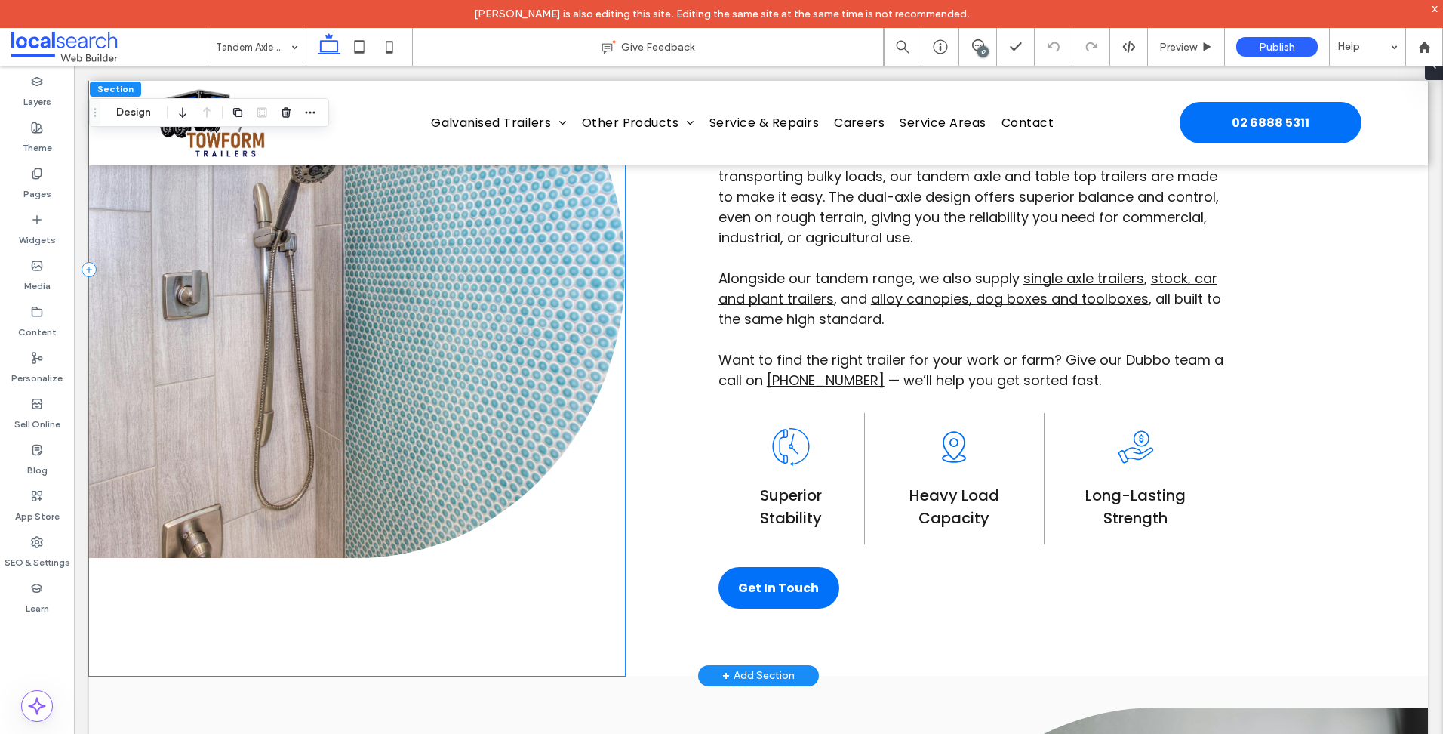
click at [178, 598] on div at bounding box center [357, 269] width 536 height 812
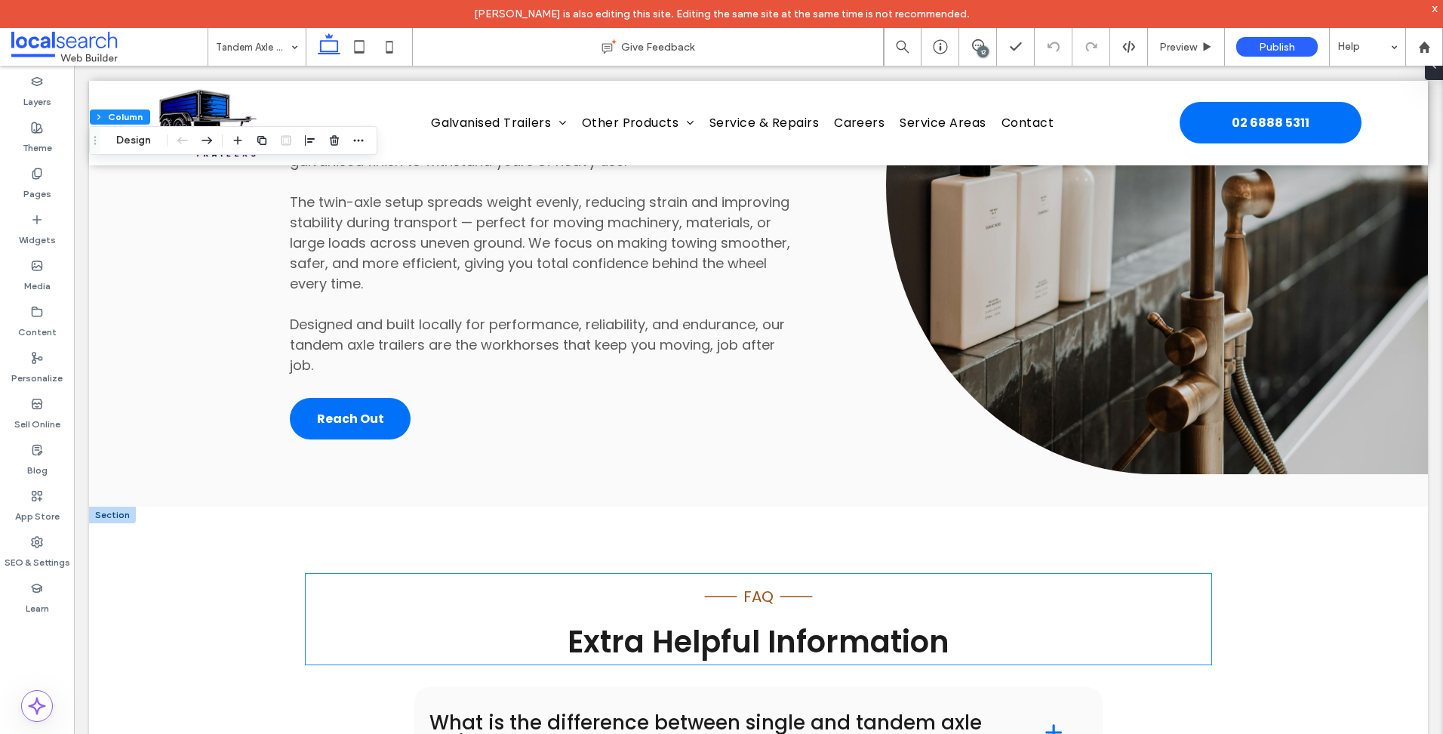
scroll to position [1962, 0]
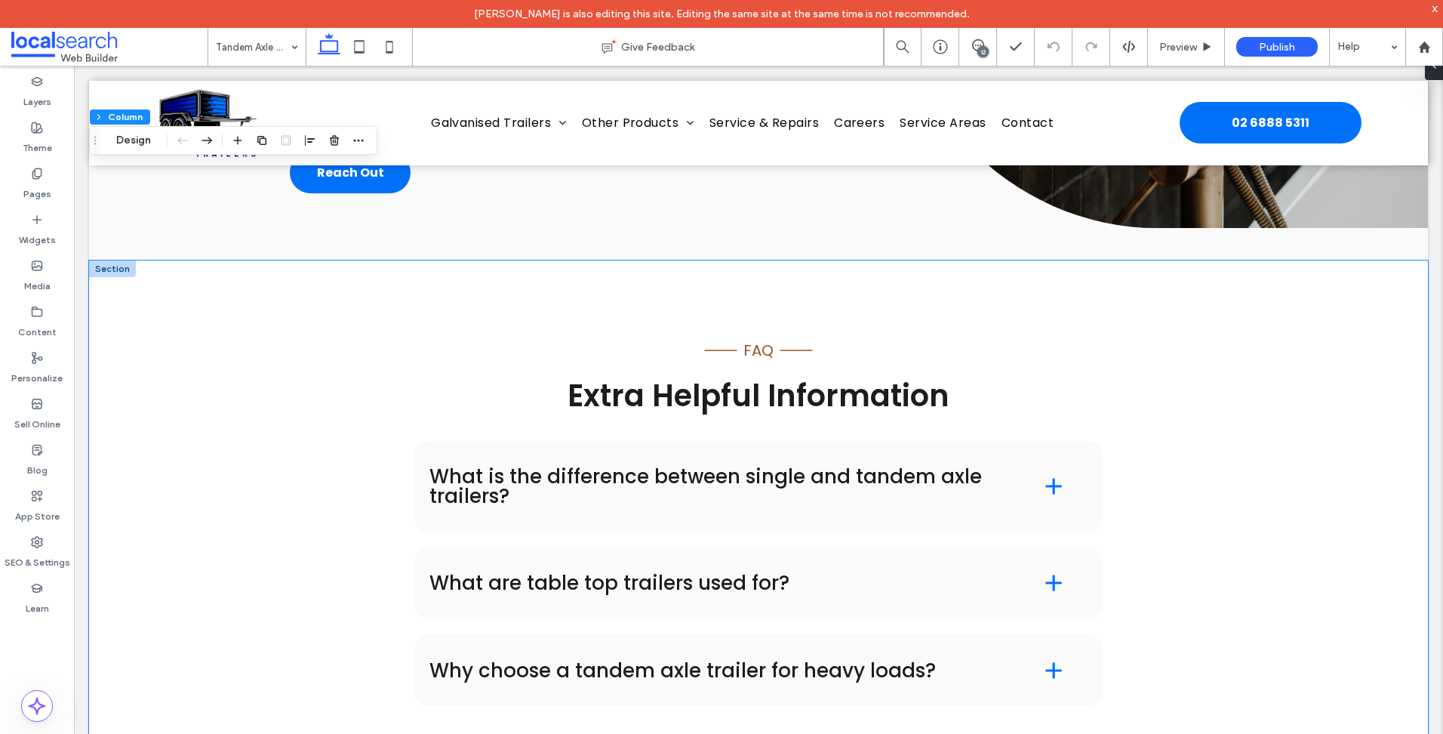
click at [201, 460] on div "Line Icon FAQ Line Icon Extra Helpful Information What is the difference betwee…" at bounding box center [758, 502] width 1339 height 484
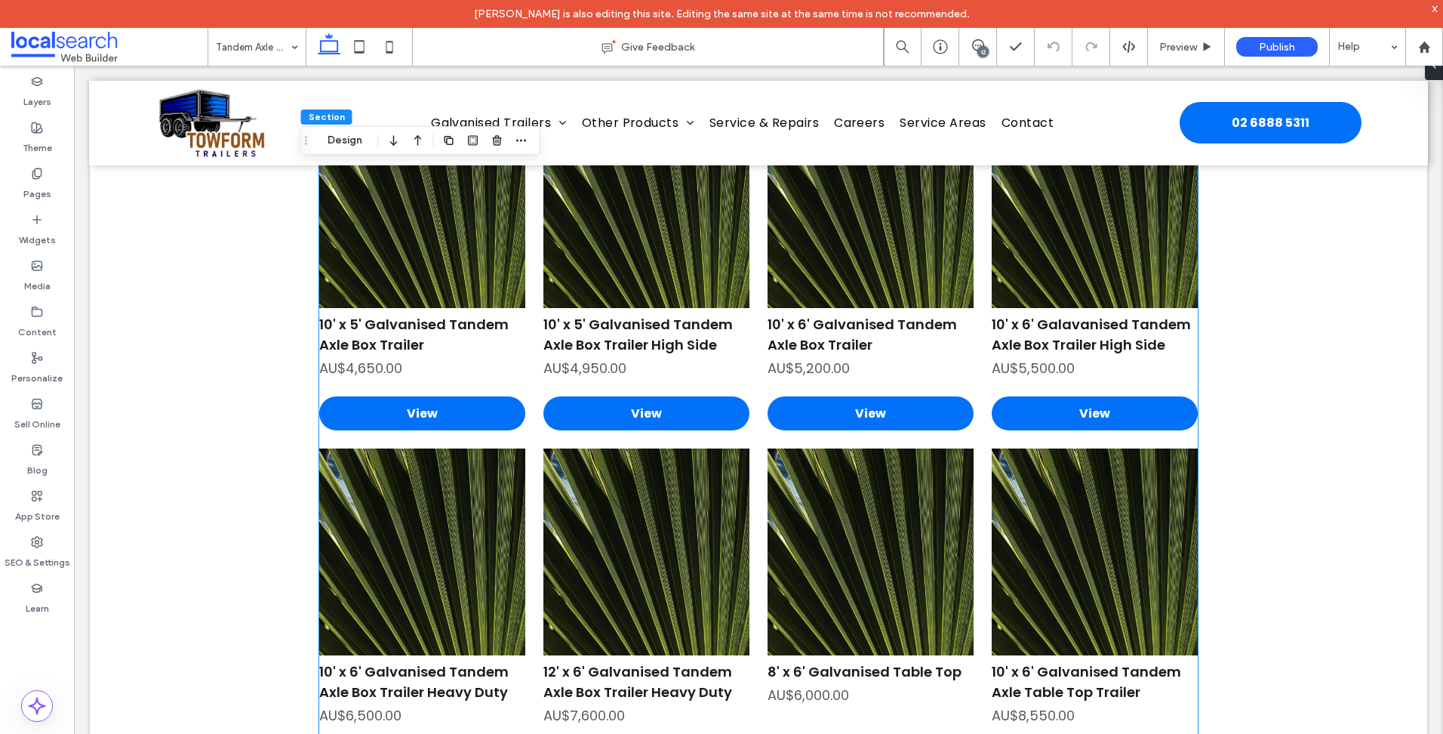
scroll to position [3623, 0]
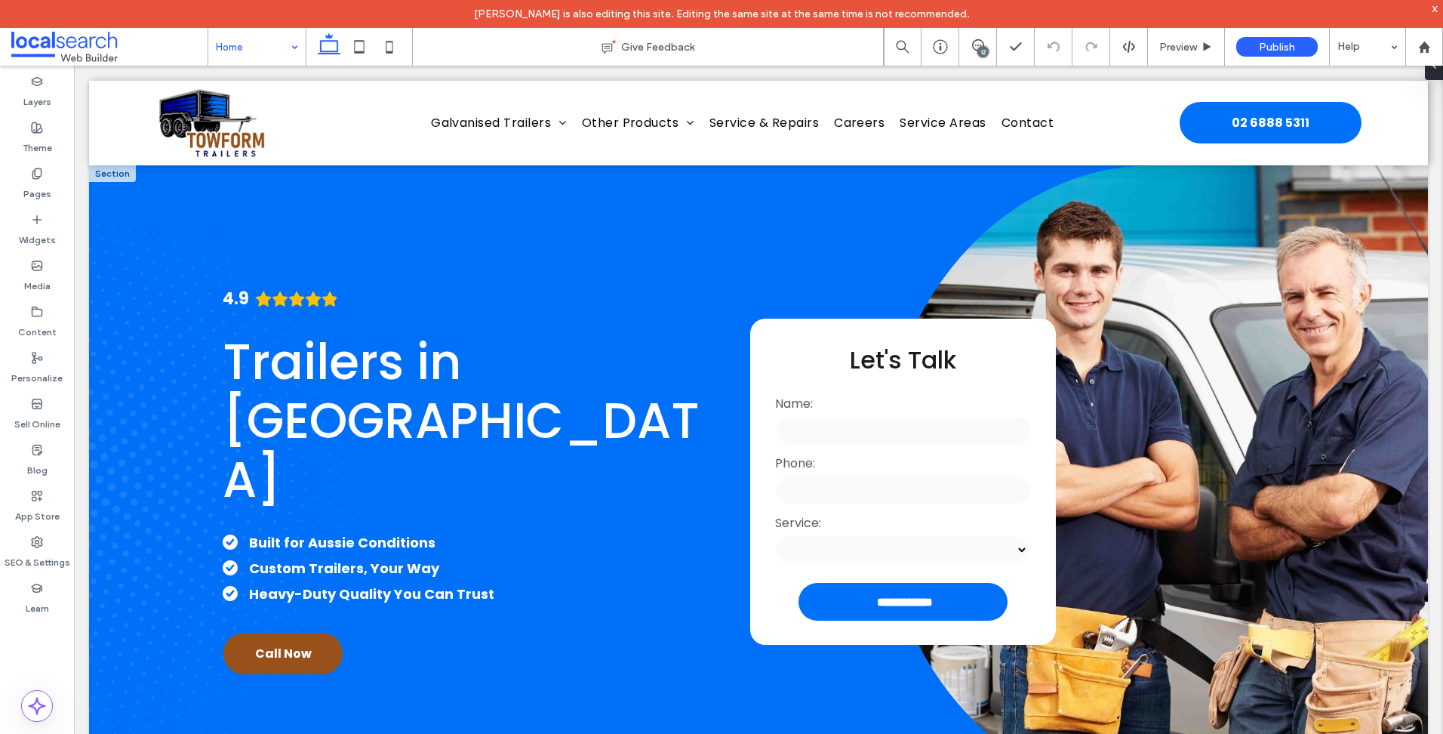
click at [101, 448] on div "**********" at bounding box center [758, 481] width 1339 height 632
click at [137, 445] on div "**********" at bounding box center [758, 481] width 1339 height 632
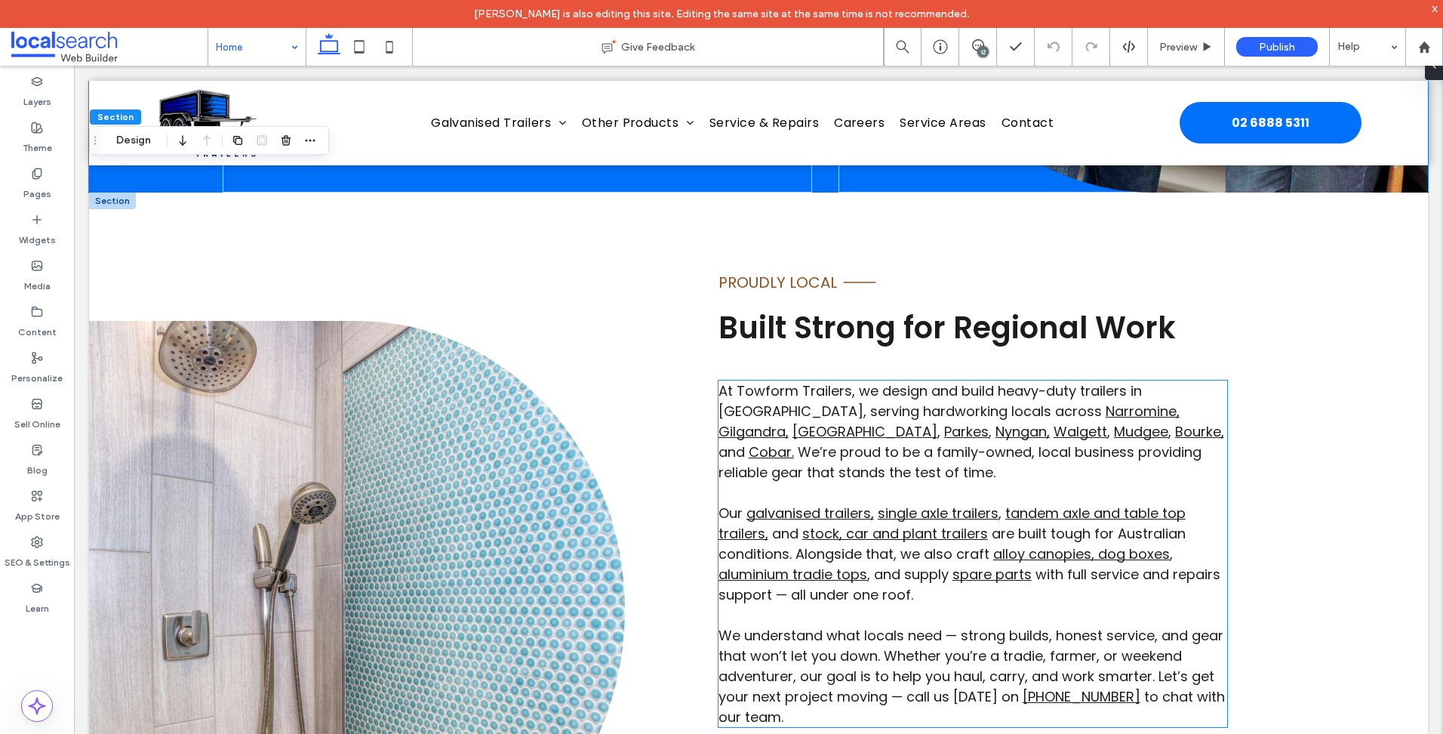
scroll to position [906, 0]
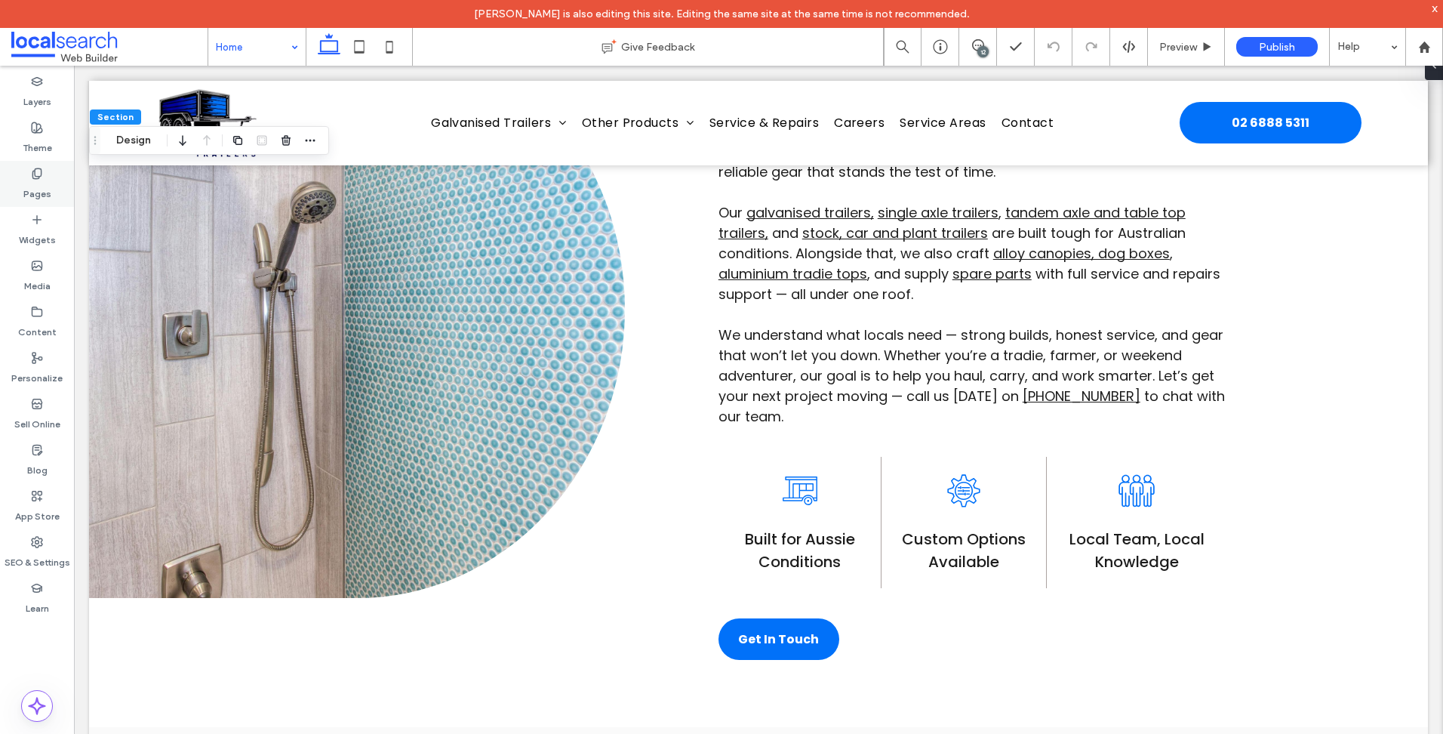
click at [39, 174] on icon at bounding box center [37, 174] width 12 height 12
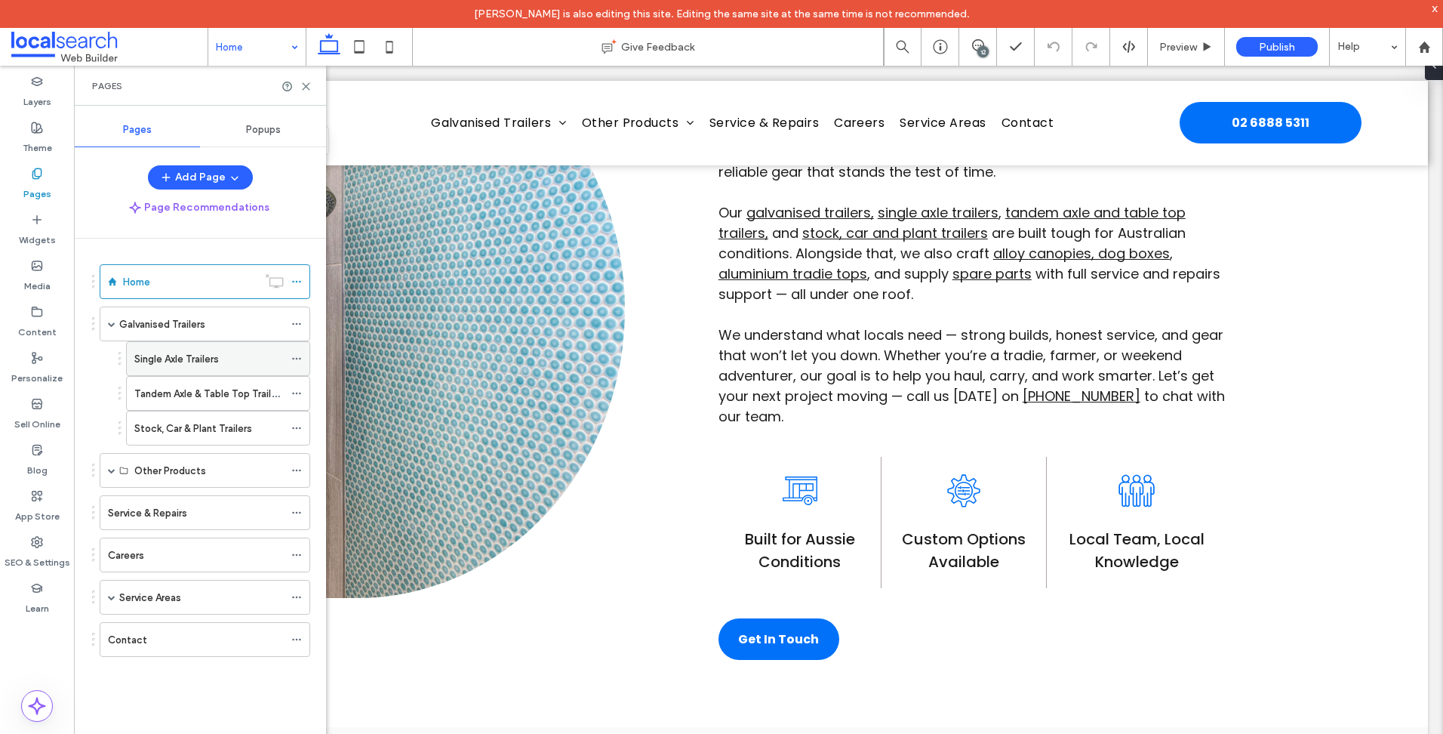
click at [190, 357] on label "Single Axle Trailers" at bounding box center [176, 359] width 85 height 26
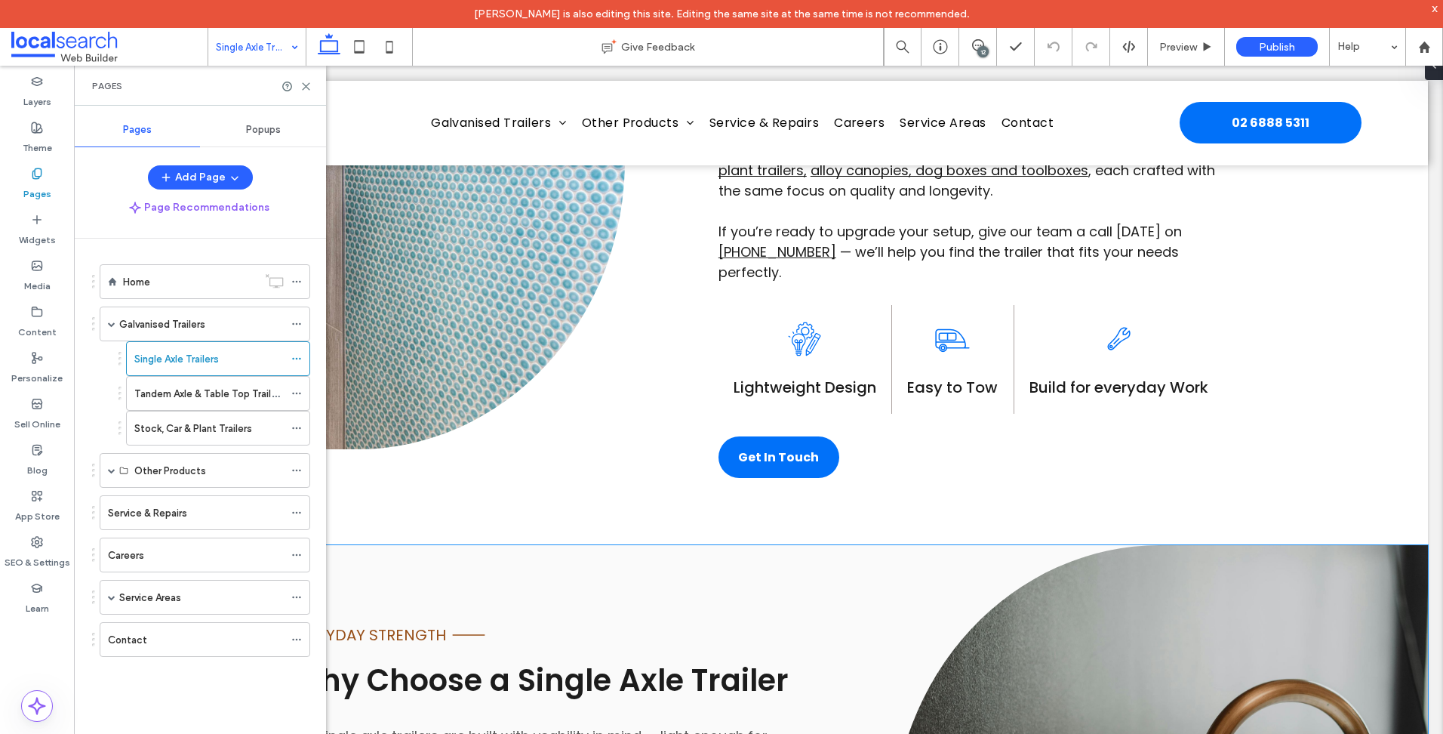
scroll to position [906, 0]
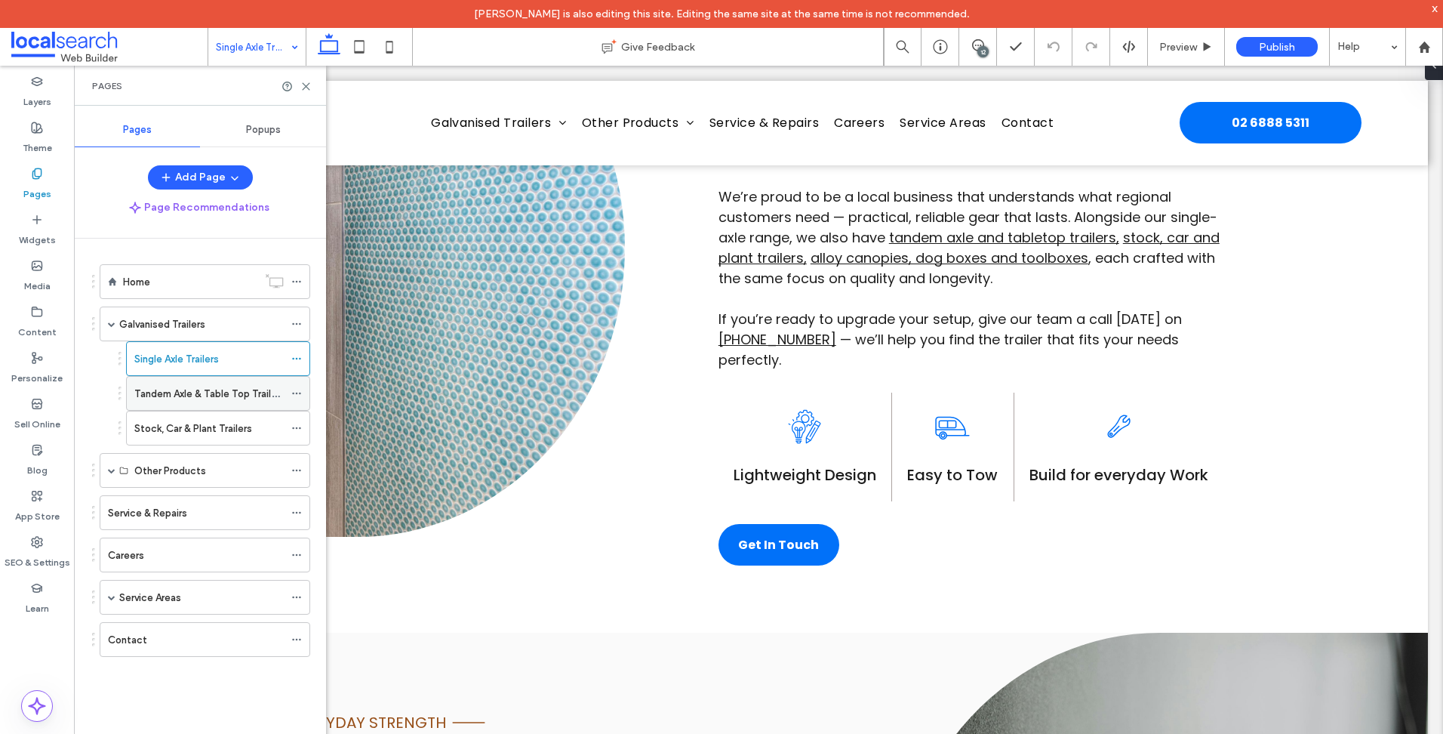
click at [205, 386] on label "Tandem Axle & Table Top Trailers" at bounding box center [209, 393] width 151 height 26
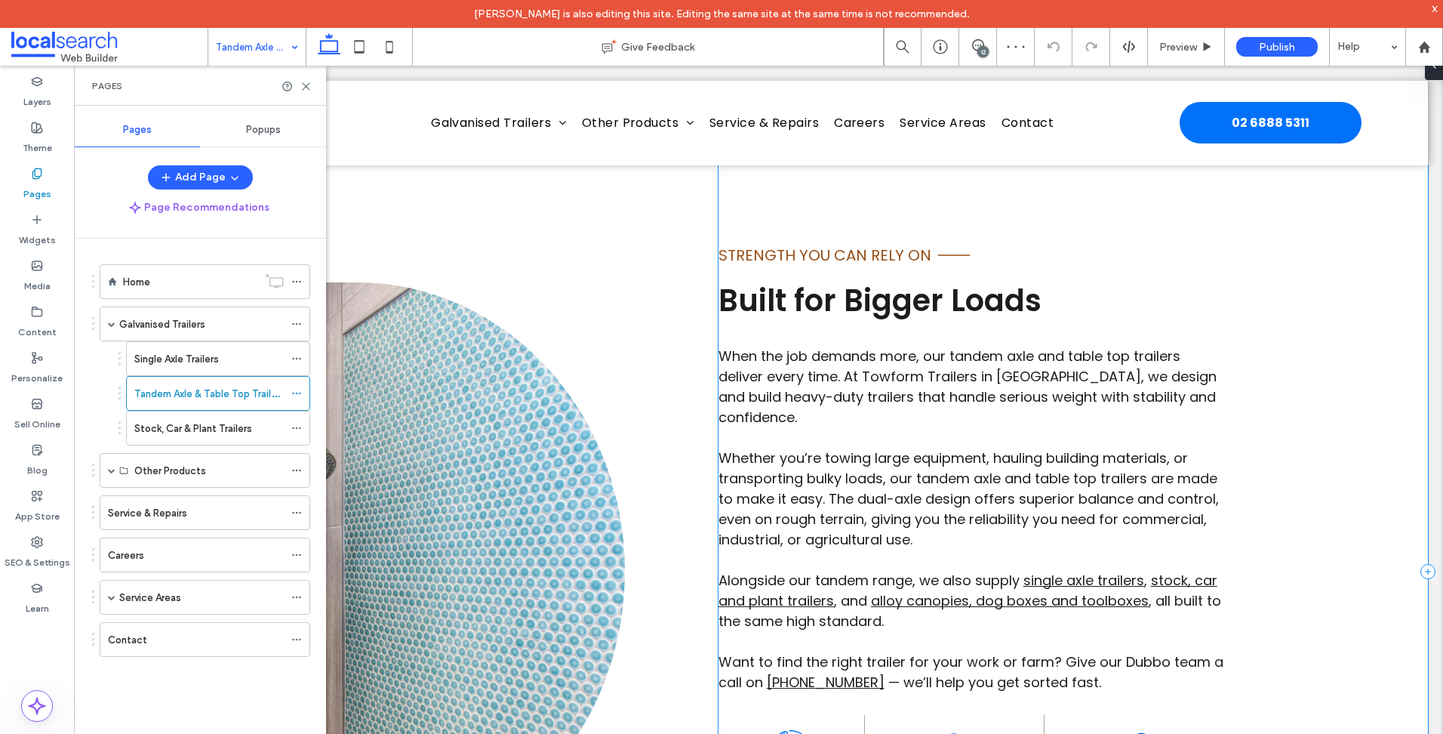
scroll to position [981, 0]
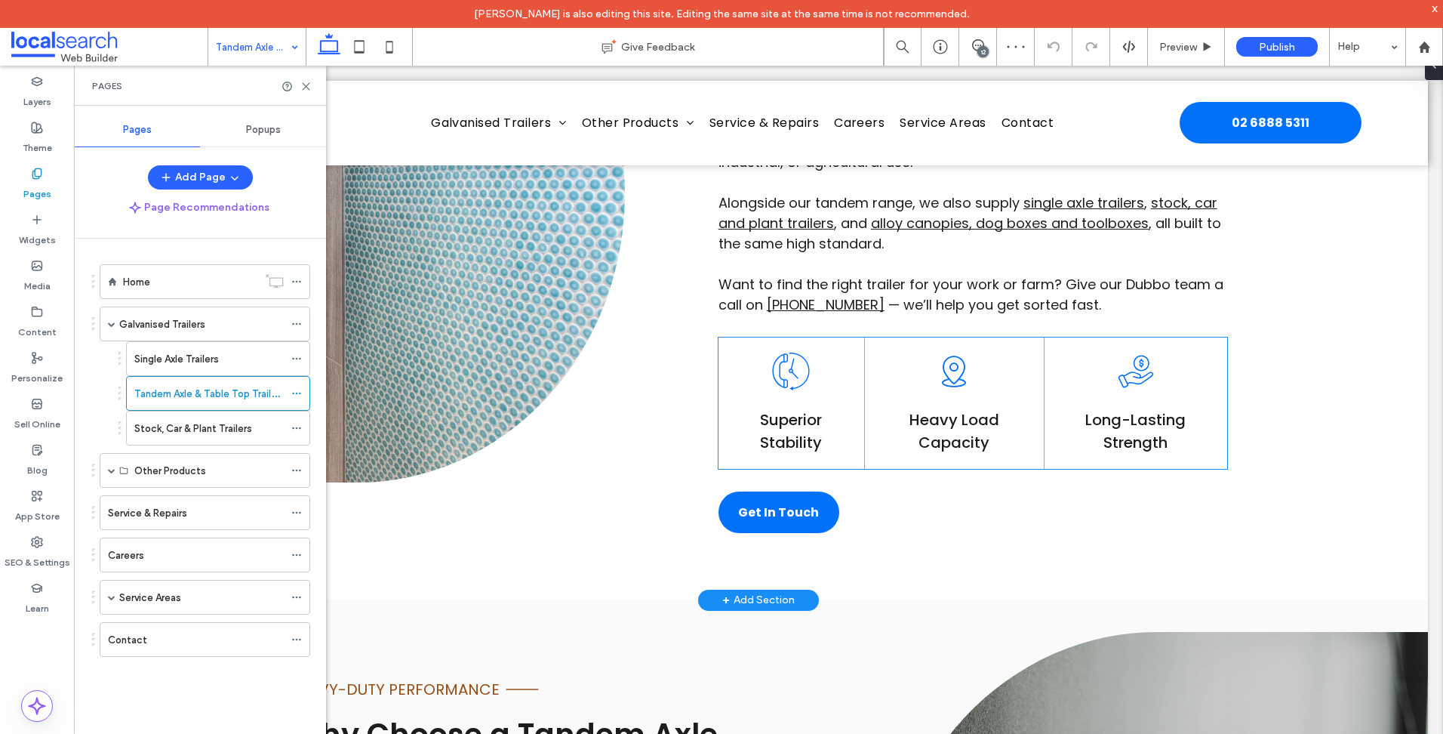
click at [799, 370] on icon at bounding box center [791, 371] width 38 height 38
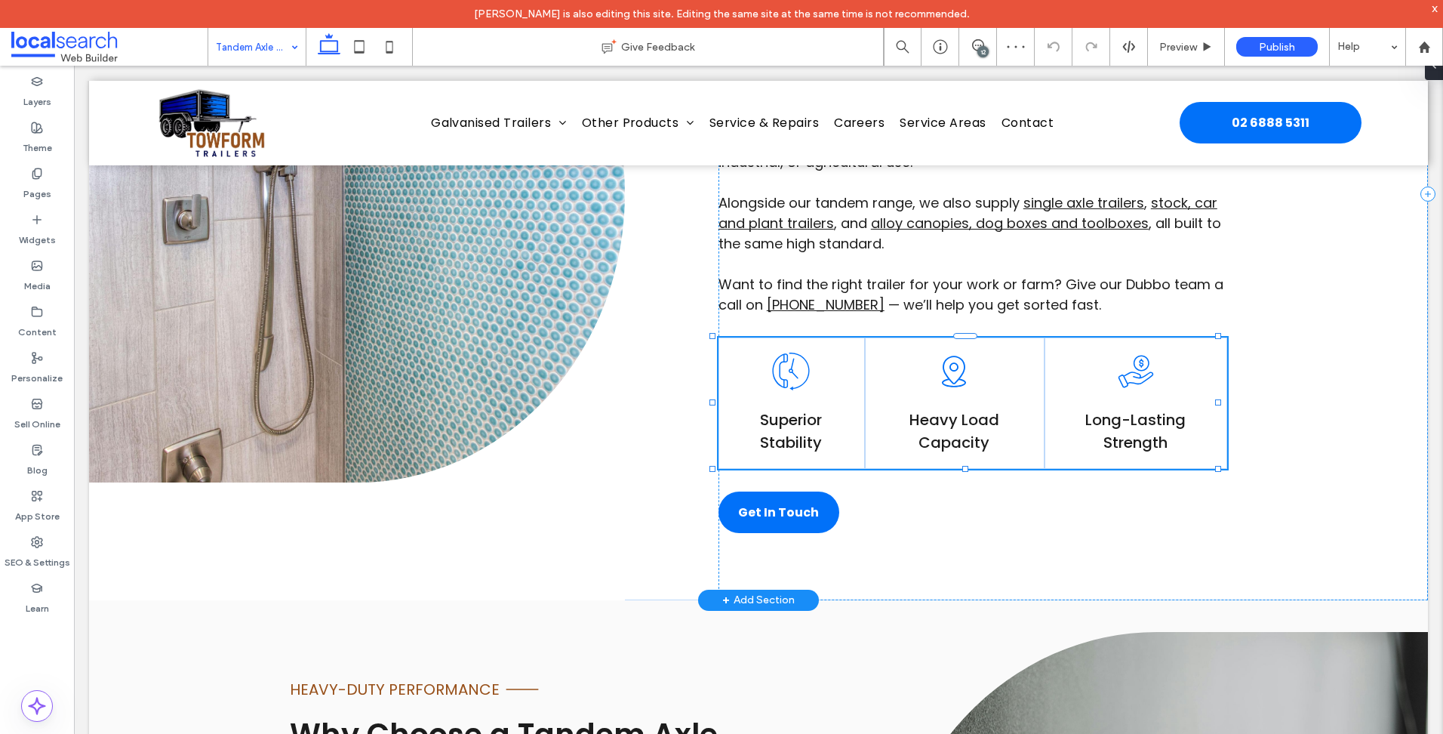
click at [799, 370] on icon at bounding box center [791, 371] width 38 height 38
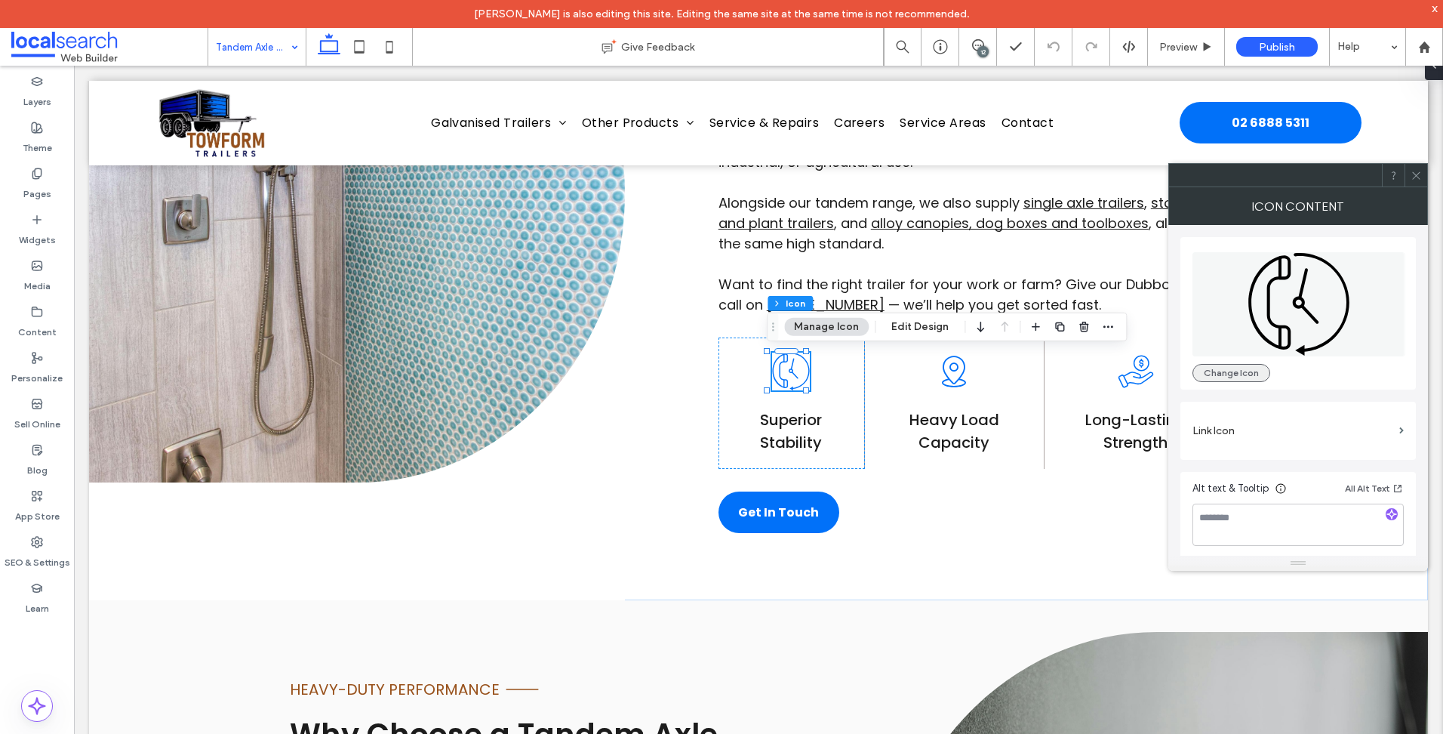
click at [1225, 377] on button "Change Icon" at bounding box center [1231, 373] width 78 height 18
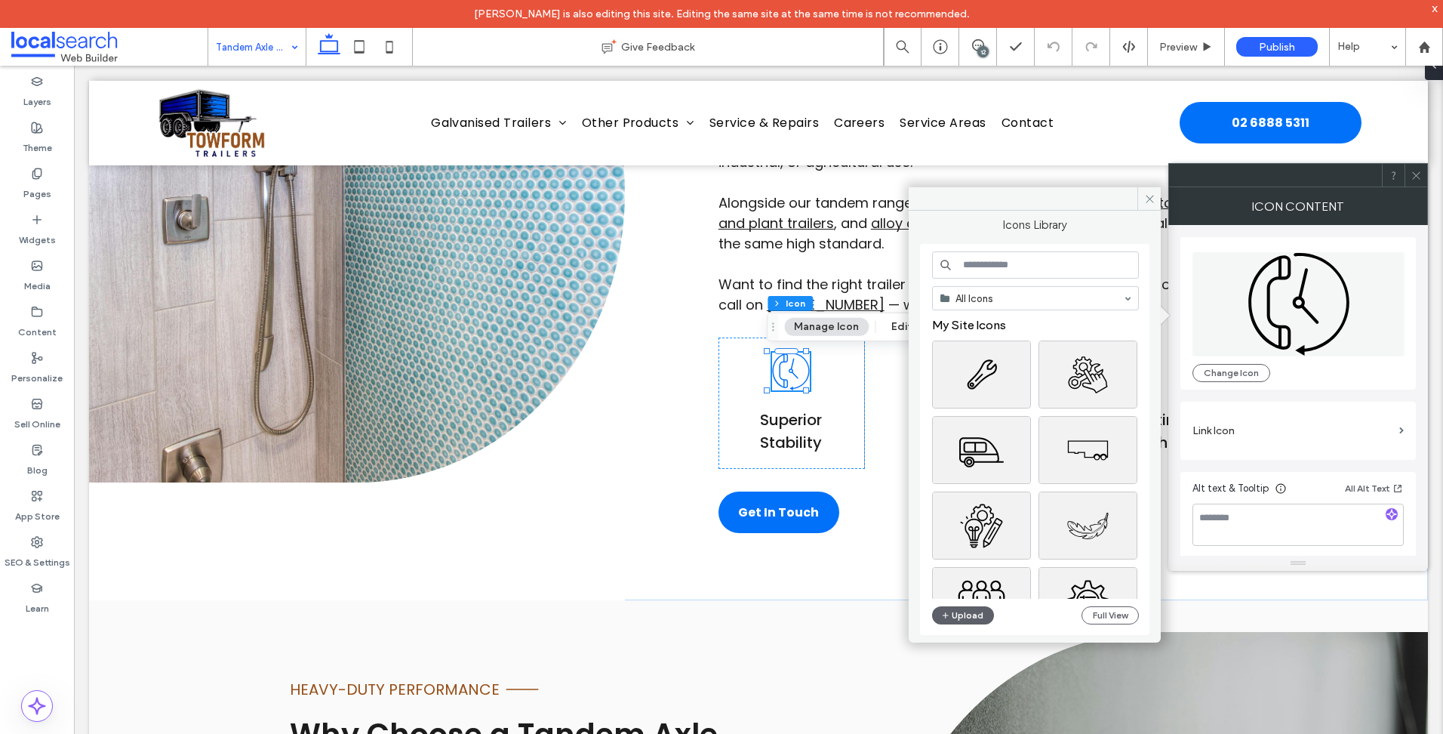
click at [1044, 266] on input at bounding box center [1035, 264] width 207 height 27
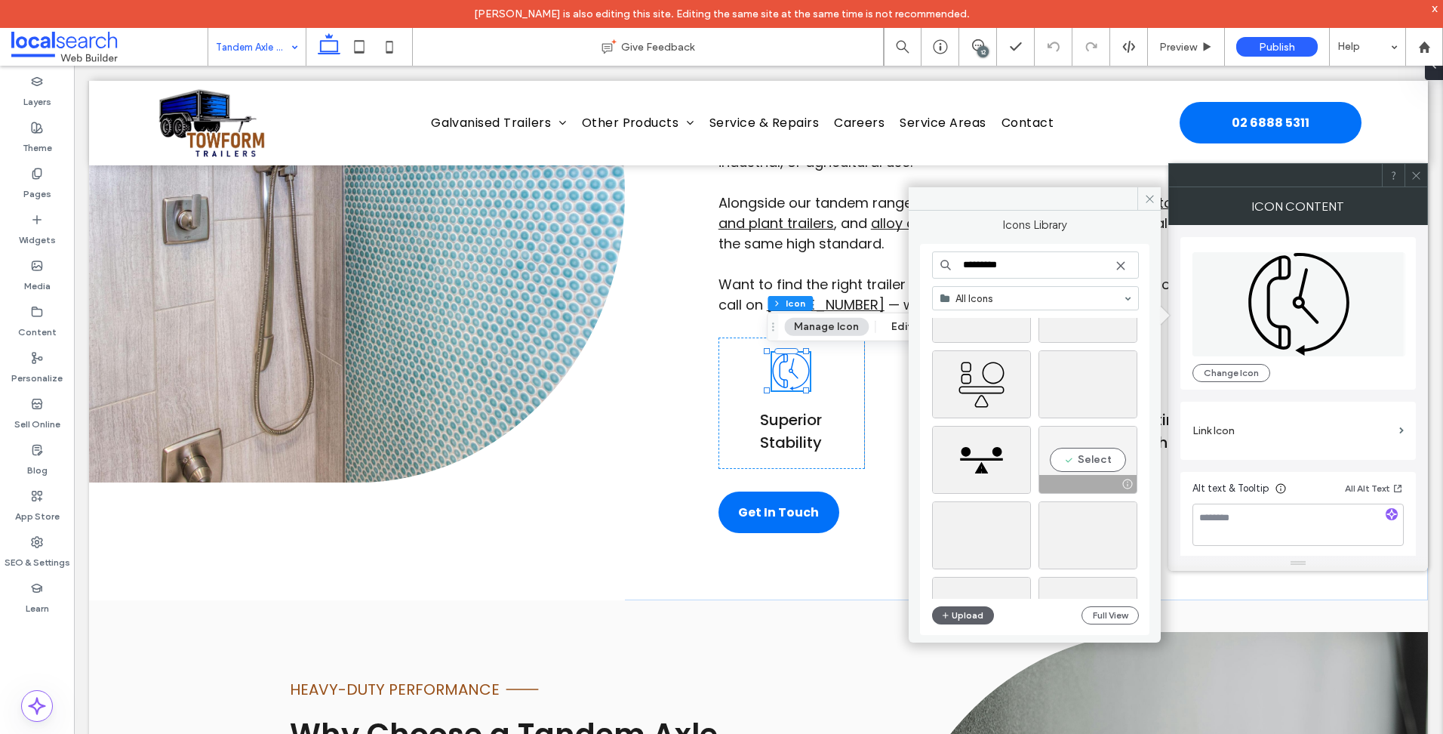
scroll to position [453, 0]
click at [1026, 272] on input "*********" at bounding box center [1035, 264] width 207 height 27
click at [1017, 272] on input "*********" at bounding box center [1035, 264] width 207 height 27
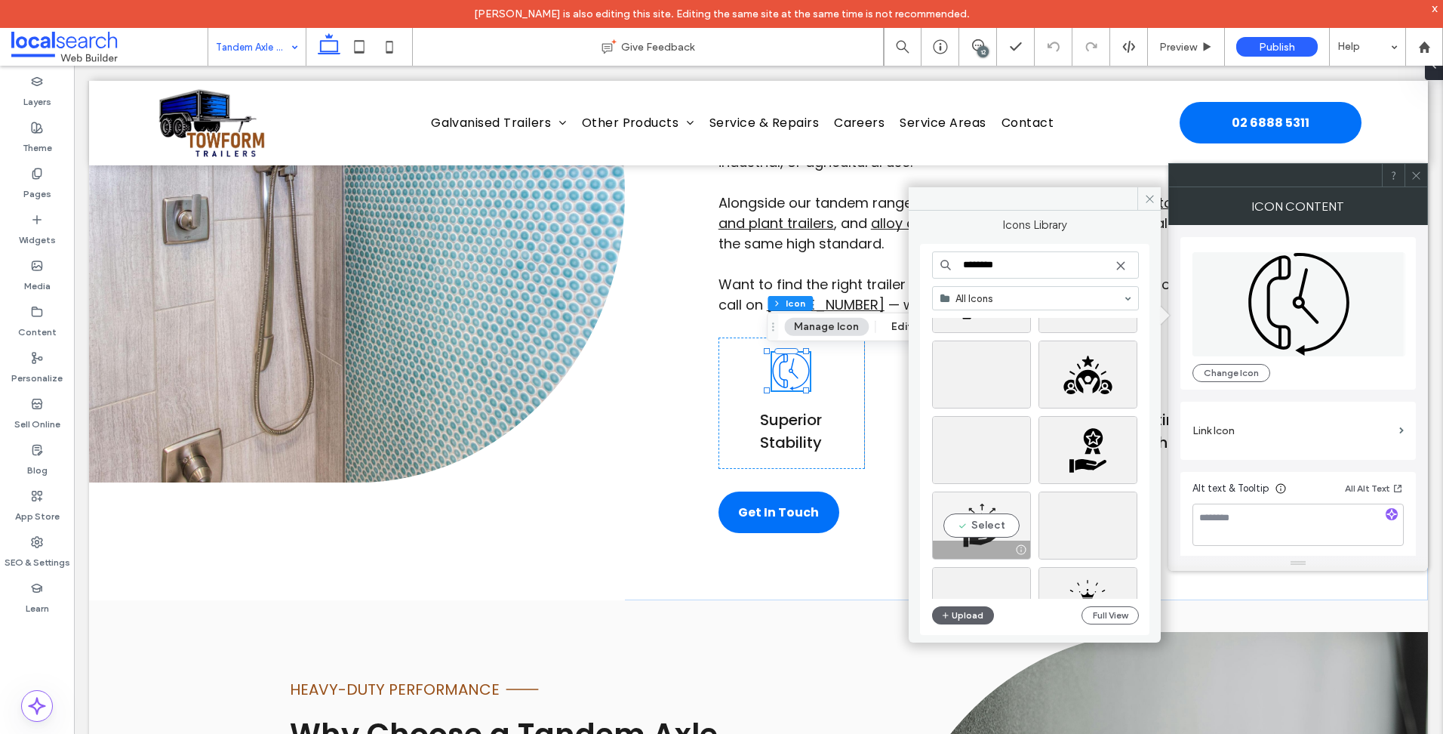
scroll to position [0, 0]
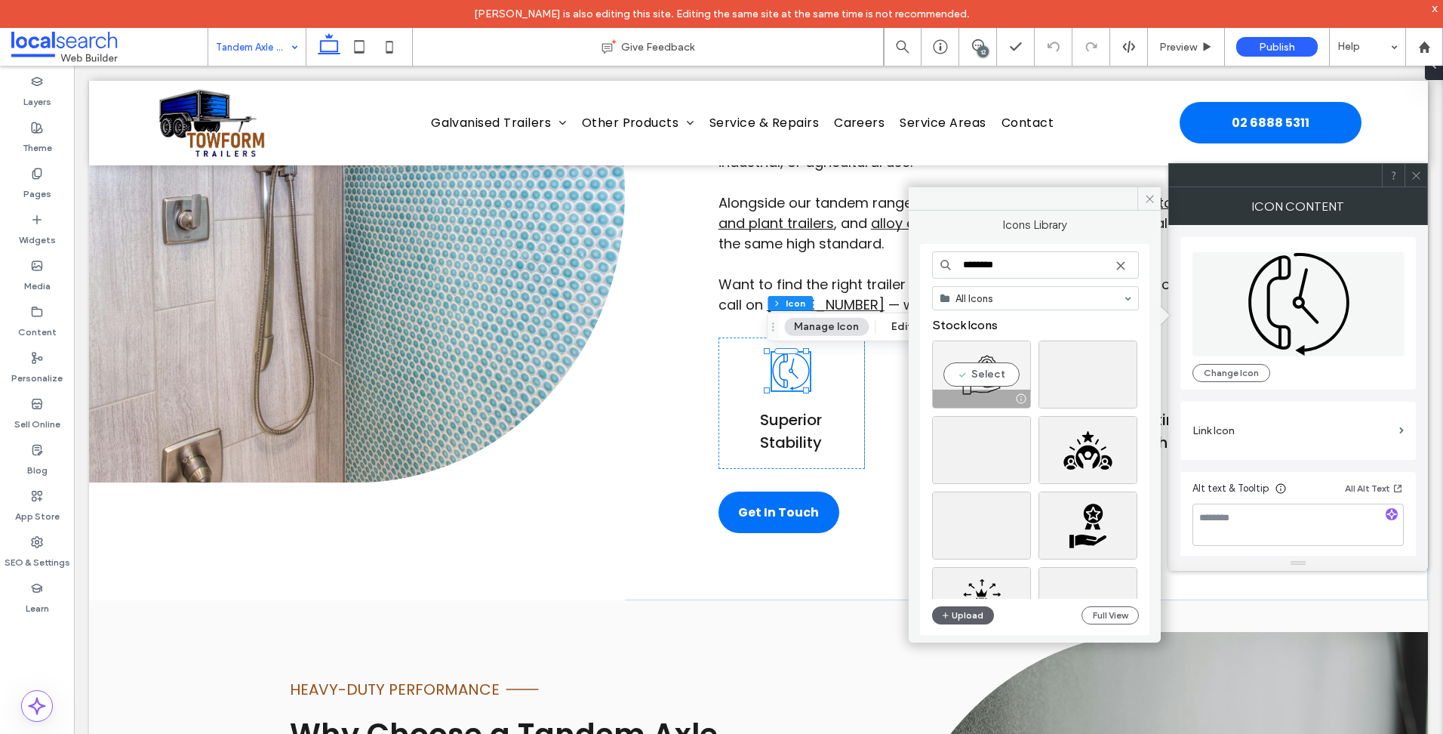
type input "********"
click at [986, 379] on div "Select" at bounding box center [981, 374] width 99 height 68
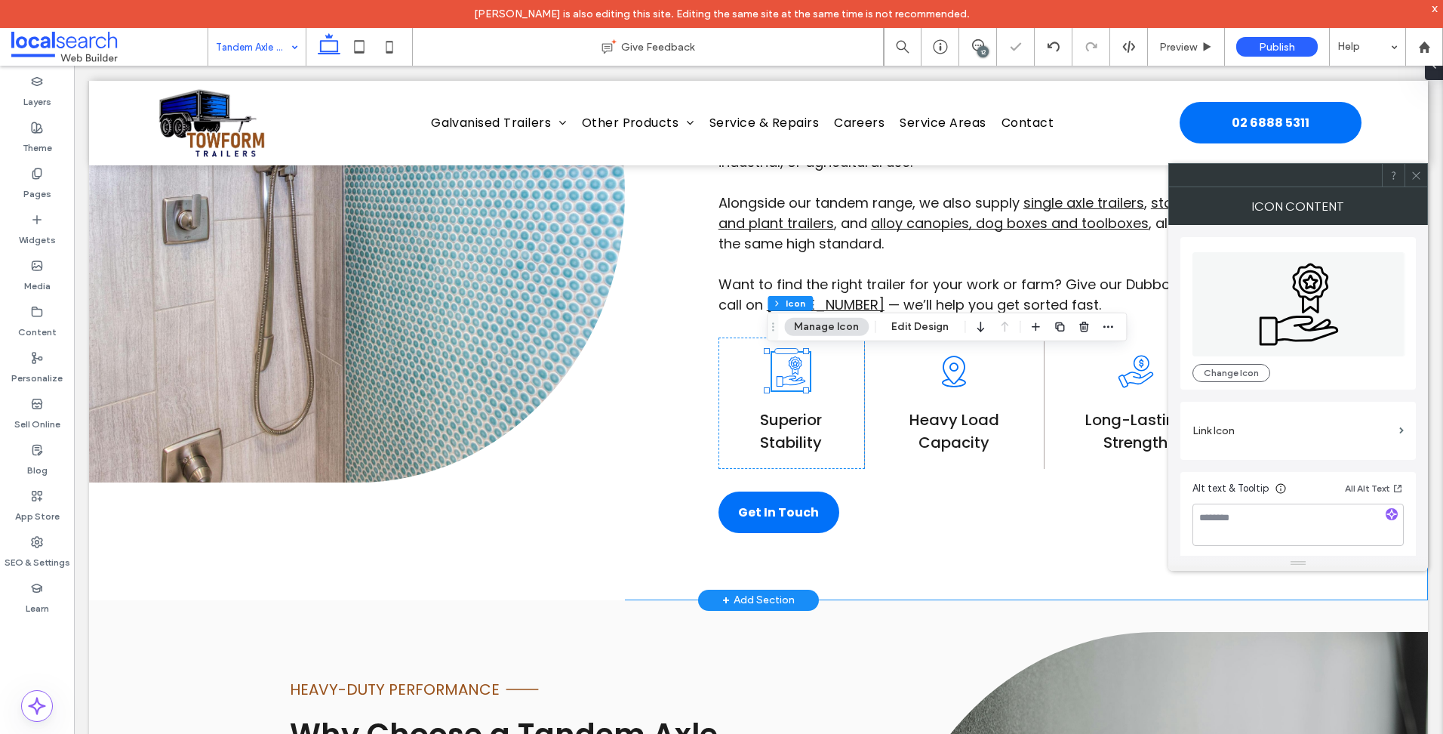
click at [682, 482] on div "STRENGTH YOU CAN RELY ON Line Icon Built for Bigger Loads When the job demands …" at bounding box center [758, 194] width 1339 height 812
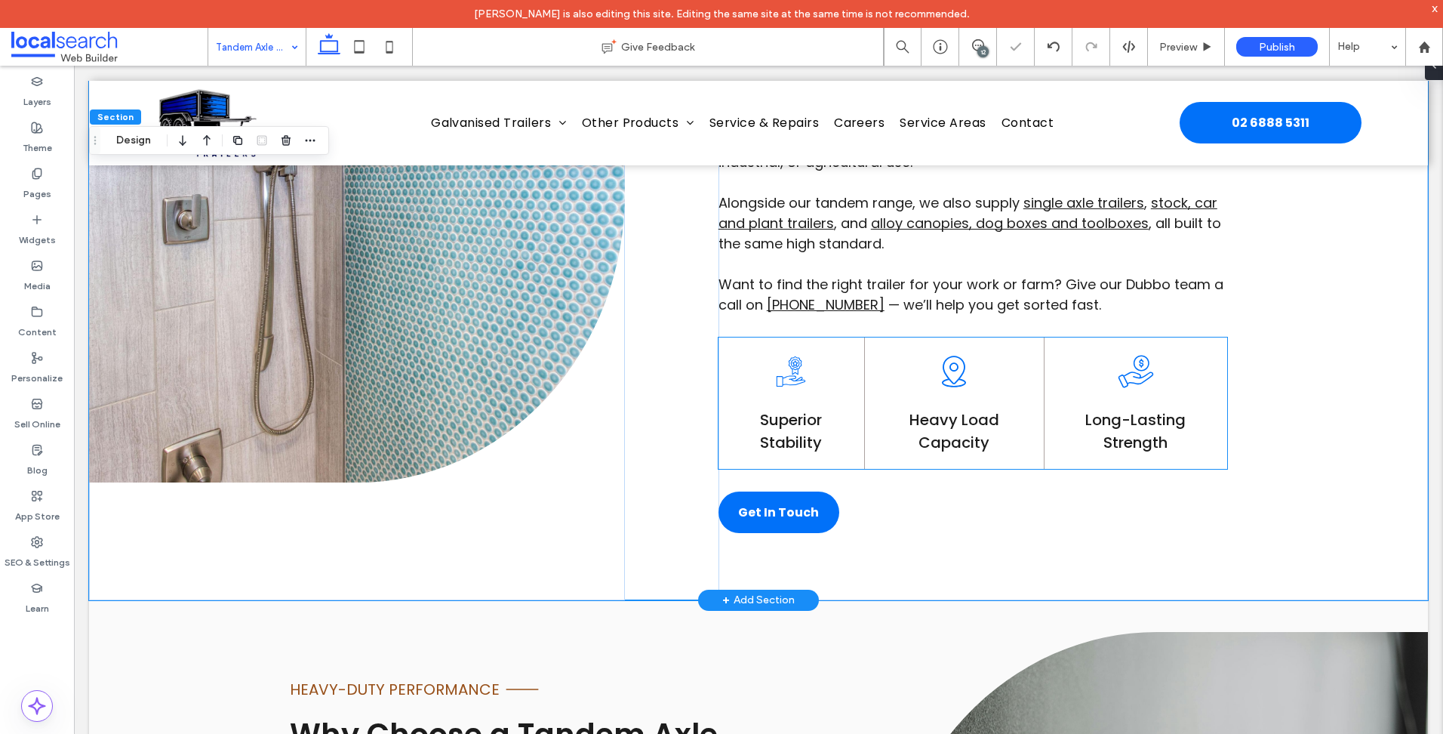
click at [940, 383] on icon at bounding box center [954, 371] width 38 height 38
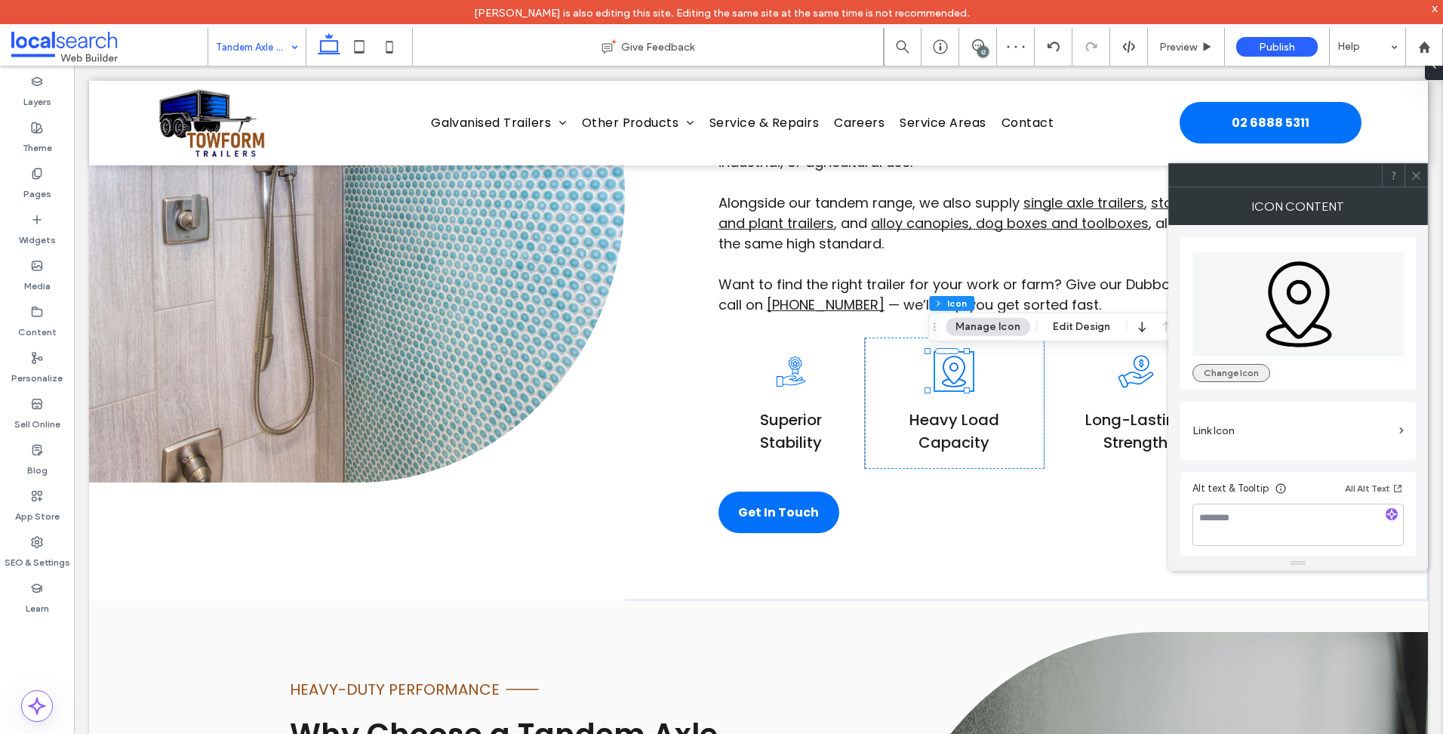
click at [1239, 366] on button "Change Icon" at bounding box center [1231, 373] width 78 height 18
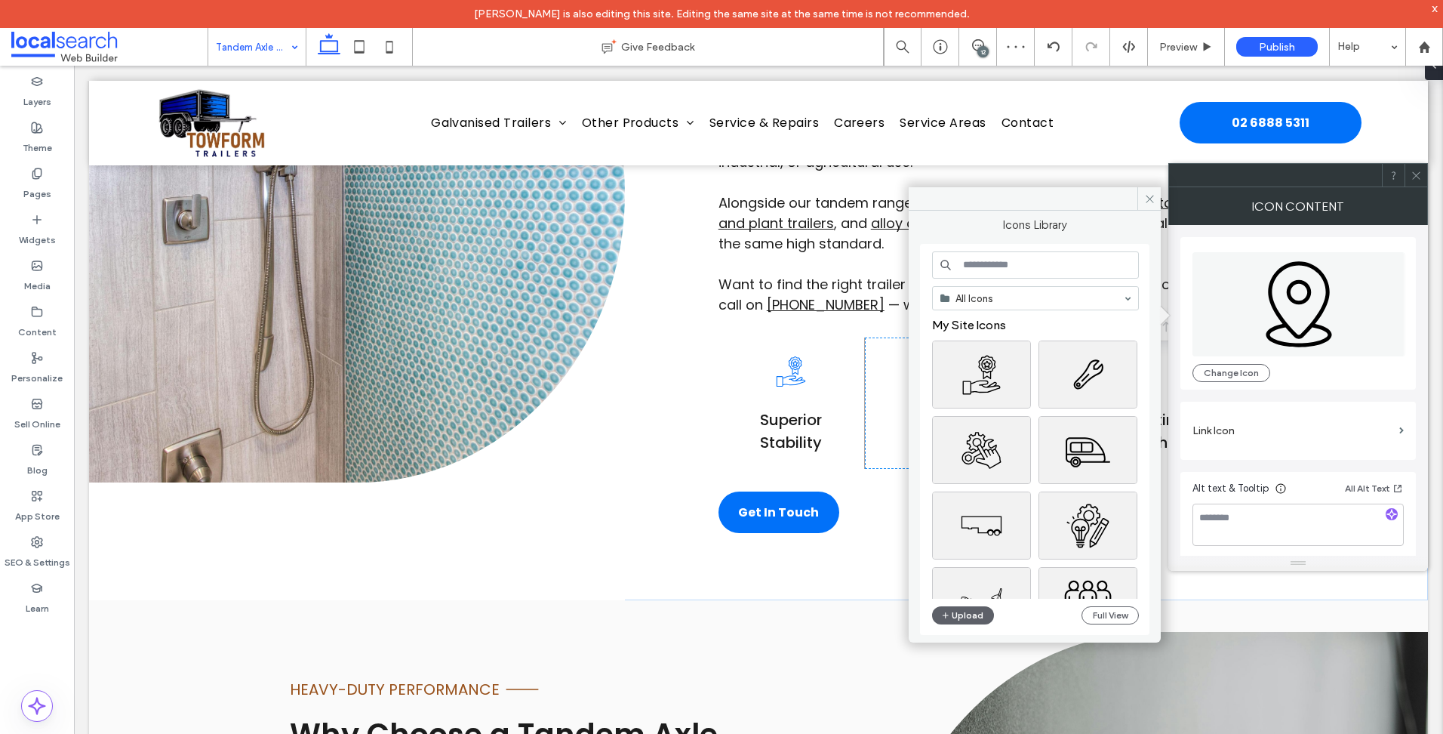
click at [1001, 262] on input at bounding box center [1035, 264] width 207 height 27
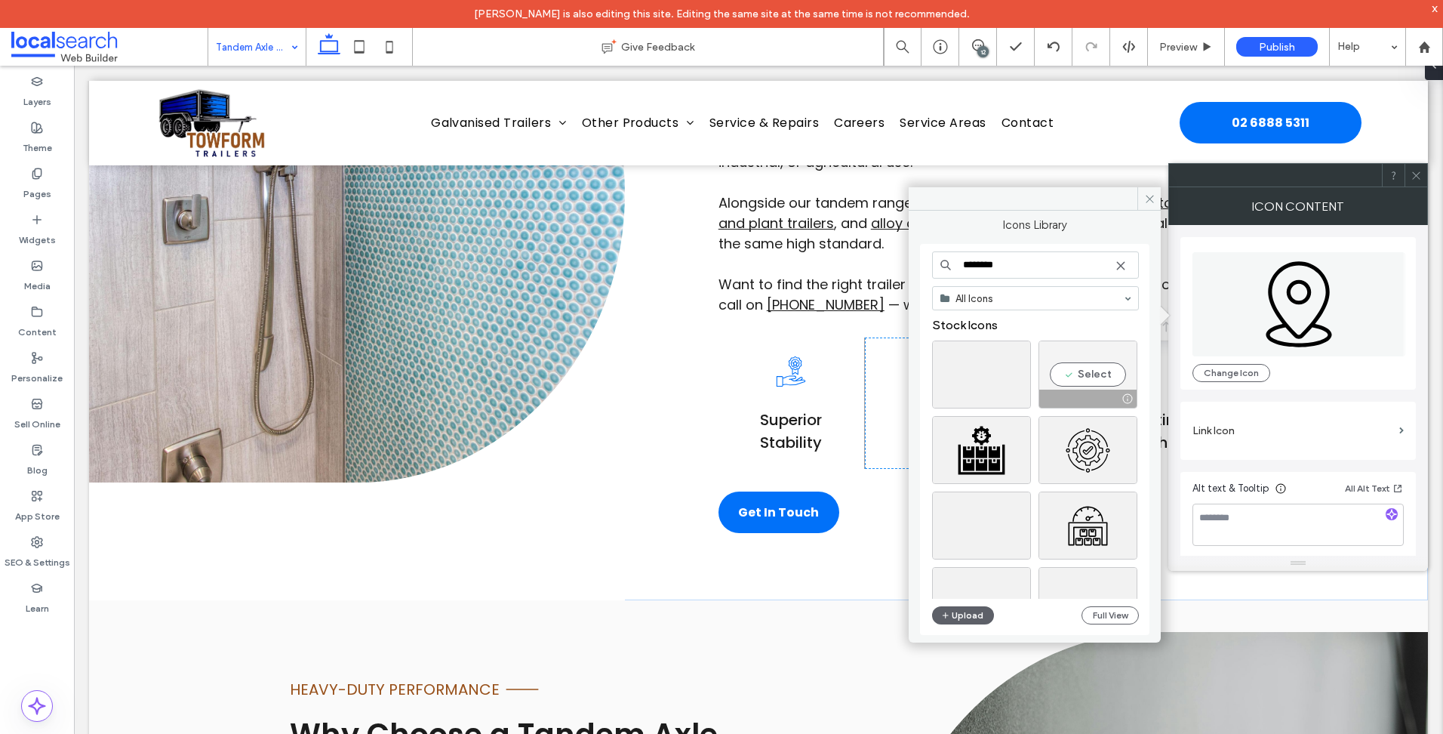
type input "********"
click at [1088, 380] on div "Select" at bounding box center [1087, 374] width 99 height 68
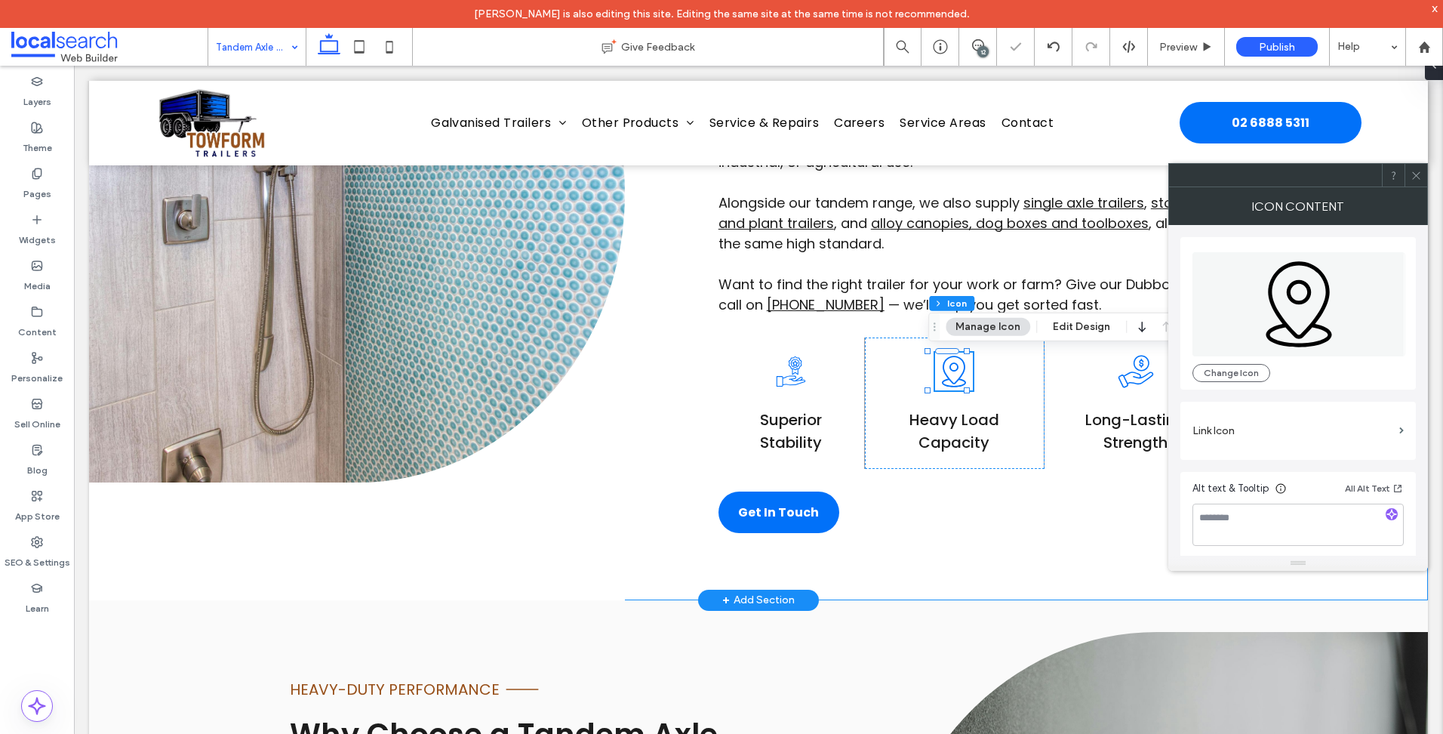
click at [681, 403] on div "STRENGTH YOU CAN RELY ON Line Icon Built for Bigger Loads When the job demands …" at bounding box center [758, 194] width 1339 height 812
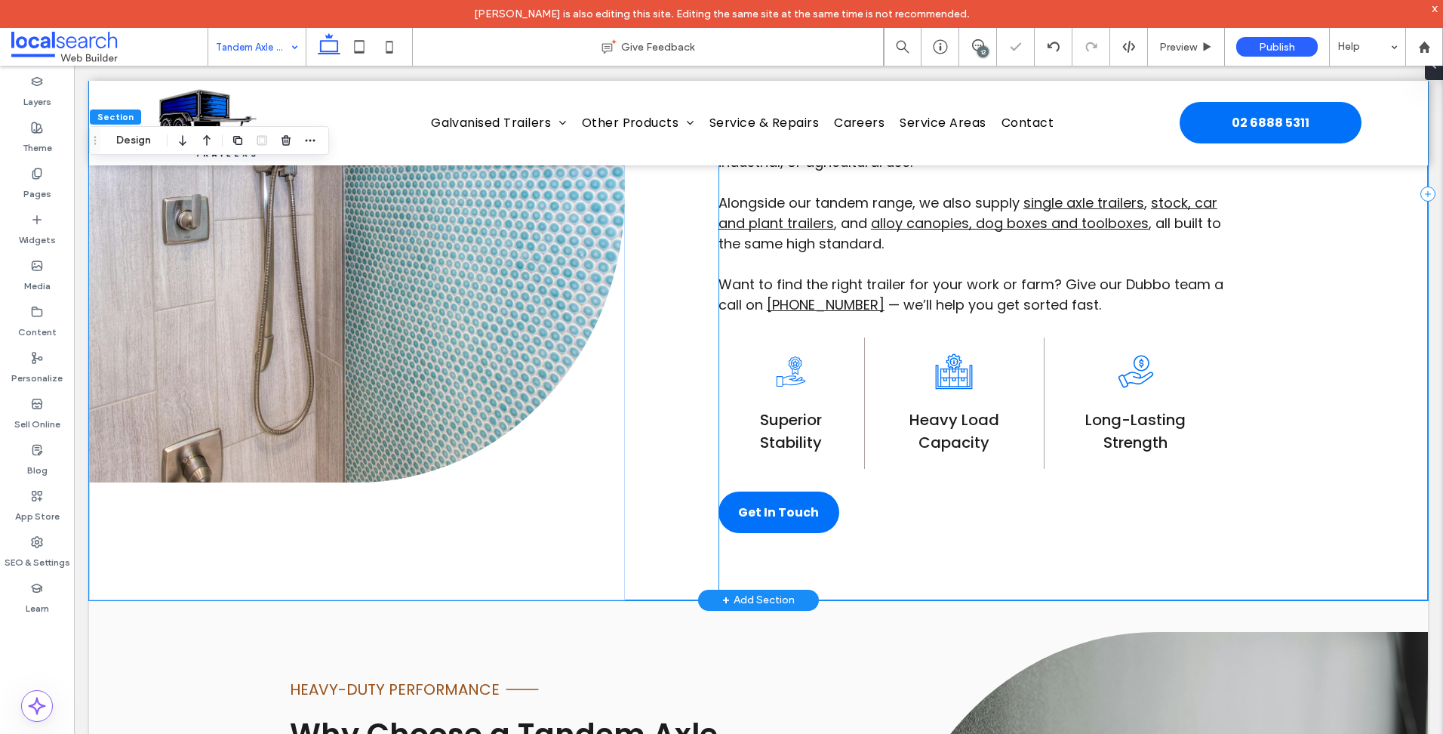
click at [1000, 502] on div "STRENGTH YOU CAN RELY ON Line Icon Built for Bigger Loads When the job demands …" at bounding box center [1072, 194] width 709 height 812
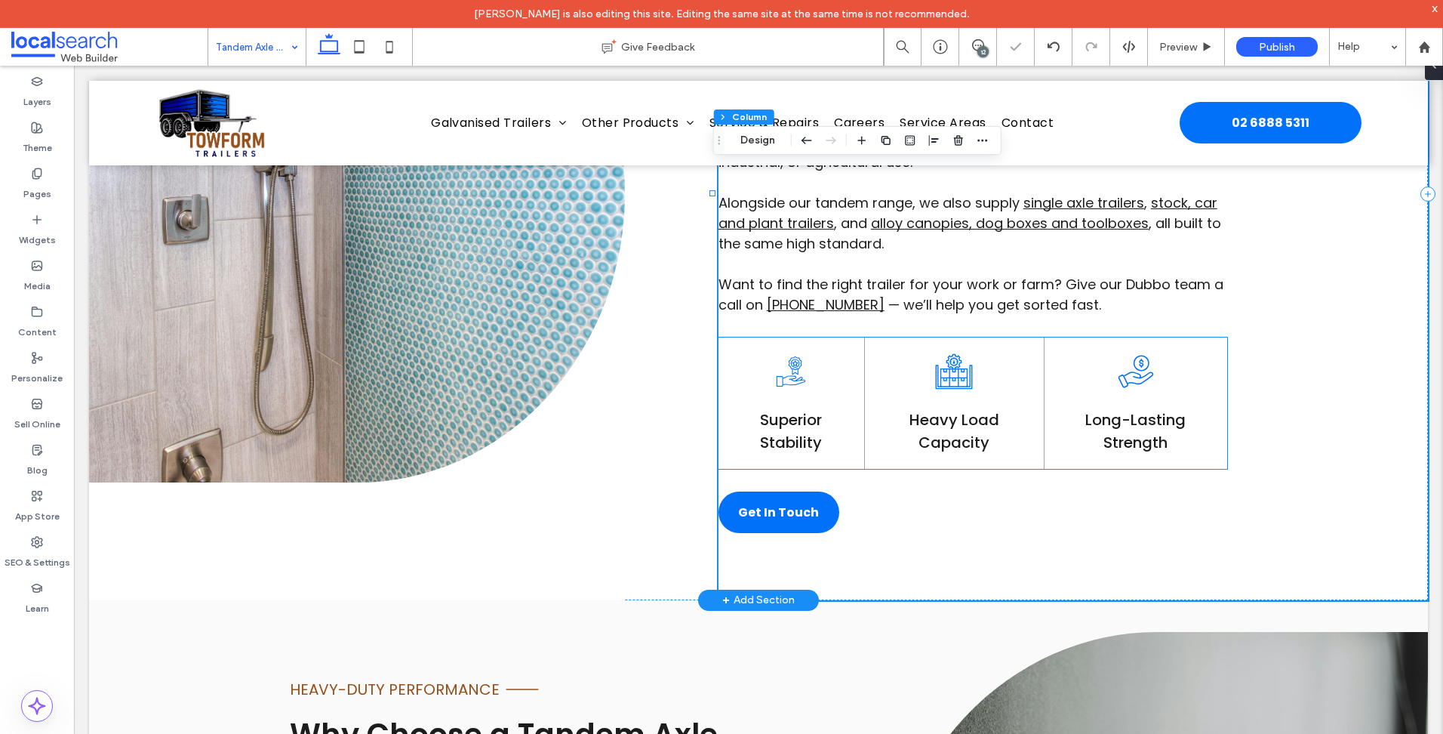
click at [1123, 378] on icon at bounding box center [1136, 371] width 38 height 38
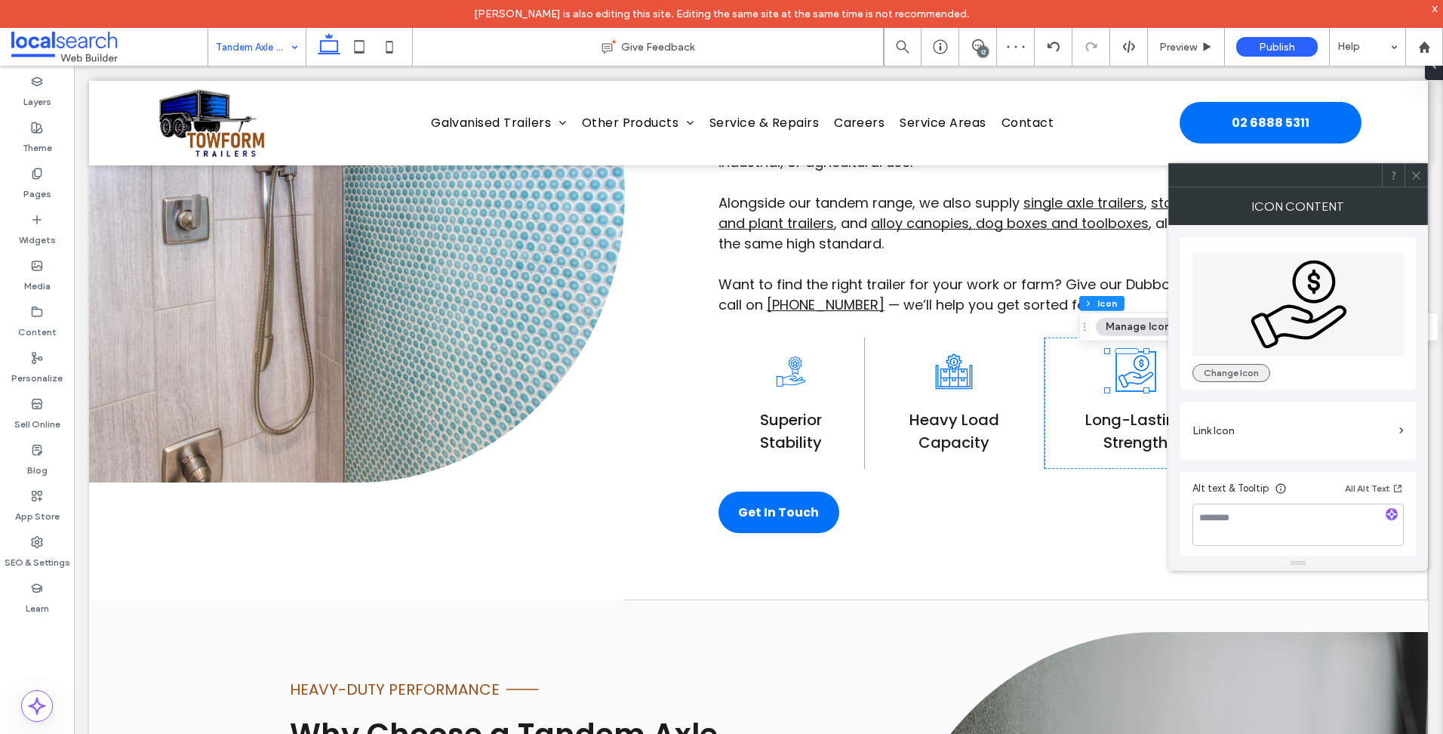
click at [1230, 379] on button "Change Icon" at bounding box center [1231, 373] width 78 height 18
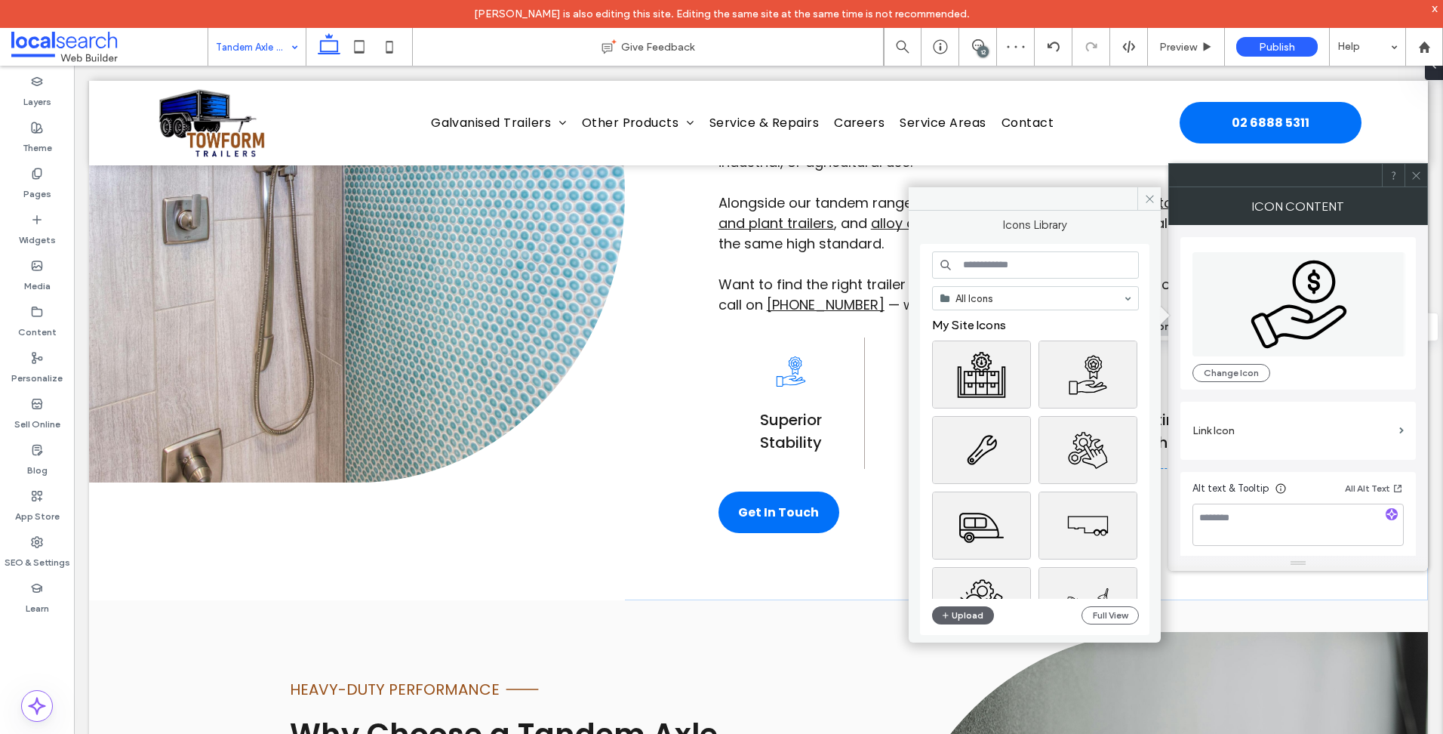
click at [976, 267] on input at bounding box center [1035, 264] width 207 height 27
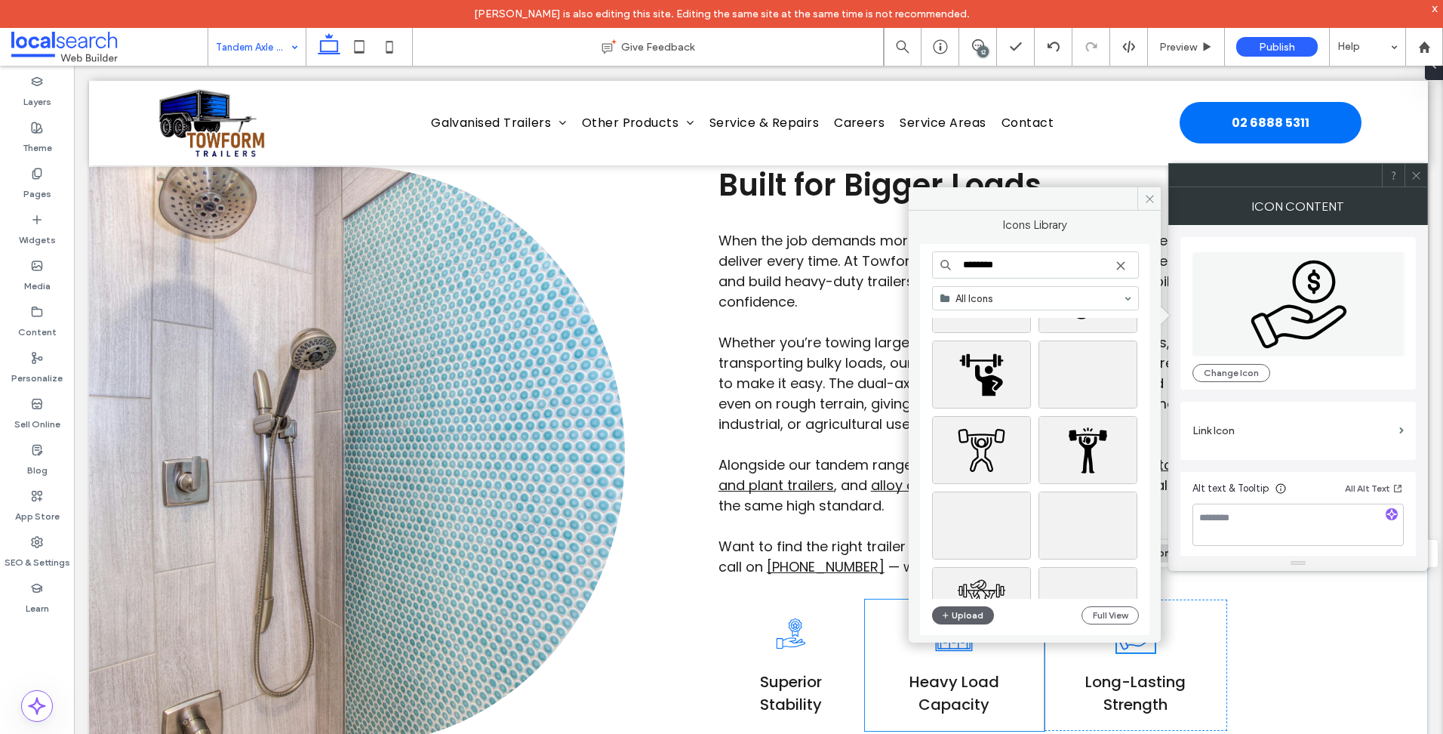
scroll to position [755, 0]
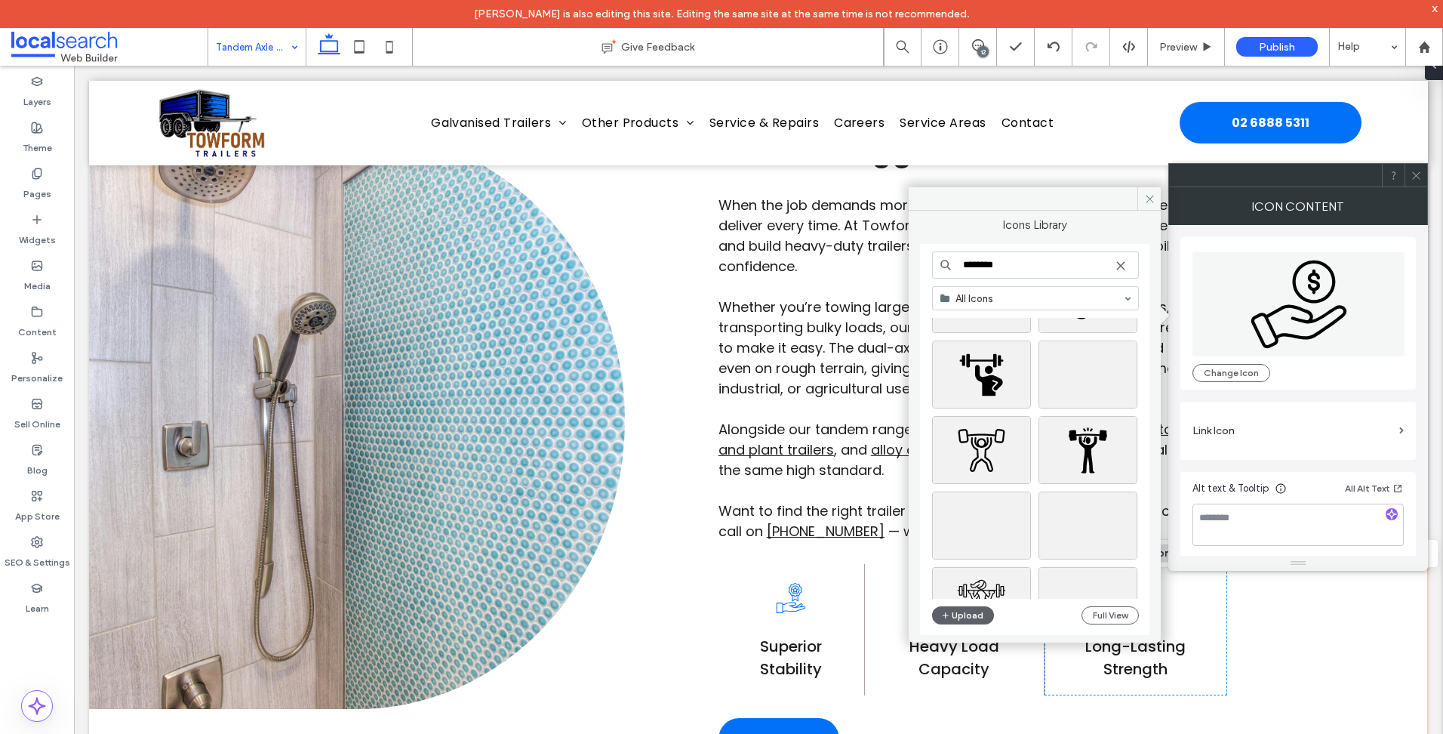
click at [1034, 278] on div "******** All Icons Stock Icons Upload Full View" at bounding box center [1035, 439] width 207 height 377
click at [1040, 268] on input "********" at bounding box center [1035, 264] width 207 height 27
click at [1035, 269] on input "**********" at bounding box center [1035, 264] width 207 height 27
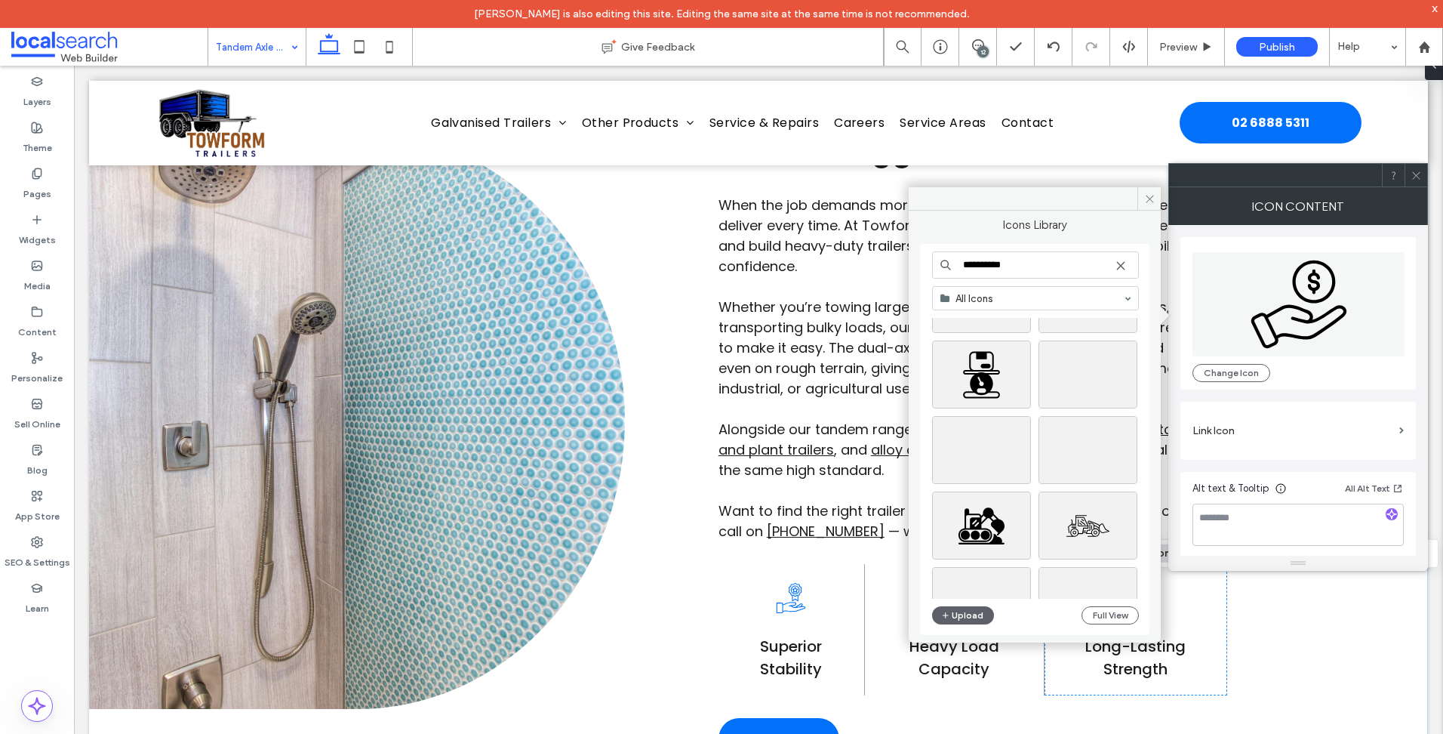
click at [1035, 269] on input "**********" at bounding box center [1035, 264] width 207 height 27
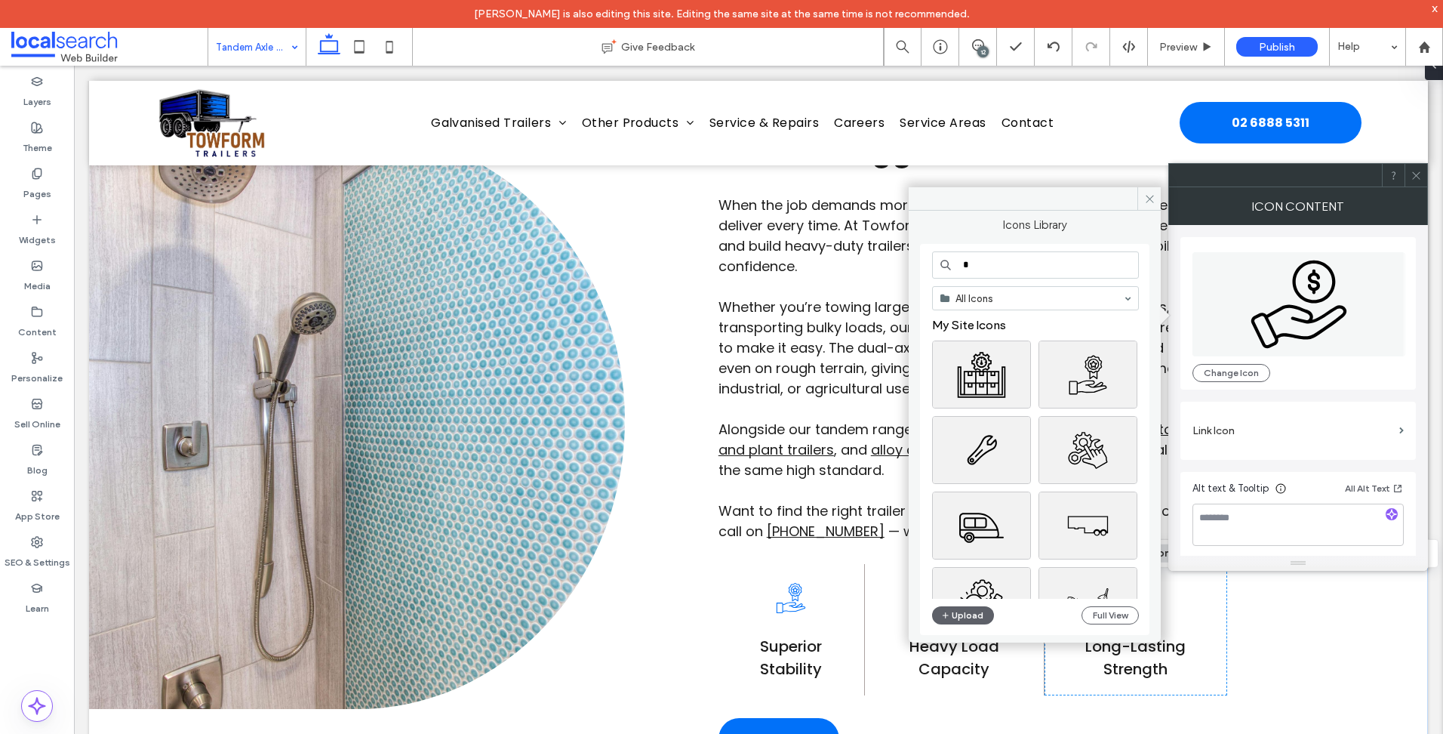
type input "*"
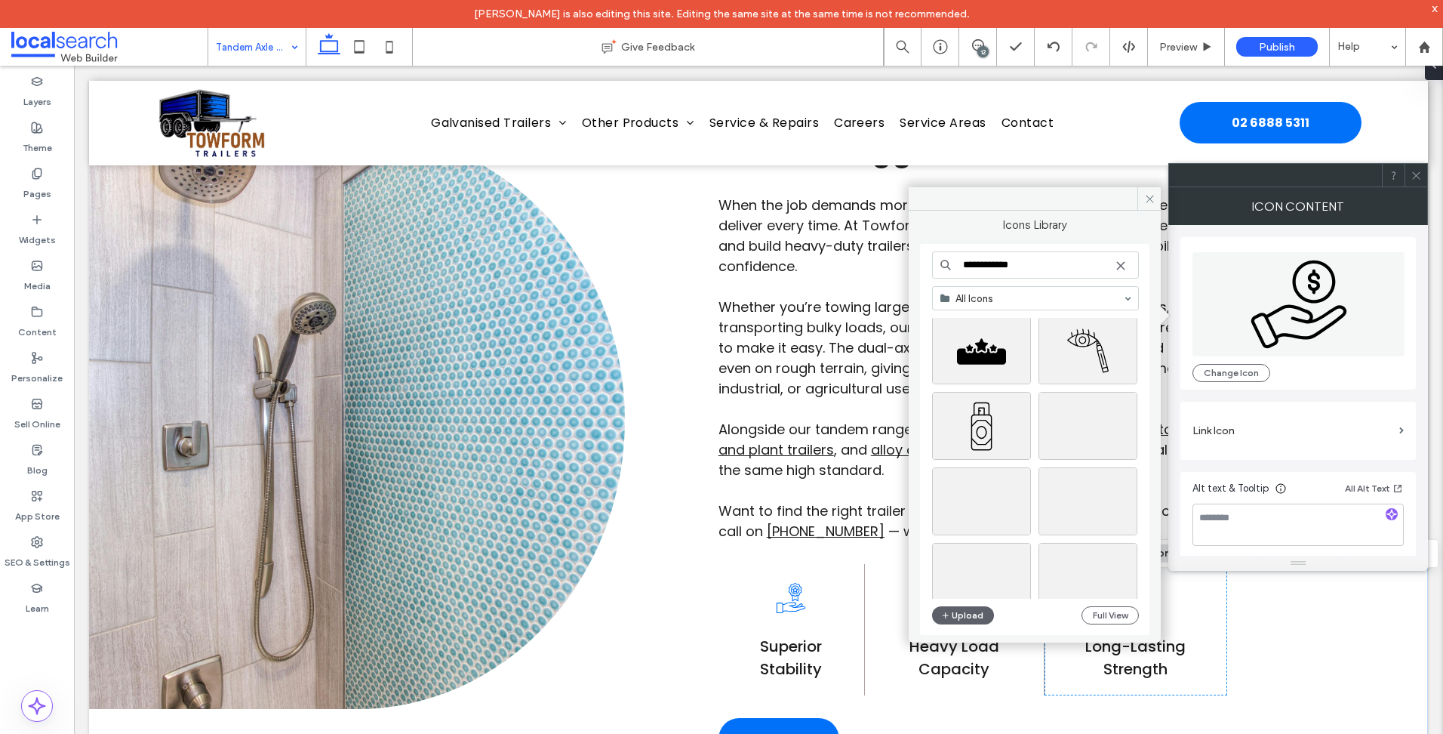
scroll to position [75, 0]
type input "**********"
click at [997, 365] on div "Select" at bounding box center [981, 374] width 99 height 68
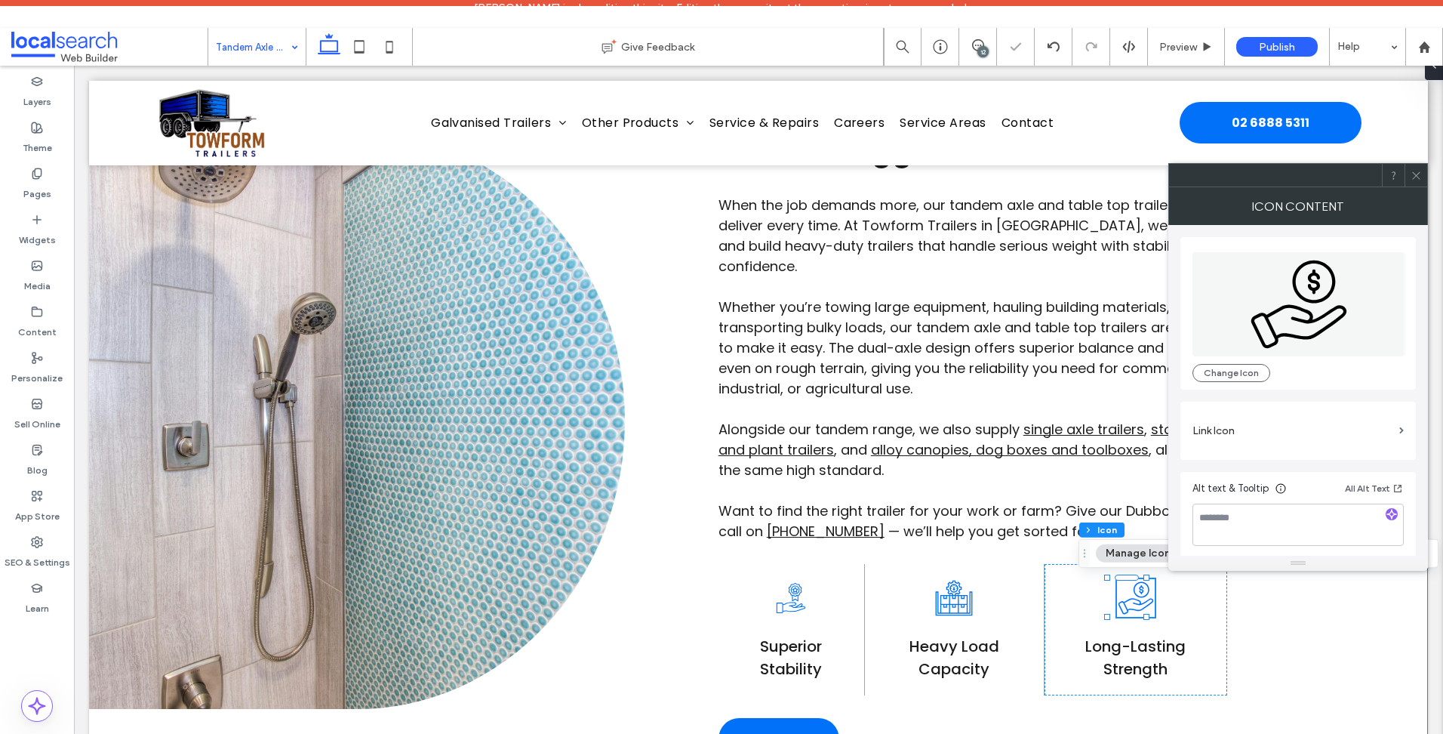
click at [670, 582] on div "STRENGTH YOU CAN RELY ON Line Icon Built for Bigger Loads When the job demands …" at bounding box center [758, 420] width 1339 height 812
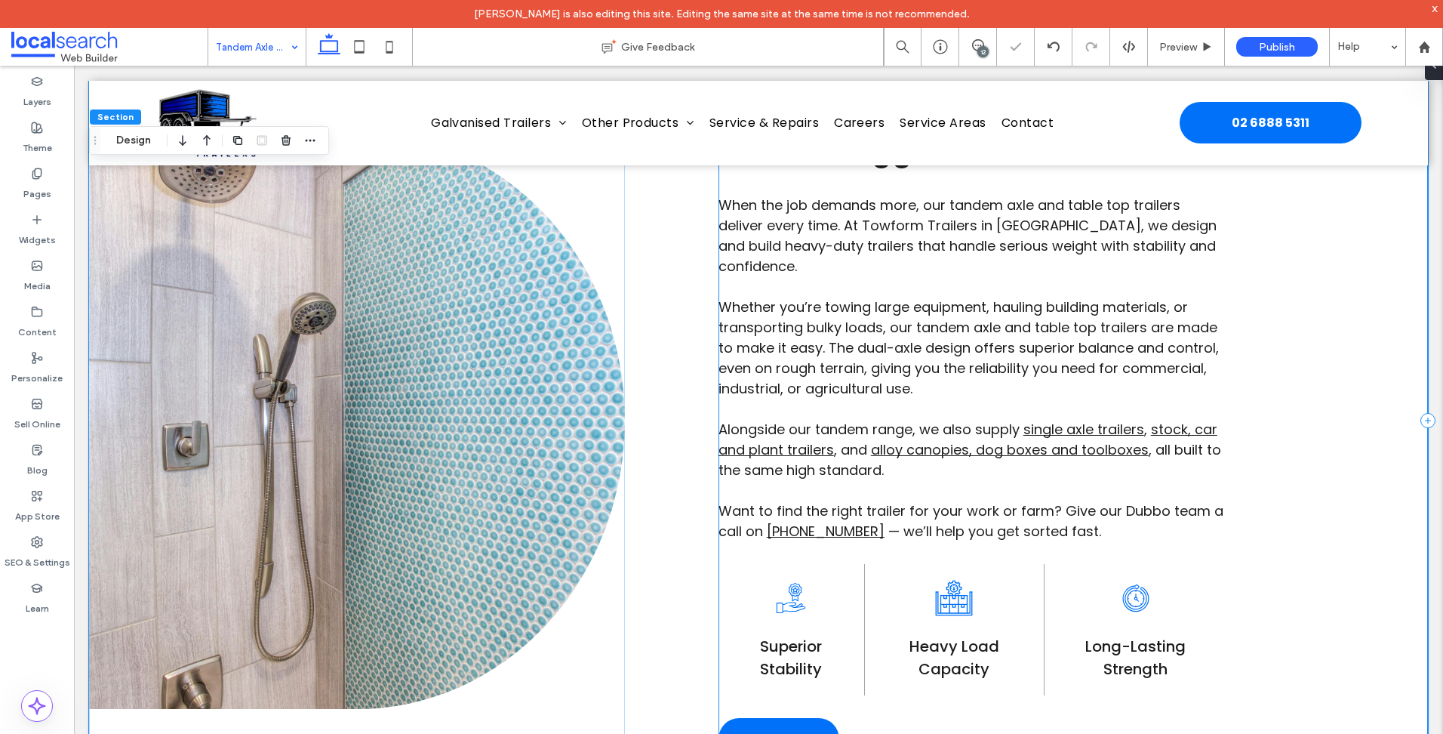
click at [1251, 587] on div "STRENGTH YOU CAN RELY ON Line Icon Built for Bigger Loads When the job demands …" at bounding box center [1072, 420] width 709 height 812
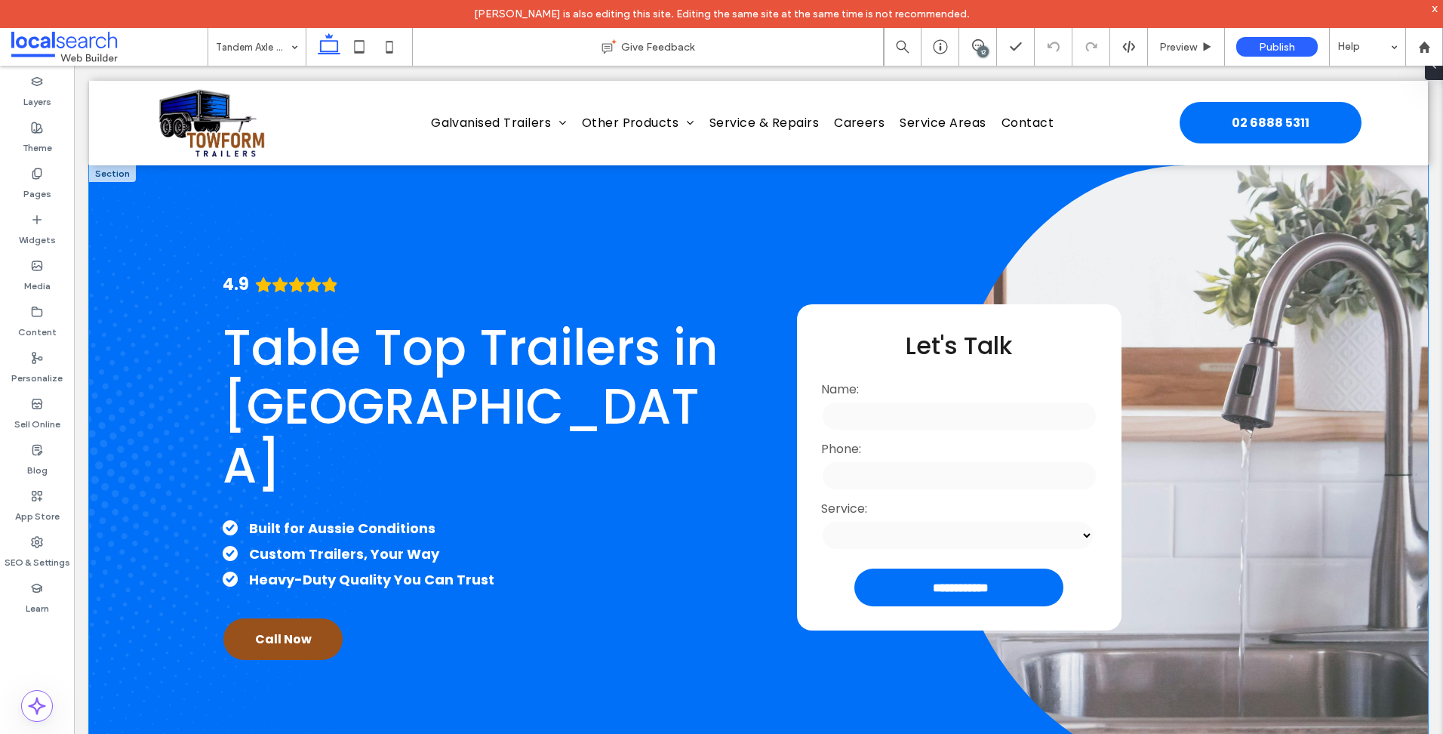
click at [128, 383] on div "**********" at bounding box center [758, 467] width 1339 height 604
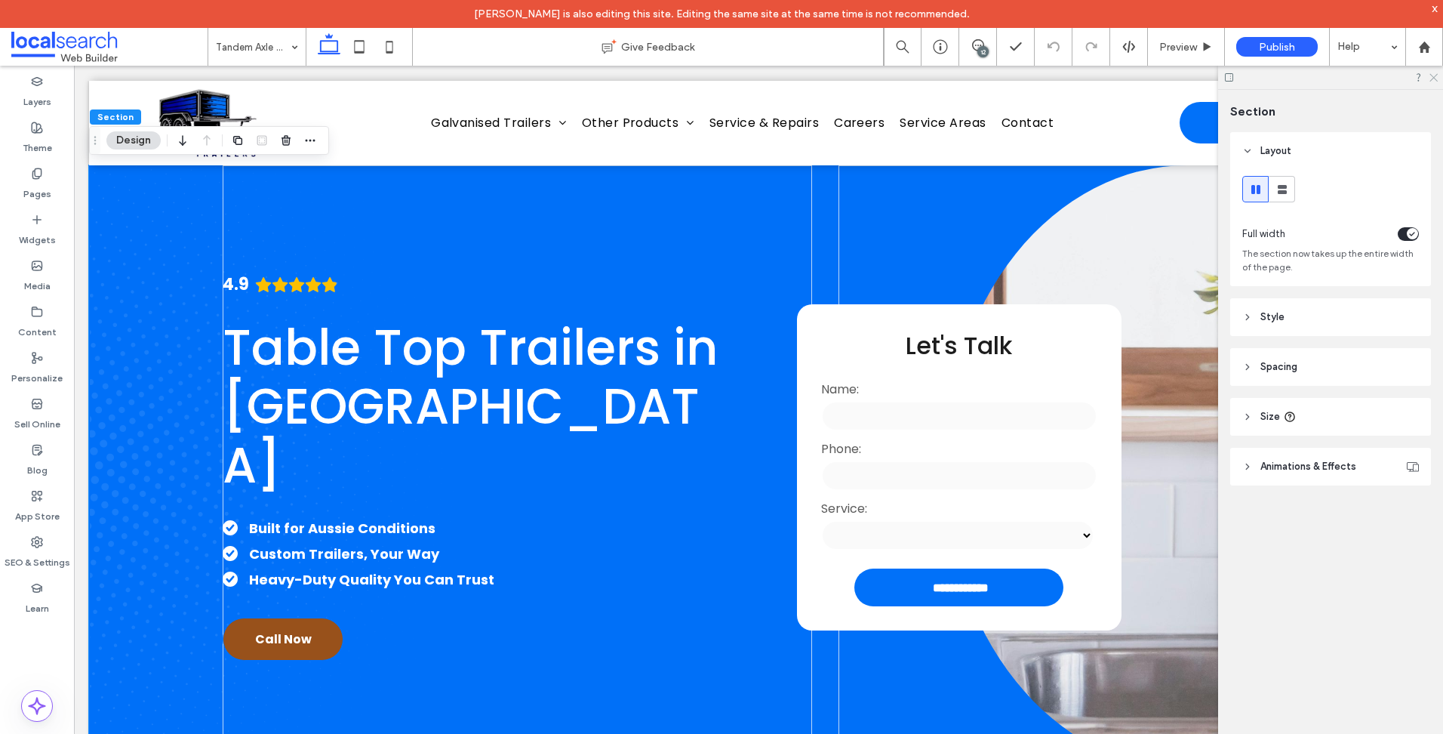
click at [1429, 77] on icon at bounding box center [1433, 77] width 10 height 10
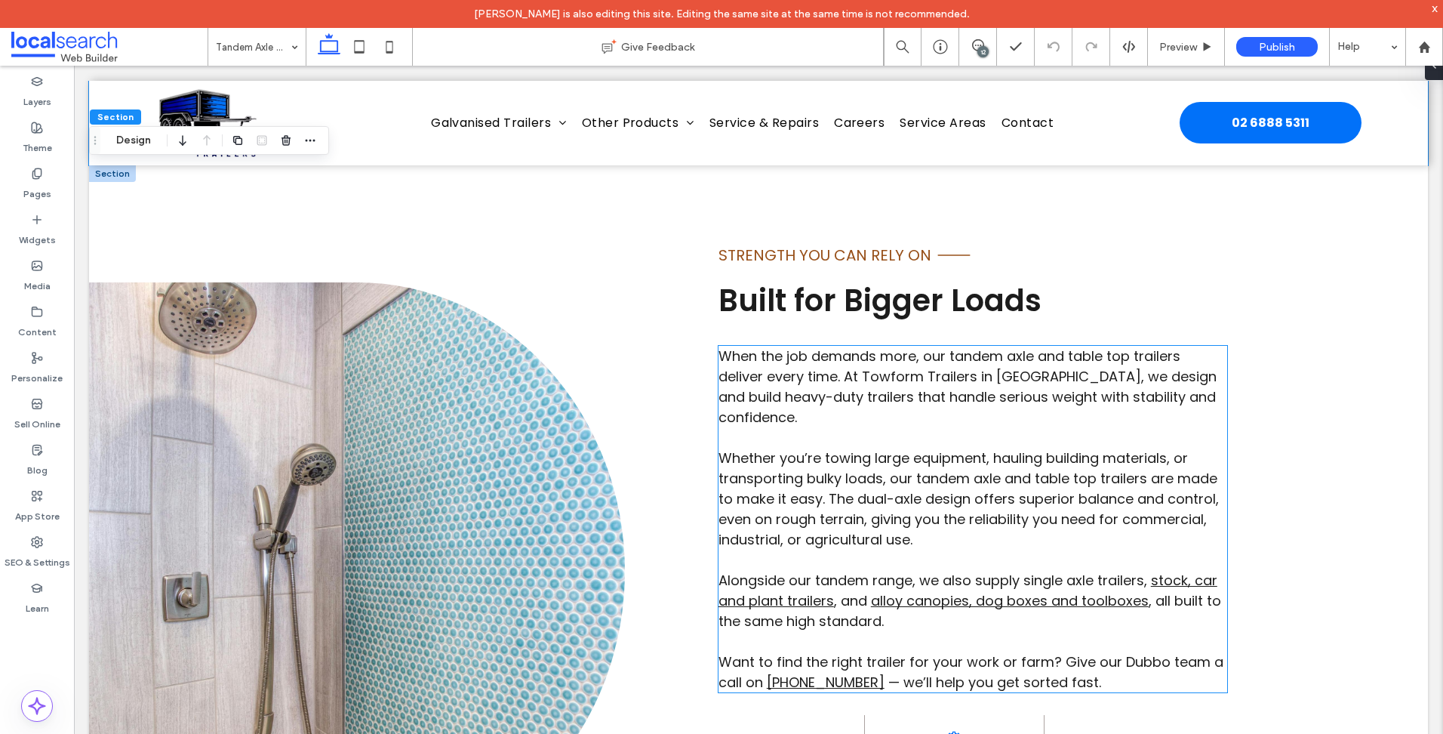
scroll to position [906, 0]
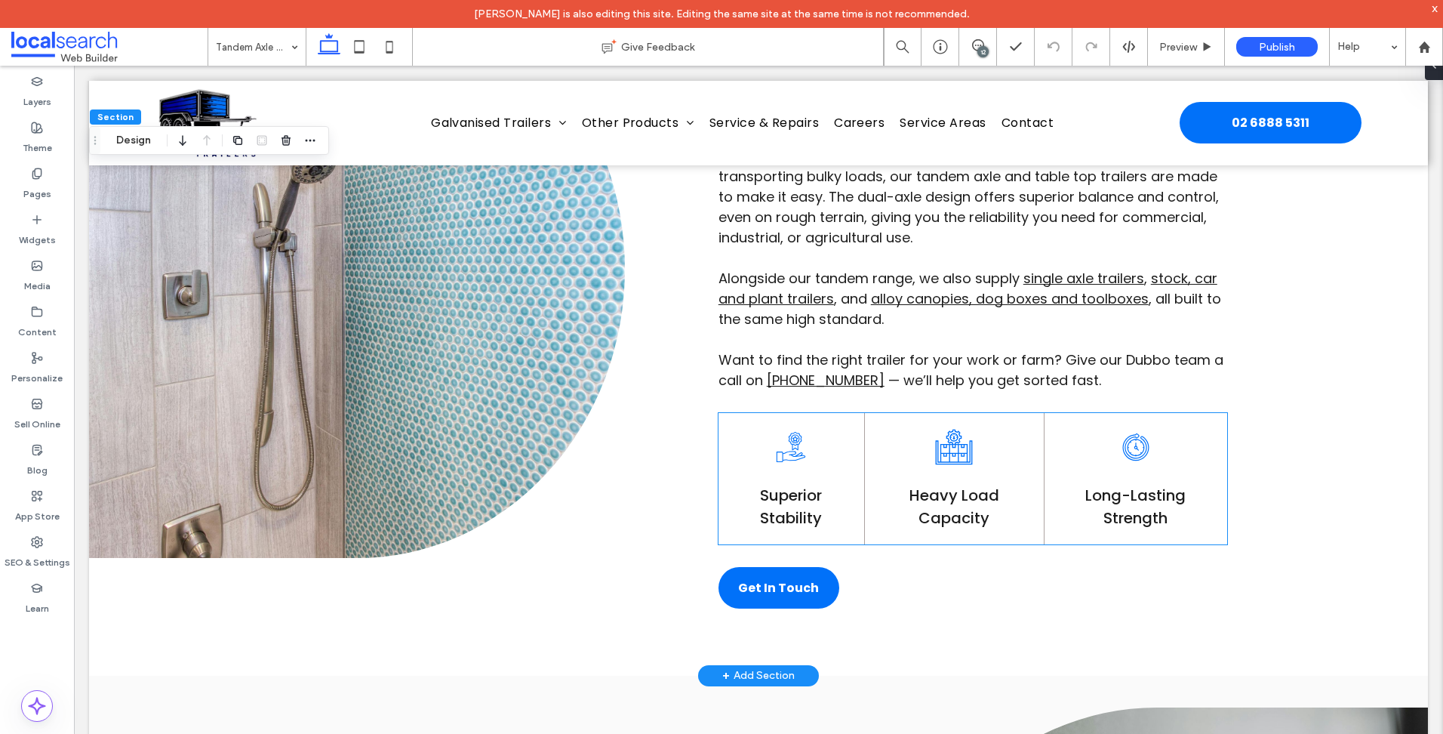
click at [777, 460] on icon at bounding box center [791, 447] width 29 height 30
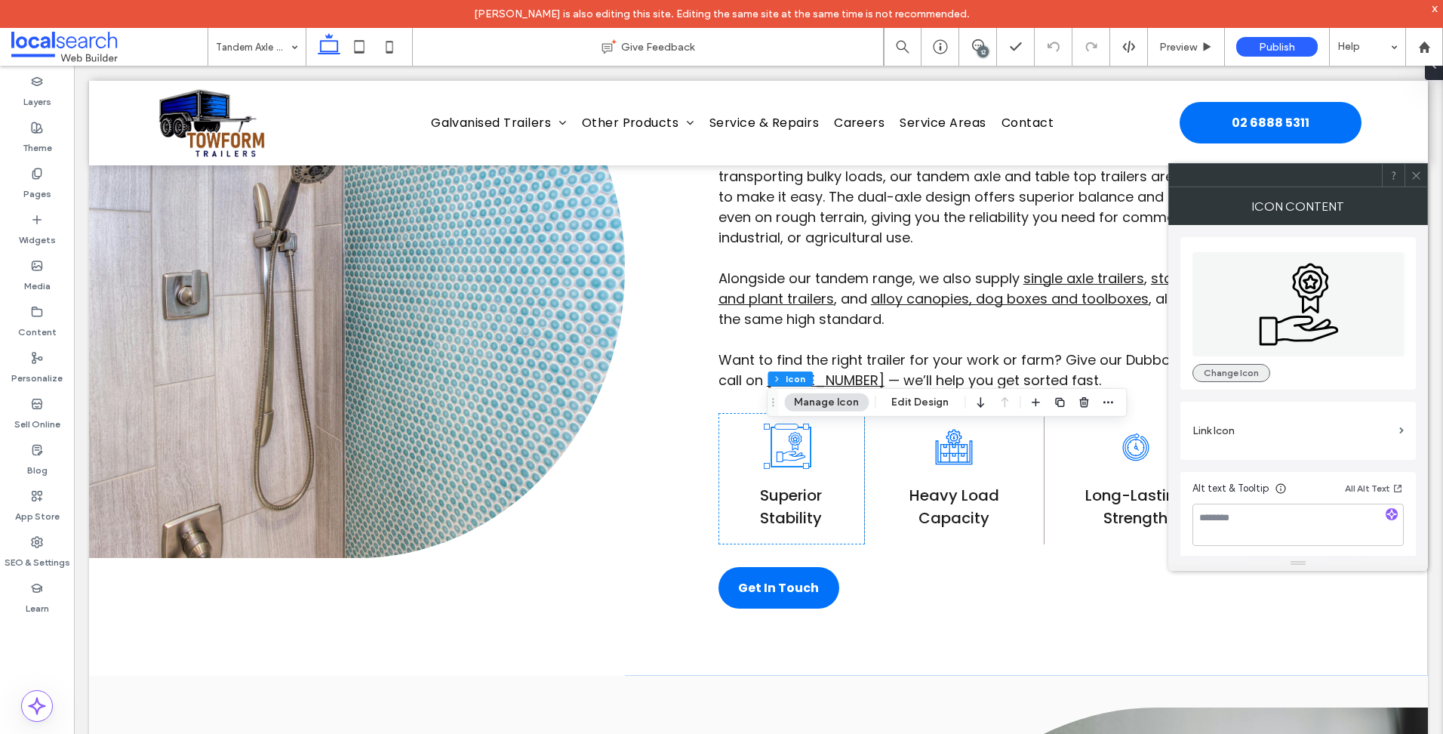
click at [1235, 377] on button "Change Icon" at bounding box center [1231, 373] width 78 height 18
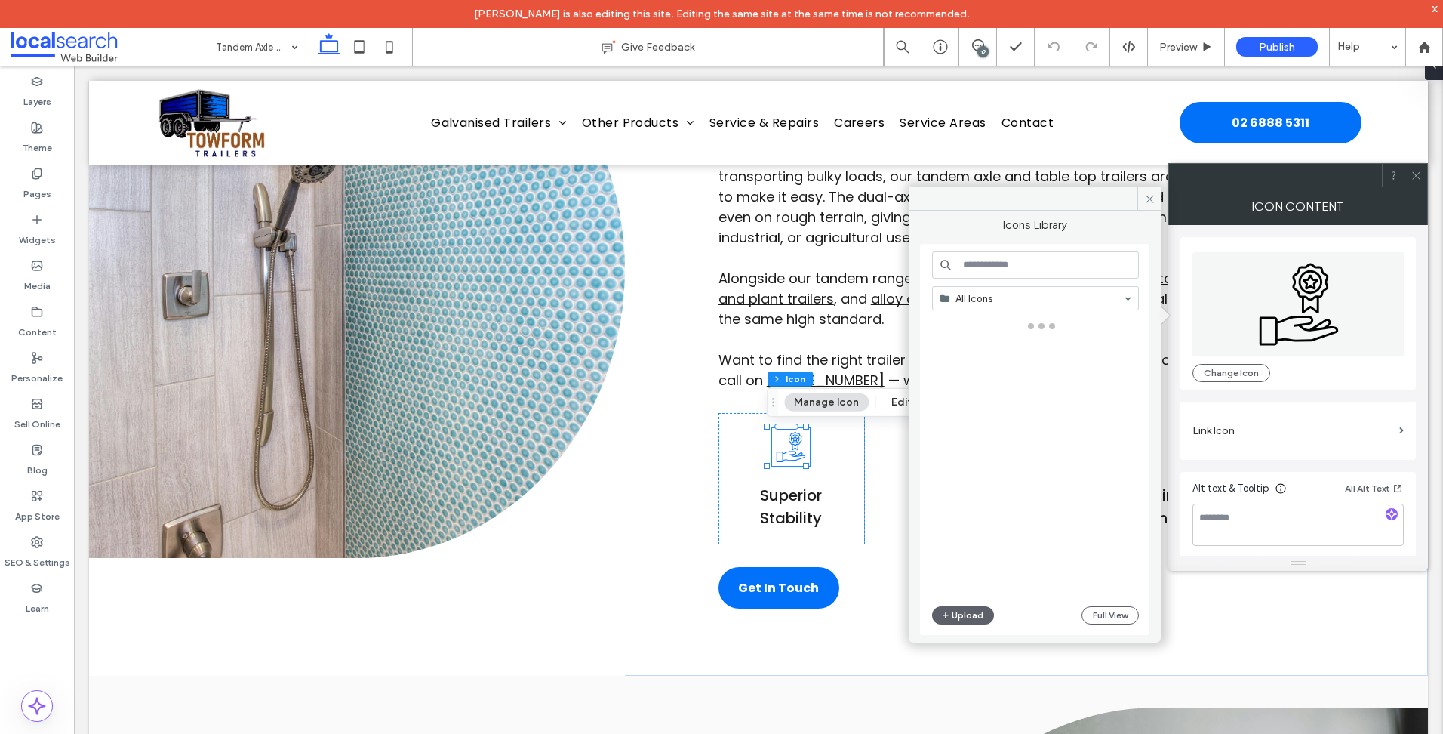
click at [980, 266] on input at bounding box center [1035, 264] width 207 height 27
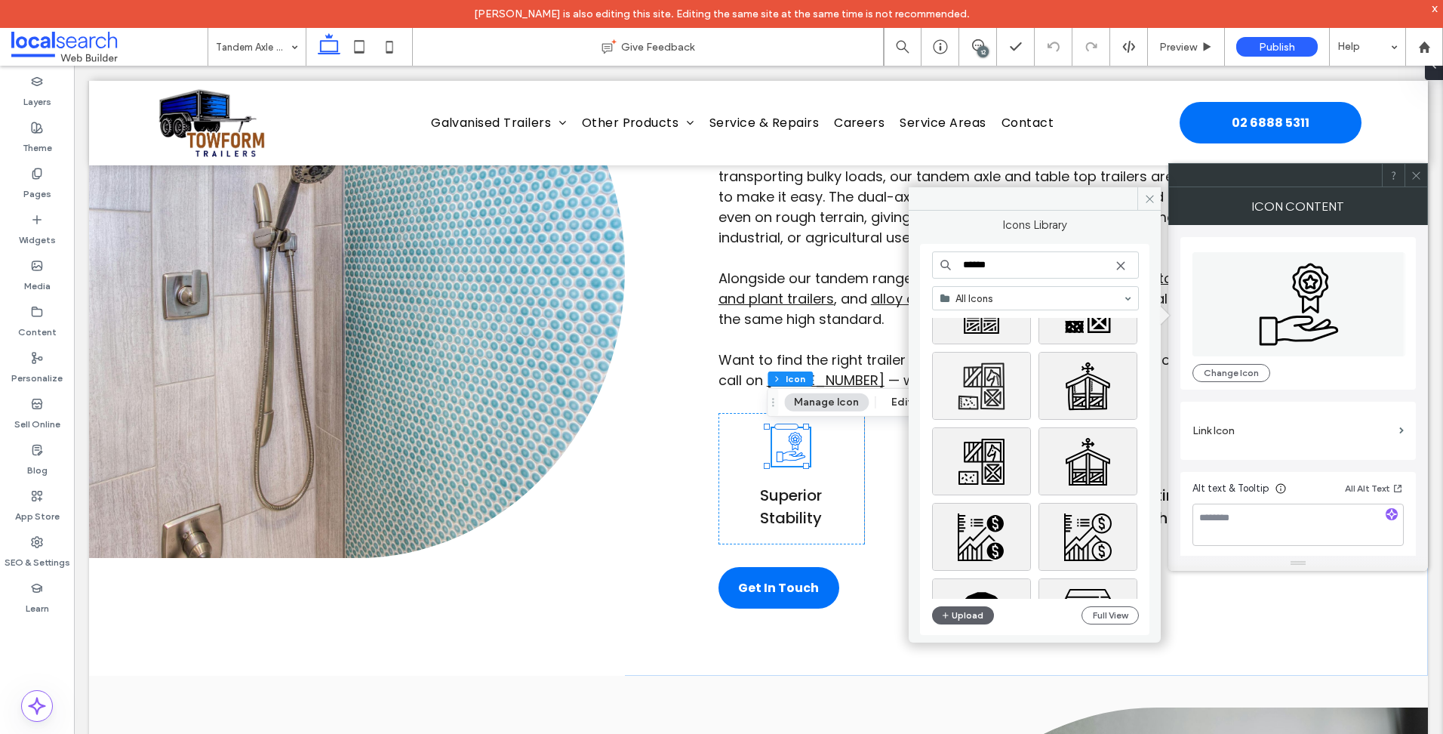
scroll to position [1629, 0]
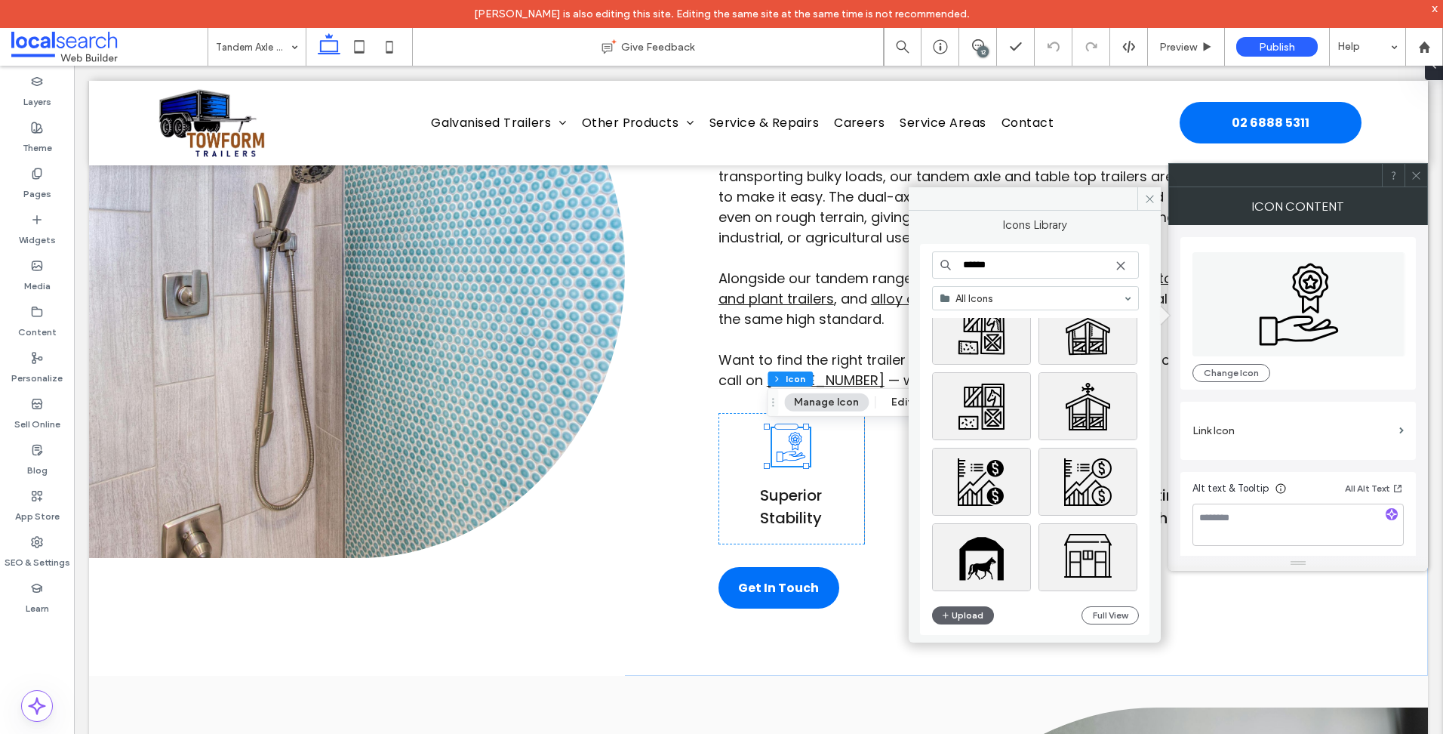
click at [992, 265] on input "******" at bounding box center [1035, 264] width 207 height 27
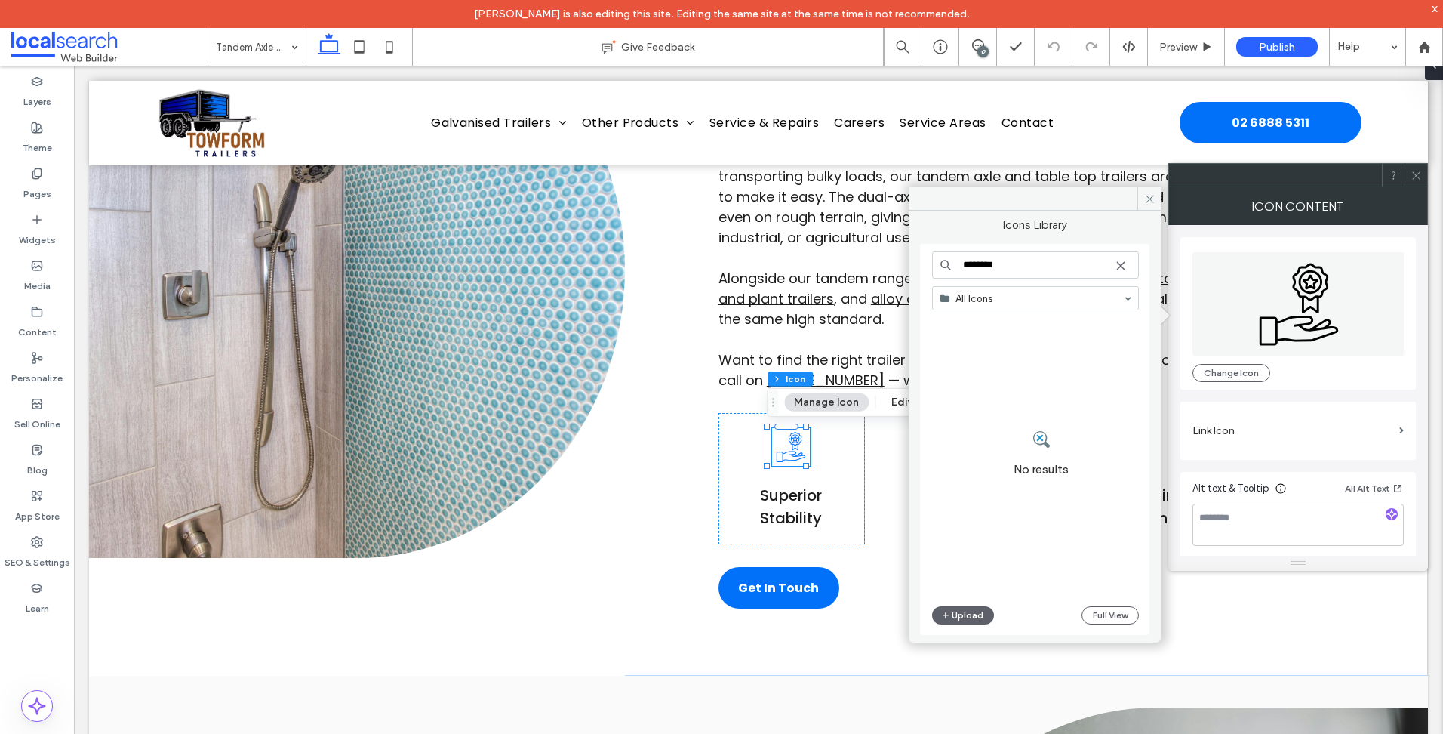
type input "*********"
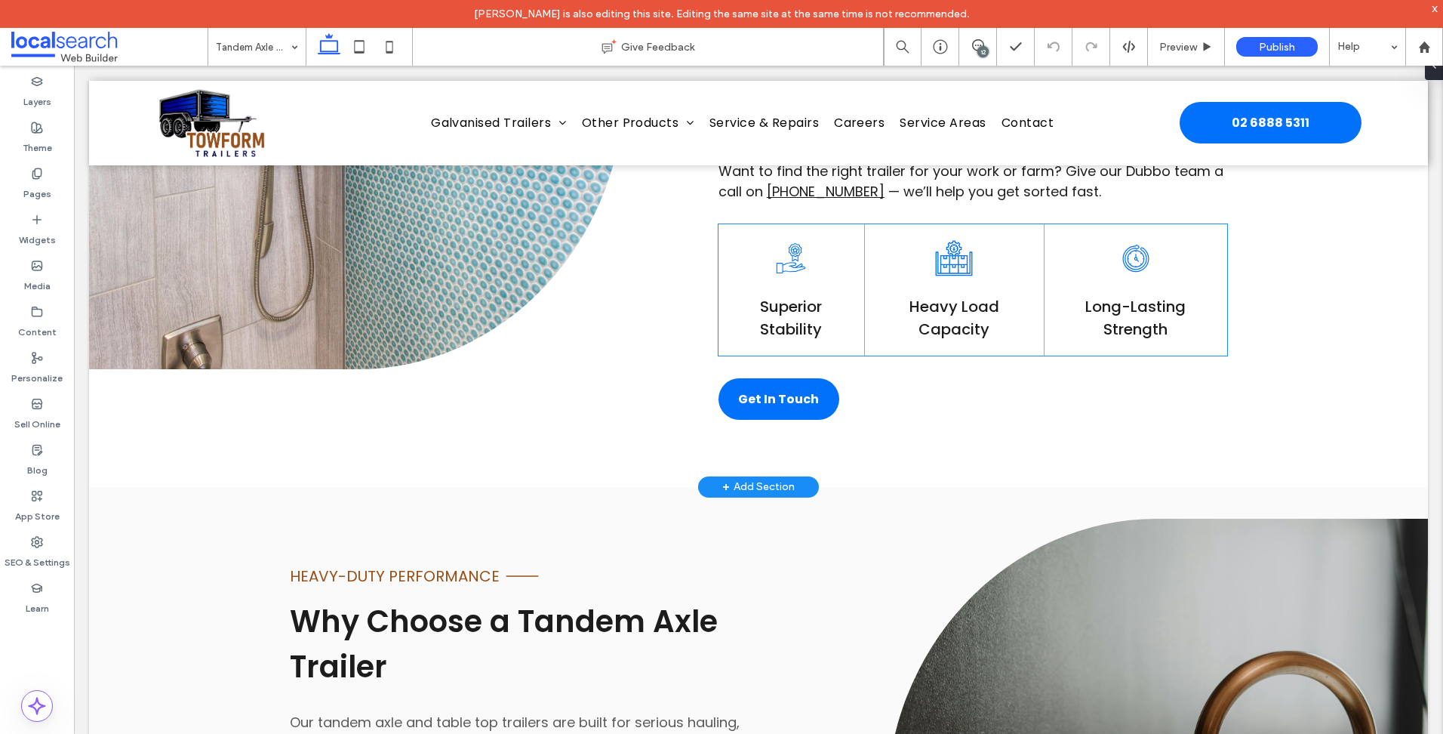
scroll to position [1057, 0]
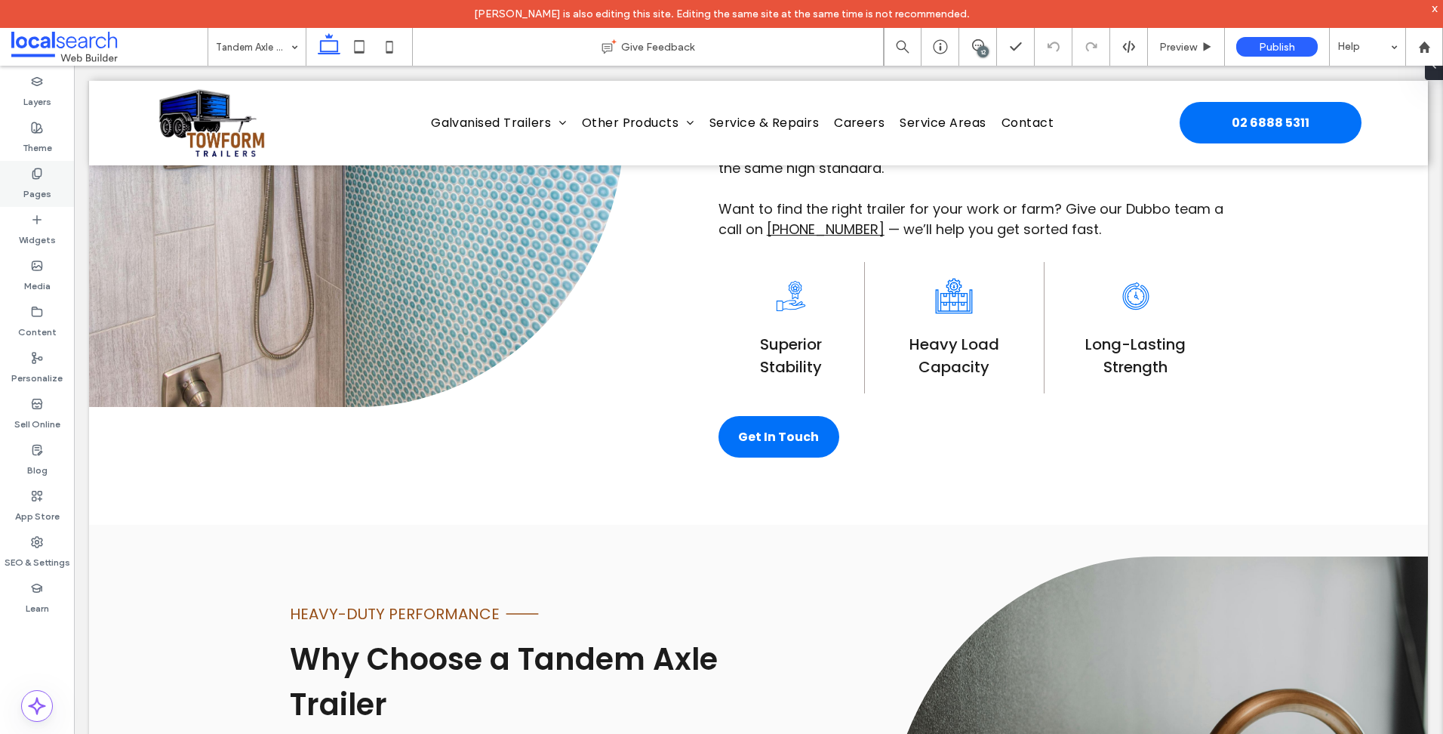
click at [35, 166] on div "Pages" at bounding box center [37, 184] width 74 height 46
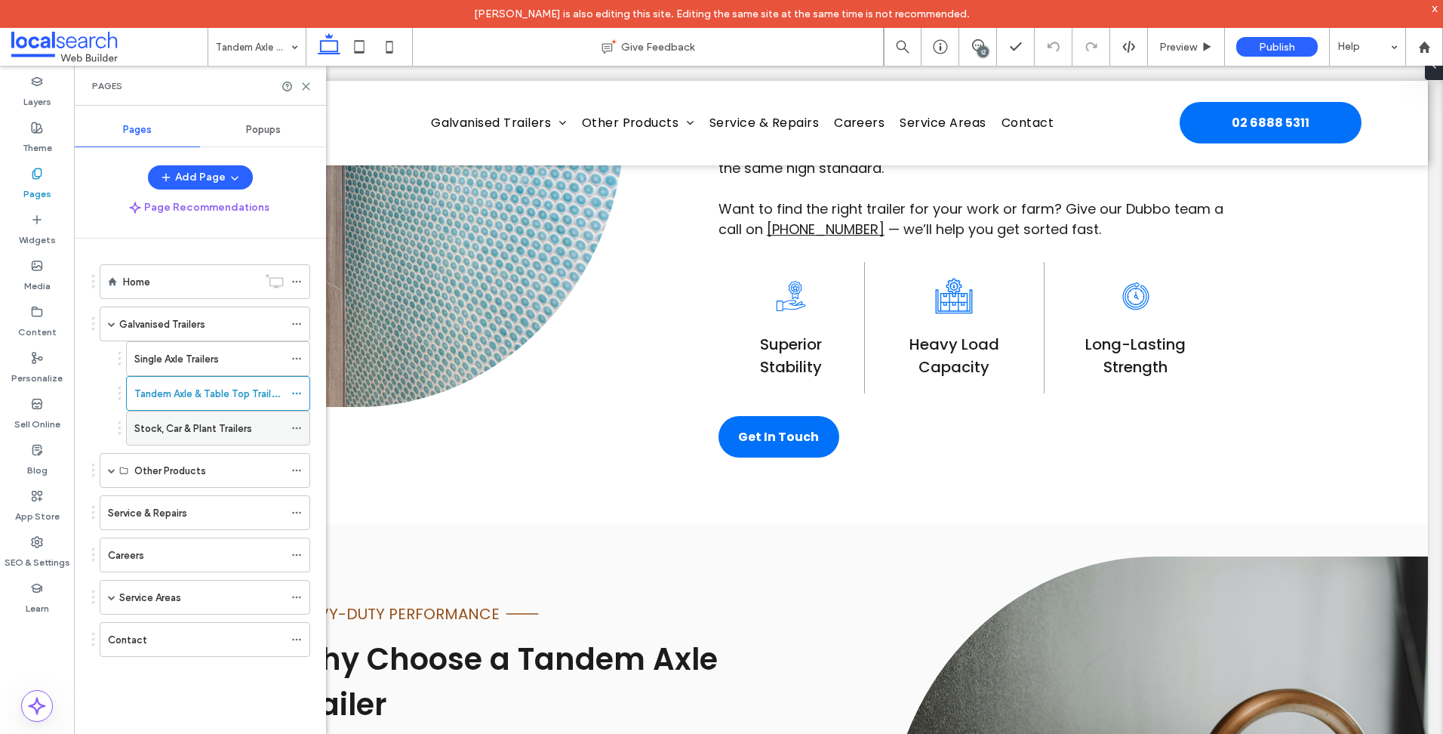
click at [195, 438] on div "Stock, Car & Plant Trailers" at bounding box center [208, 427] width 149 height 33
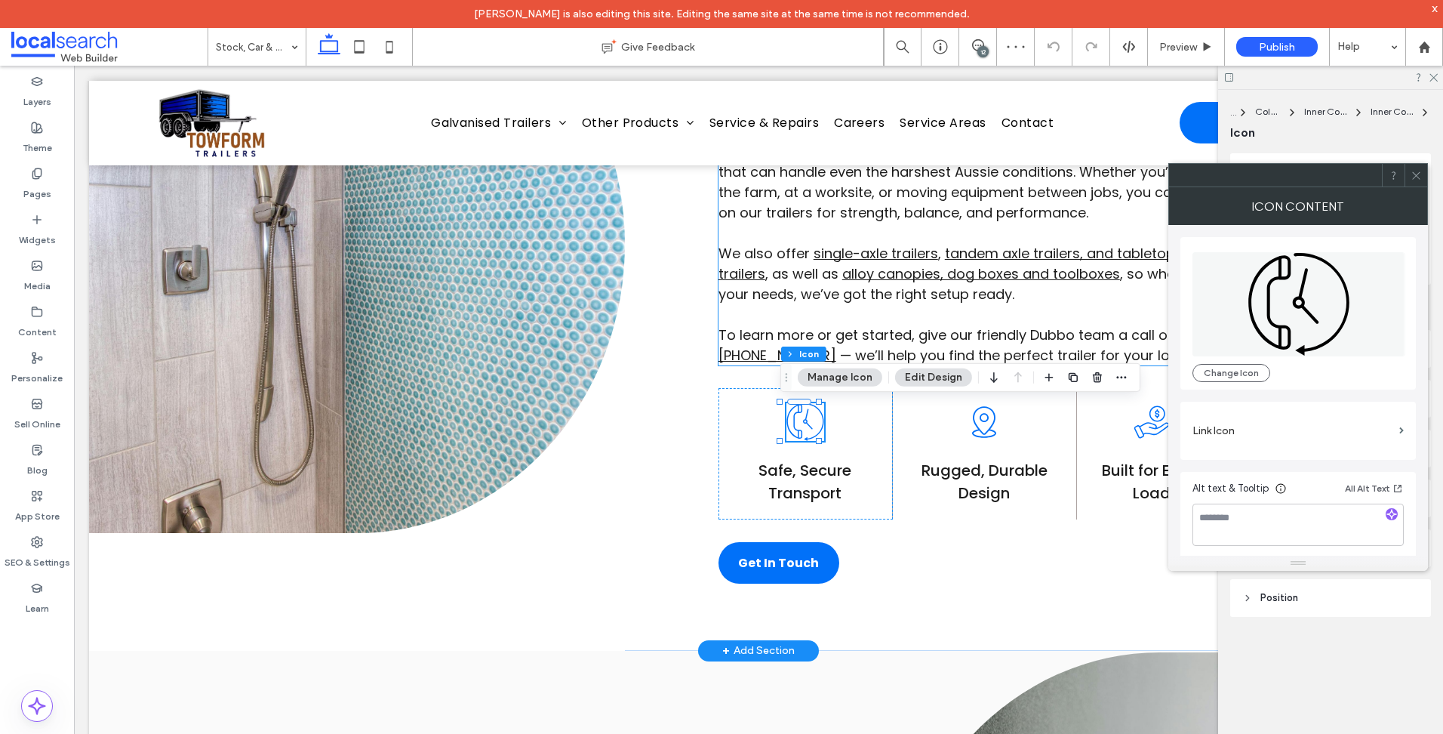
scroll to position [931, 0]
click at [1230, 374] on button "Change Icon" at bounding box center [1231, 373] width 78 height 18
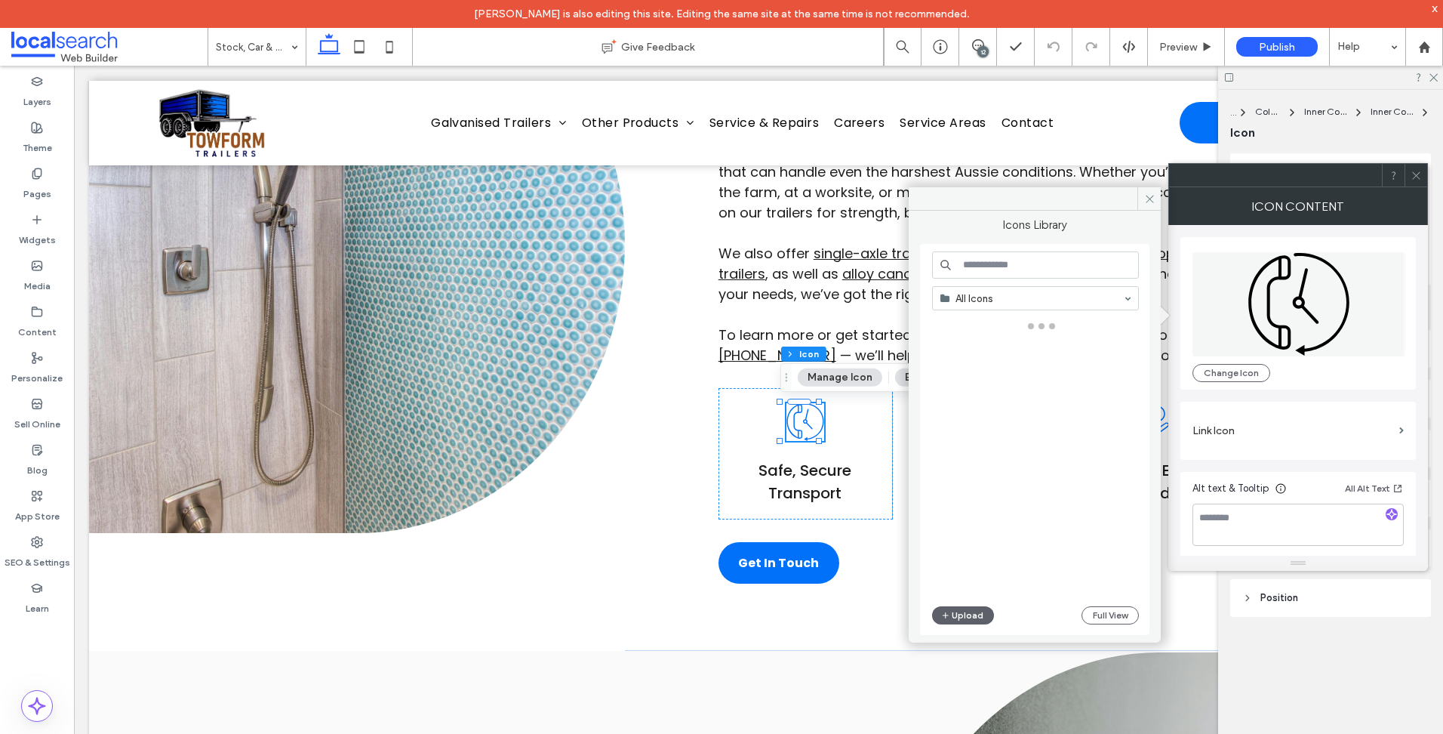
click at [1044, 257] on input at bounding box center [1035, 264] width 207 height 27
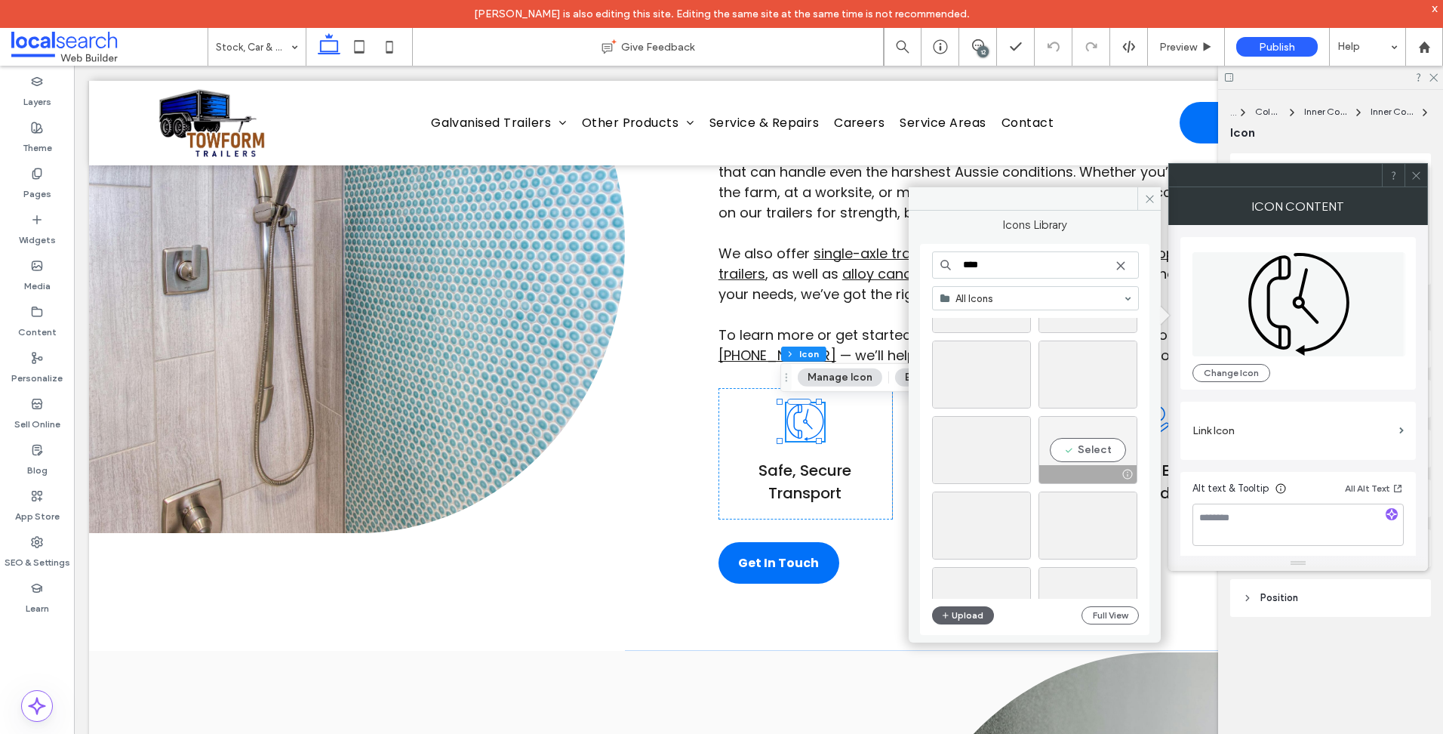
scroll to position [453, 0]
type input "****"
click at [685, 440] on div "TOUGH, RELIABLE BUILDS Line Icon Haul With Confidence When the job calls for se…" at bounding box center [758, 244] width 1339 height 812
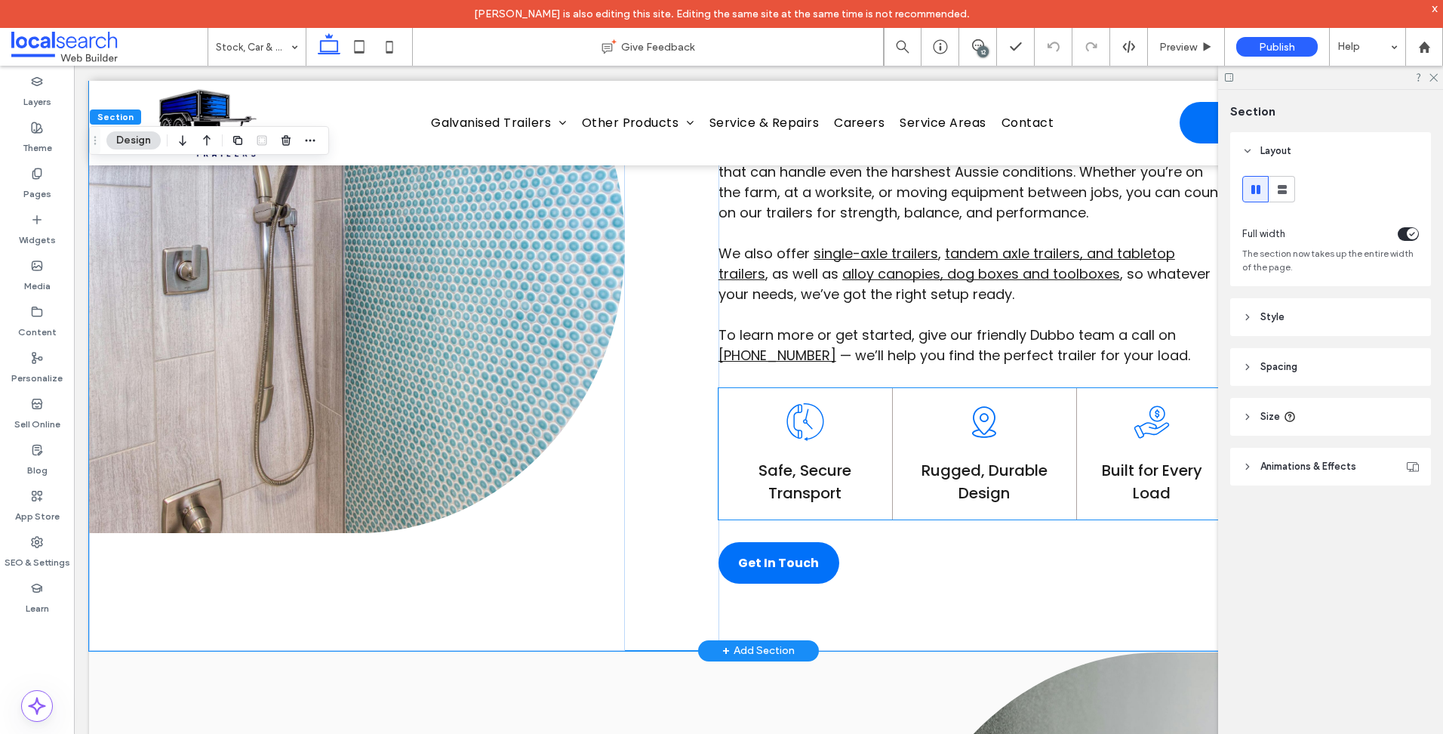
click at [793, 420] on icon at bounding box center [805, 422] width 38 height 38
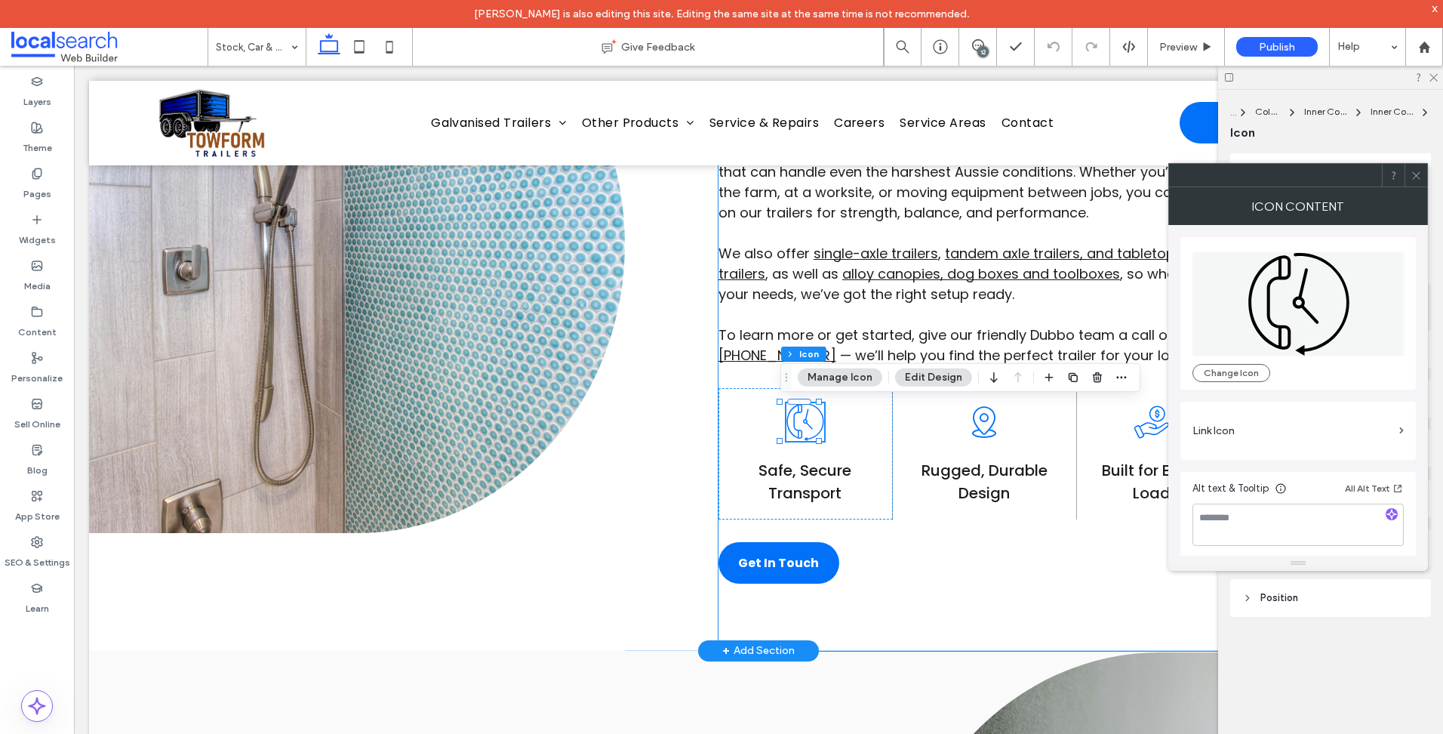
click at [994, 546] on div "TOUGH, RELIABLE BUILDS Line Icon Haul With Confidence When the job calls for se…" at bounding box center [1072, 244] width 709 height 812
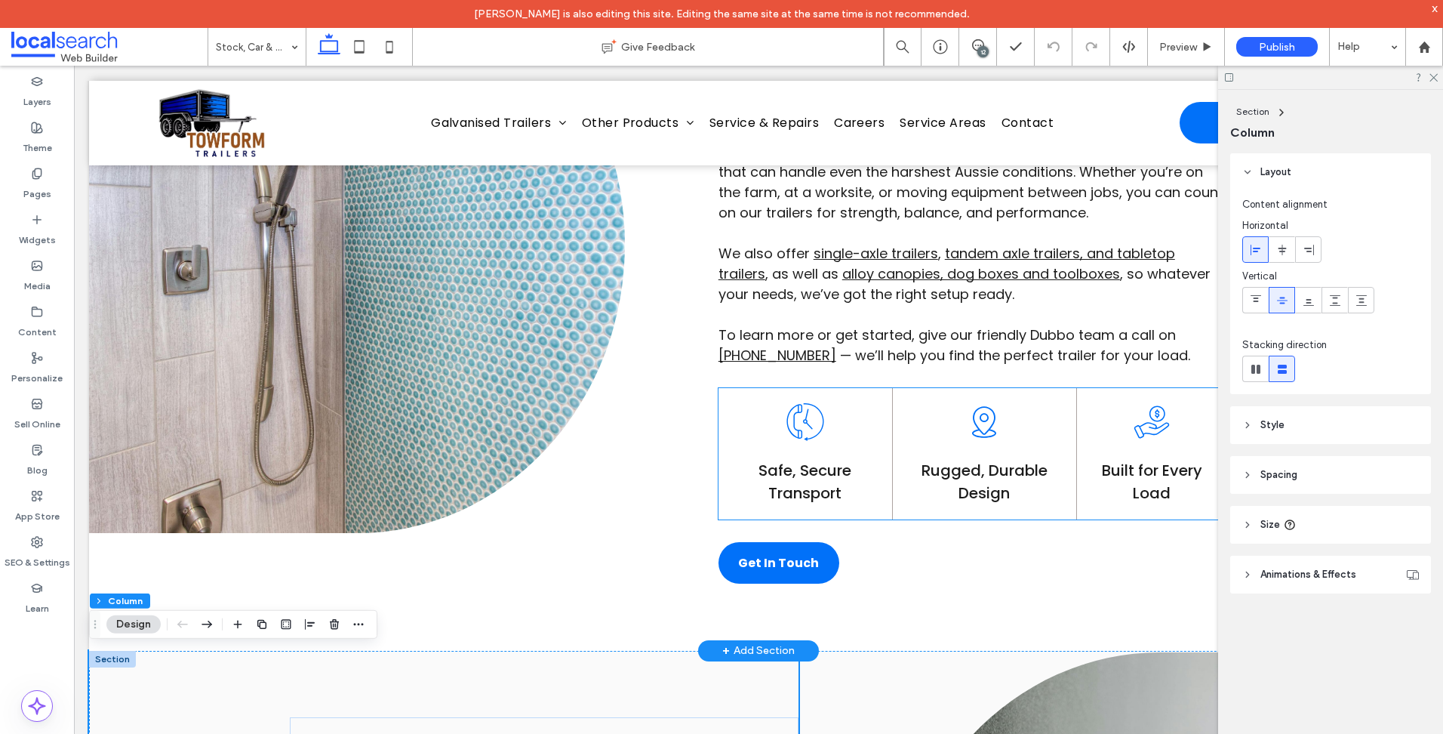
click at [808, 426] on icon at bounding box center [805, 422] width 38 height 38
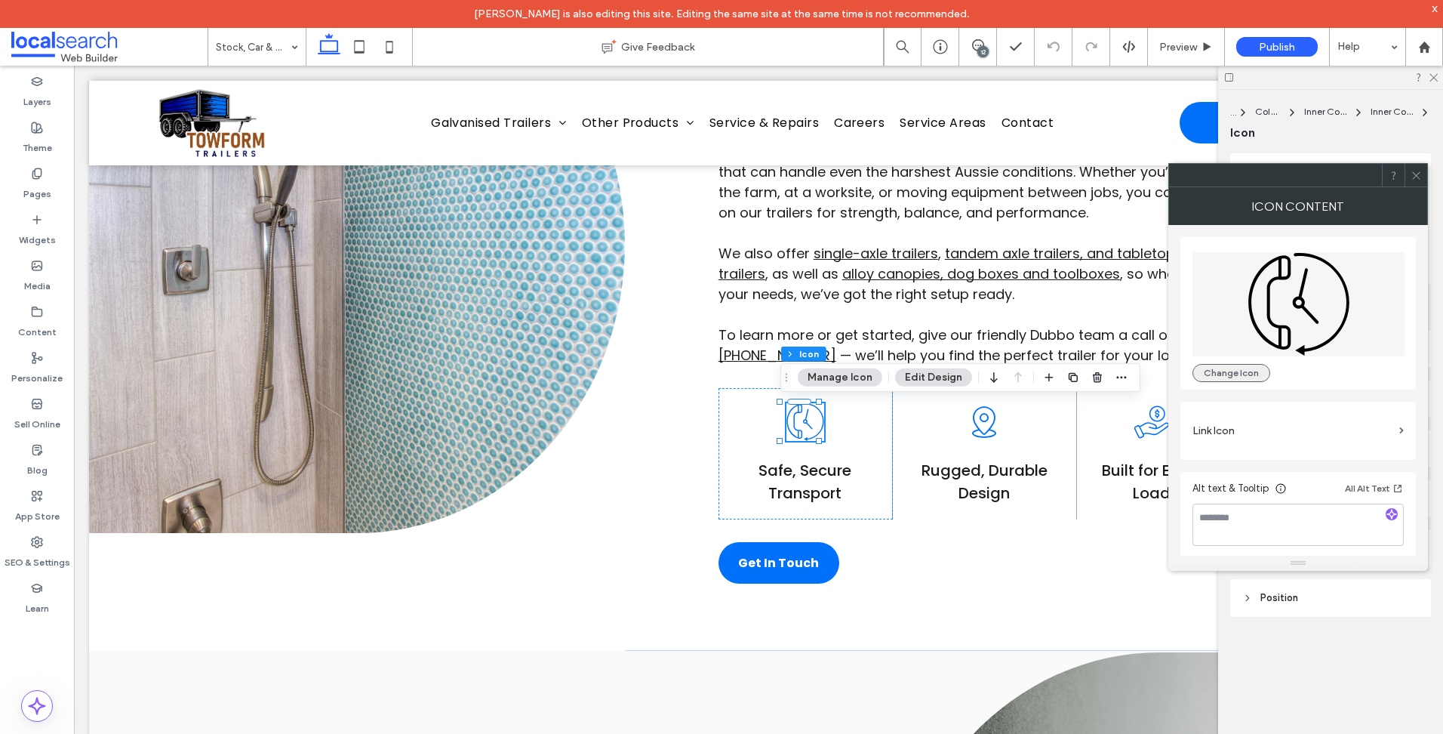
click at [1251, 371] on button "Change Icon" at bounding box center [1231, 373] width 78 height 18
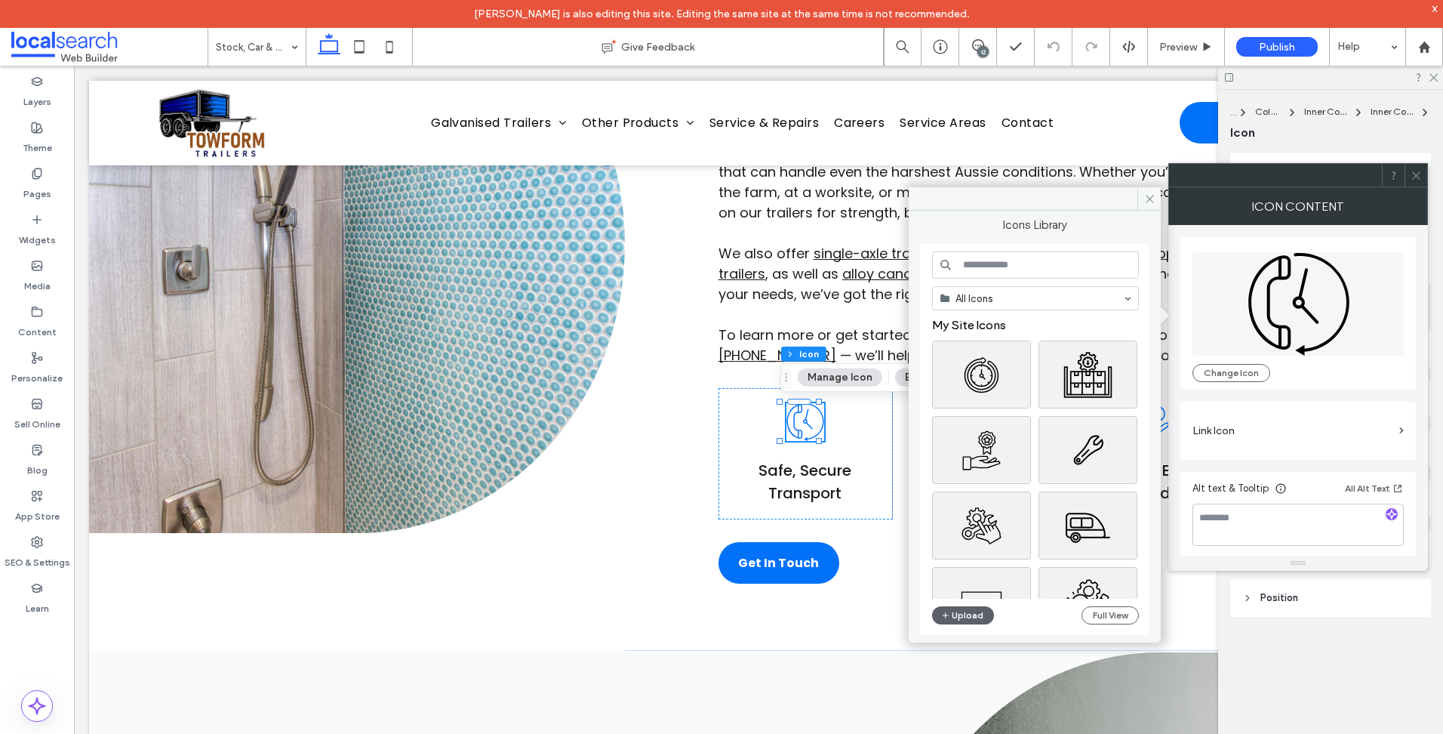
click at [1068, 278] on div "All Icons My Site Icons Upload Full View" at bounding box center [1035, 439] width 207 height 377
click at [1075, 264] on input at bounding box center [1035, 264] width 207 height 27
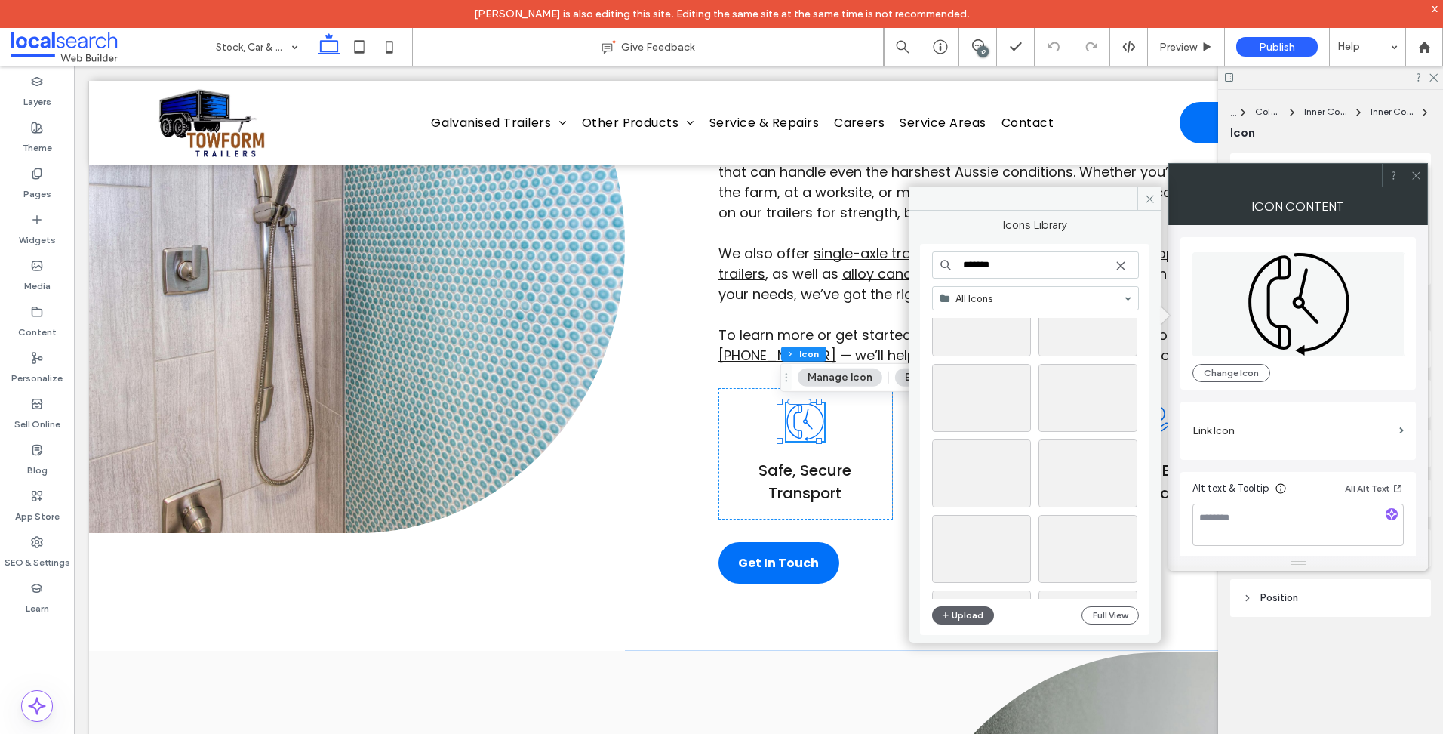
scroll to position [377, 0]
type input "*******"
click at [1098, 391] on div at bounding box center [1087, 398] width 97 height 18
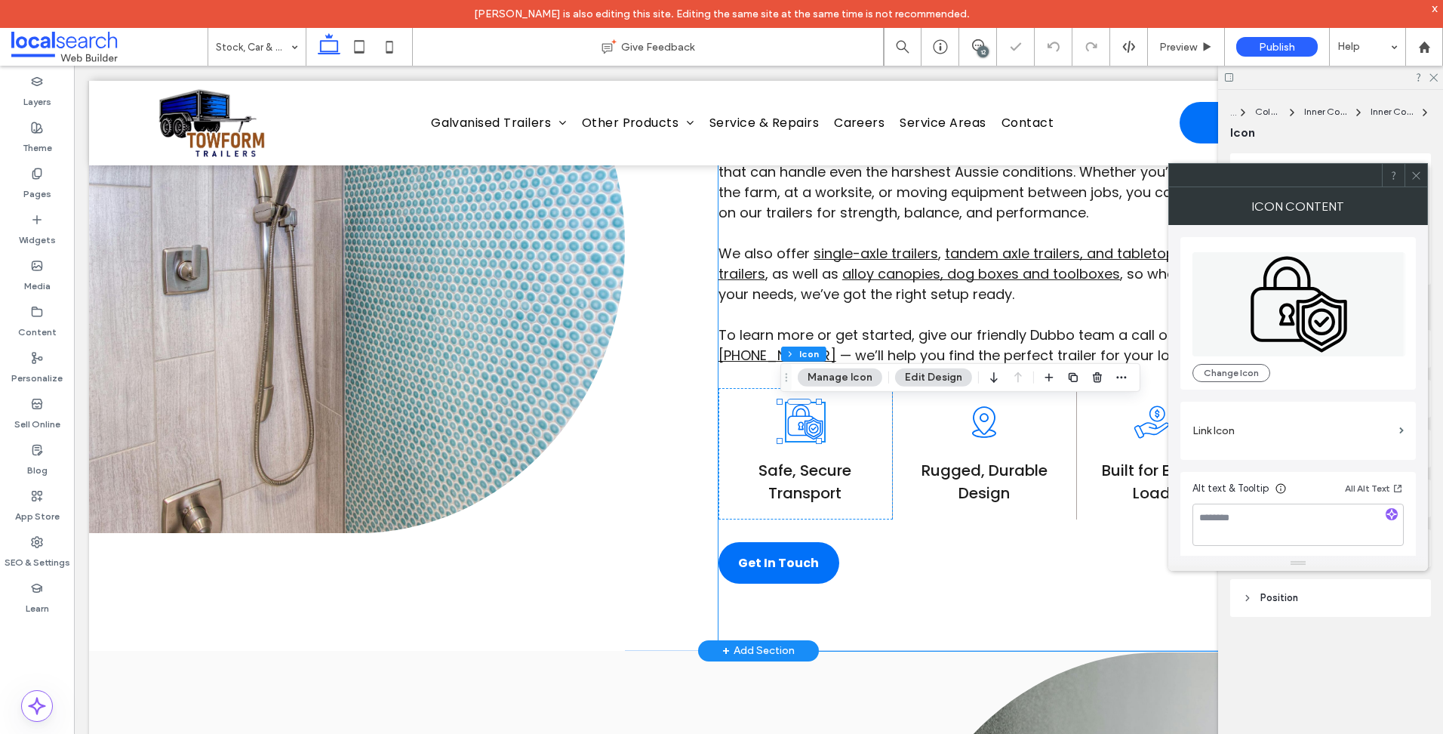
click at [904, 587] on div "TOUGH, RELIABLE BUILDS Line Icon Haul With Confidence When the job calls for se…" at bounding box center [1072, 244] width 709 height 812
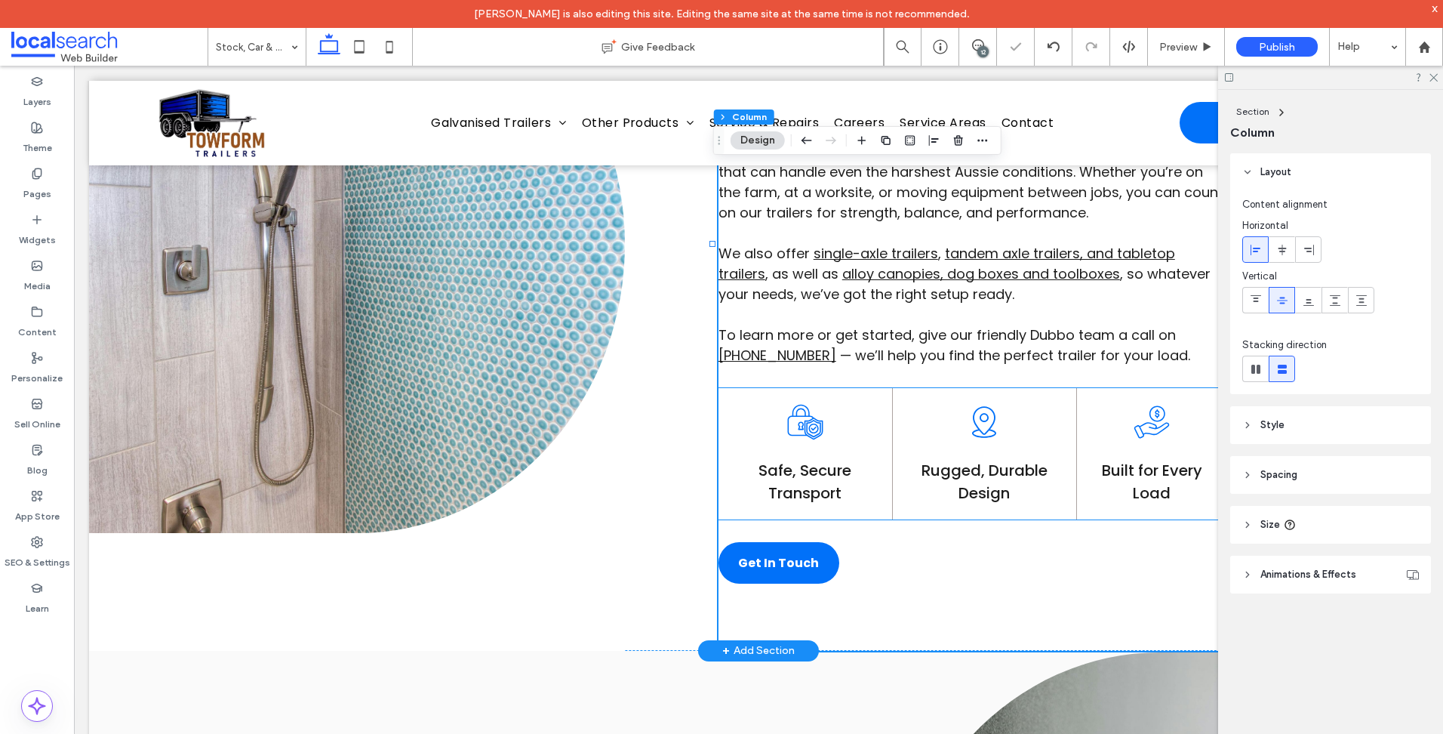
click at [982, 430] on icon at bounding box center [984, 422] width 38 height 38
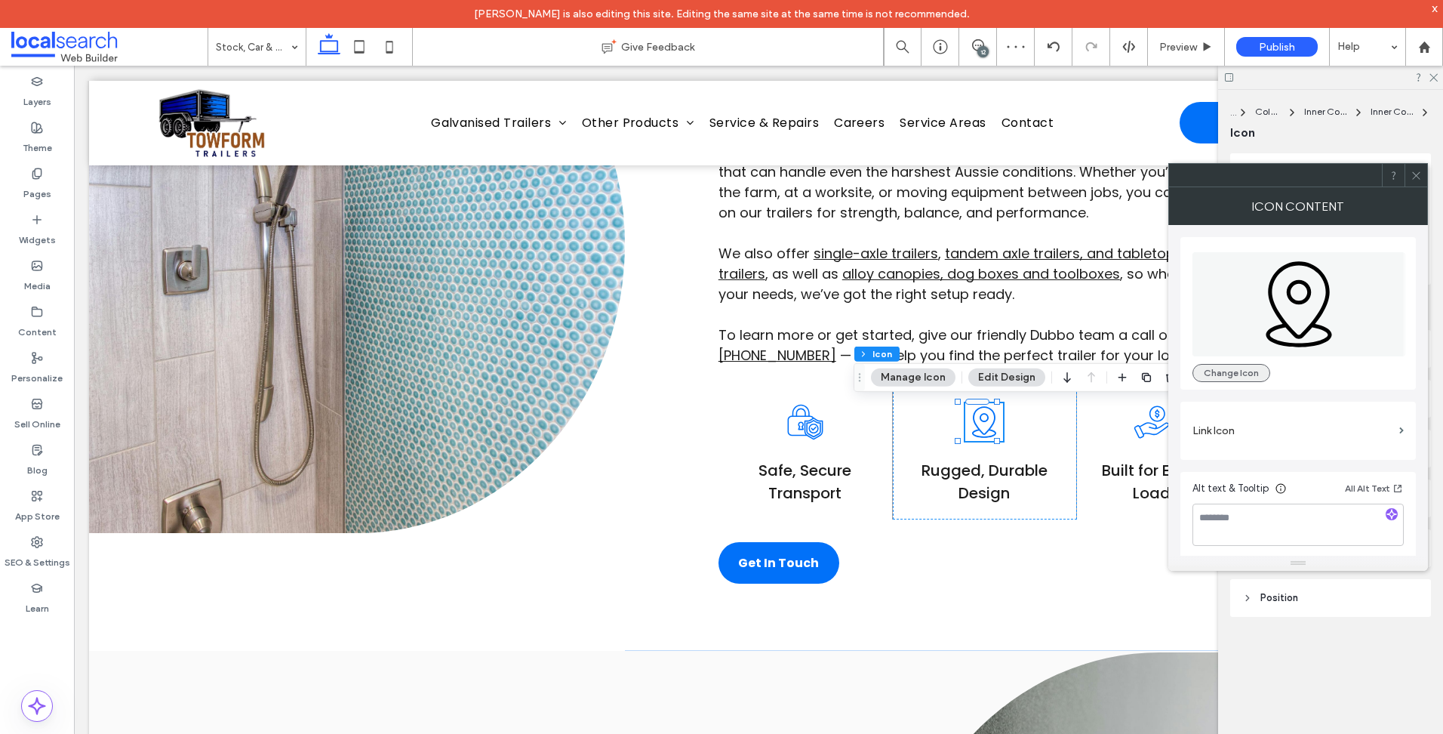
click at [1206, 381] on div "Change Icon" at bounding box center [1297, 313] width 235 height 152
click at [1211, 377] on button "Change Icon" at bounding box center [1231, 373] width 78 height 18
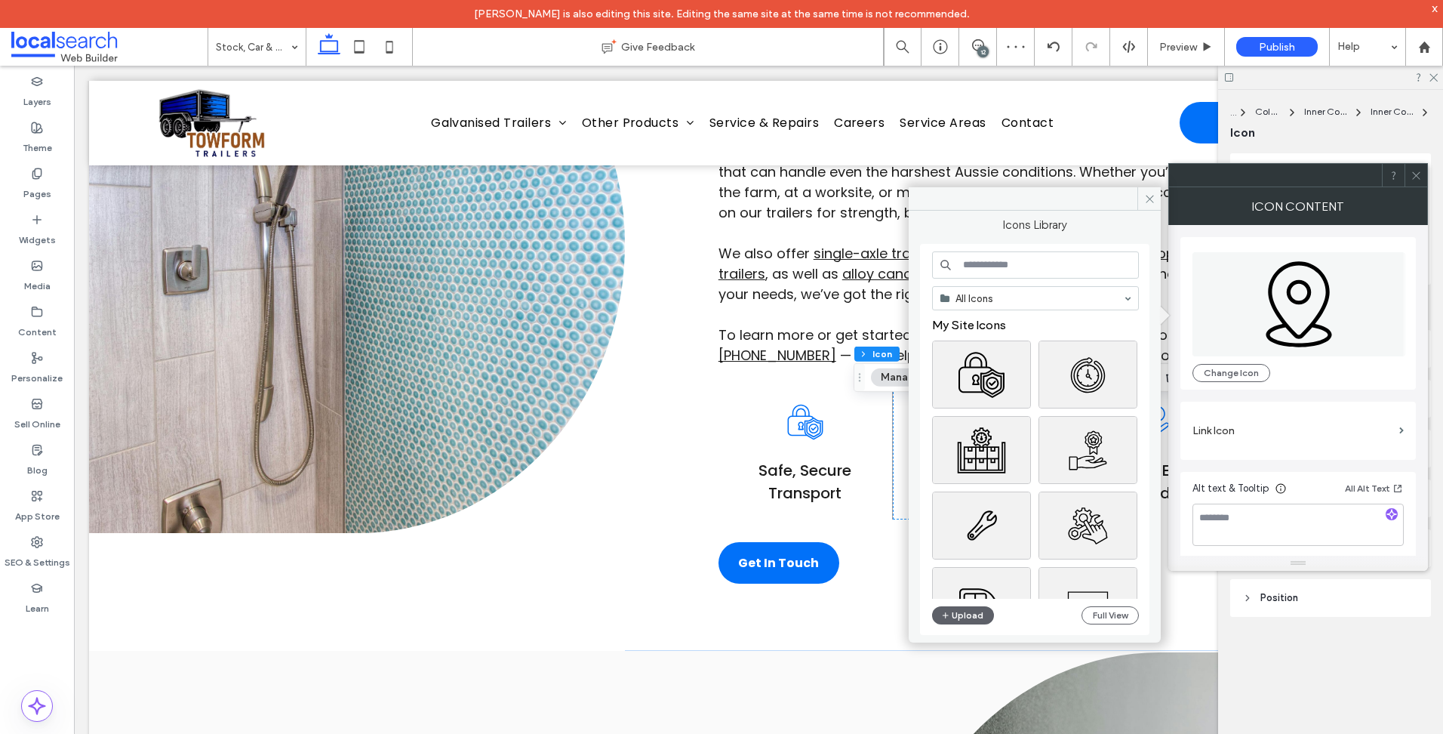
click at [993, 262] on input at bounding box center [1035, 264] width 207 height 27
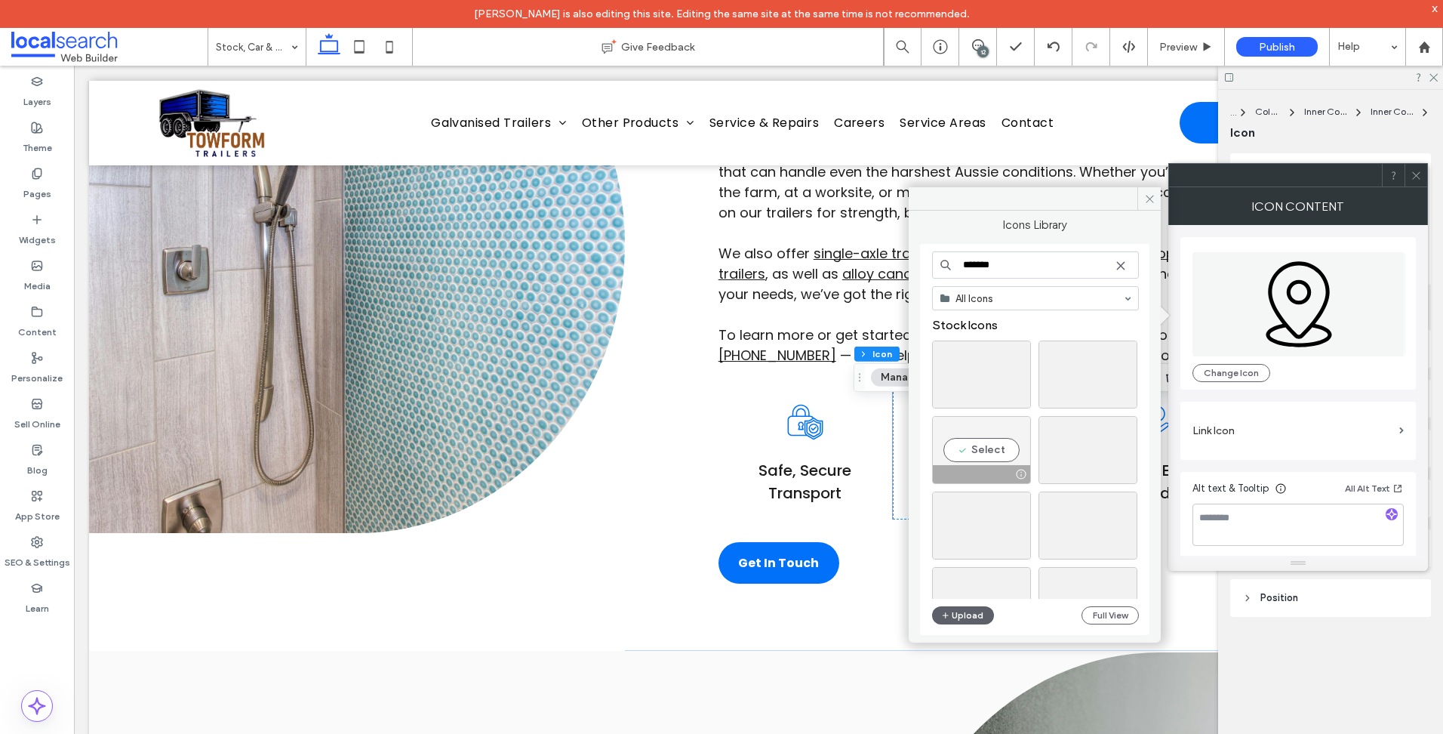
scroll to position [226, 0]
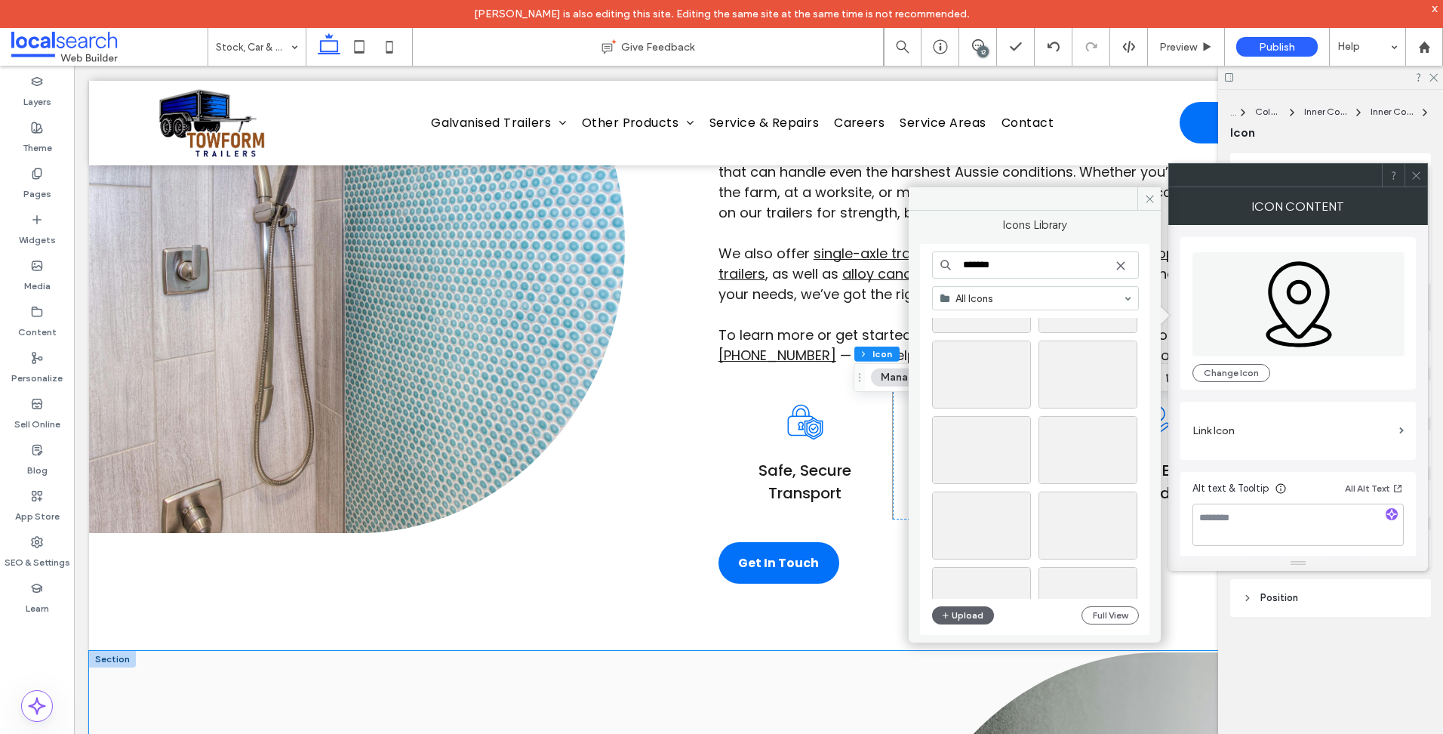
type input "*******"
click at [158, 584] on div at bounding box center [357, 244] width 536 height 812
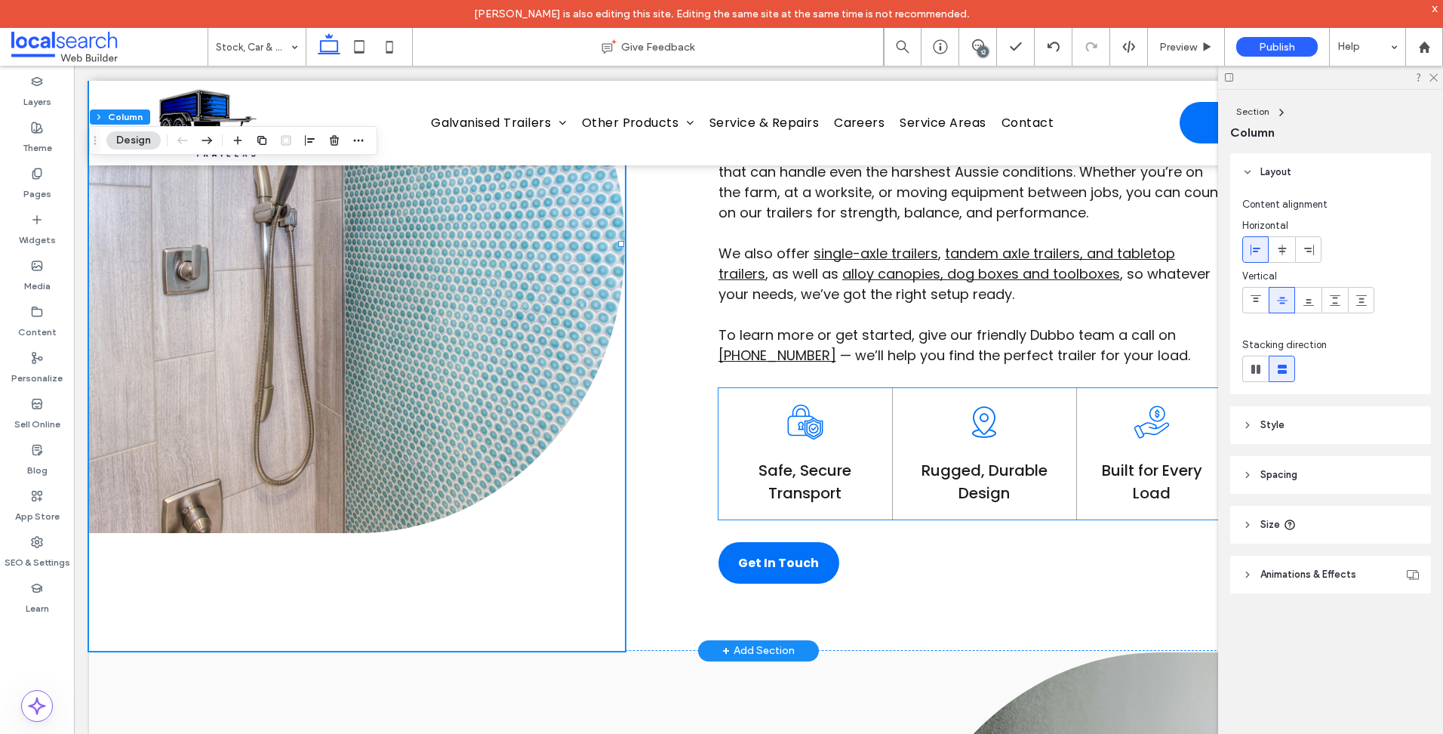
click at [982, 418] on icon at bounding box center [984, 422] width 38 height 38
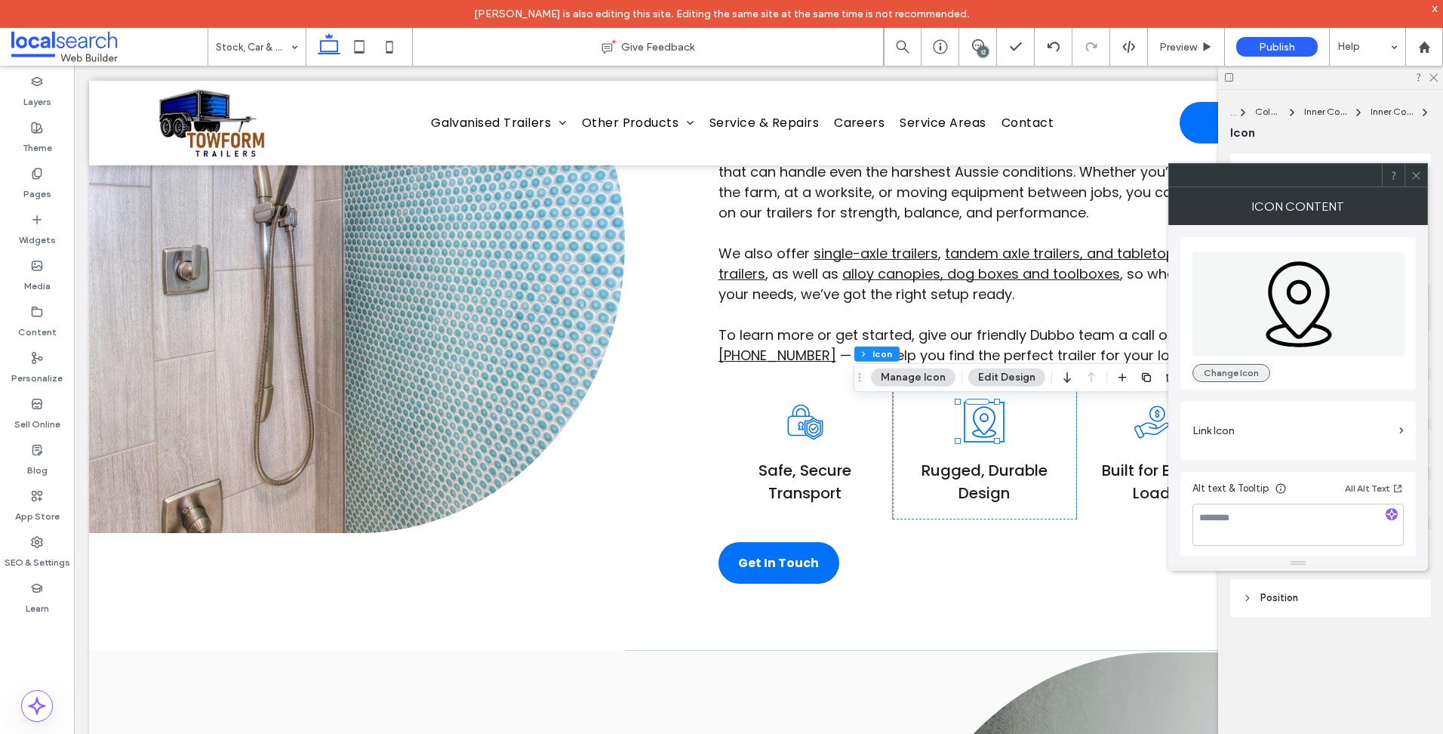
click at [1264, 368] on button "Change Icon" at bounding box center [1231, 373] width 78 height 18
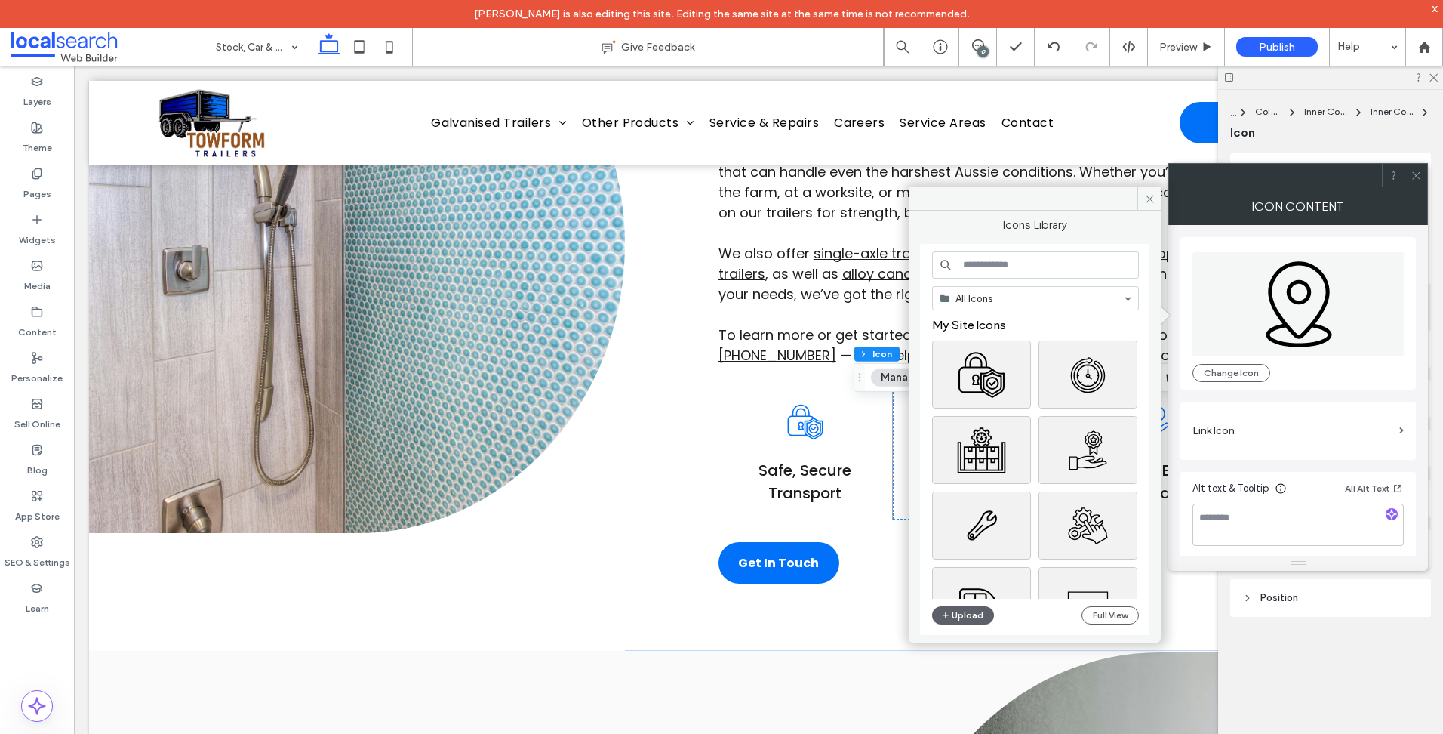
click at [1041, 263] on input at bounding box center [1035, 264] width 207 height 27
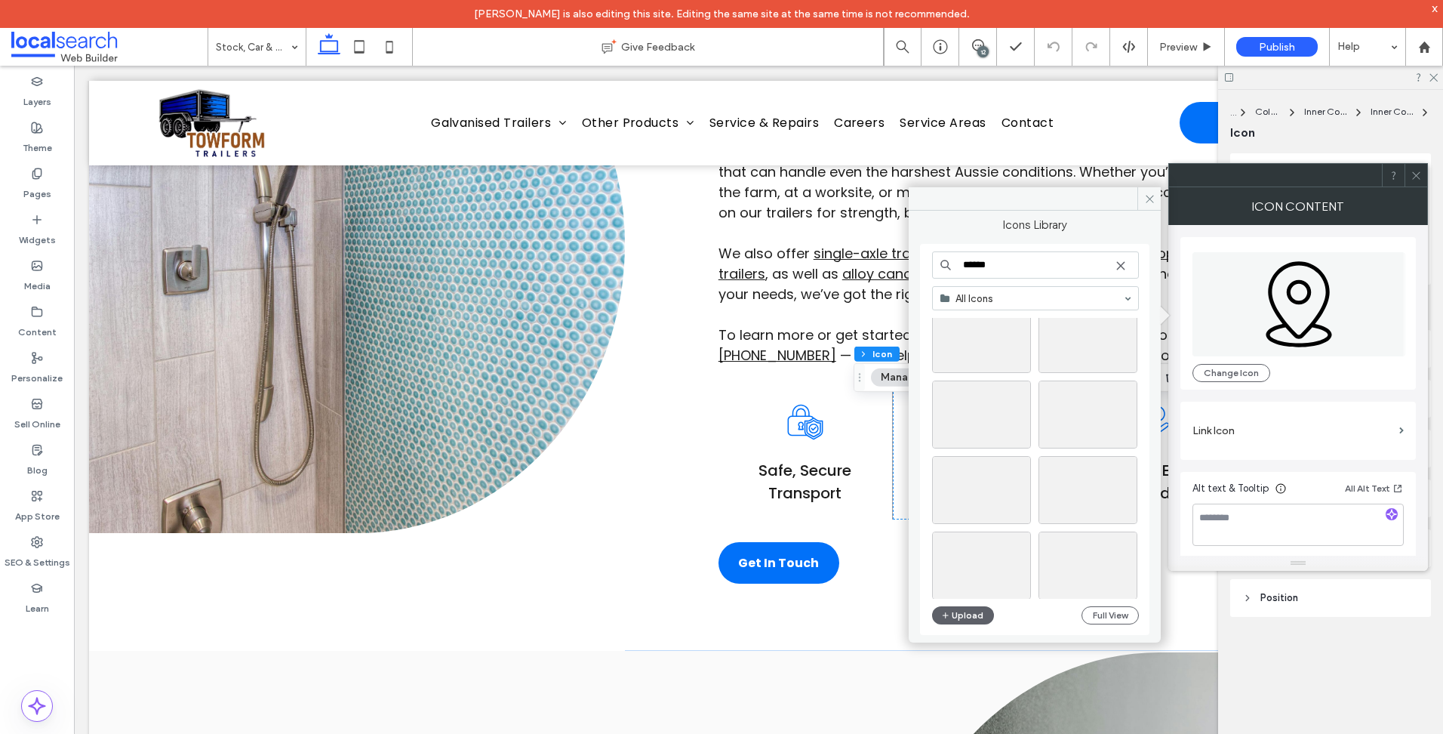
scroll to position [755, 0]
click at [1023, 264] on input "******" at bounding box center [1035, 264] width 207 height 27
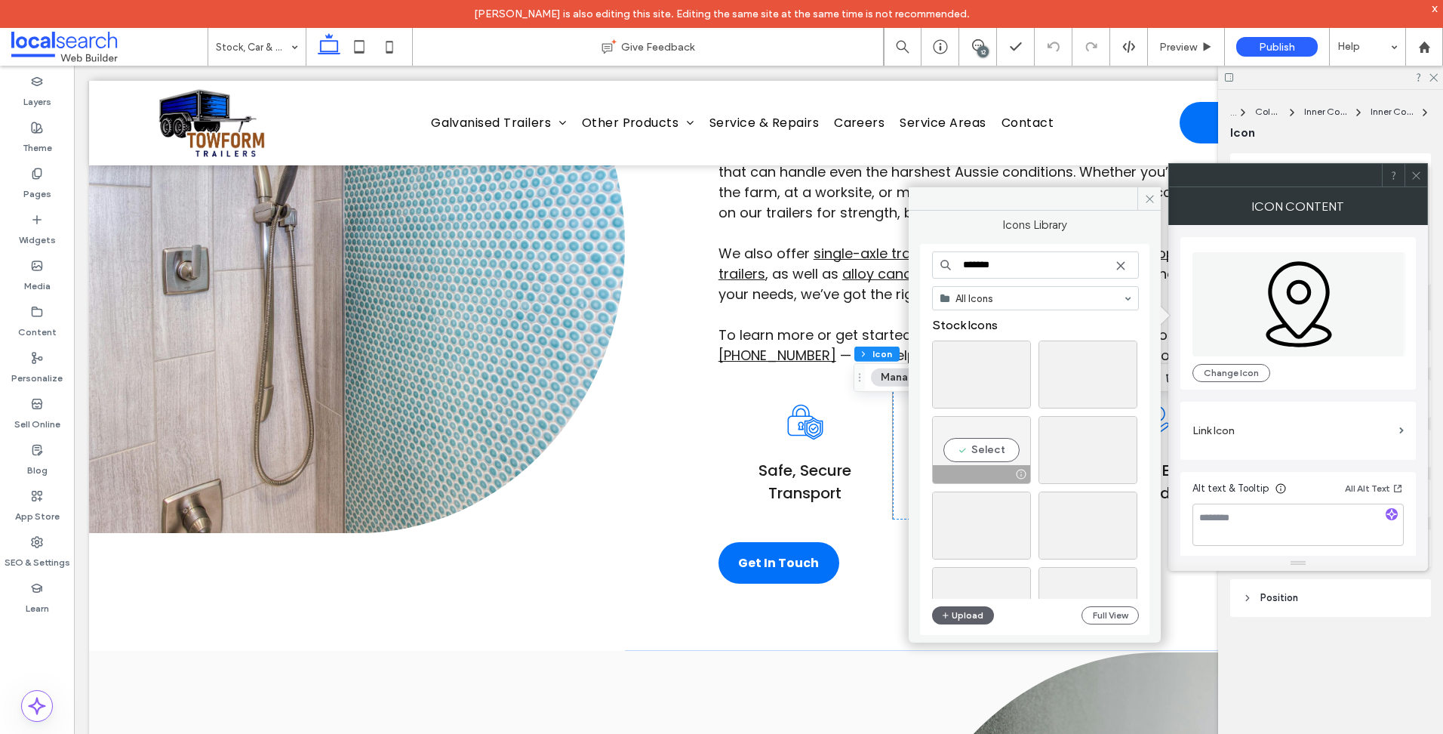
type input "*******"
click at [995, 444] on div "Select" at bounding box center [981, 450] width 99 height 68
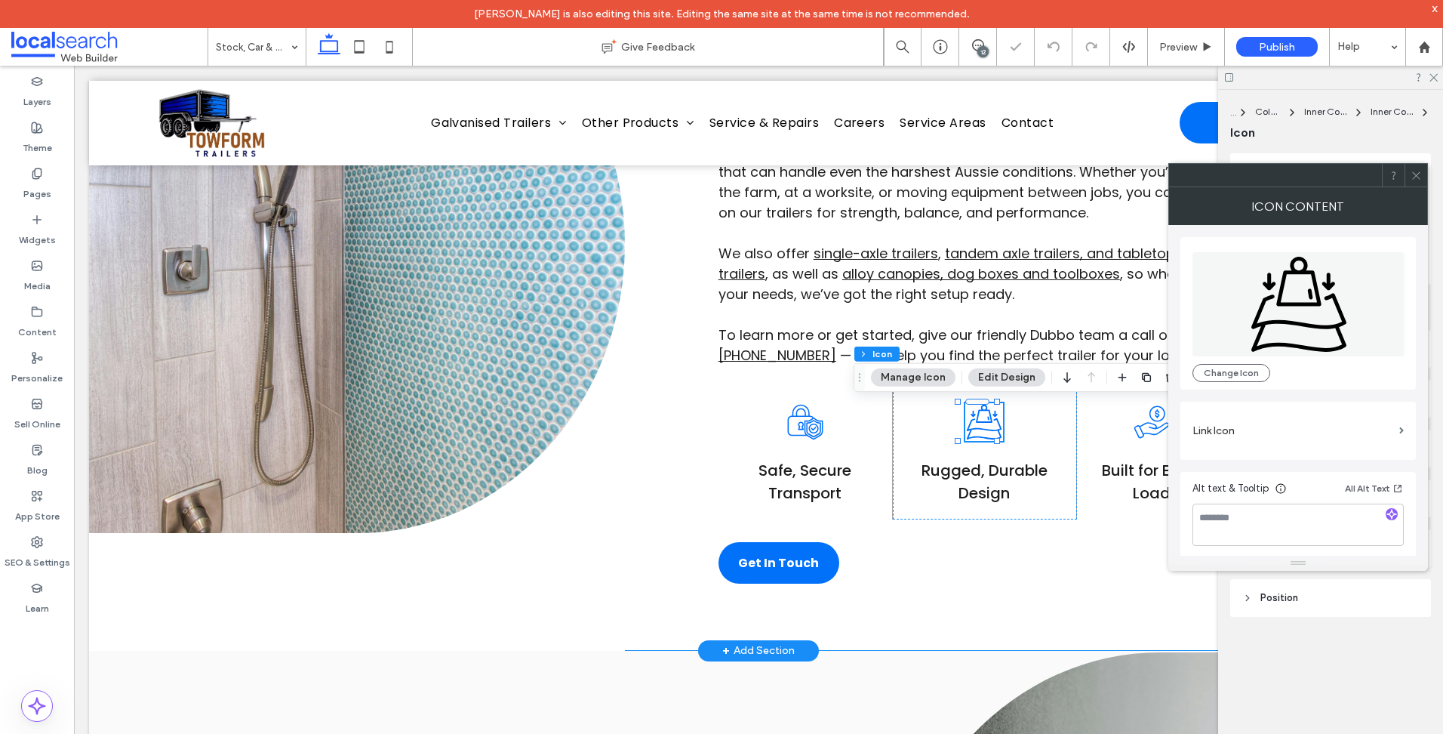
click at [665, 580] on div "TOUGH, RELIABLE BUILDS Line Icon Haul With Confidence When the job calls for se…" at bounding box center [758, 244] width 1339 height 812
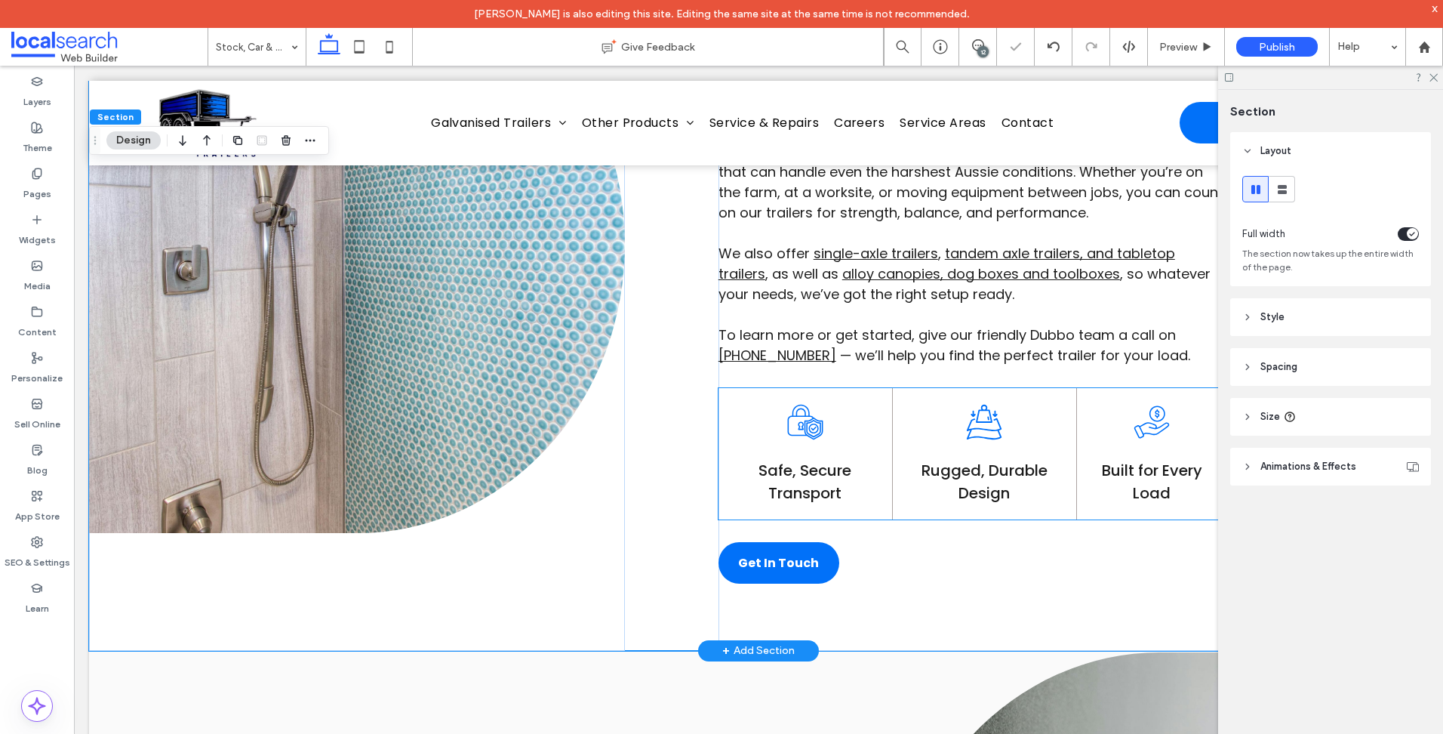
click at [1133, 422] on icon at bounding box center [1152, 422] width 38 height 38
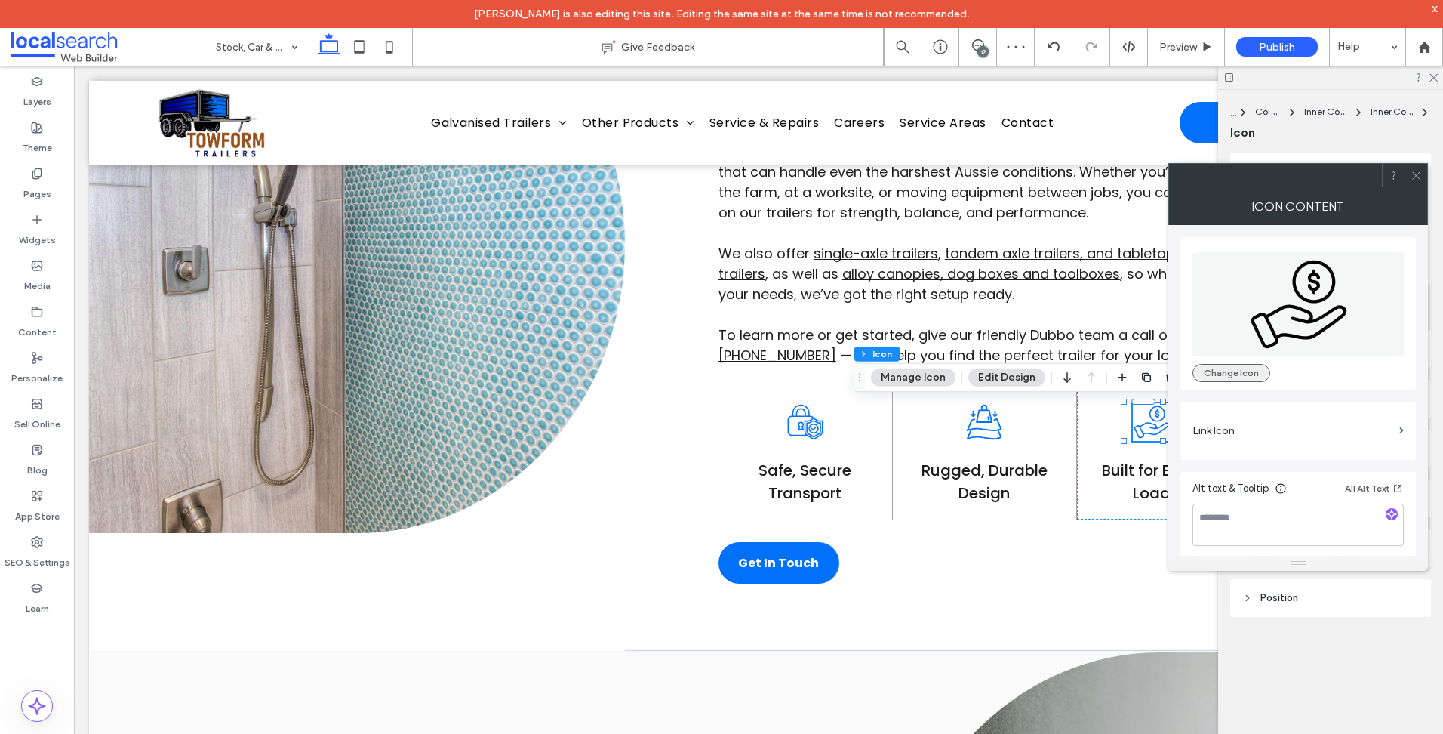
click at [1236, 374] on button "Change Icon" at bounding box center [1231, 373] width 78 height 18
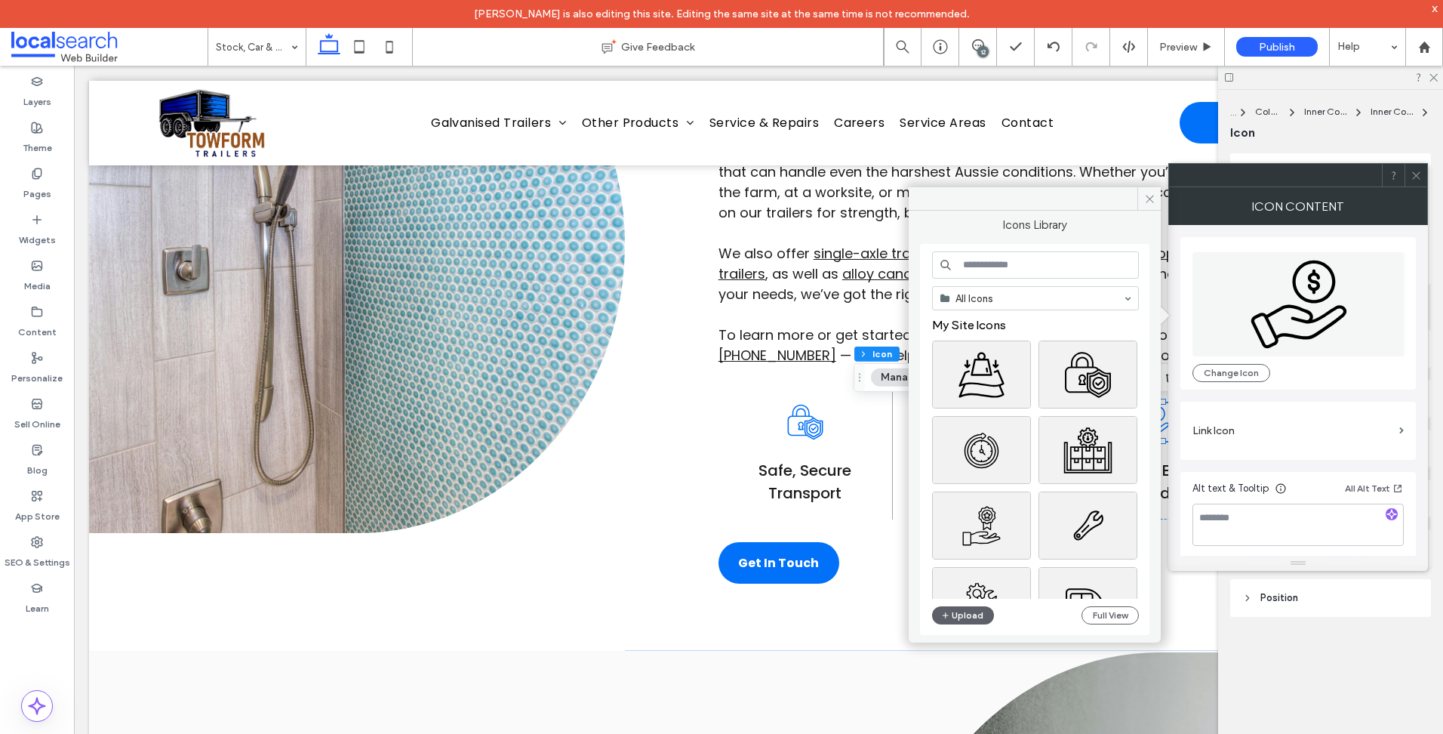
click at [1017, 266] on input at bounding box center [1035, 264] width 207 height 27
type input "**********"
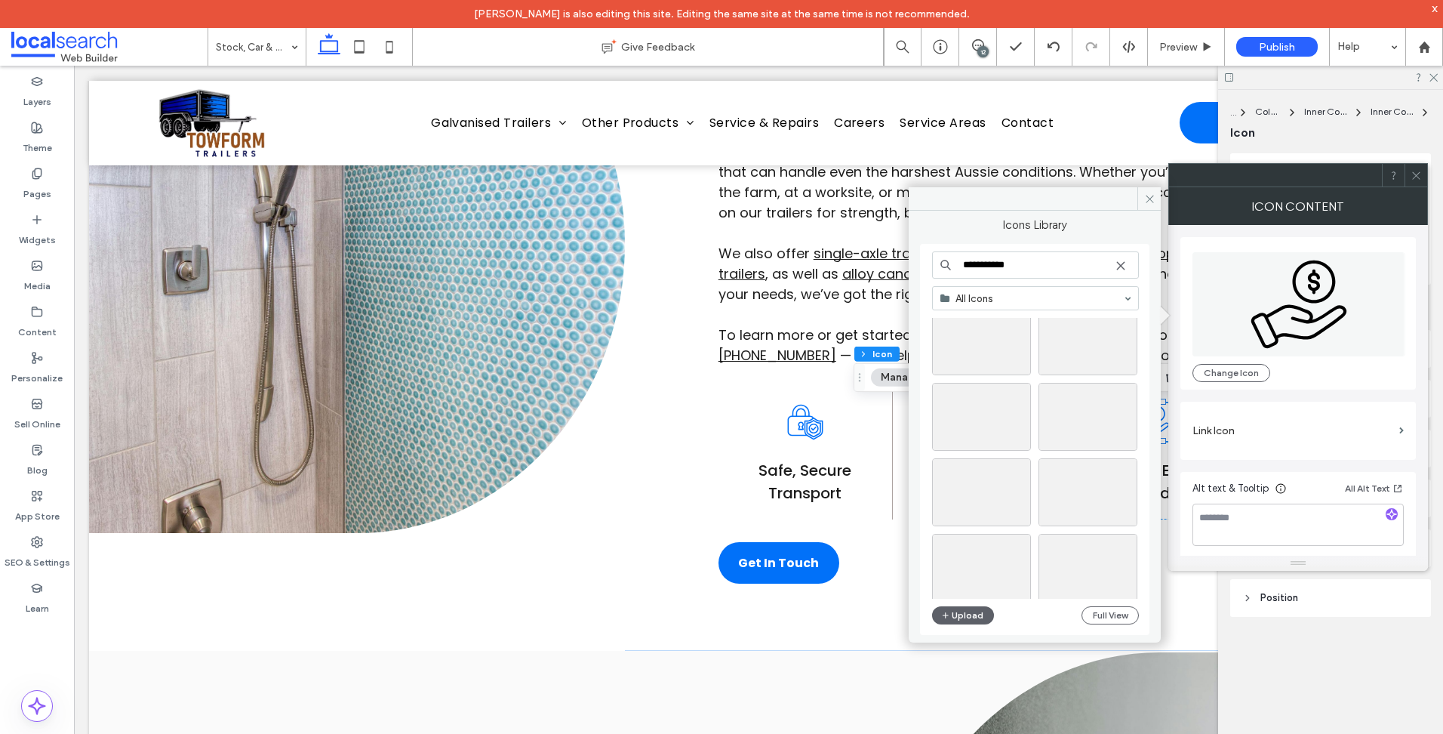
scroll to position [1509, 0]
click at [1004, 264] on input "**********" at bounding box center [1035, 264] width 207 height 27
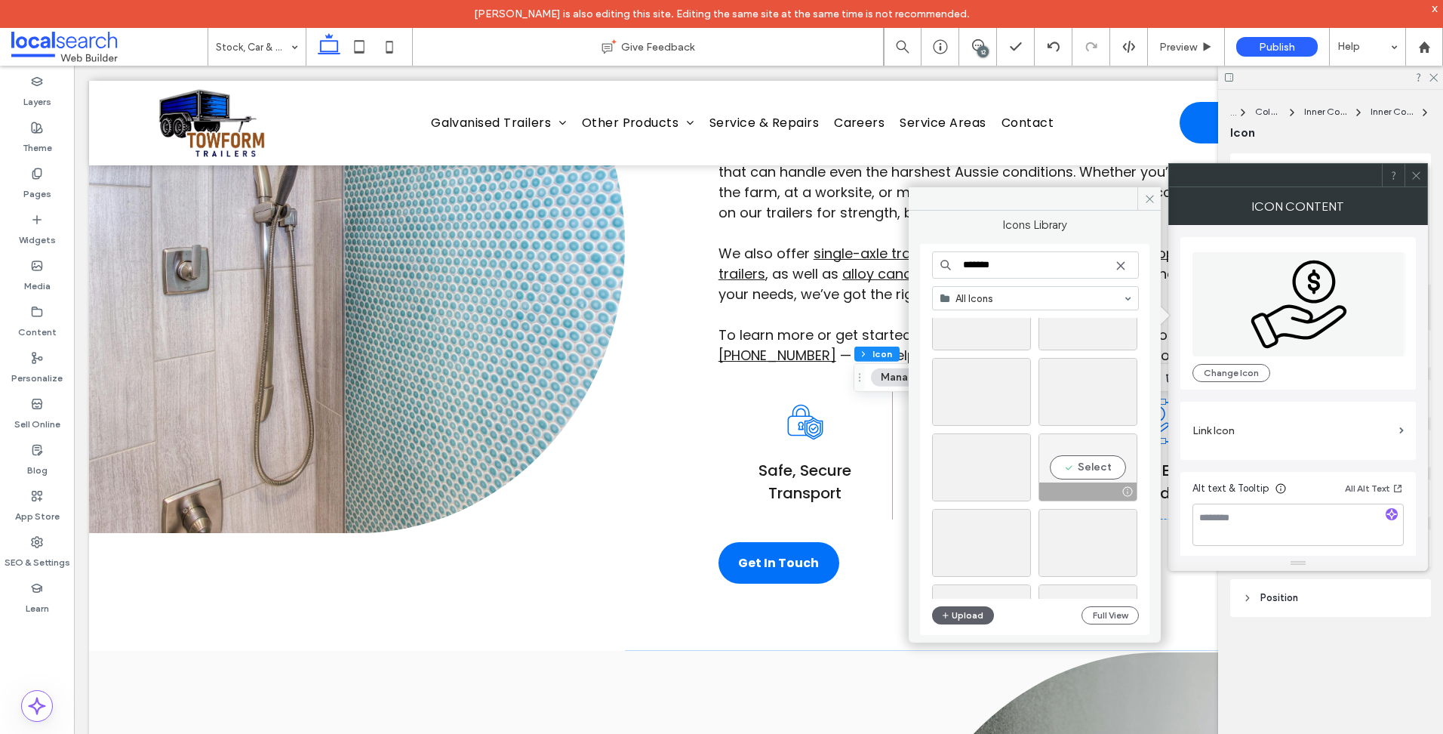
type input "*******"
click at [1089, 472] on div "Select" at bounding box center [1087, 467] width 99 height 68
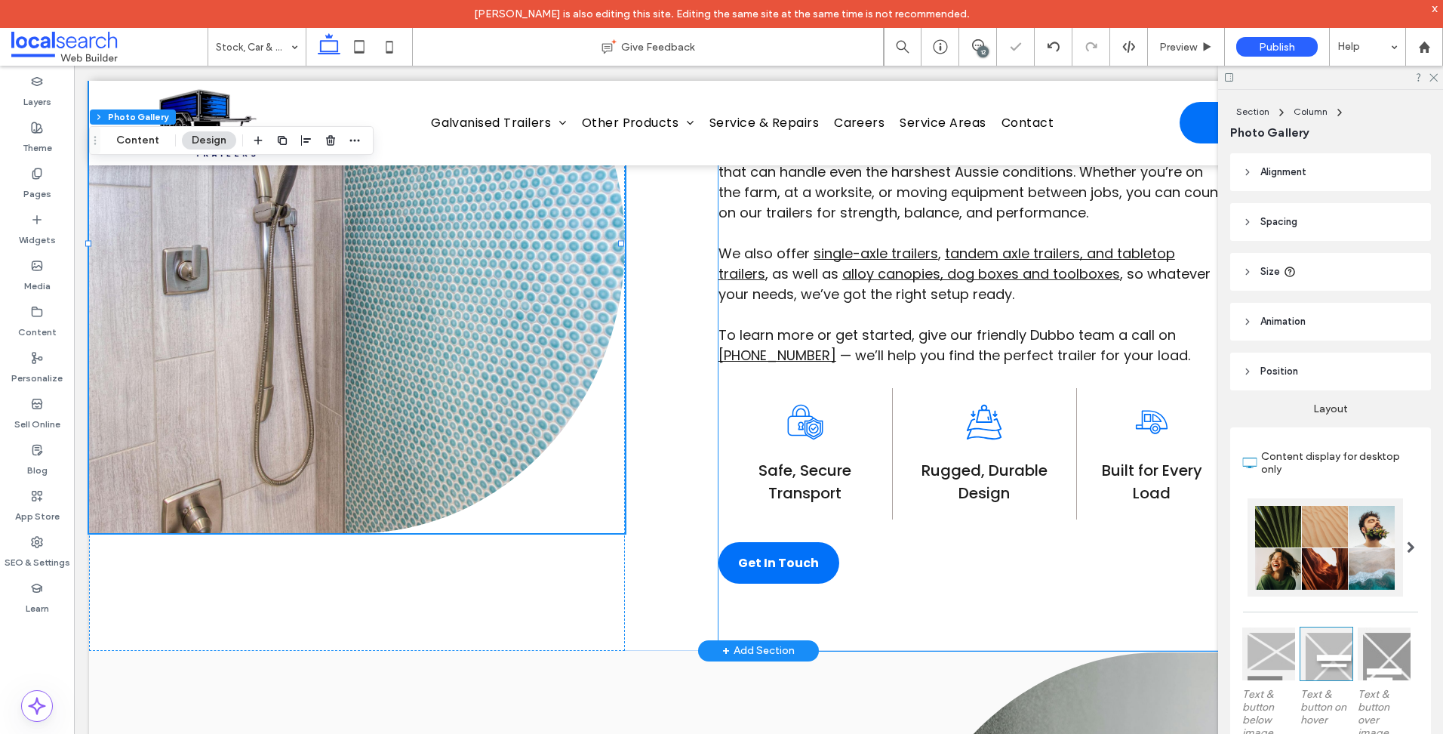
click at [1085, 584] on div "TOUGH, RELIABLE BUILDS Line Icon Haul With Confidence When the job calls for se…" at bounding box center [1072, 244] width 709 height 812
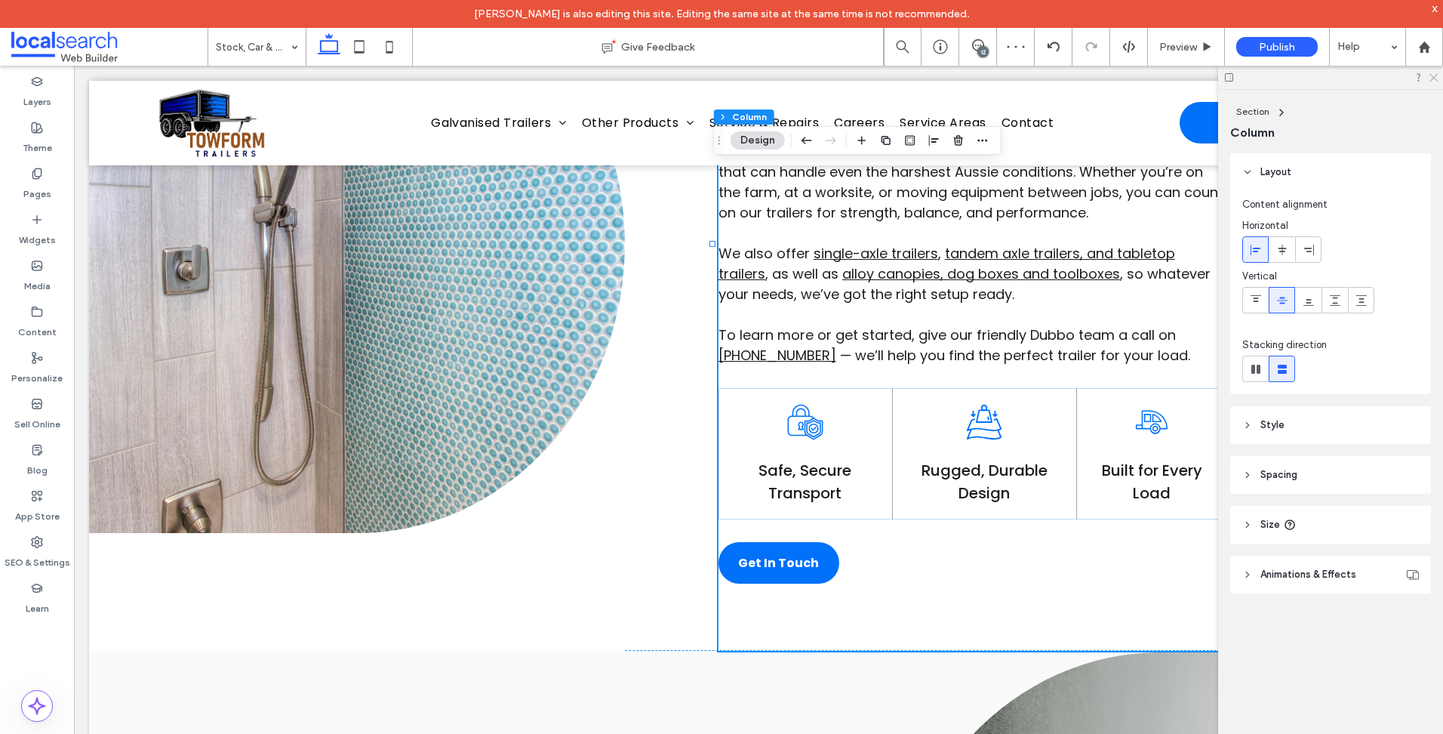
click at [1429, 77] on icon at bounding box center [1433, 77] width 10 height 10
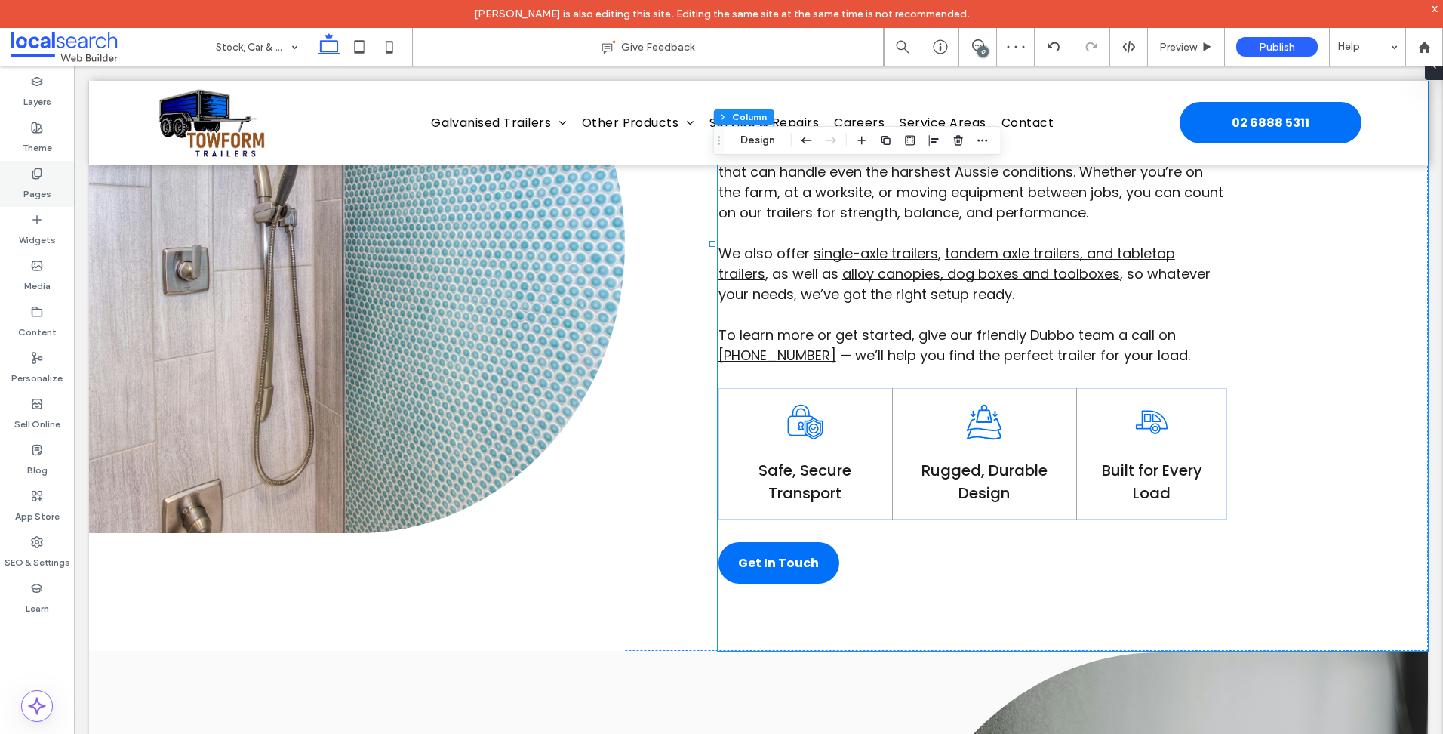
click at [48, 185] on label "Pages" at bounding box center [37, 190] width 28 height 21
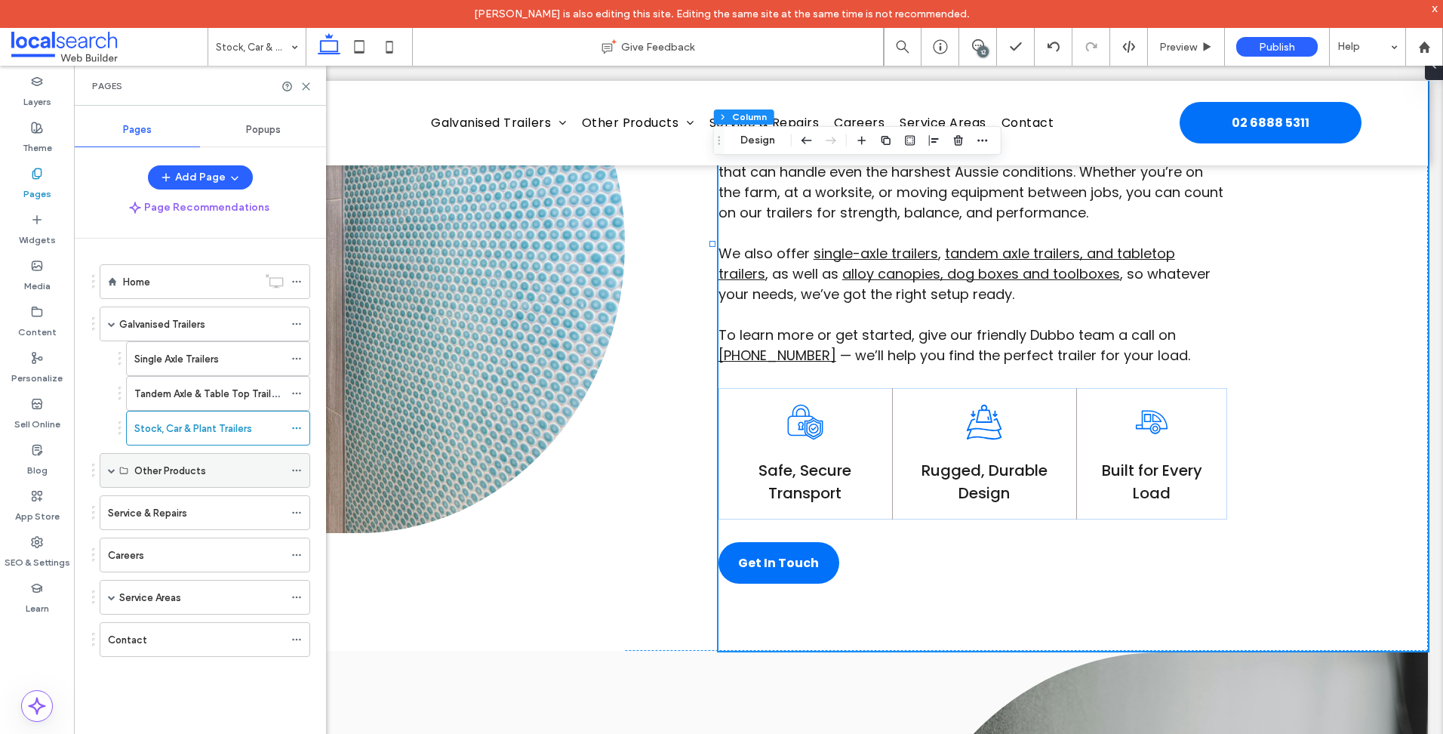
click at [111, 469] on span at bounding box center [112, 470] width 8 height 8
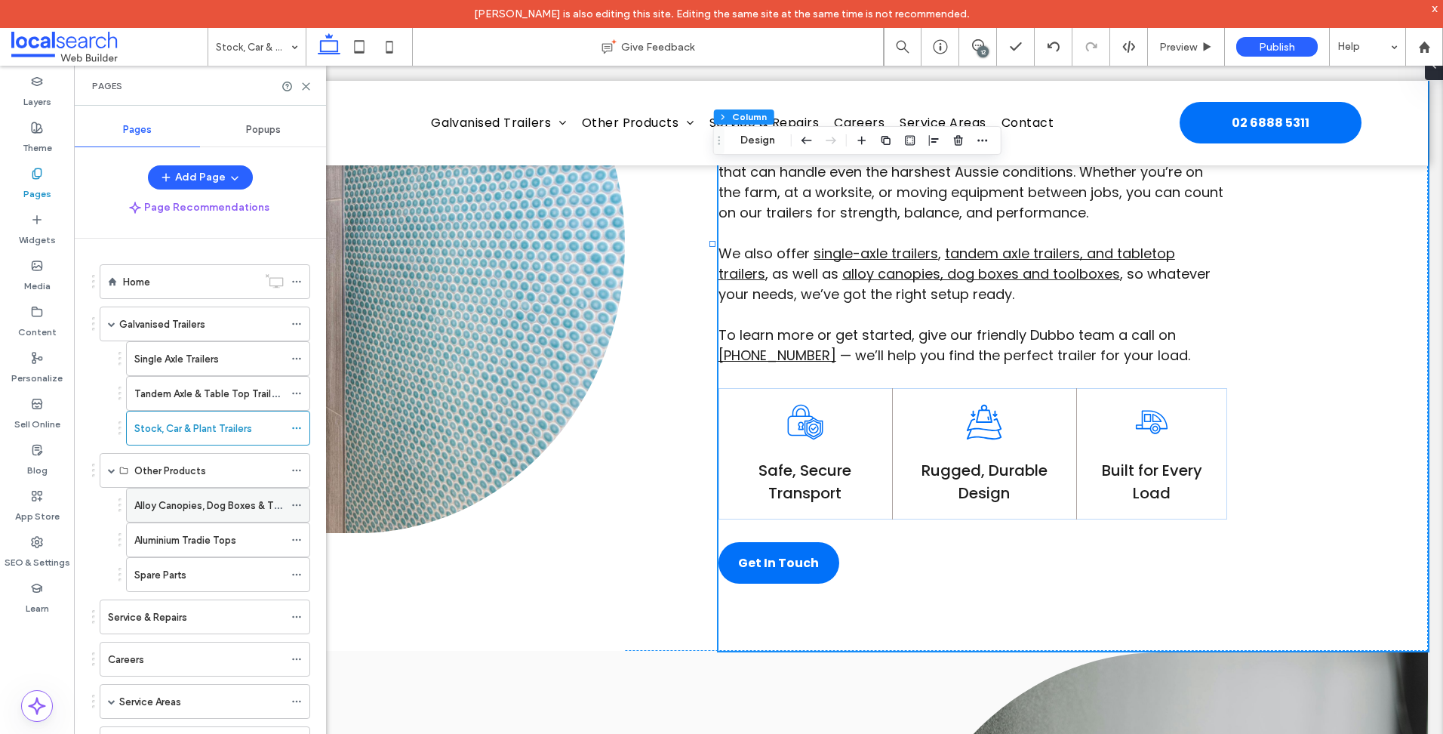
click at [197, 493] on div "Alloy Canopies, Dog Boxes & Toolboxes" at bounding box center [208, 504] width 149 height 33
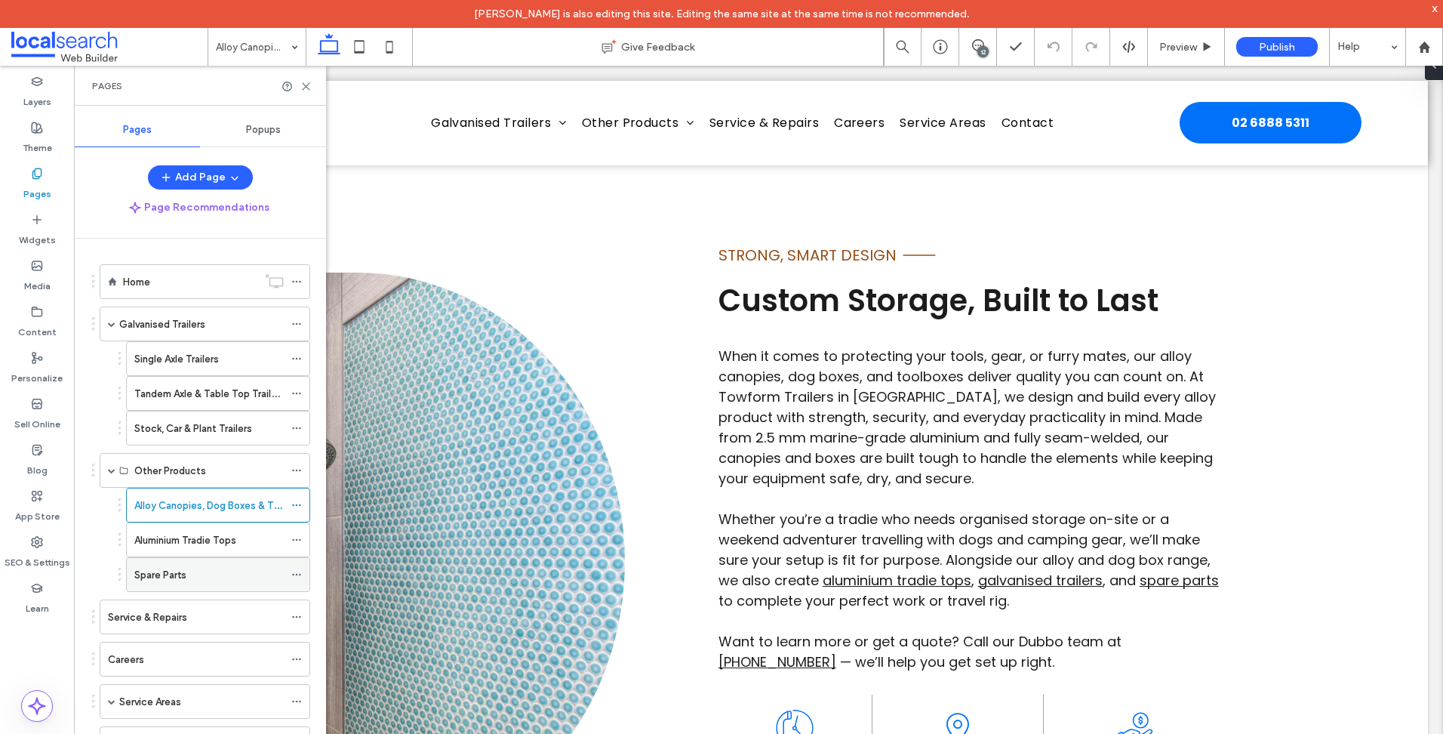
scroll to position [45, 0]
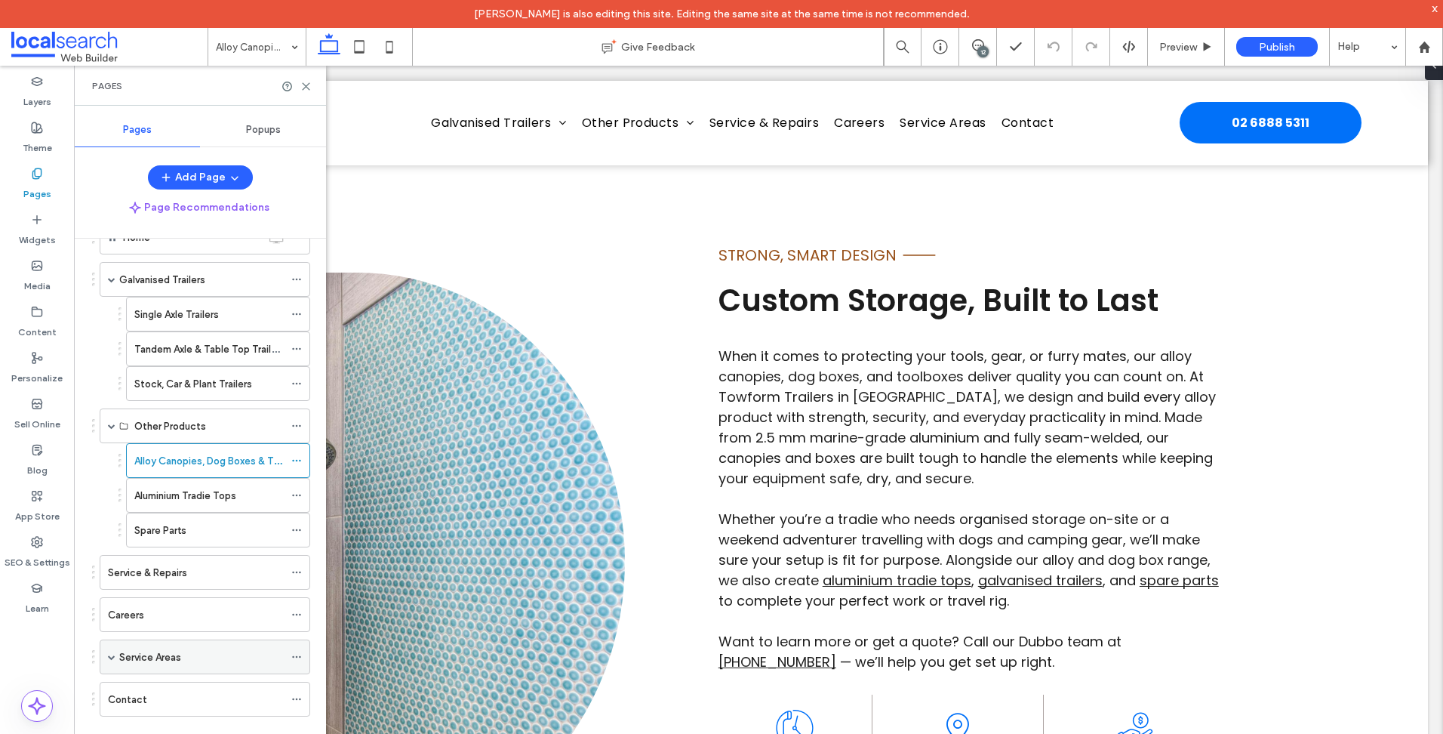
click at [113, 657] on span at bounding box center [112, 657] width 8 height 8
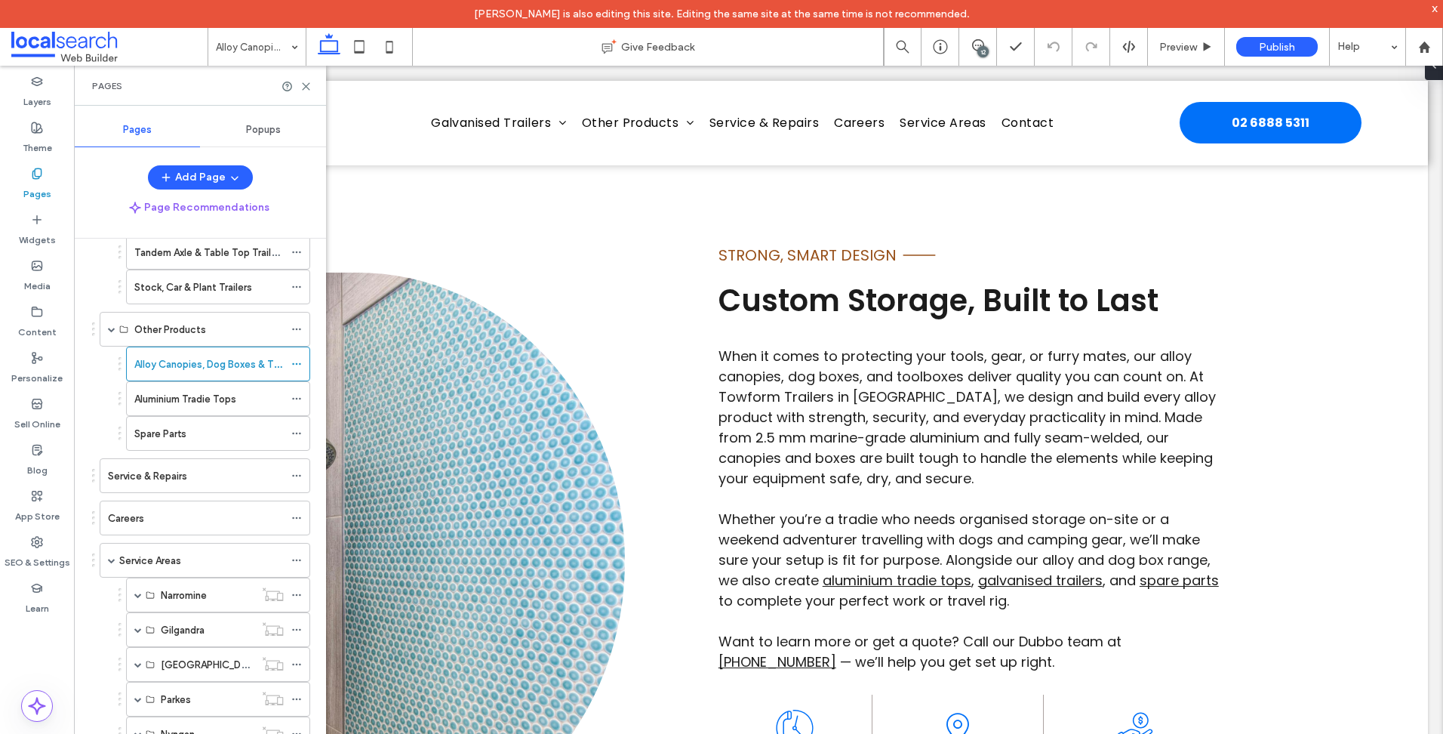
scroll to position [346, 0]
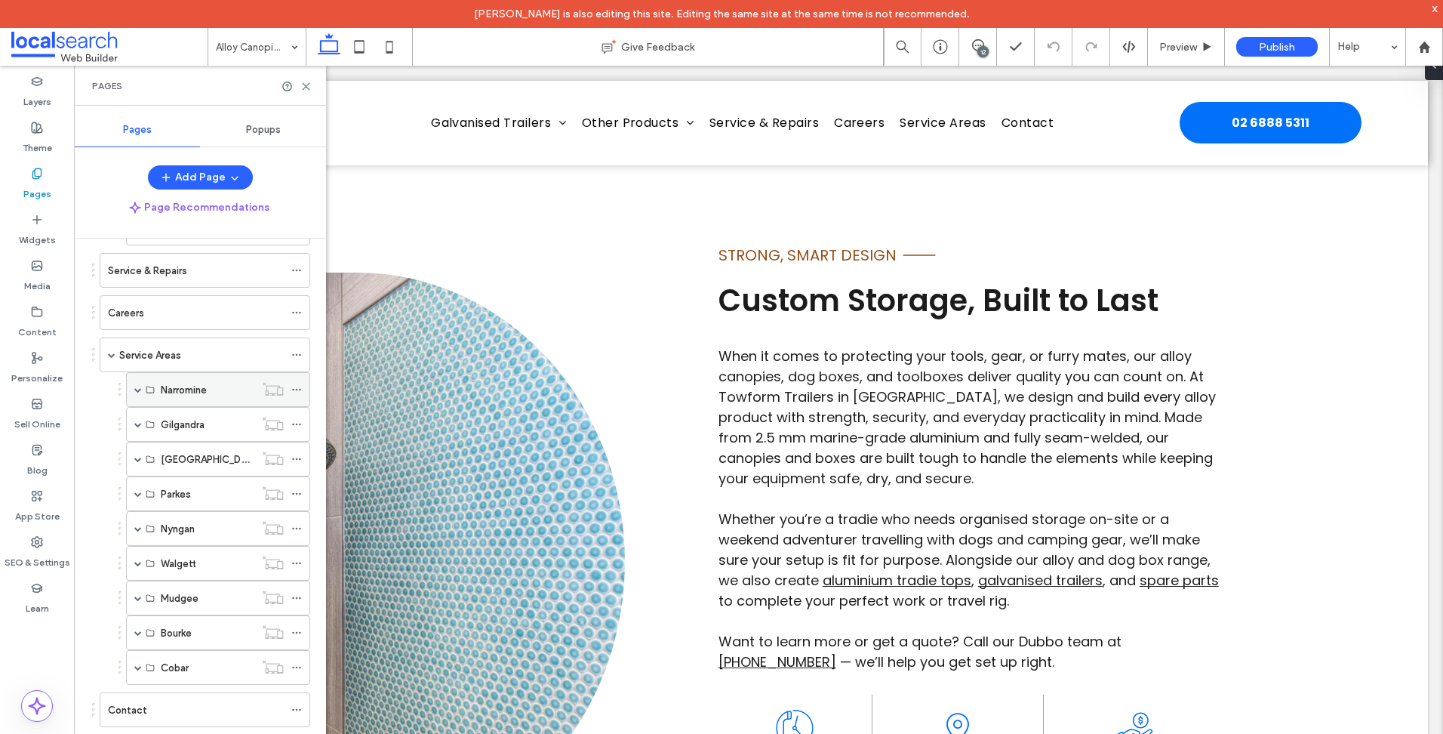
click at [135, 387] on span at bounding box center [138, 390] width 8 height 8
click at [205, 414] on div "Galvanised Trailers Narromine" at bounding box center [222, 424] width 123 height 33
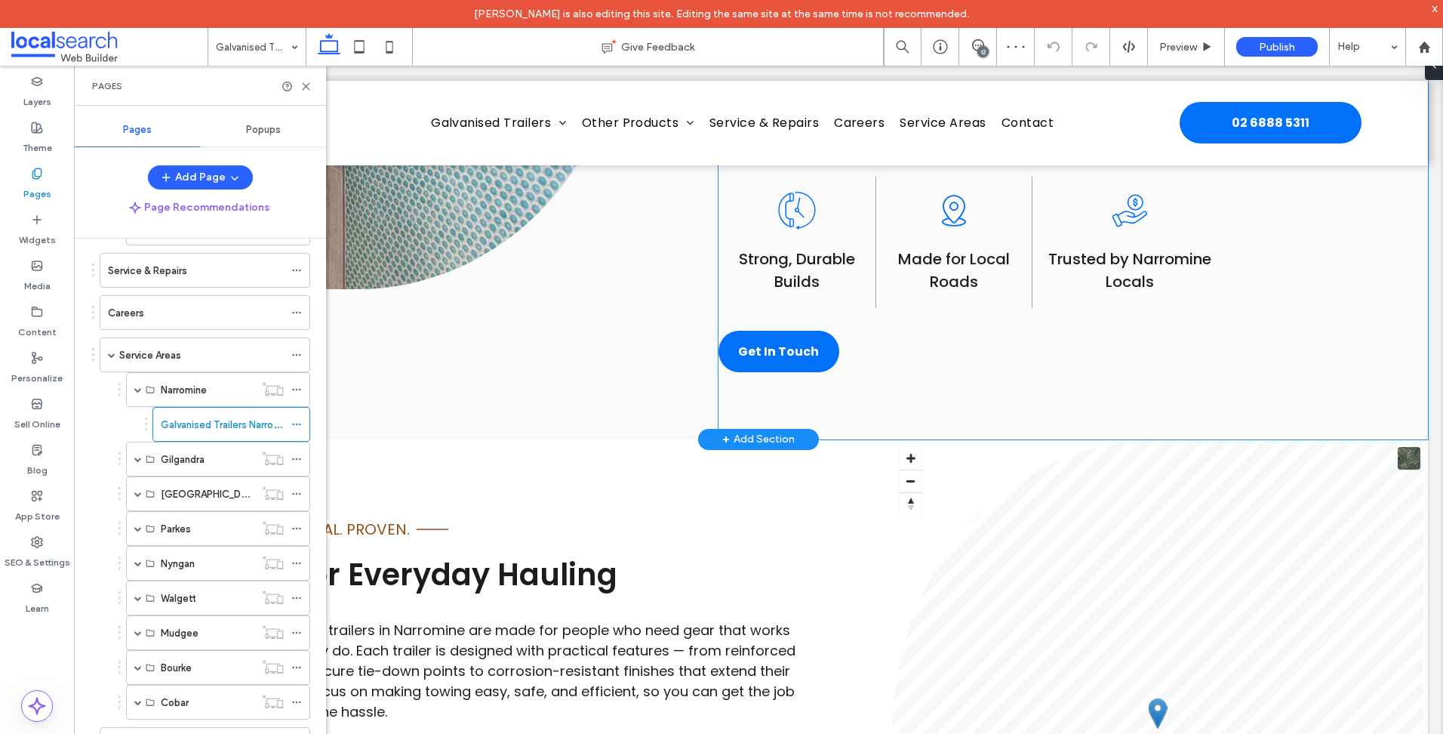
scroll to position [1208, 0]
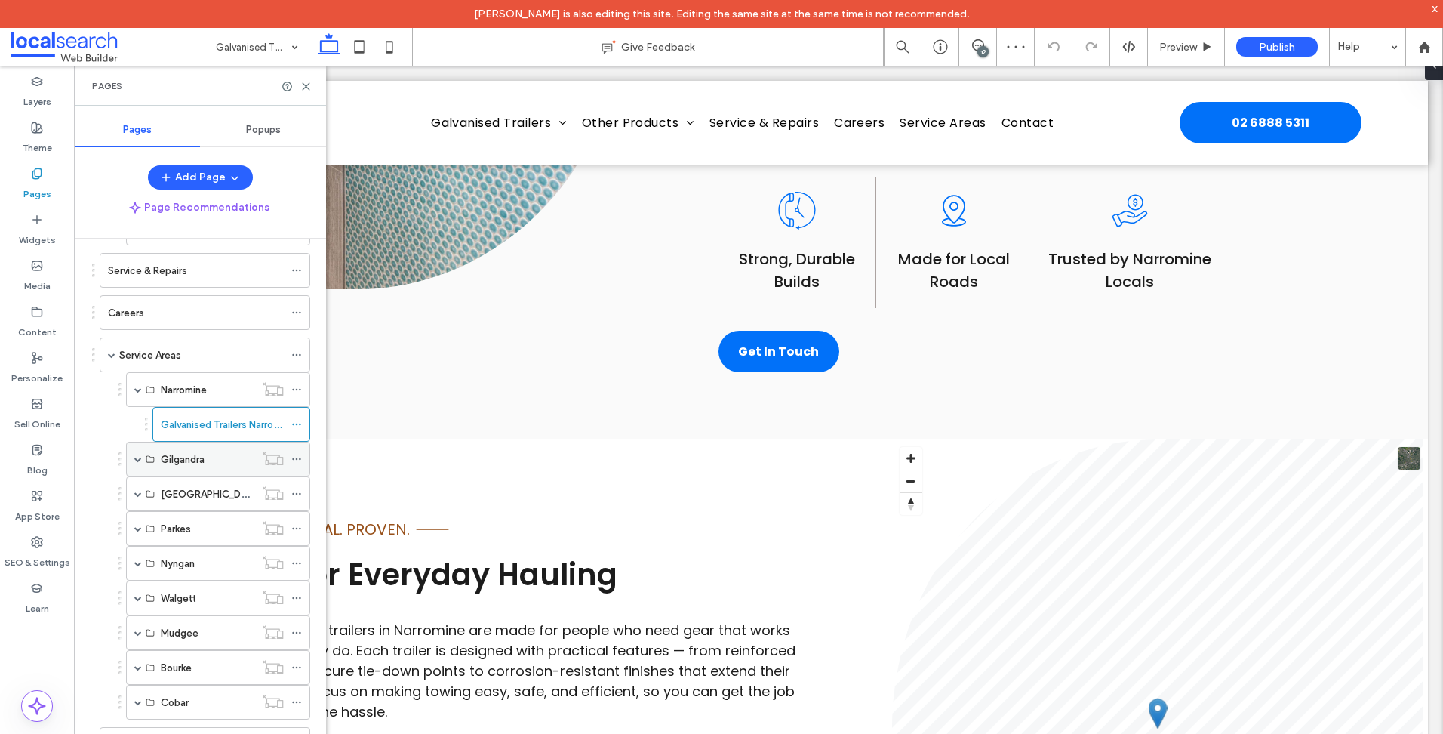
click at [140, 458] on span at bounding box center [138, 459] width 8 height 8
click at [192, 503] on div "Galvanised Trailers Gilgandra" at bounding box center [222, 493] width 123 height 33
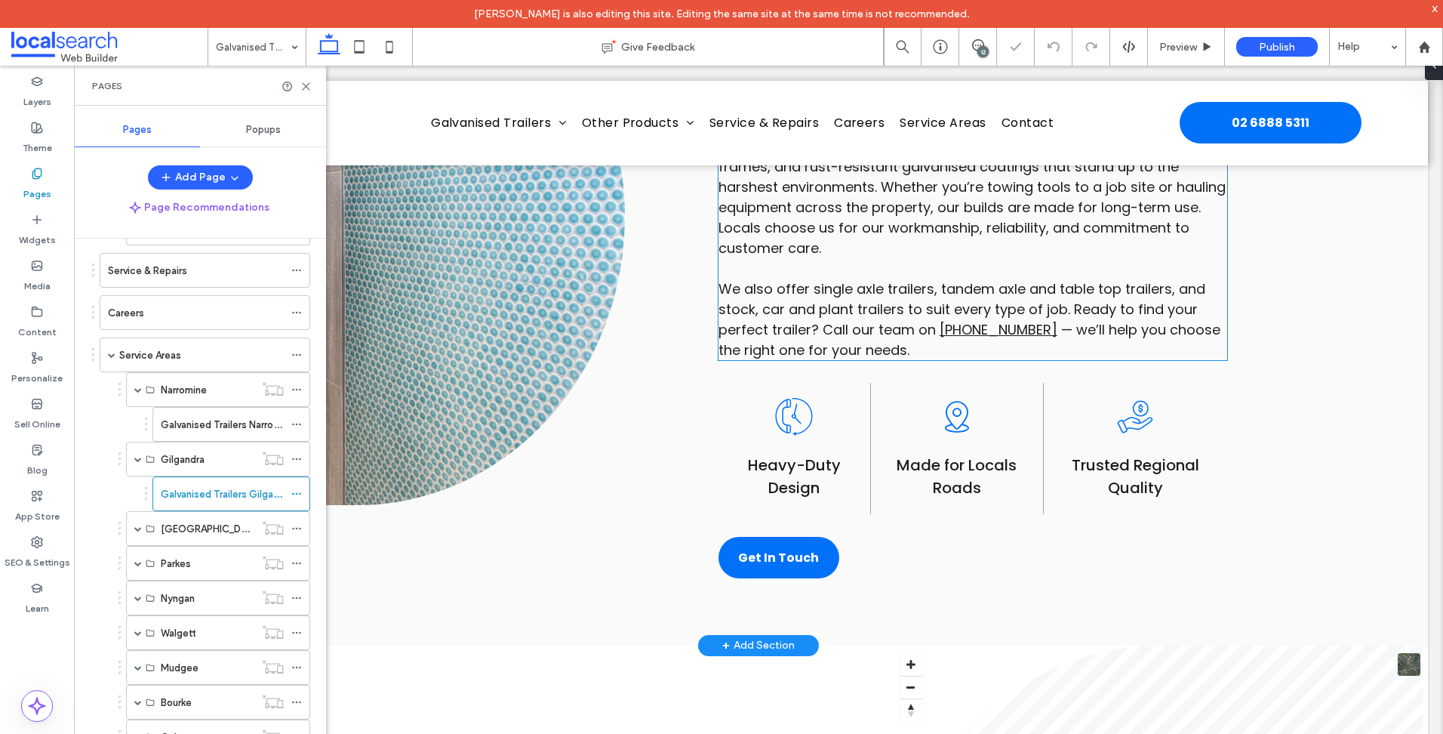
scroll to position [981, 0]
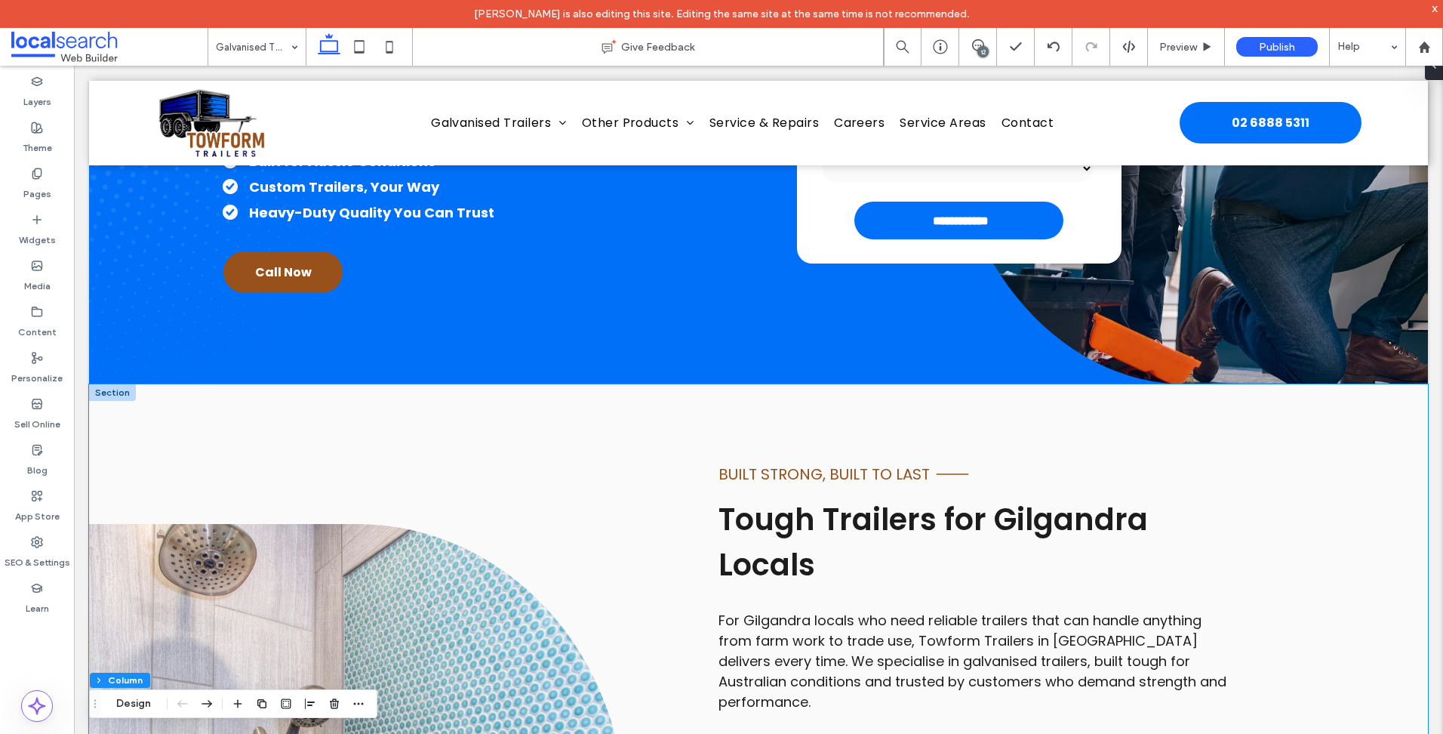
scroll to position [302, 0]
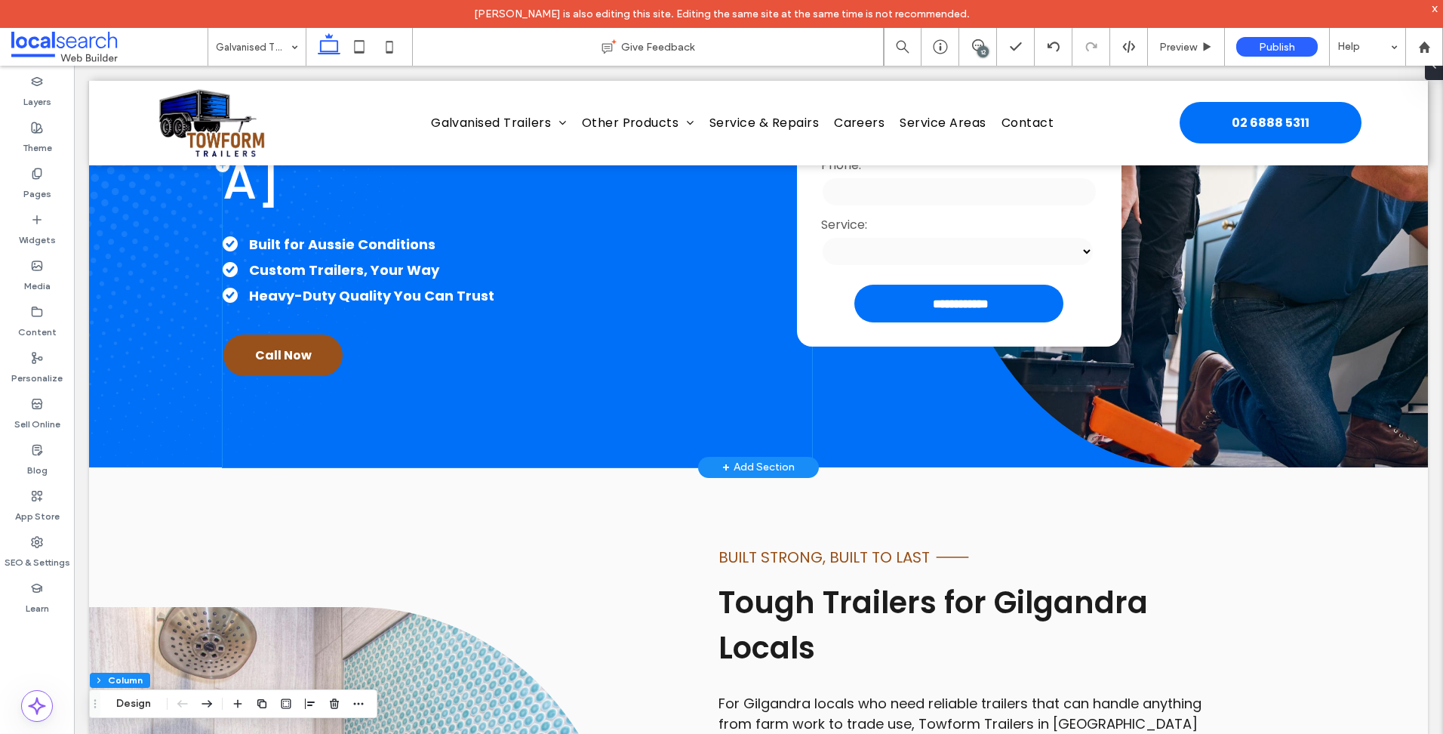
drag, startPoint x: 648, startPoint y: 397, endPoint x: 651, endPoint y: 384, distance: 13.2
click at [648, 397] on div "4.9 Galvanised Trailers in Gilgandra Built for Aussie Conditions Custom Trailer…" at bounding box center [517, 165] width 589 height 604
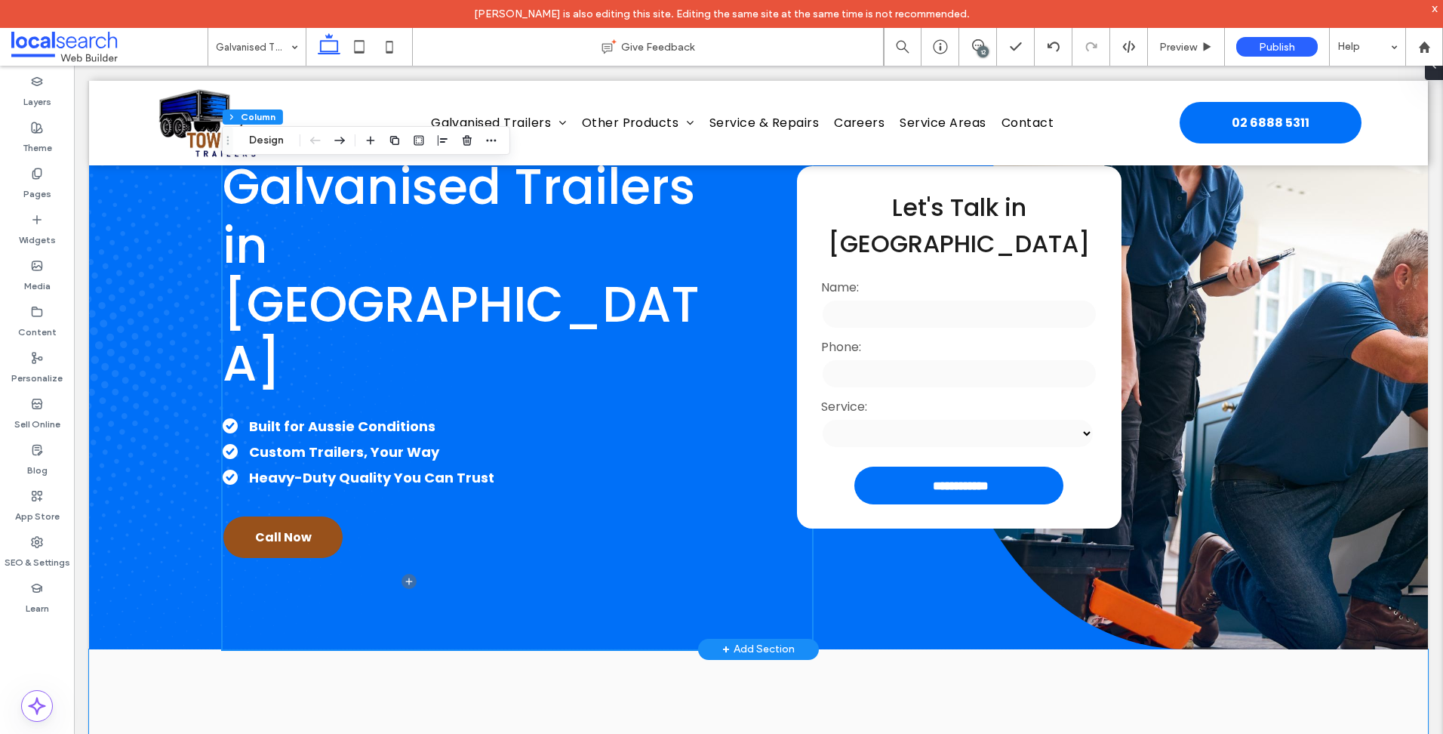
scroll to position [0, 0]
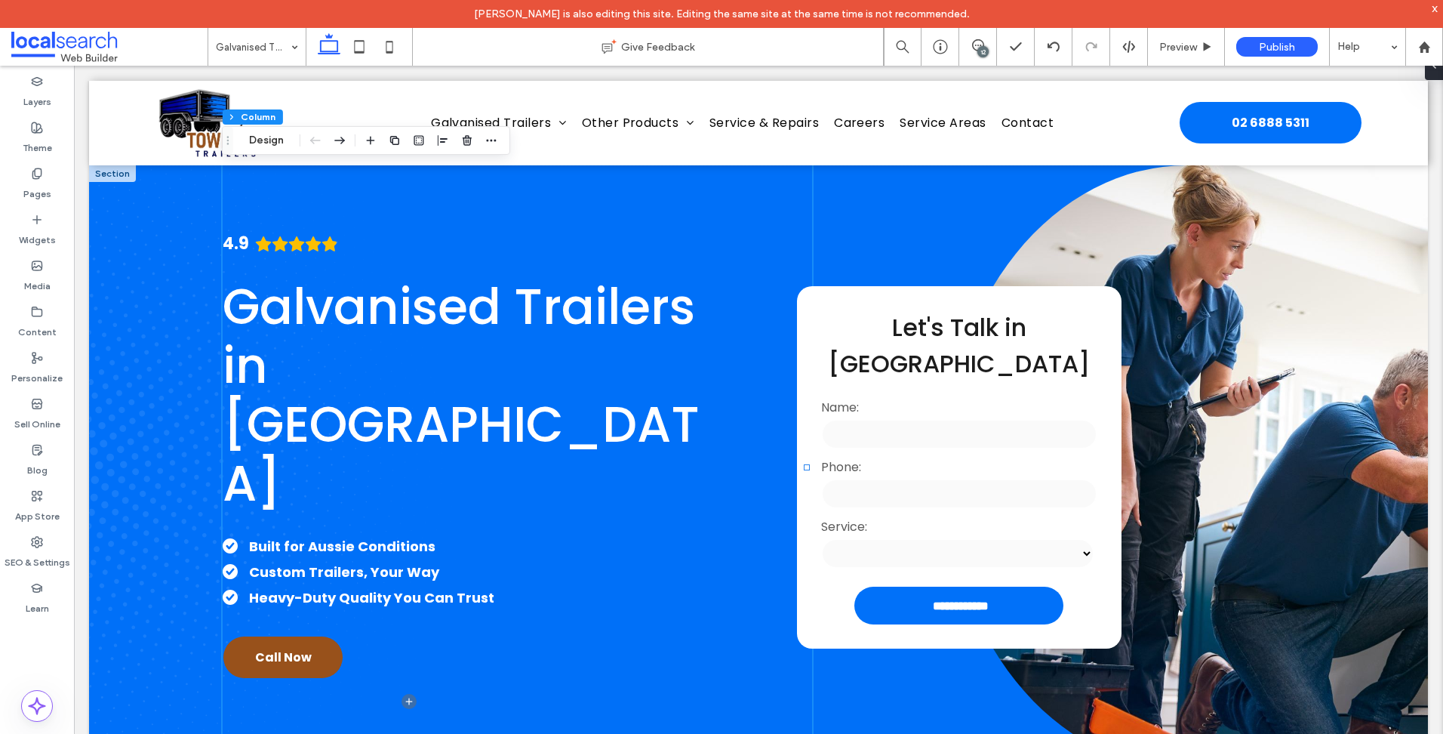
click at [66, 48] on span at bounding box center [109, 47] width 196 height 30
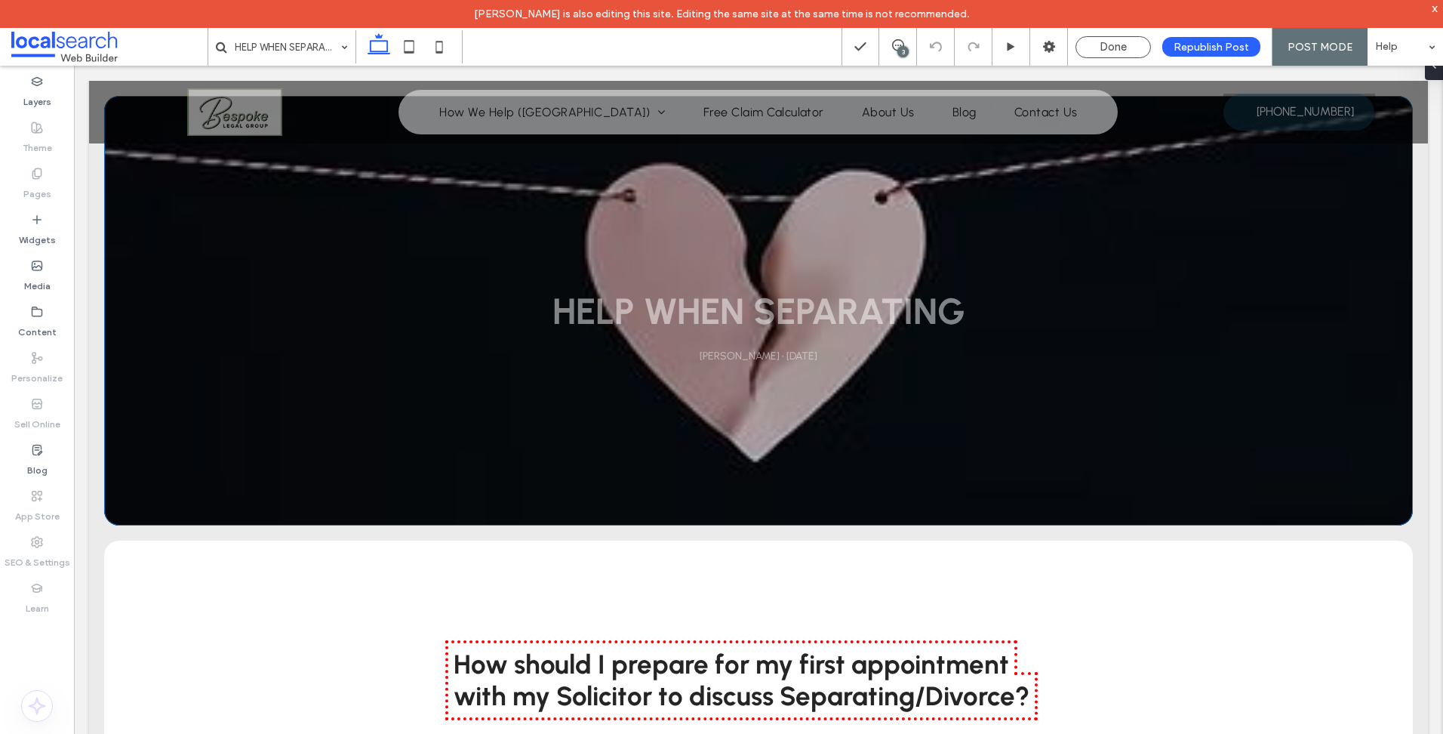
scroll to position [453, 0]
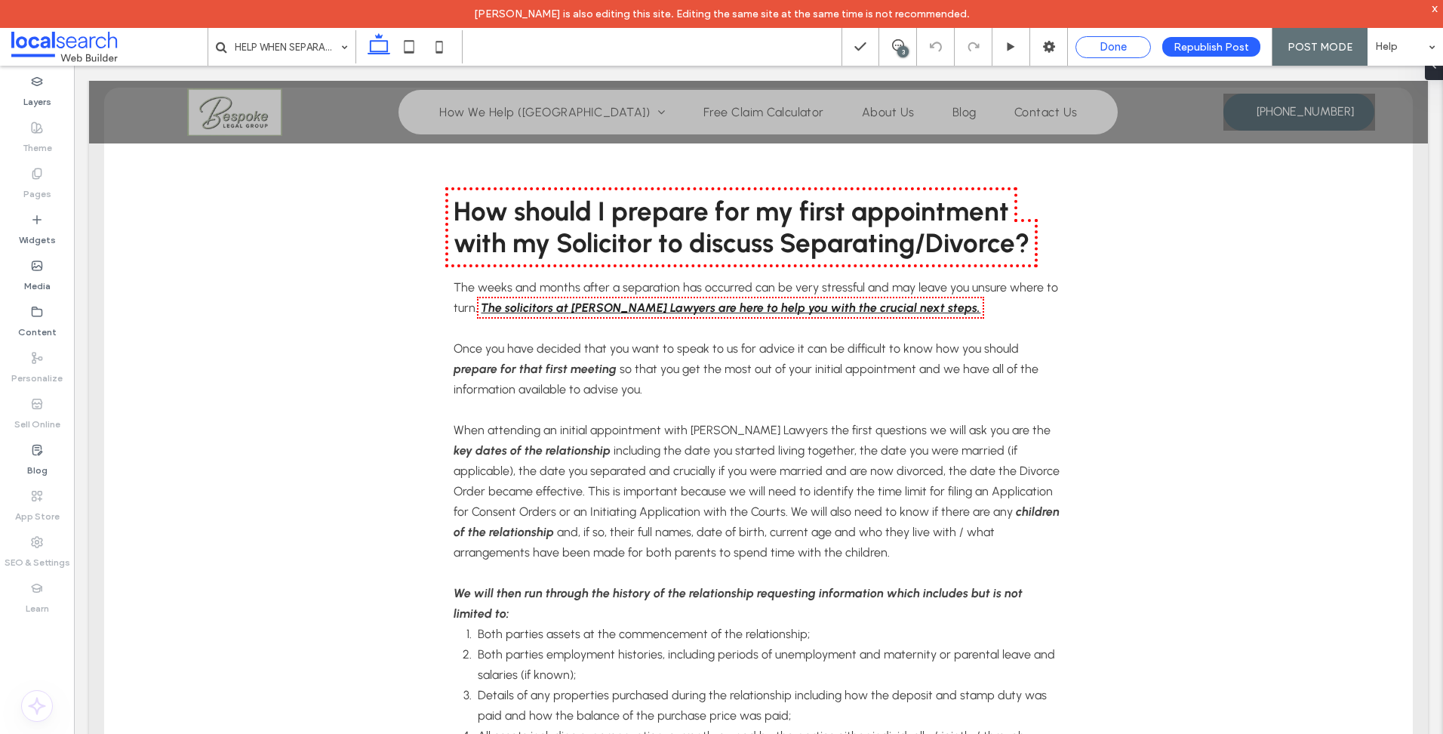
click at [1135, 51] on div "Done" at bounding box center [1113, 47] width 74 height 14
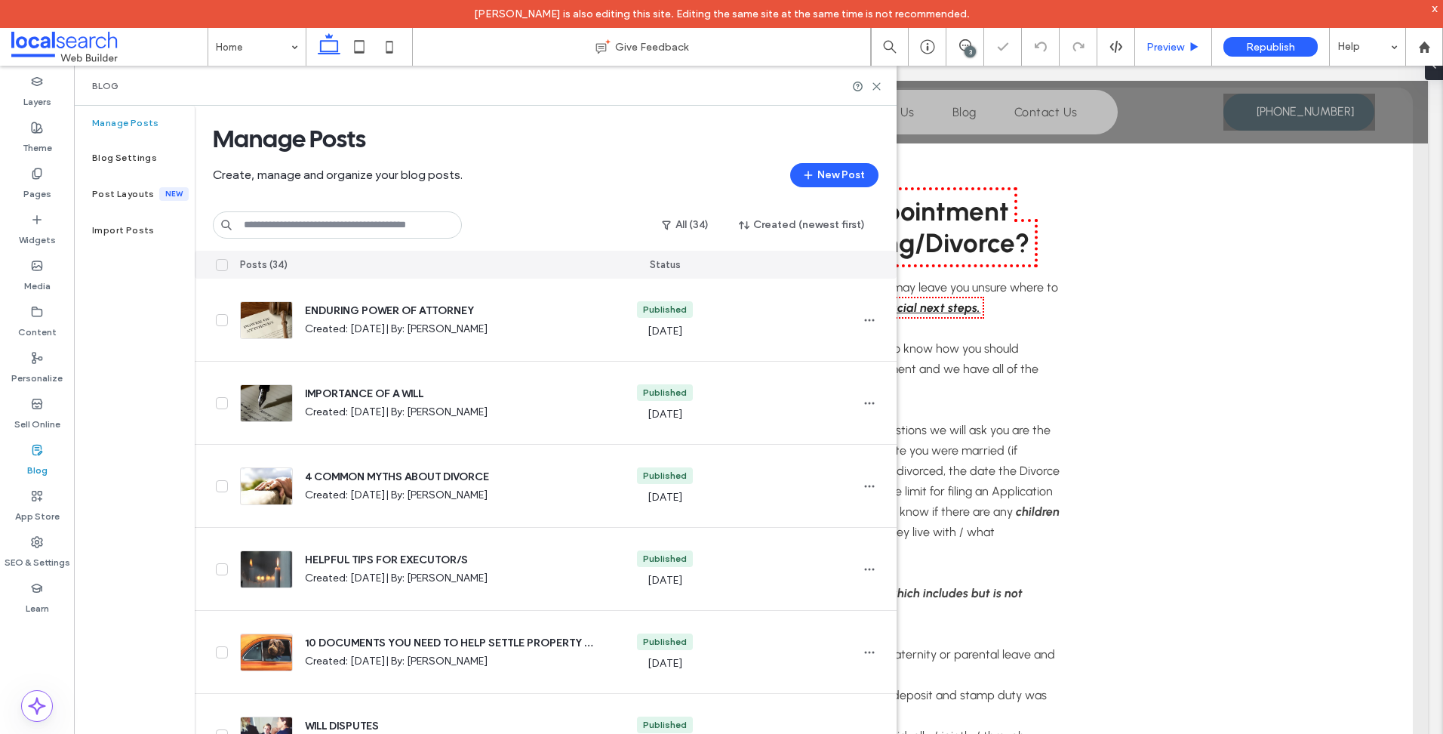
click at [1150, 47] on span "Preview" at bounding box center [1165, 47] width 38 height 13
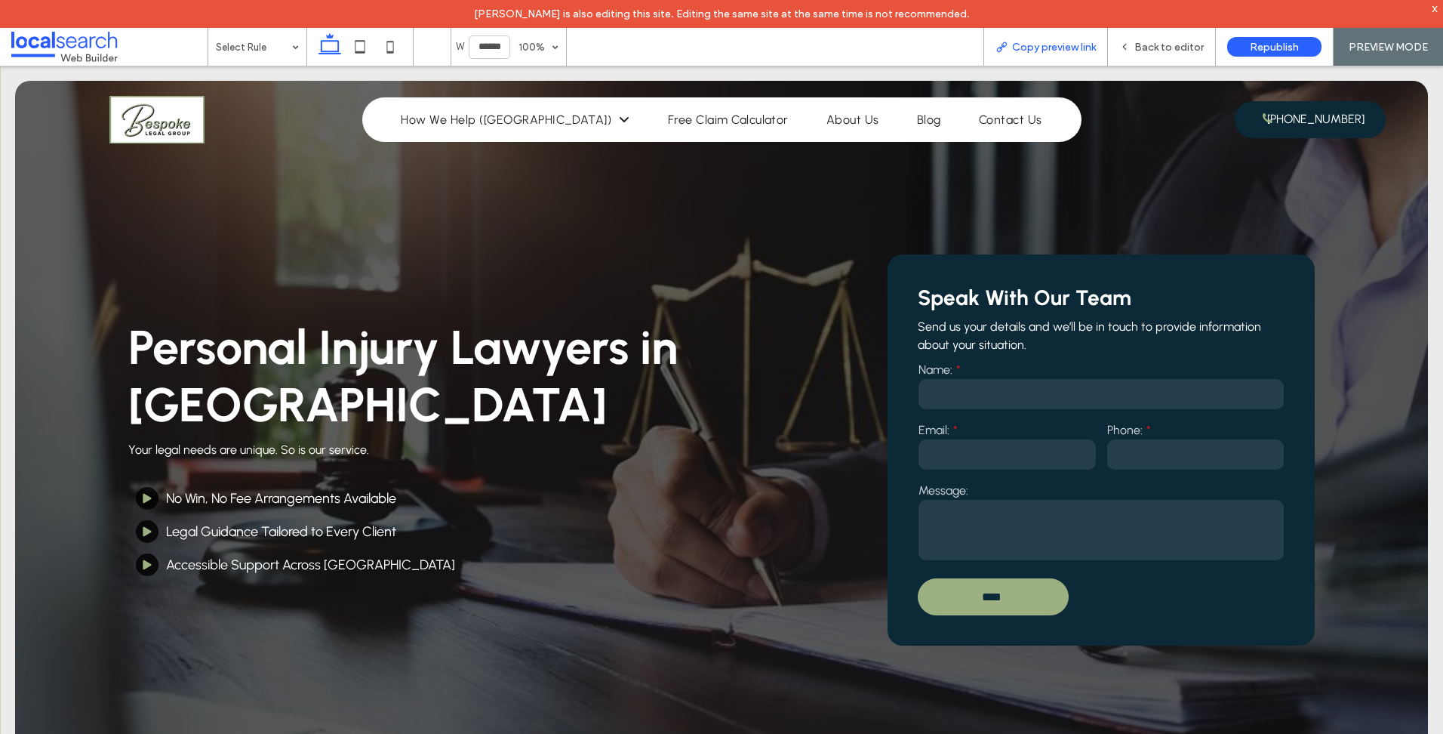
click at [1037, 41] on span "Copy preview link" at bounding box center [1054, 47] width 84 height 13
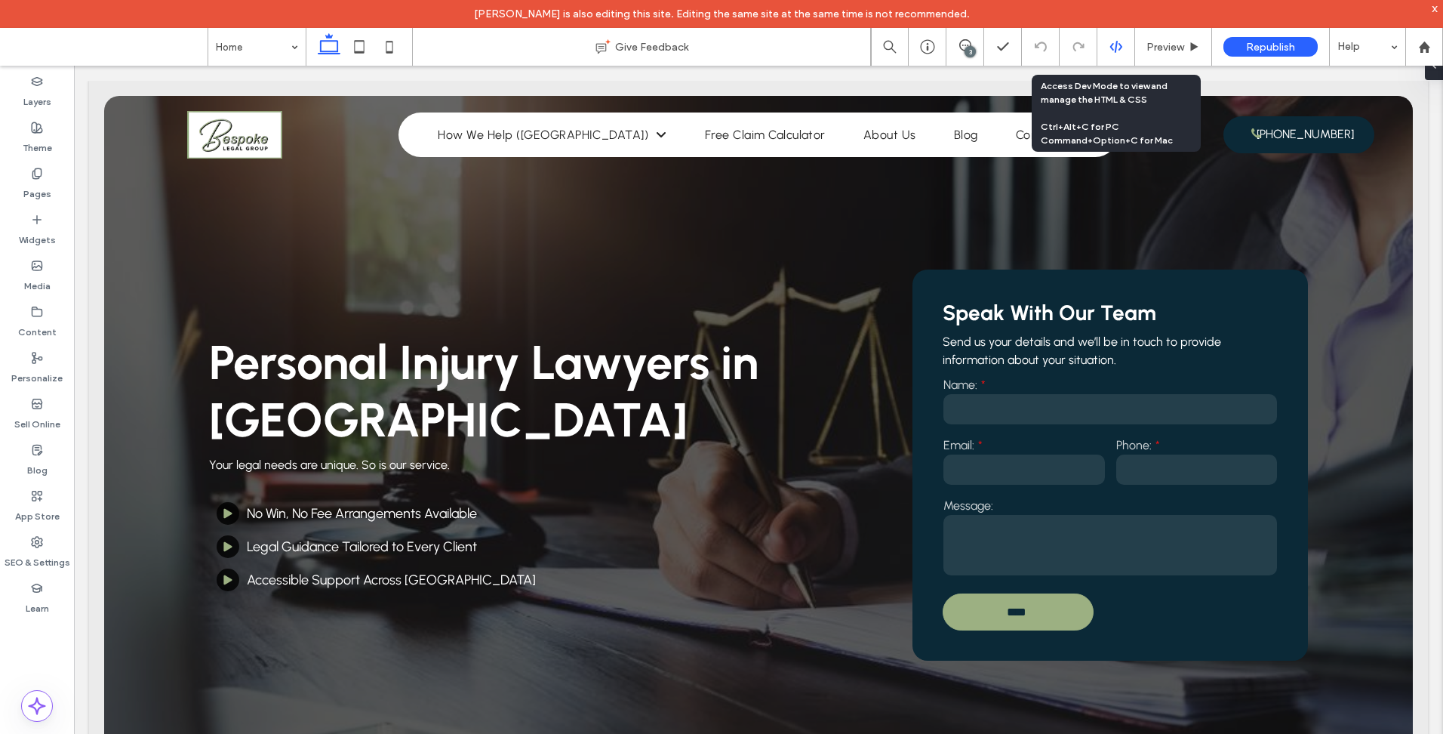
click at [1112, 54] on div at bounding box center [1116, 47] width 38 height 38
click at [1120, 45] on use at bounding box center [1115, 47] width 12 height 12
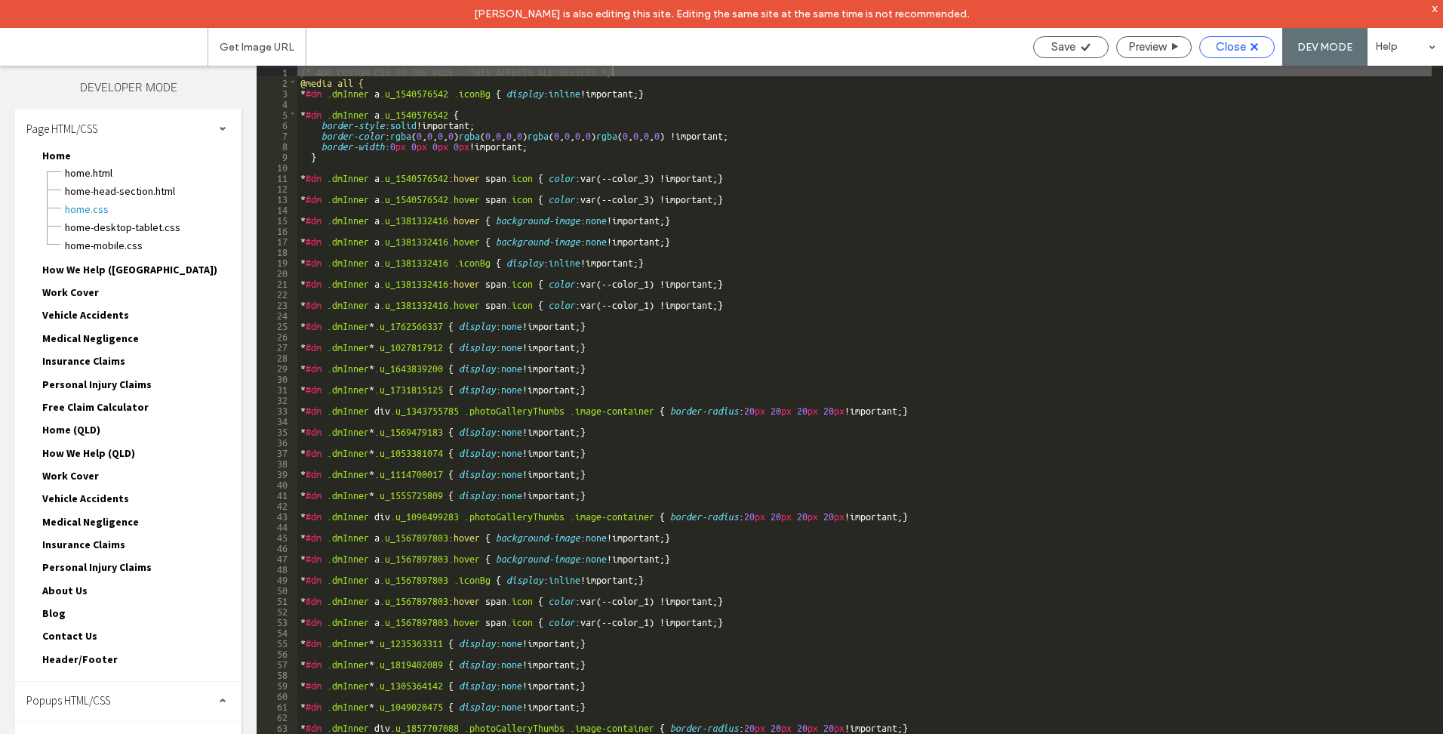
click at [1241, 44] on span "Close" at bounding box center [1231, 47] width 30 height 14
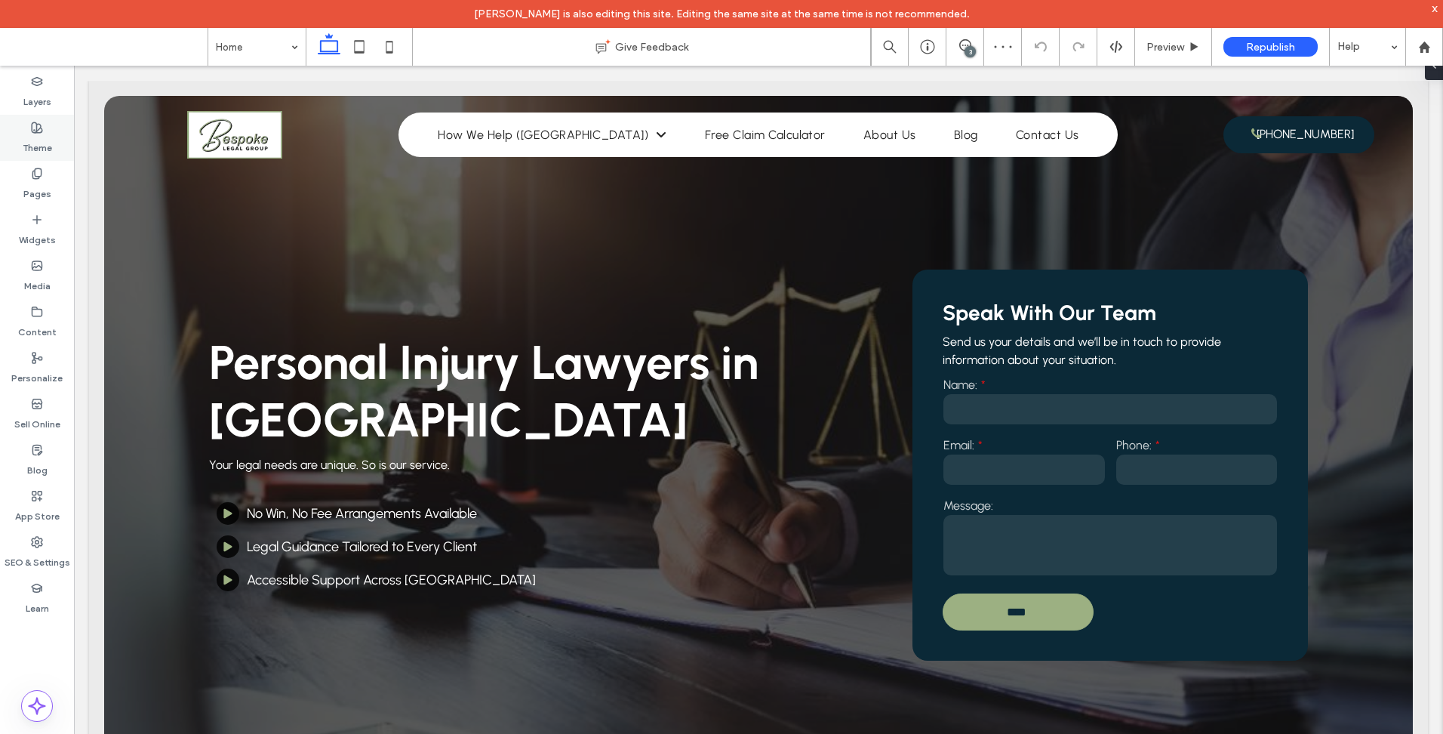
click at [38, 149] on label "Theme" at bounding box center [37, 144] width 29 height 21
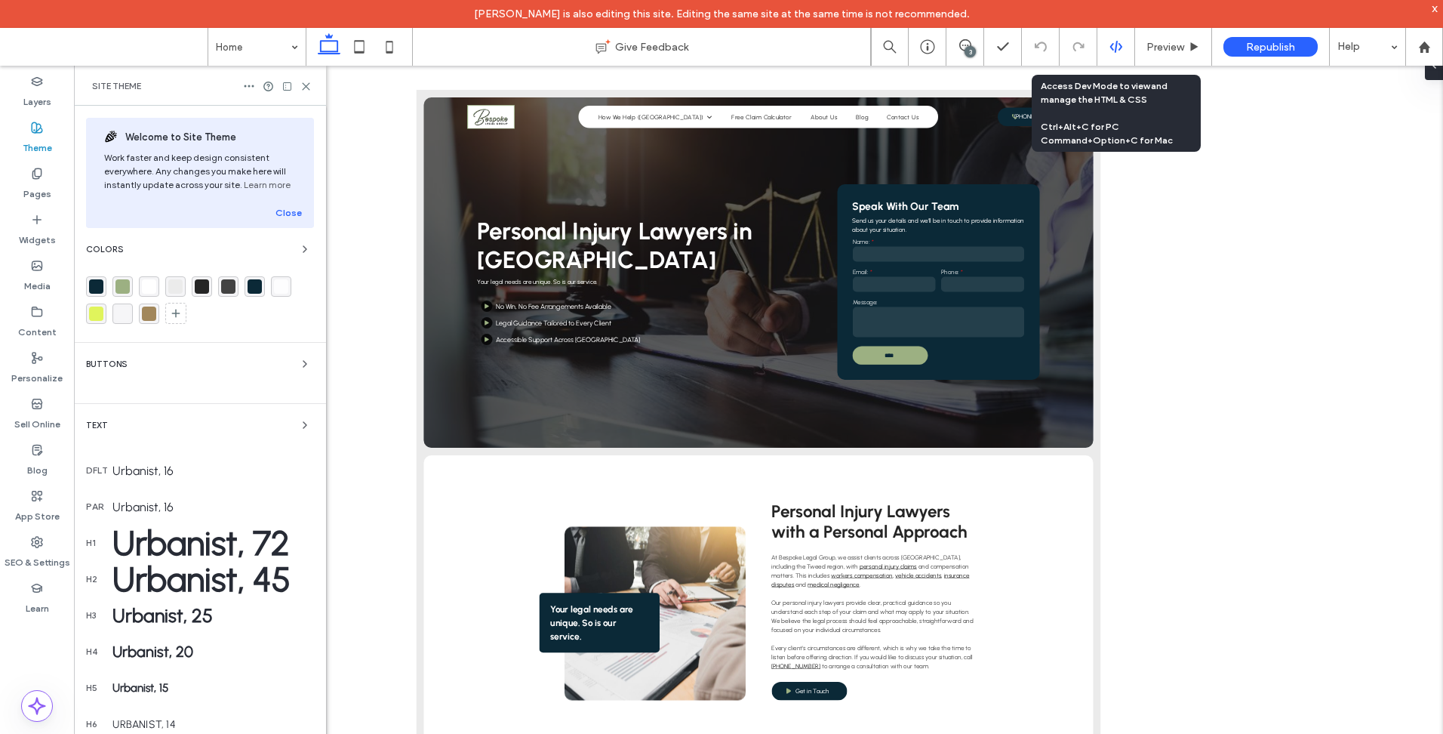
click at [1124, 39] on div at bounding box center [1116, 47] width 38 height 38
click at [1115, 45] on icon at bounding box center [1116, 47] width 14 height 14
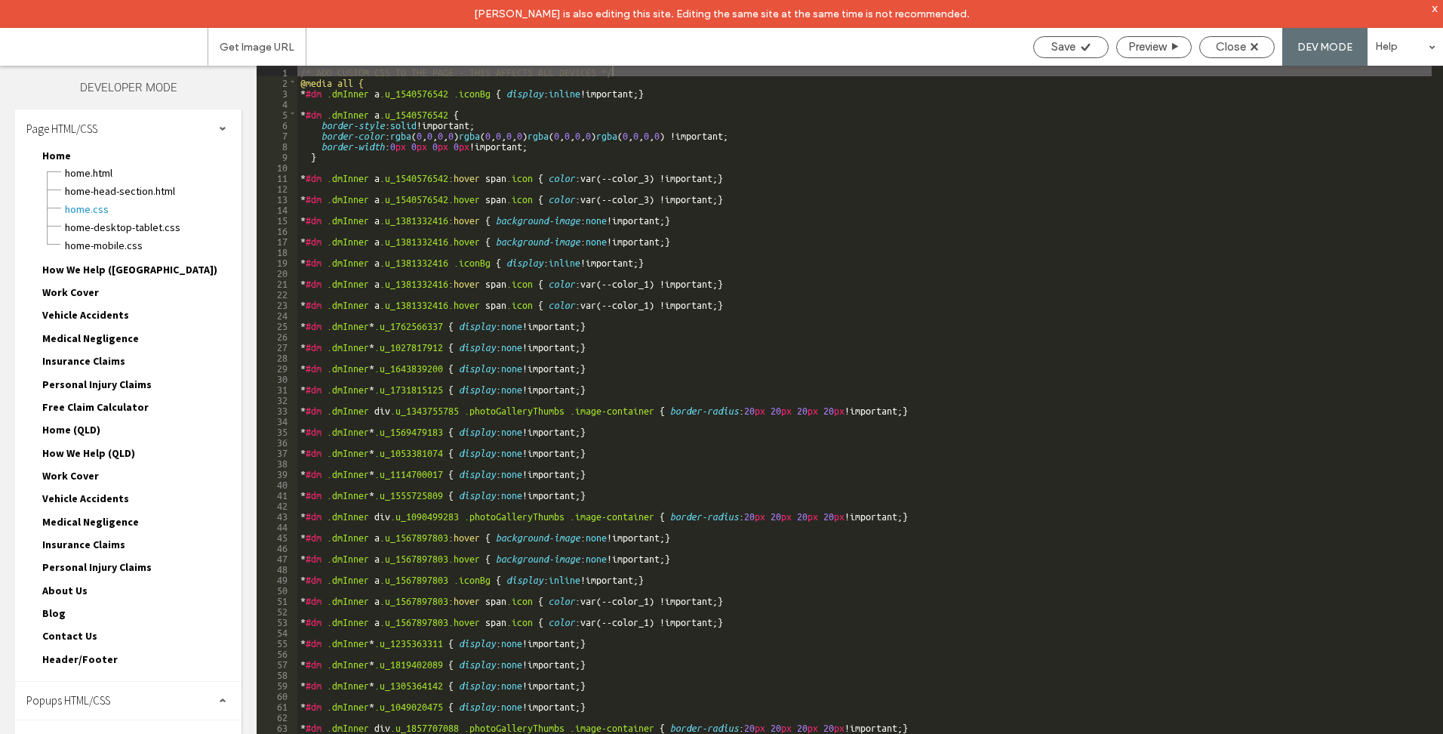
click at [171, 128] on div "Page HTML/CSS" at bounding box center [128, 128] width 226 height 38
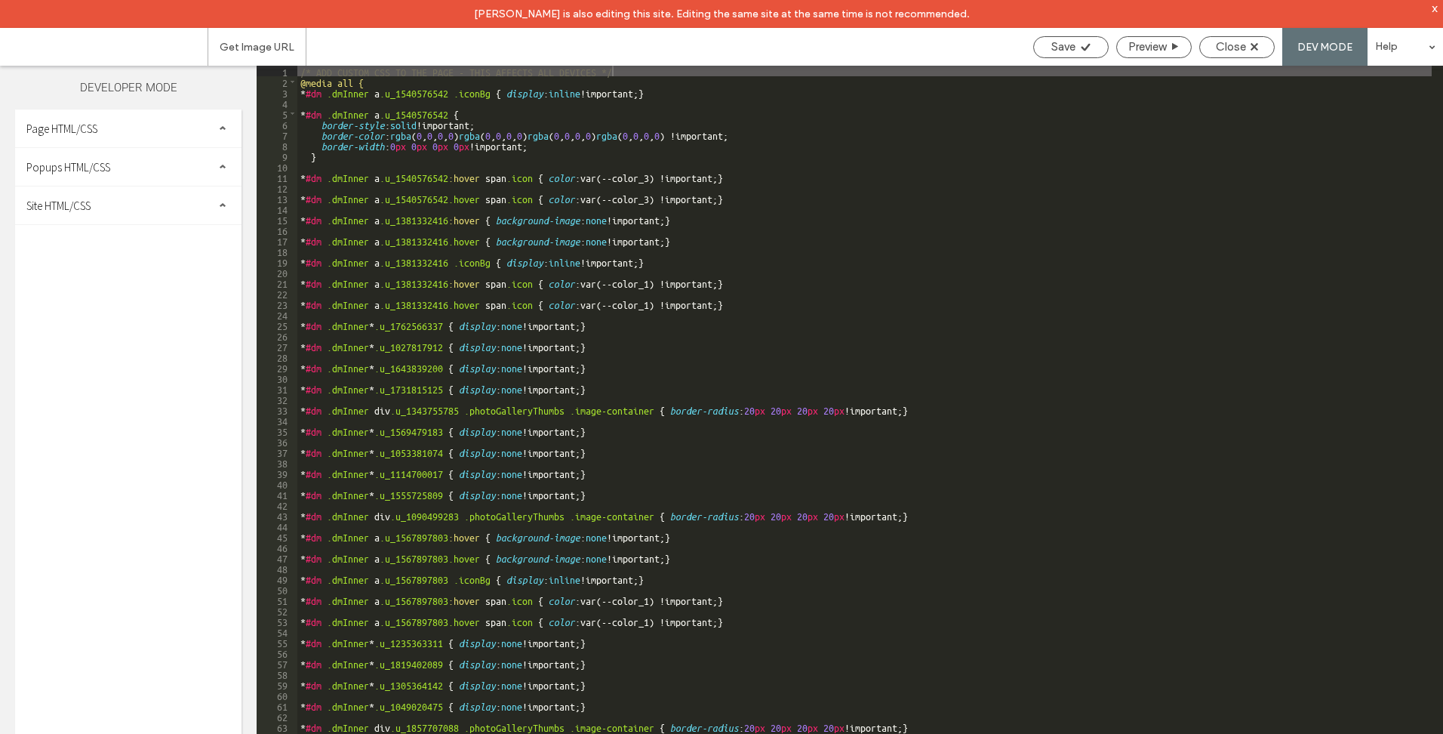
click at [119, 213] on div "Site HTML/CSS" at bounding box center [128, 205] width 226 height 38
click at [106, 266] on span "site.css" at bounding box center [155, 270] width 171 height 15
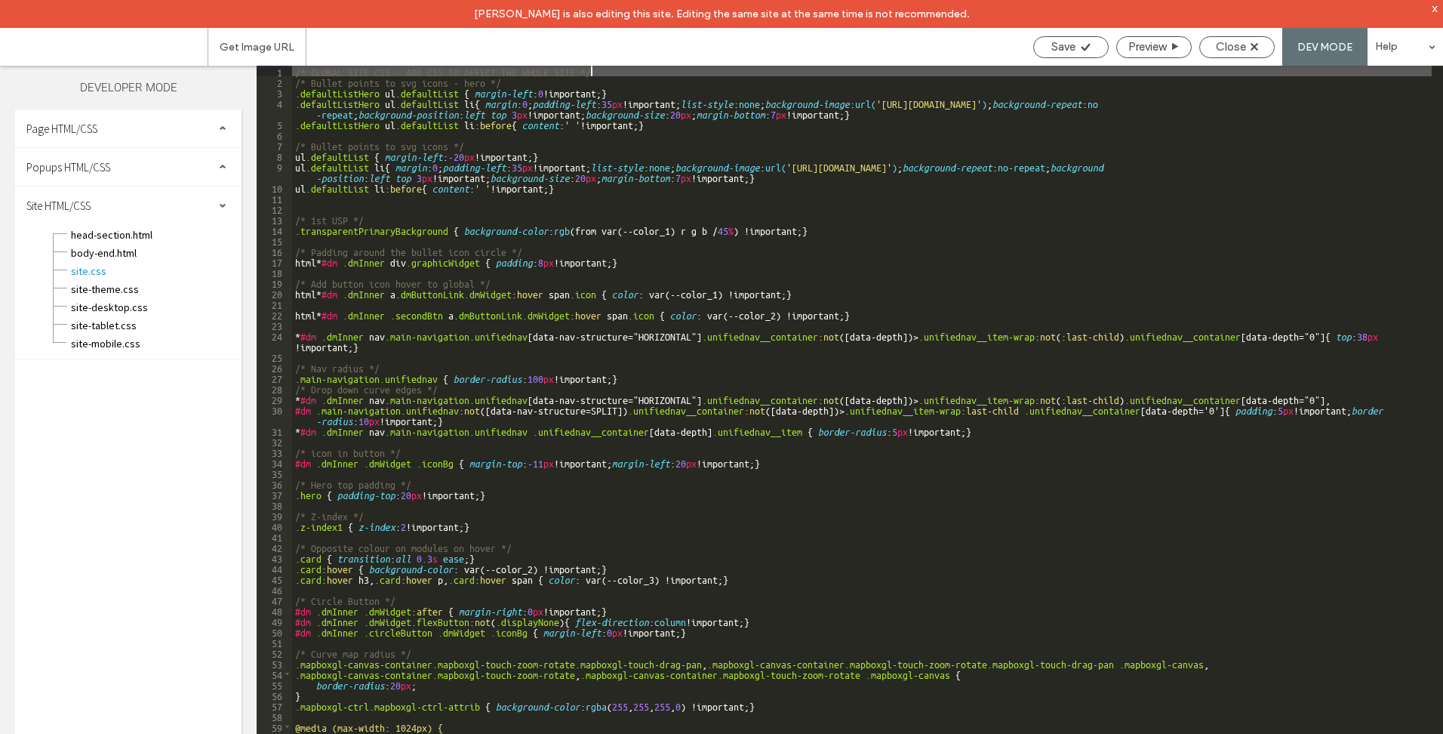
click at [645, 204] on div "/* GLOBAL SITE CSS - ADD CSS TO AFFECT THE WHOLE SITE */ /* Bullet points to sv…" at bounding box center [862, 424] width 1140 height 717
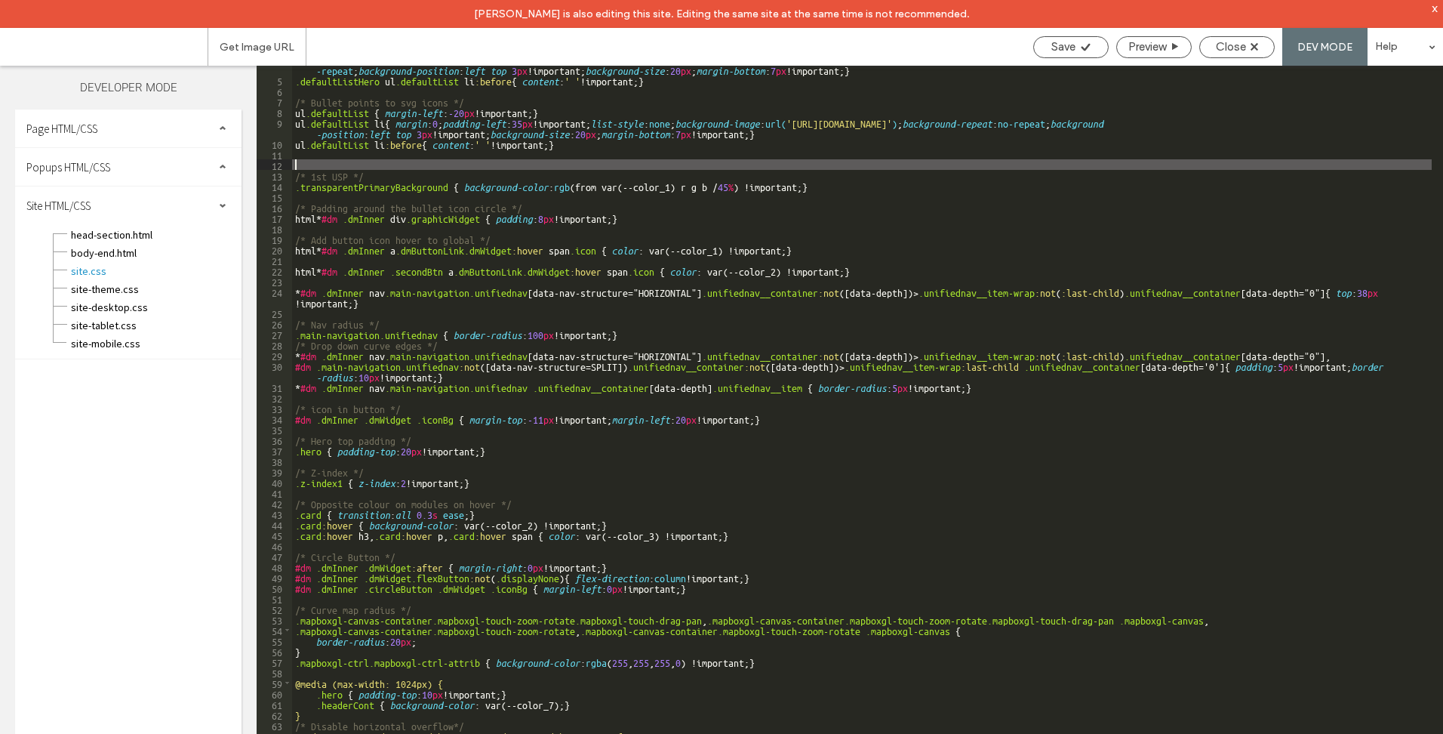
scroll to position [44, 0]
click at [452, 531] on div ".defaultListHero ul .defaultList li { margin : 0 ; padding-left : 35 px !import…" at bounding box center [862, 418] width 1140 height 728
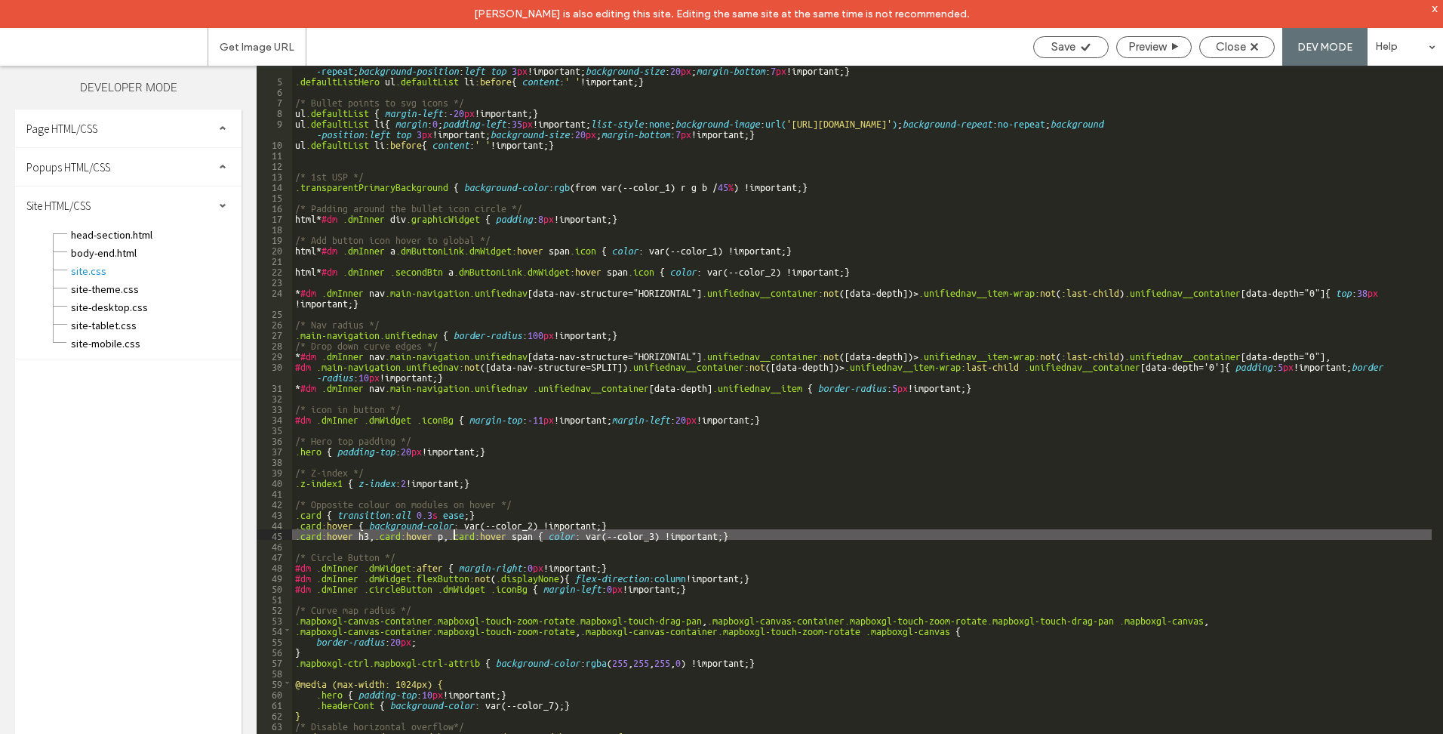
click at [669, 524] on div ".defaultListHero ul .defaultList li { margin : 0 ; padding-left : 35 px !import…" at bounding box center [862, 418] width 1140 height 728
click at [827, 532] on div ".defaultListHero ul .defaultList li { margin : 0 ; padding-left : 35 px !import…" at bounding box center [862, 418] width 1140 height 728
click at [633, 527] on div ".defaultListHero ul .defaultList li { margin : 0 ; padding-left : 35 px !import…" at bounding box center [862, 418] width 1140 height 728
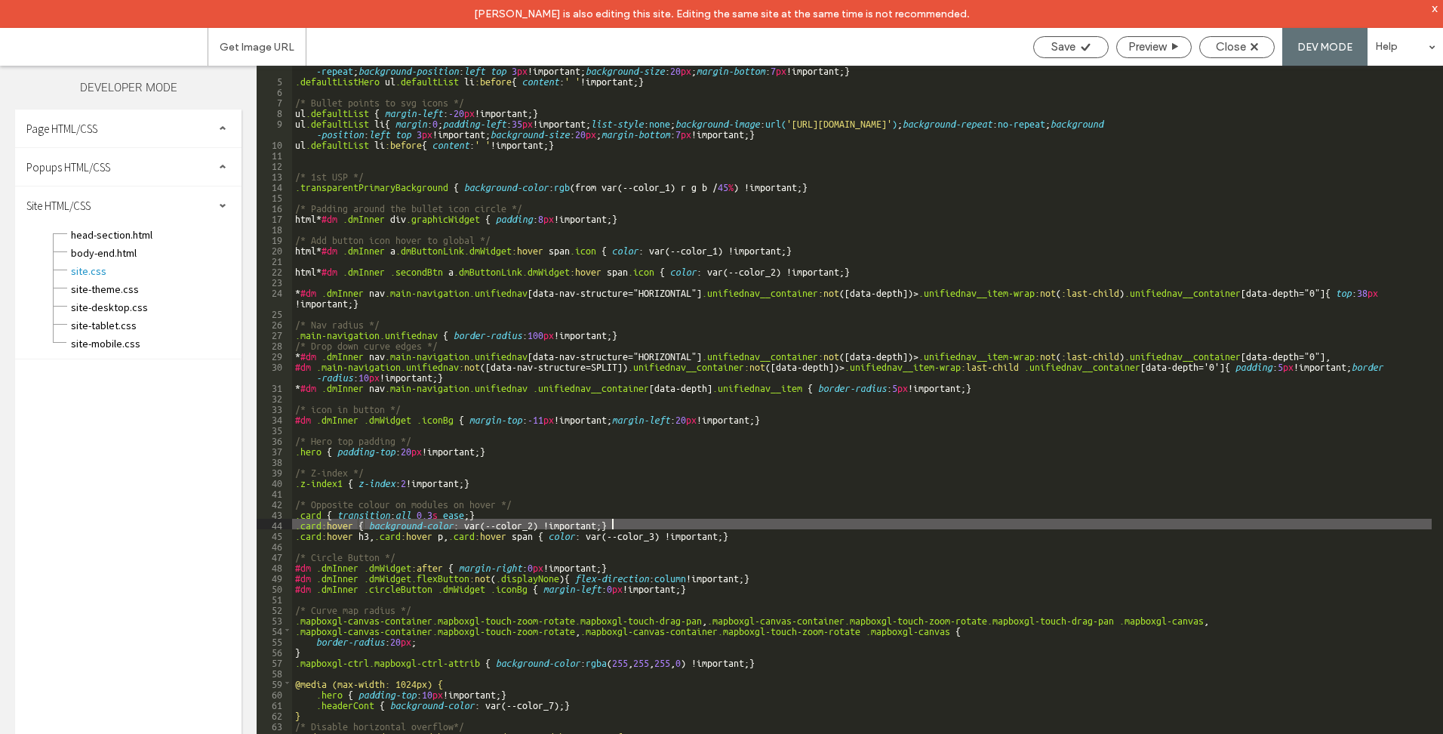
click at [784, 528] on div ".defaultListHero ul .defaultList li { margin : 0 ; padding-left : 35 px !import…" at bounding box center [862, 418] width 1140 height 728
click at [573, 542] on div ".defaultListHero ul .defaultList li { margin : 0 ; padding-left : 35 px !import…" at bounding box center [862, 418] width 1140 height 728
click at [768, 528] on div ".defaultListHero ul .defaultList li { margin : 0 ; padding-left : 35 px !import…" at bounding box center [862, 418] width 1140 height 728
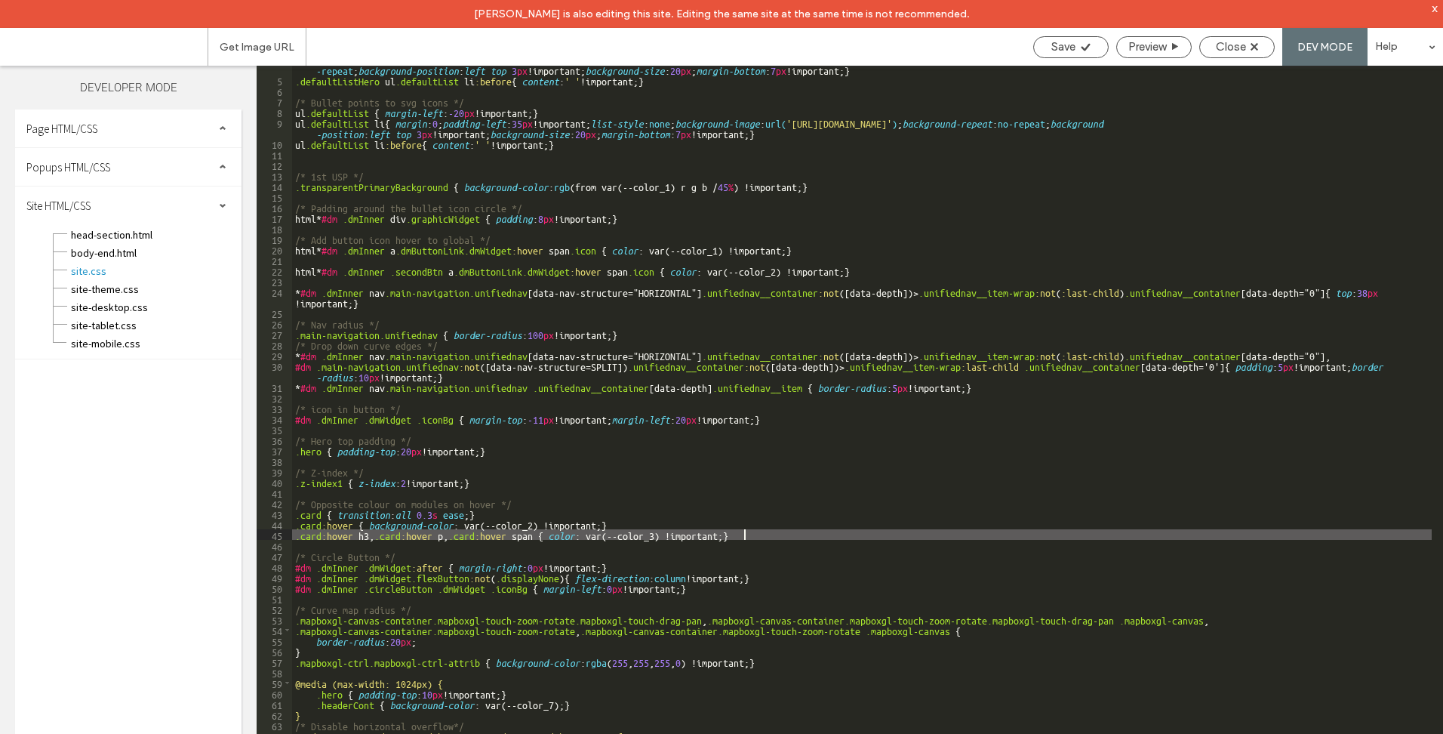
click at [768, 531] on div ".defaultListHero ul .defaultList li { margin : 0 ; padding-left : 35 px !import…" at bounding box center [862, 418] width 1140 height 728
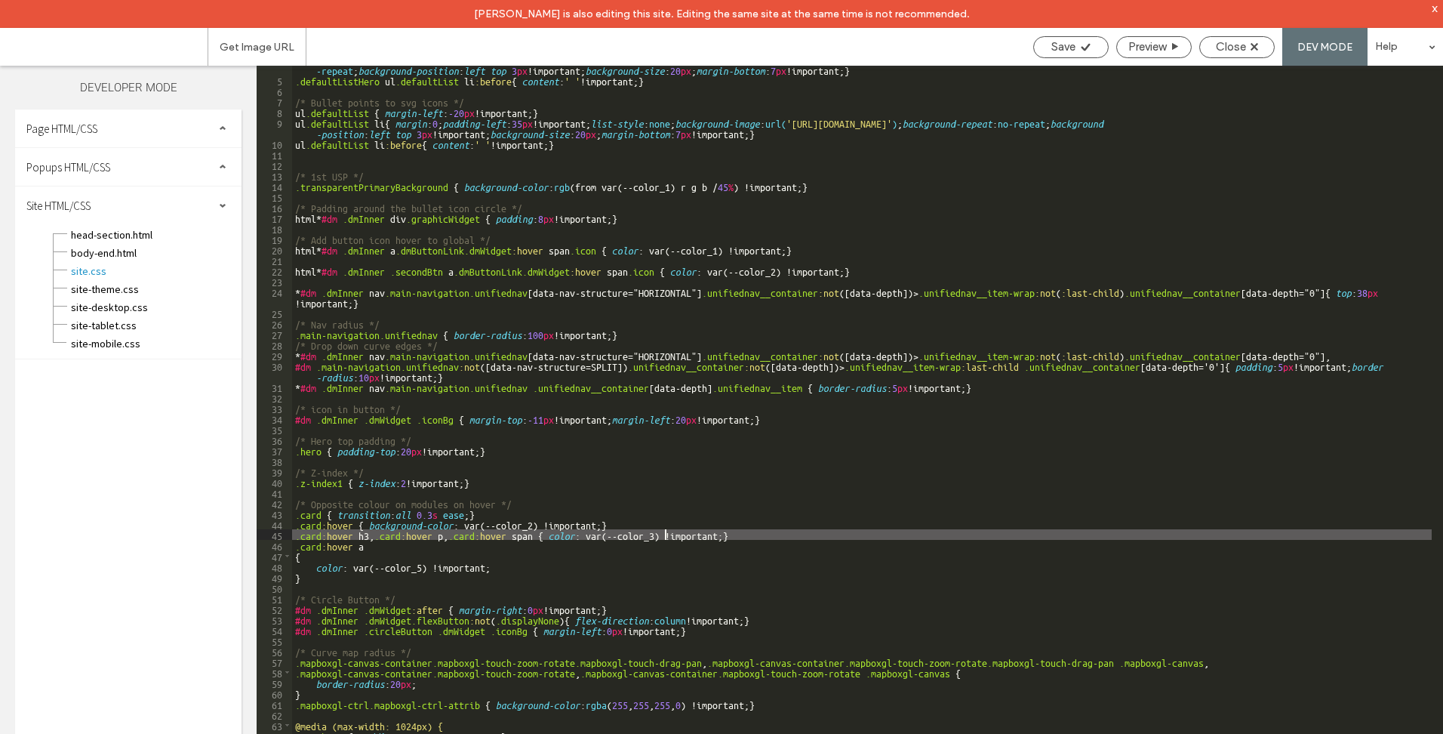
click at [664, 531] on div ".defaultListHero ul .defaultList li { margin : 0 ; padding-left : 35 px !import…" at bounding box center [862, 418] width 1140 height 728
type textarea "**"
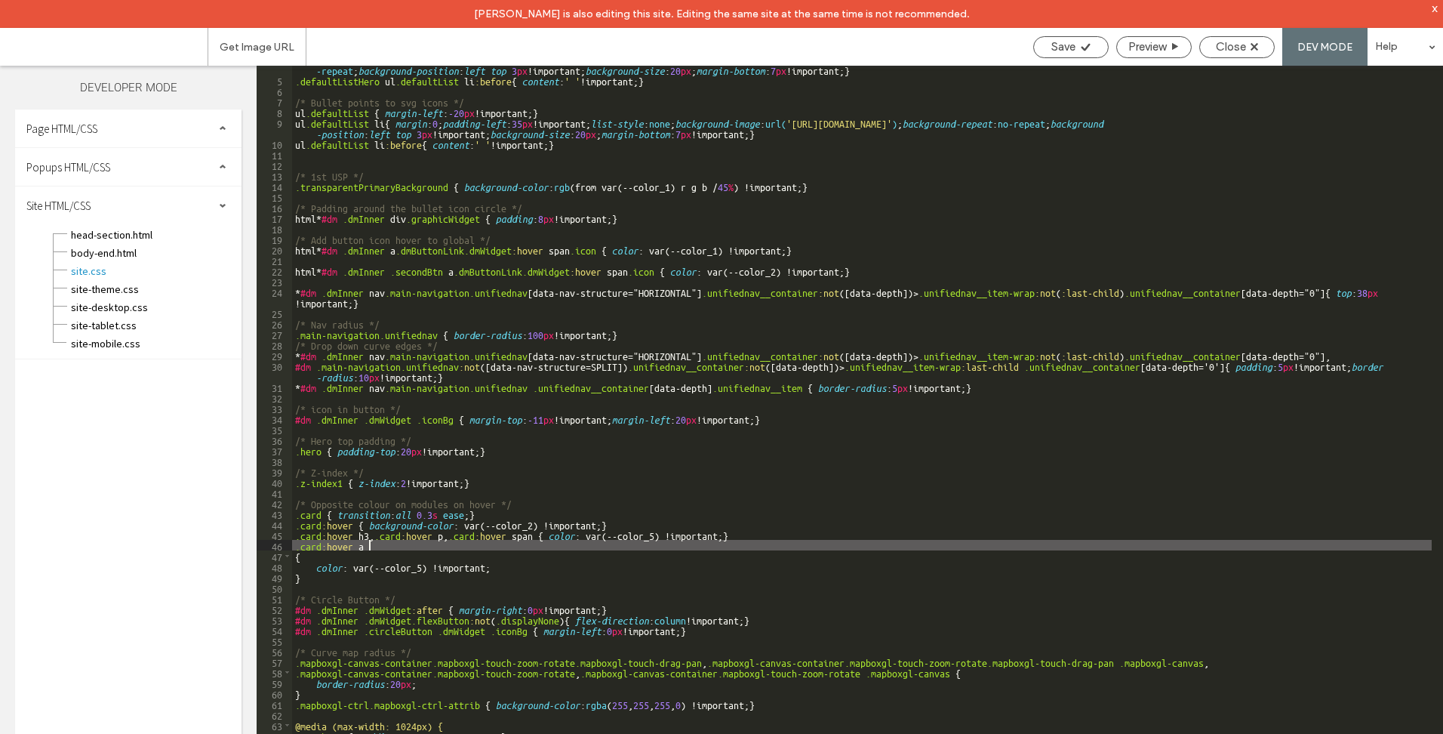
click at [769, 545] on div ".defaultListHero ul .defaultList li { margin : 0 ; padding-left : 35 px !import…" at bounding box center [862, 418] width 1140 height 728
click at [1051, 45] on span "Save" at bounding box center [1063, 47] width 24 height 14
click at [1247, 44] on div "Close" at bounding box center [1237, 47] width 74 height 14
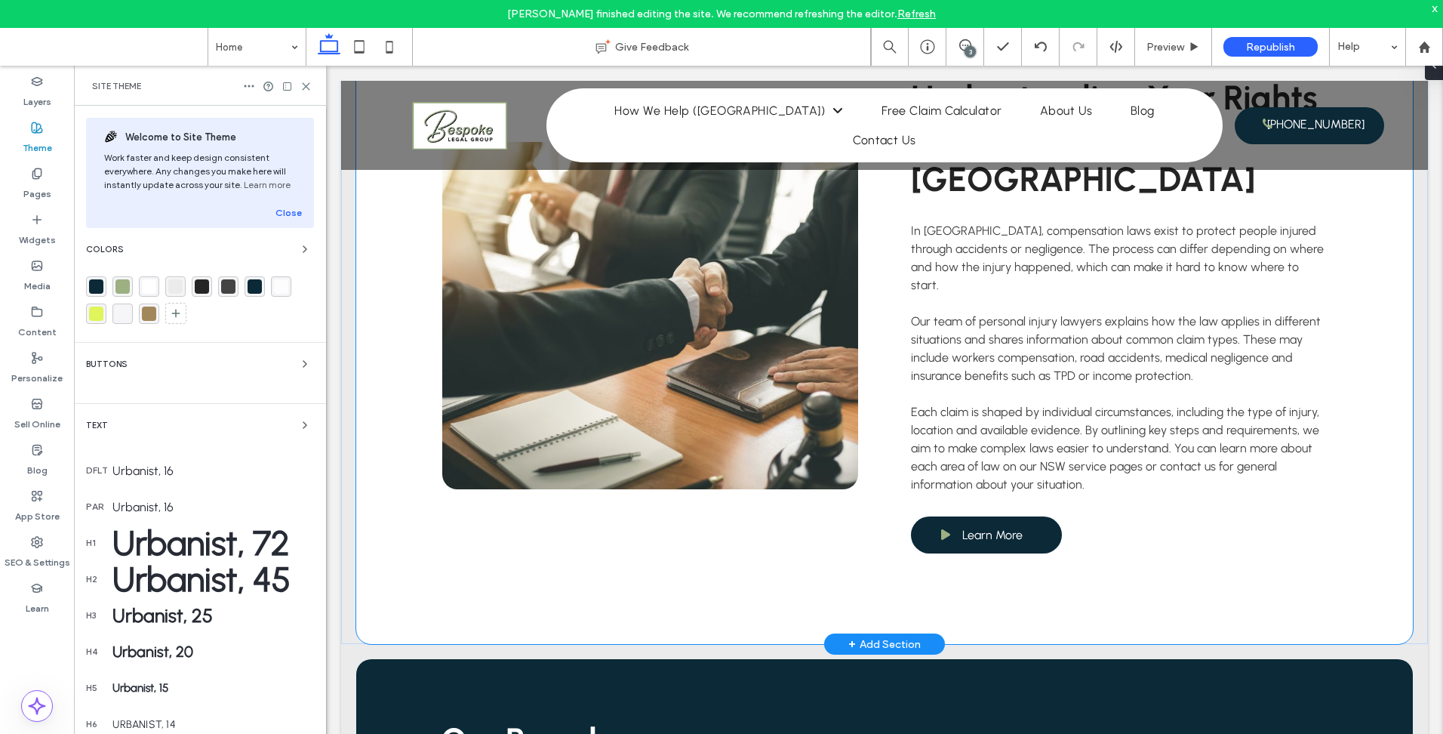
scroll to position [2490, 0]
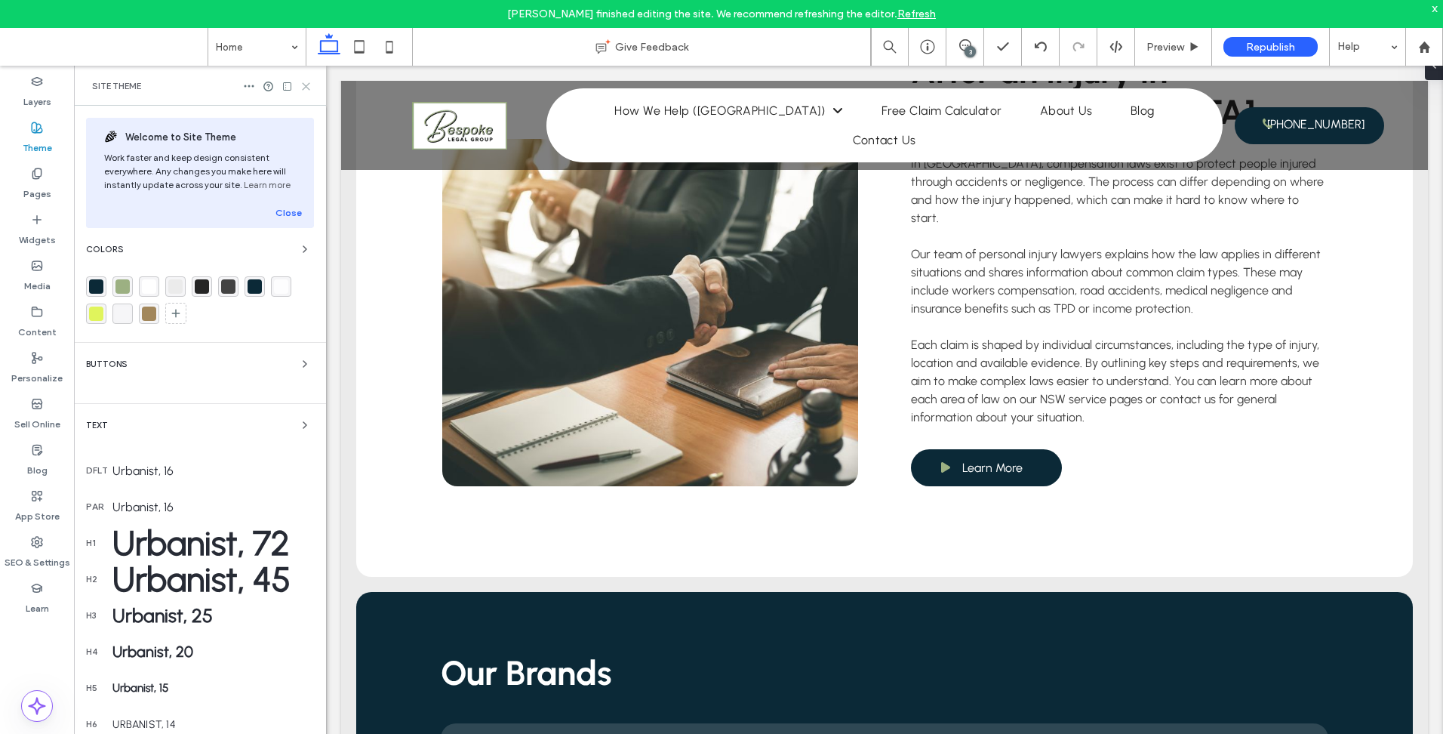
click at [302, 88] on icon at bounding box center [305, 86] width 11 height 11
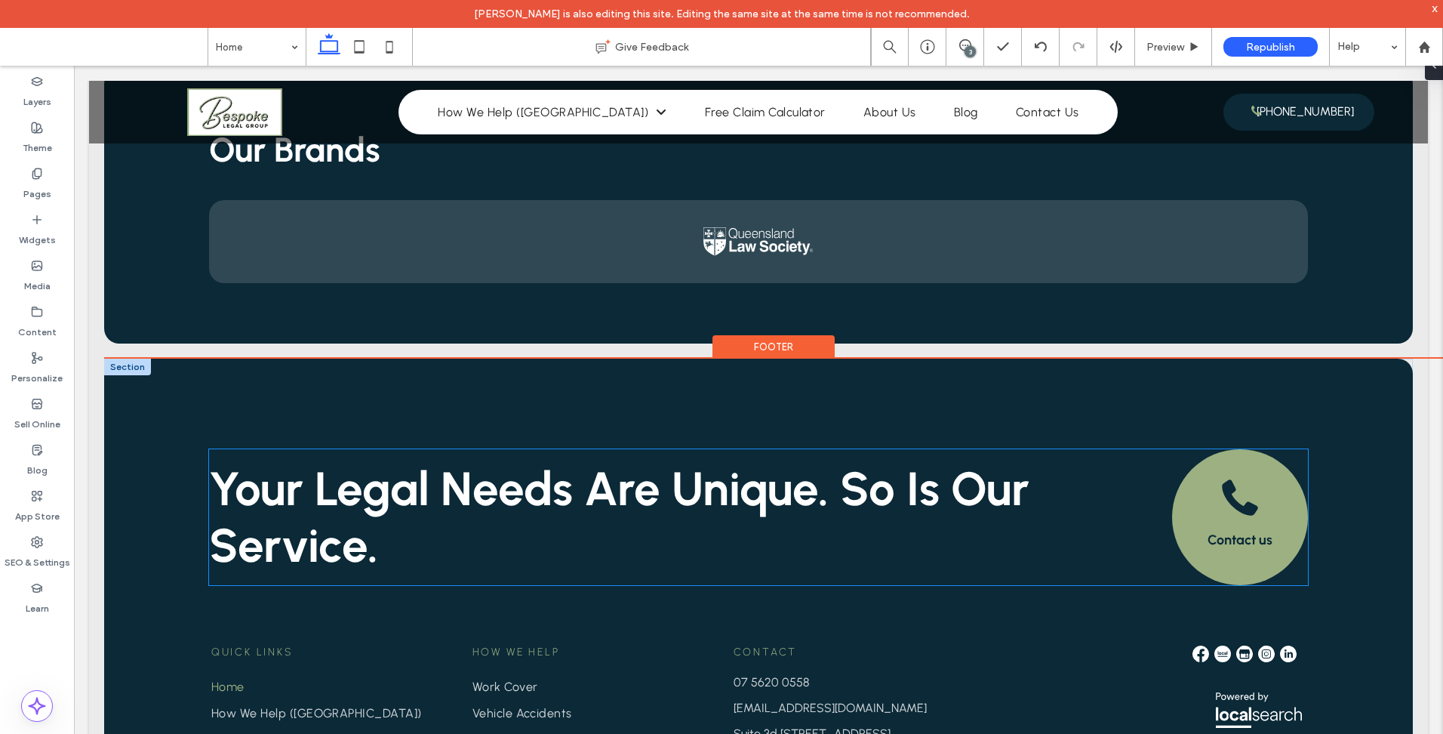
scroll to position [2410, 0]
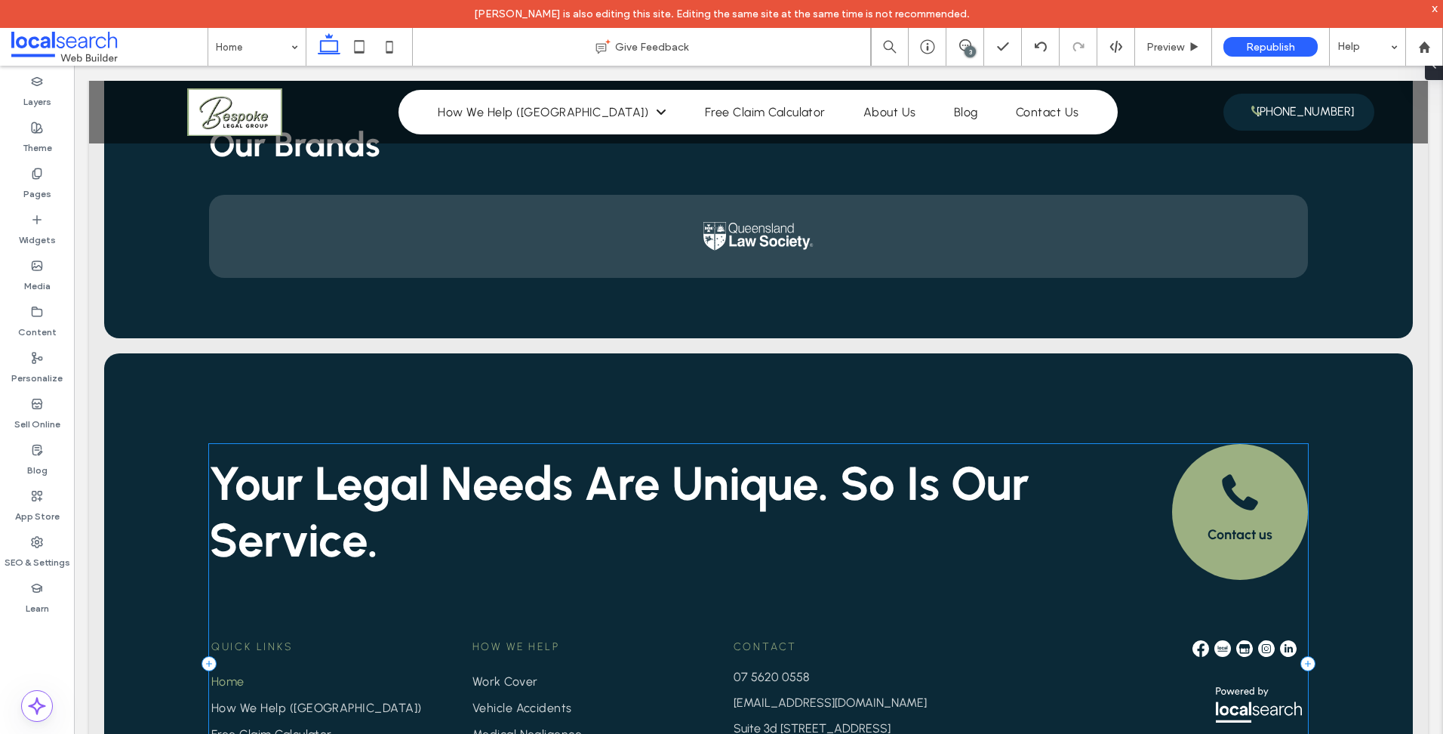
scroll to position [3164, 0]
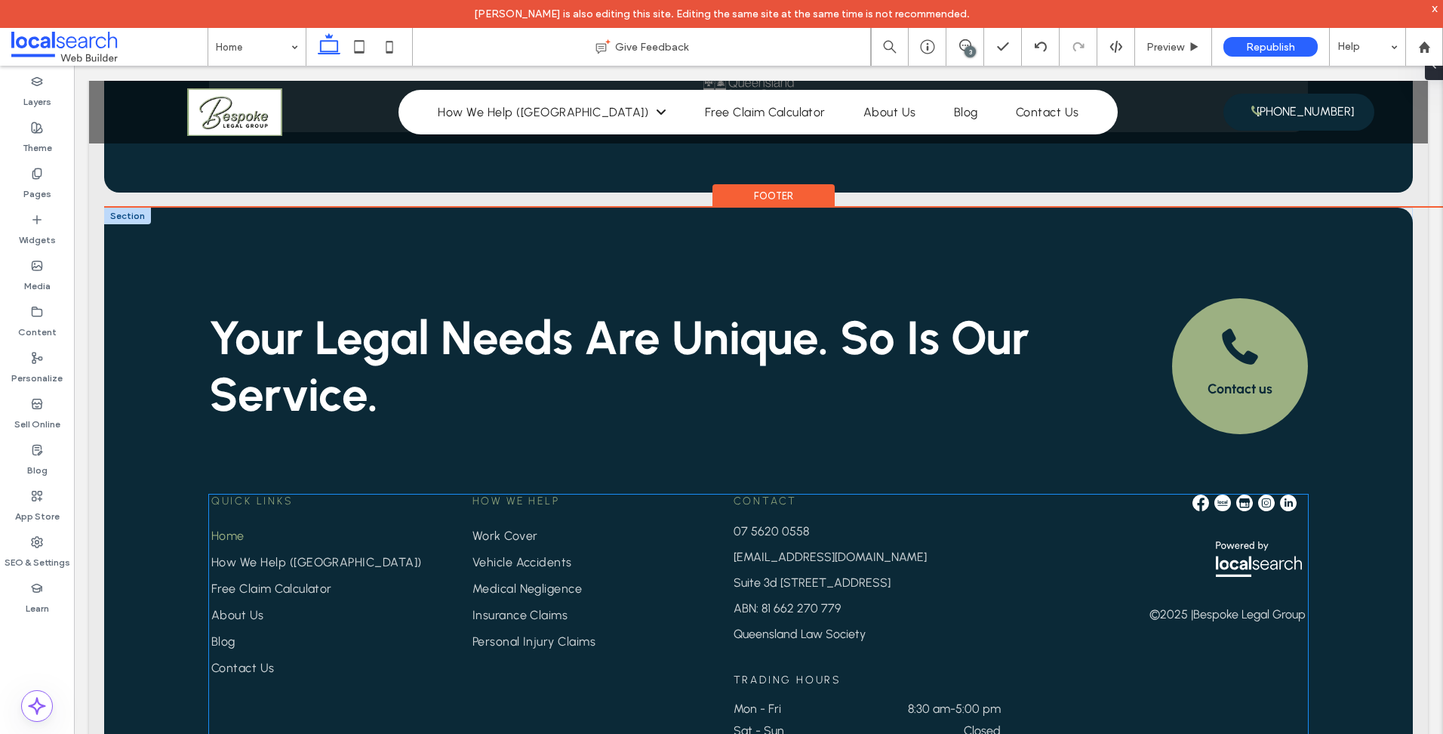
click at [277, 494] on span "Quick Links" at bounding box center [252, 500] width 82 height 13
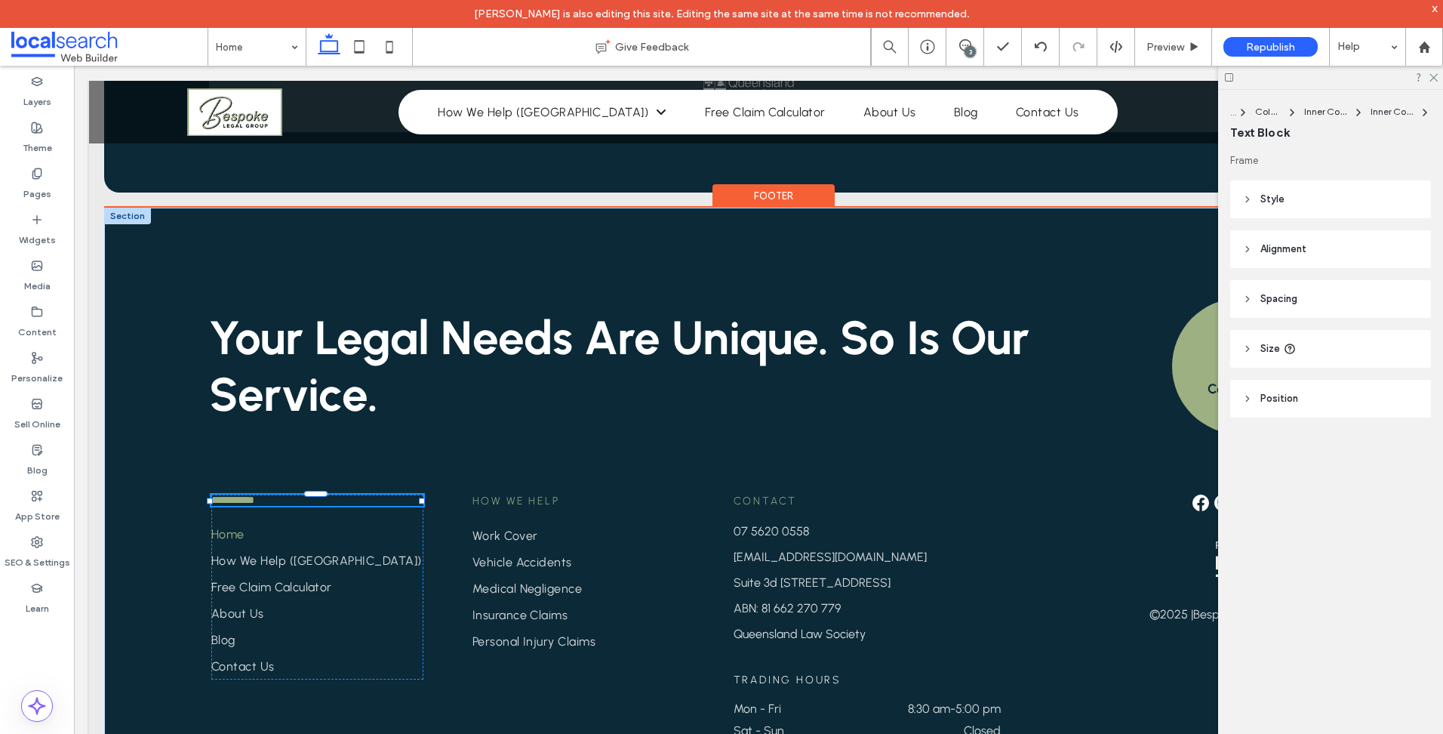
type input "********"
type input "**"
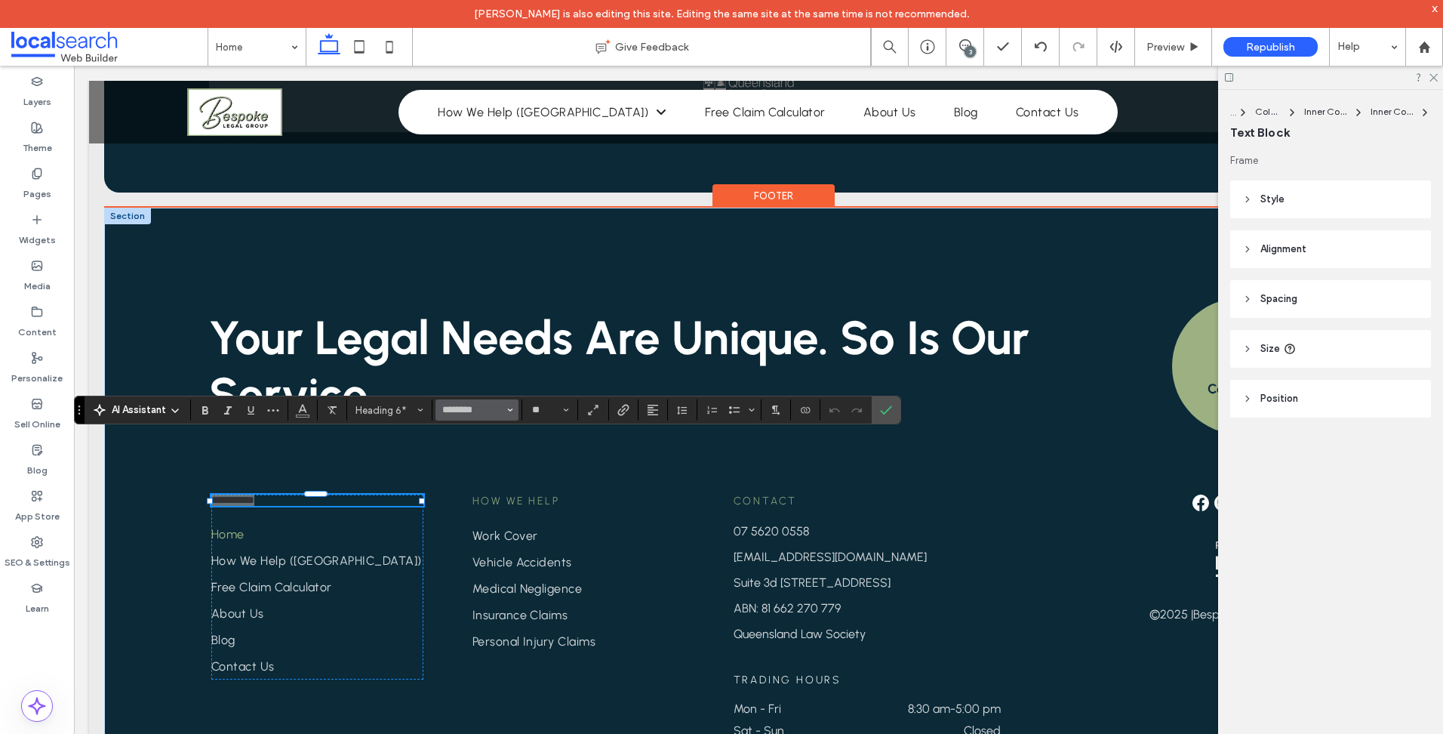
click at [509, 413] on span "Font & Font weight" at bounding box center [510, 410] width 6 height 20
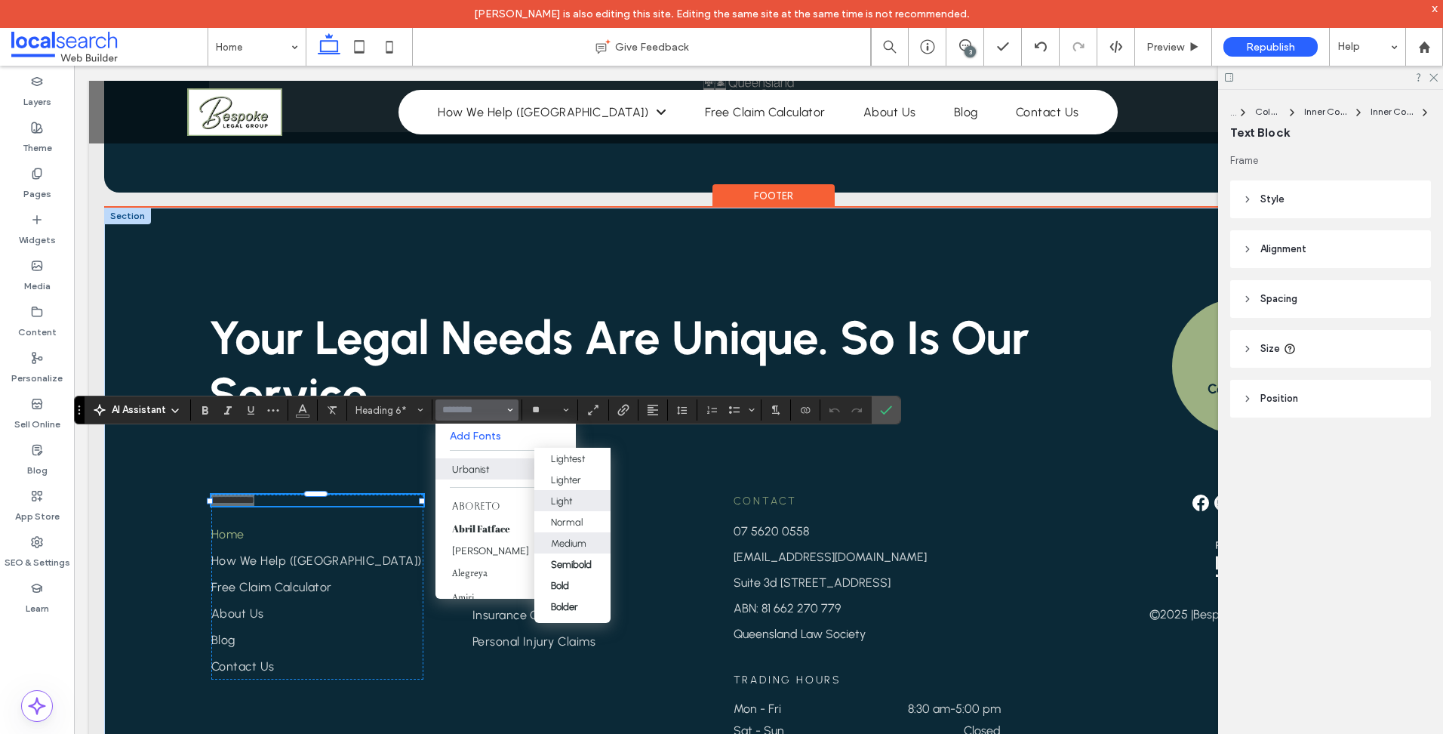
click at [592, 546] on div "Medium" at bounding box center [572, 542] width 43 height 11
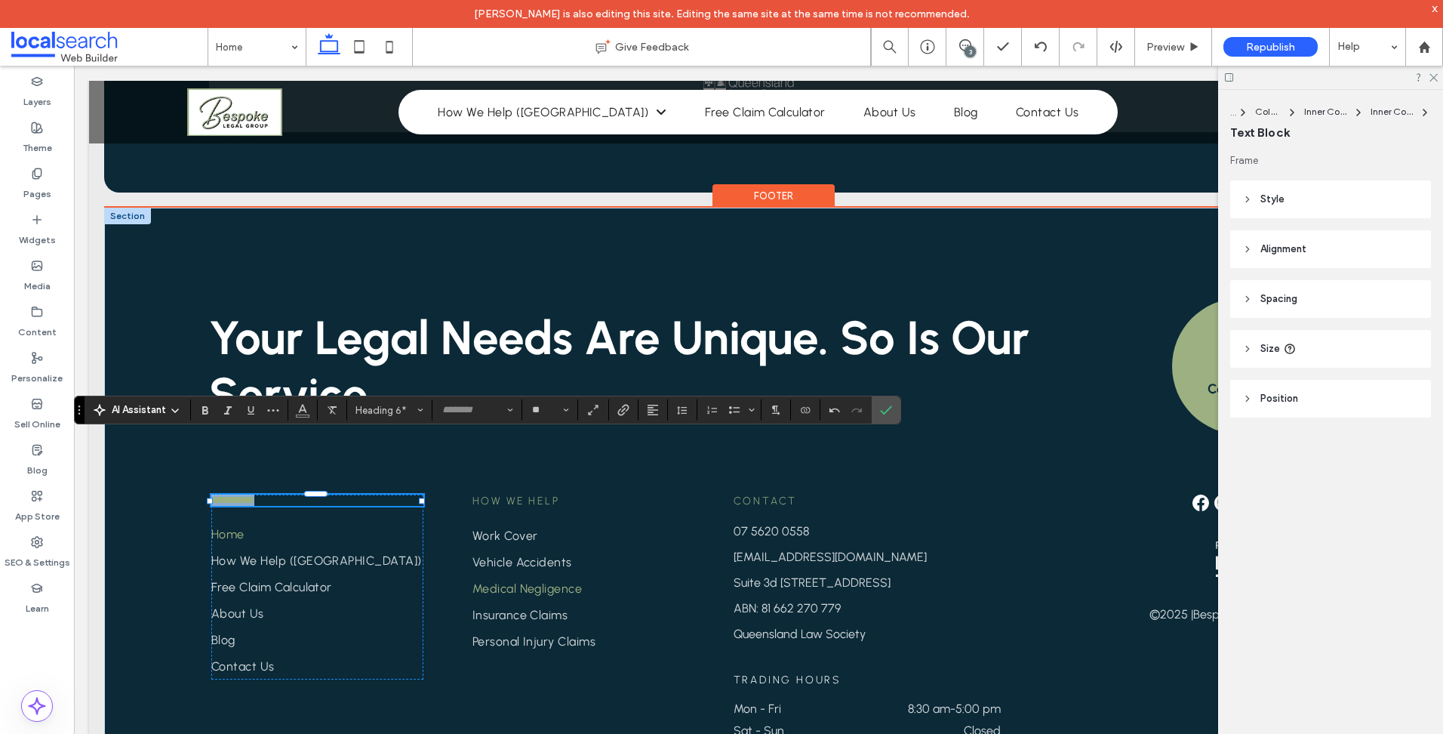
type input "********"
click at [169, 463] on div "**********" at bounding box center [758, 503] width 1309 height 590
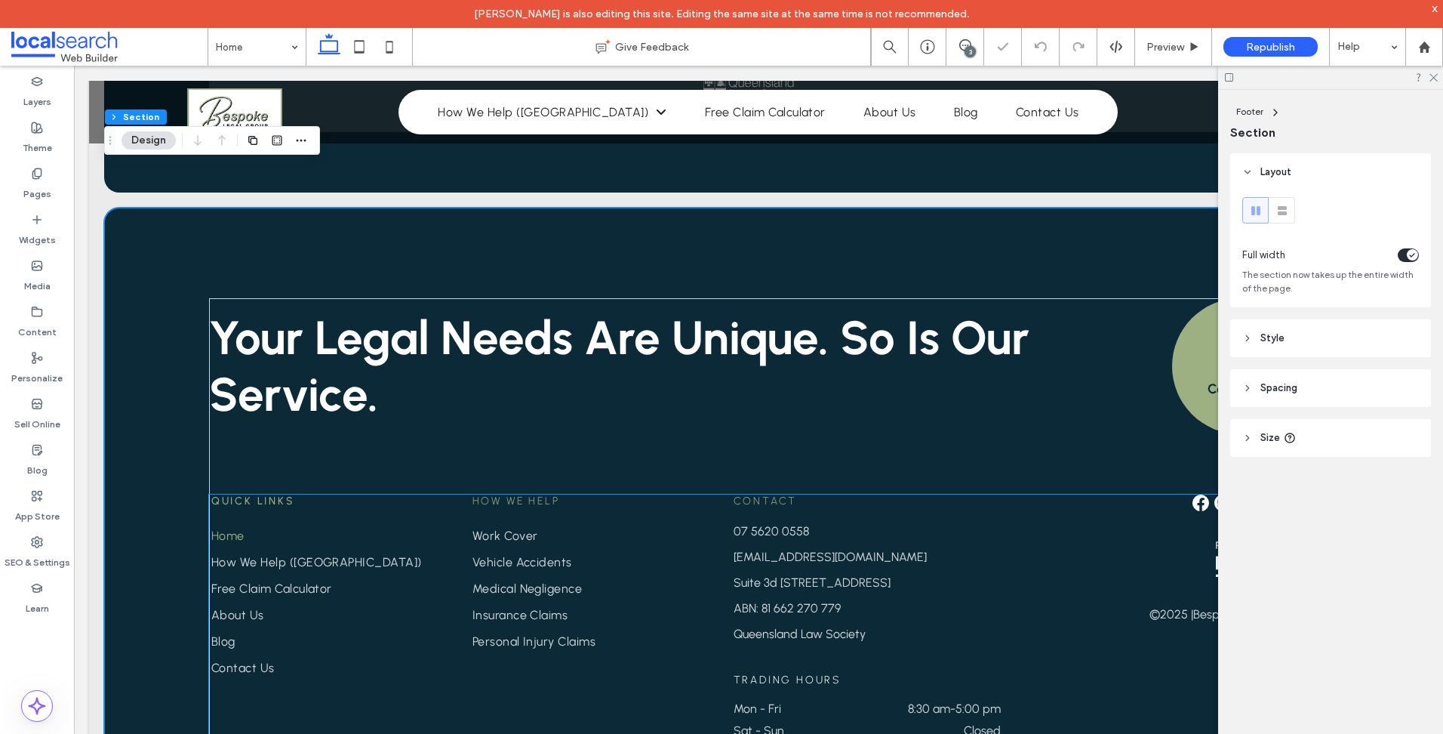
click at [281, 494] on span "Quick Links" at bounding box center [253, 500] width 84 height 13
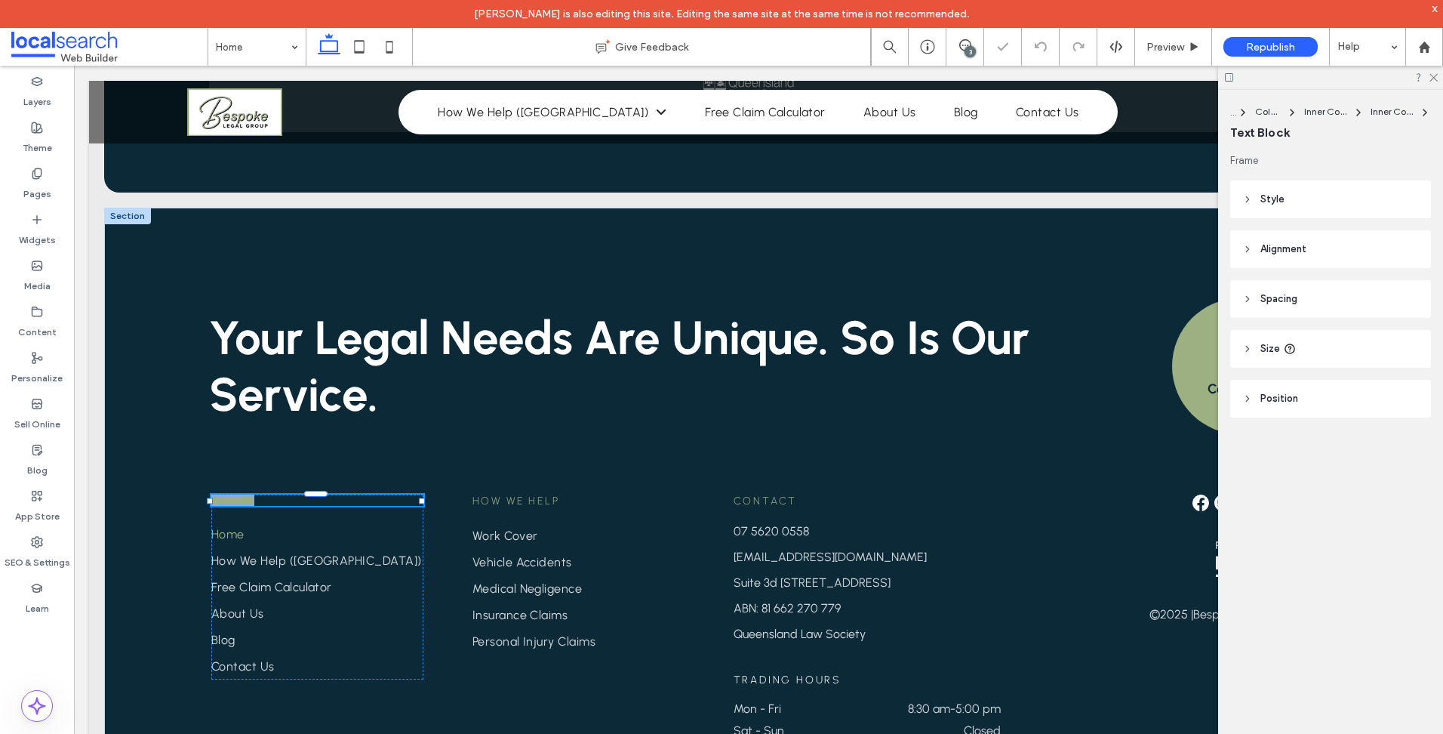
type input "********"
type input "**"
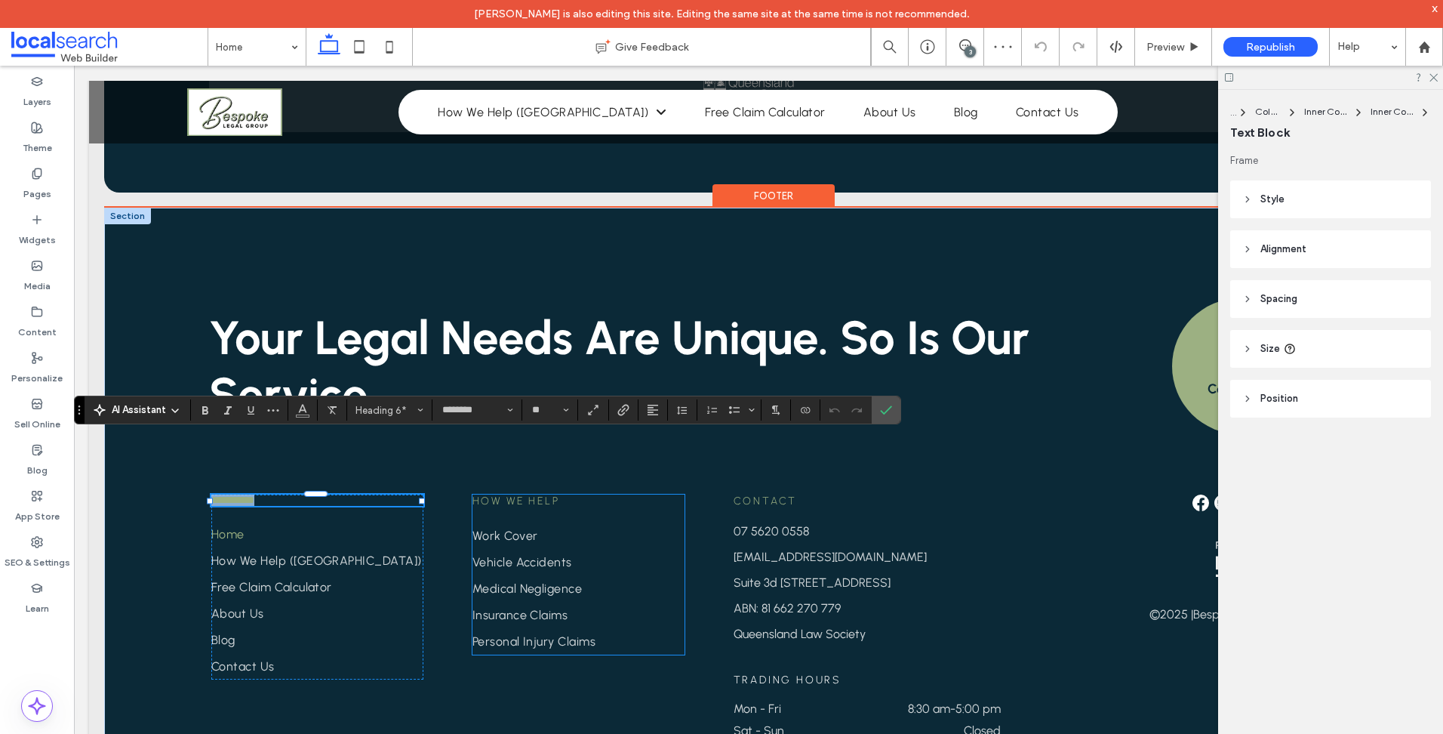
click at [548, 494] on span "How We Help" at bounding box center [516, 500] width 88 height 13
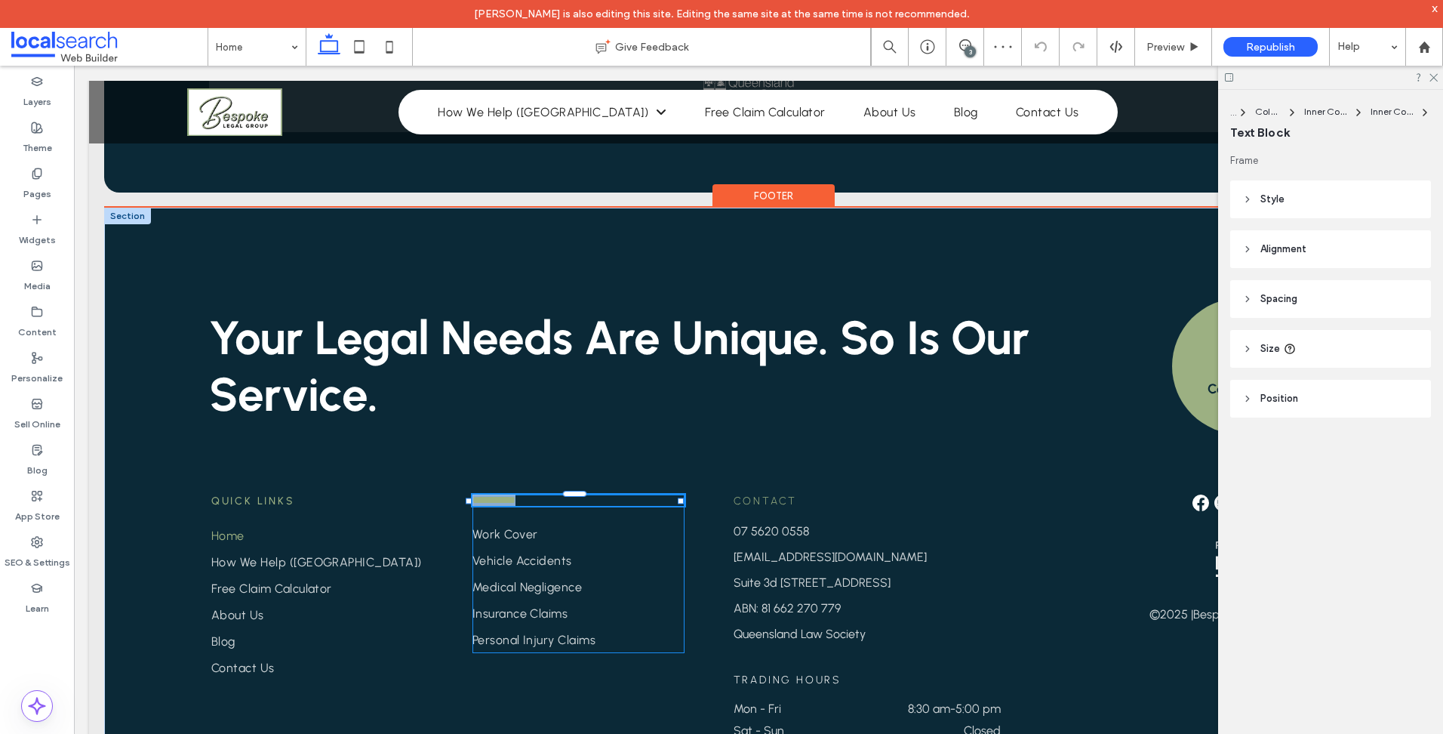
type input "********"
type input "**"
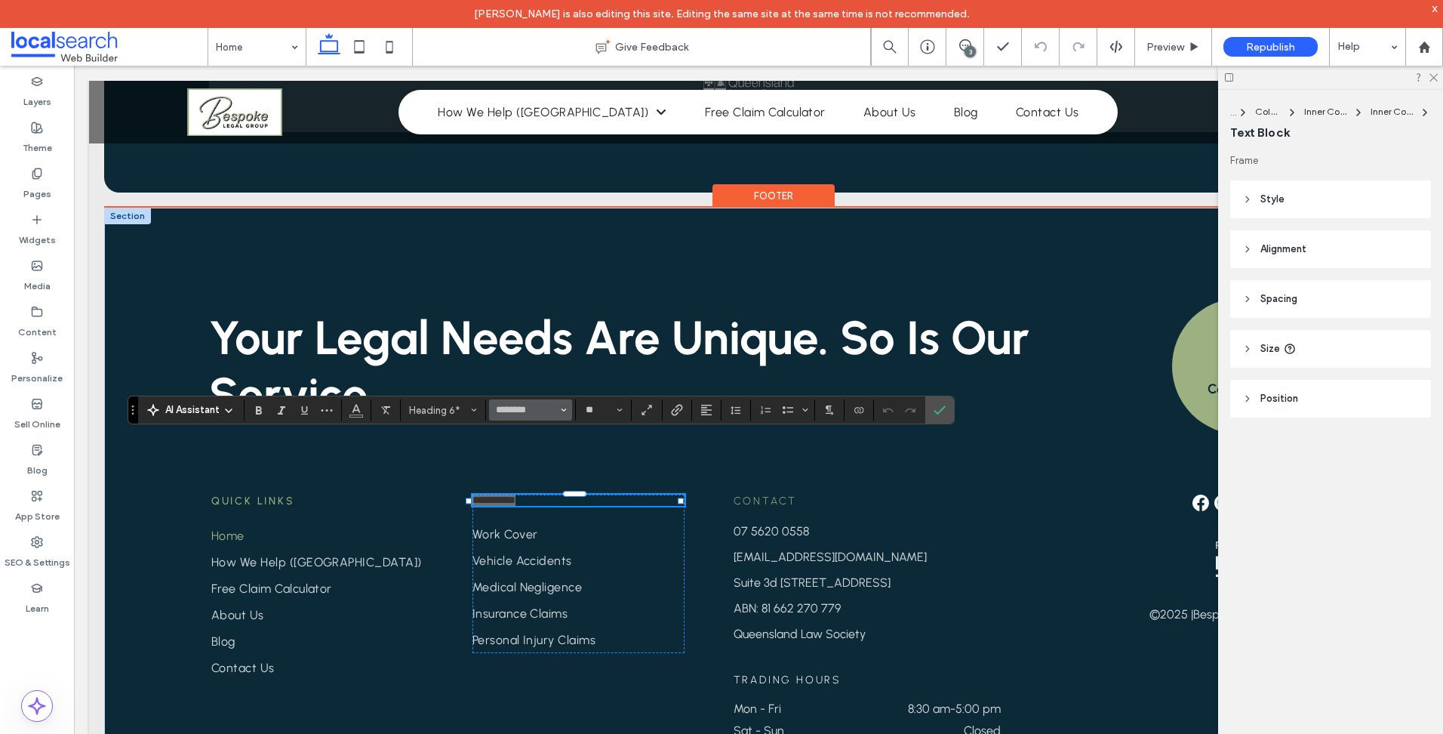
click at [561, 412] on icon "Font & Font weight" at bounding box center [564, 410] width 6 height 6
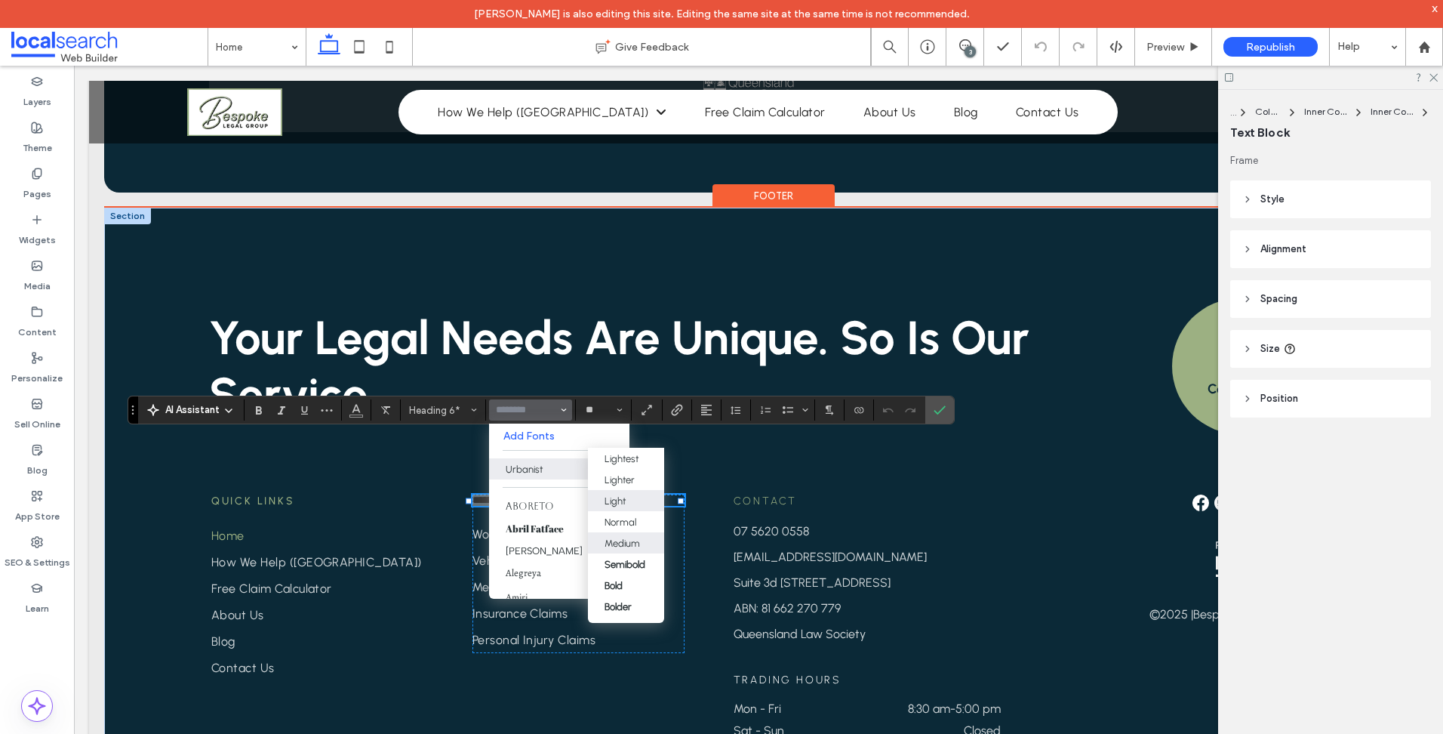
drag, startPoint x: 638, startPoint y: 544, endPoint x: 563, endPoint y: 478, distance: 99.5
click at [638, 544] on div "Medium" at bounding box center [622, 542] width 35 height 11
type input "********"
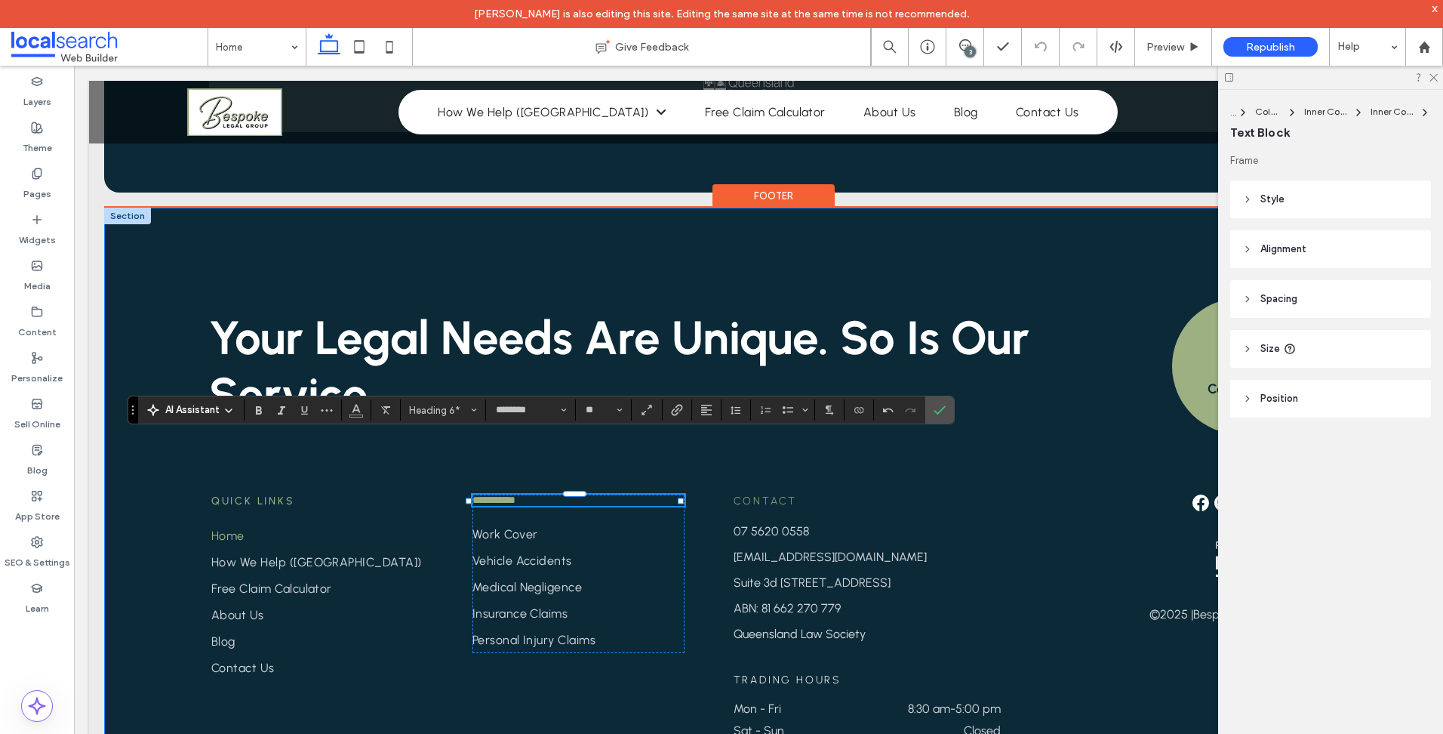
click at [181, 502] on div "**********" at bounding box center [758, 503] width 1309 height 590
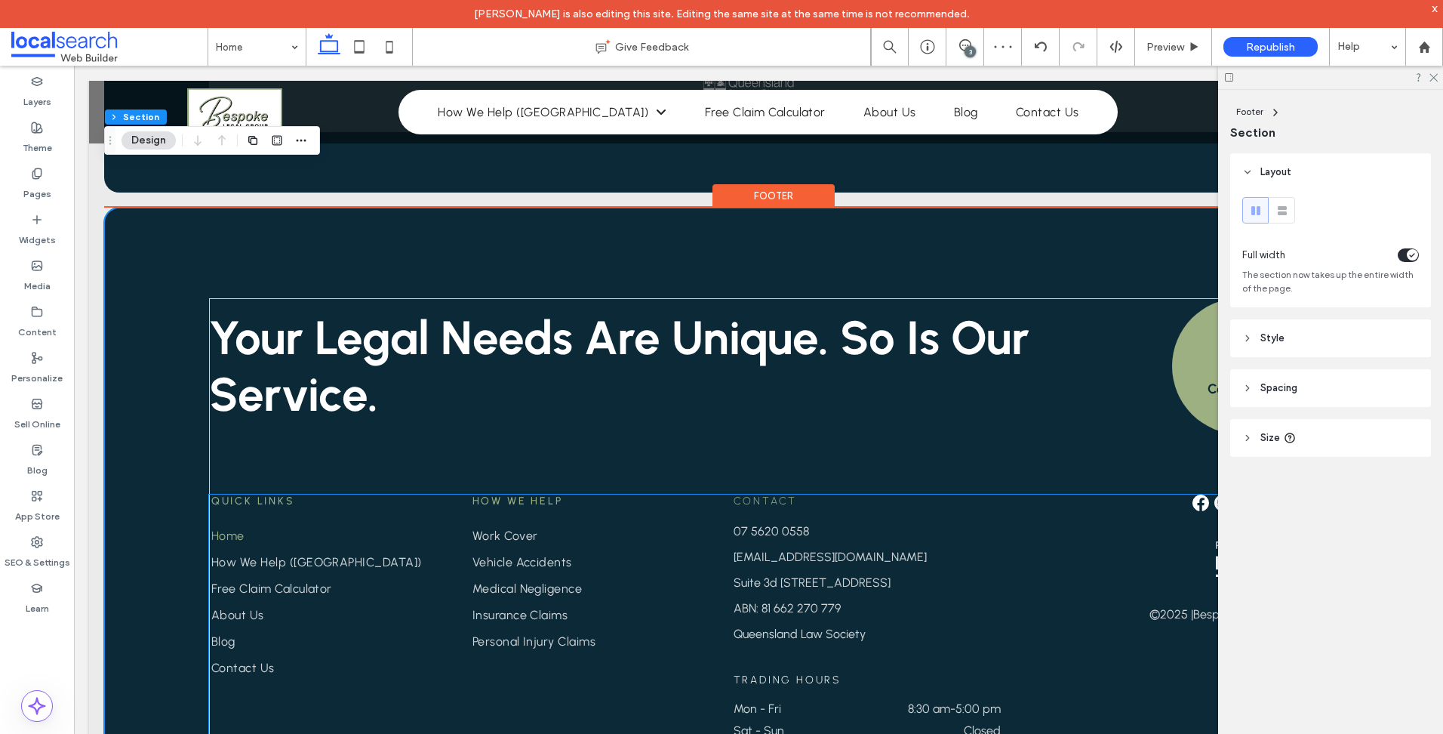
click at [752, 494] on span "Contact" at bounding box center [766, 500] width 64 height 13
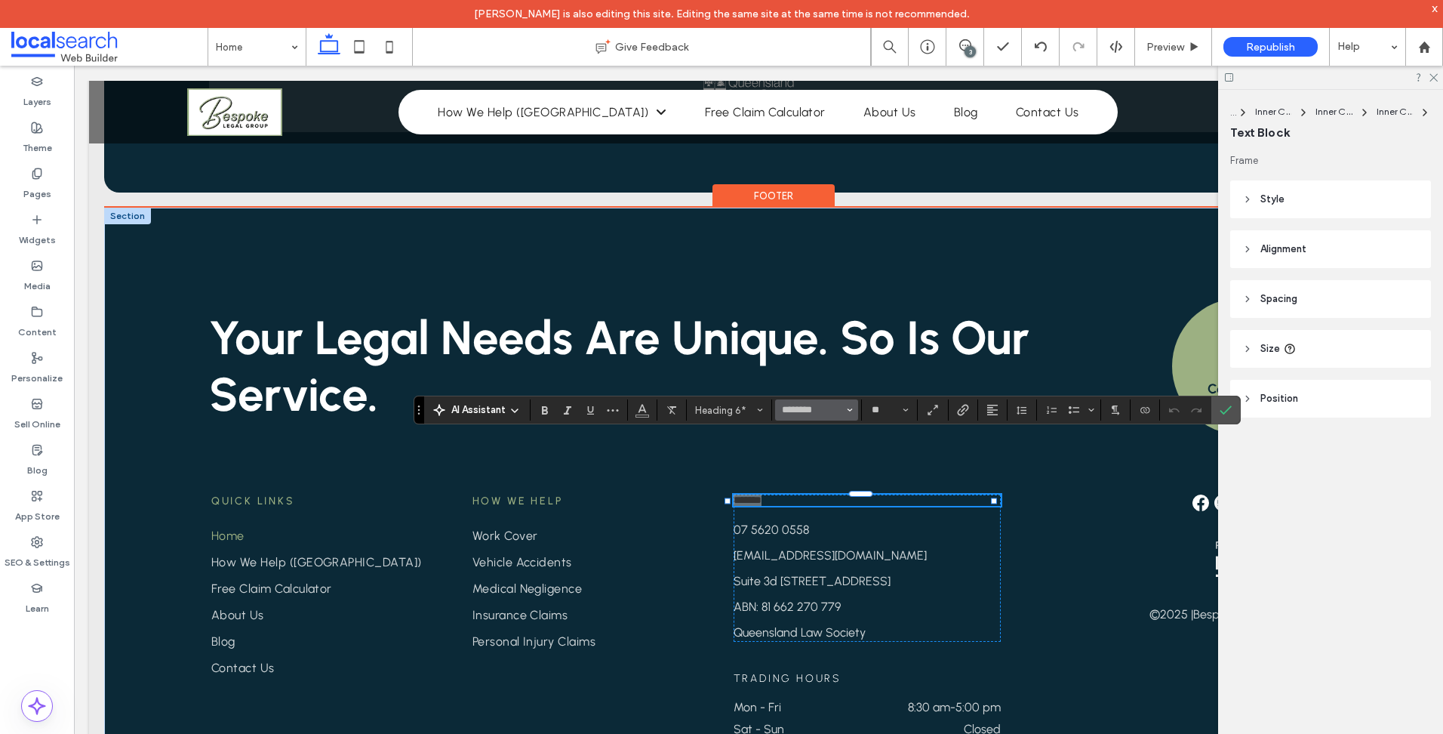
click at [848, 411] on icon "Font & Font weight" at bounding box center [850, 410] width 6 height 6
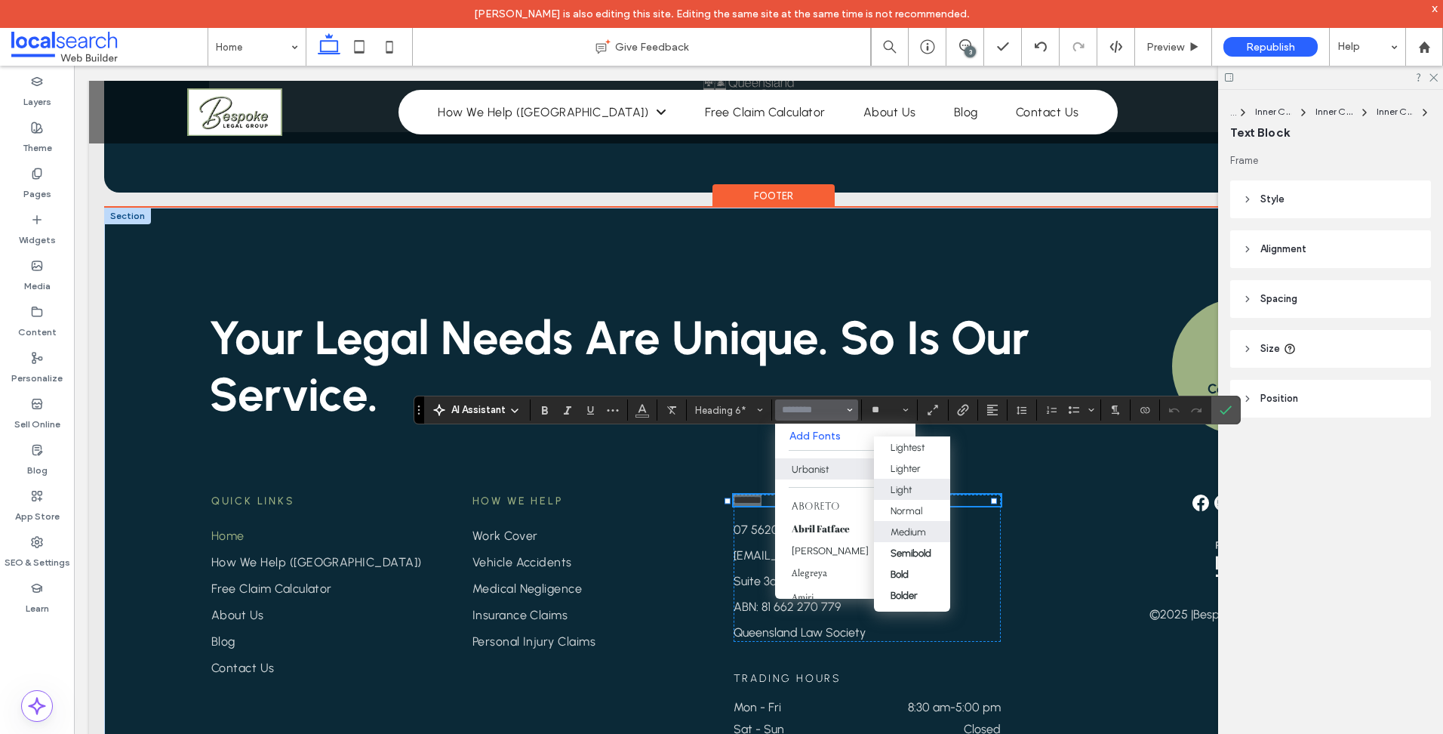
drag, startPoint x: 931, startPoint y: 531, endPoint x: 1046, endPoint y: 395, distance: 177.2
click at [931, 531] on div "Medium" at bounding box center [912, 531] width 43 height 11
type input "********"
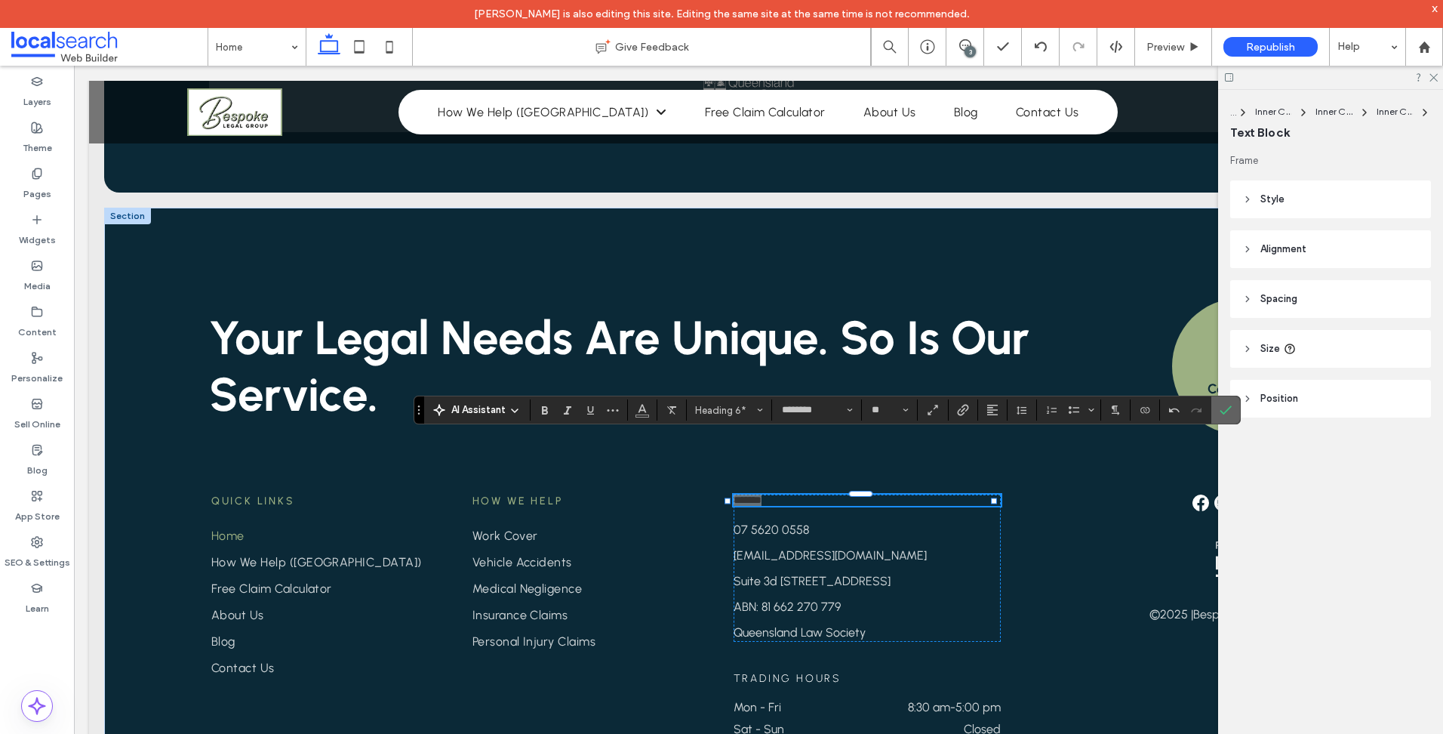
click at [1225, 408] on icon "Confirm" at bounding box center [1226, 410] width 12 height 12
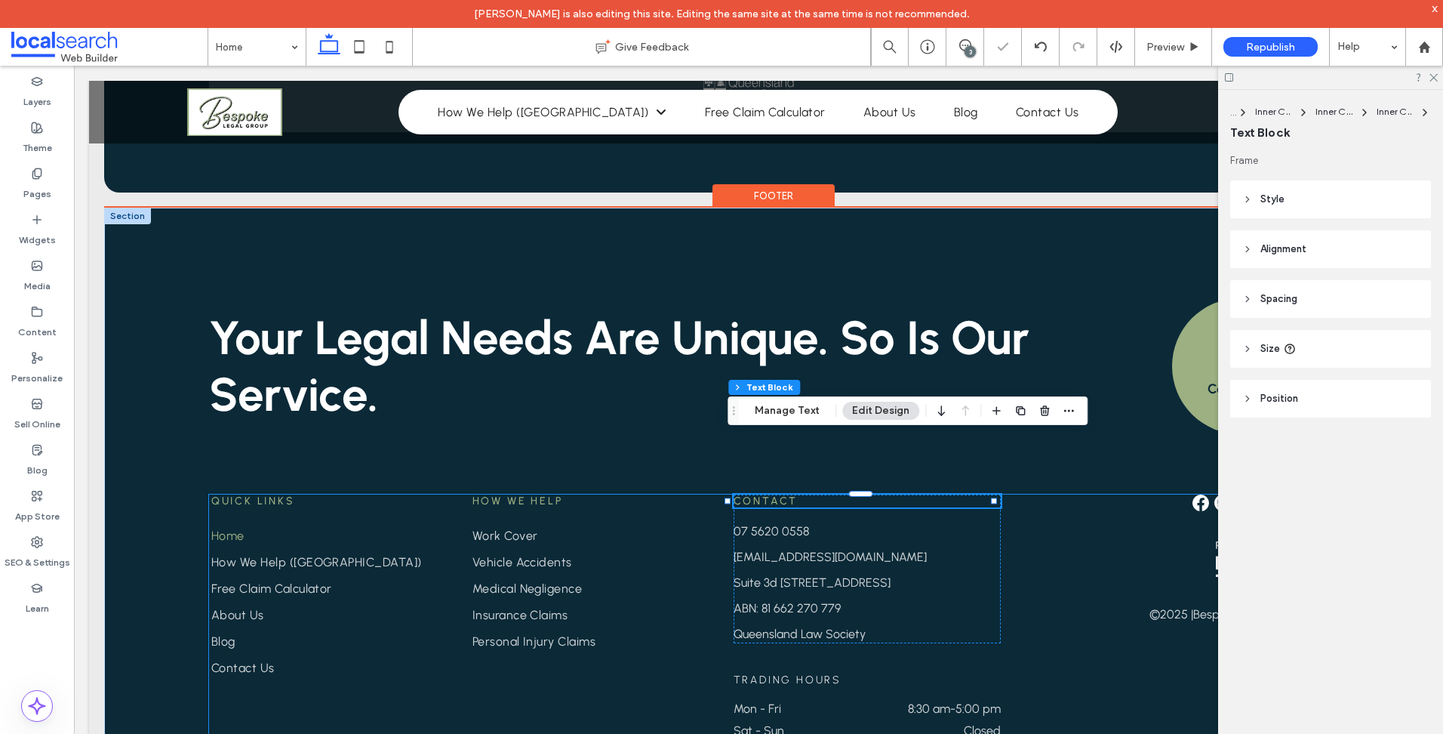
click at [1079, 635] on div "Quick Links Home How We Help (NSW) Free Claim Calculator About Us Blog Contact …" at bounding box center [759, 615] width 1100 height 243
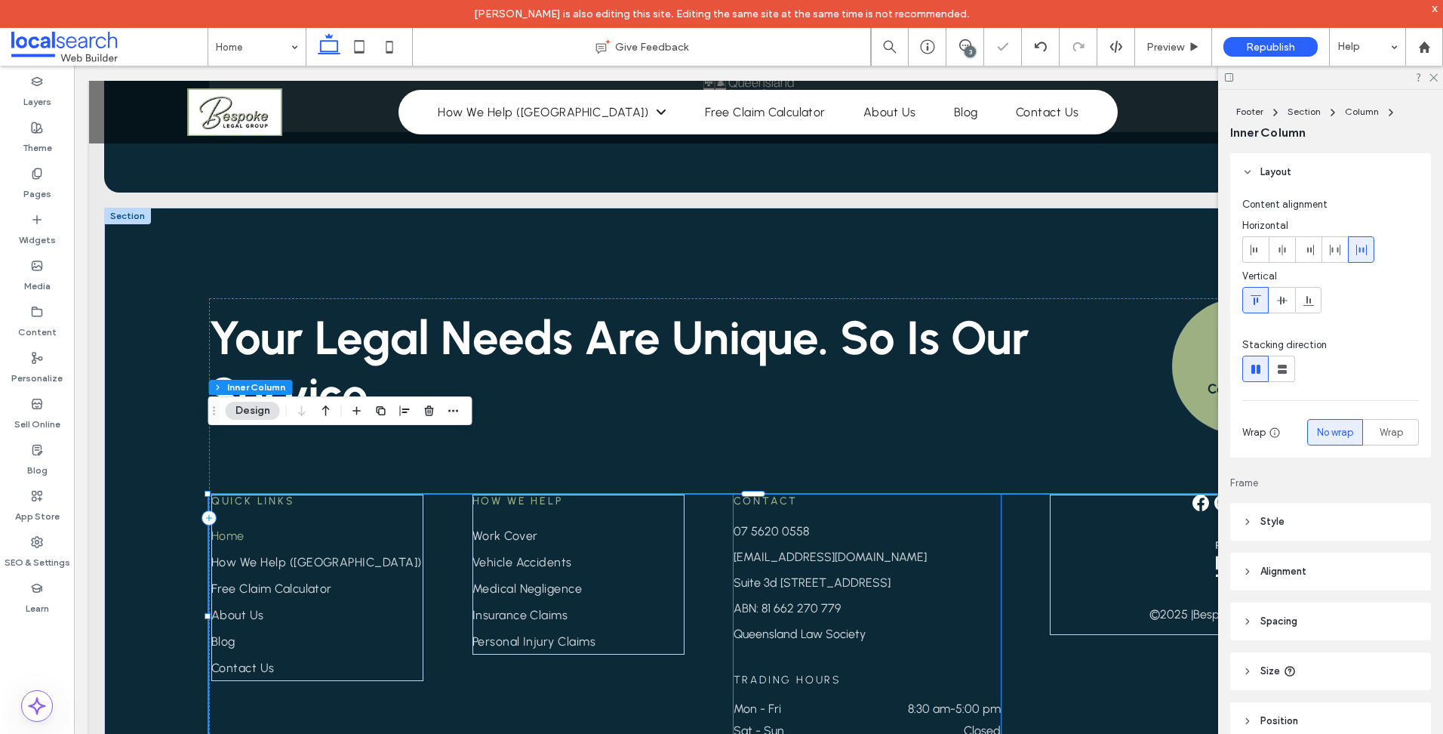
click at [809, 673] on span "Trading Hours" at bounding box center [787, 679] width 107 height 13
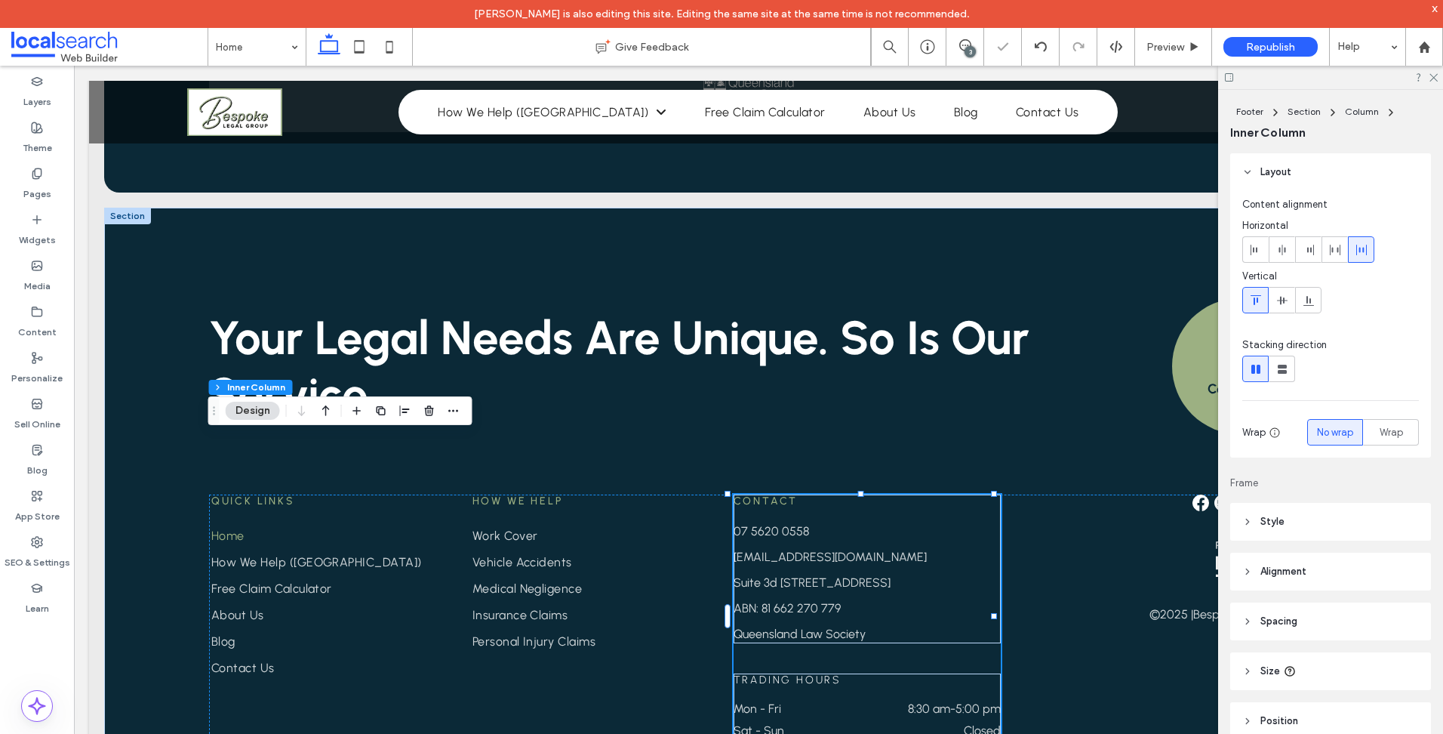
click at [809, 673] on span "Trading Hours" at bounding box center [787, 679] width 107 height 13
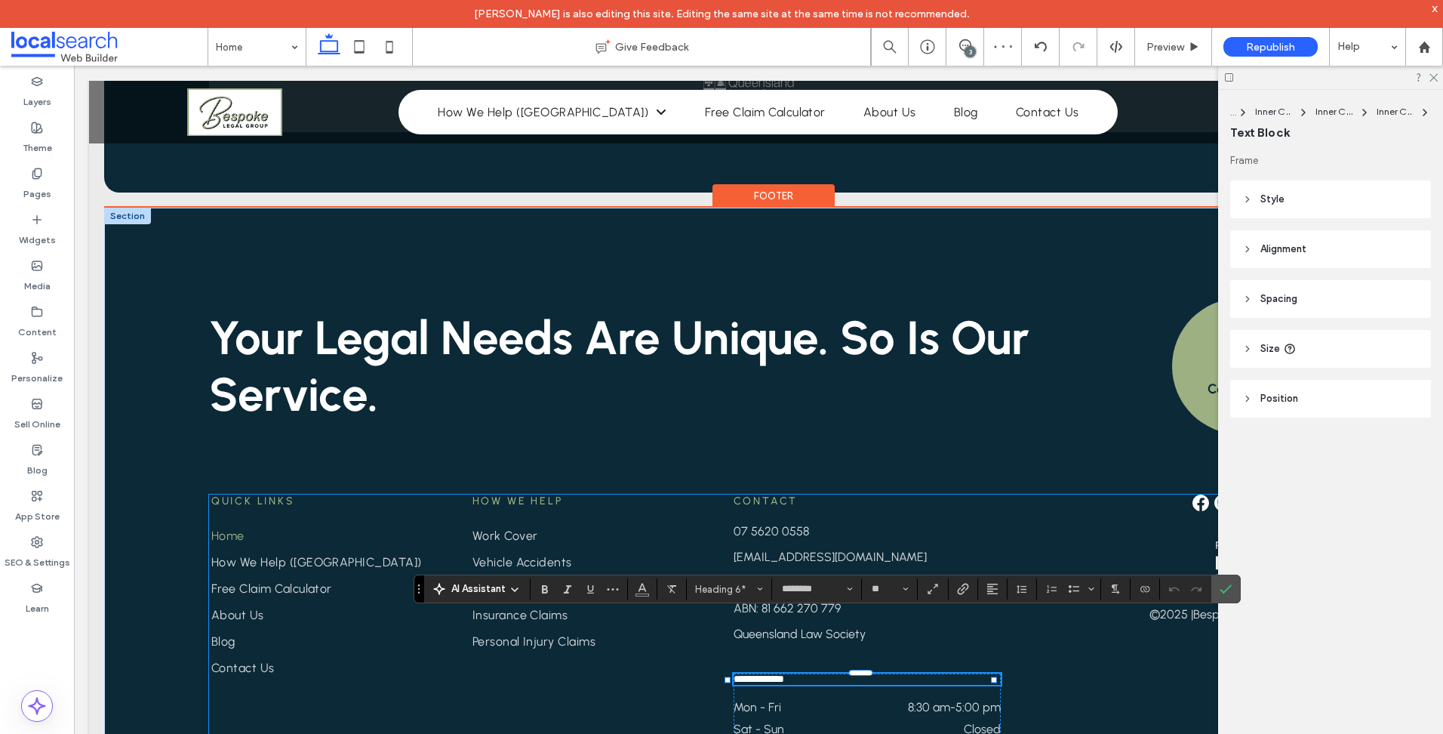
click at [680, 652] on div "Quick Links Home How We Help (NSW) Free Claim Calculator About Us Blog Contact …" at bounding box center [759, 615] width 1100 height 242
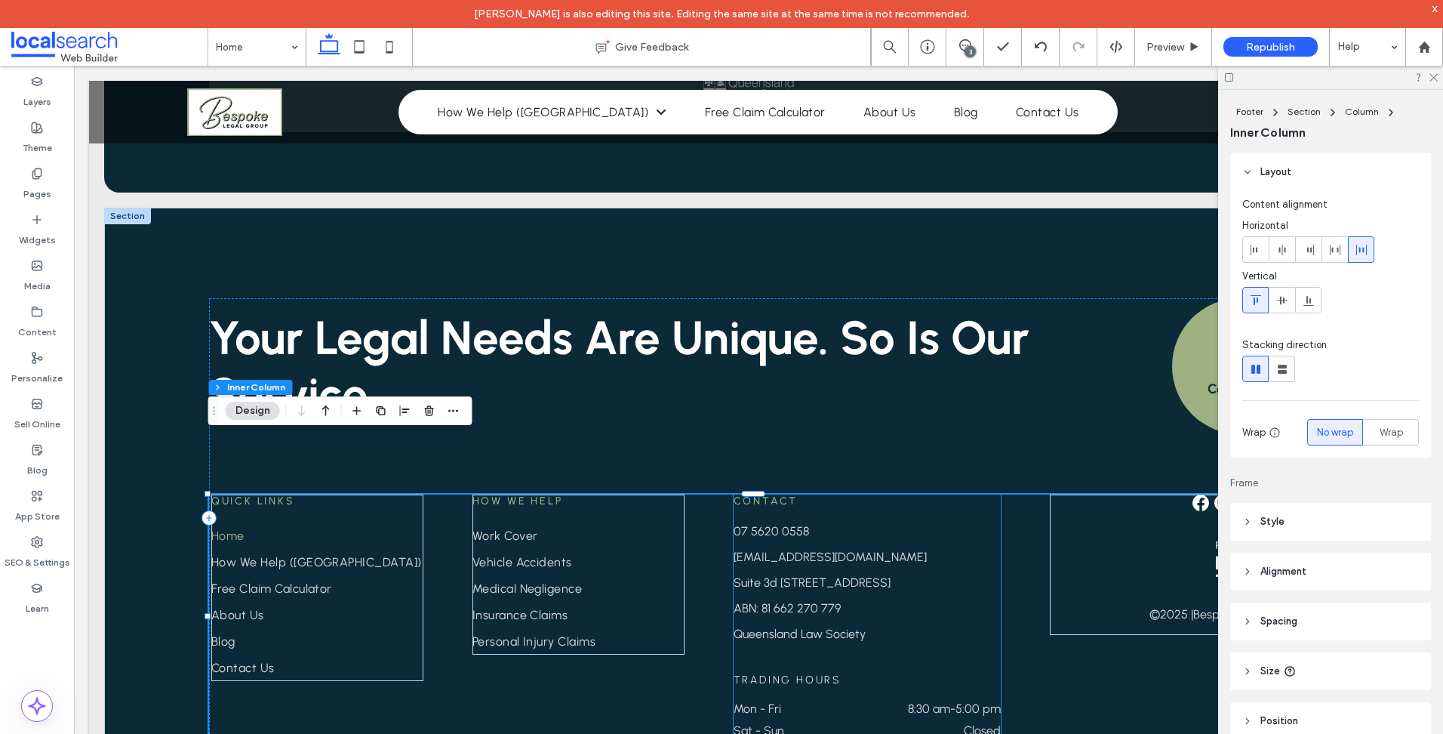
click at [782, 673] on span "Trading Hours" at bounding box center [787, 679] width 107 height 13
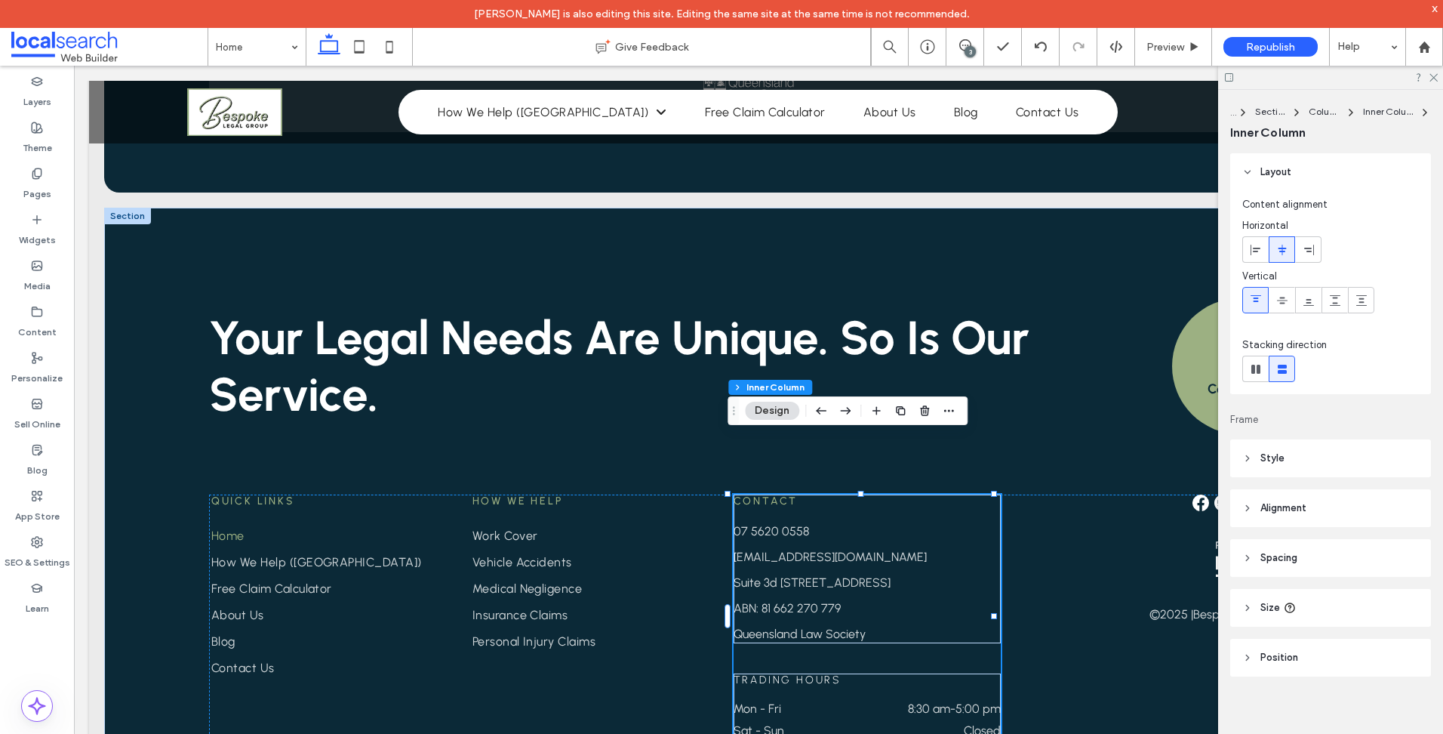
click at [782, 673] on span "Trading Hours" at bounding box center [787, 679] width 107 height 13
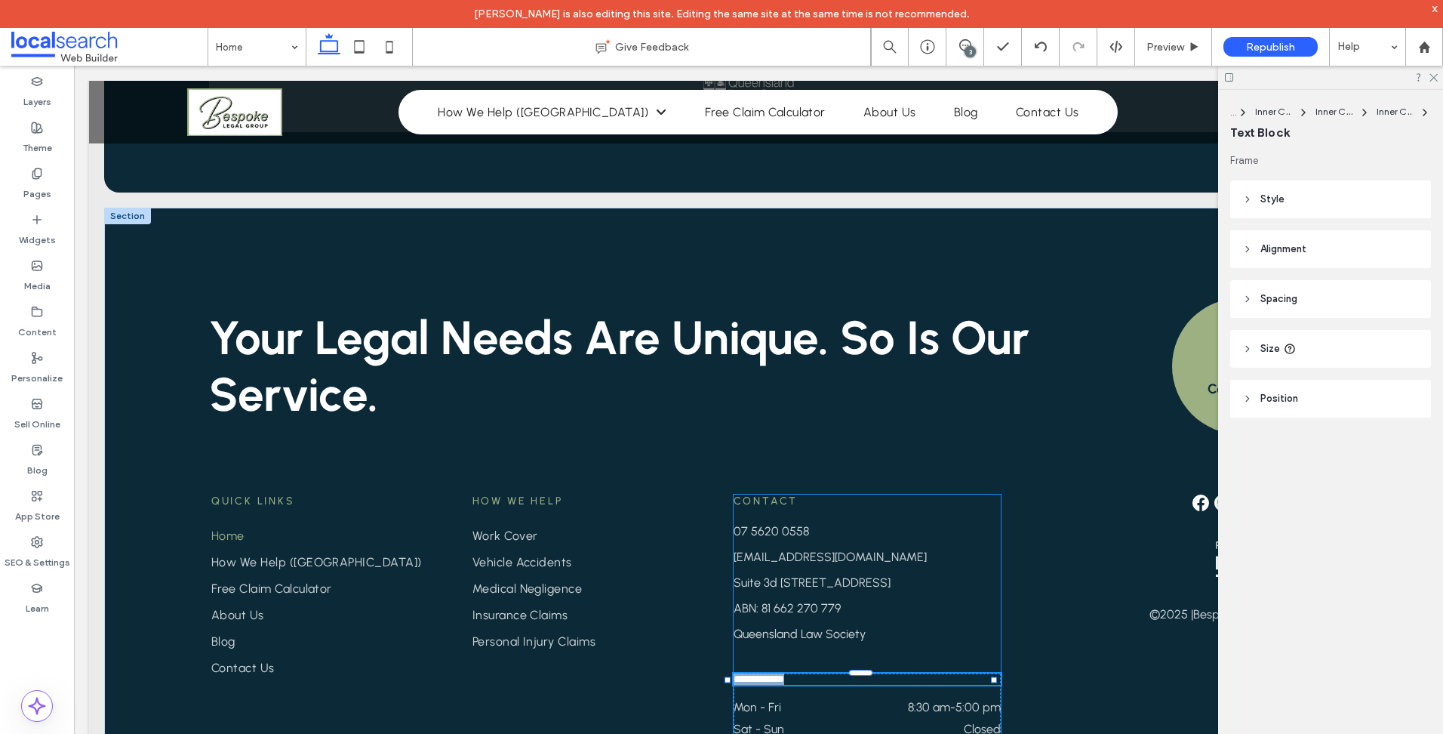
type input "********"
type input "**"
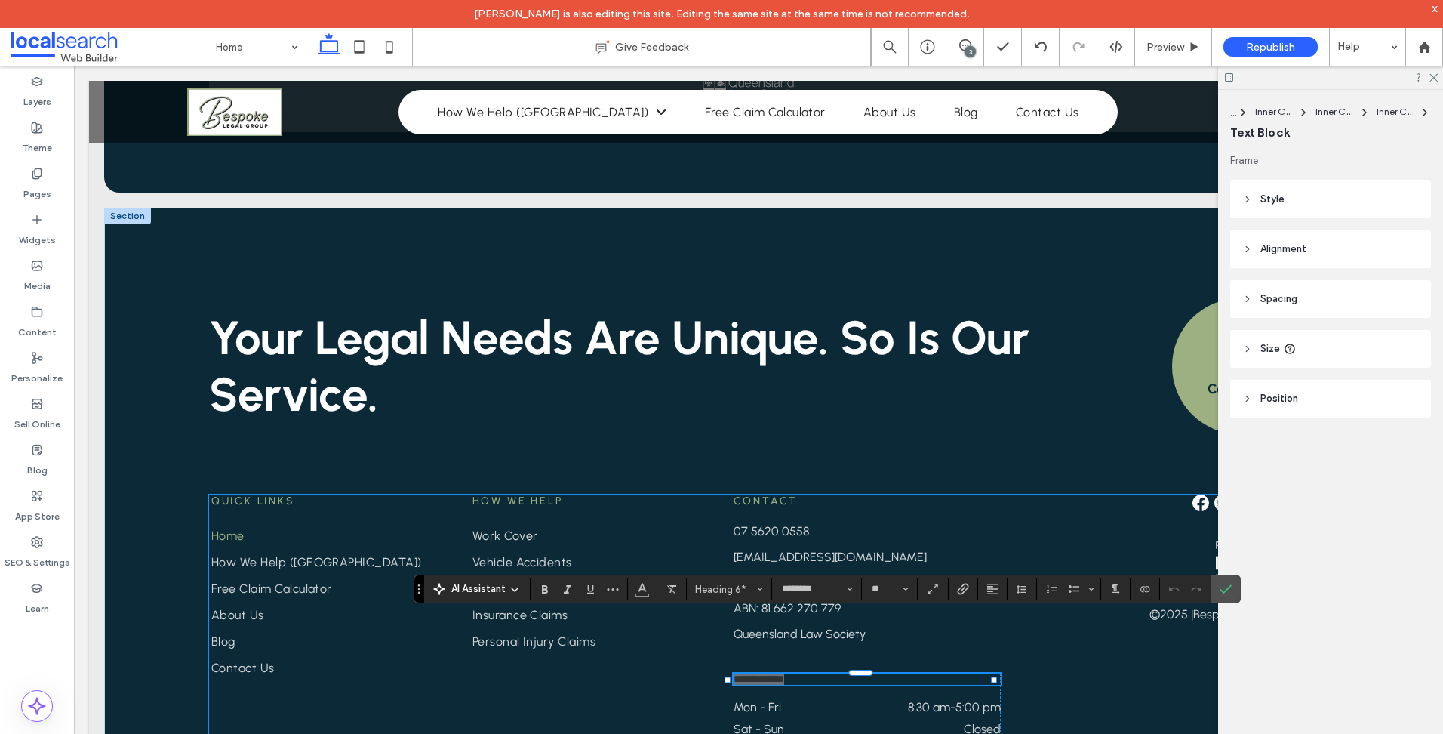
click at [642, 600] on div "AI Assistant Heading 6* ******** **" at bounding box center [827, 588] width 827 height 29
click at [642, 588] on icon "Color" at bounding box center [642, 587] width 12 height 12
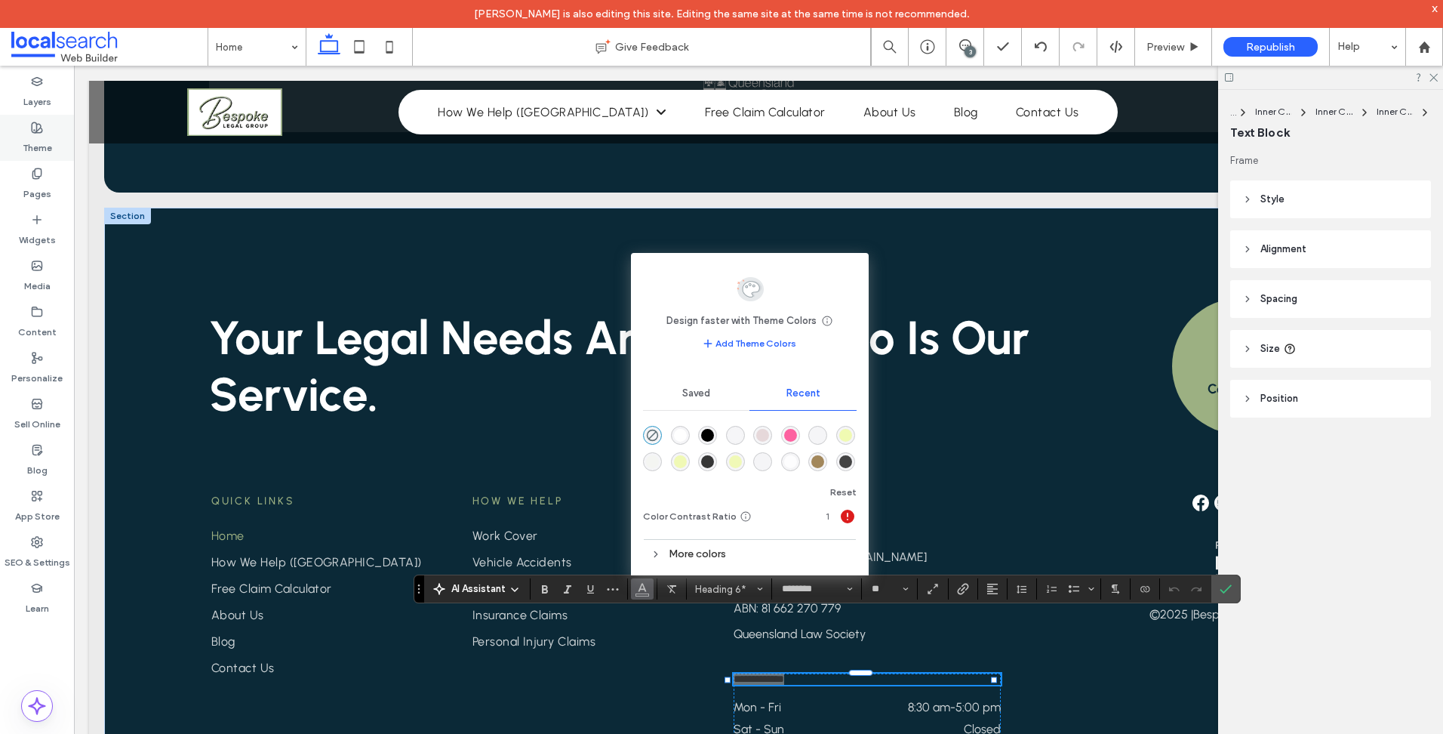
click at [47, 137] on label "Theme" at bounding box center [37, 144] width 29 height 21
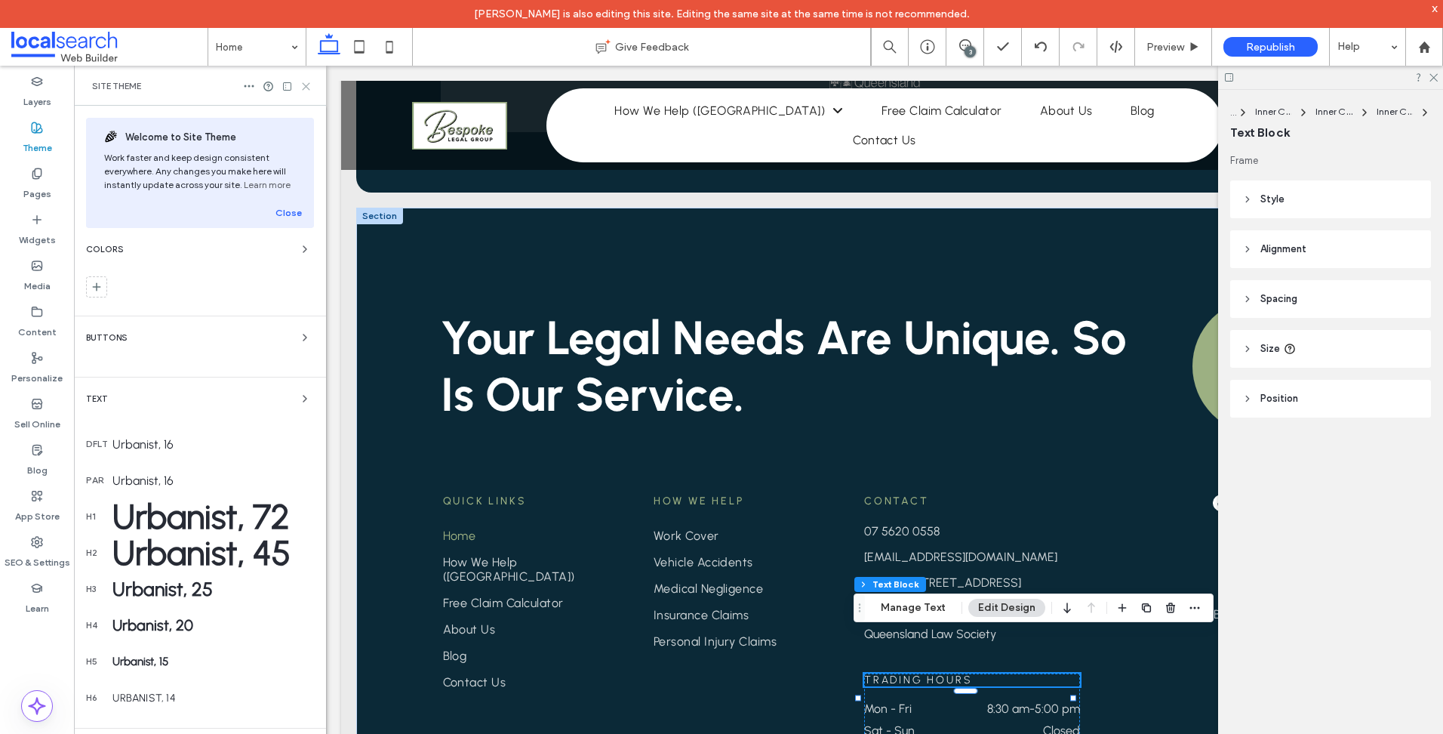
click at [303, 86] on icon at bounding box center [305, 86] width 11 height 11
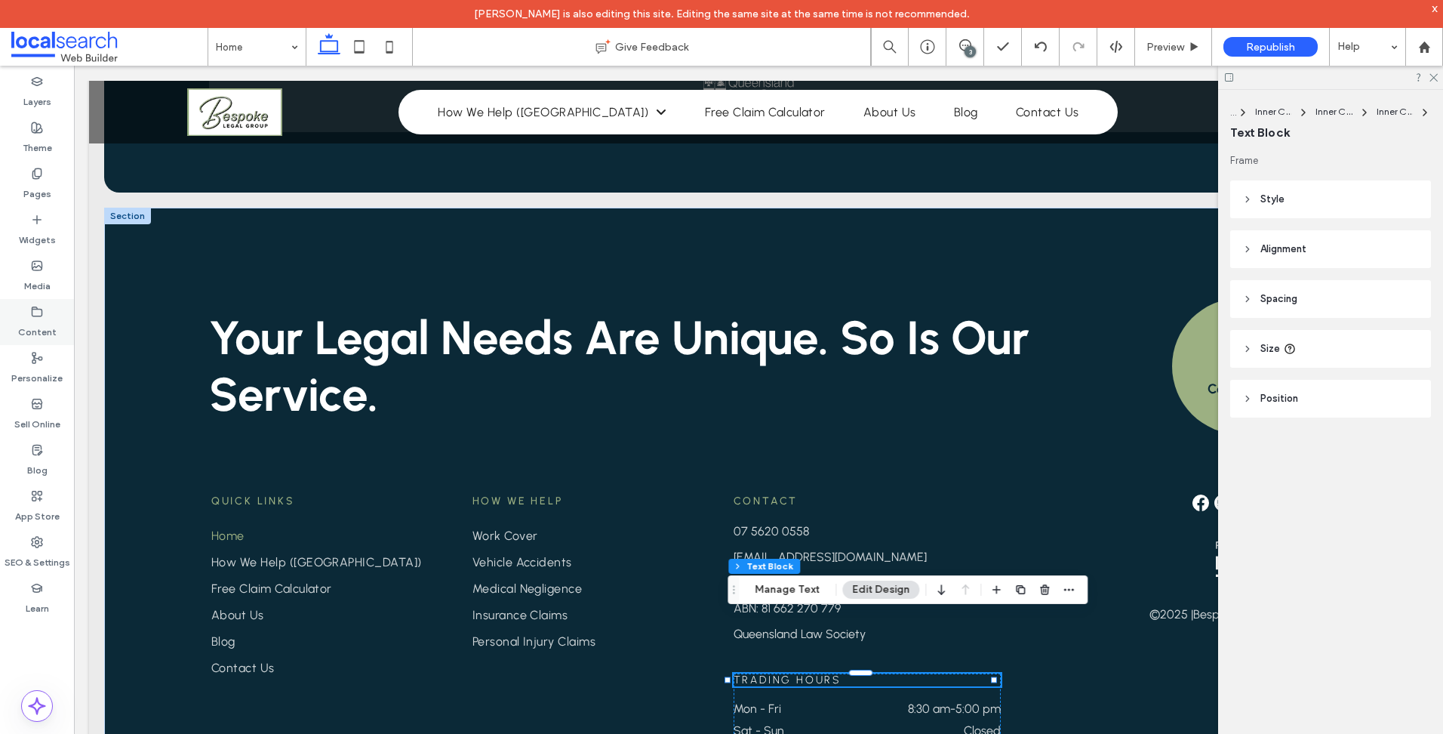
click at [51, 330] on label "Content" at bounding box center [37, 328] width 38 height 21
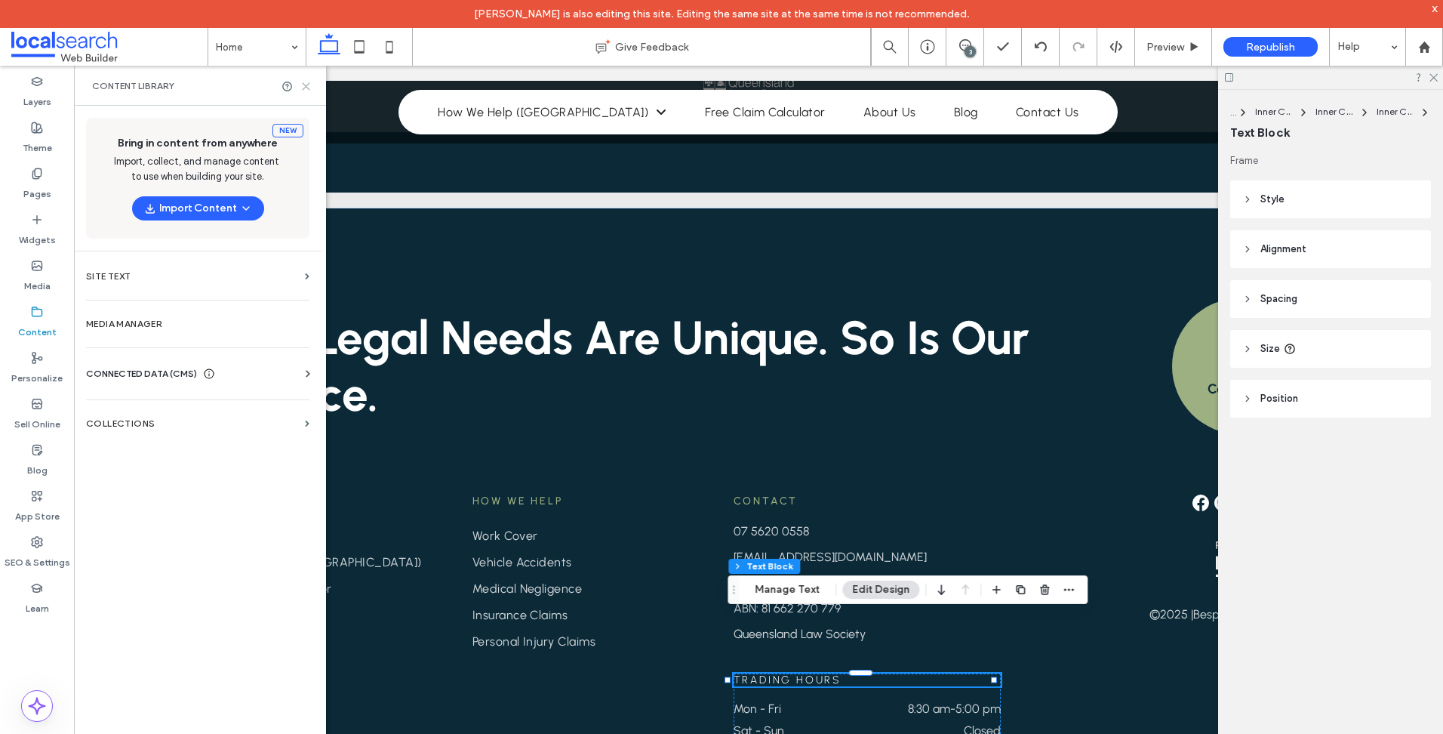
click at [302, 82] on icon at bounding box center [305, 86] width 11 height 11
